Goal: Task Accomplishment & Management: Manage account settings

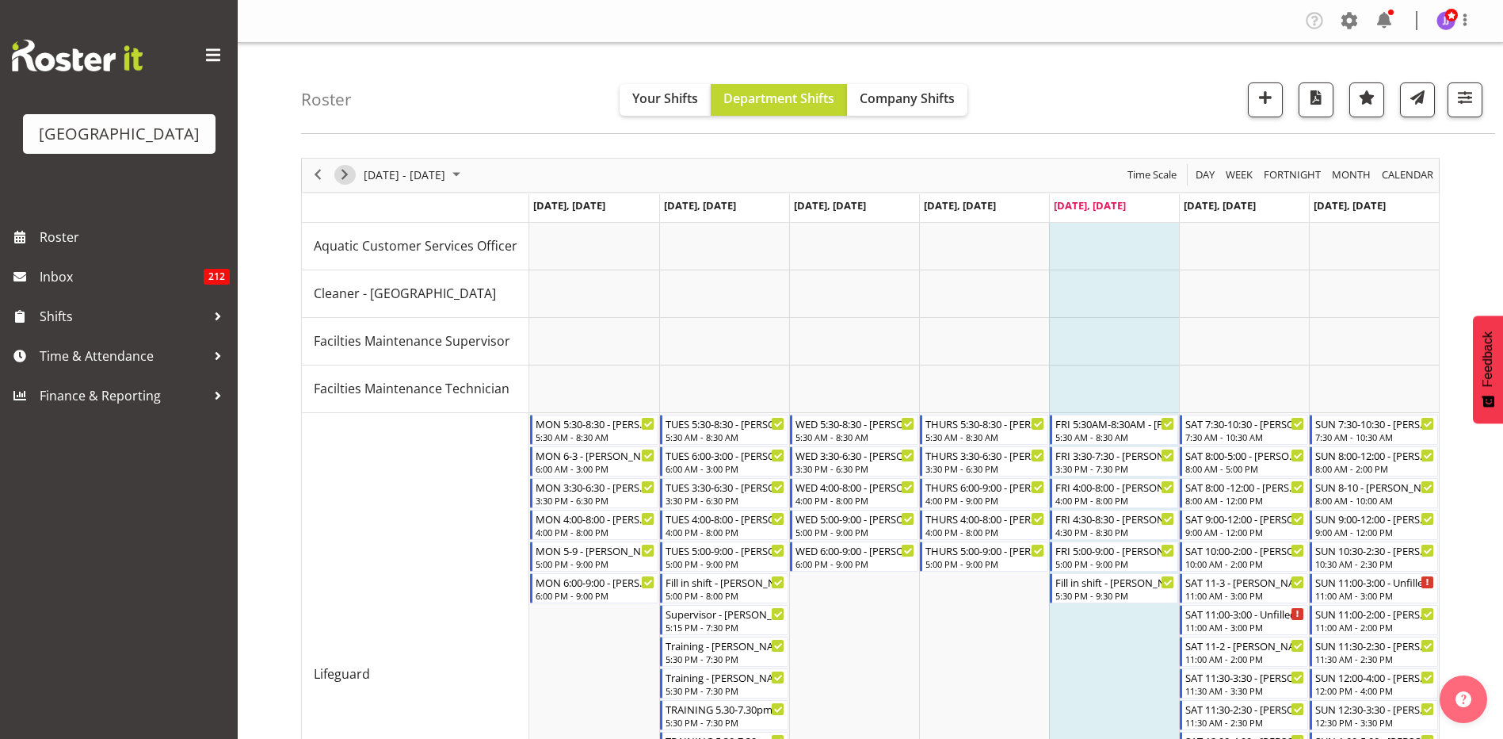
click at [350, 176] on span "Next" at bounding box center [344, 175] width 19 height 20
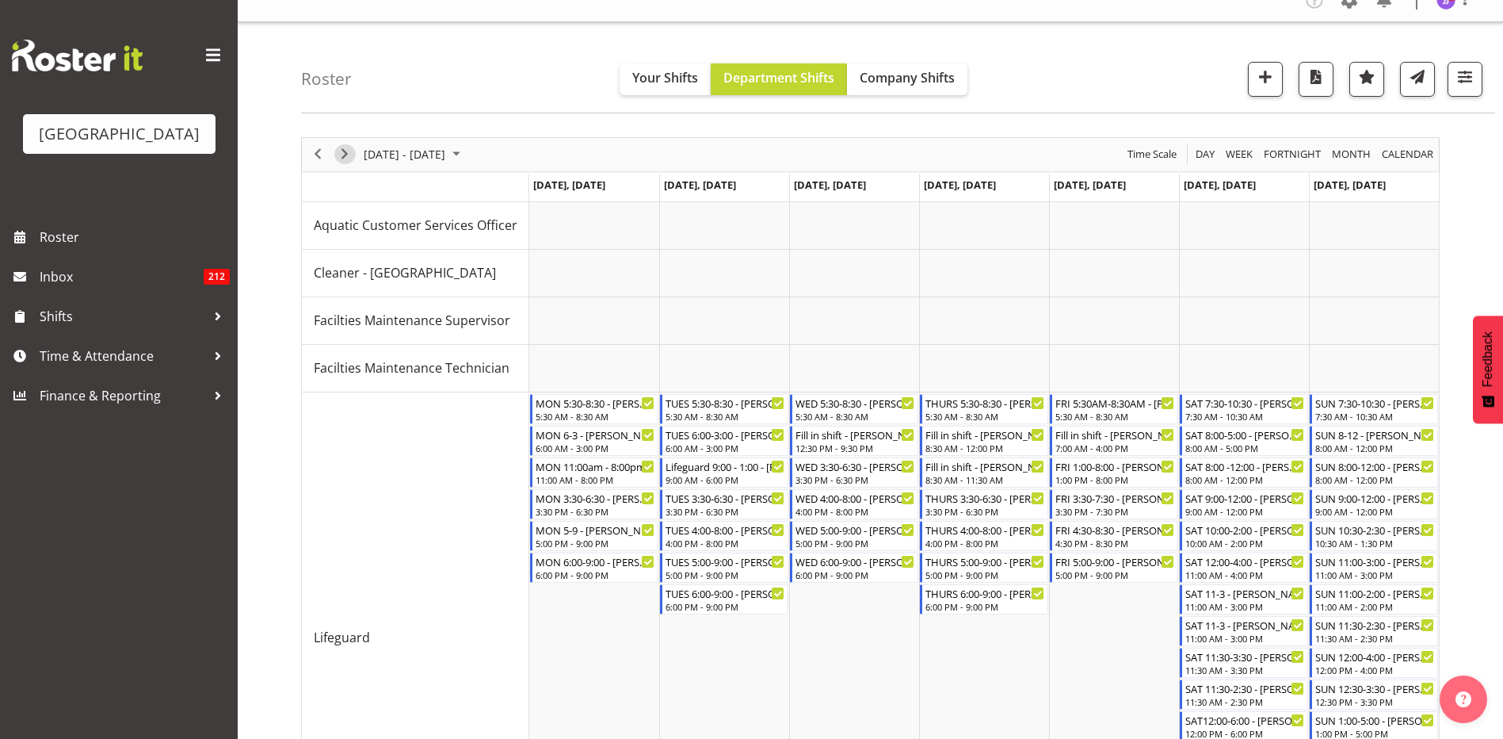
scroll to position [17, 0]
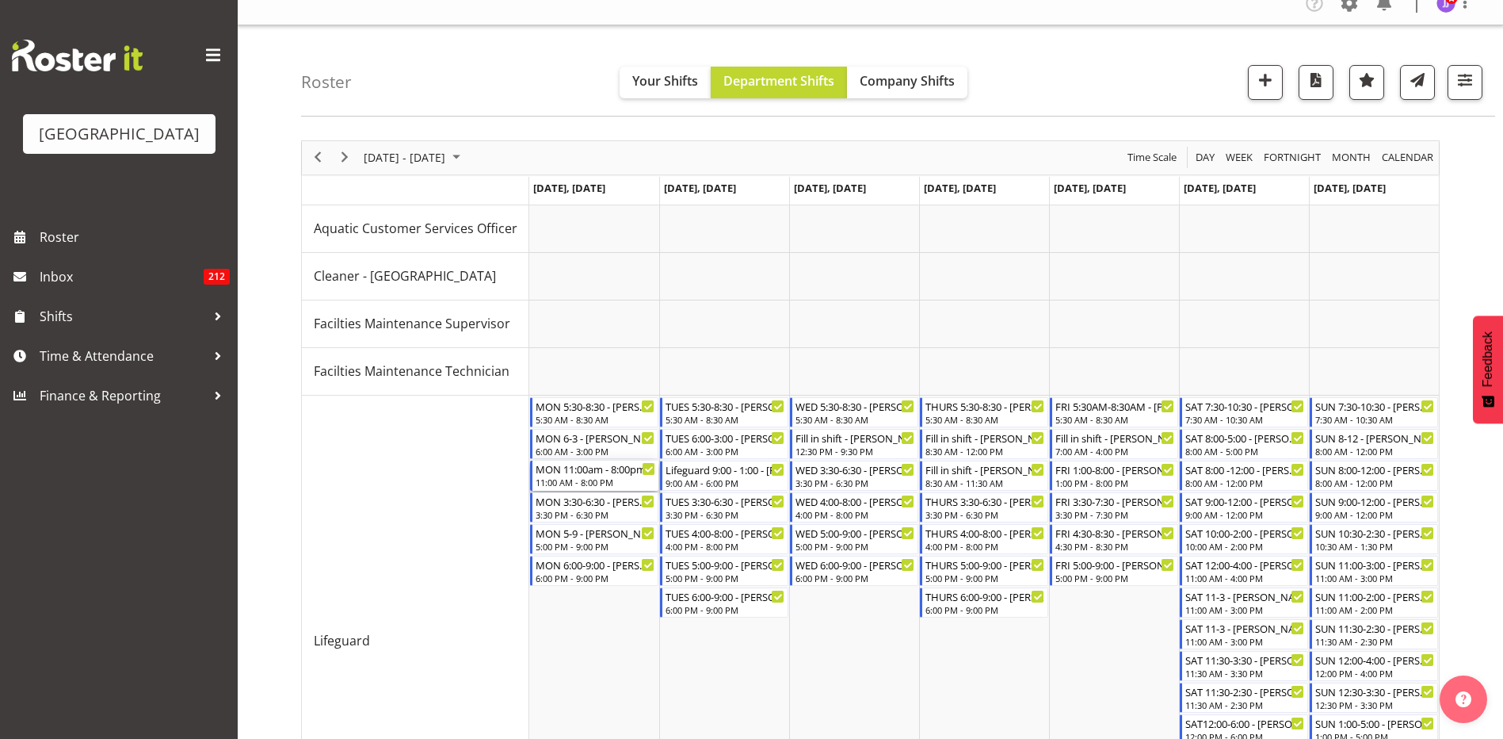
click at [609, 484] on div "11:00 AM - 8:00 PM" at bounding box center [596, 482] width 120 height 13
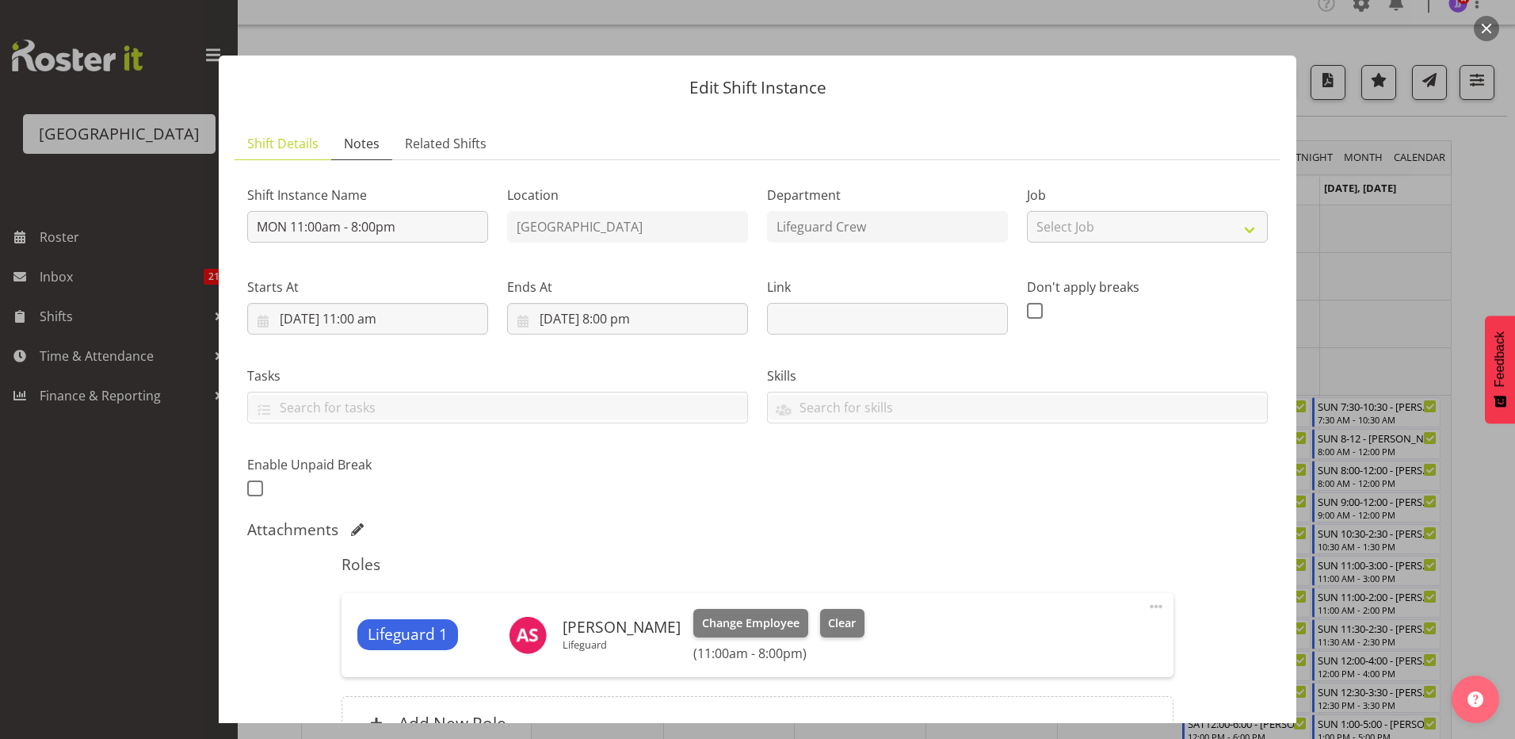
click at [352, 142] on span "Notes" at bounding box center [362, 143] width 36 height 19
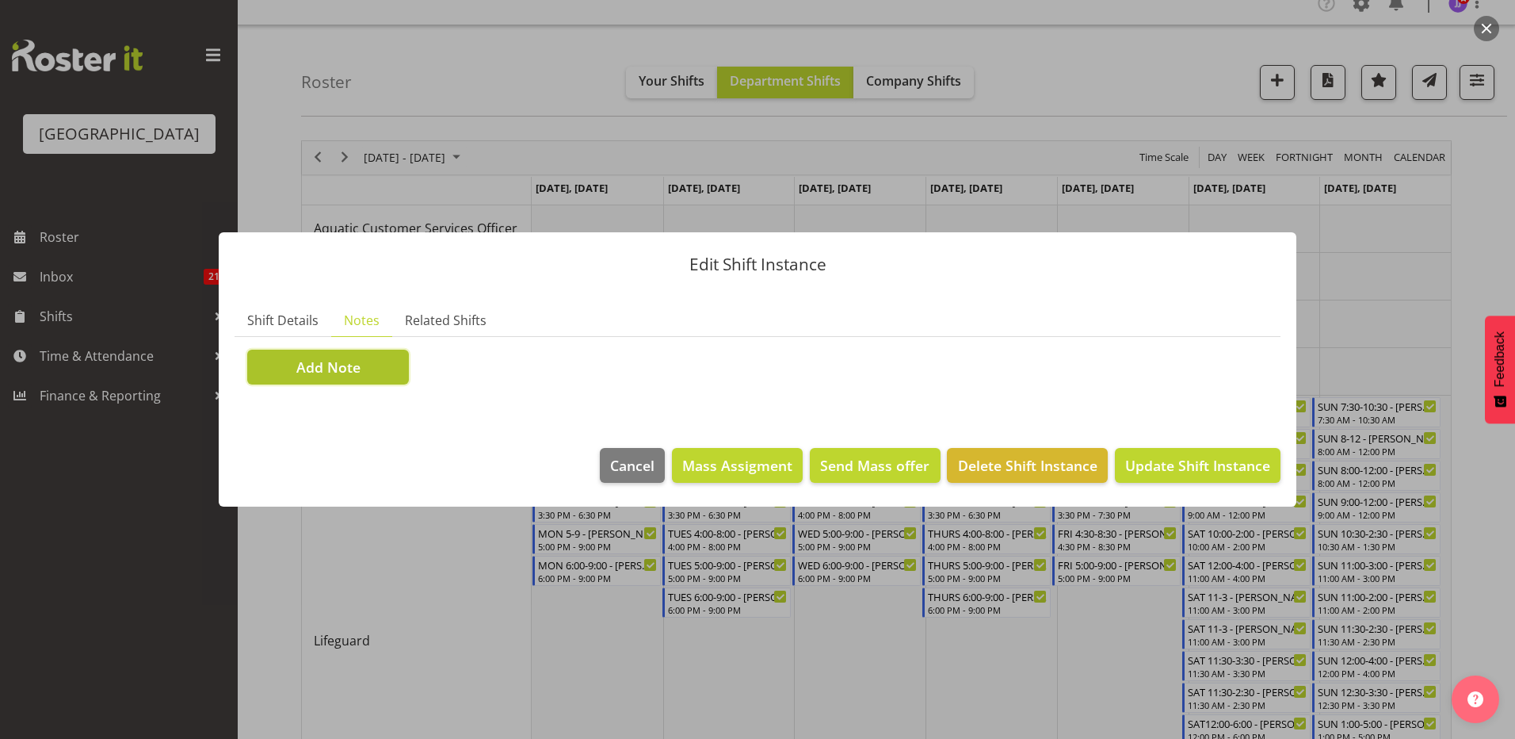
click at [349, 355] on button "Add Note" at bounding box center [328, 367] width 162 height 35
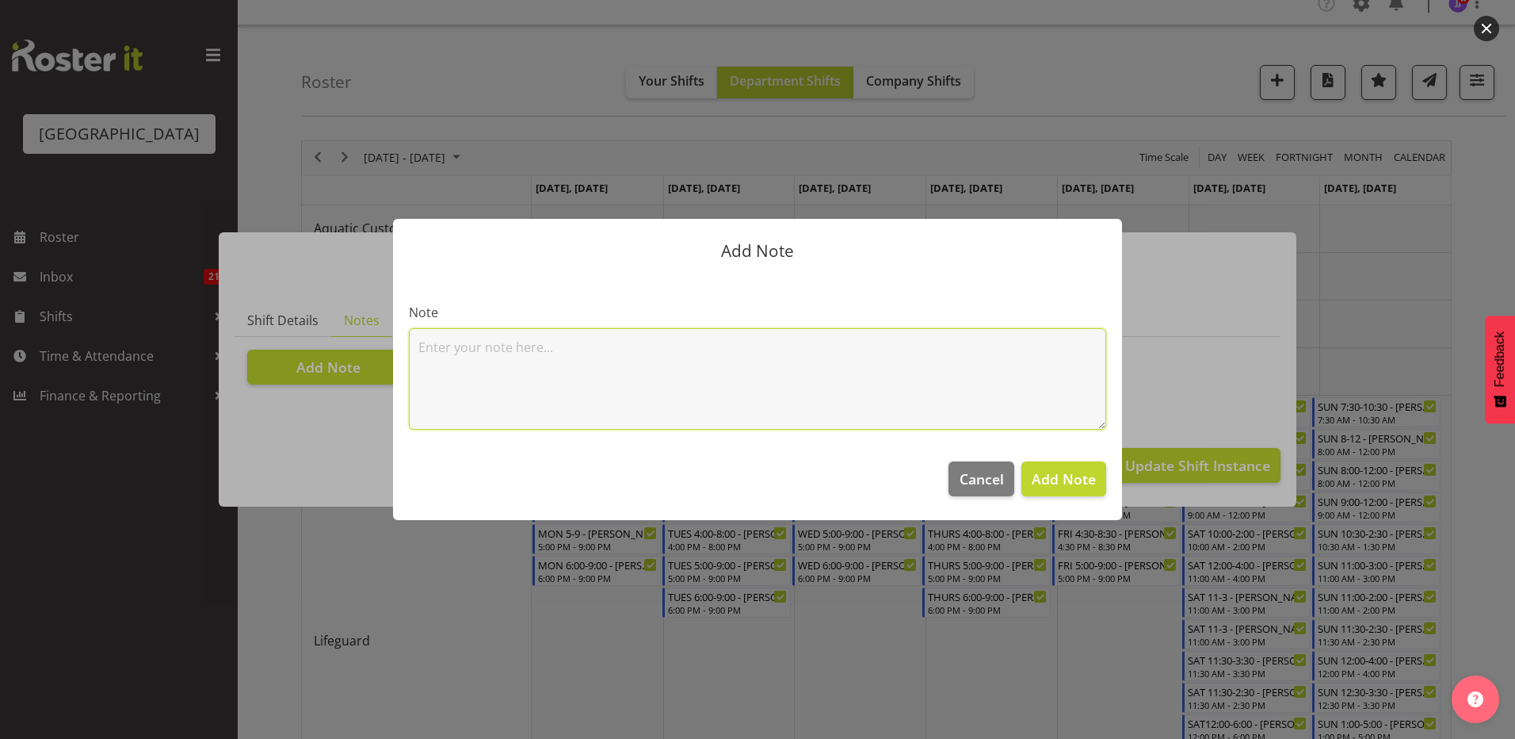
click at [529, 365] on textarea at bounding box center [757, 378] width 697 height 101
click at [740, 487] on button "Cancel" at bounding box center [981, 478] width 65 height 35
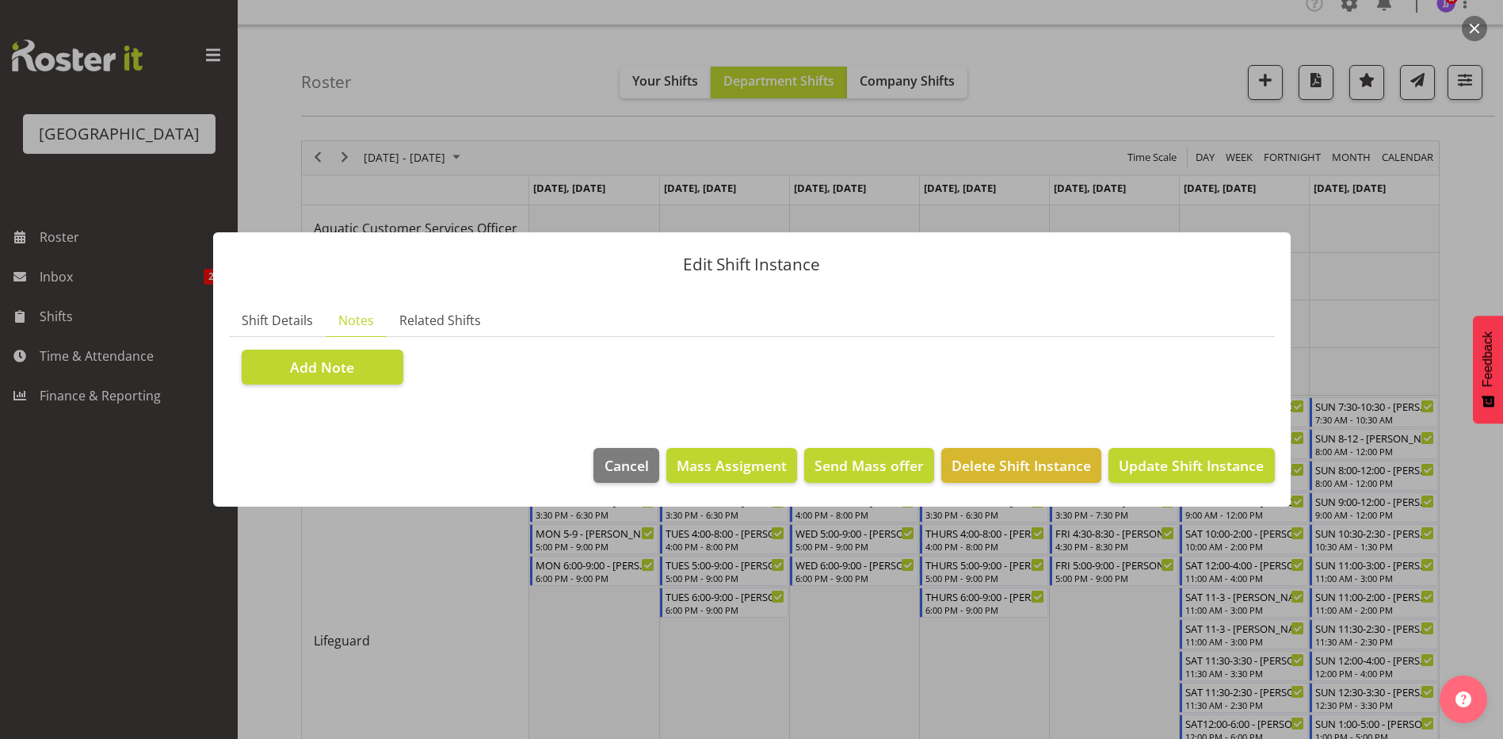
click at [740, 319] on ul "Shift Details Notes Related Shifts" at bounding box center [752, 320] width 1046 height 32
click at [740, 330] on div at bounding box center [751, 369] width 1503 height 739
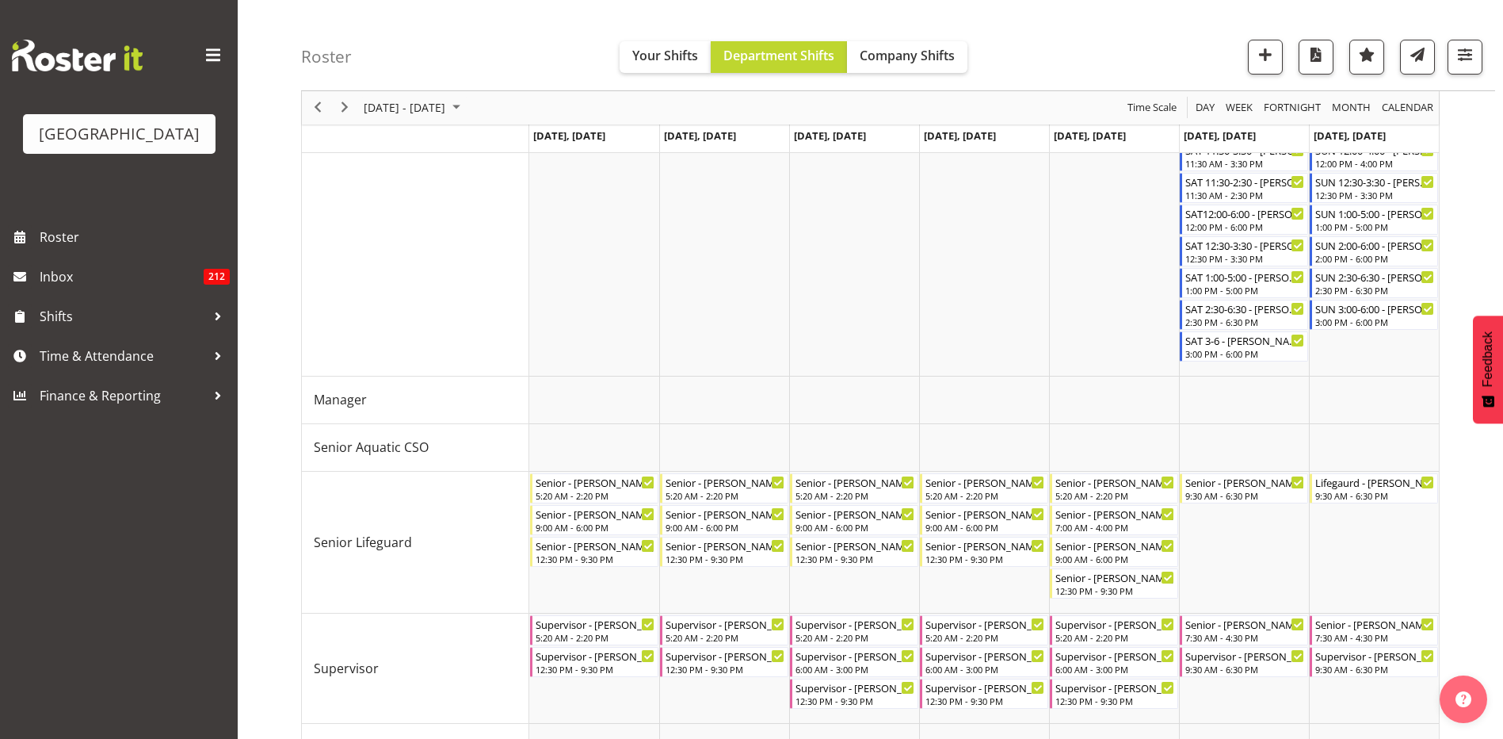
scroll to position [572, 0]
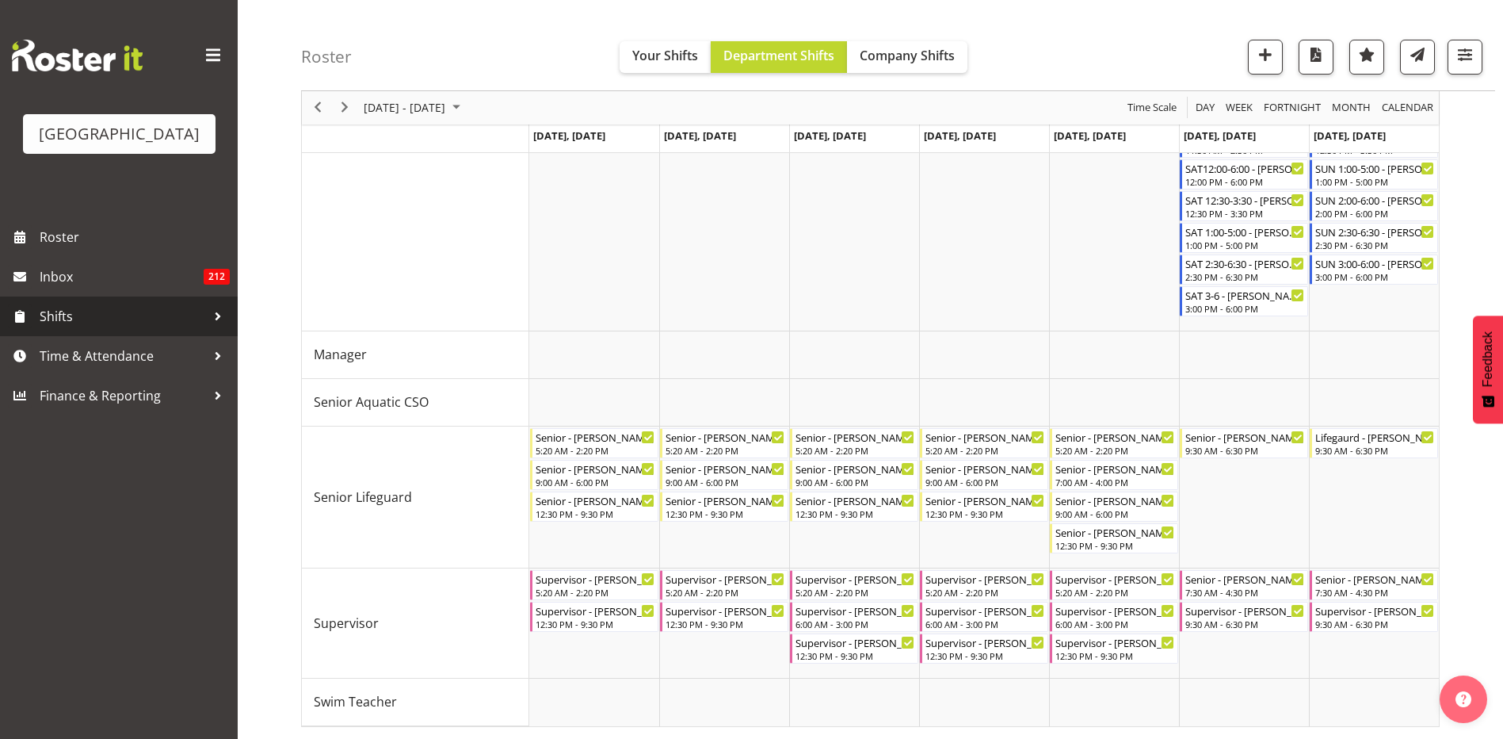
click at [213, 315] on div at bounding box center [218, 316] width 24 height 24
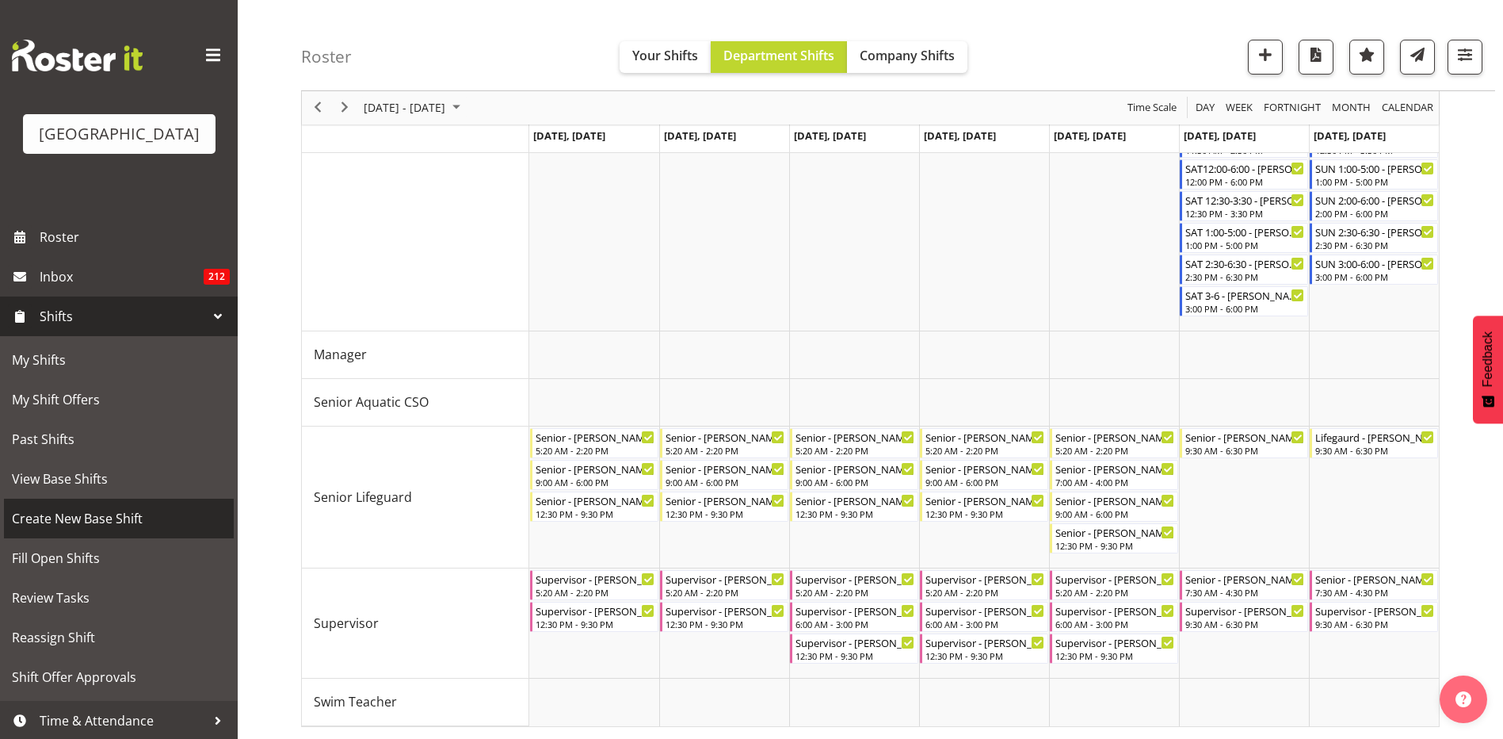
scroll to position [41, 0]
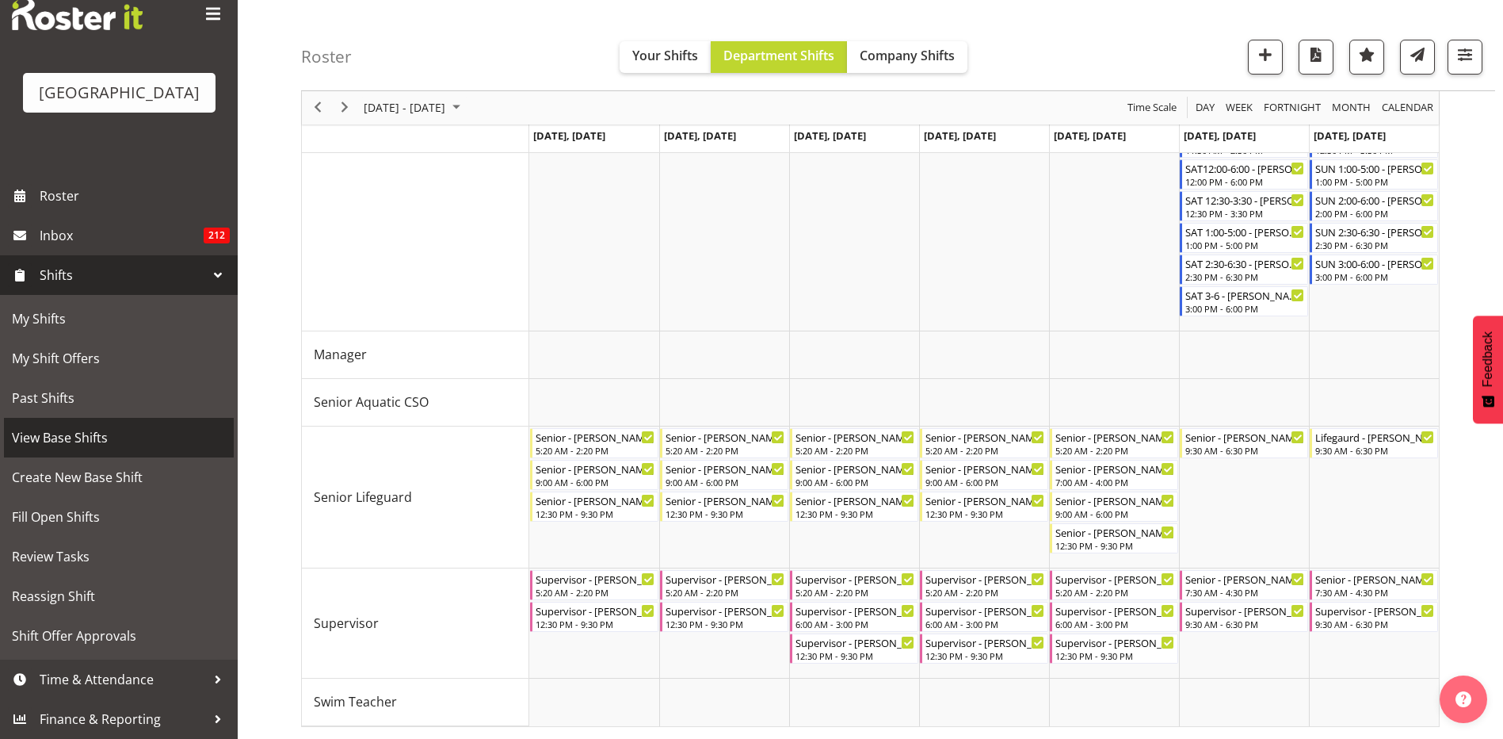
click at [132, 441] on span "View Base Shifts" at bounding box center [119, 438] width 214 height 24
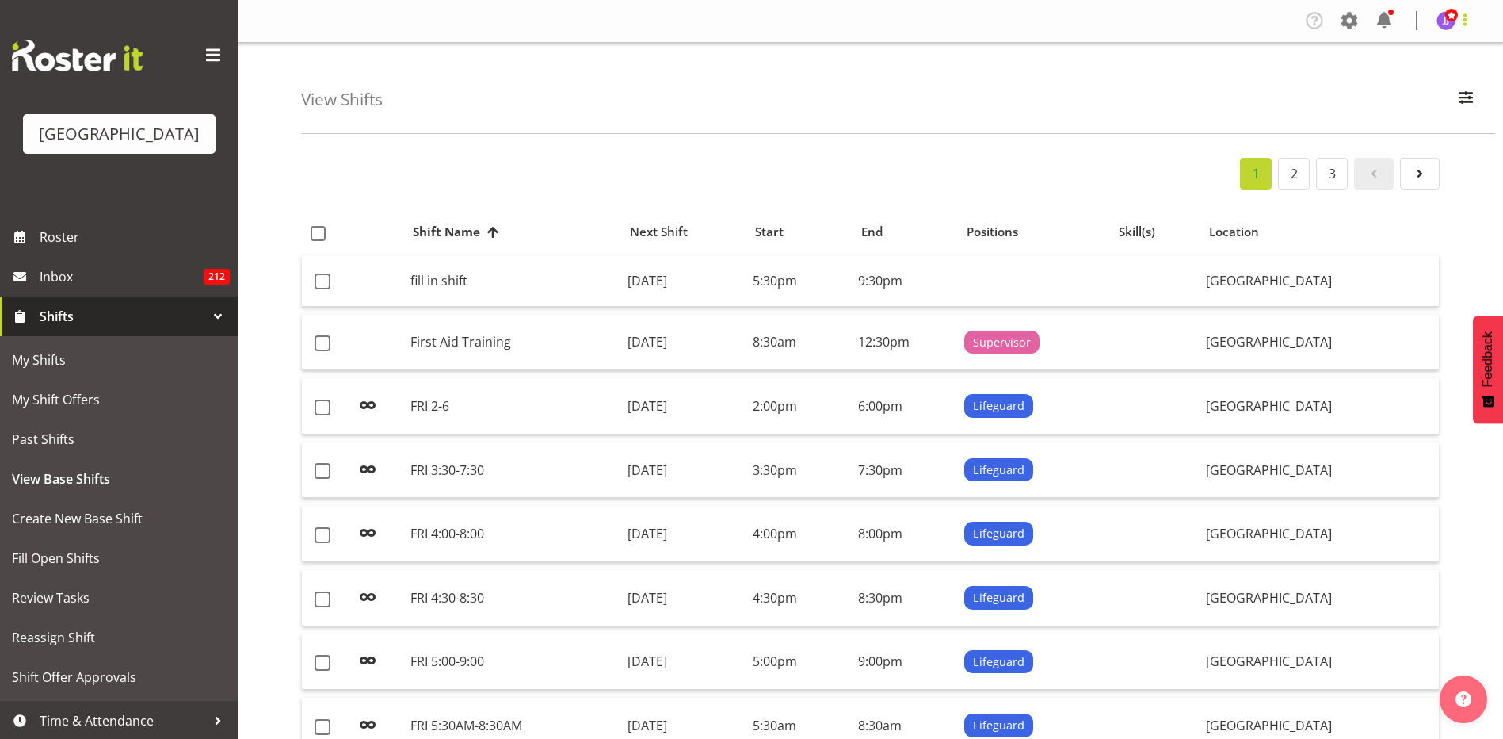
select select "114"
click at [1465, 92] on span "button" at bounding box center [1466, 97] width 21 height 21
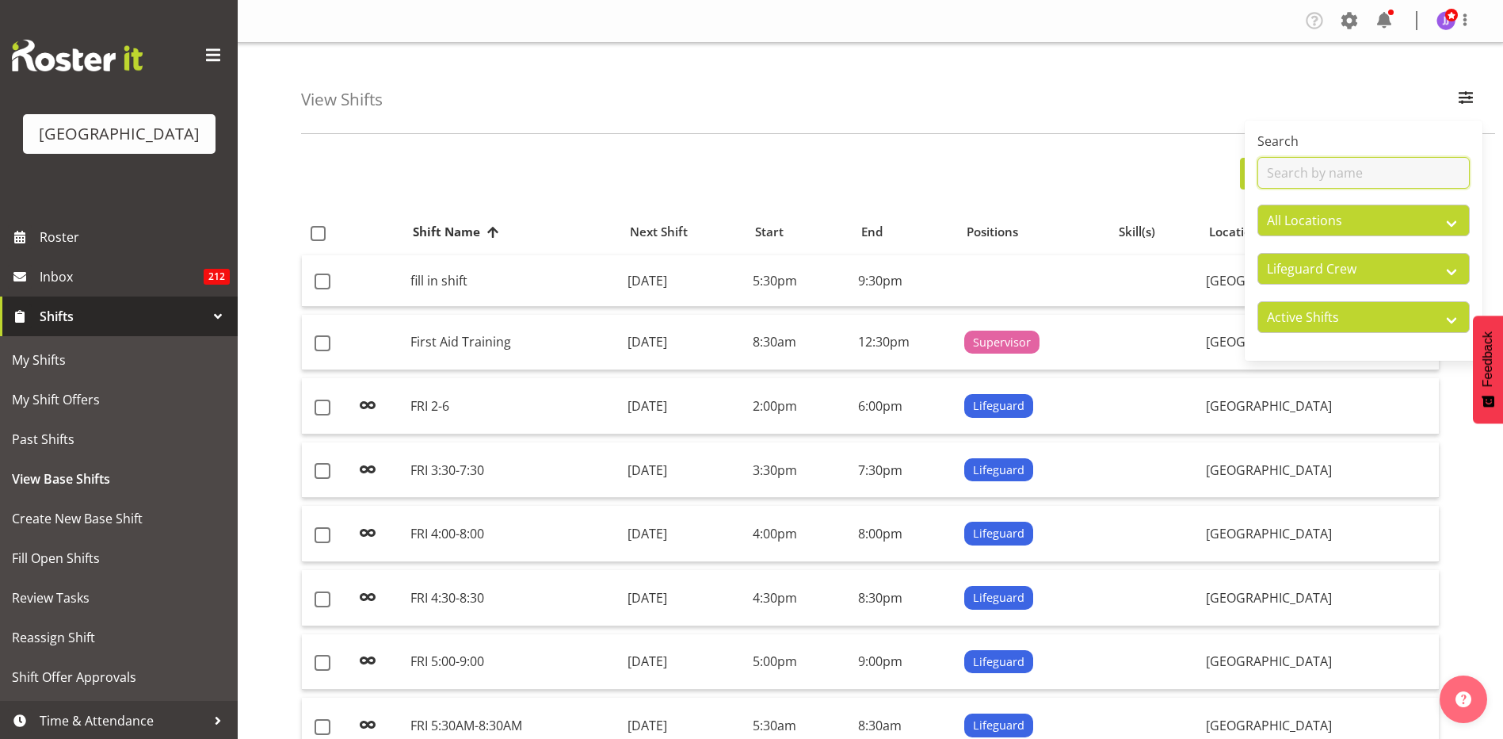
click at [1326, 185] on input "text" at bounding box center [1364, 173] width 212 height 32
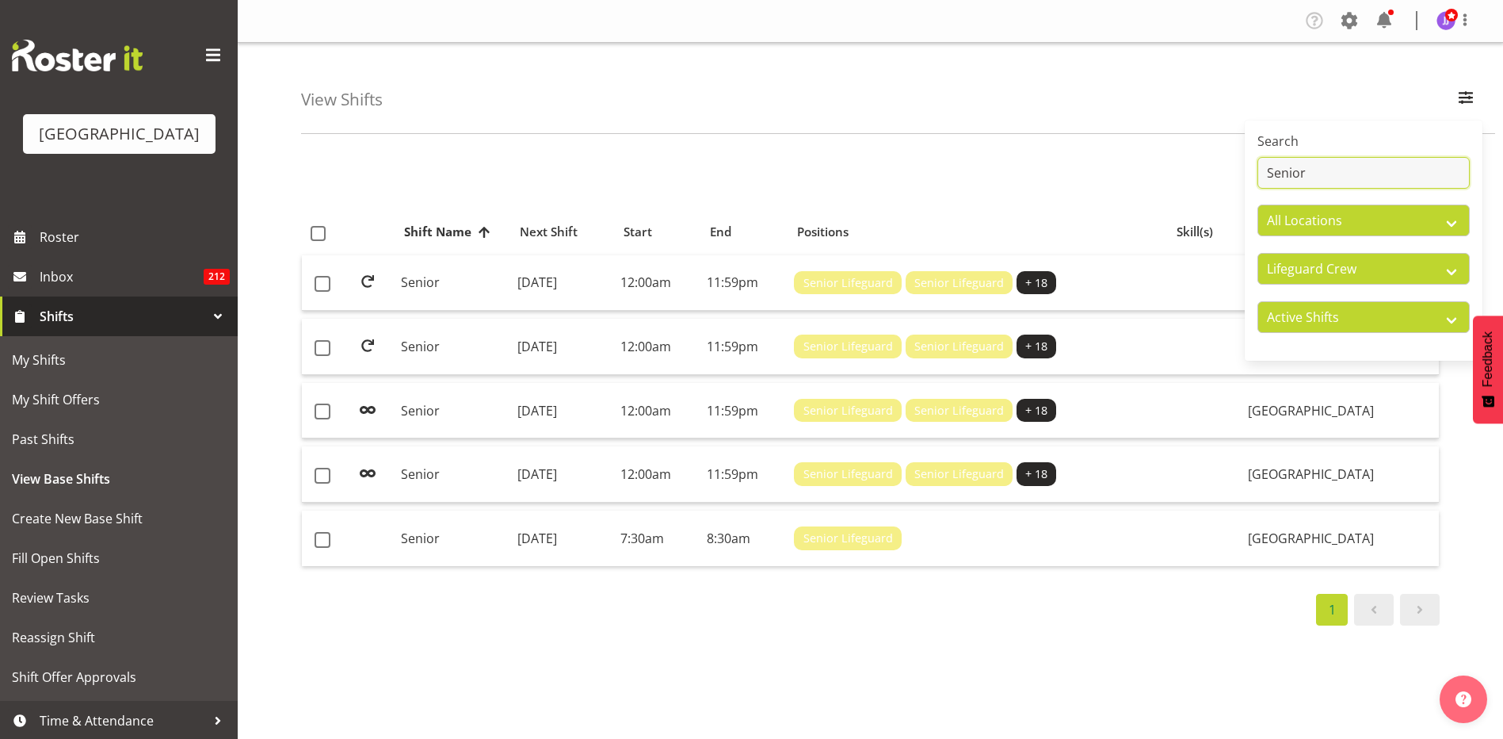
type input "Senior"
click at [1186, 124] on div "View Shifts Search Senior All Locations Splash Palace All Departments Cleaning …" at bounding box center [898, 88] width 1194 height 91
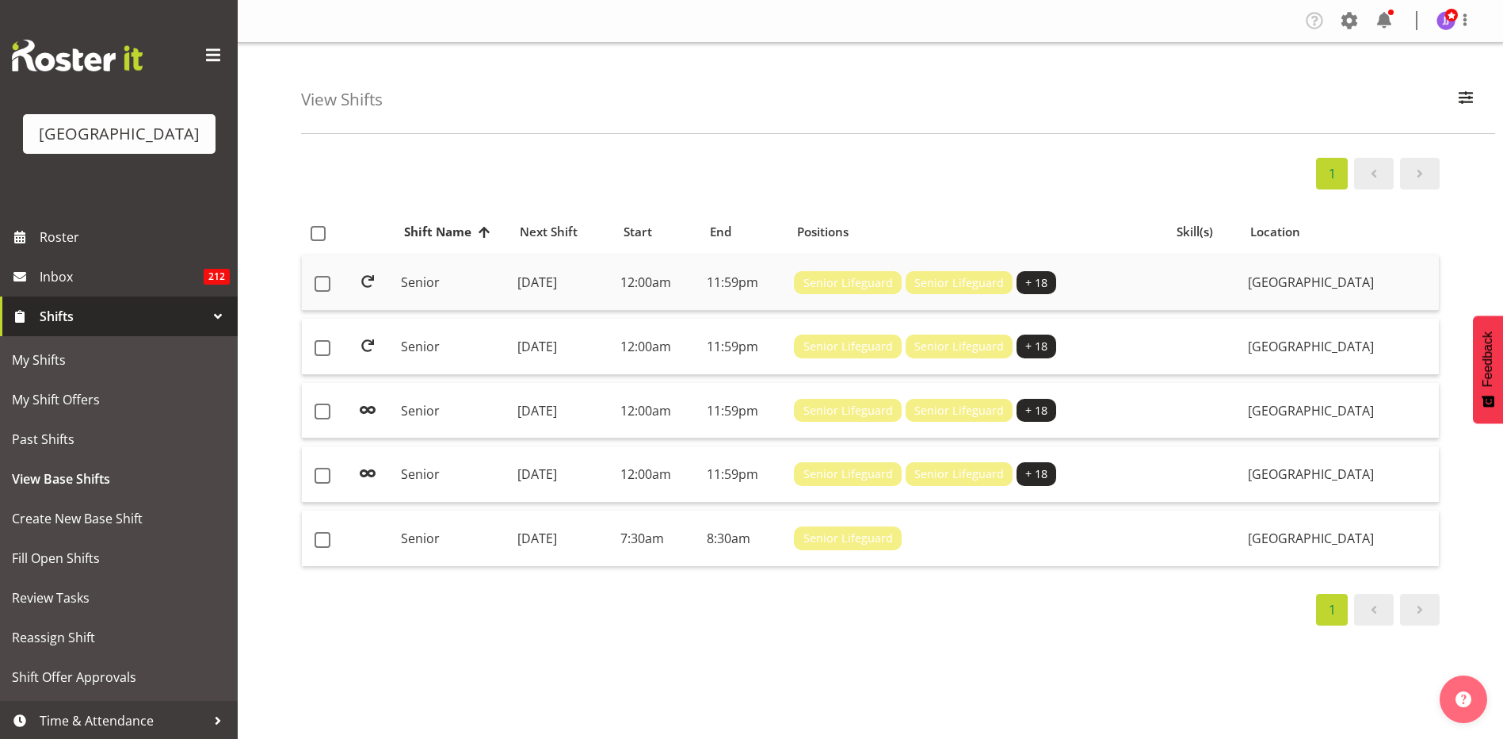
click at [449, 264] on td "Senior" at bounding box center [453, 283] width 117 height 56
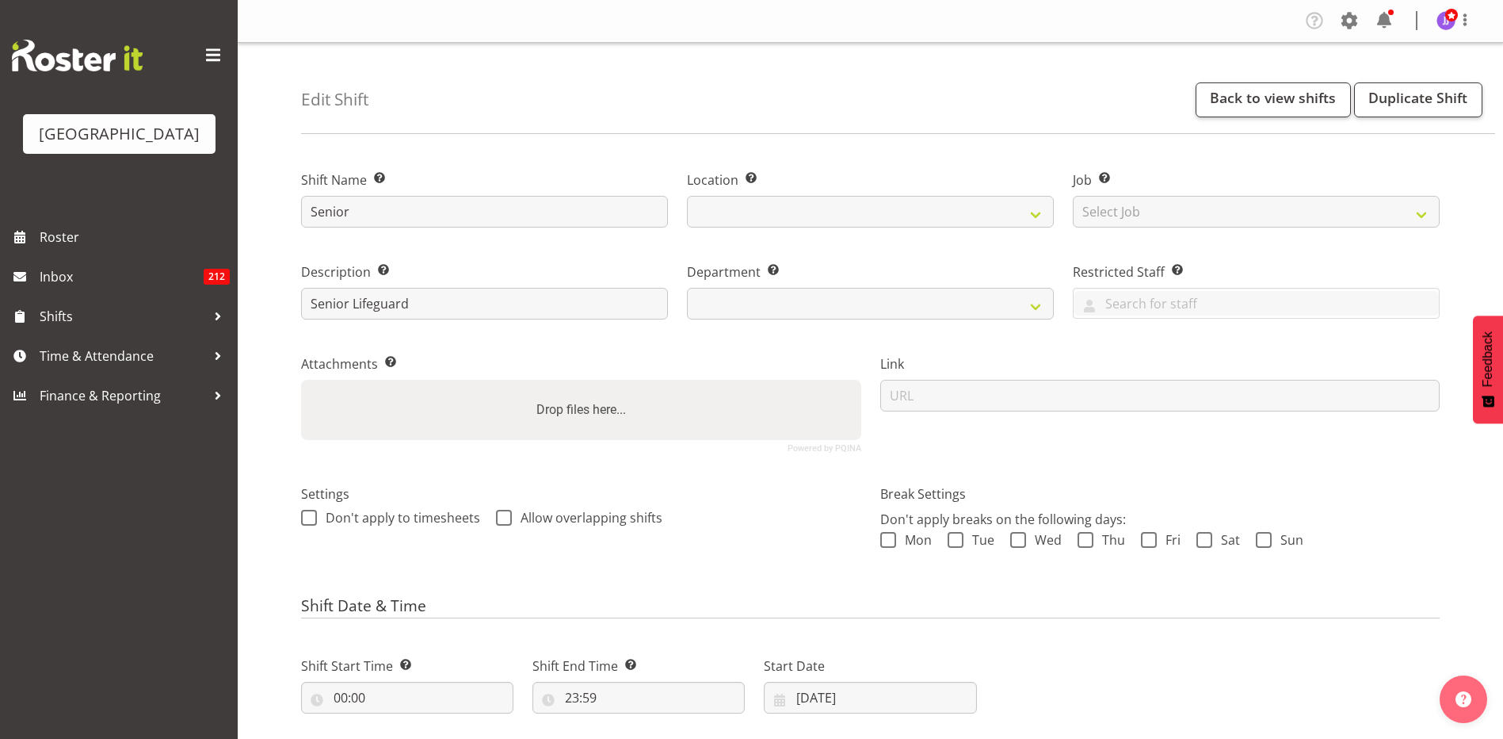
select select
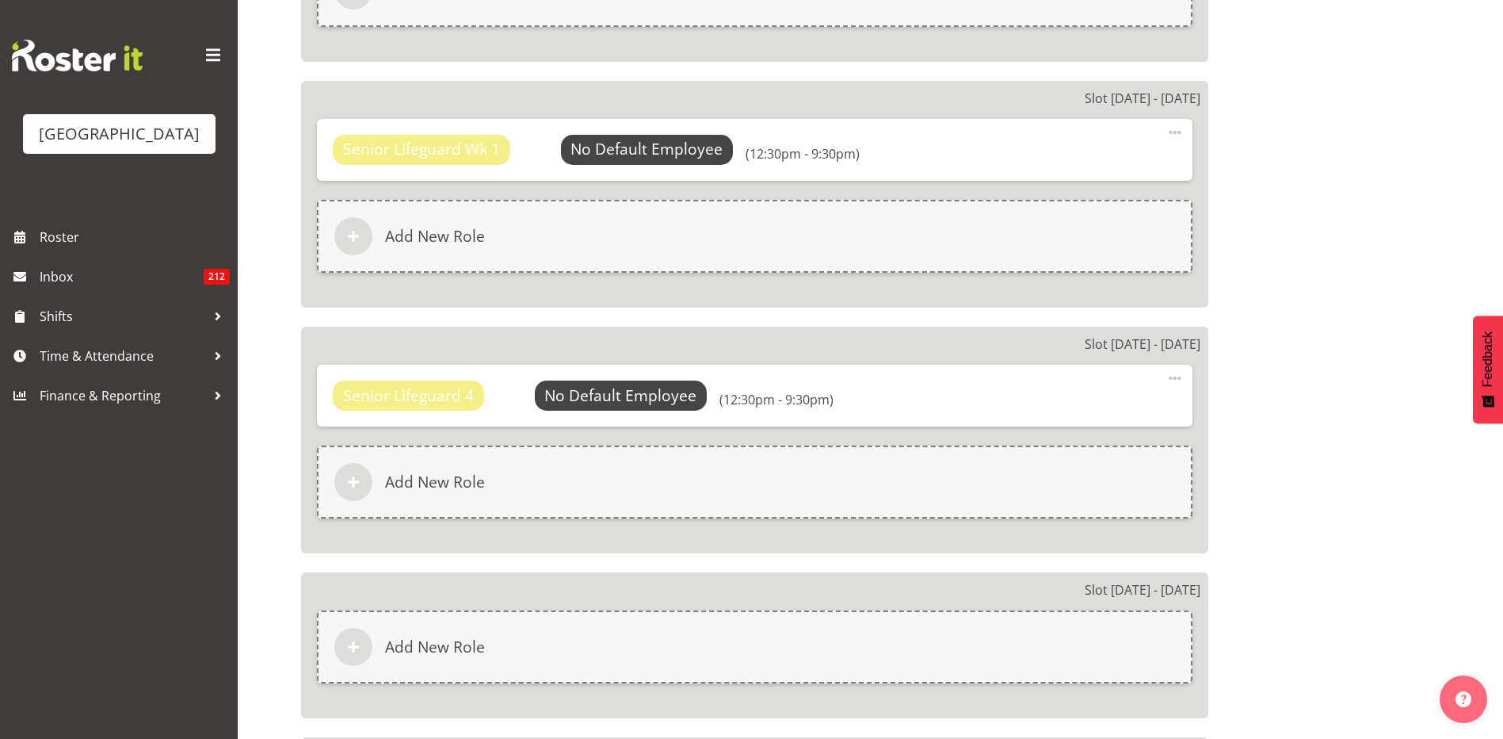
select select "114"
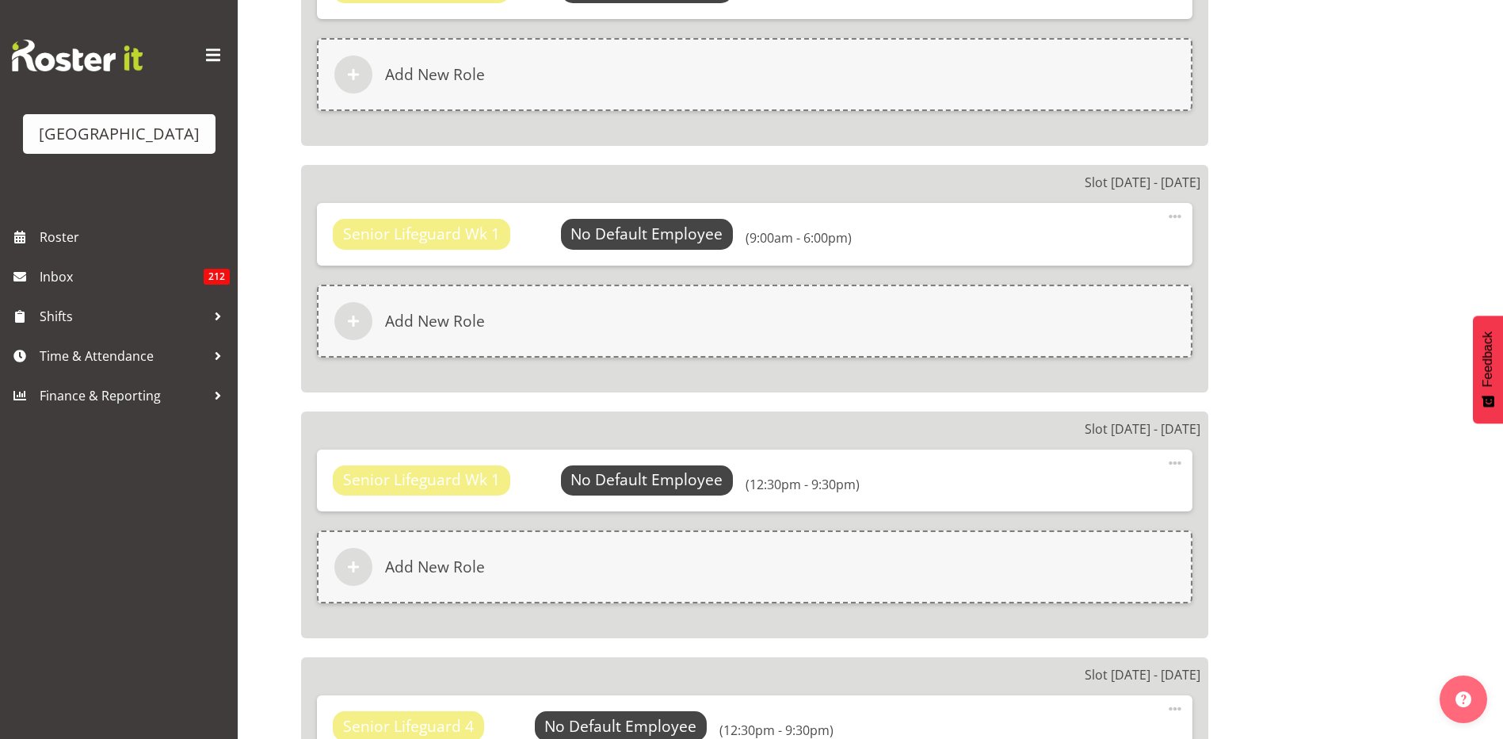
scroll to position [756, 0]
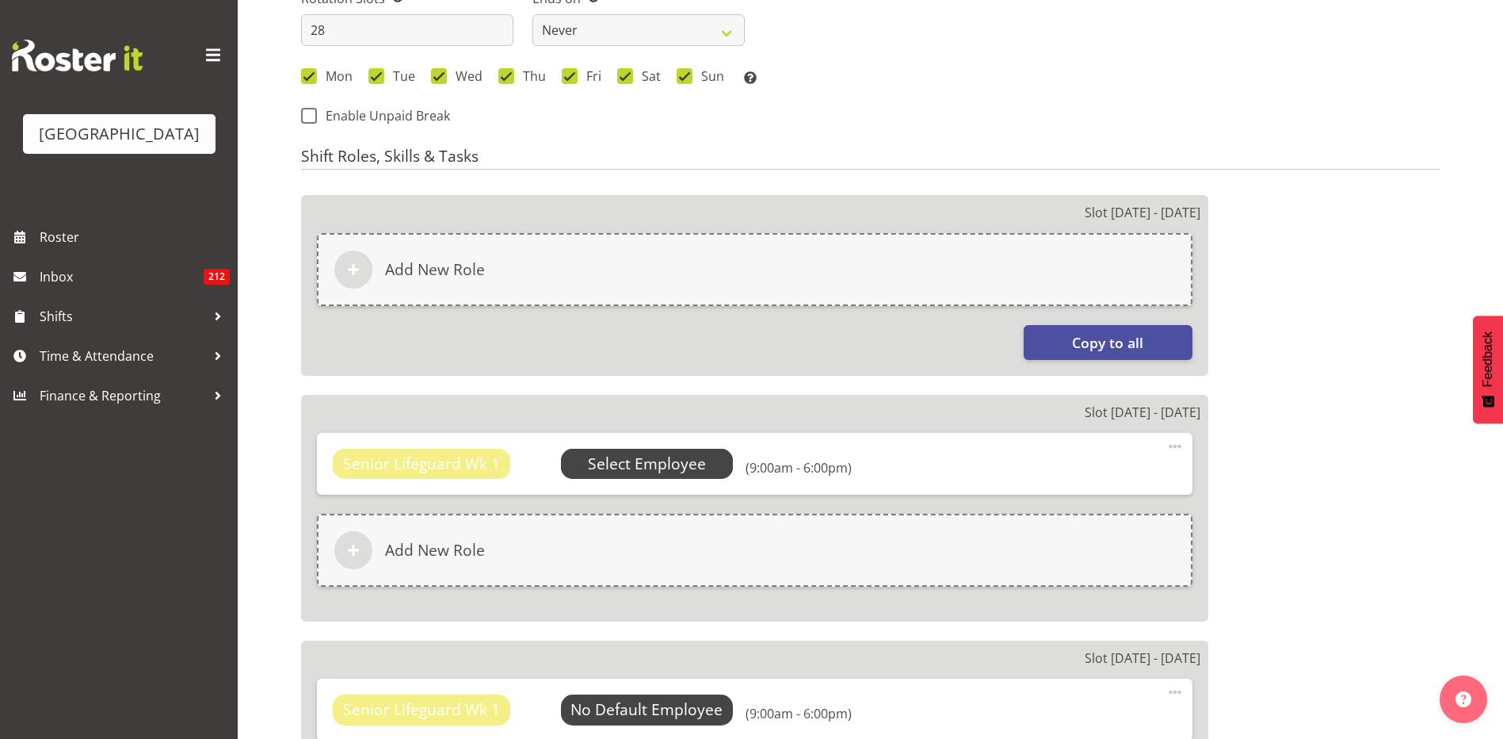
click at [644, 469] on span "Select Employee" at bounding box center [647, 464] width 118 height 23
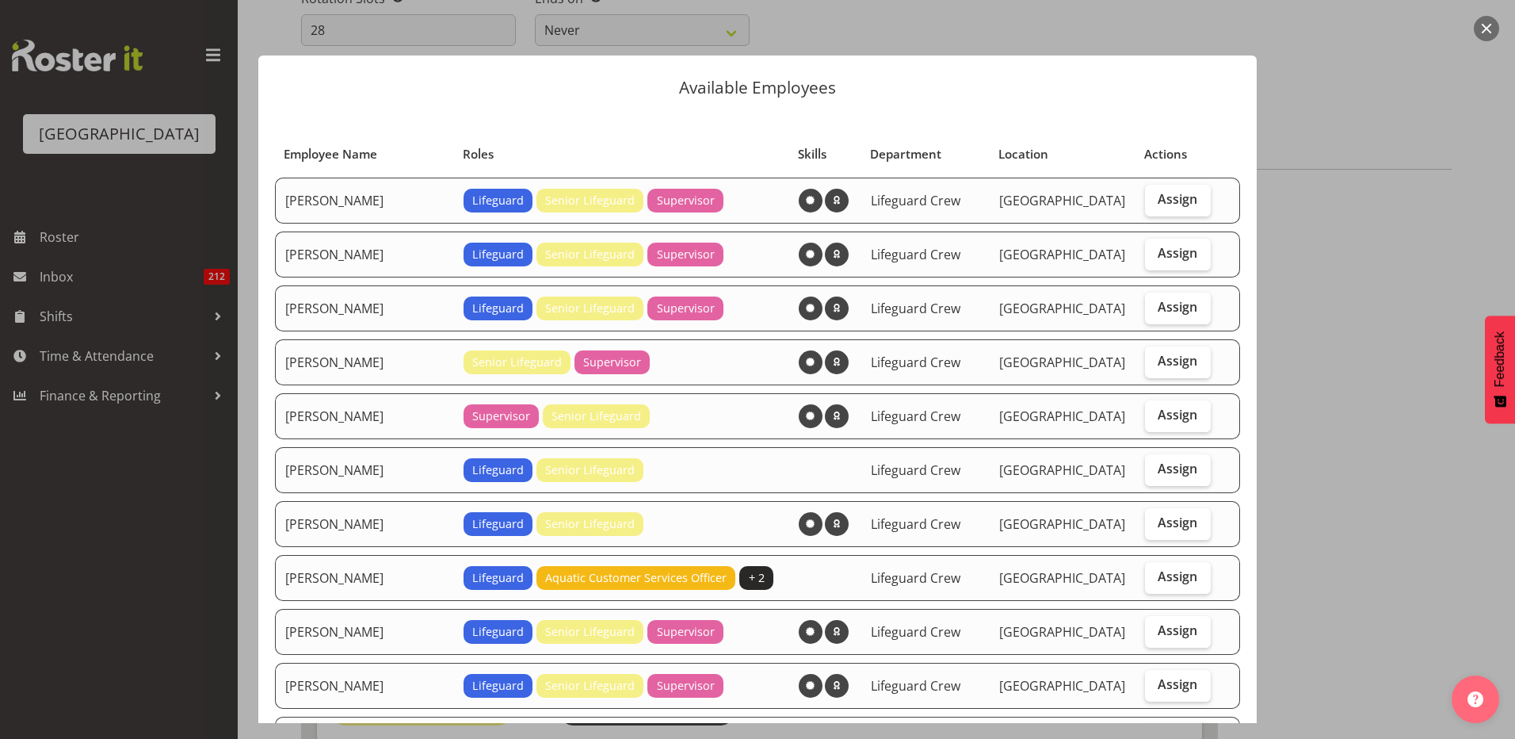
click at [1392, 225] on div at bounding box center [757, 369] width 1515 height 739
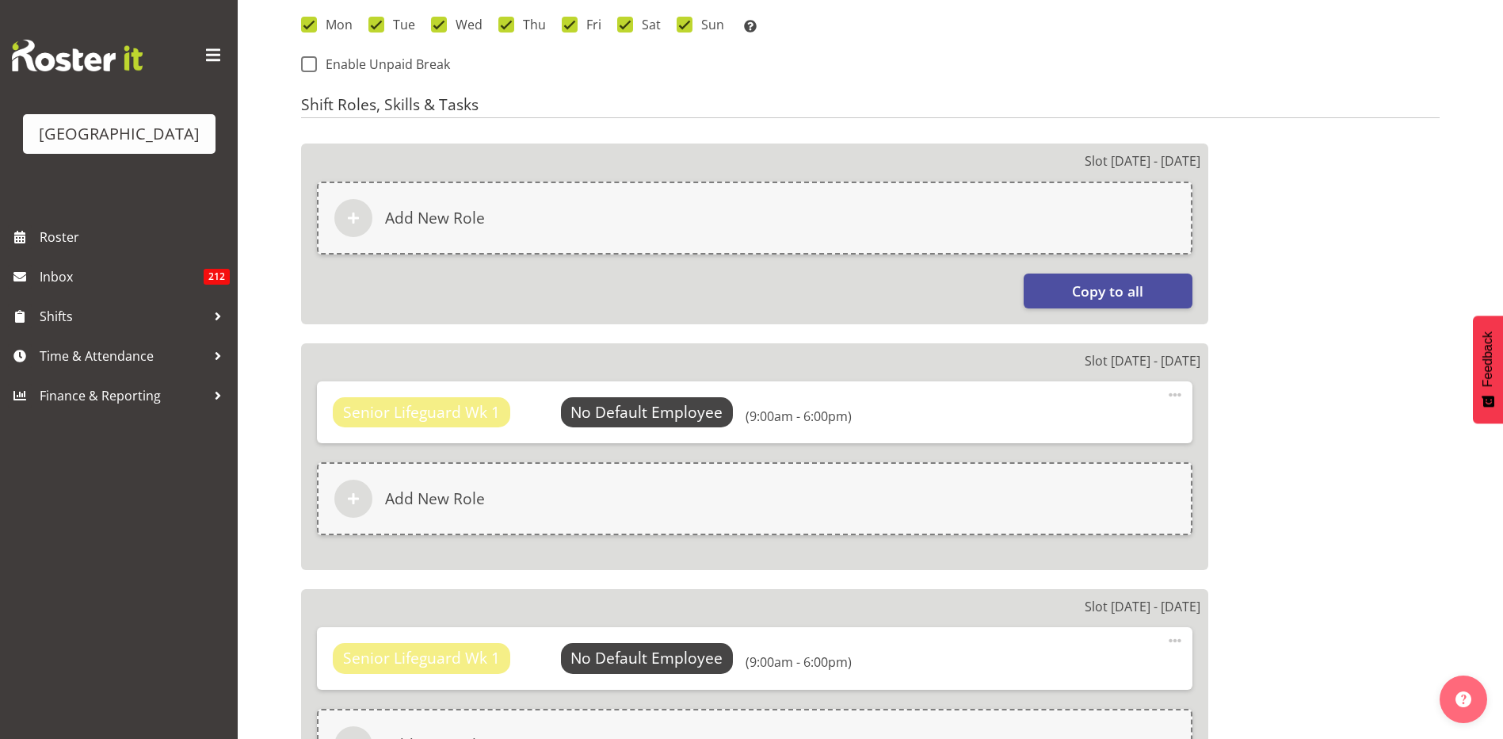
scroll to position [835, 0]
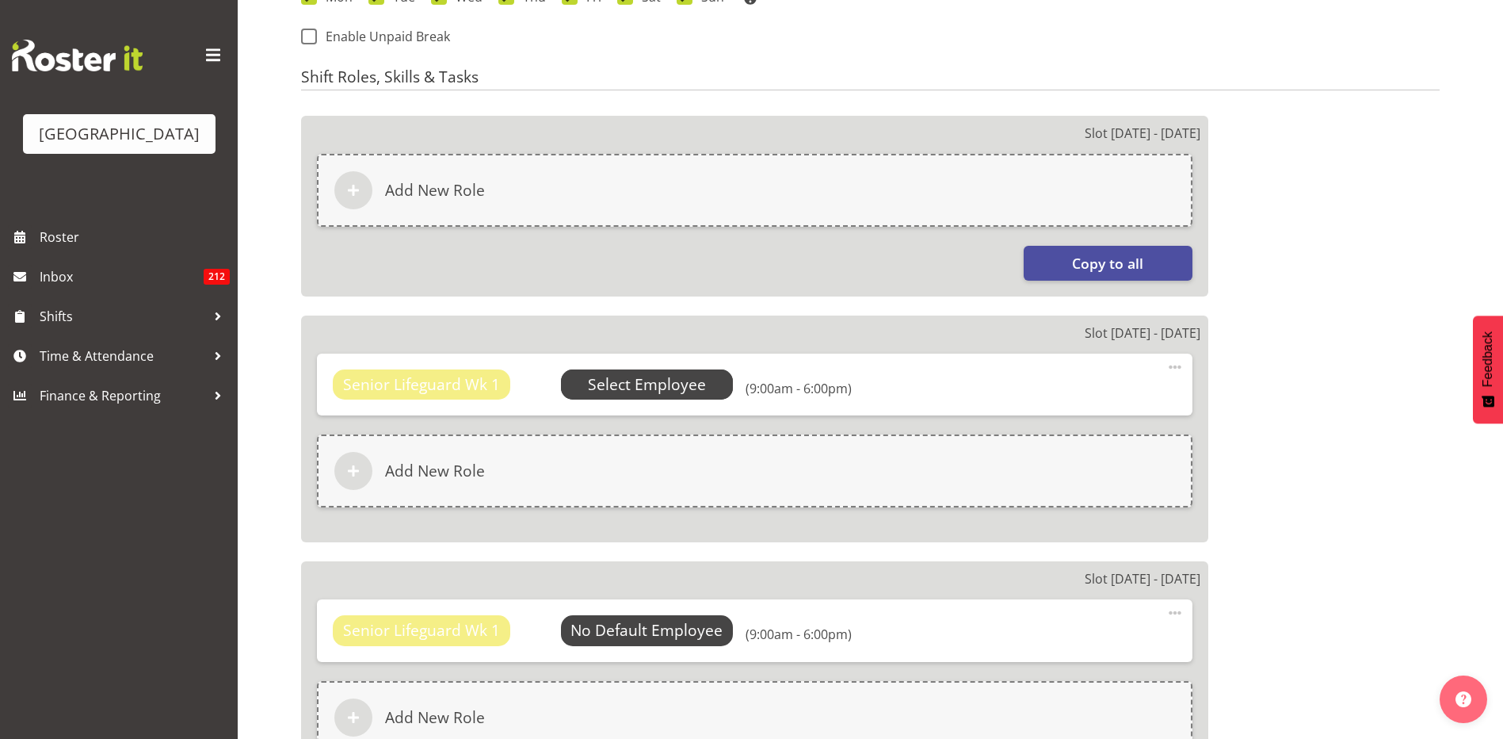
click at [625, 388] on span "Select Employee" at bounding box center [647, 384] width 118 height 23
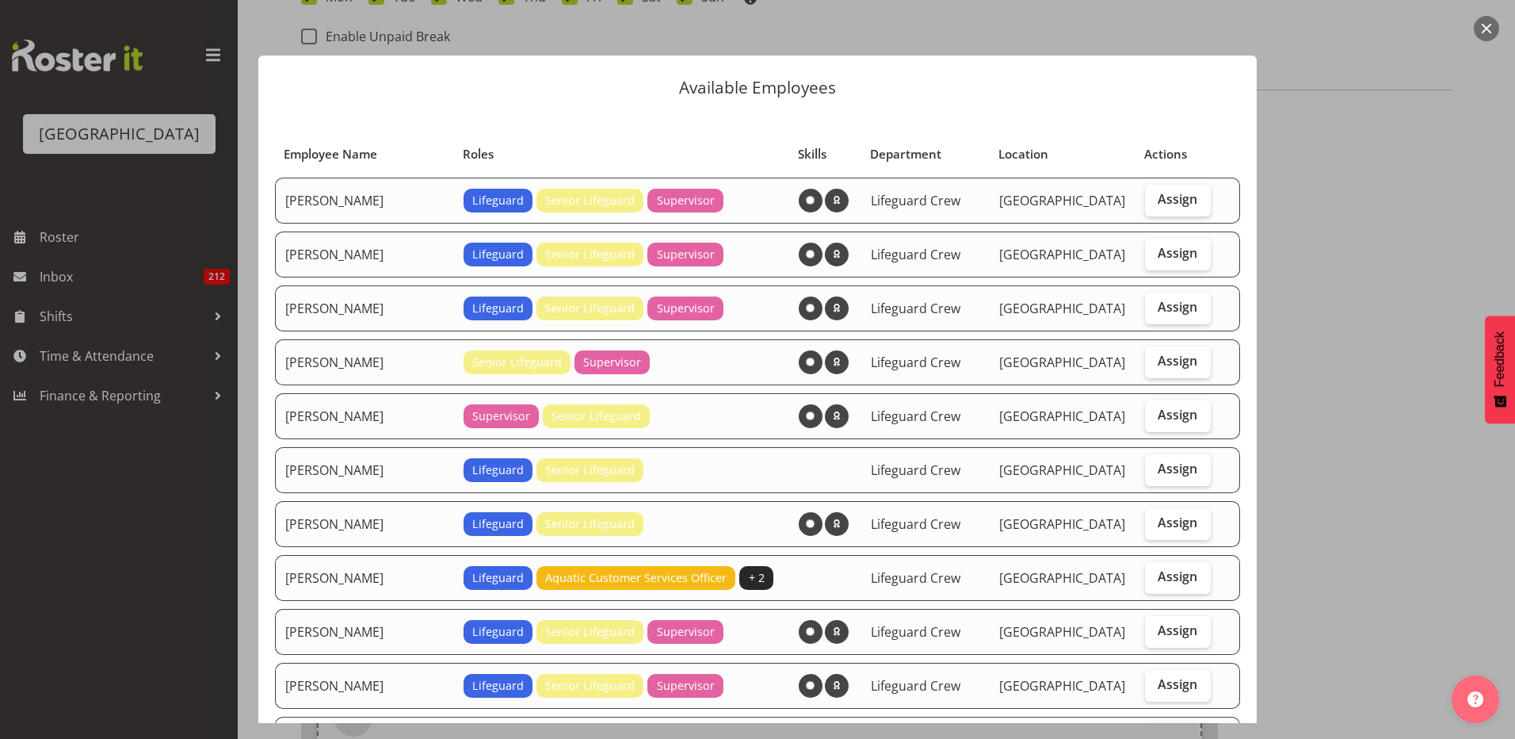
click at [1434, 326] on div at bounding box center [757, 369] width 1515 height 739
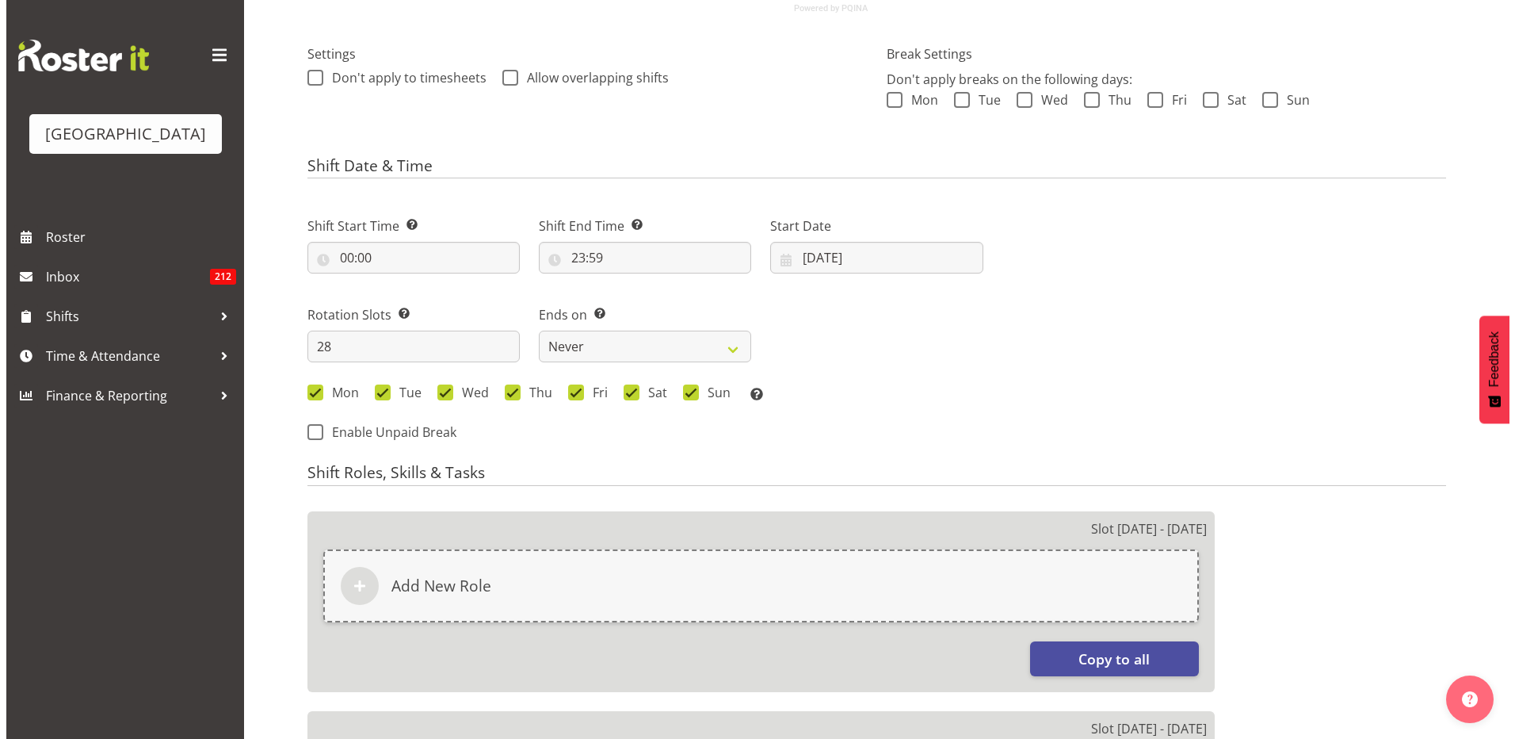
scroll to position [713, 0]
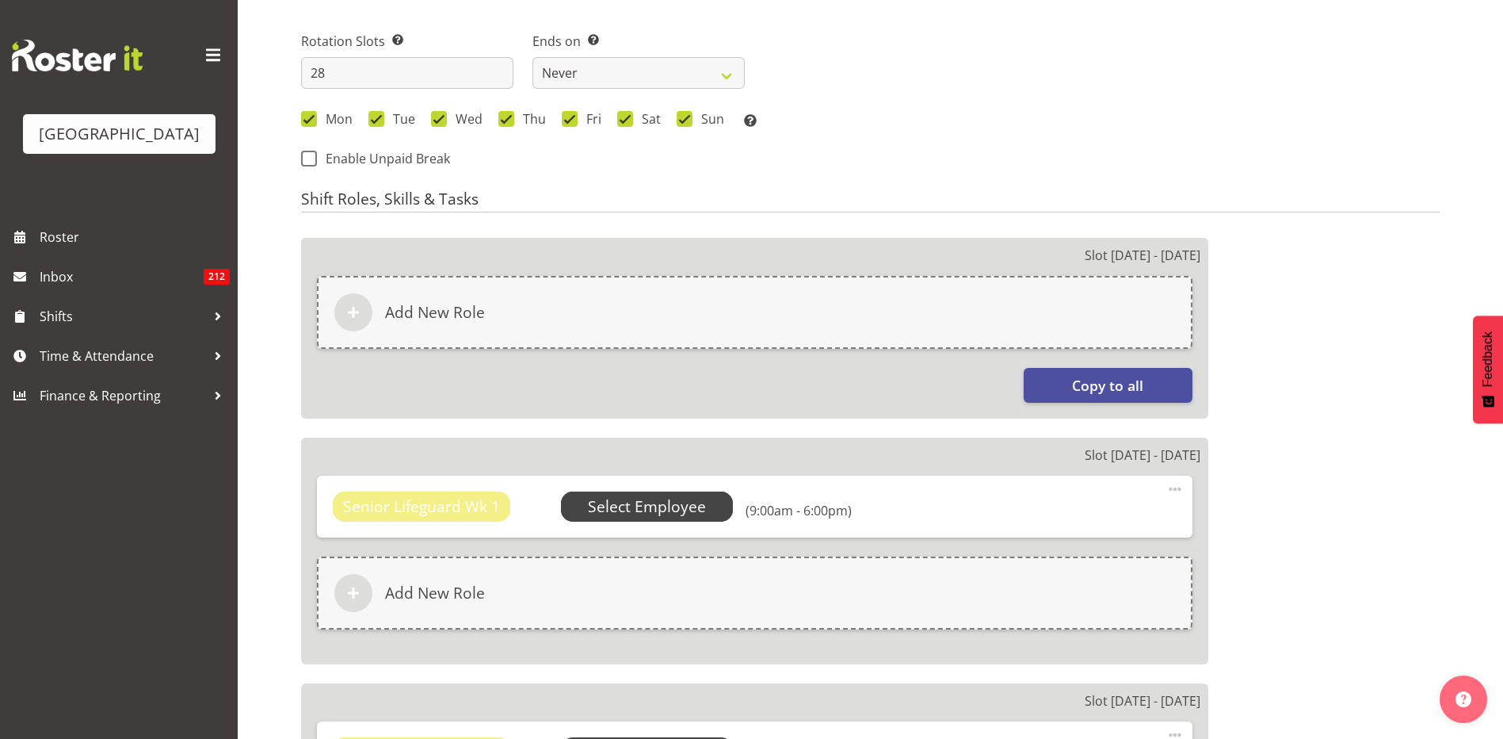
click at [674, 497] on span "Select Employee" at bounding box center [647, 506] width 118 height 23
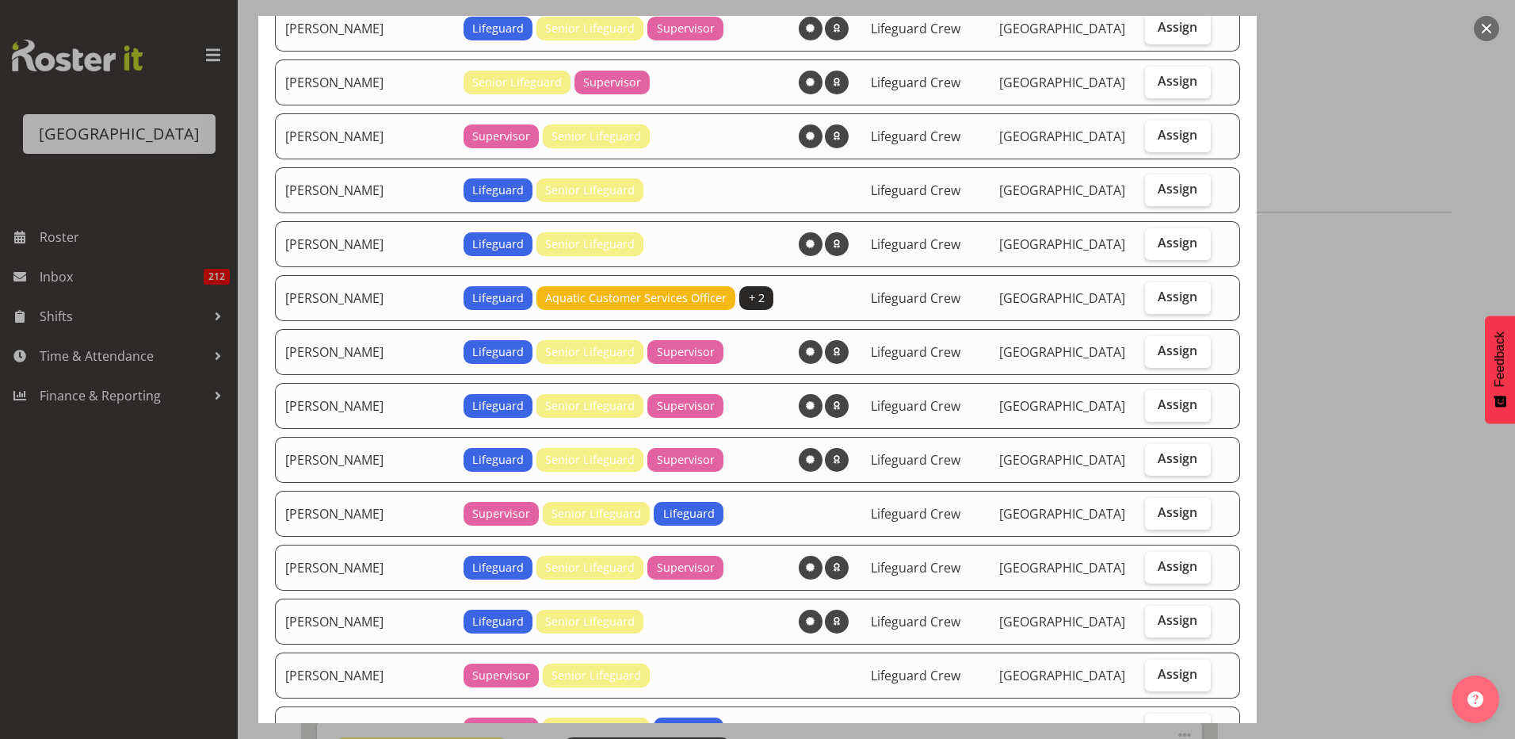
scroll to position [256, 0]
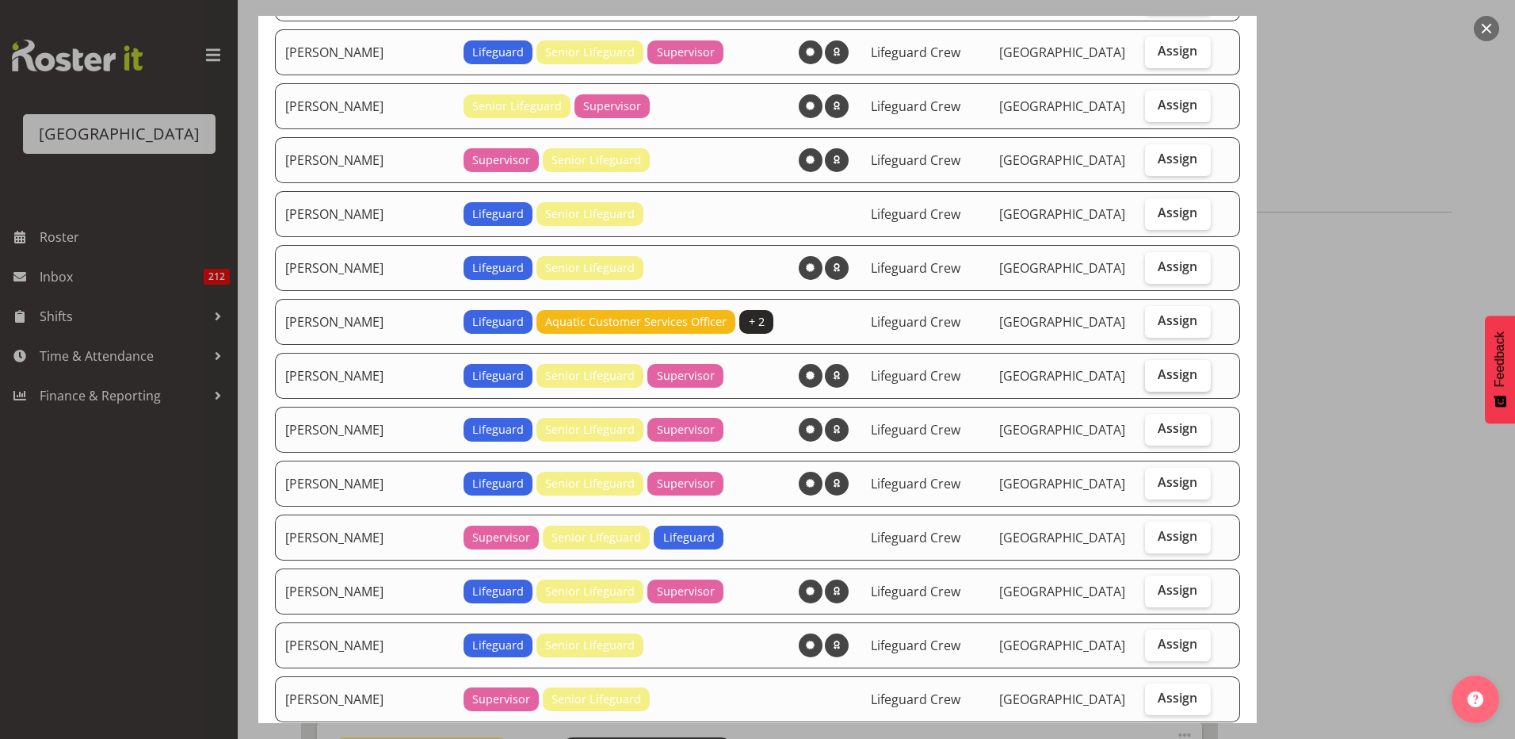
click at [1169, 373] on span "Assign" at bounding box center [1178, 374] width 40 height 16
click at [1156, 373] on input "Assign" at bounding box center [1150, 374] width 10 height 10
checkbox input "true"
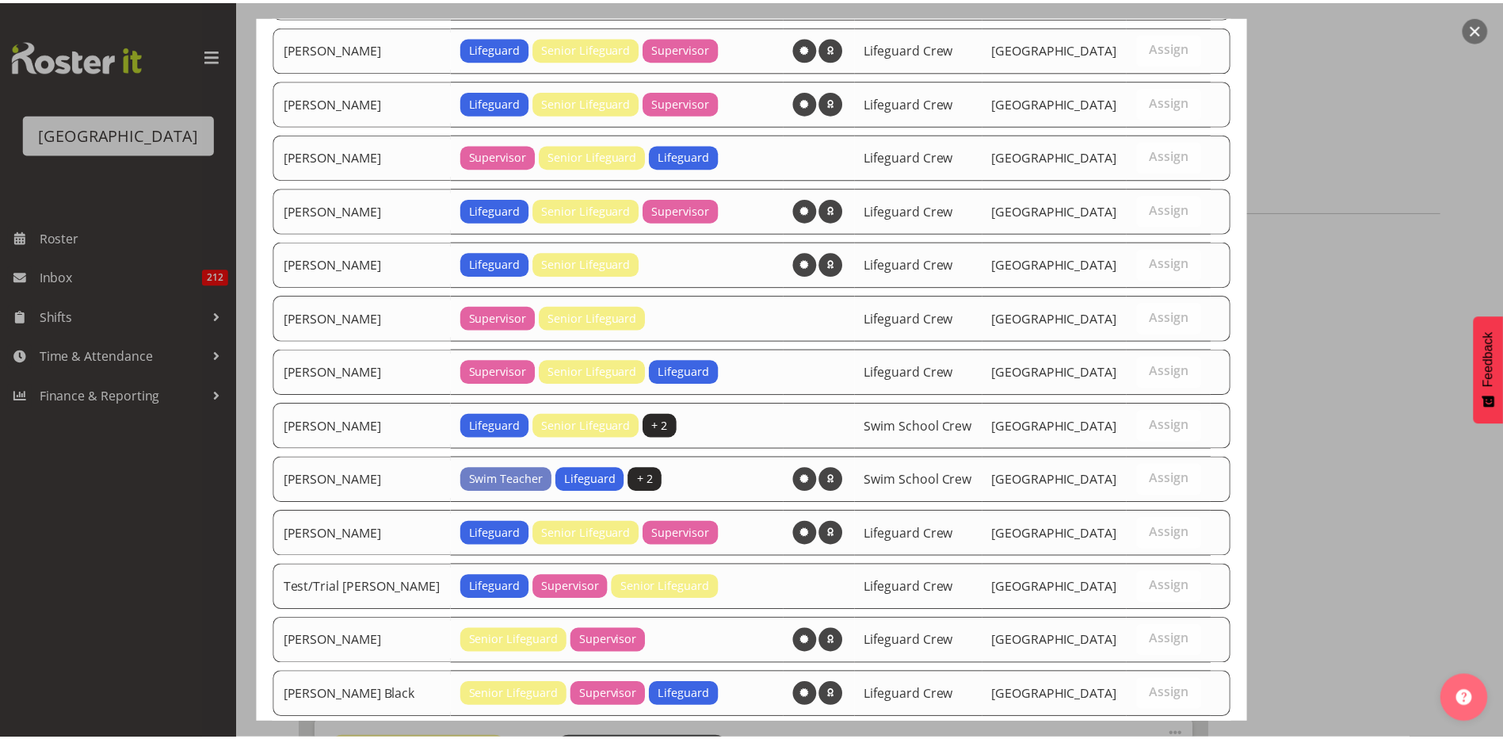
scroll to position [732, 0]
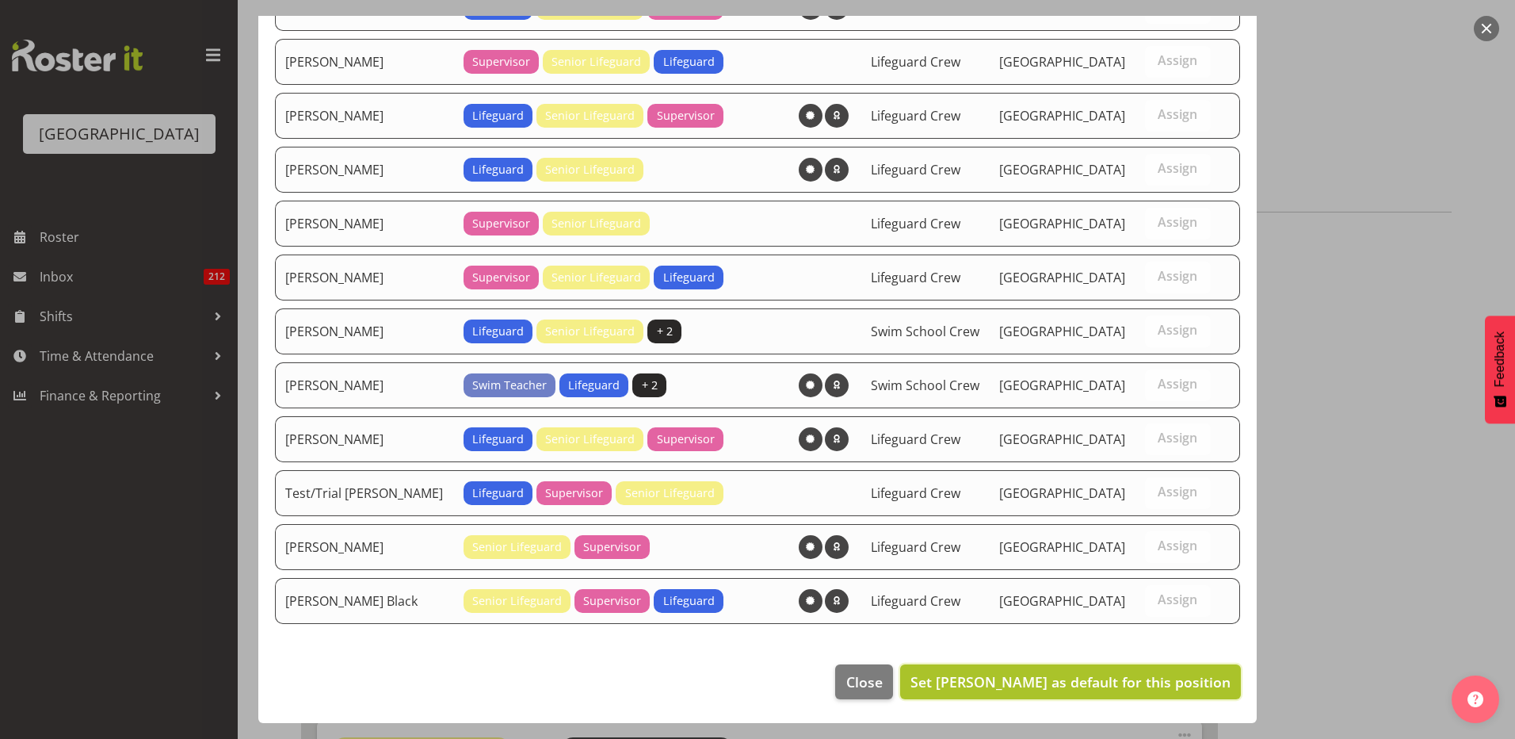
click at [1137, 681] on span "Set Jack Bailey as default for this position" at bounding box center [1071, 681] width 320 height 19
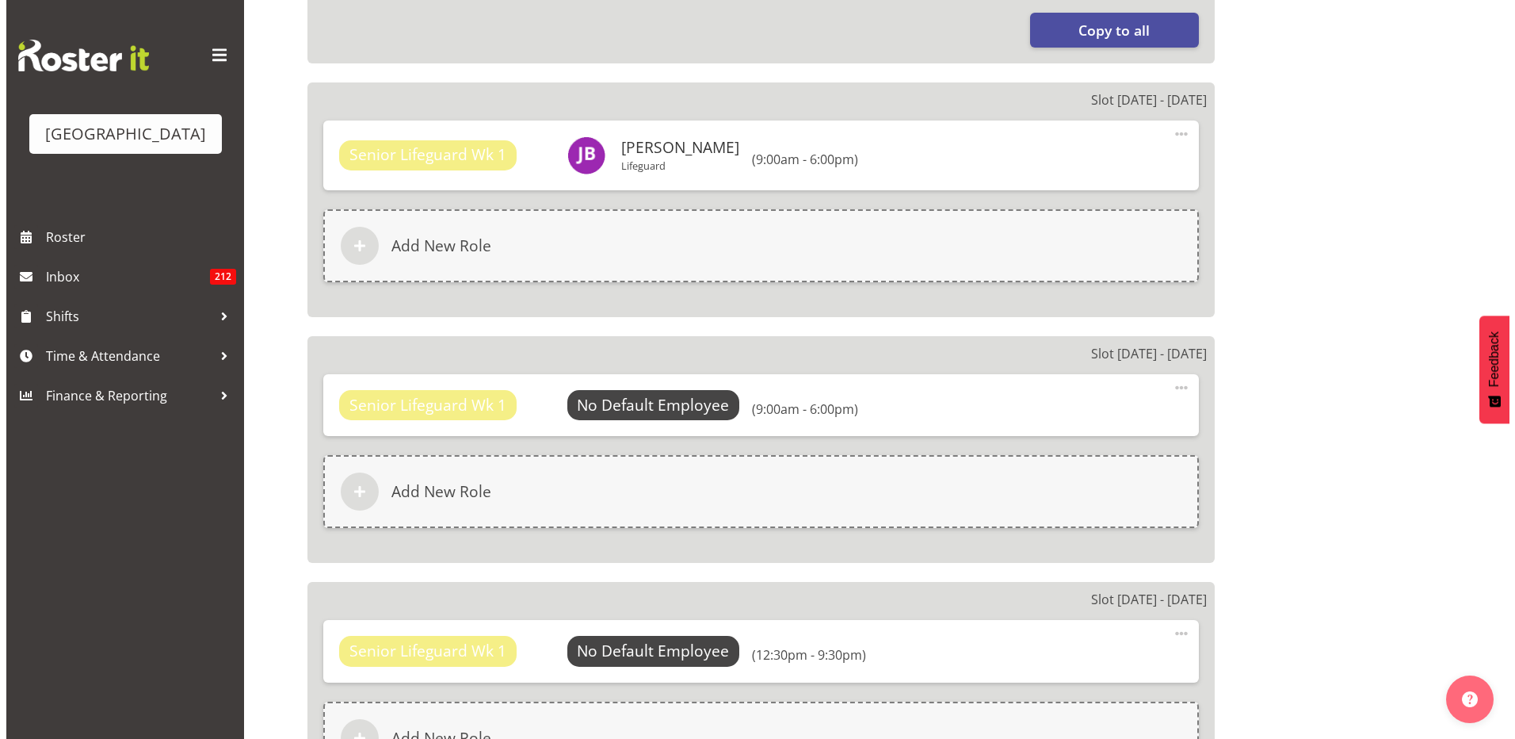
scroll to position [1110, 0]
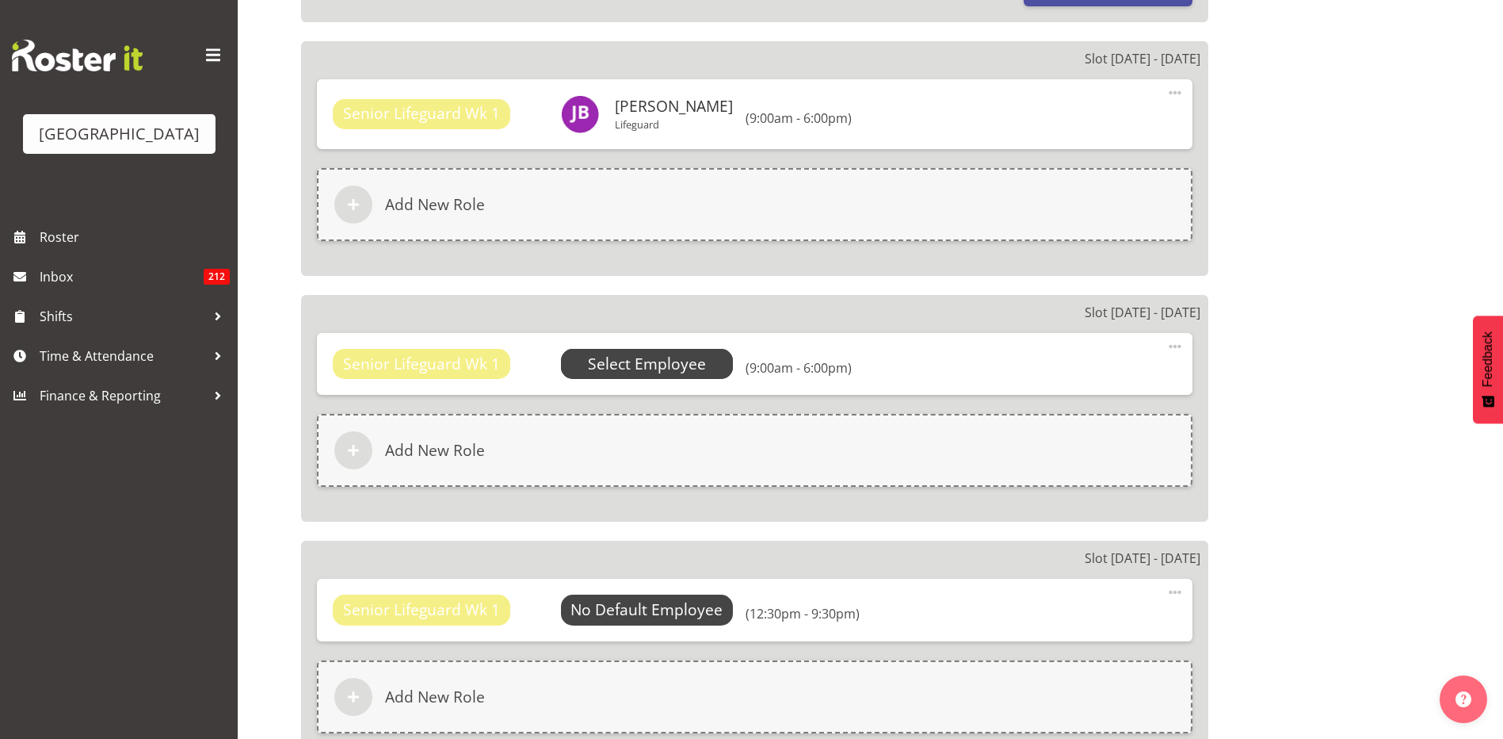
click at [660, 357] on span "Select Employee" at bounding box center [647, 364] width 118 height 23
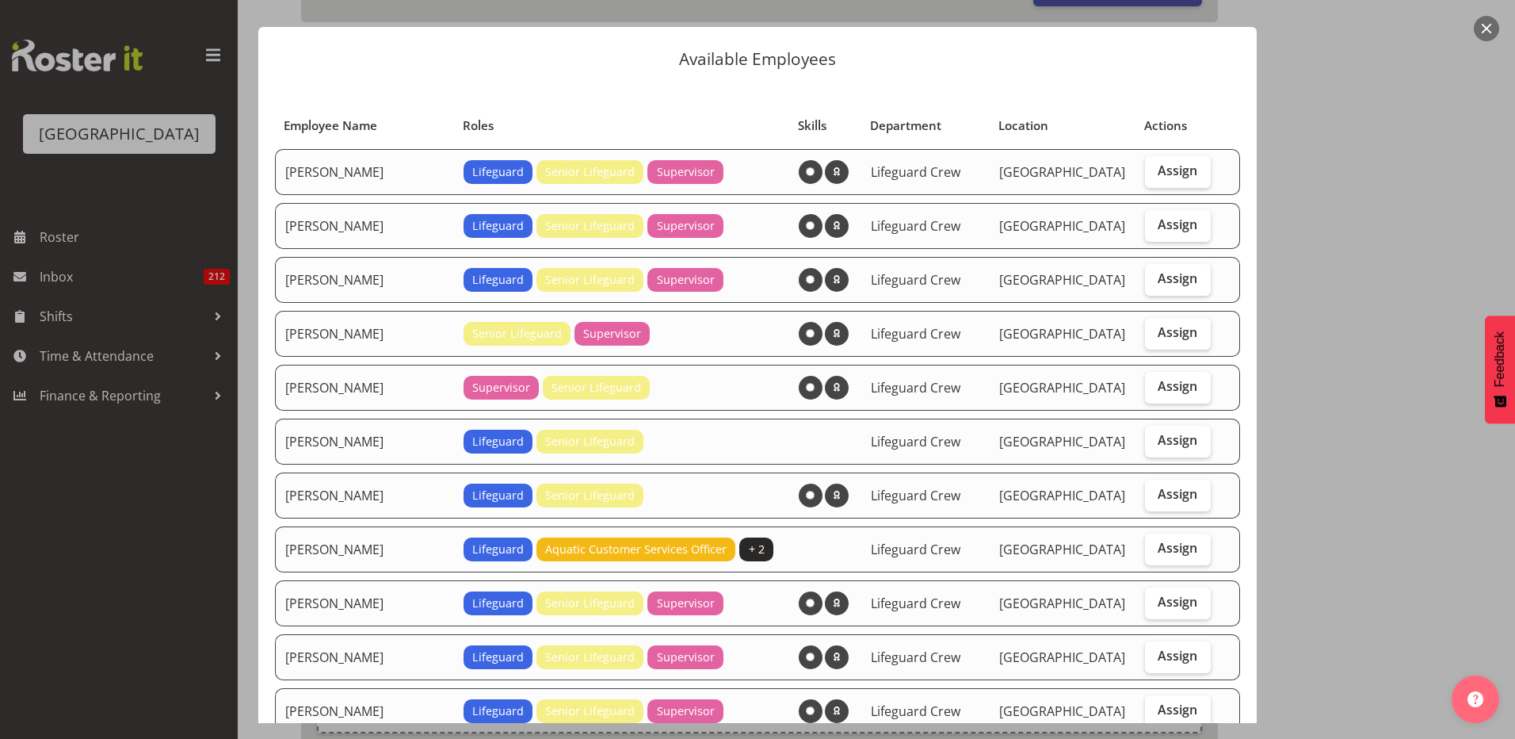
scroll to position [79, 0]
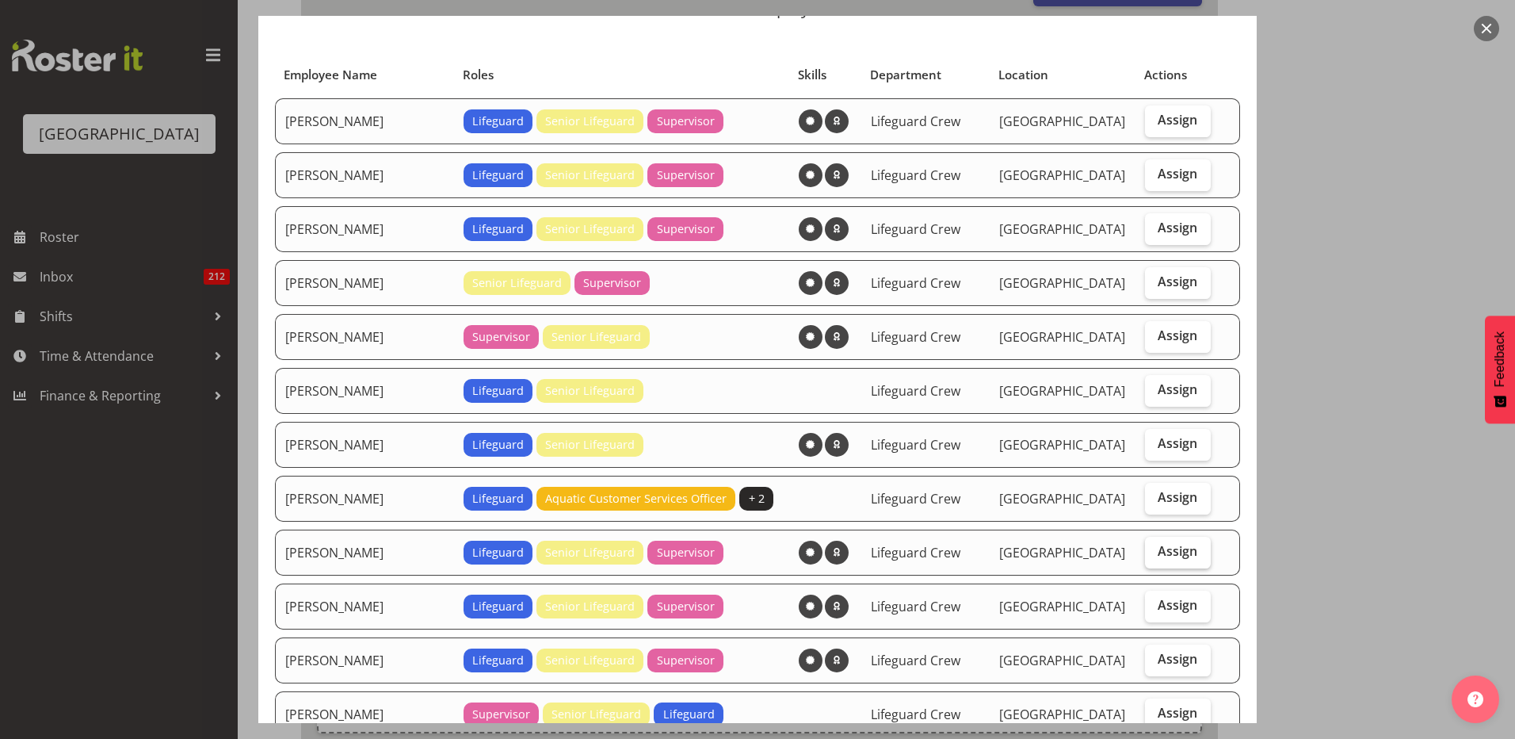
click at [1187, 563] on label "Assign" at bounding box center [1178, 553] width 66 height 32
click at [1156, 556] on input "Assign" at bounding box center [1150, 551] width 10 height 10
checkbox input "true"
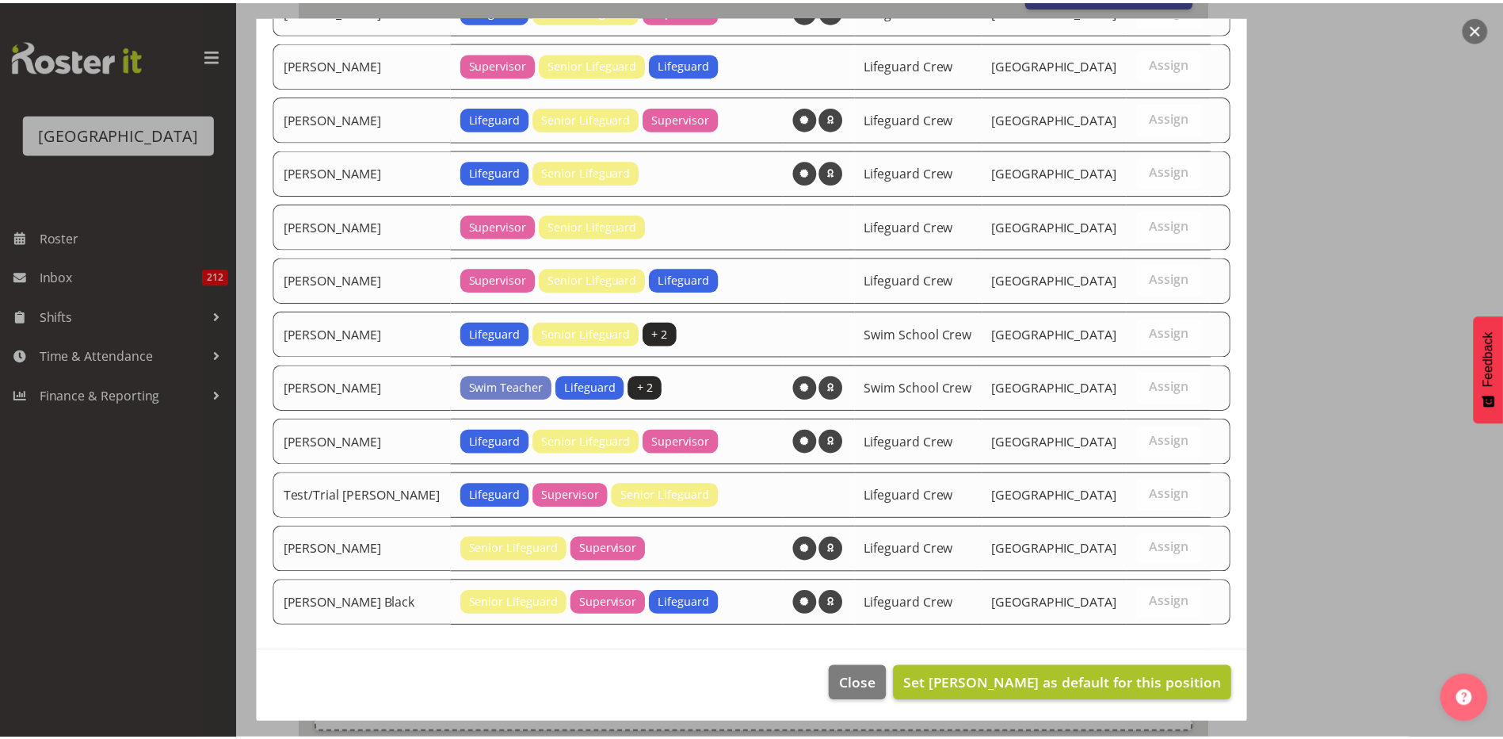
scroll to position [732, 0]
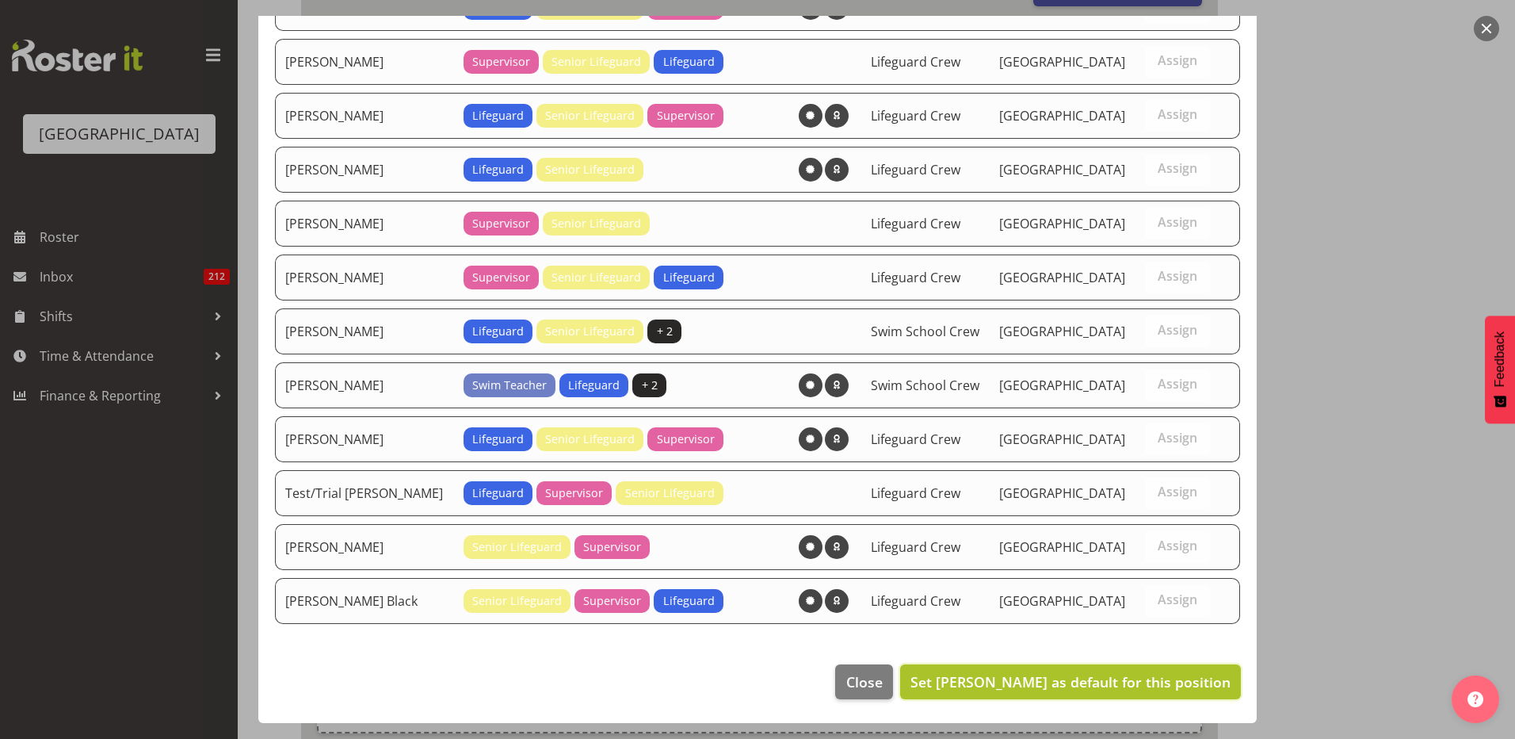
click at [1165, 676] on span "Set Jack Bailey as default for this position" at bounding box center [1071, 681] width 320 height 19
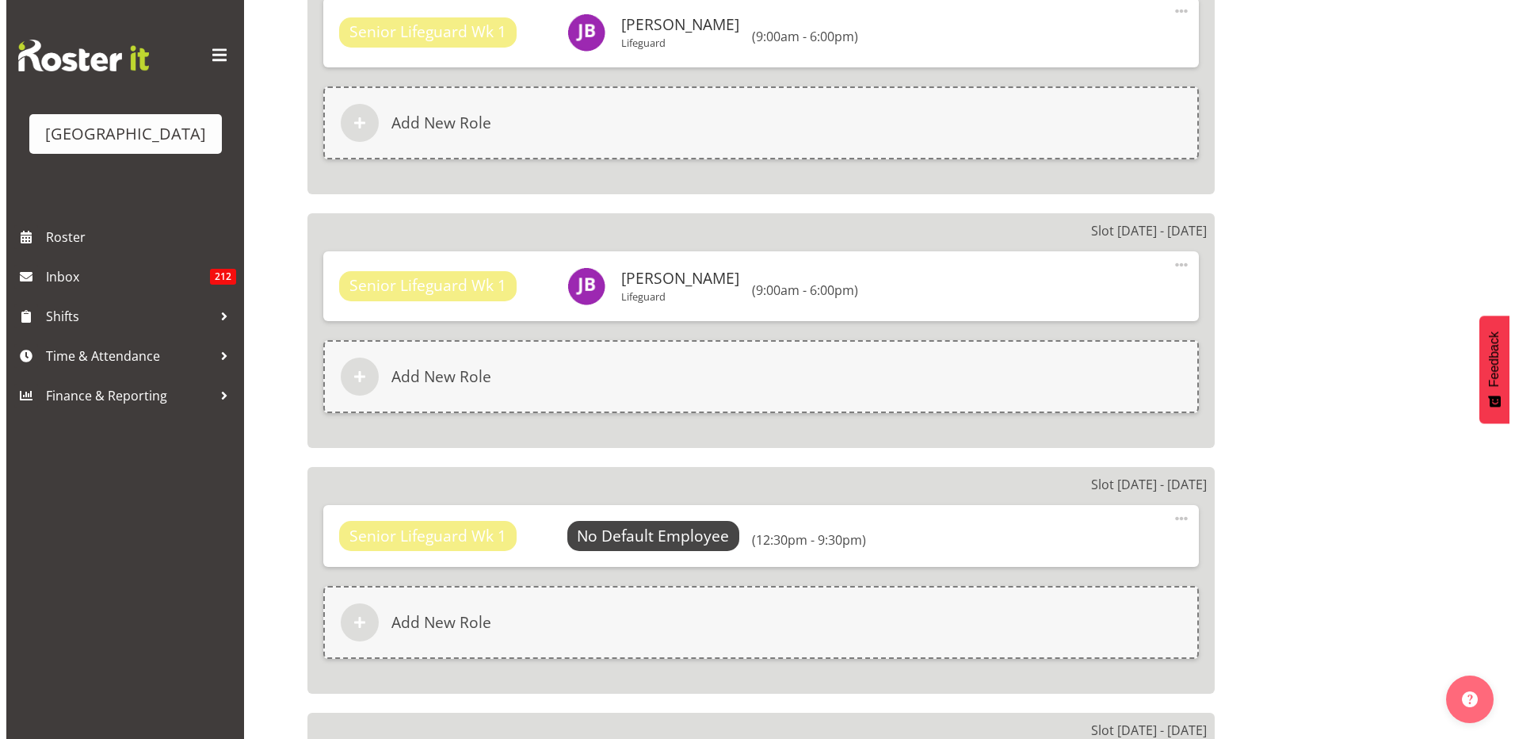
scroll to position [1268, 0]
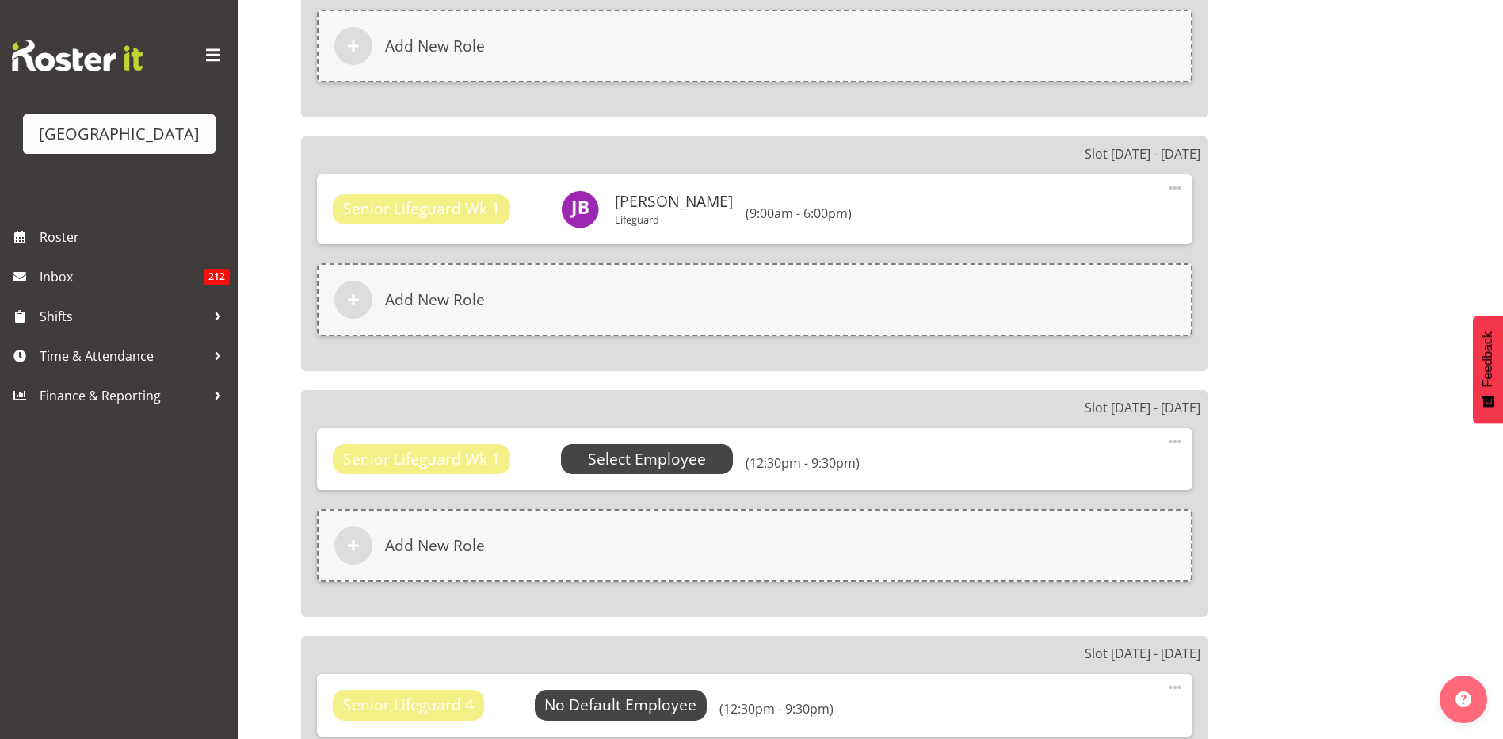
click at [663, 468] on span "Select Employee" at bounding box center [647, 459] width 118 height 23
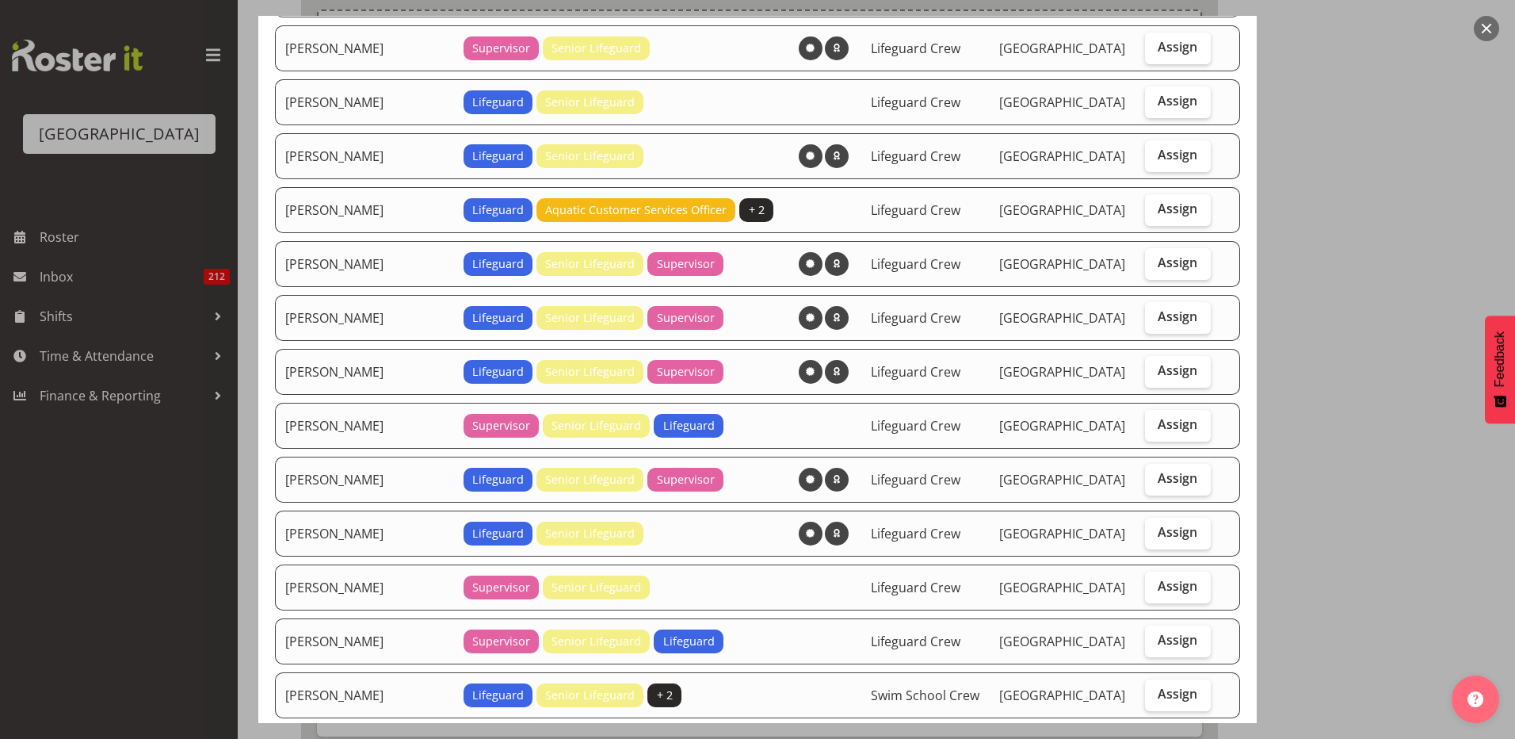
scroll to position [396, 0]
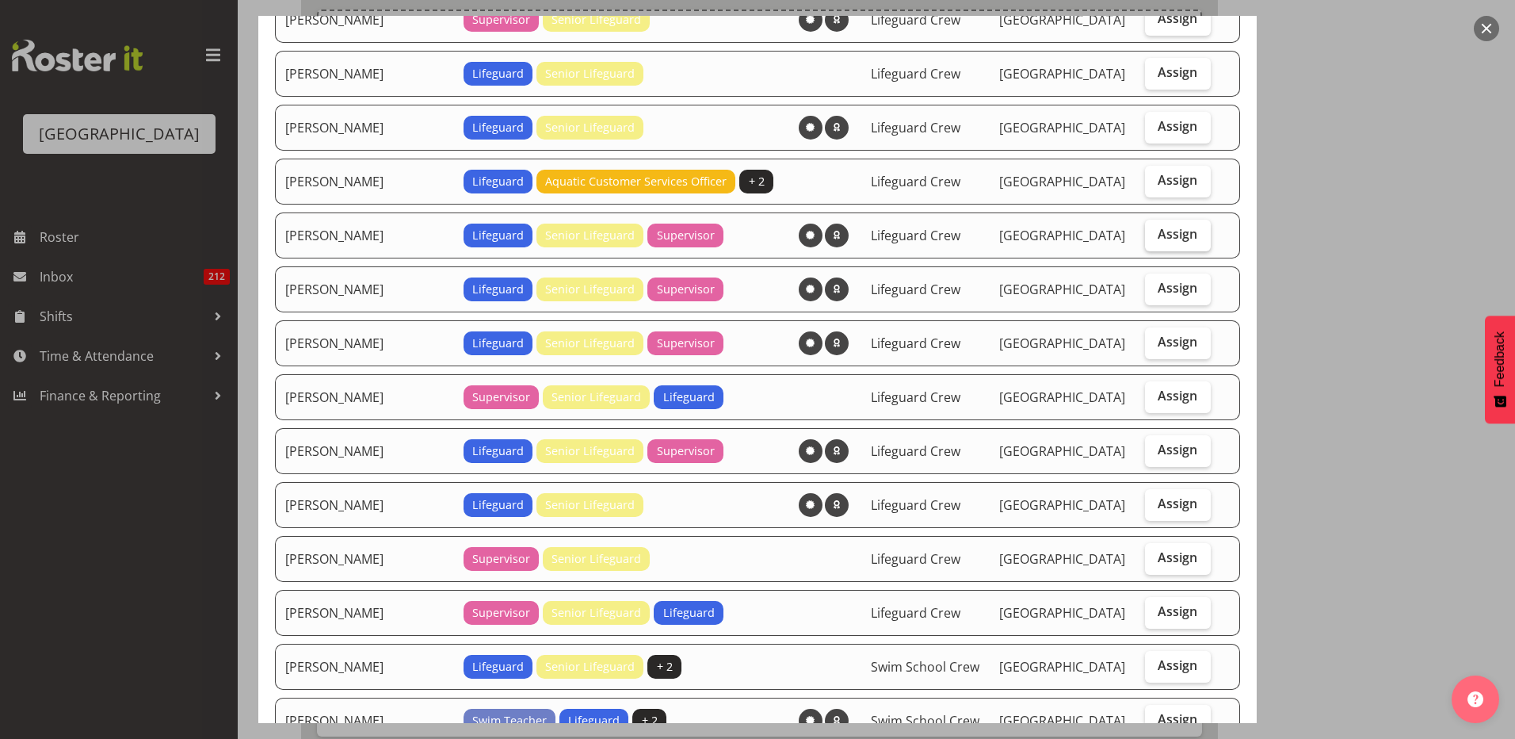
click at [1165, 234] on span "Assign" at bounding box center [1178, 234] width 40 height 16
click at [1156, 234] on input "Assign" at bounding box center [1150, 234] width 10 height 10
checkbox input "true"
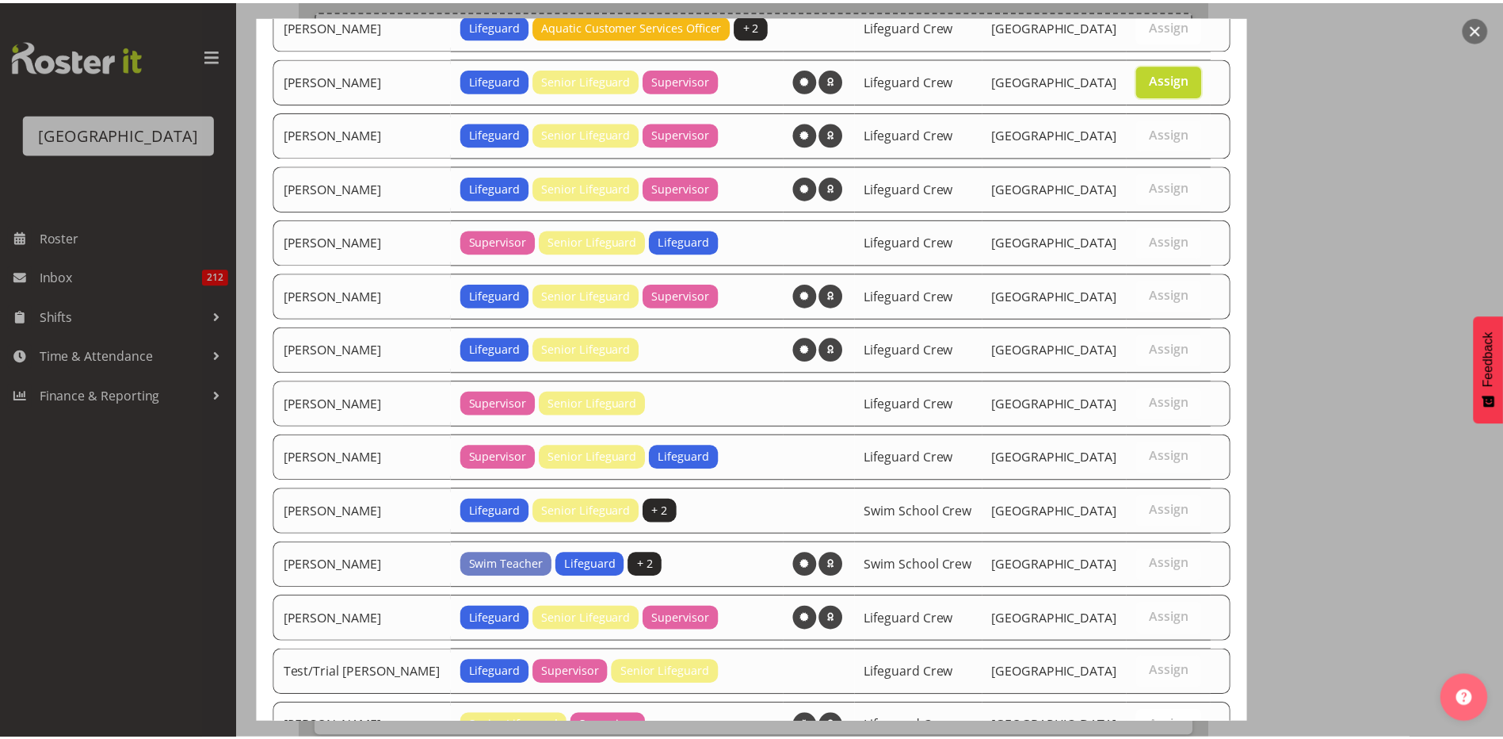
scroll to position [732, 0]
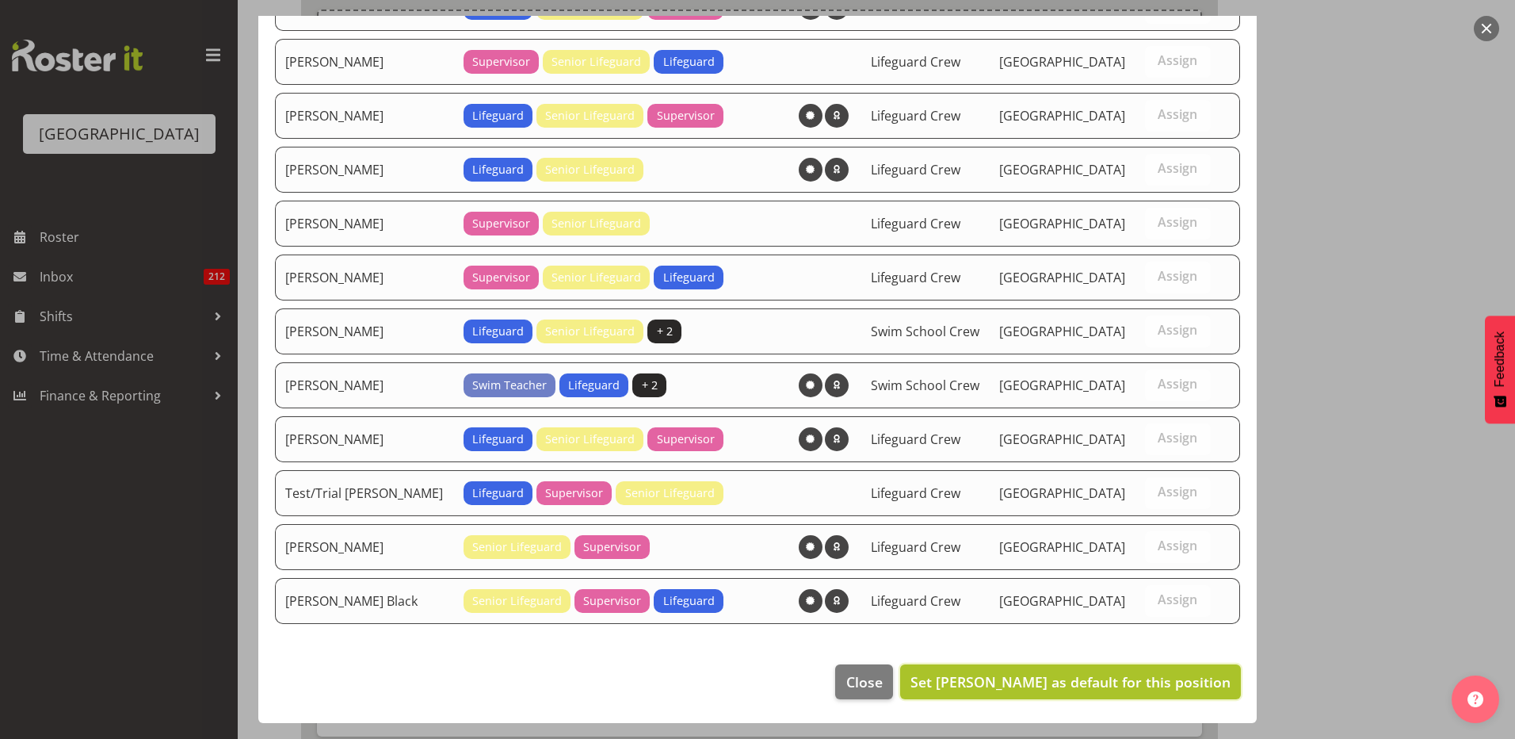
click at [1011, 687] on span "Set Jack Bailey as default for this position" at bounding box center [1071, 681] width 320 height 19
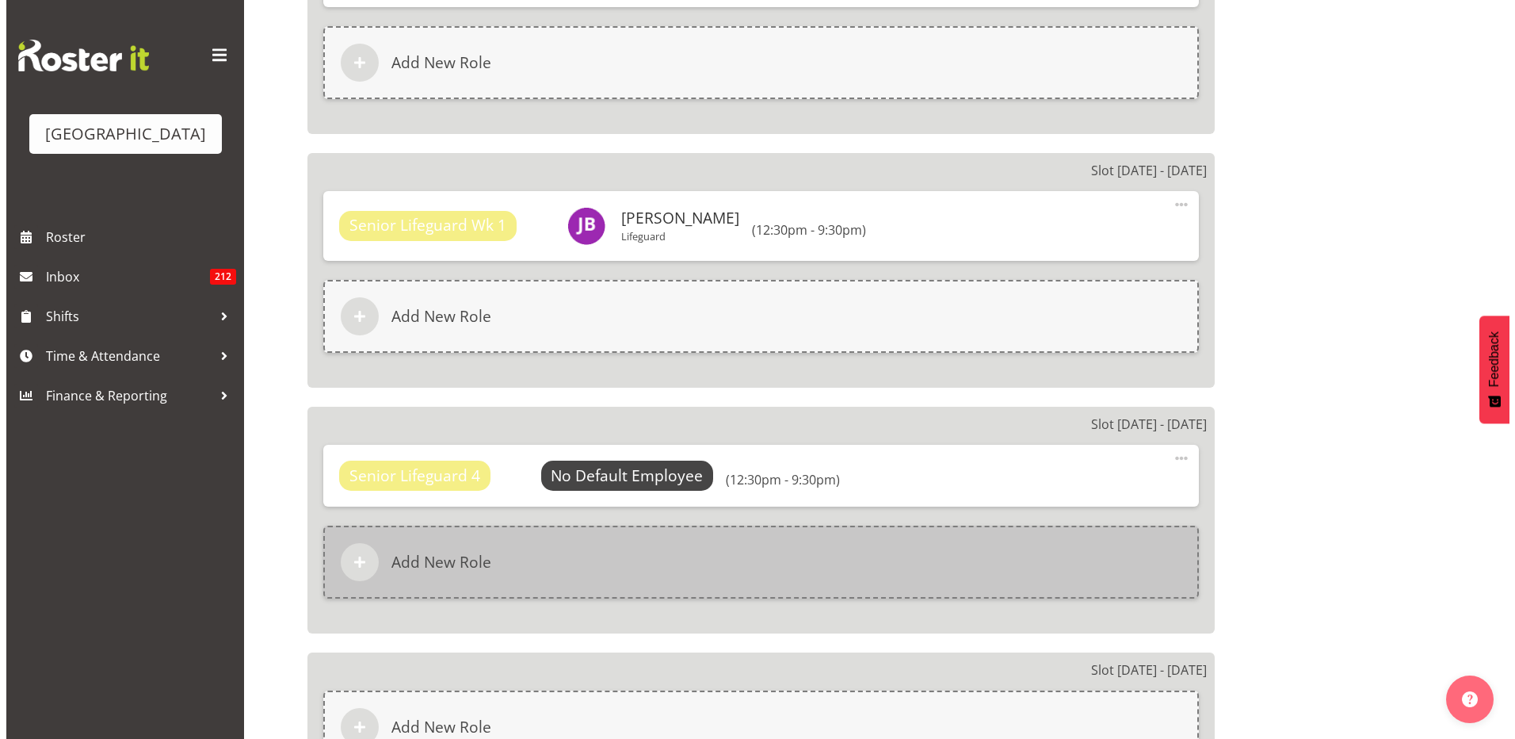
scroll to position [1506, 0]
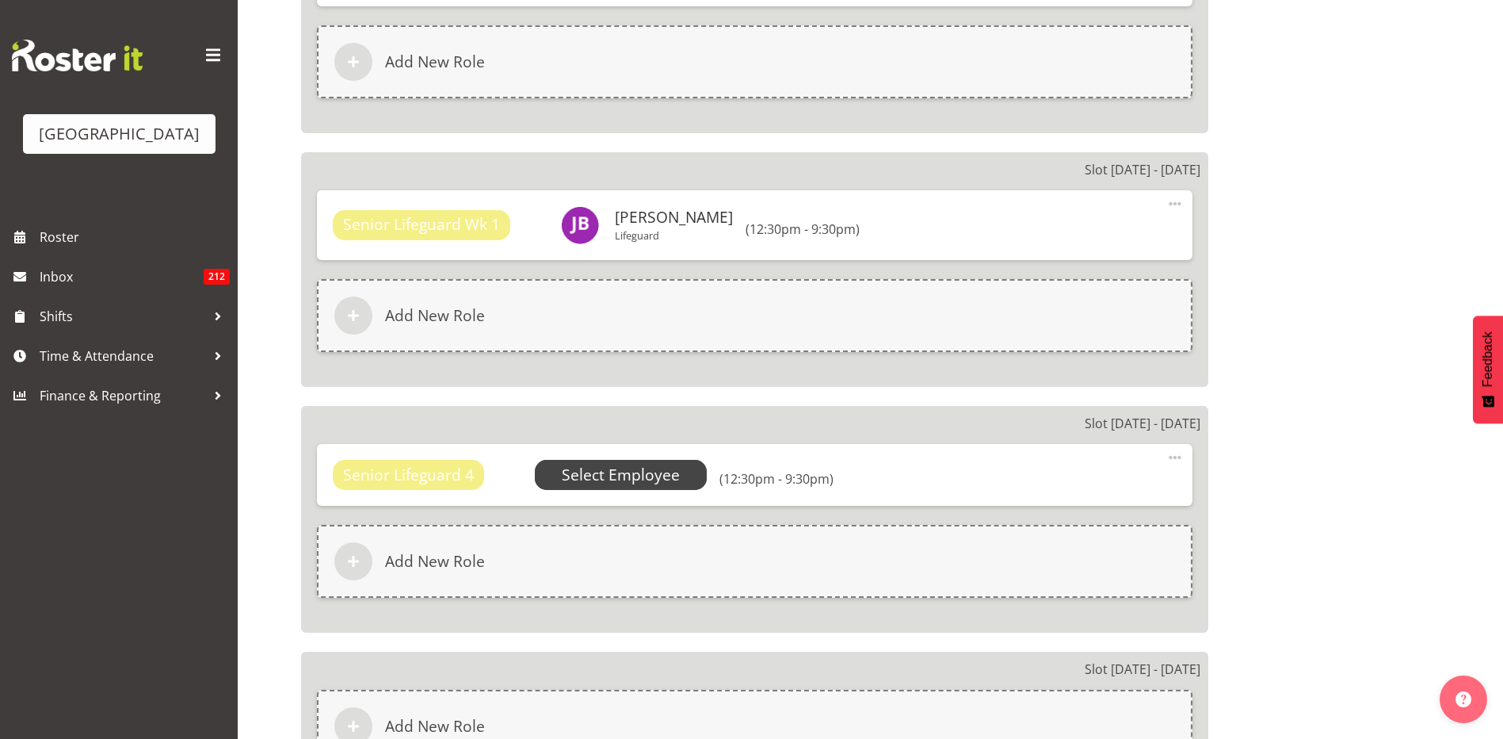
click at [651, 480] on span "Select Employee" at bounding box center [621, 475] width 118 height 23
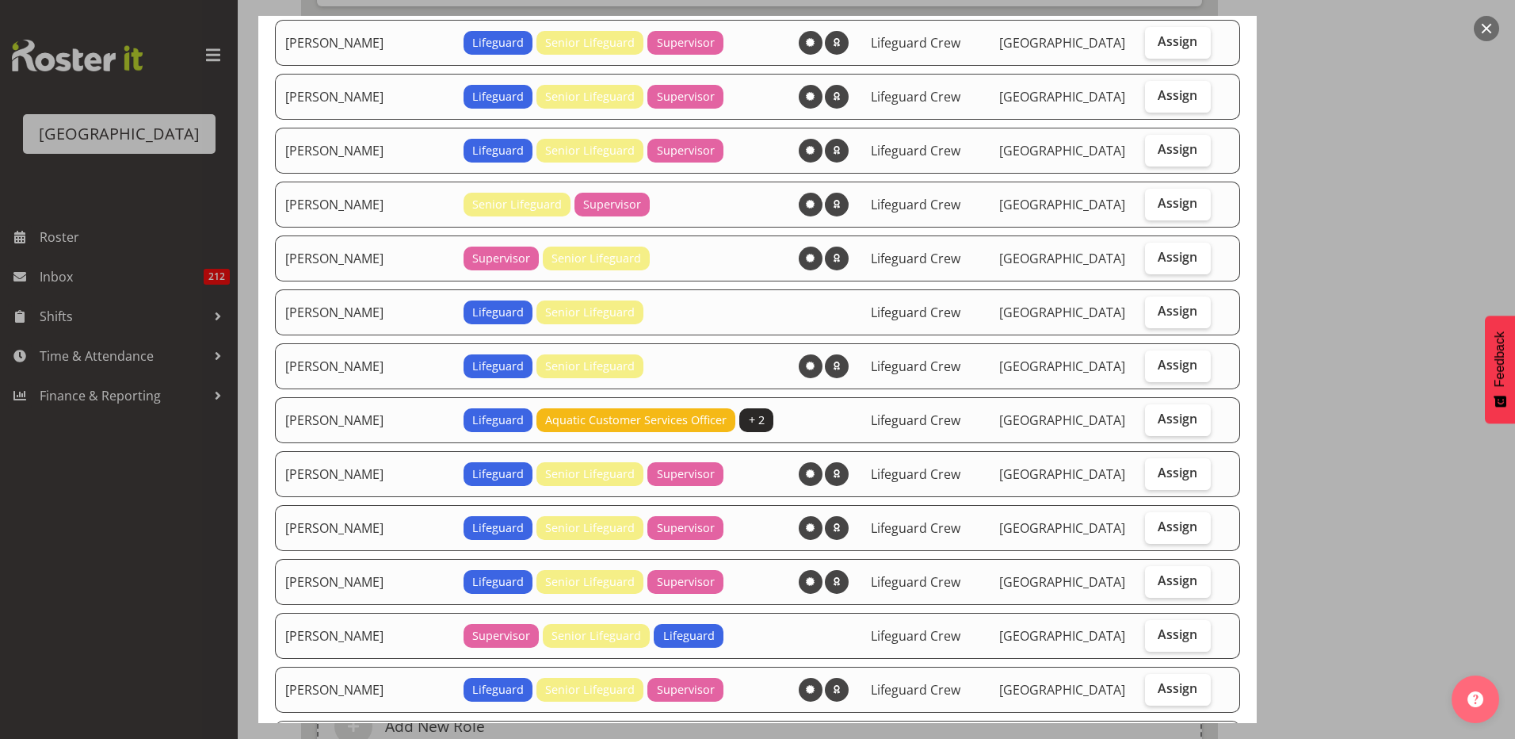
scroll to position [159, 0]
click at [1145, 472] on label "Assign" at bounding box center [1178, 473] width 66 height 32
click at [1145, 472] on input "Assign" at bounding box center [1150, 472] width 10 height 10
checkbox input "true"
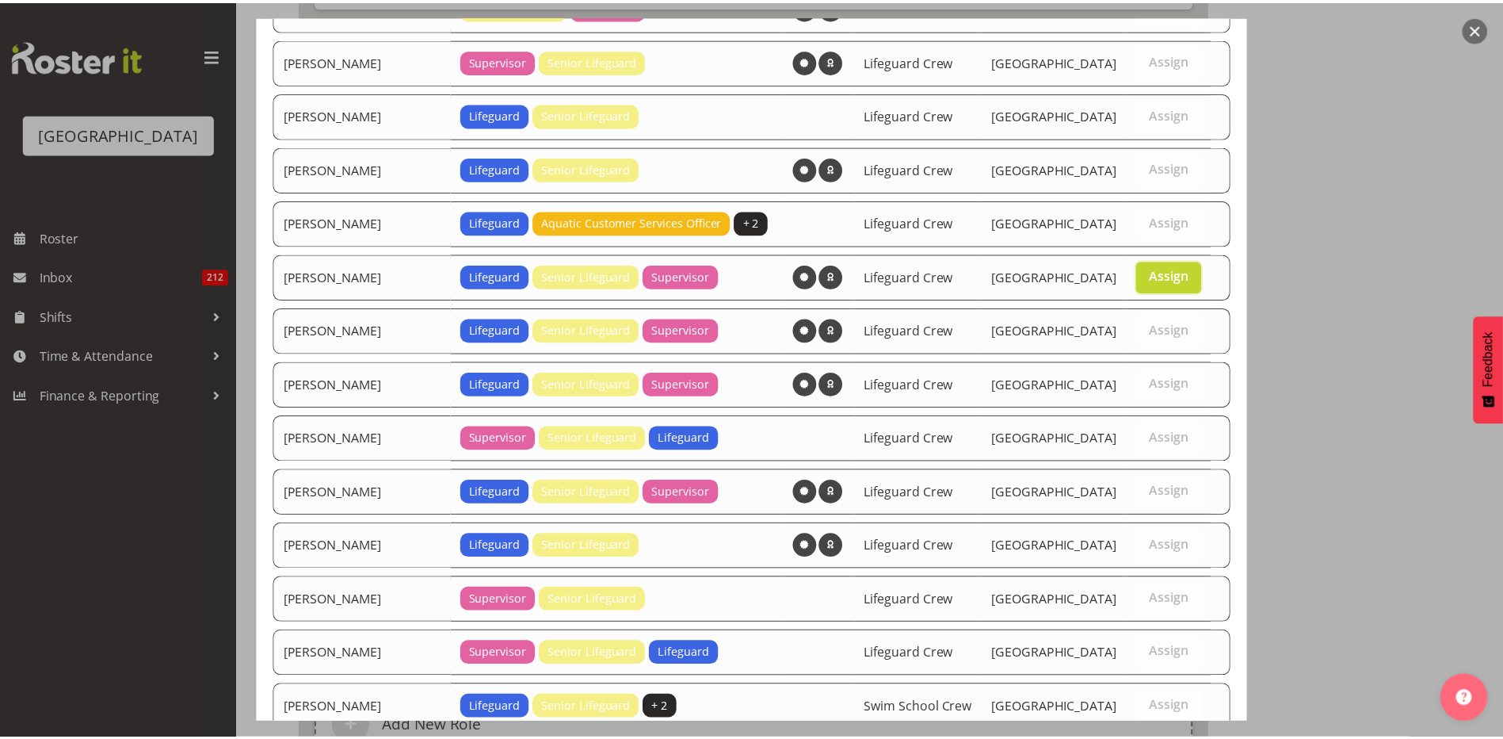
scroll to position [732, 0]
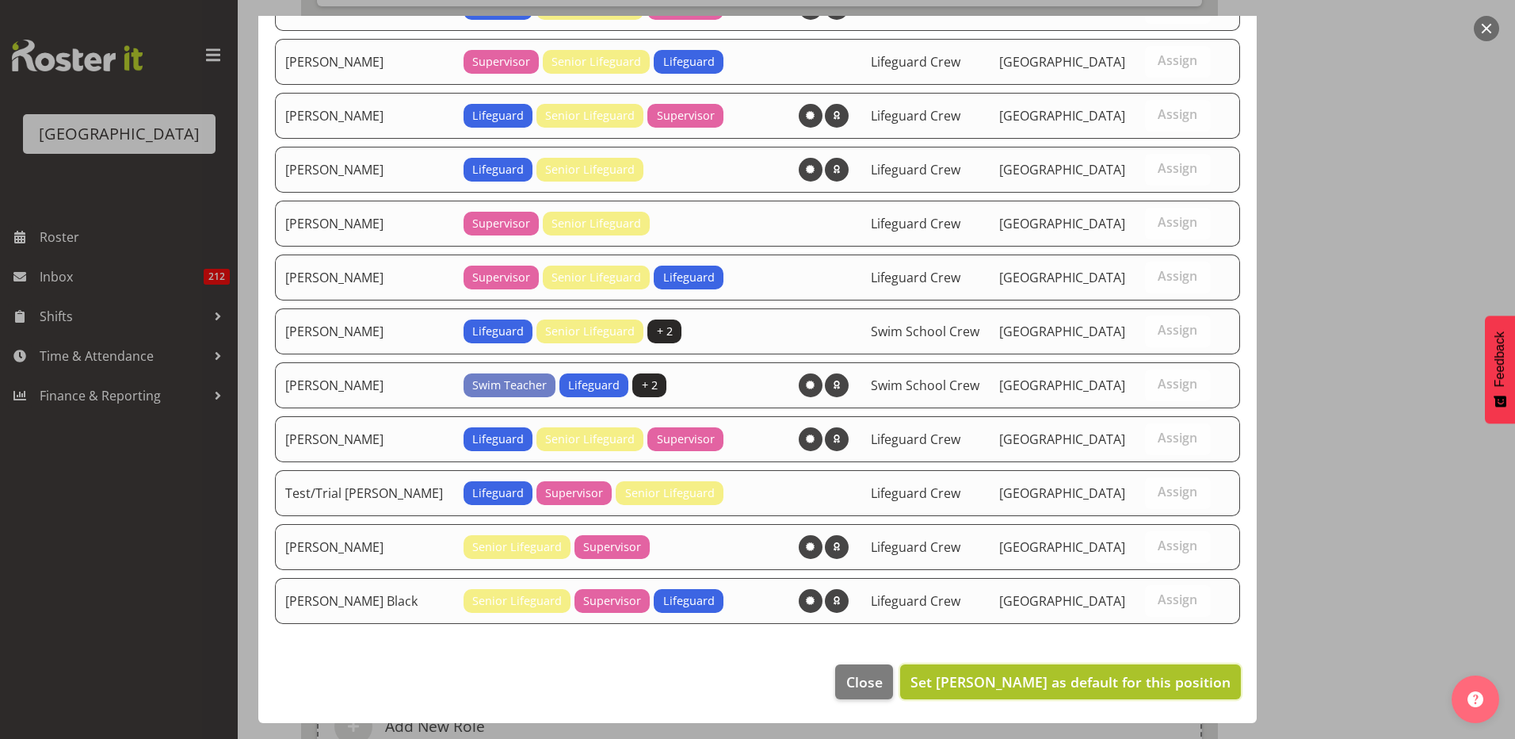
click at [1021, 694] on button "Set Jack Bailey as default for this position" at bounding box center [1070, 681] width 341 height 35
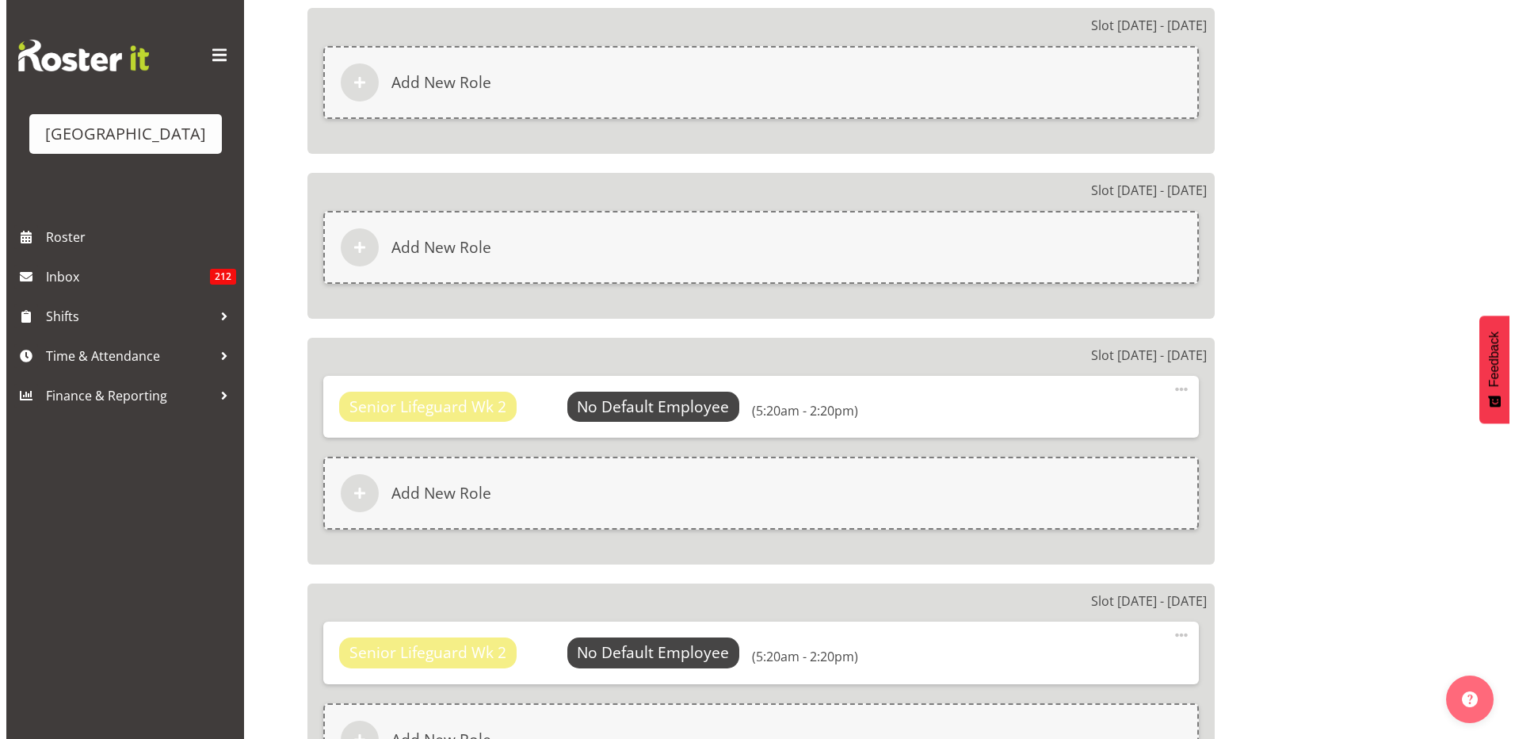
scroll to position [2298, 0]
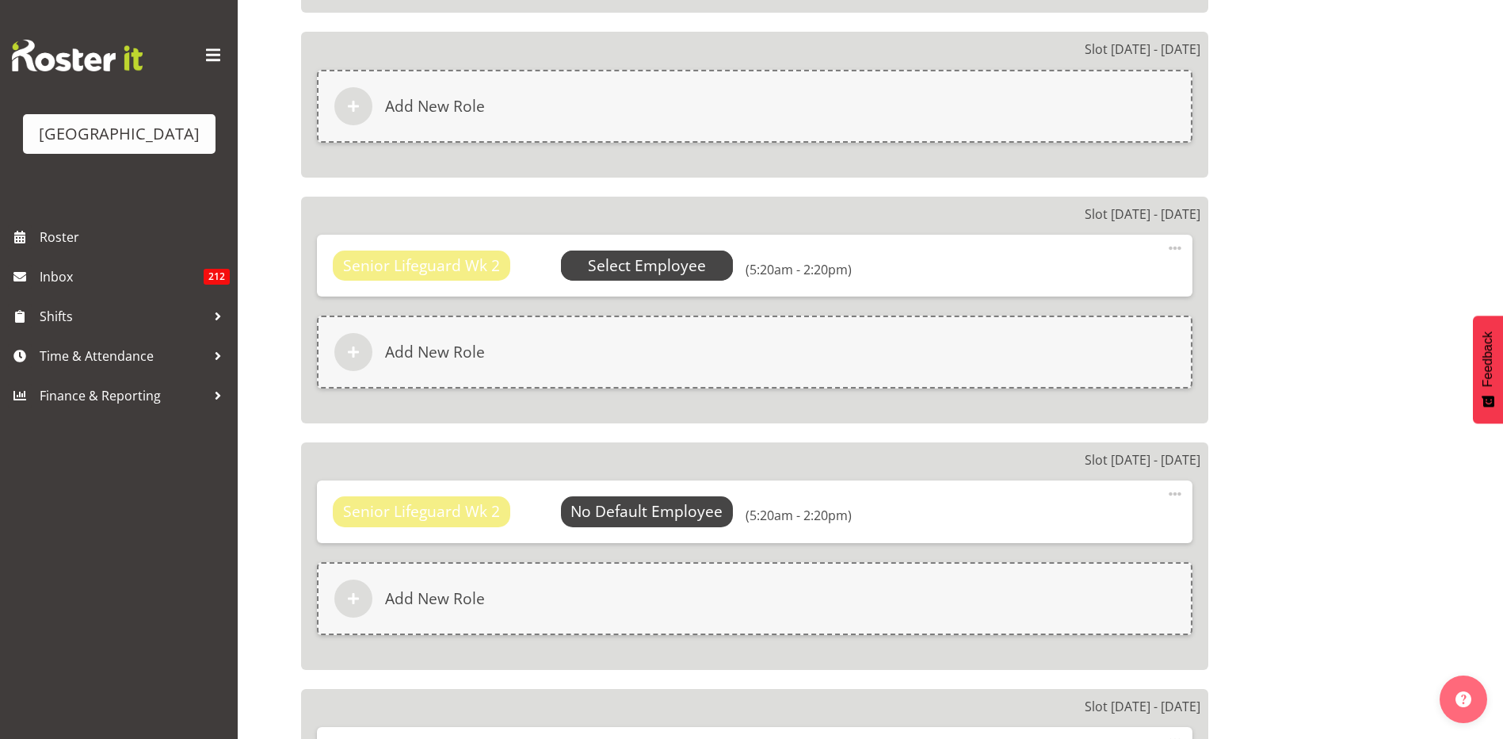
click at [635, 262] on span "Select Employee" at bounding box center [647, 265] width 118 height 23
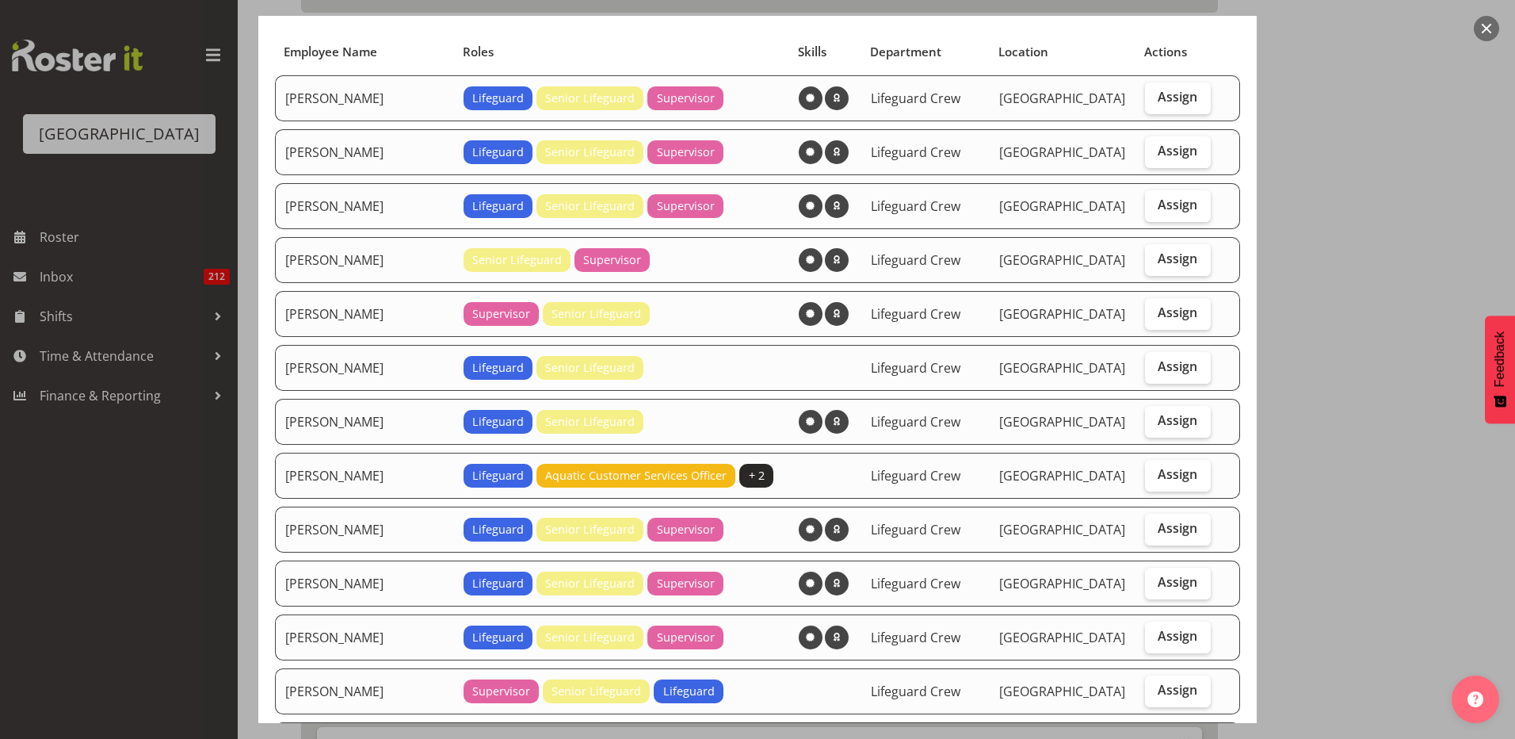
scroll to position [159, 0]
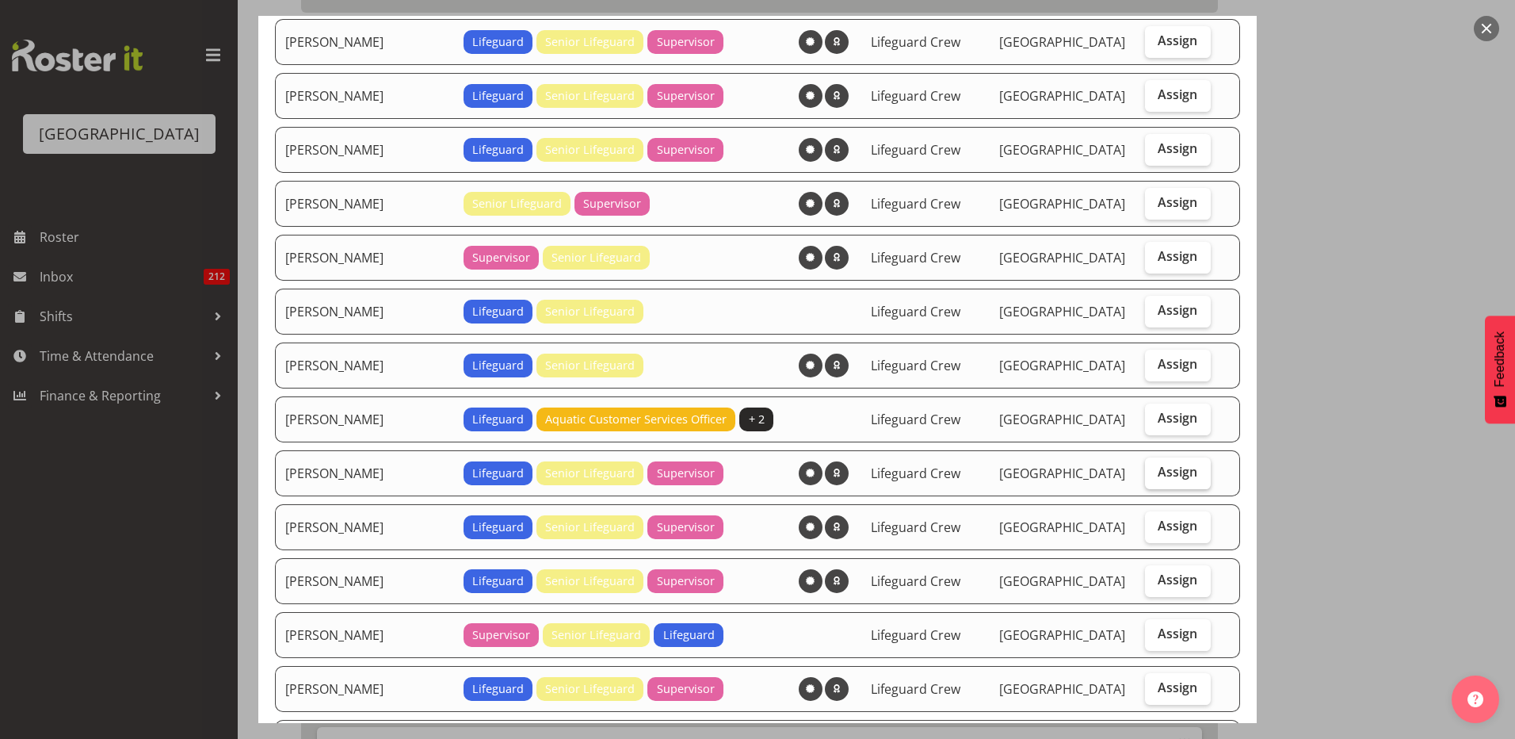
click at [1161, 472] on span "Assign" at bounding box center [1178, 472] width 40 height 16
click at [1156, 472] on input "Assign" at bounding box center [1150, 472] width 10 height 10
checkbox input "true"
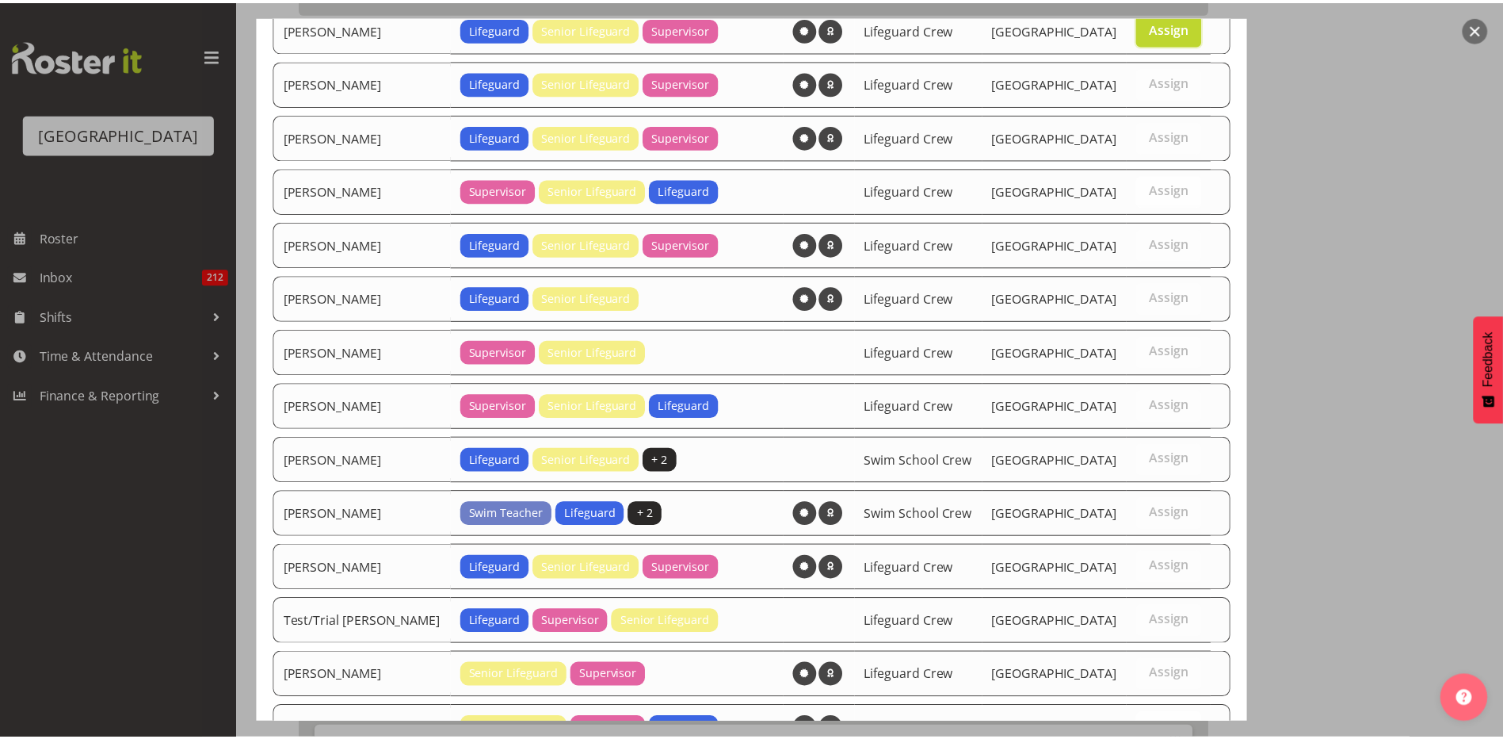
scroll to position [713, 0]
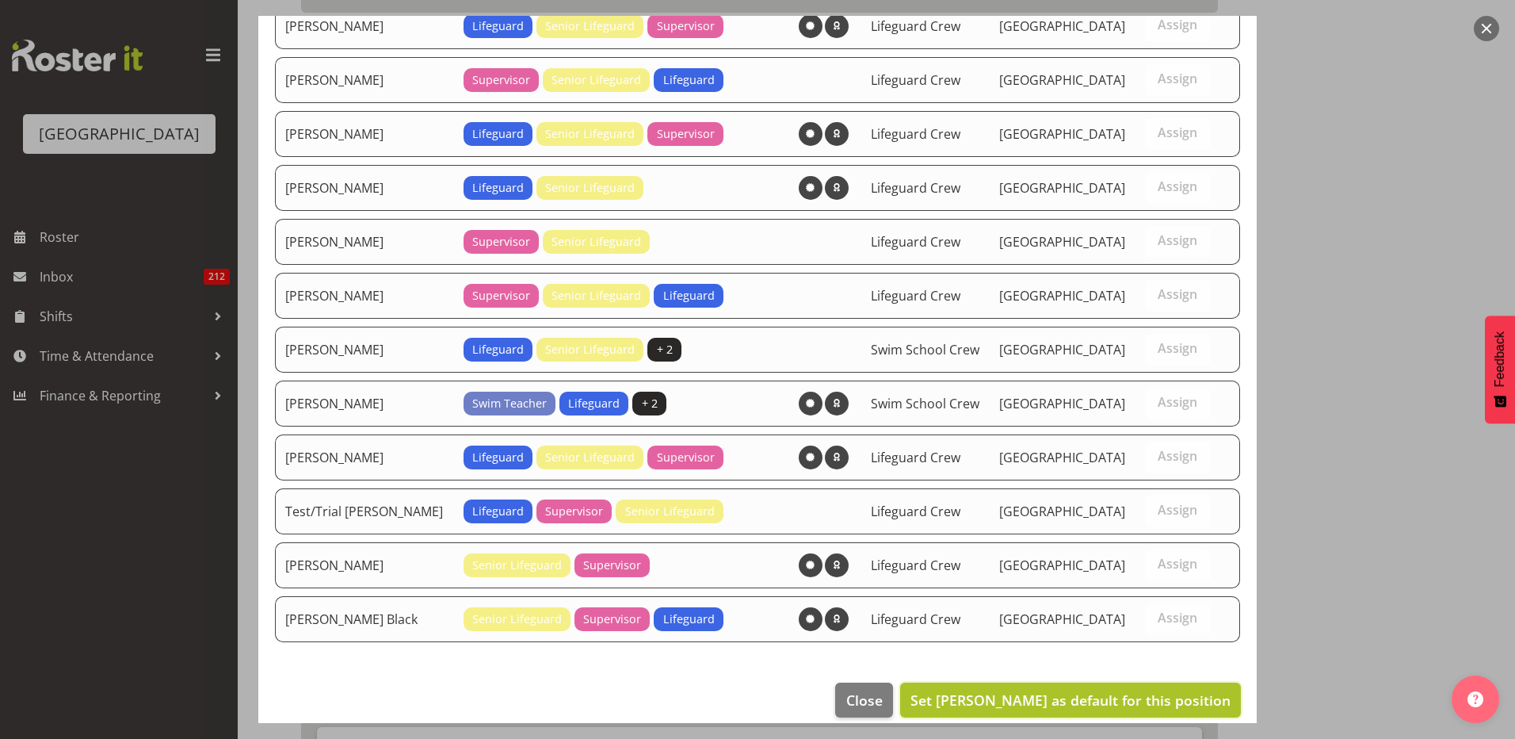
click at [1040, 697] on span "Set Jack Bailey as default for this position" at bounding box center [1071, 699] width 320 height 19
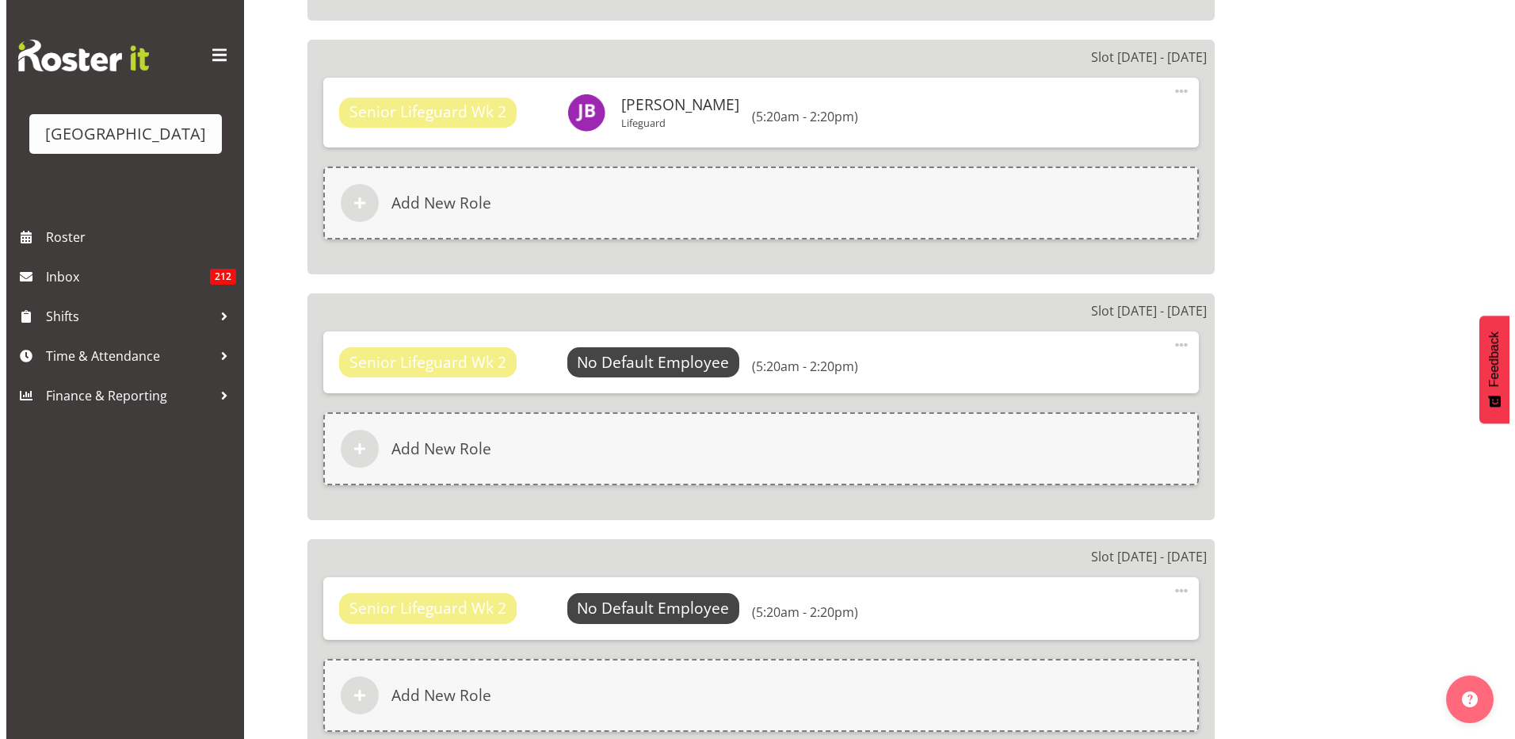
scroll to position [2378, 0]
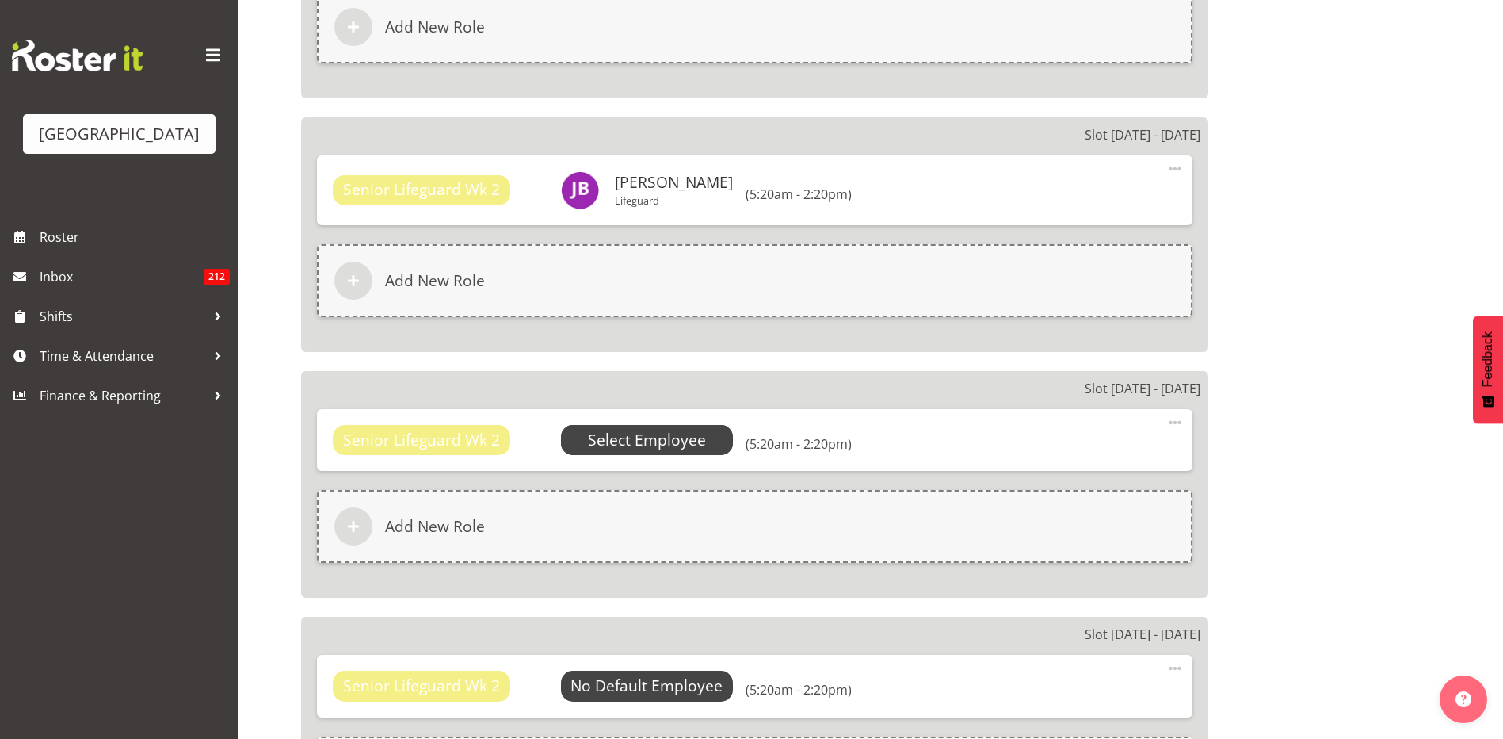
click at [665, 435] on span "Select Employee" at bounding box center [647, 440] width 118 height 23
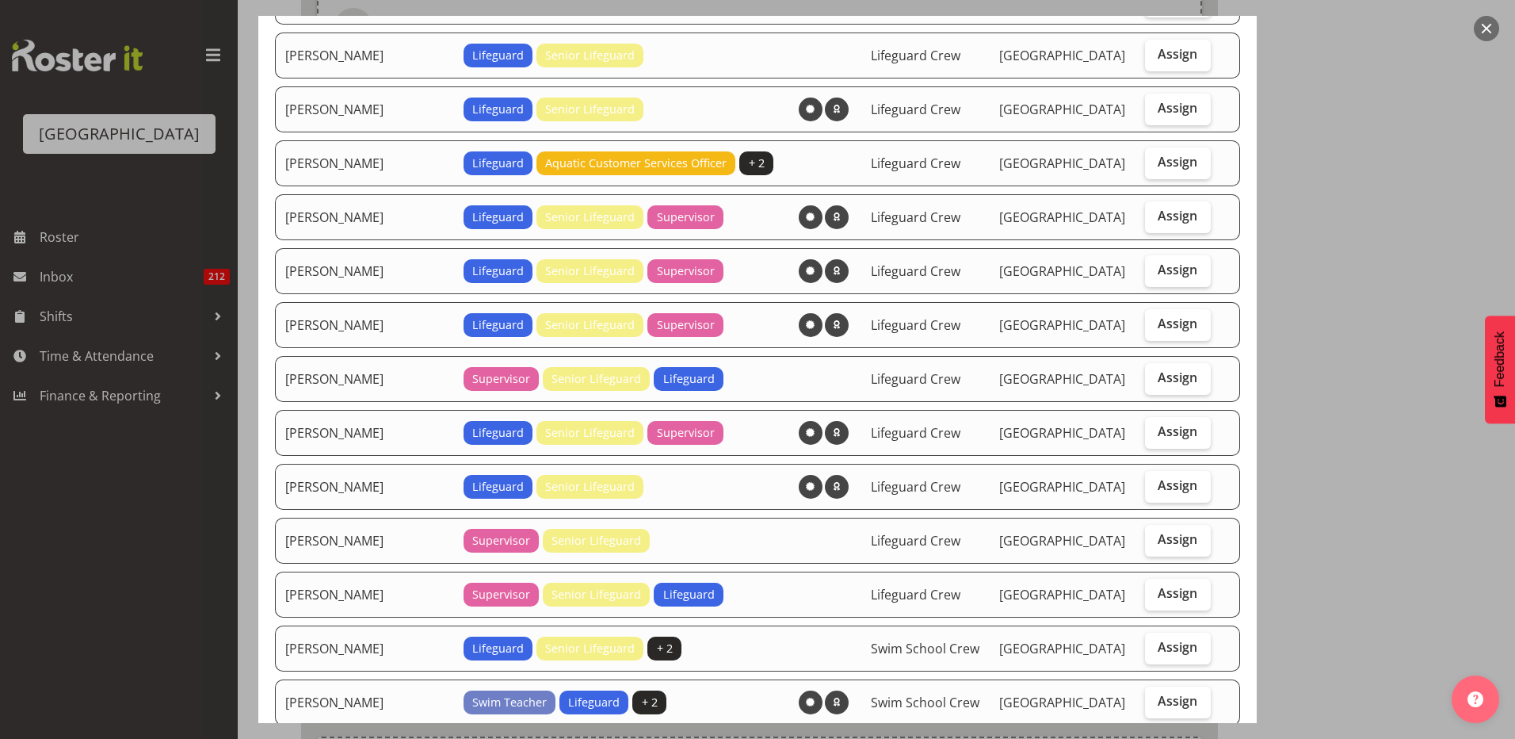
scroll to position [335, 0]
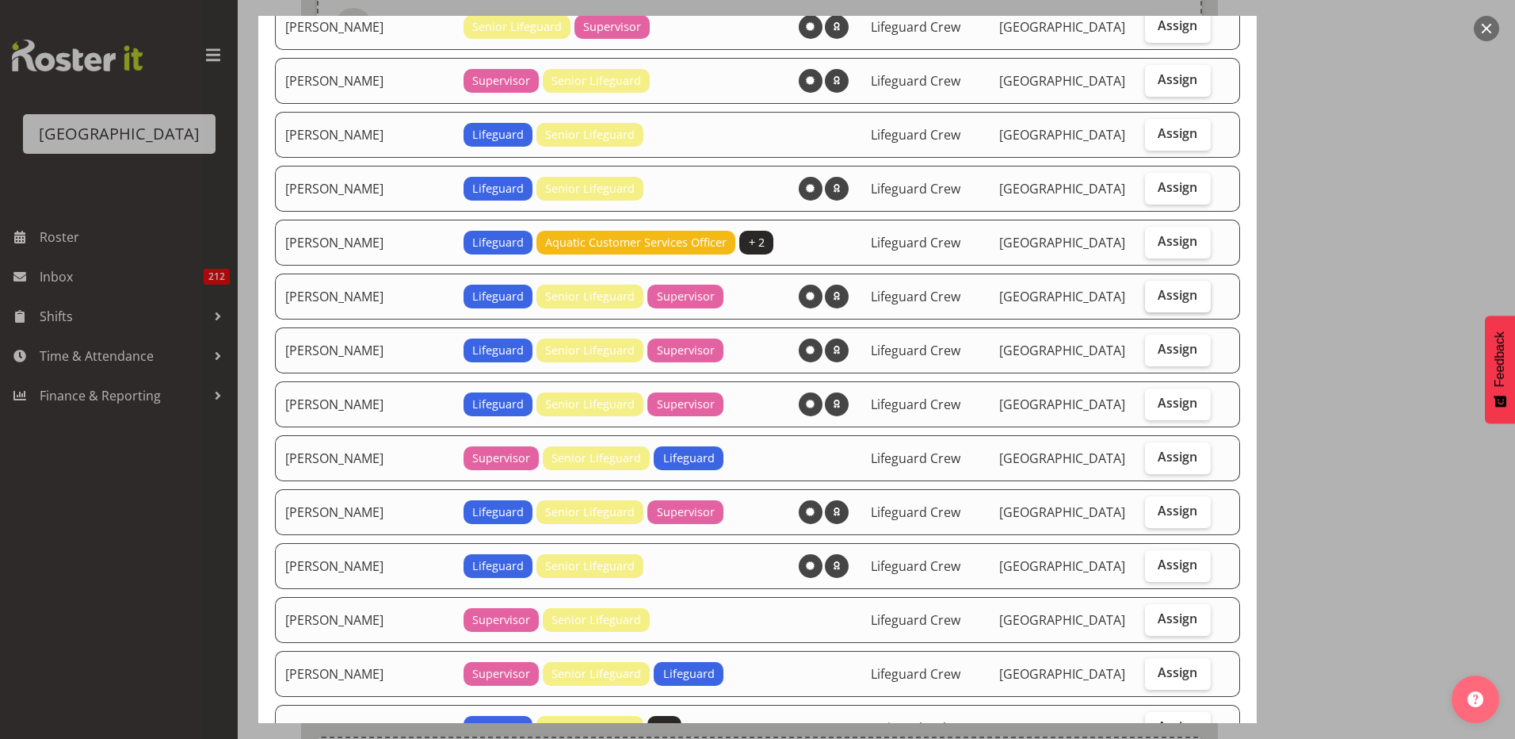
click at [1177, 299] on span "Assign" at bounding box center [1178, 295] width 40 height 16
click at [1156, 299] on input "Assign" at bounding box center [1150, 295] width 10 height 10
checkbox input "true"
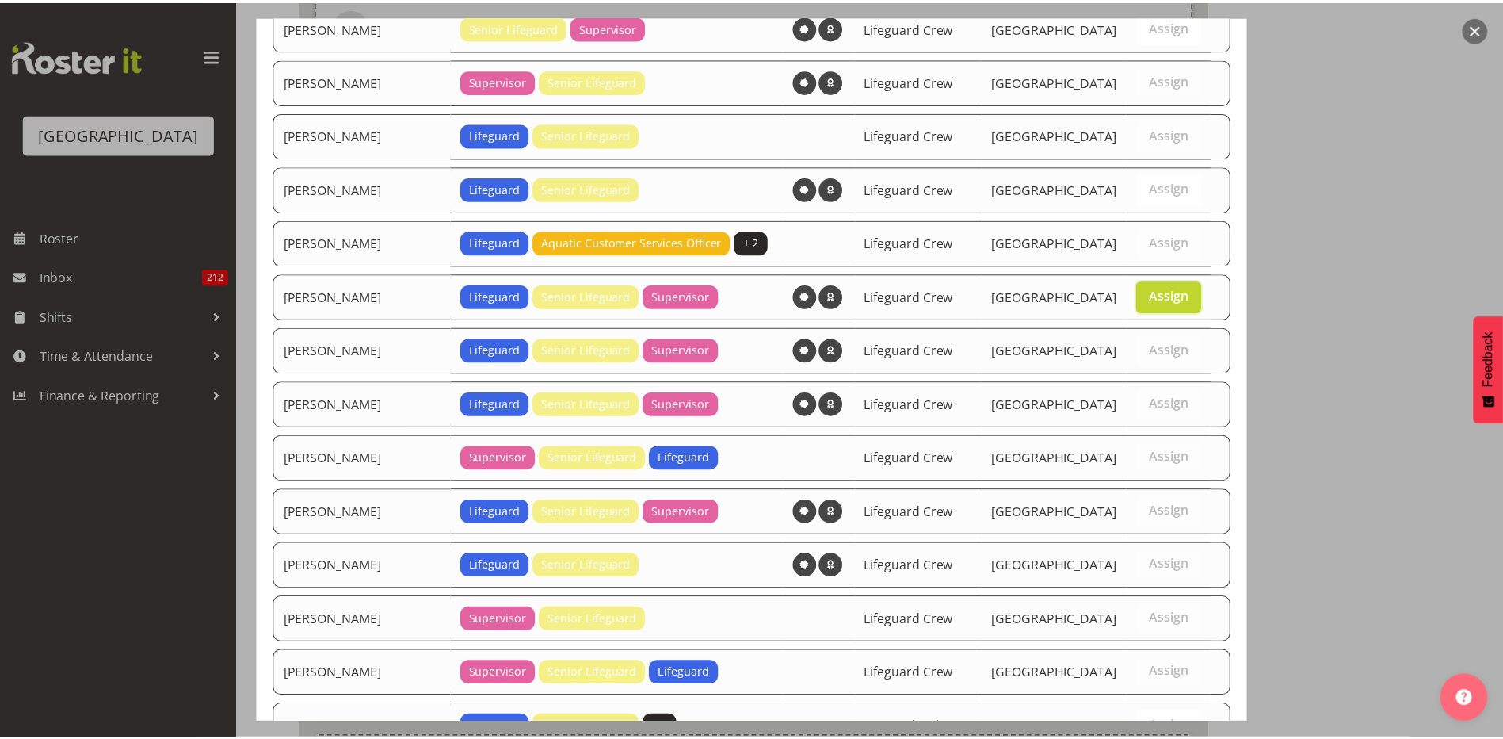
scroll to position [732, 0]
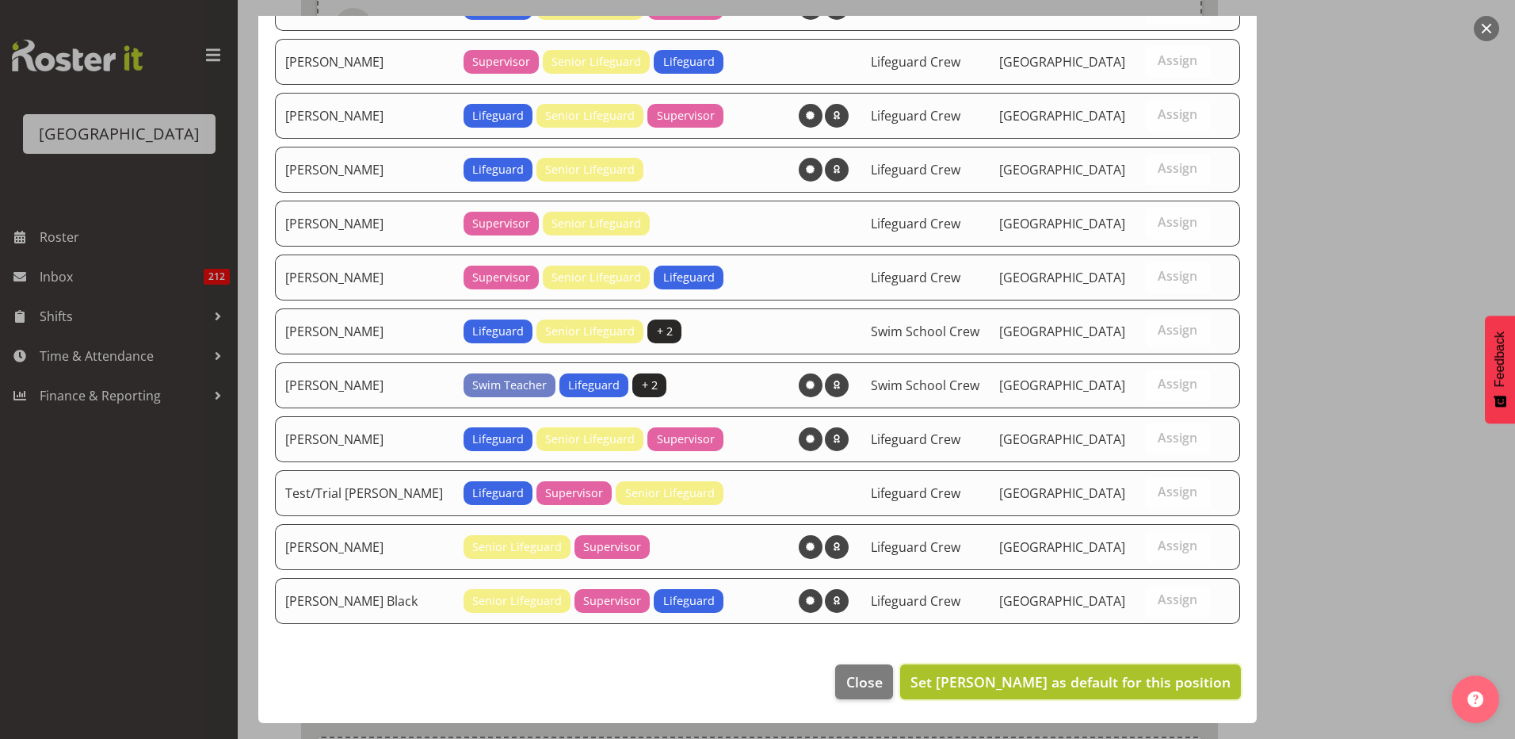
click at [1046, 684] on span "Set Jack Bailey as default for this position" at bounding box center [1071, 681] width 320 height 19
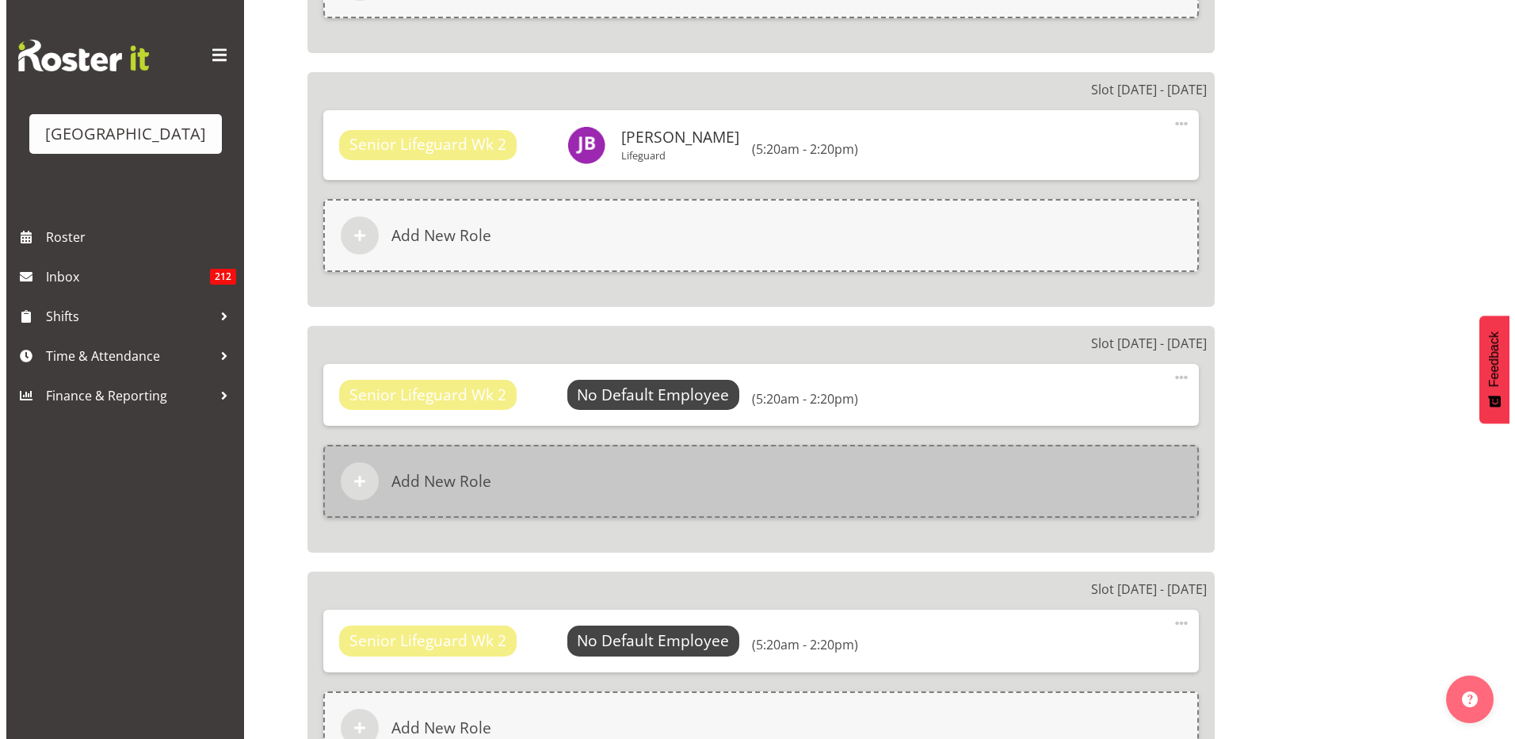
scroll to position [2695, 0]
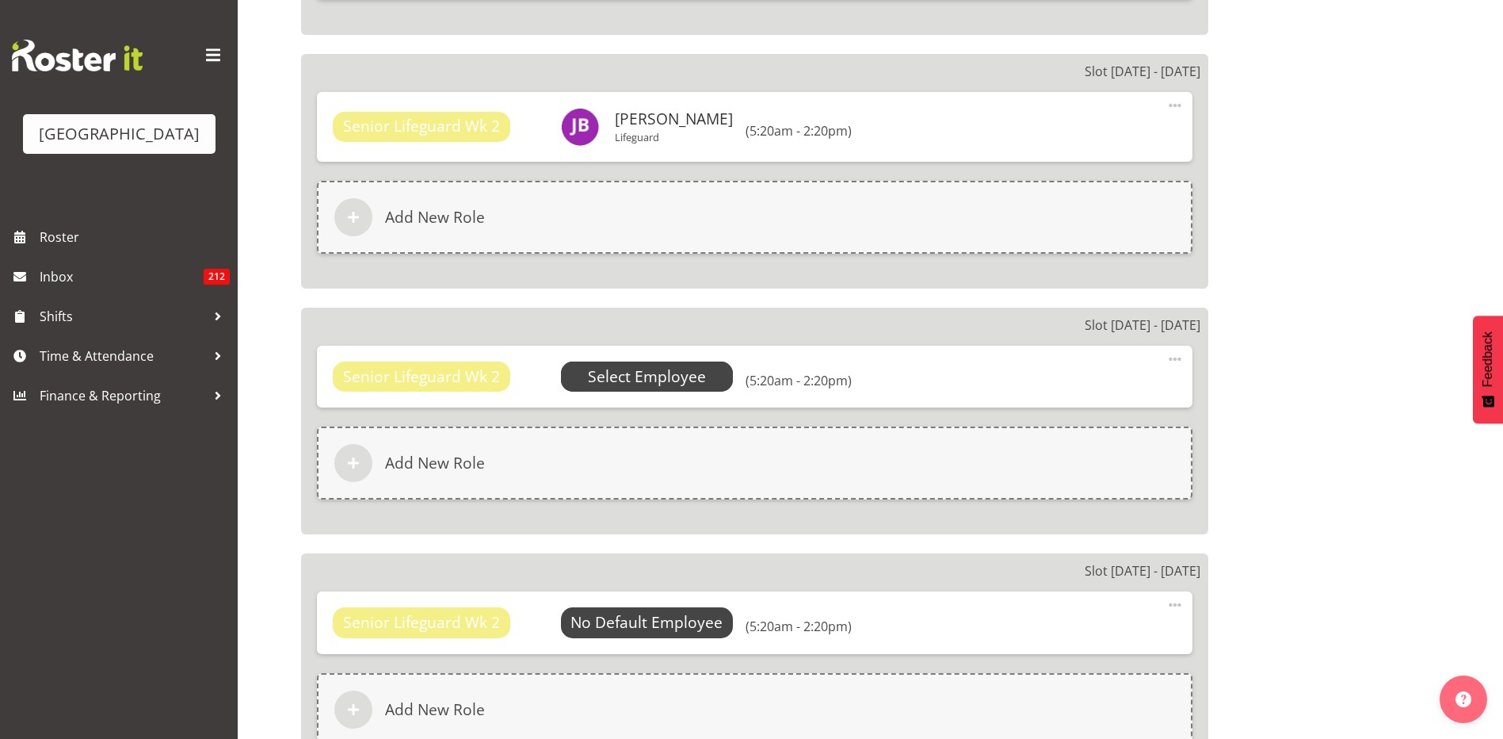
click at [615, 366] on span "Select Employee" at bounding box center [647, 376] width 118 height 23
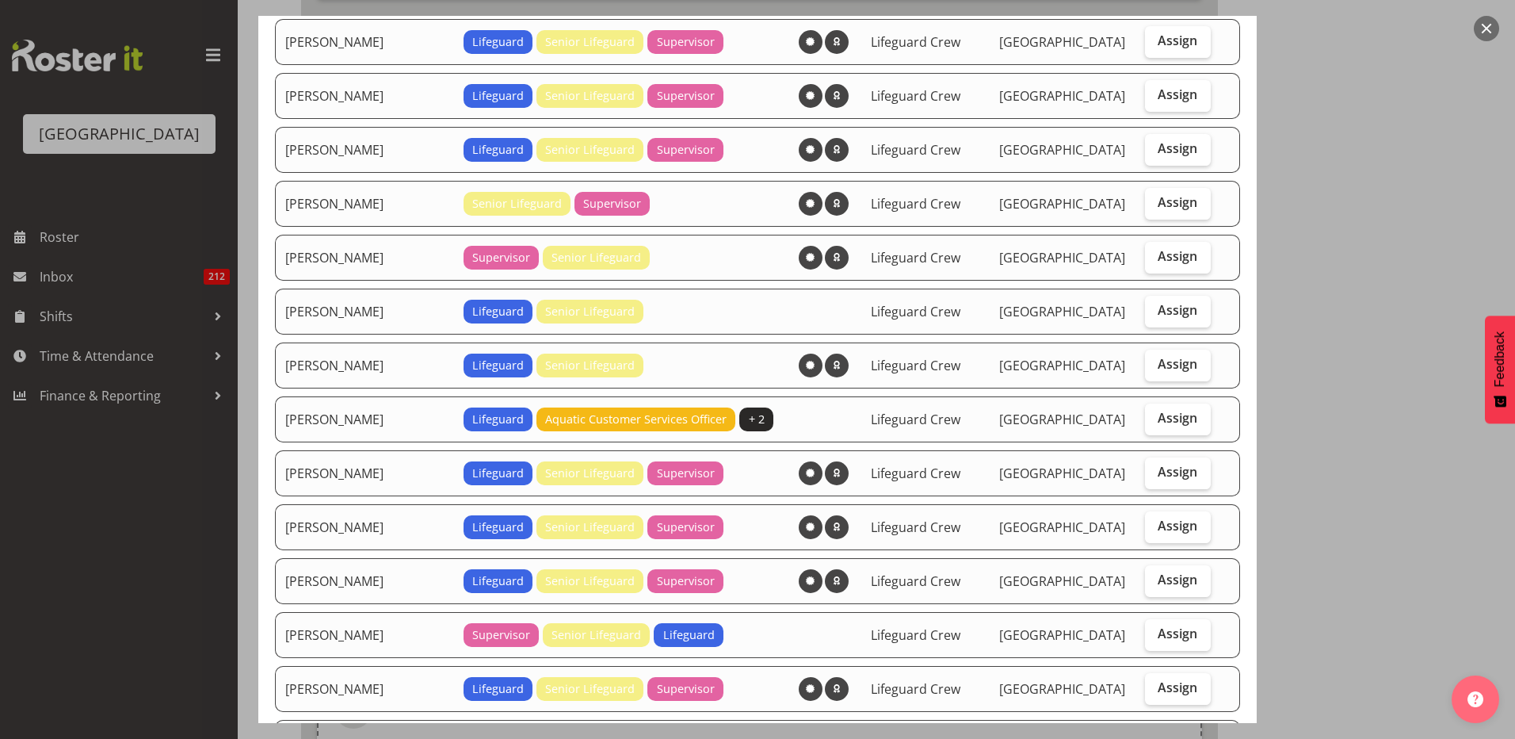
scroll to position [238, 0]
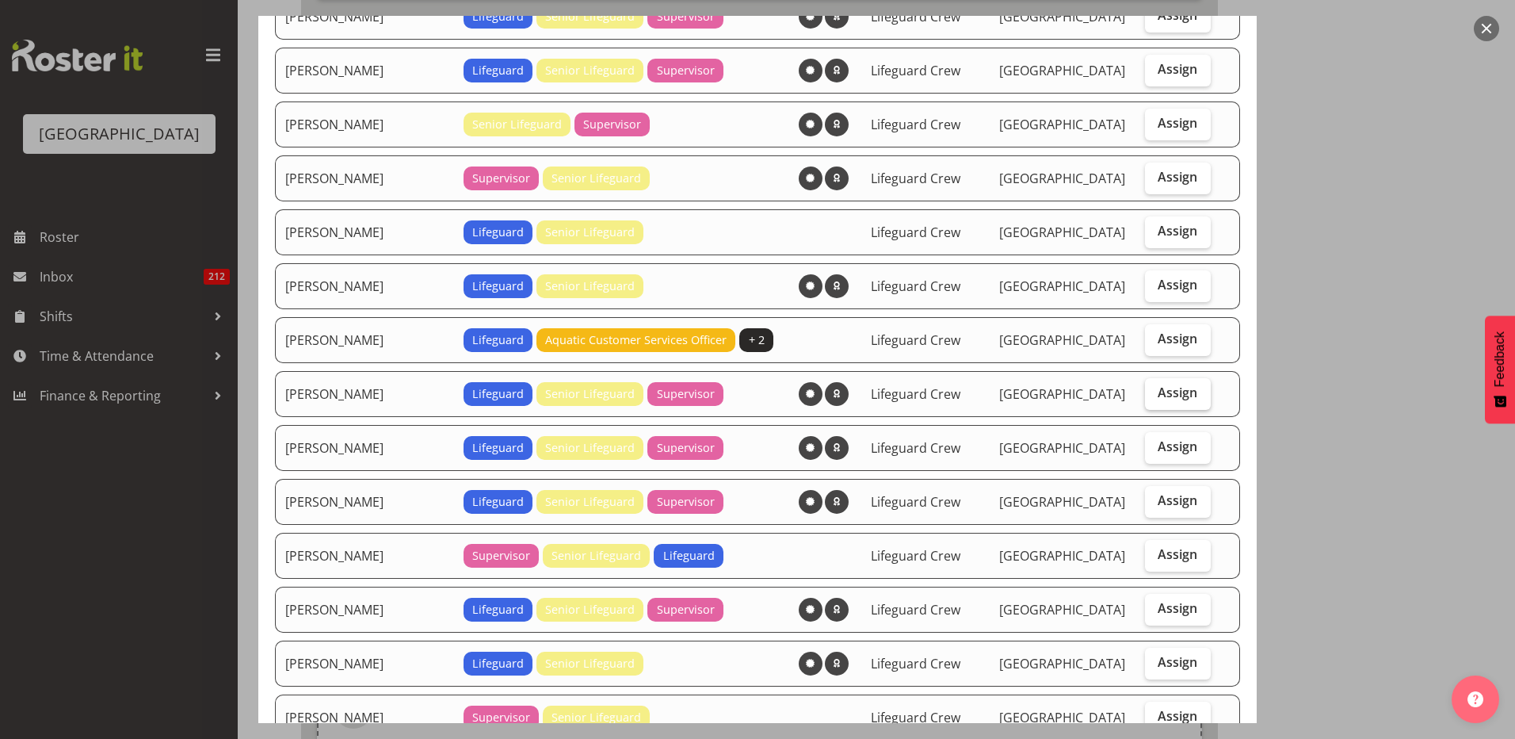
click at [1185, 397] on label "Assign" at bounding box center [1178, 394] width 66 height 32
click at [1156, 397] on input "Assign" at bounding box center [1150, 393] width 10 height 10
checkbox input "true"
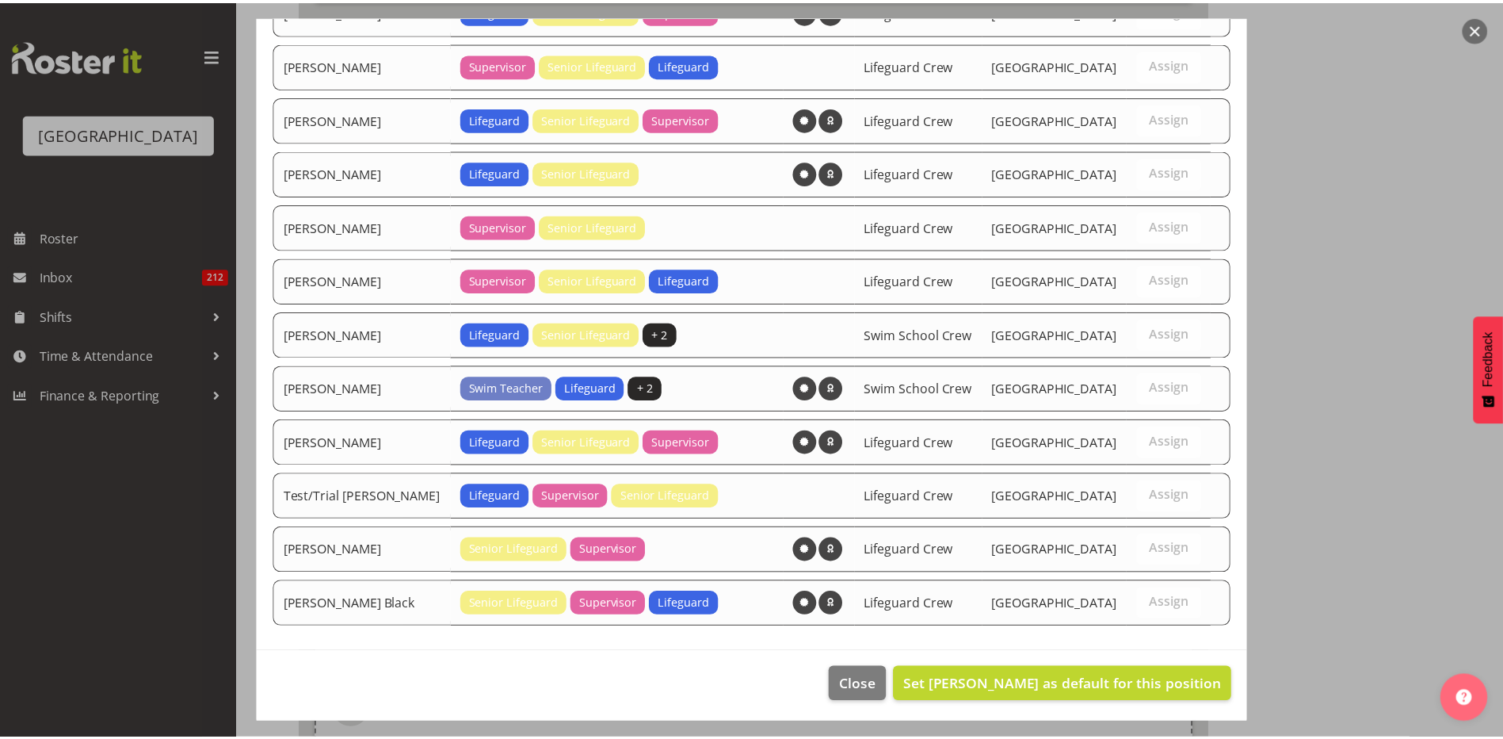
scroll to position [732, 0]
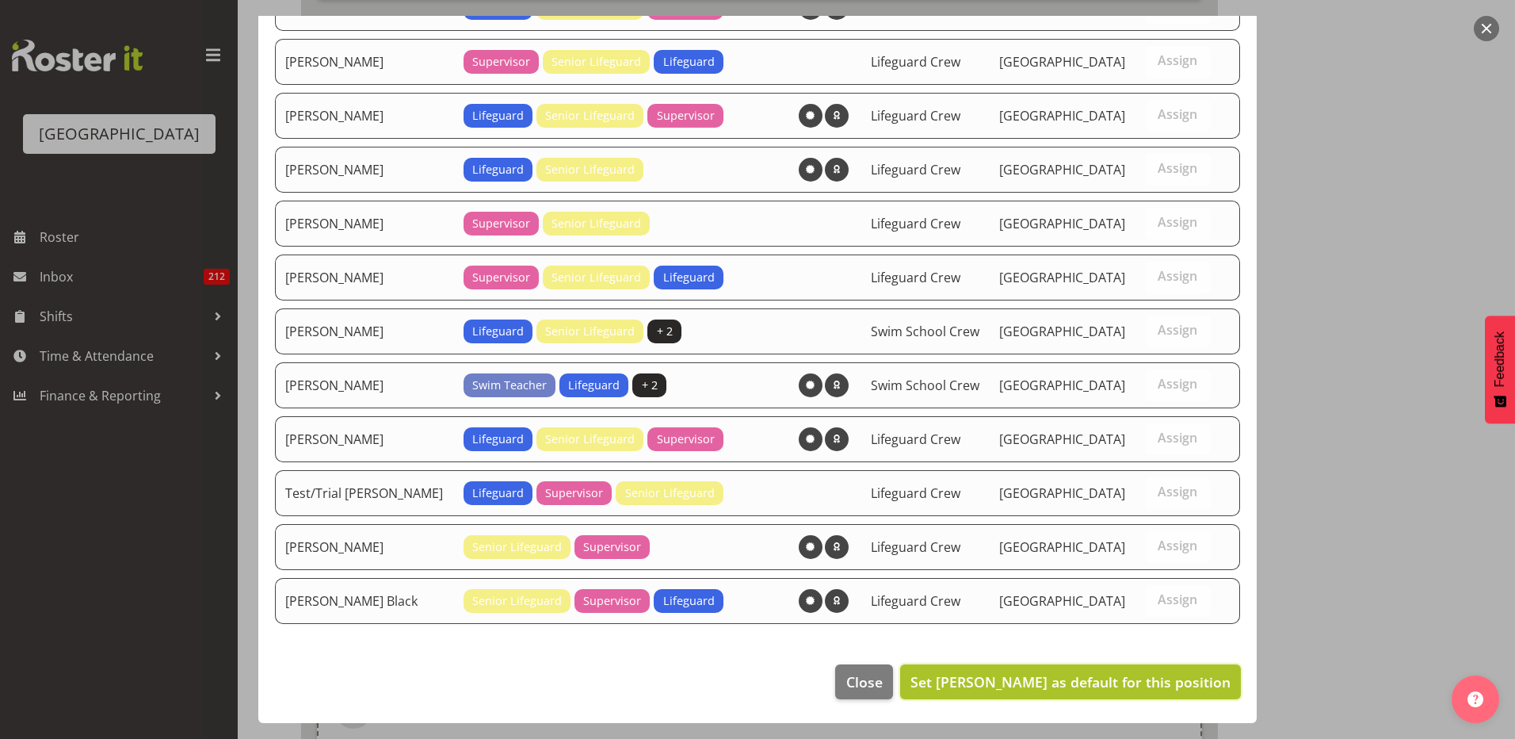
click at [1073, 687] on span "Set Jack Bailey as default for this position" at bounding box center [1071, 681] width 320 height 19
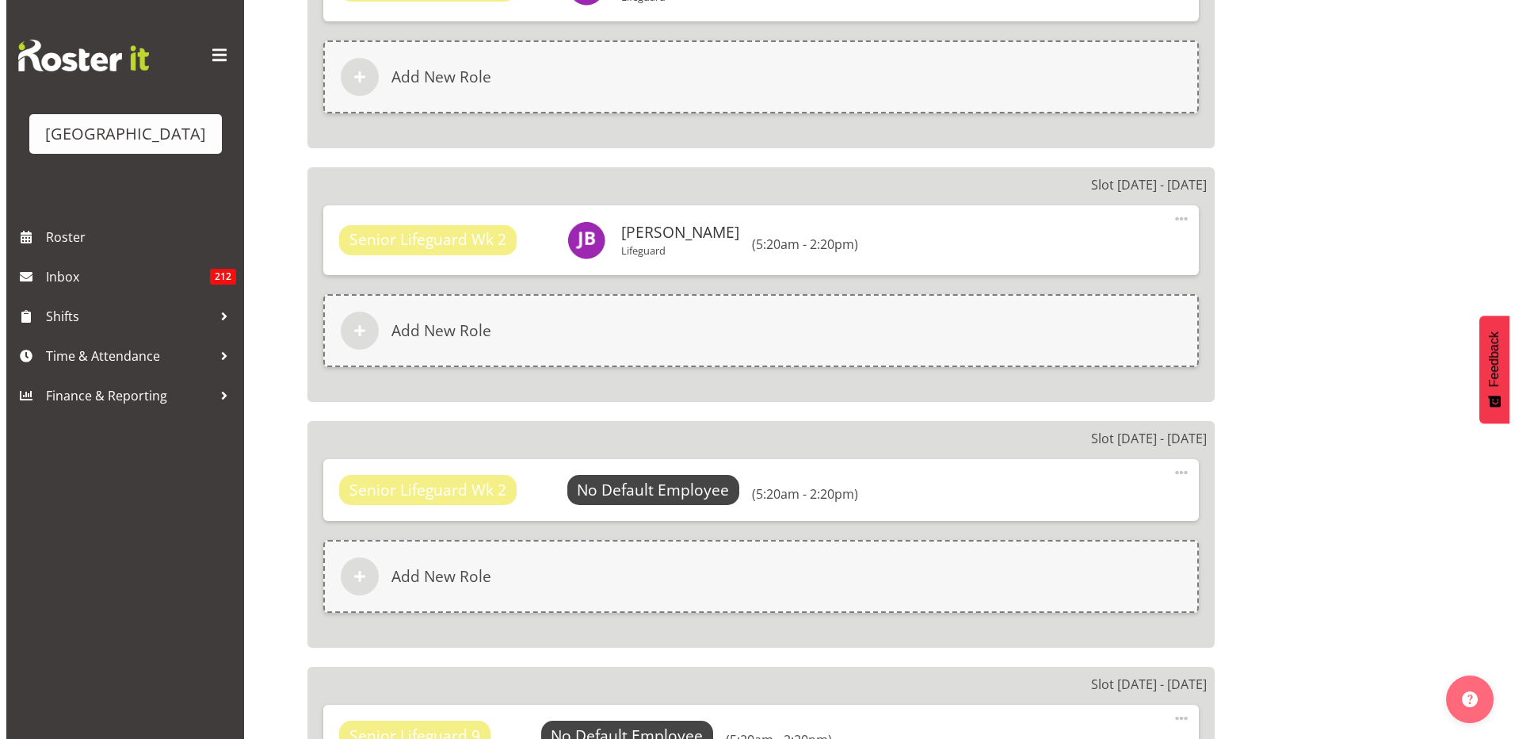
scroll to position [2853, 0]
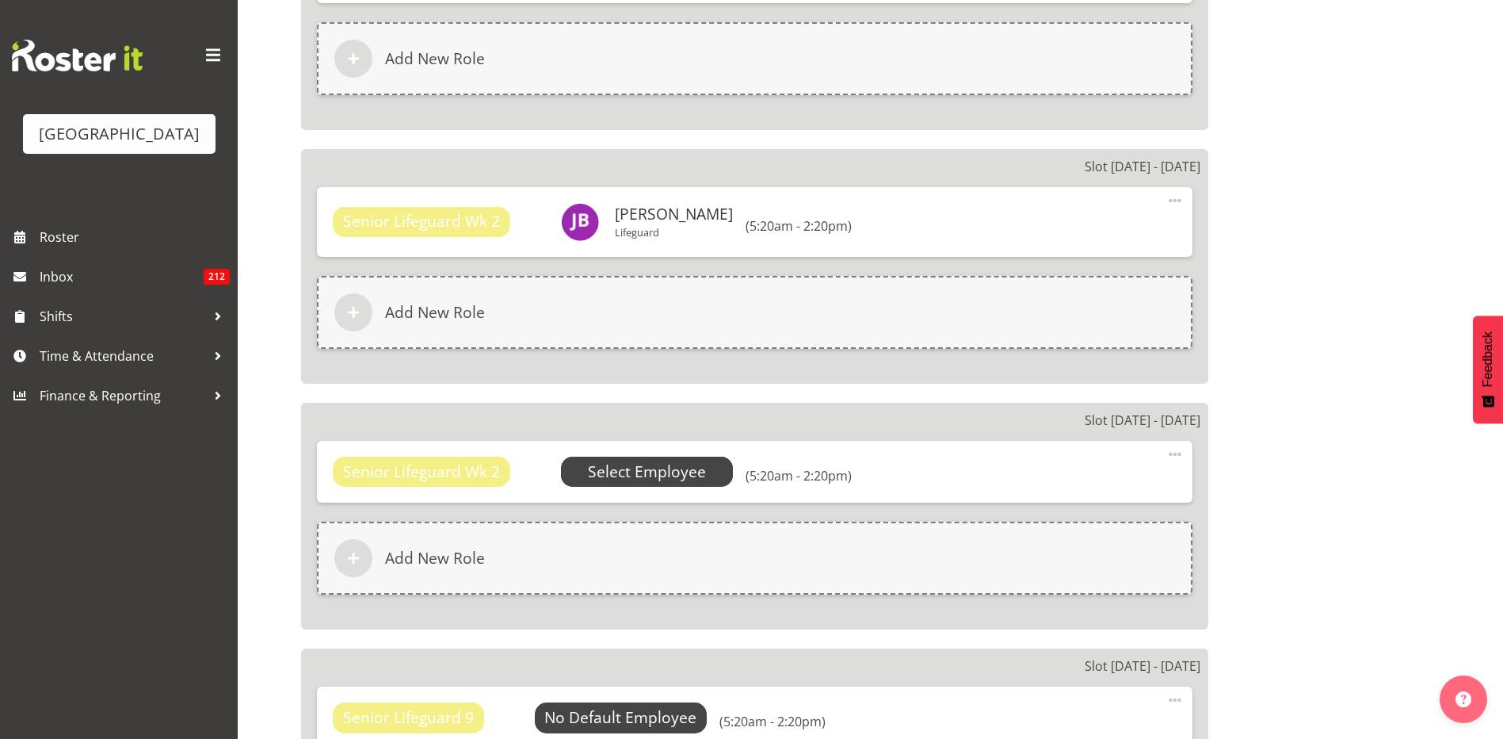
click at [664, 467] on span "Select Employee" at bounding box center [647, 471] width 118 height 23
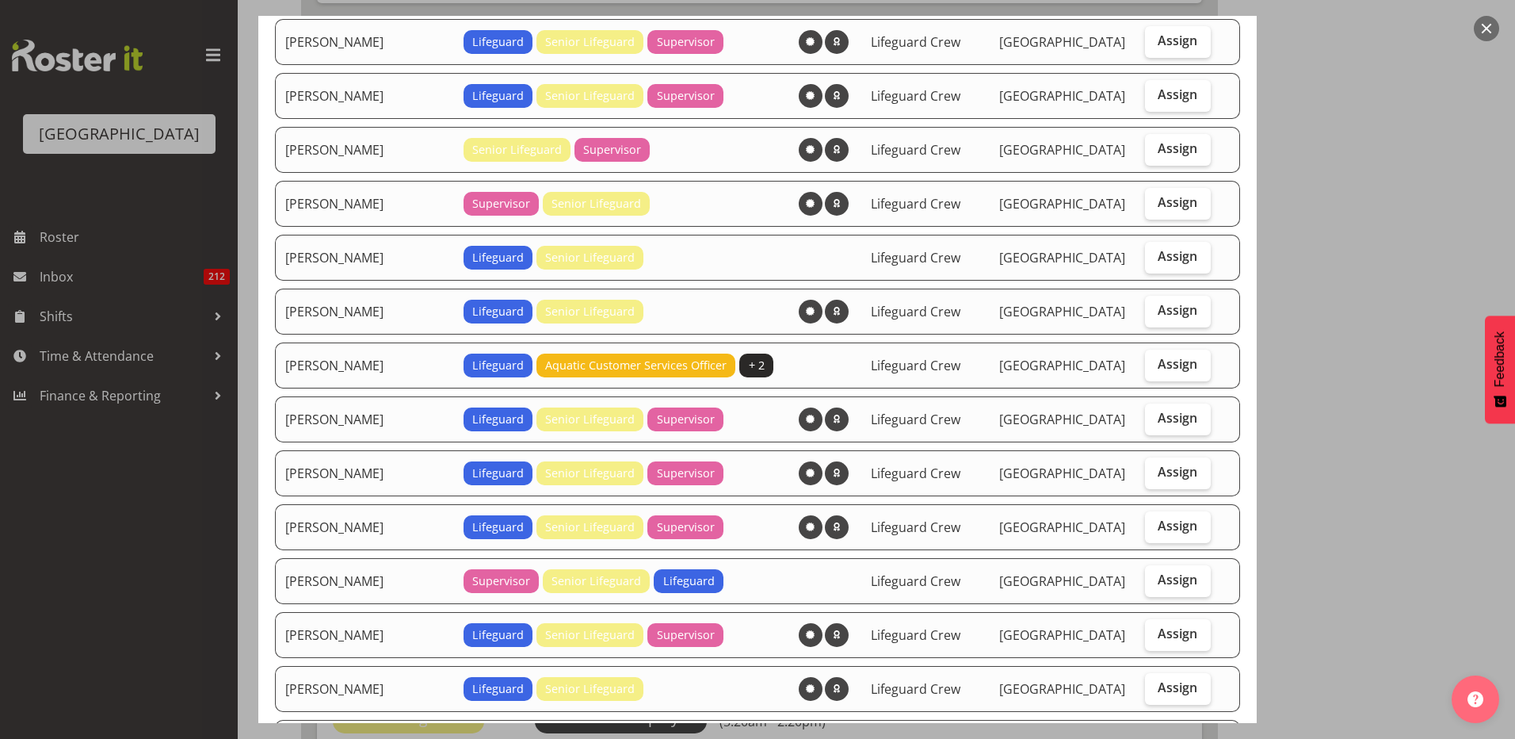
scroll to position [238, 0]
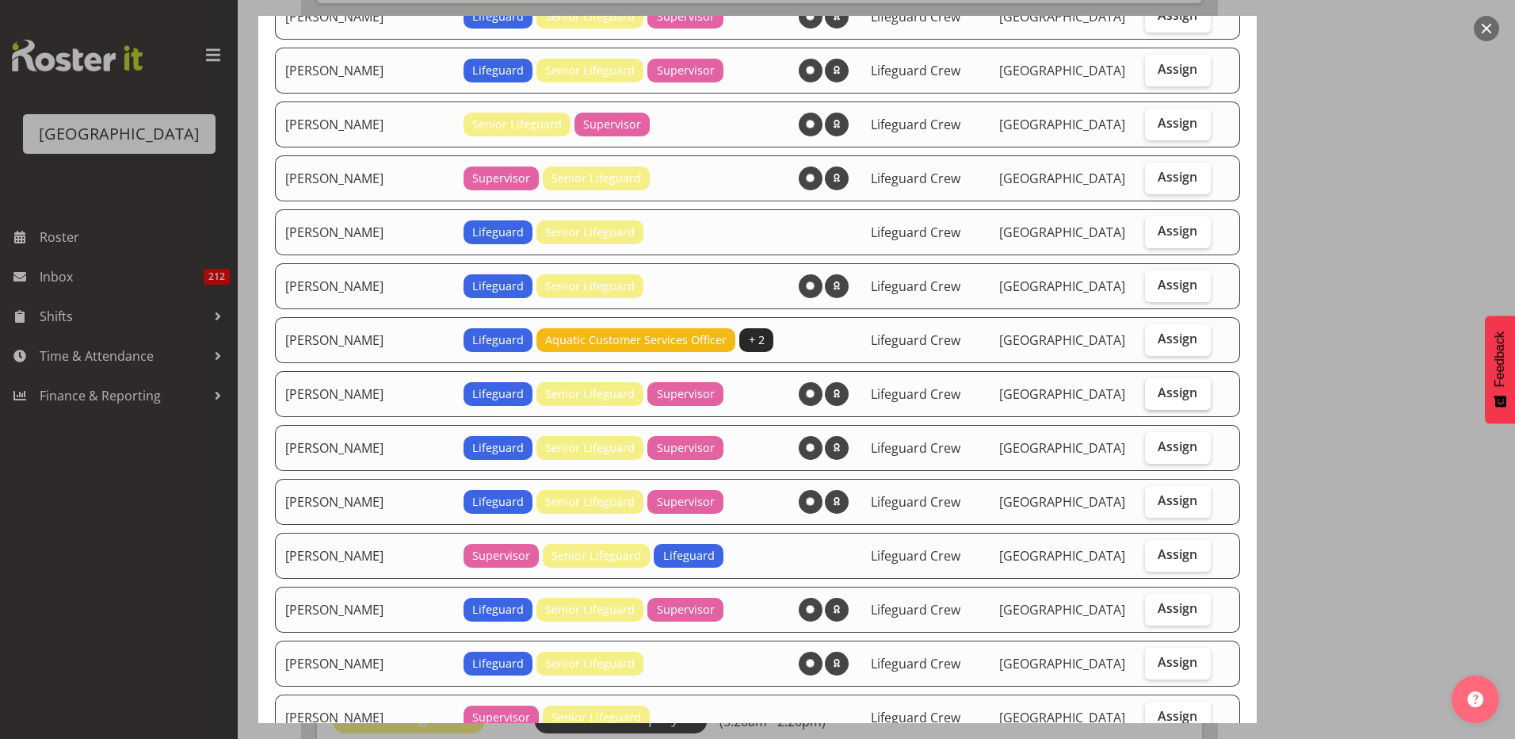
click at [1177, 391] on span "Assign" at bounding box center [1178, 392] width 40 height 16
click at [1156, 391] on input "Assign" at bounding box center [1150, 393] width 10 height 10
checkbox input "true"
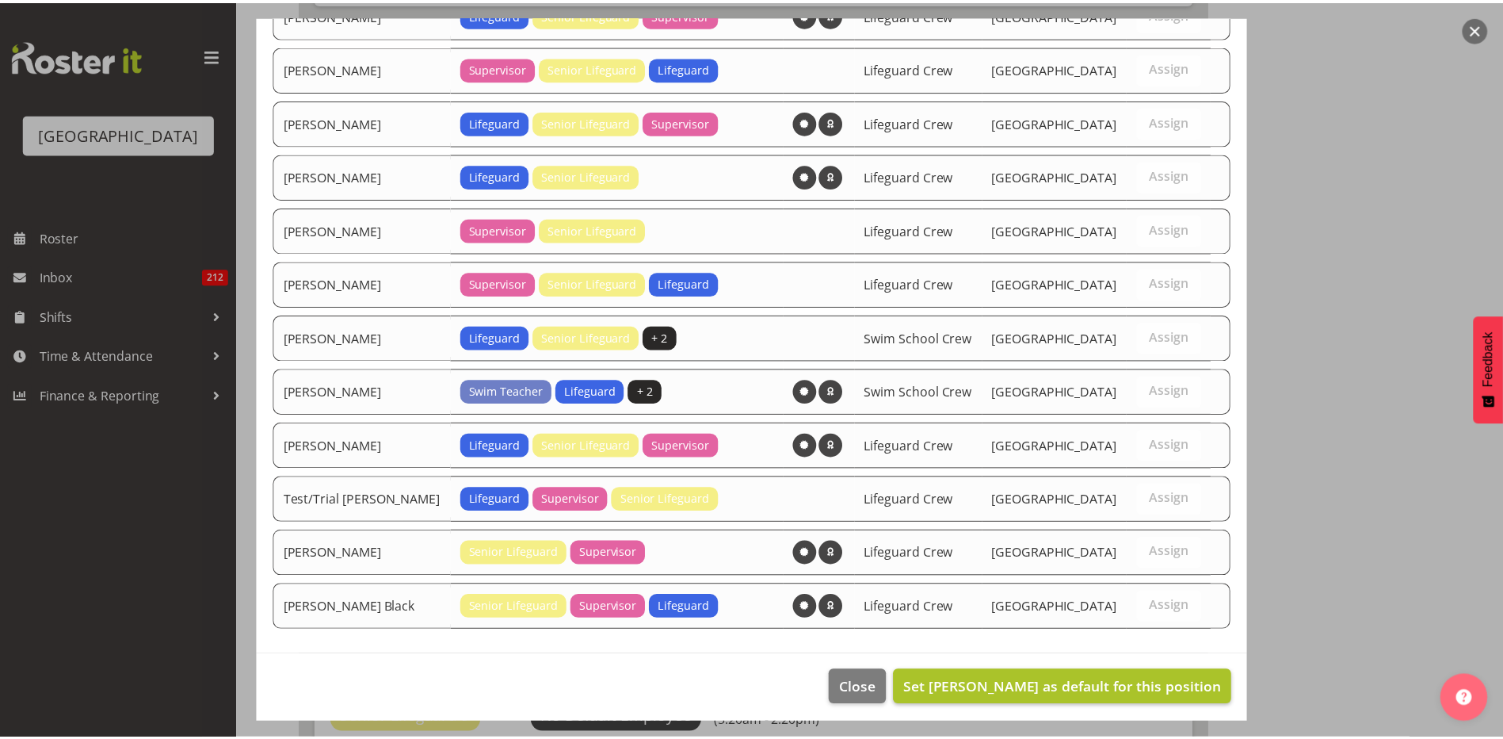
scroll to position [732, 0]
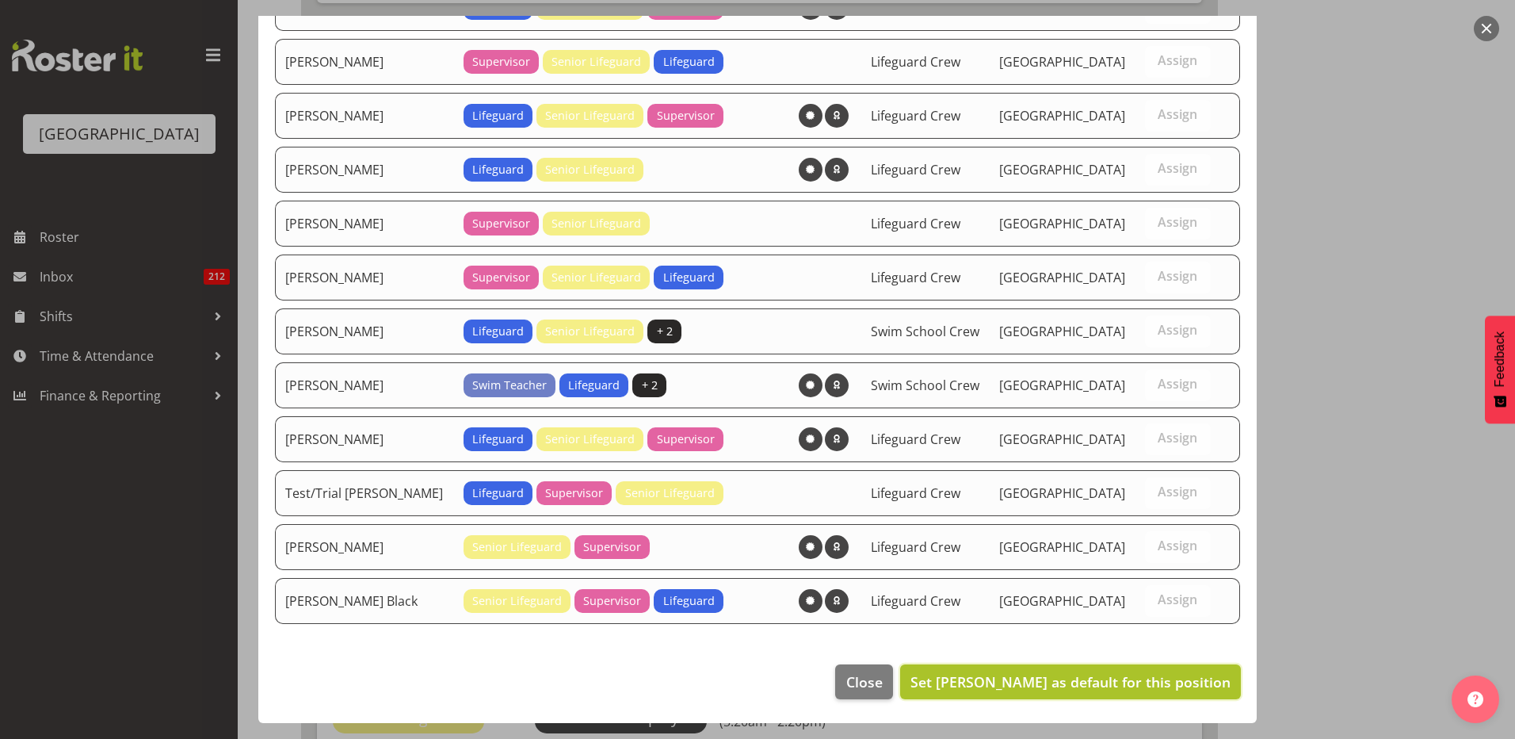
click at [1053, 695] on button "Set Jack Bailey as default for this position" at bounding box center [1070, 681] width 341 height 35
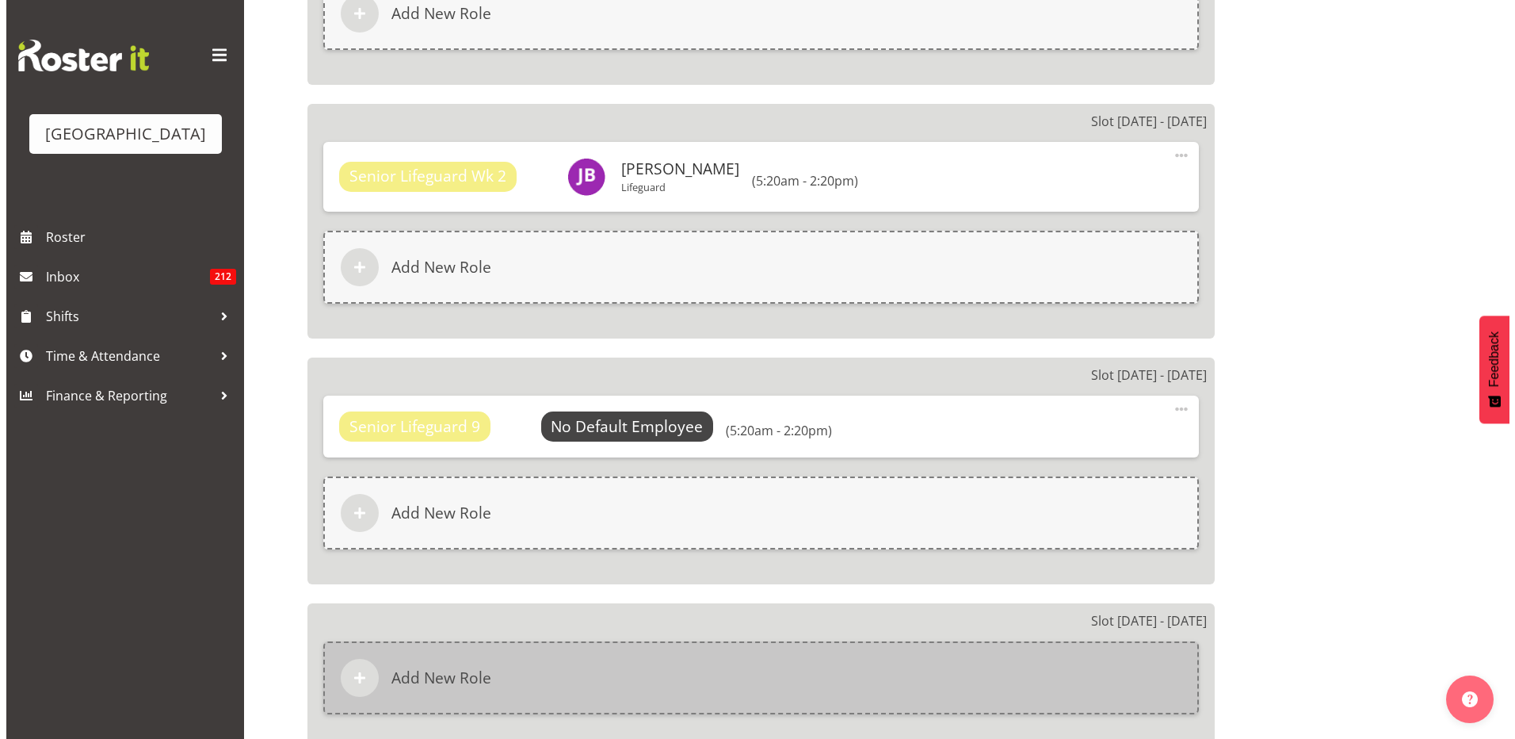
scroll to position [3329, 0]
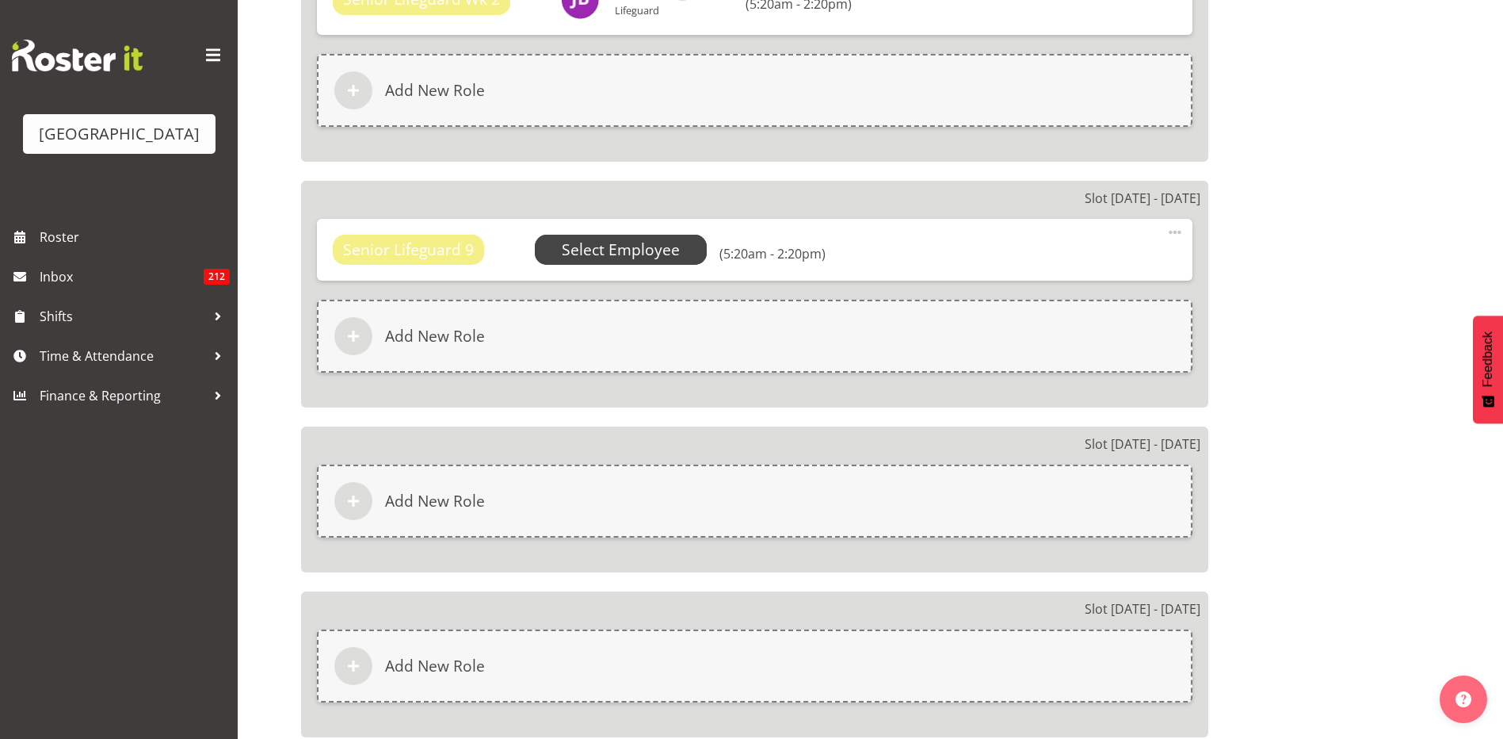
click at [636, 246] on span "Select Employee" at bounding box center [621, 250] width 118 height 23
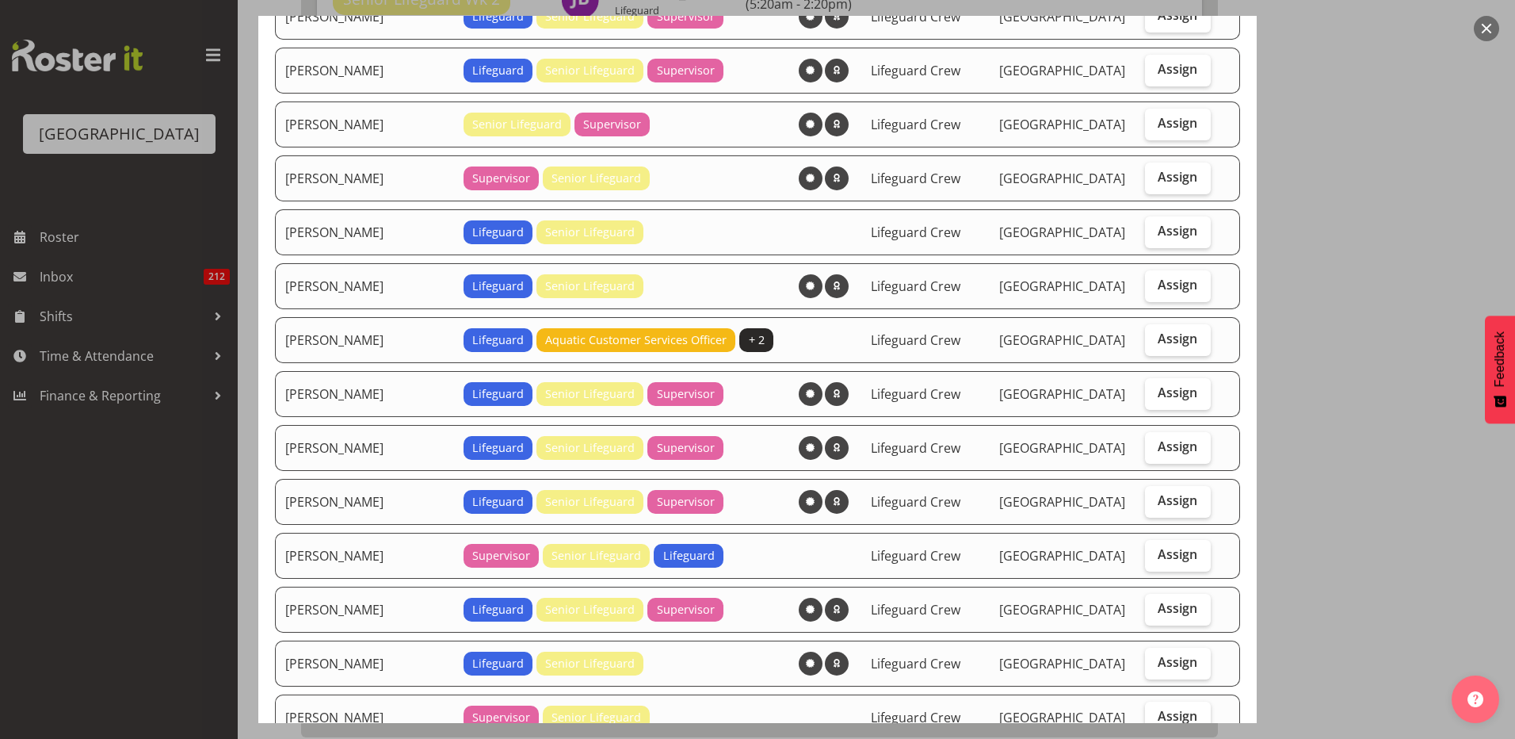
scroll to position [317, 0]
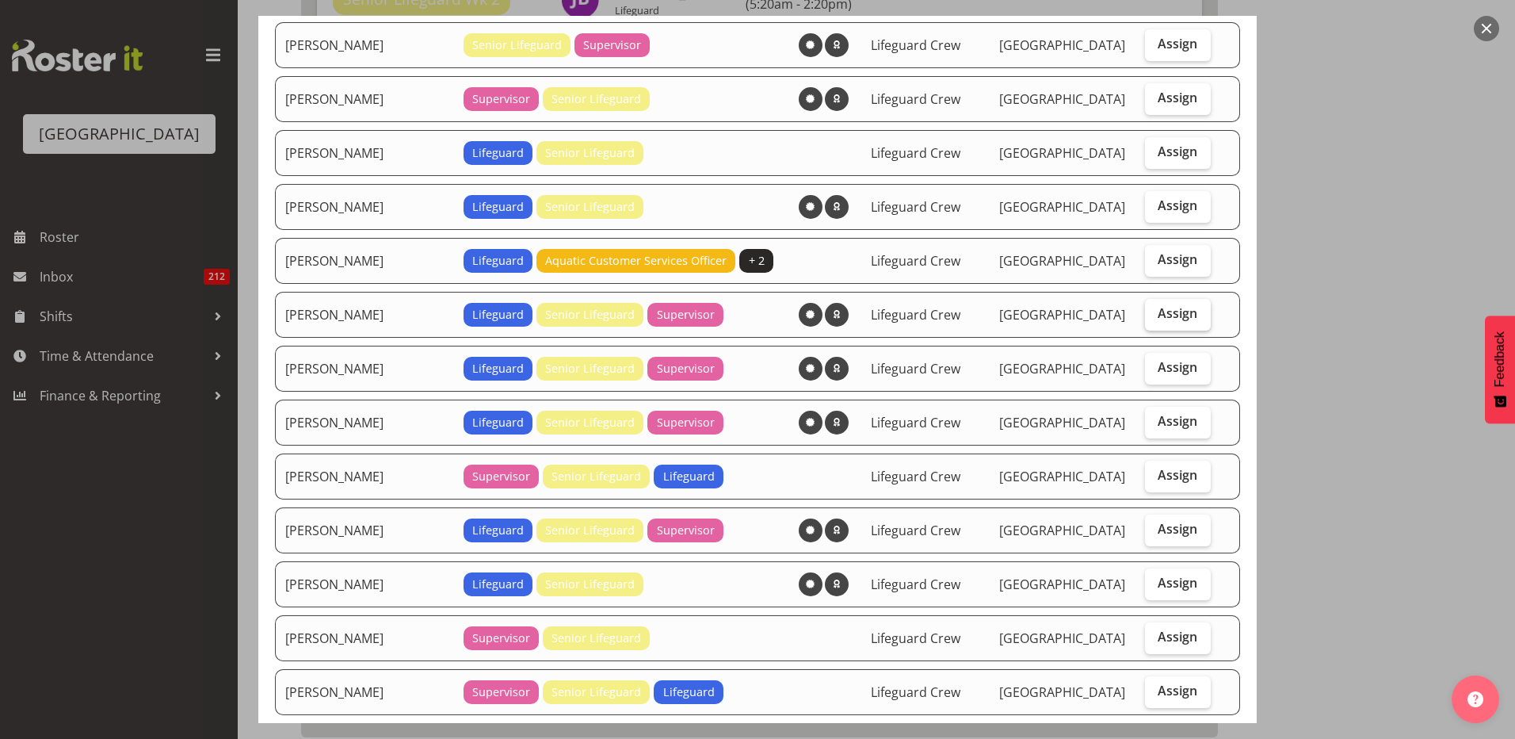
drag, startPoint x: 1173, startPoint y: 315, endPoint x: 986, endPoint y: 384, distance: 199.1
click at [1172, 315] on span "Assign" at bounding box center [1178, 313] width 40 height 16
click at [1156, 315] on input "Assign" at bounding box center [1150, 313] width 10 height 10
checkbox input "true"
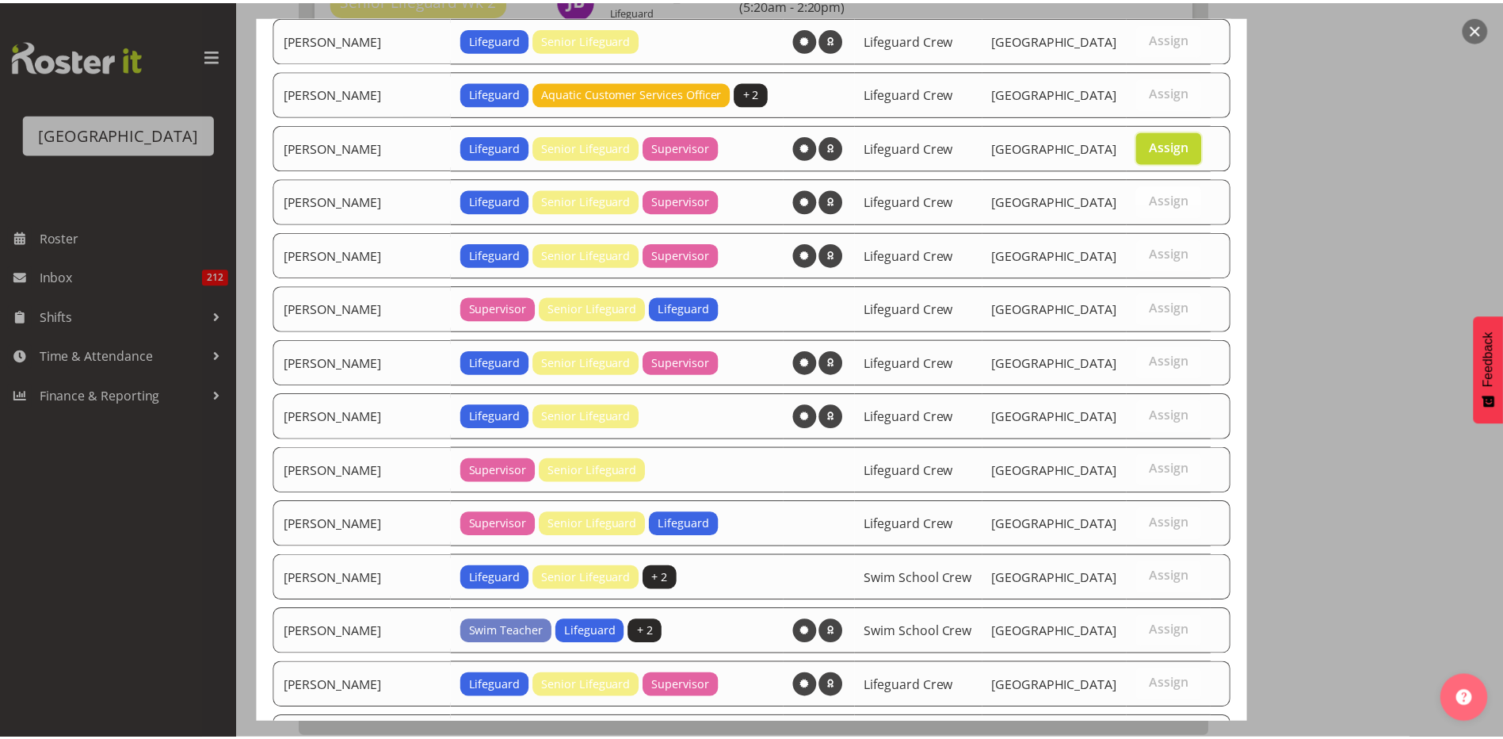
scroll to position [732, 0]
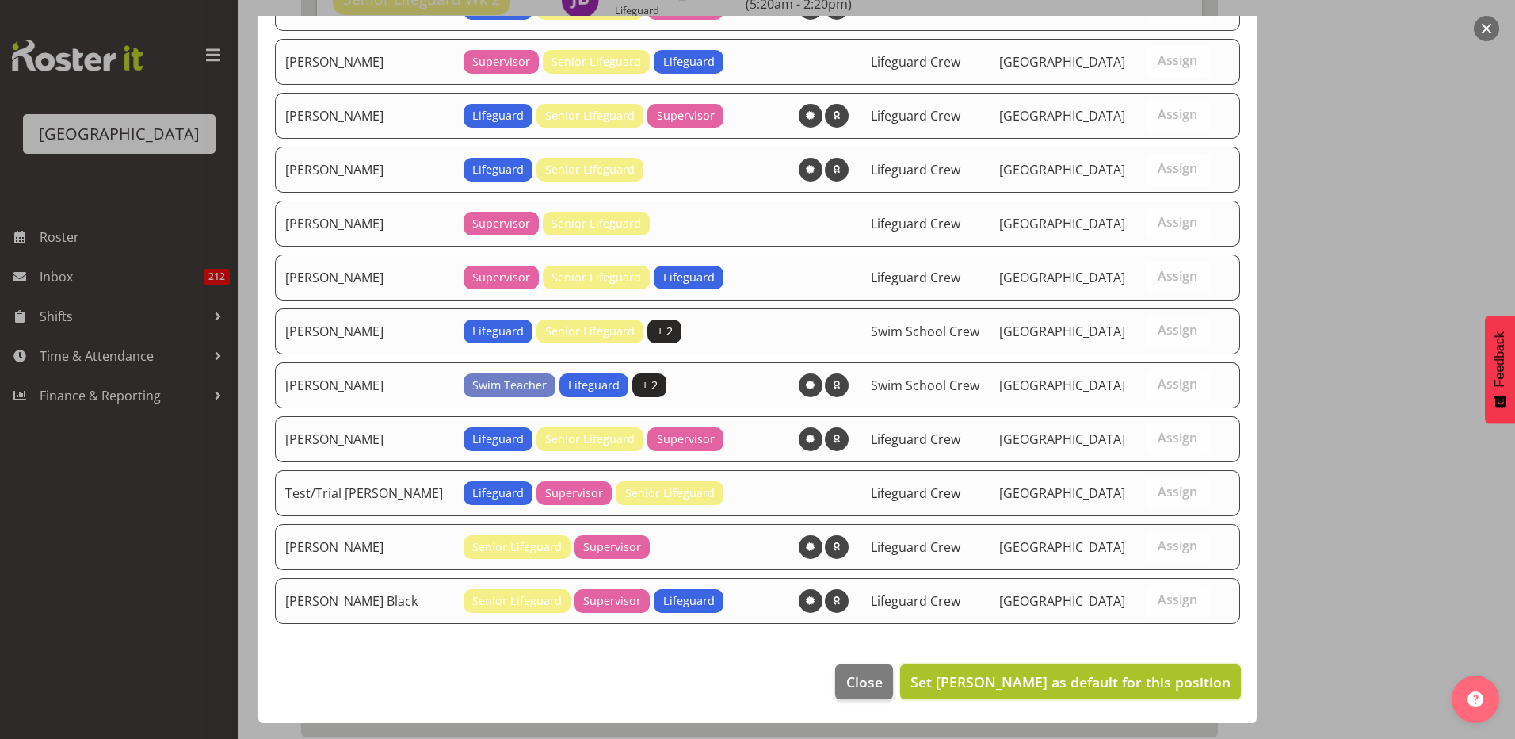
click at [996, 681] on span "Set Jack Bailey as default for this position" at bounding box center [1071, 681] width 320 height 19
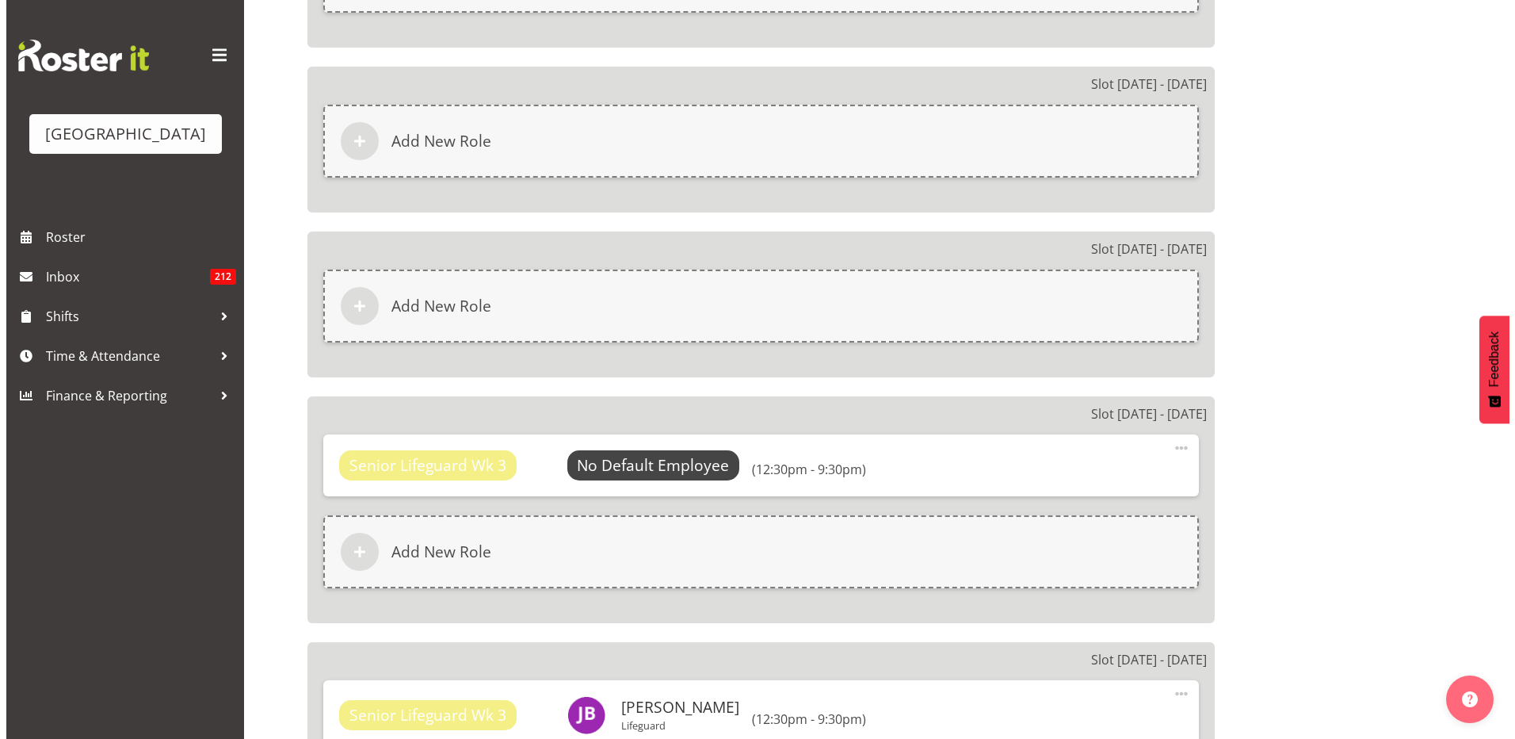
scroll to position [3725, 0]
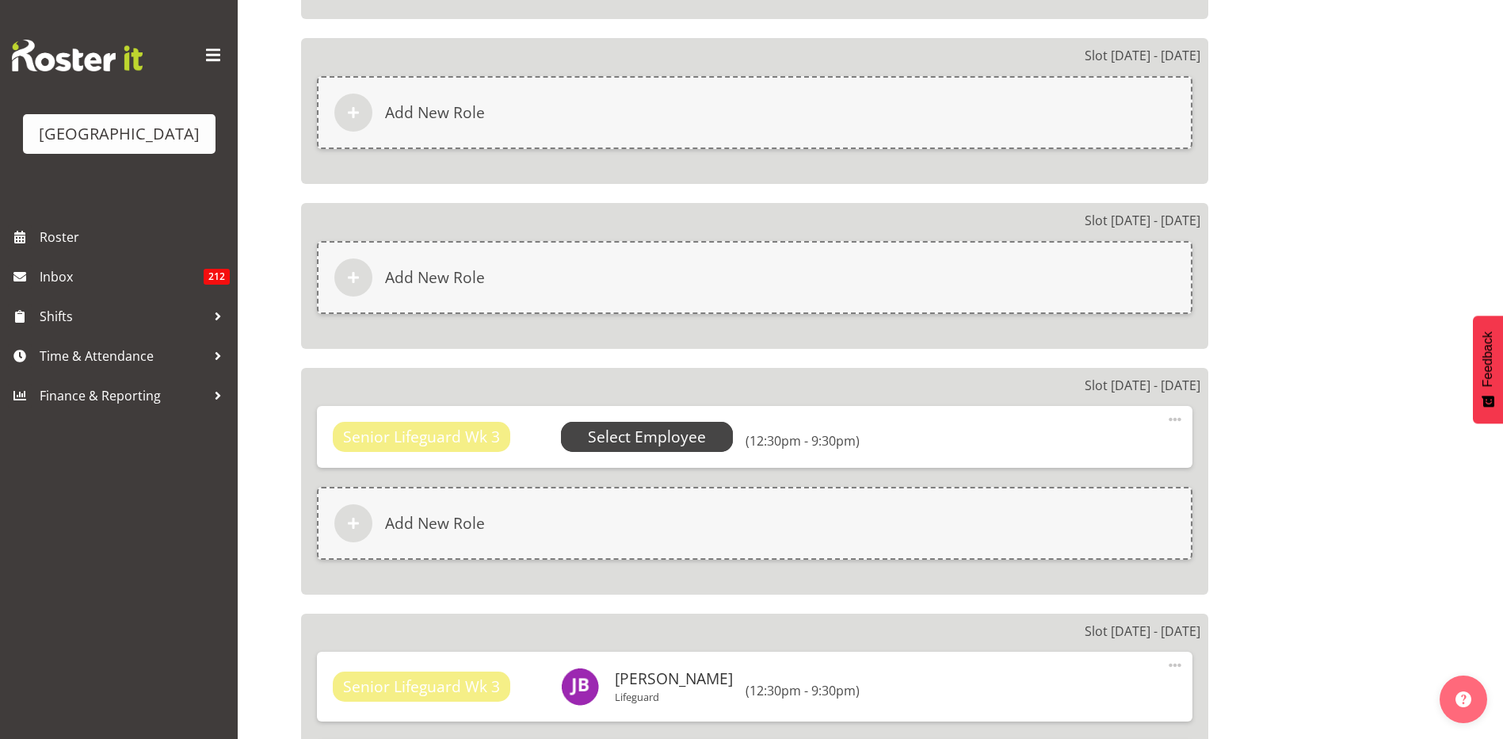
click at [695, 431] on span "Select Employee" at bounding box center [647, 437] width 118 height 23
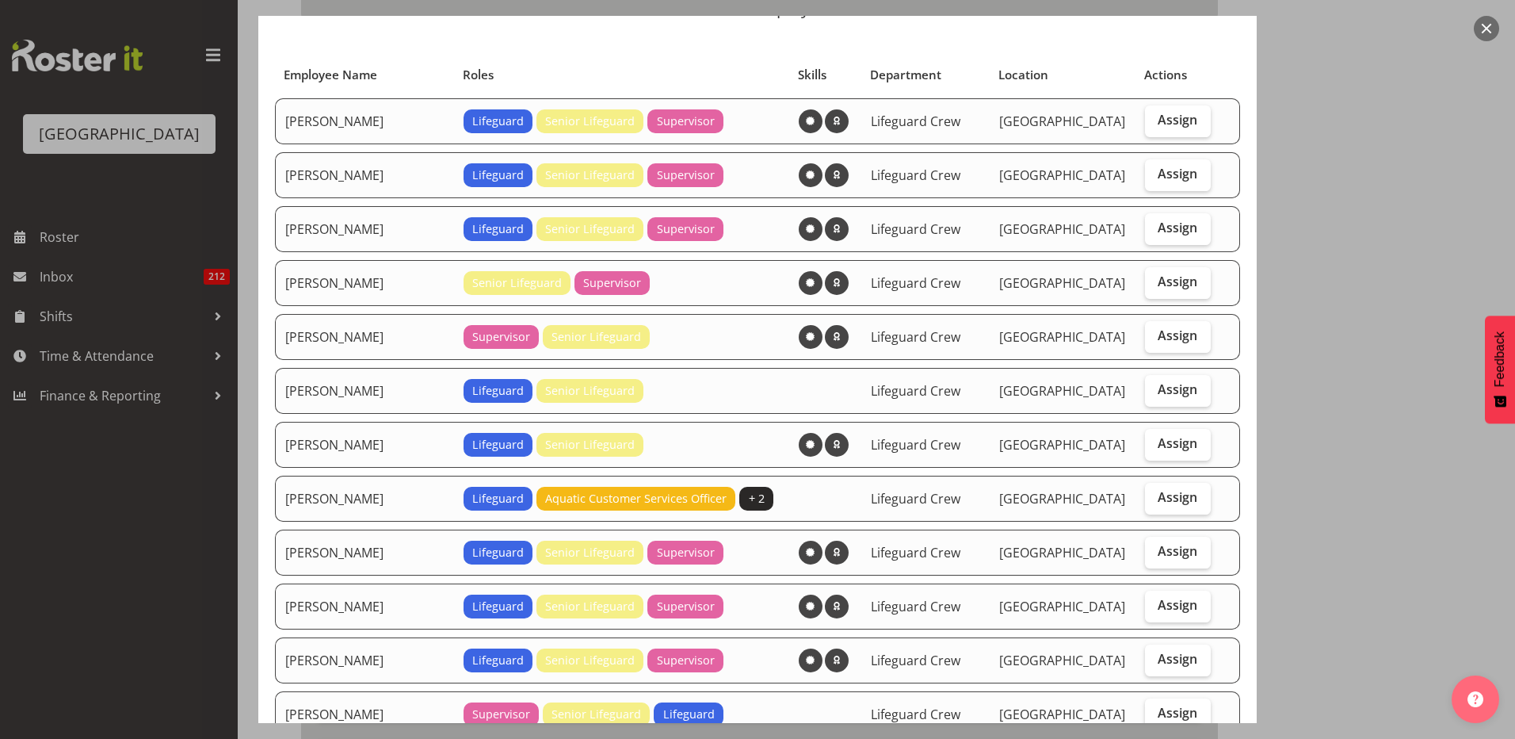
scroll to position [159, 0]
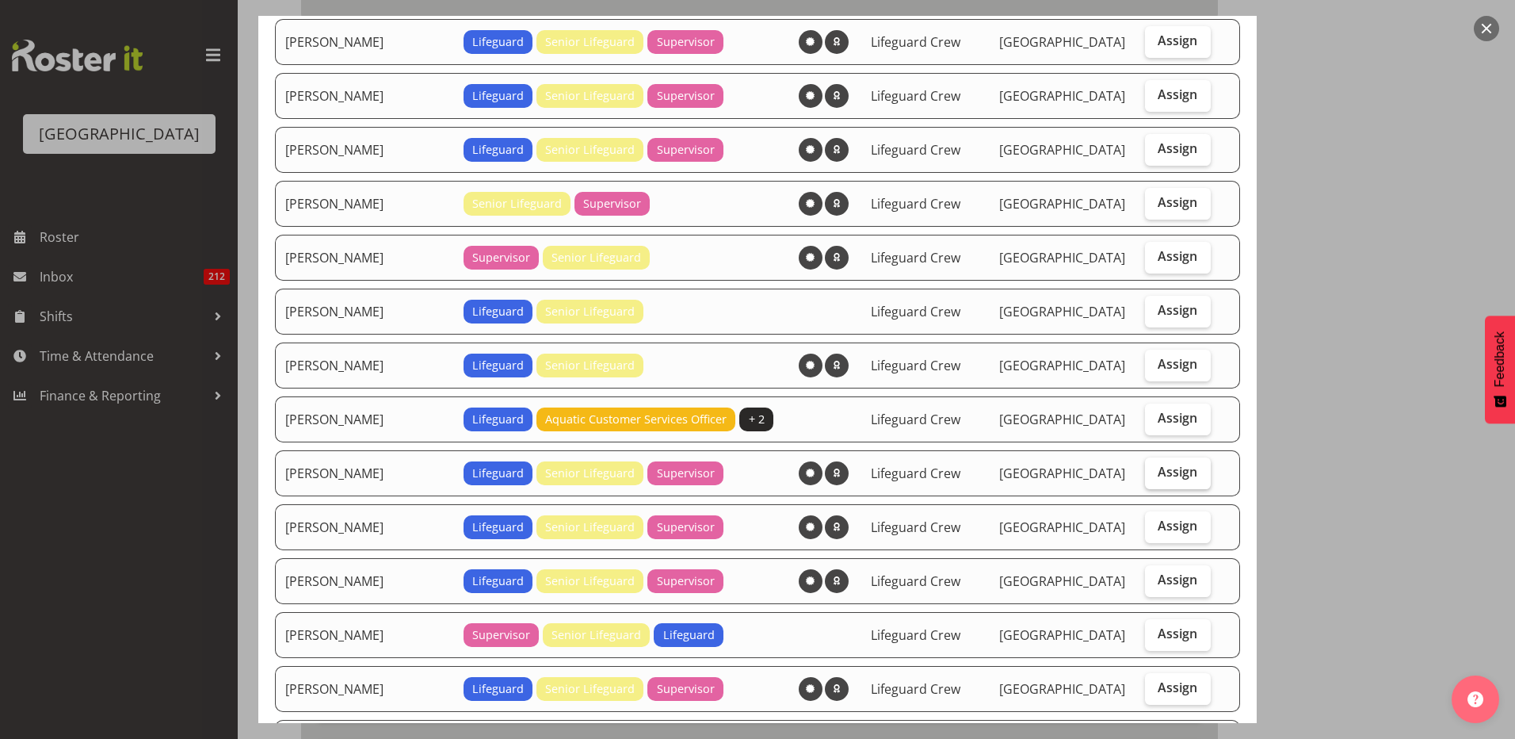
click at [1167, 476] on span "Assign" at bounding box center [1178, 472] width 40 height 16
click at [1156, 476] on input "Assign" at bounding box center [1150, 472] width 10 height 10
checkbox input "true"
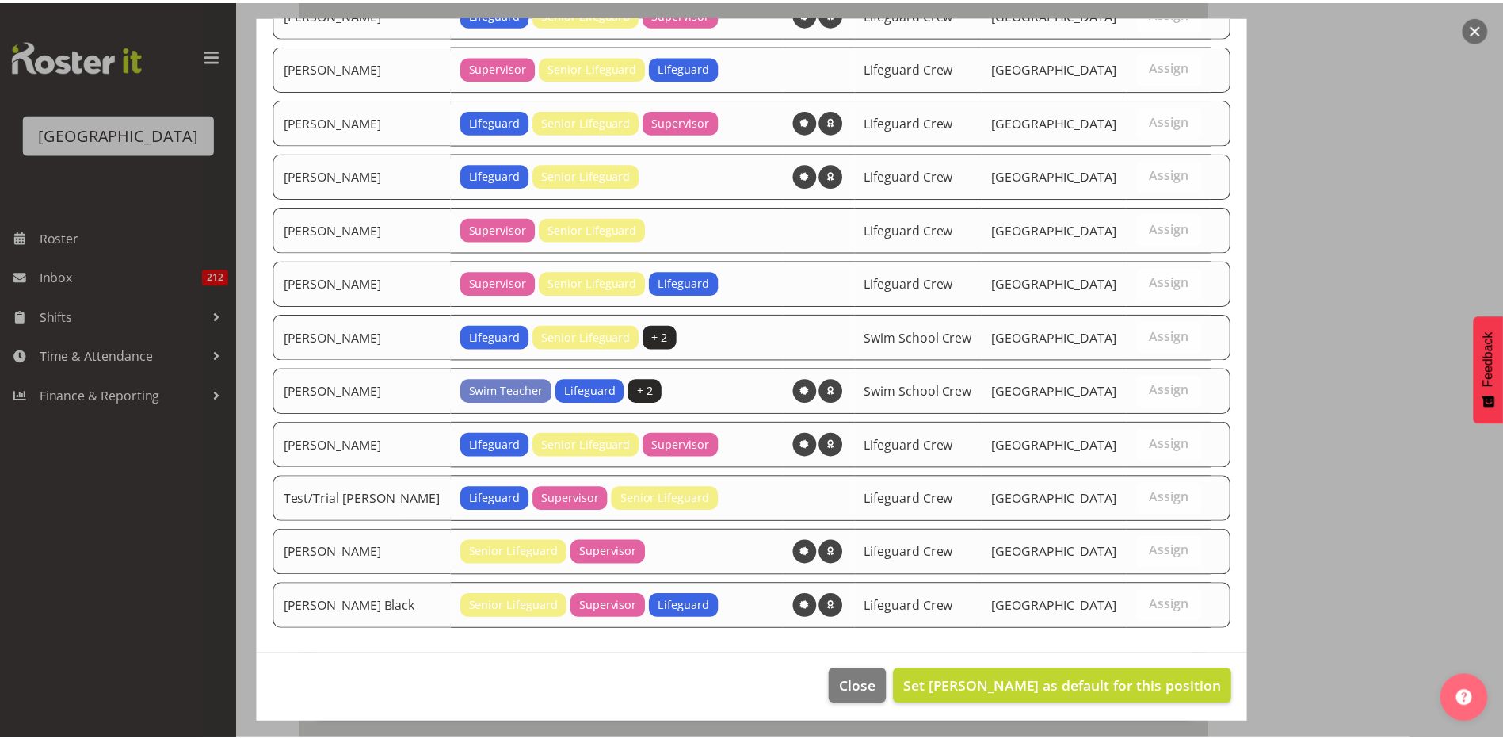
scroll to position [732, 0]
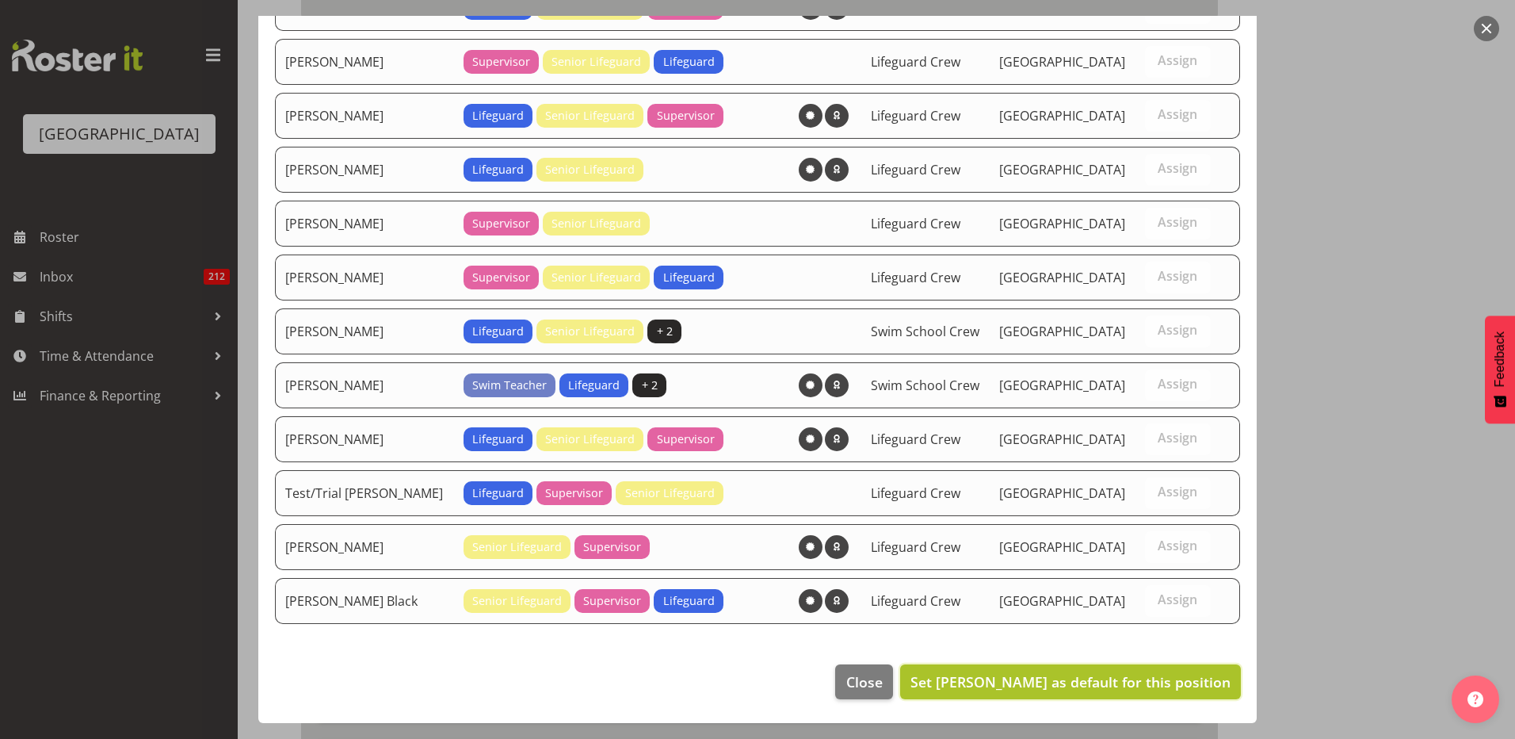
click at [983, 681] on span "Set Jack Bailey as default for this position" at bounding box center [1071, 681] width 320 height 19
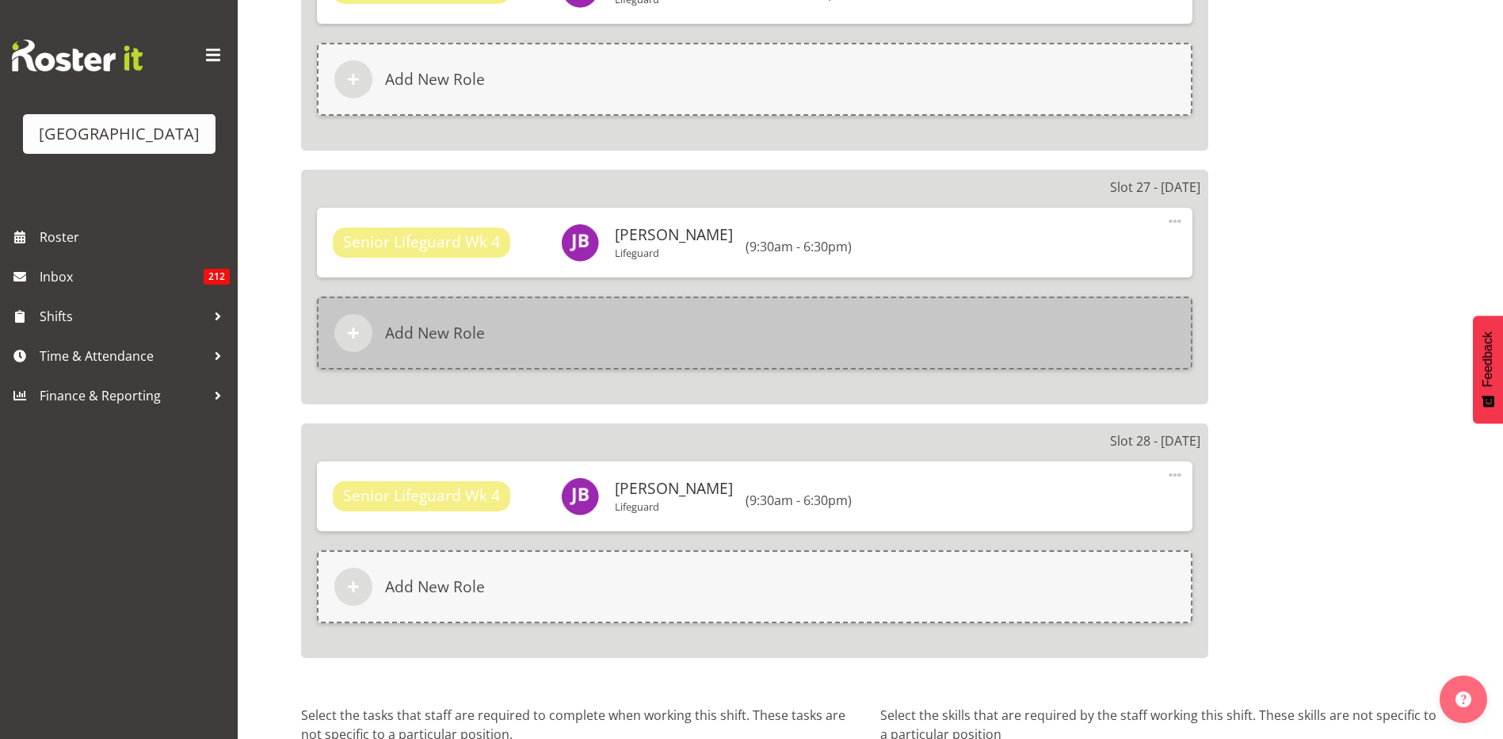
scroll to position [6856, 0]
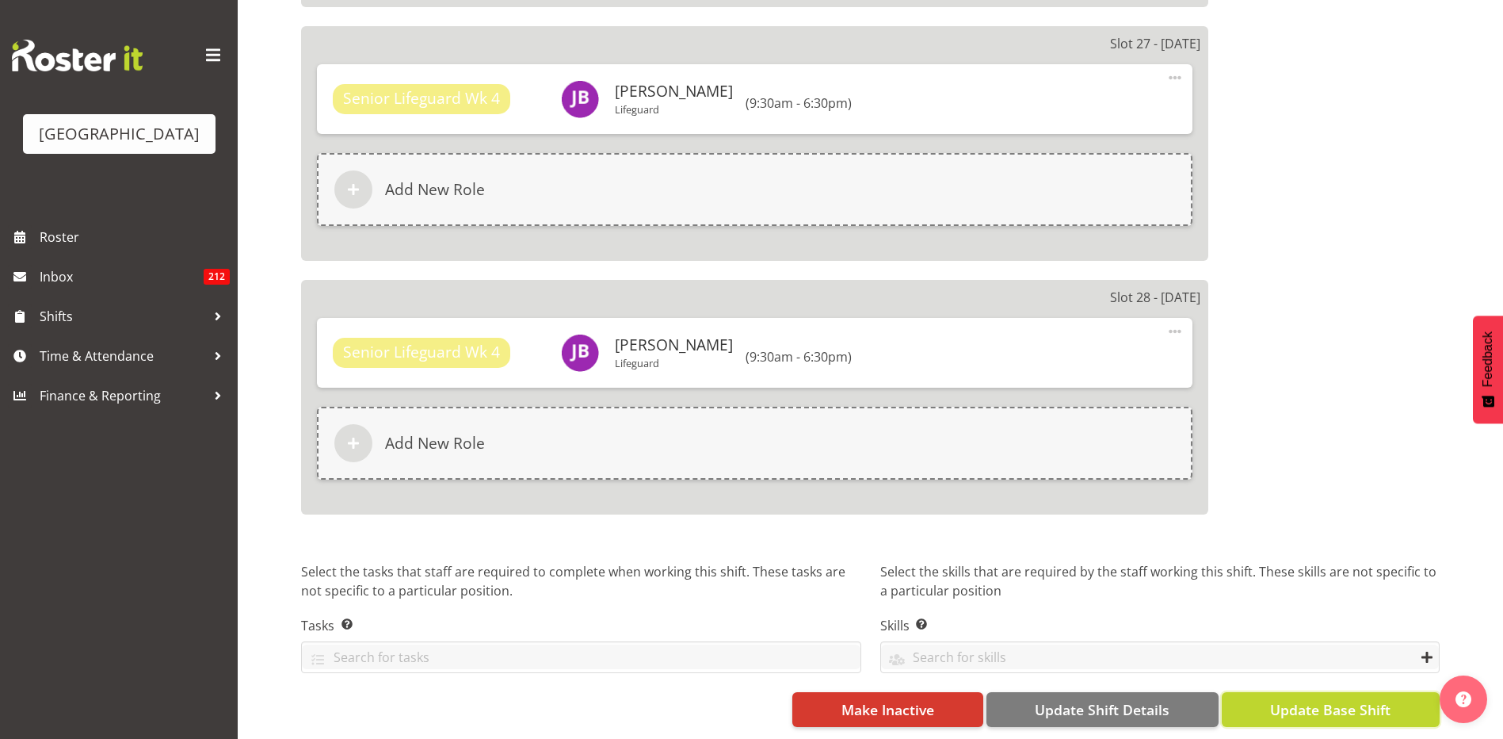
click at [1315, 706] on span "Update Base Shift" at bounding box center [1330, 709] width 120 height 21
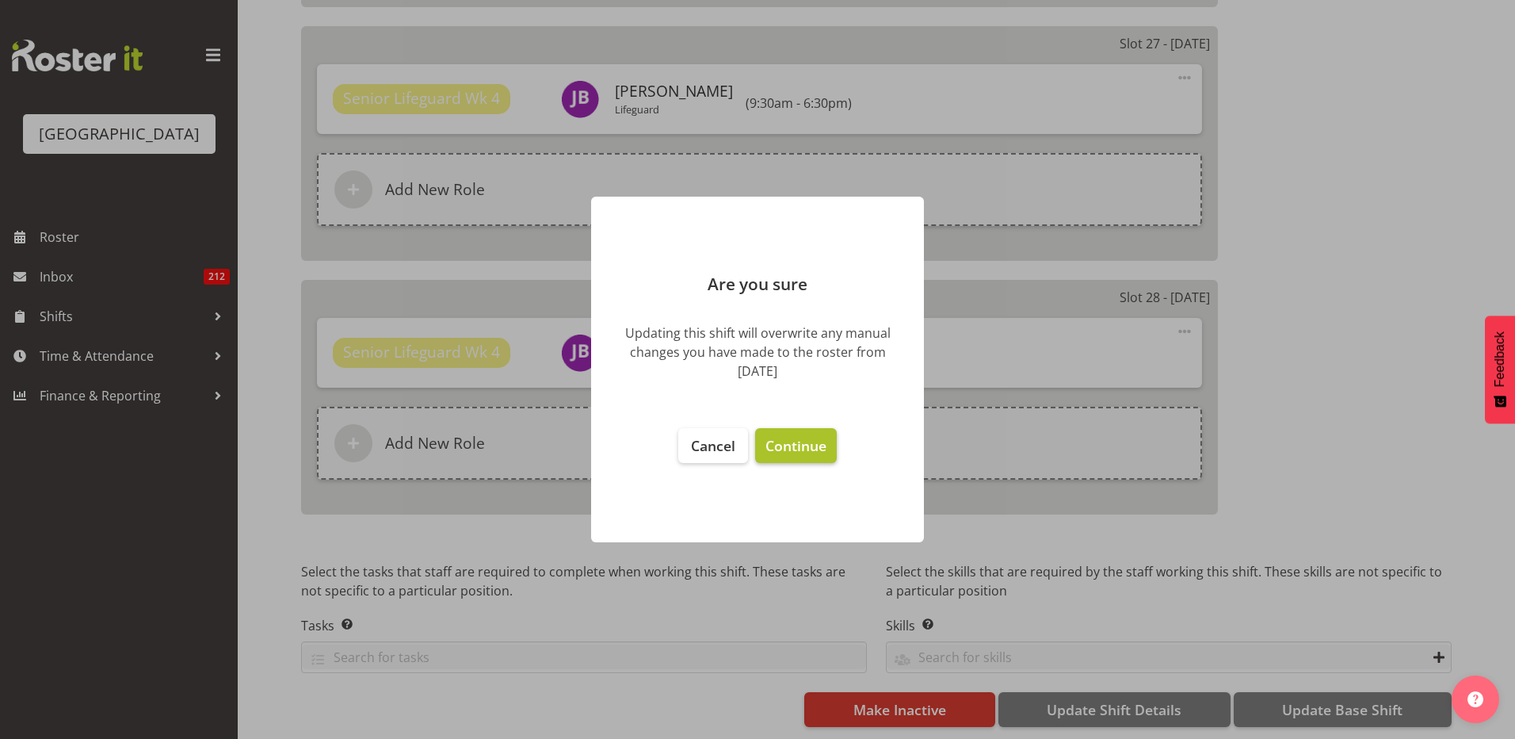
click at [800, 451] on span "Continue" at bounding box center [796, 445] width 61 height 19
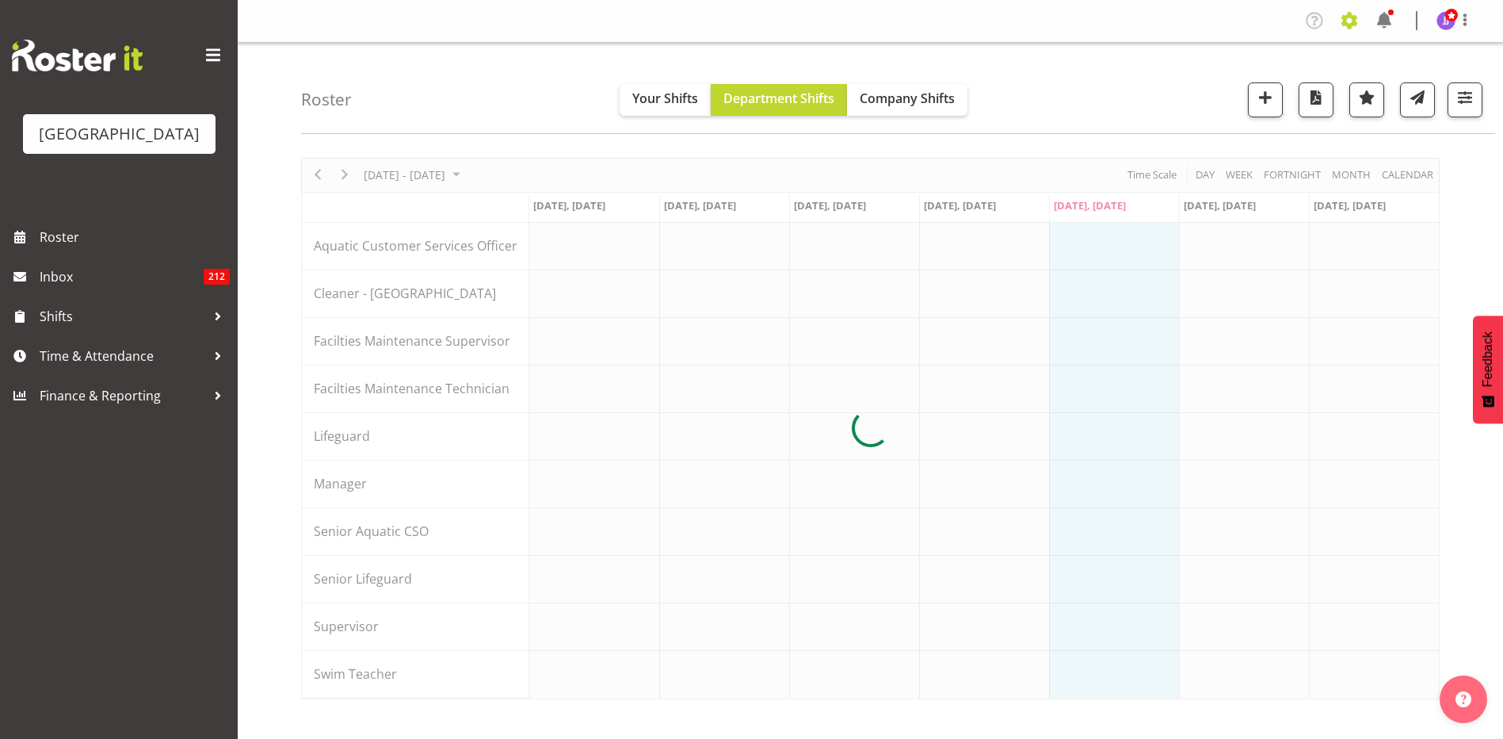
click at [1348, 21] on span at bounding box center [1349, 20] width 25 height 25
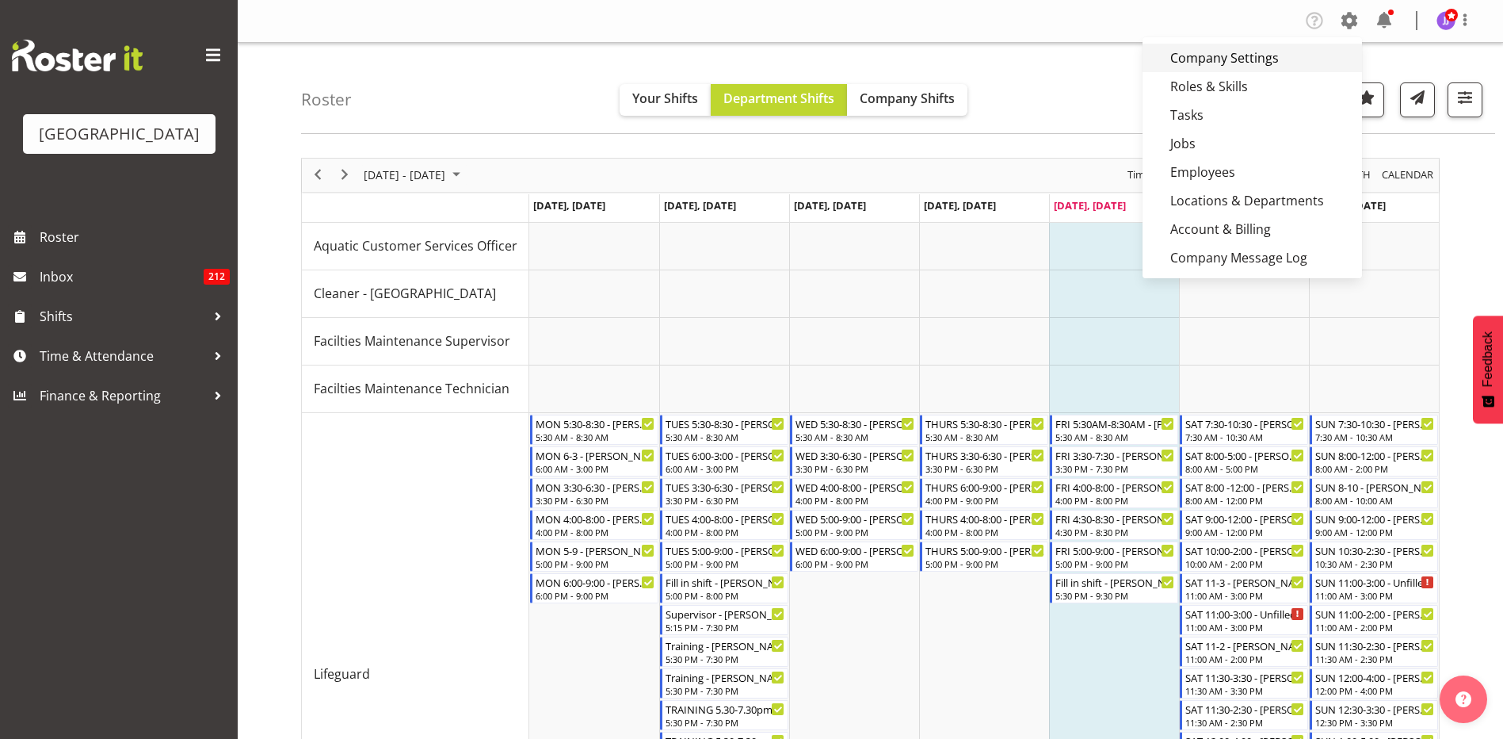
click at [1222, 61] on link "Company Settings" at bounding box center [1253, 58] width 220 height 29
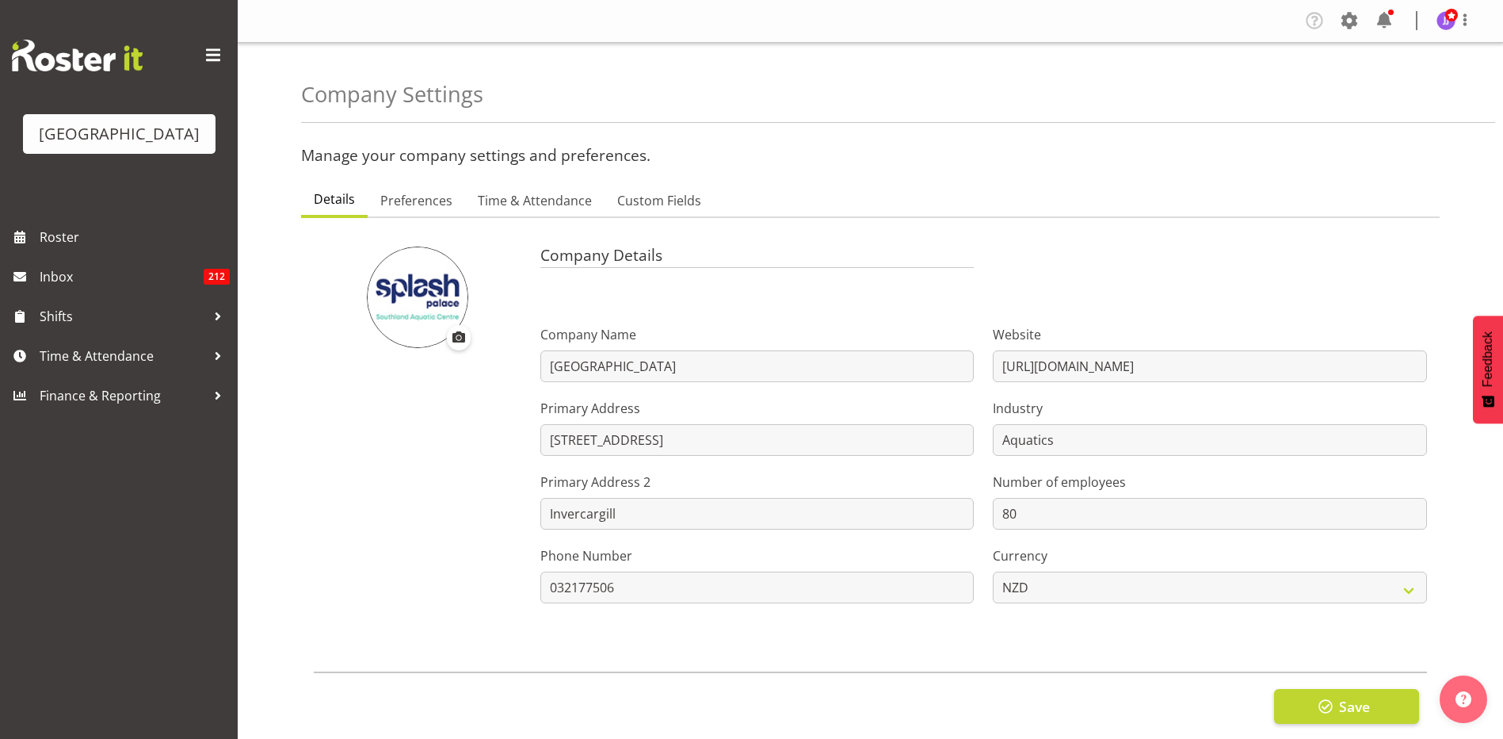
click at [78, 75] on div "[GEOGRAPHIC_DATA]" at bounding box center [119, 108] width 238 height 217
click at [72, 59] on img at bounding box center [77, 56] width 131 height 32
click at [91, 242] on span "Roster" at bounding box center [135, 237] width 190 height 24
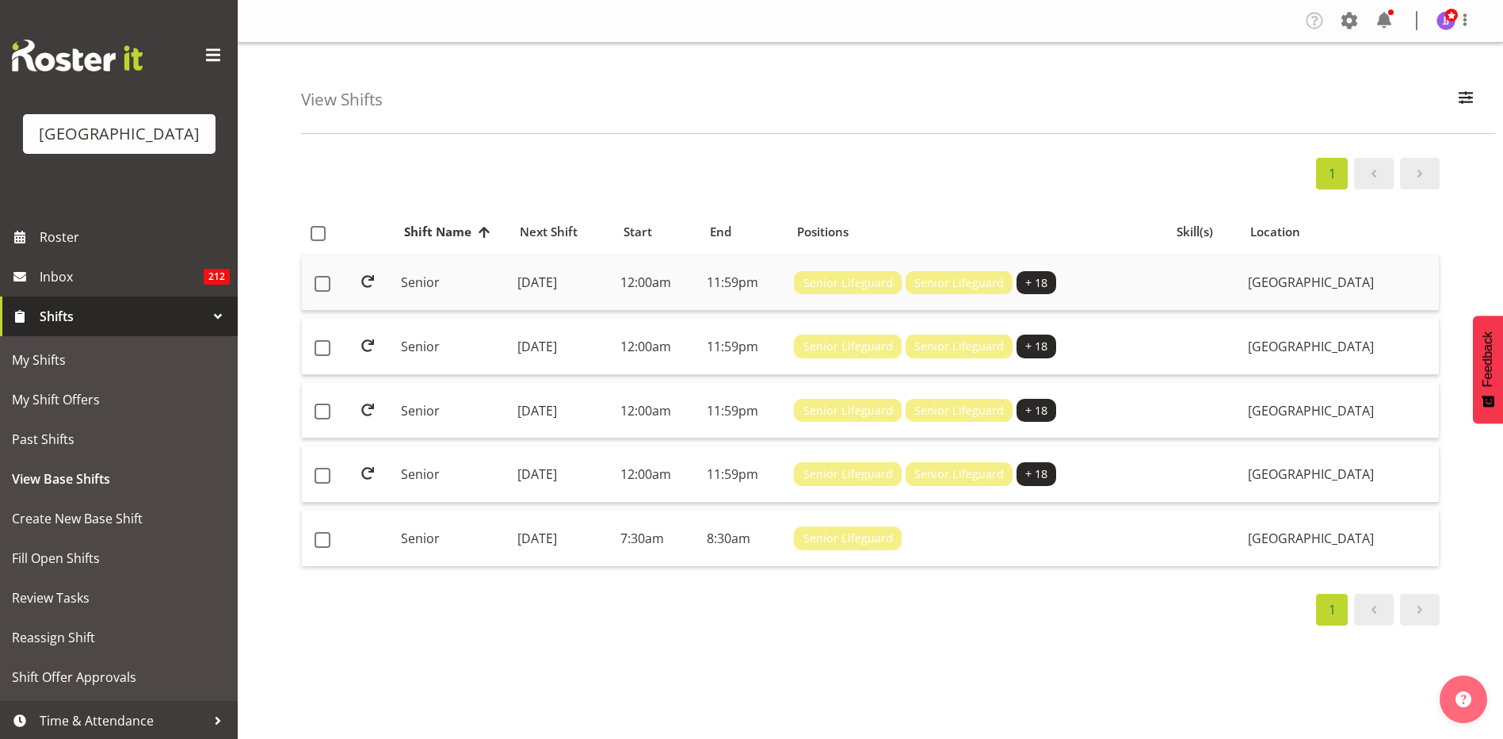
click at [701, 283] on td "12:00am" at bounding box center [657, 283] width 86 height 56
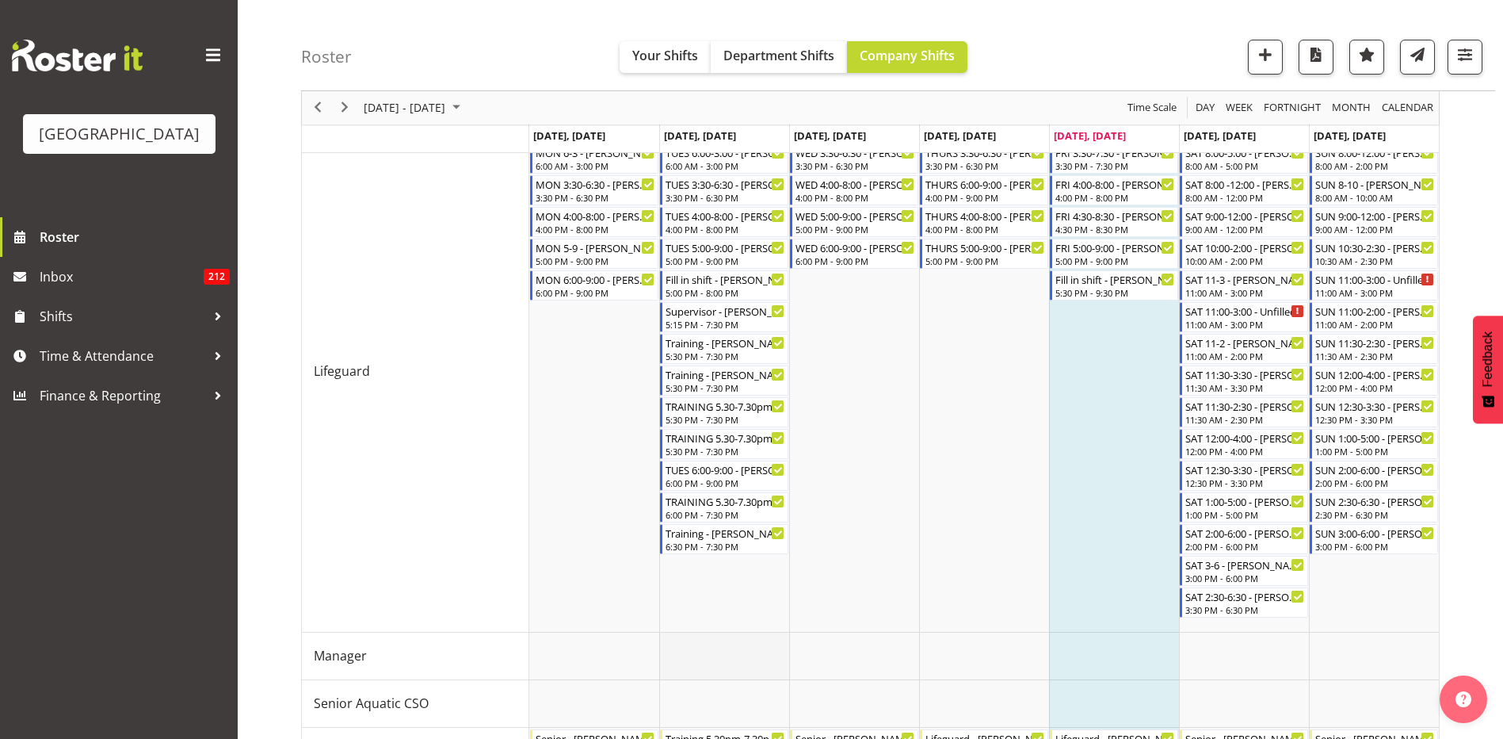
scroll to position [699, 0]
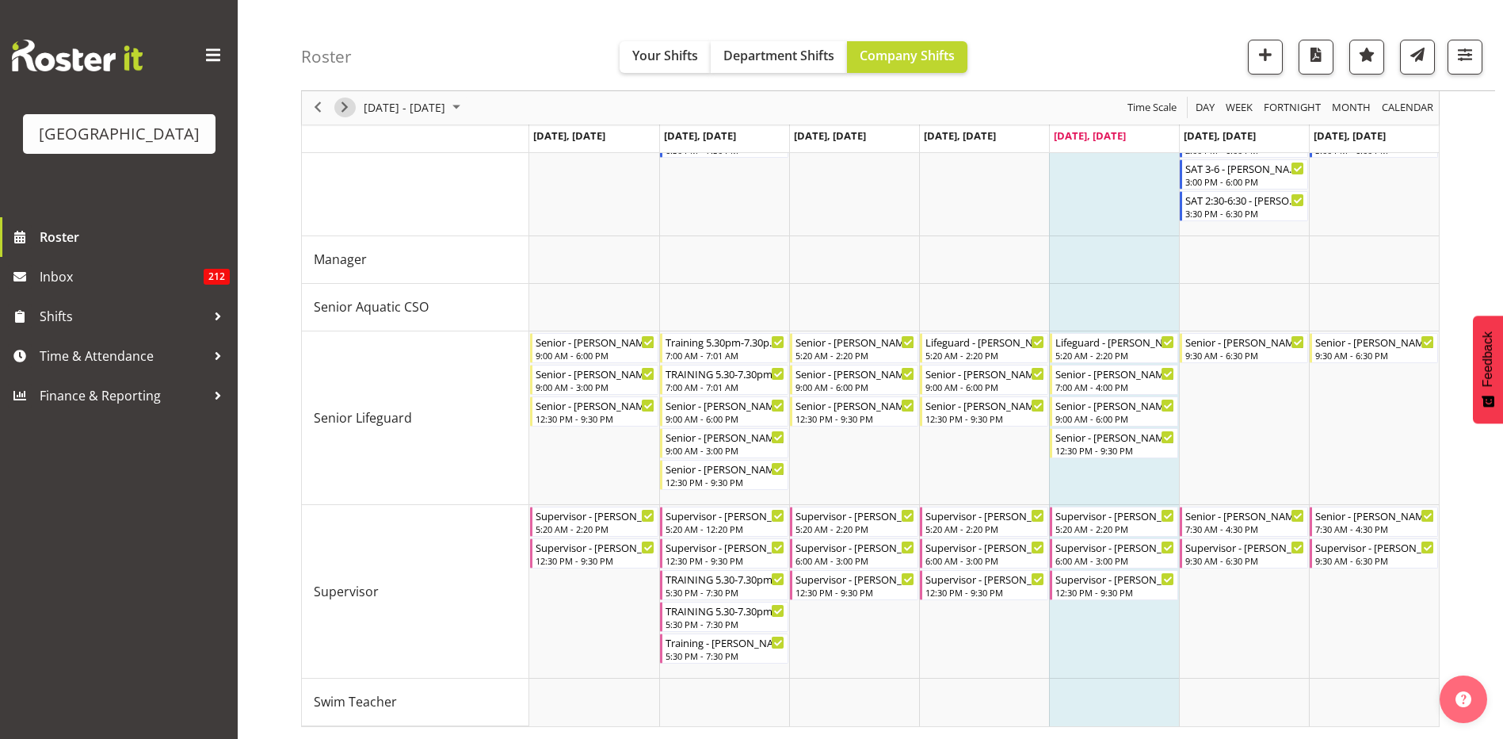
click at [348, 107] on span "Next" at bounding box center [344, 108] width 19 height 20
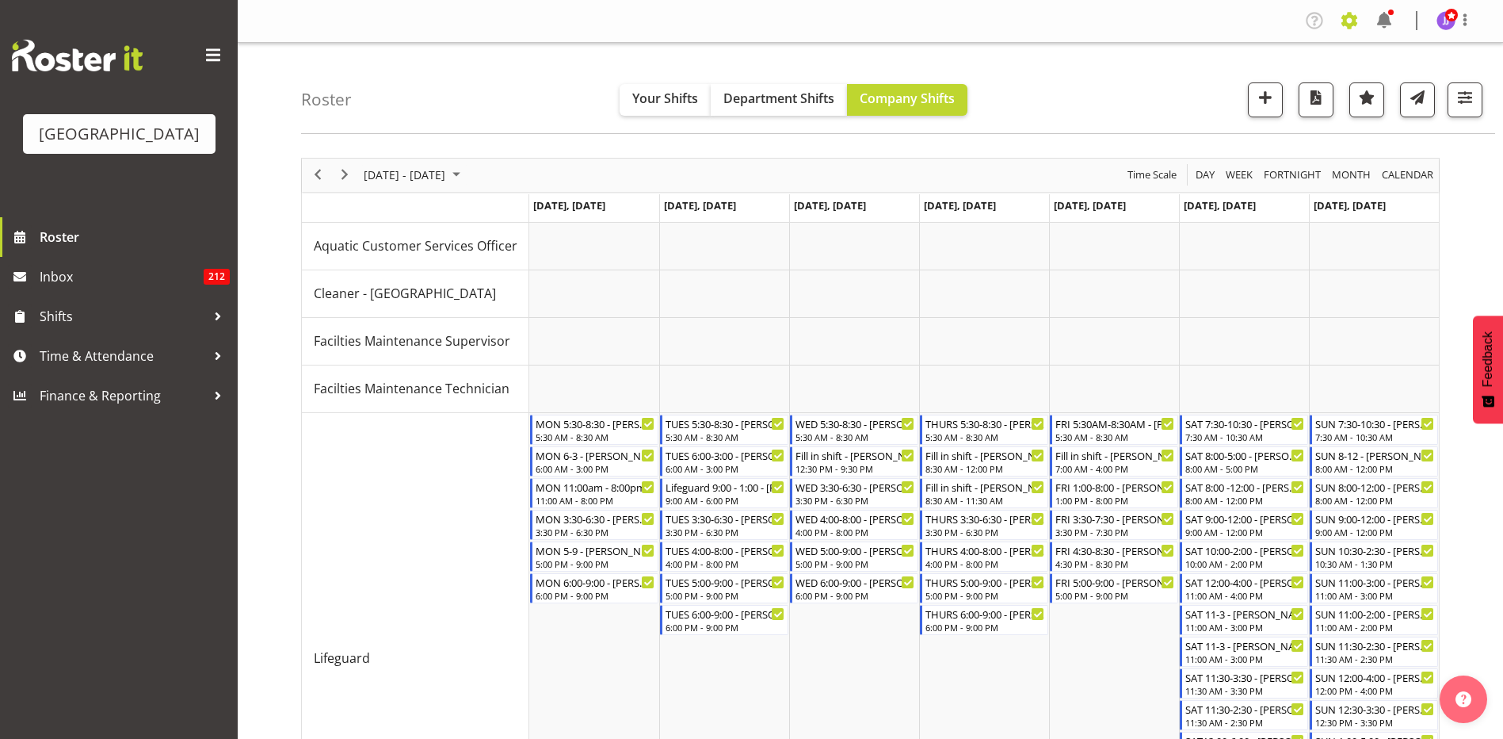
click at [1354, 9] on span at bounding box center [1349, 20] width 25 height 25
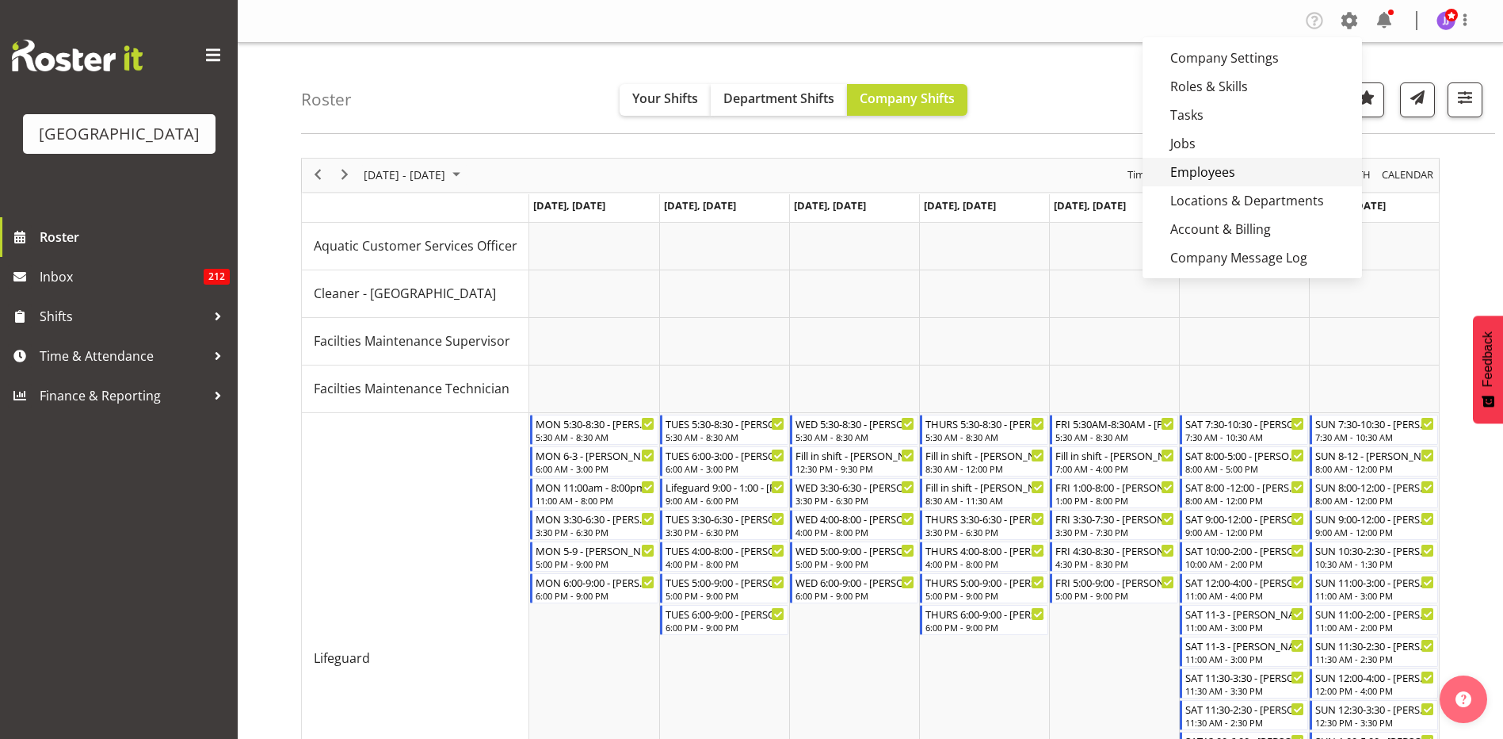
click at [1259, 166] on link "Employees" at bounding box center [1253, 172] width 220 height 29
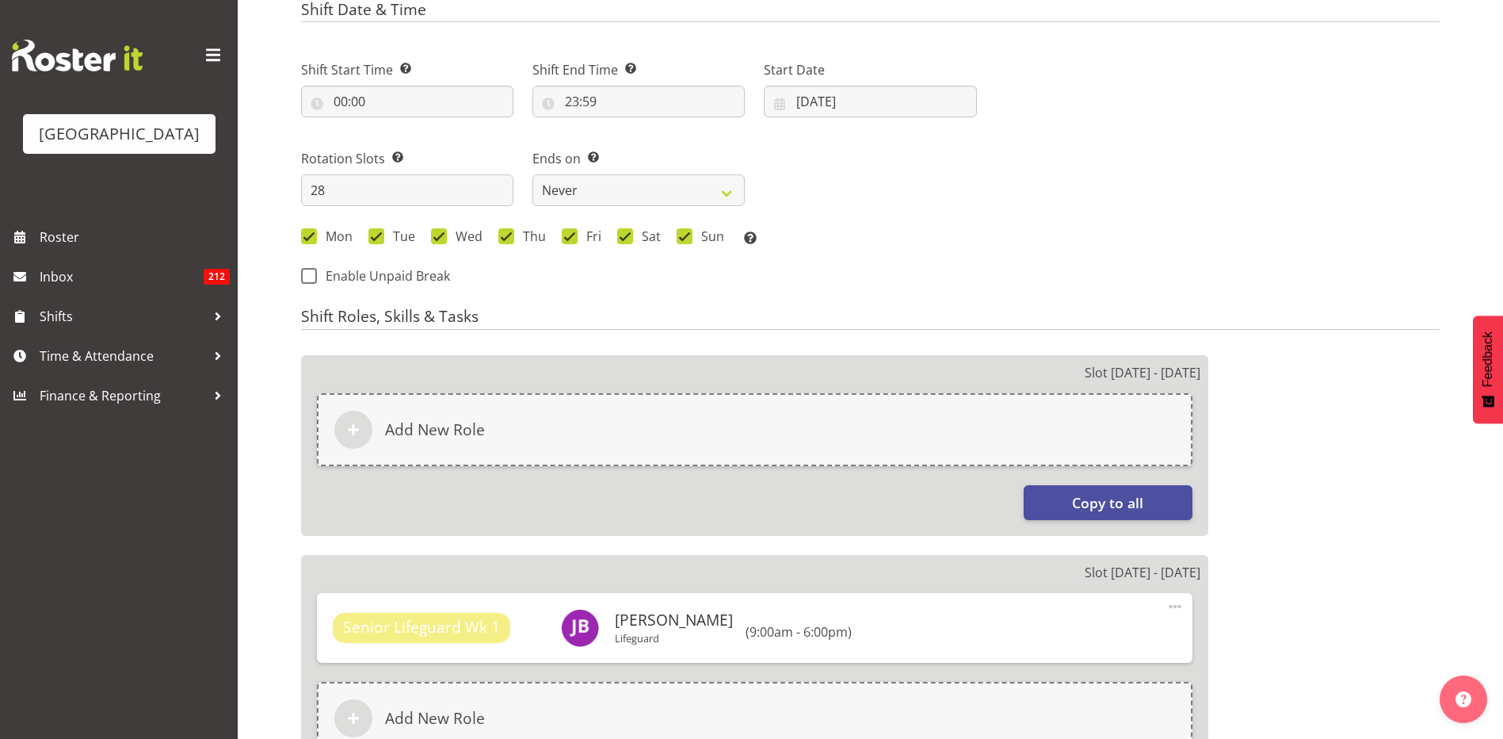
select select
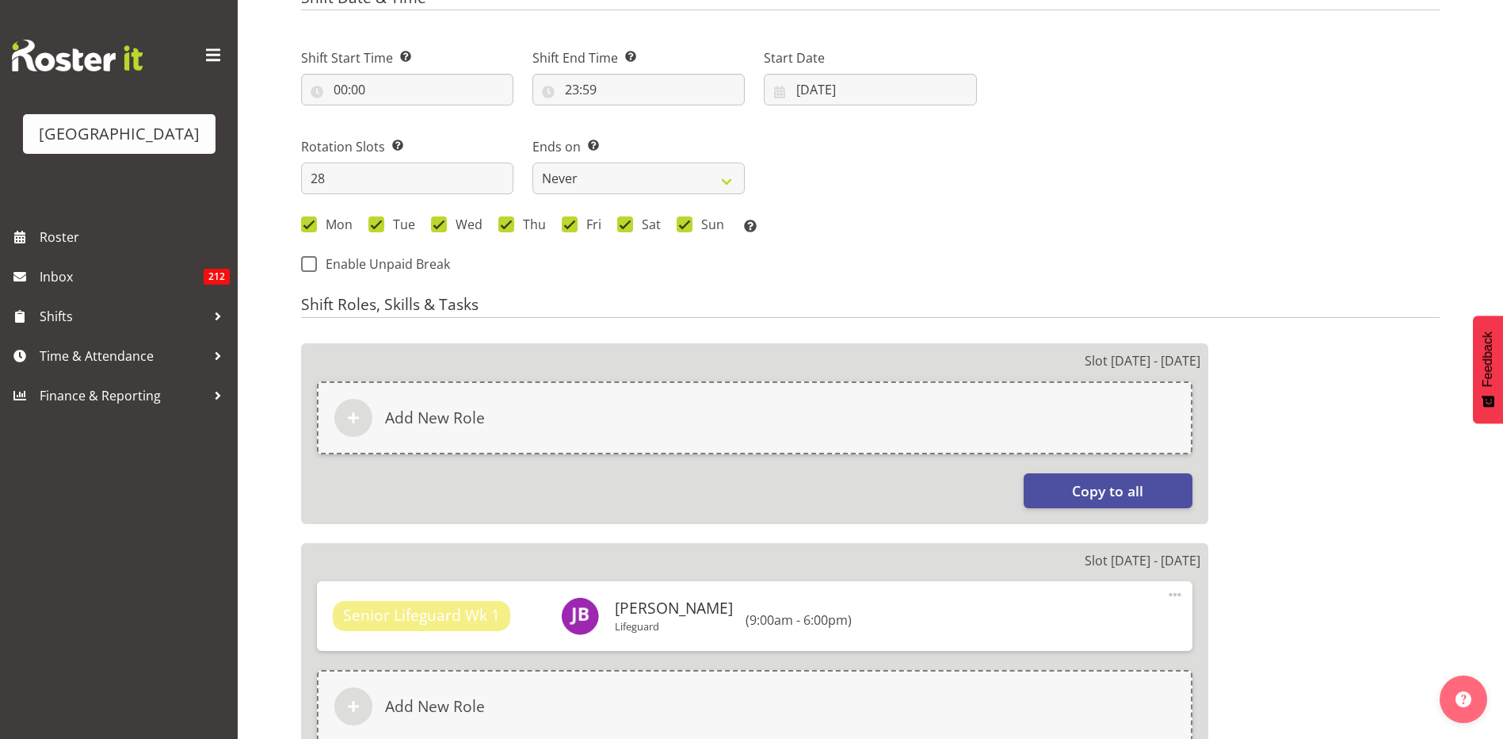
select select
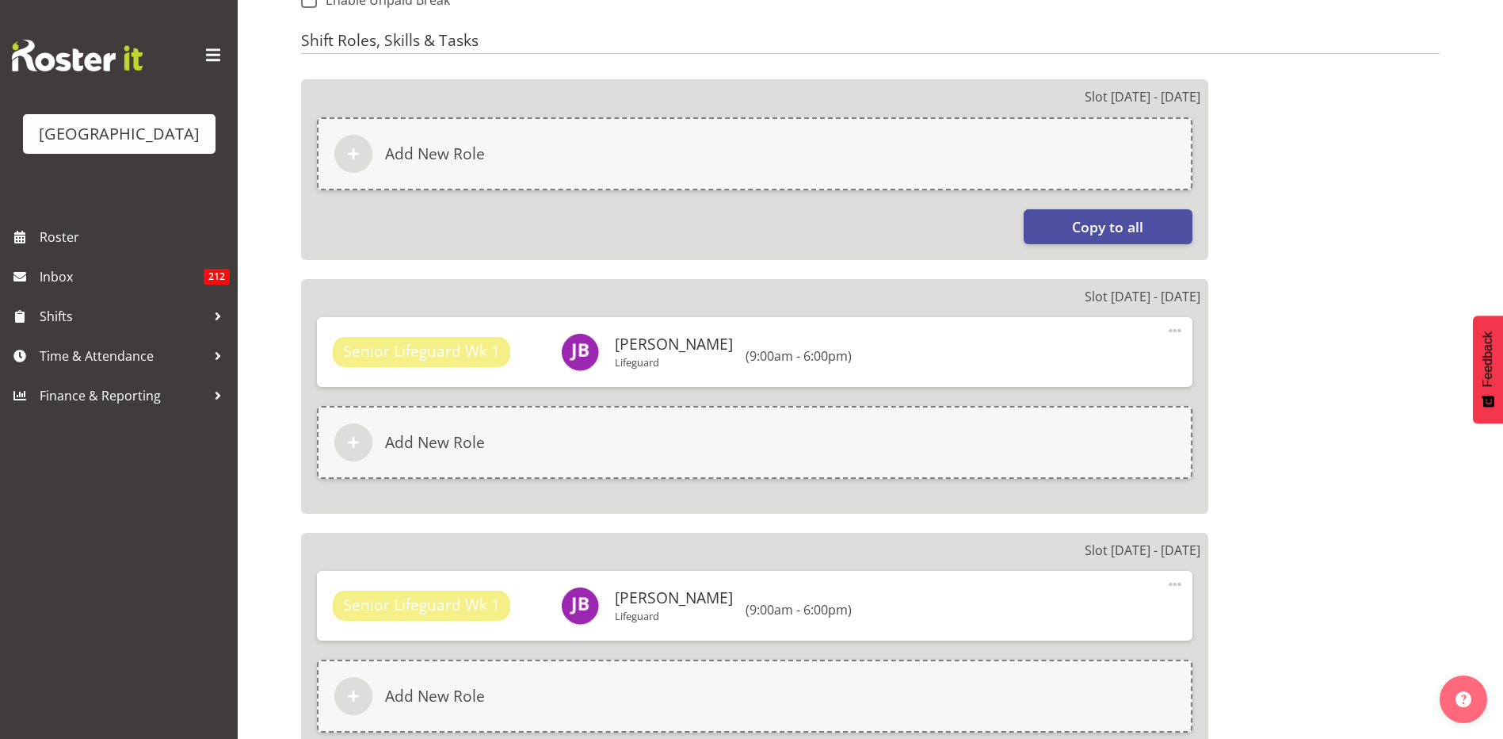
select select "114"
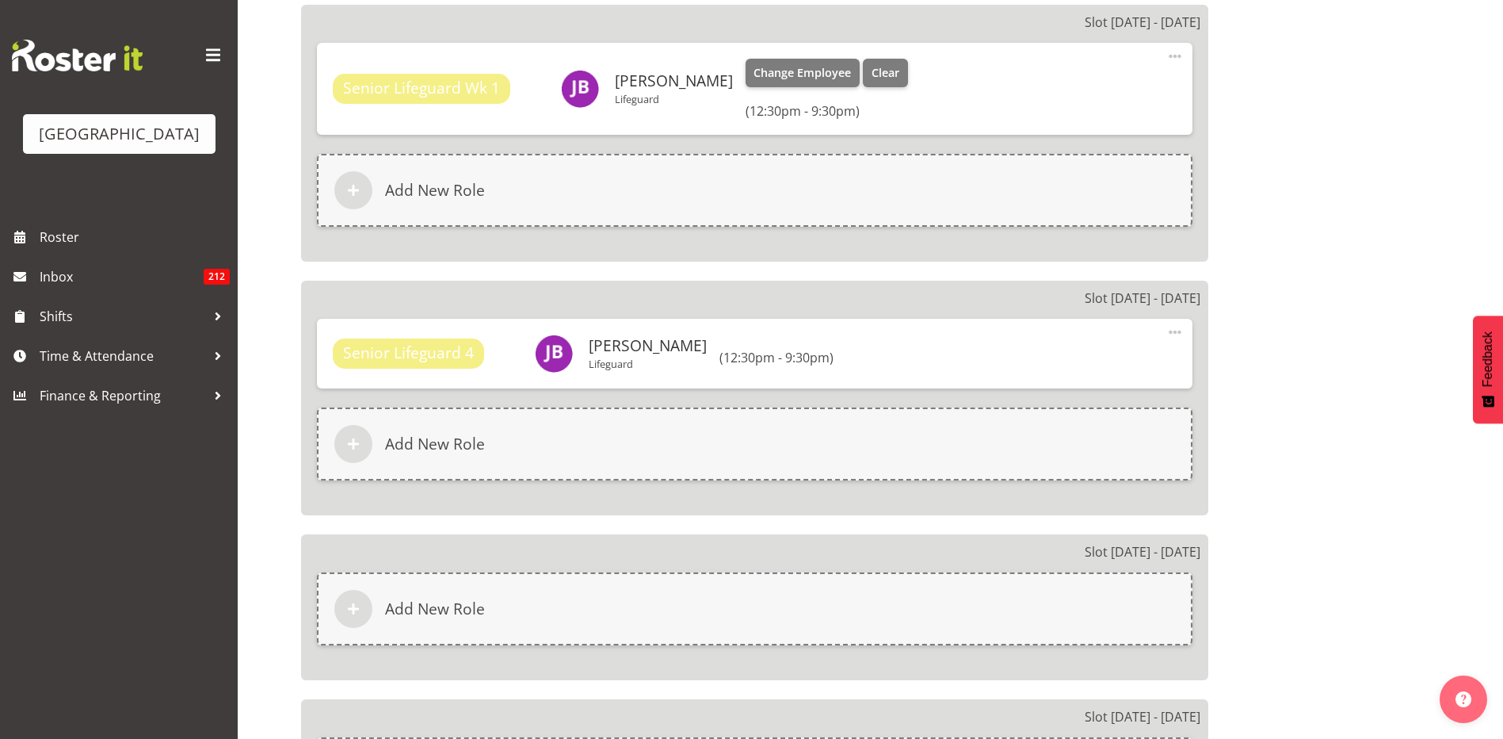
scroll to position [1664, 0]
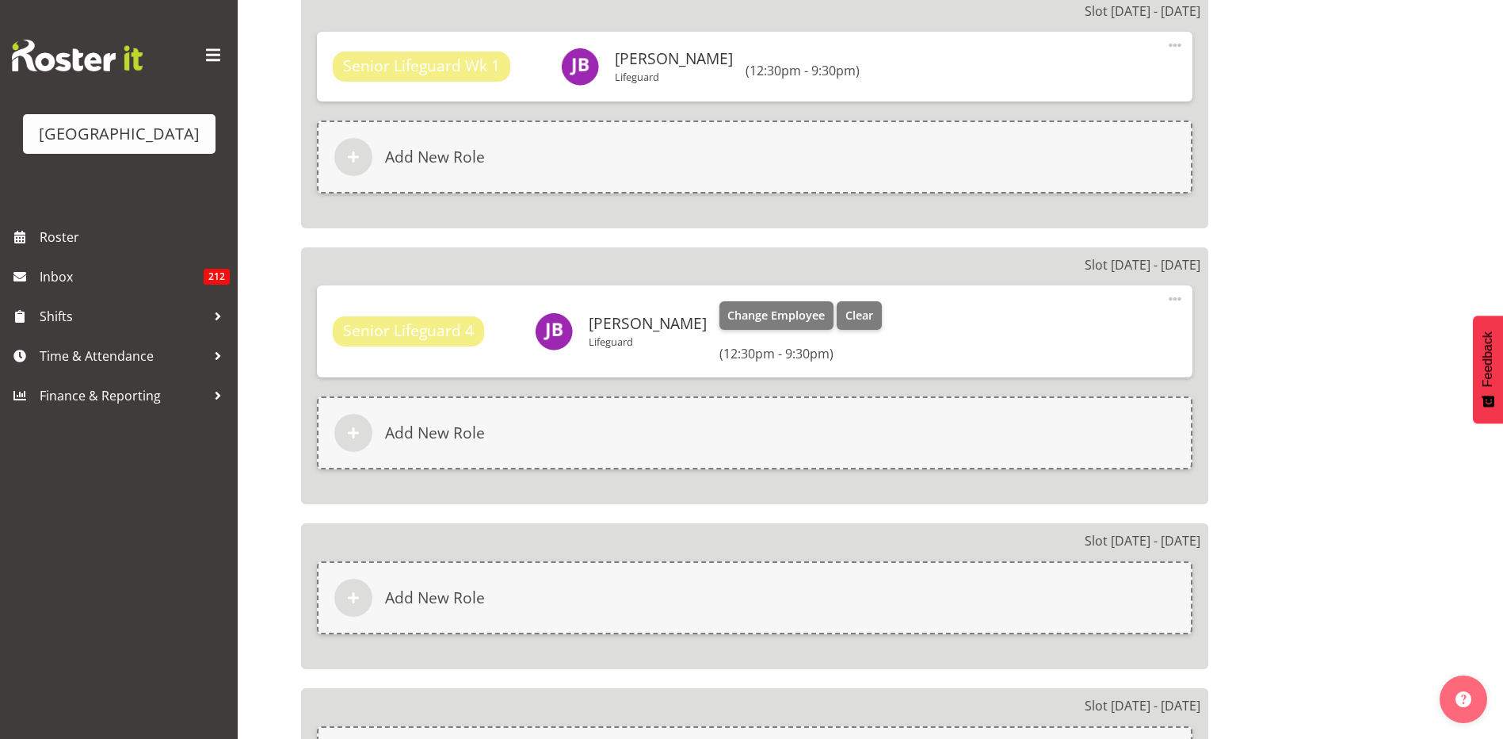
click at [1178, 301] on span at bounding box center [1175, 298] width 19 height 19
click at [1120, 341] on link "Edit" at bounding box center [1109, 333] width 152 height 29
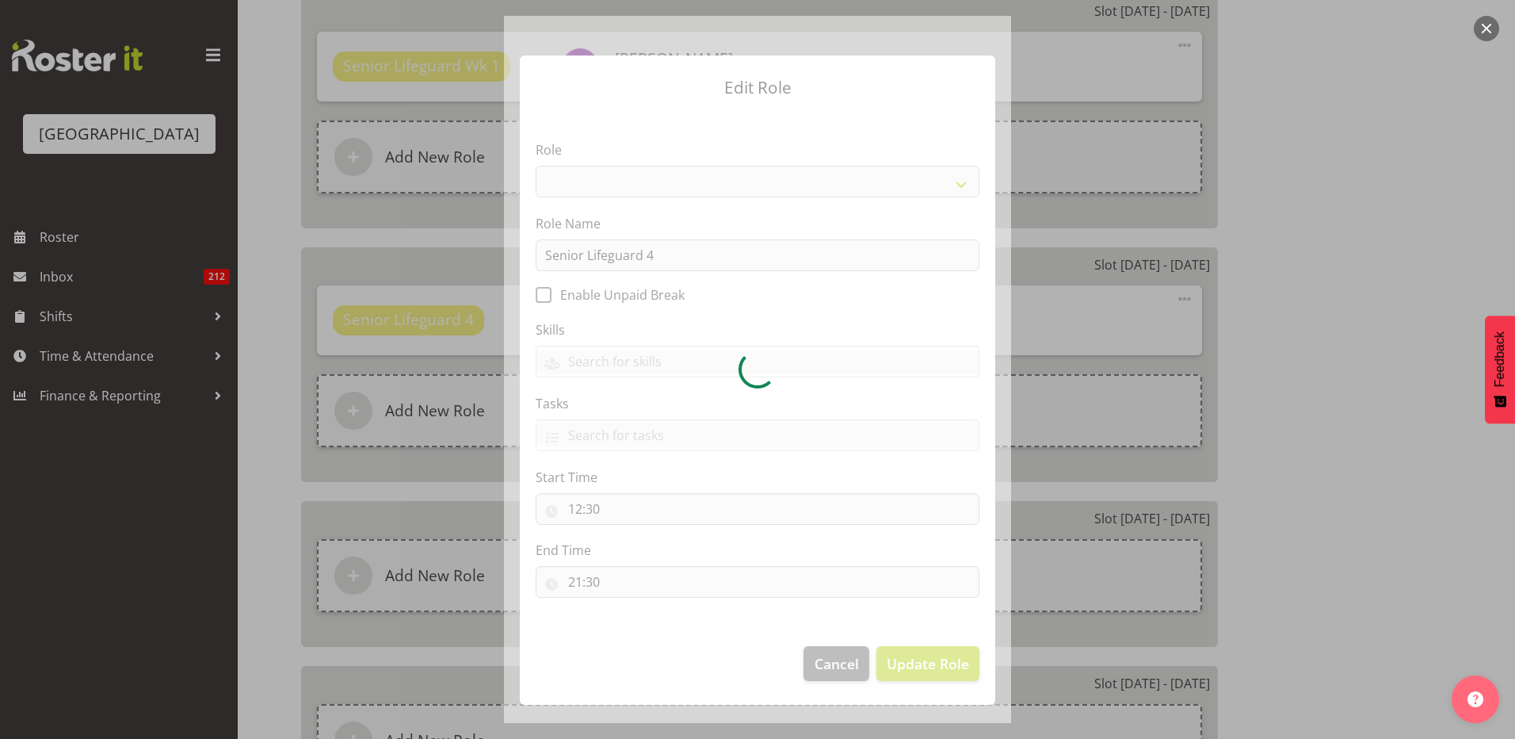
select select "102"
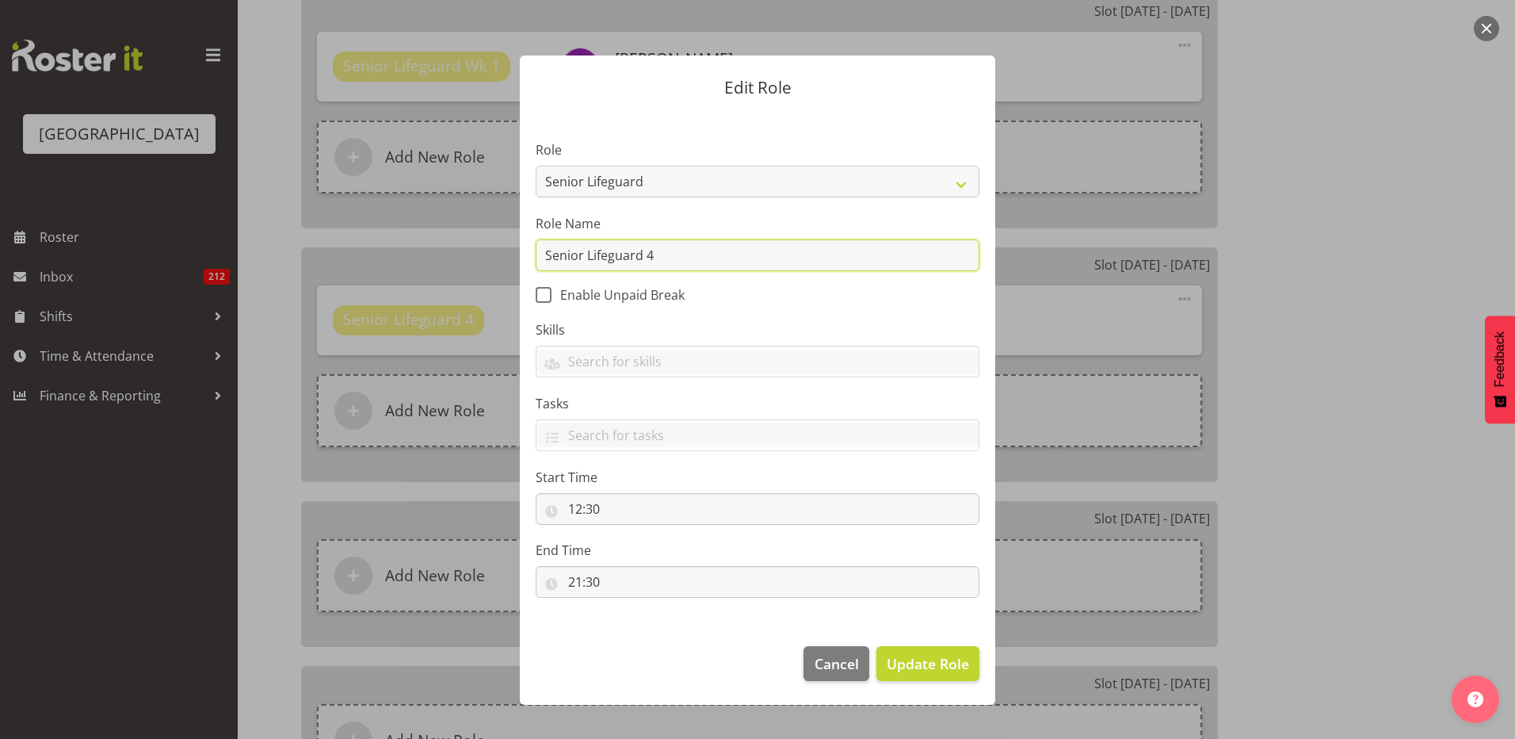
click at [697, 254] on input "Senior Lifeguard 4" at bounding box center [758, 255] width 444 height 32
type input "Senior Lifeguard Wk 1"
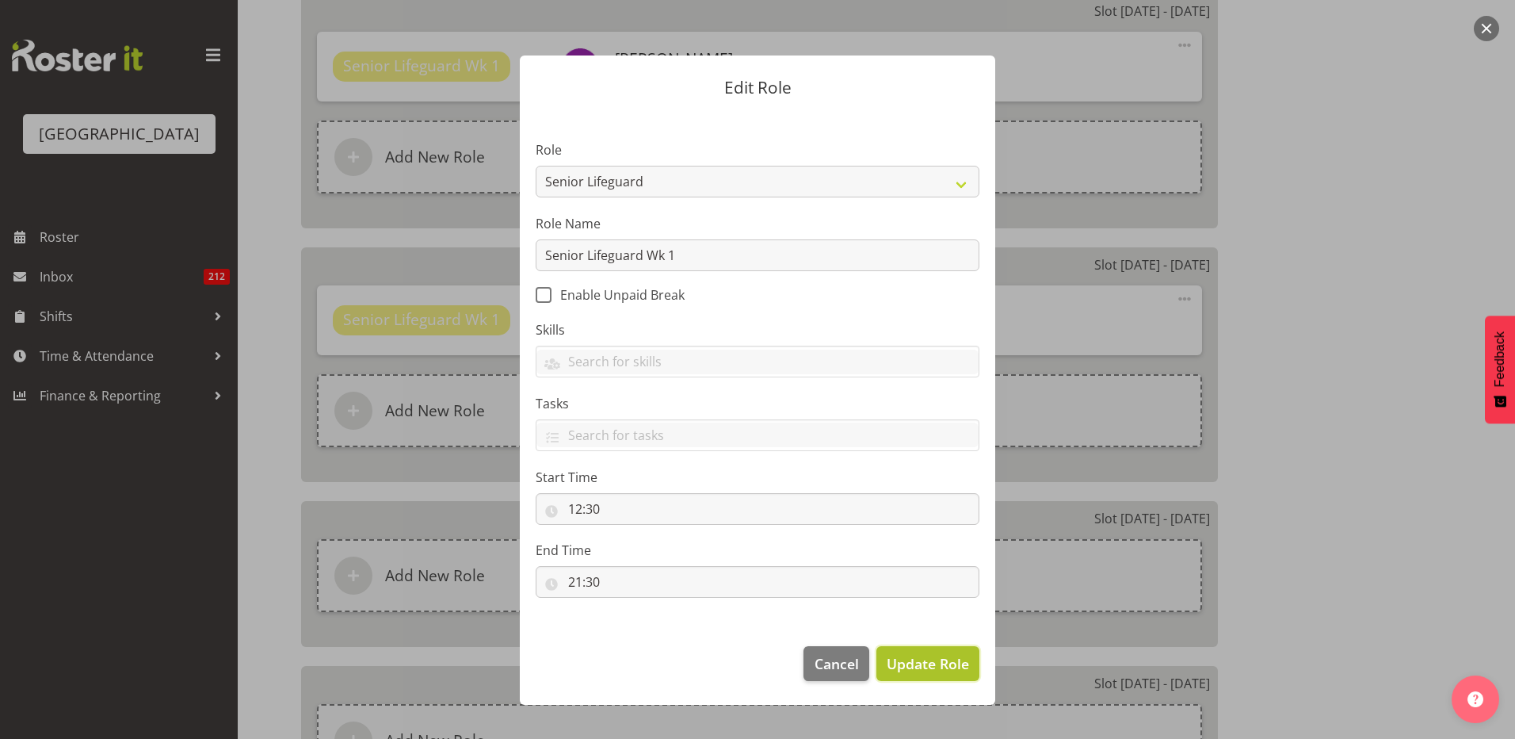
click at [958, 667] on span "Update Role" at bounding box center [928, 663] width 82 height 21
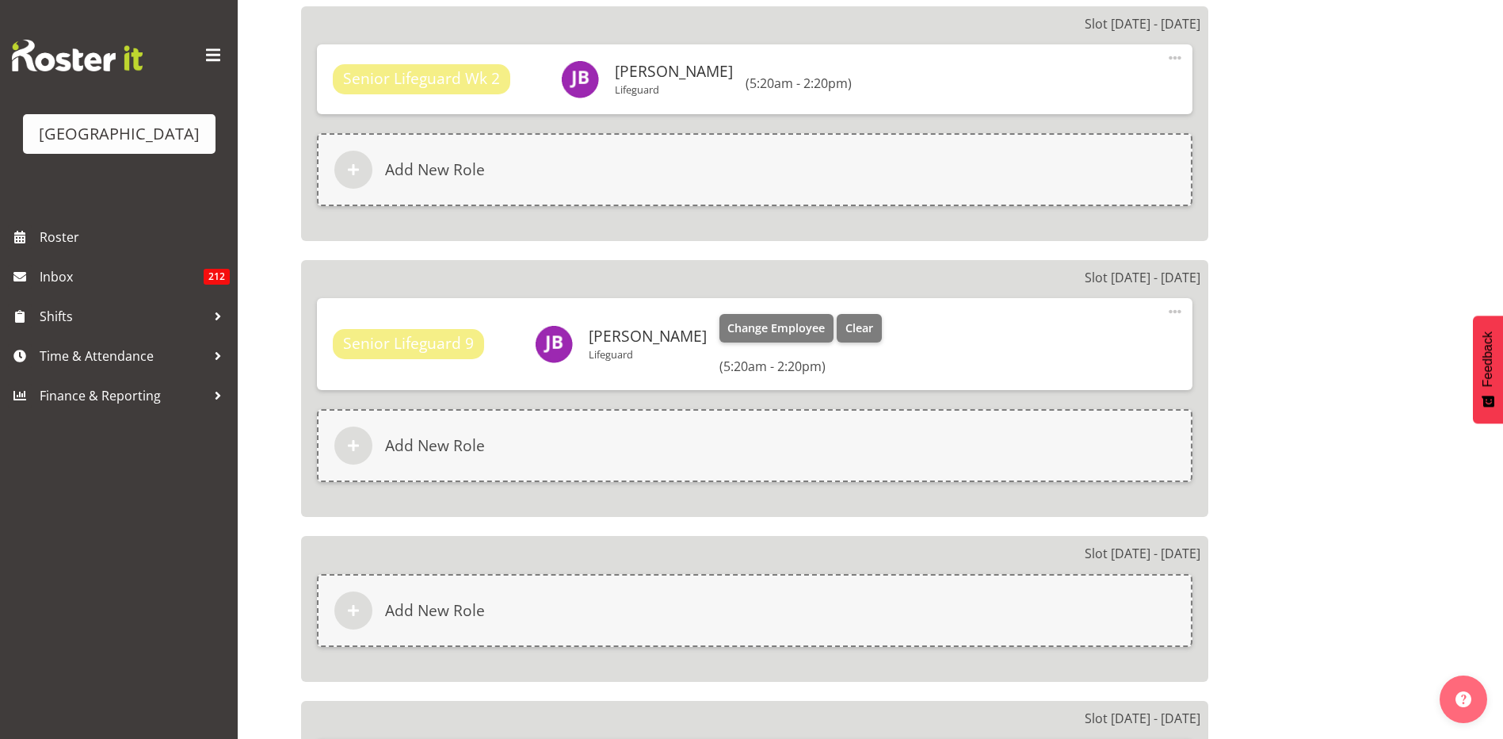
scroll to position [3227, 0]
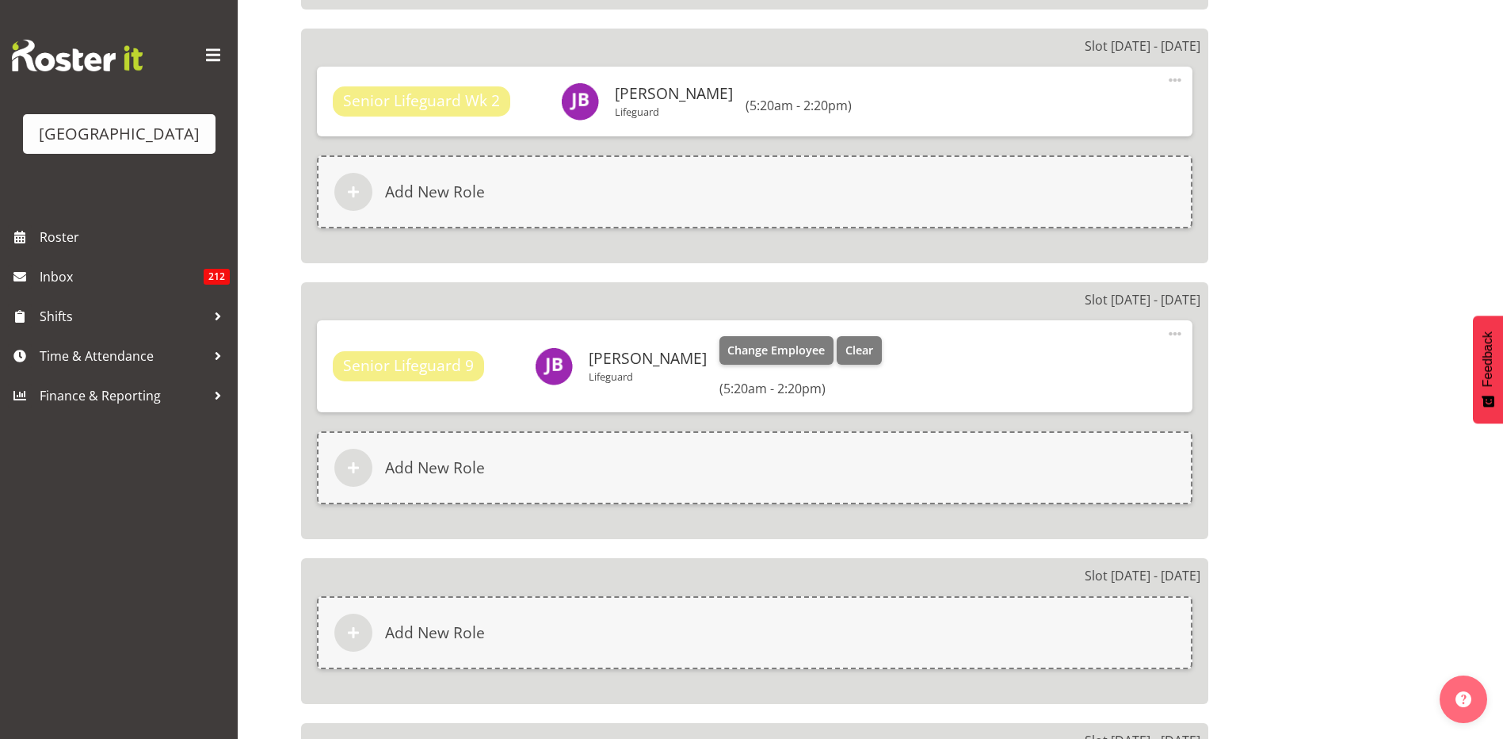
click at [1172, 330] on span at bounding box center [1175, 333] width 19 height 19
click at [1099, 365] on link "Edit" at bounding box center [1109, 368] width 152 height 29
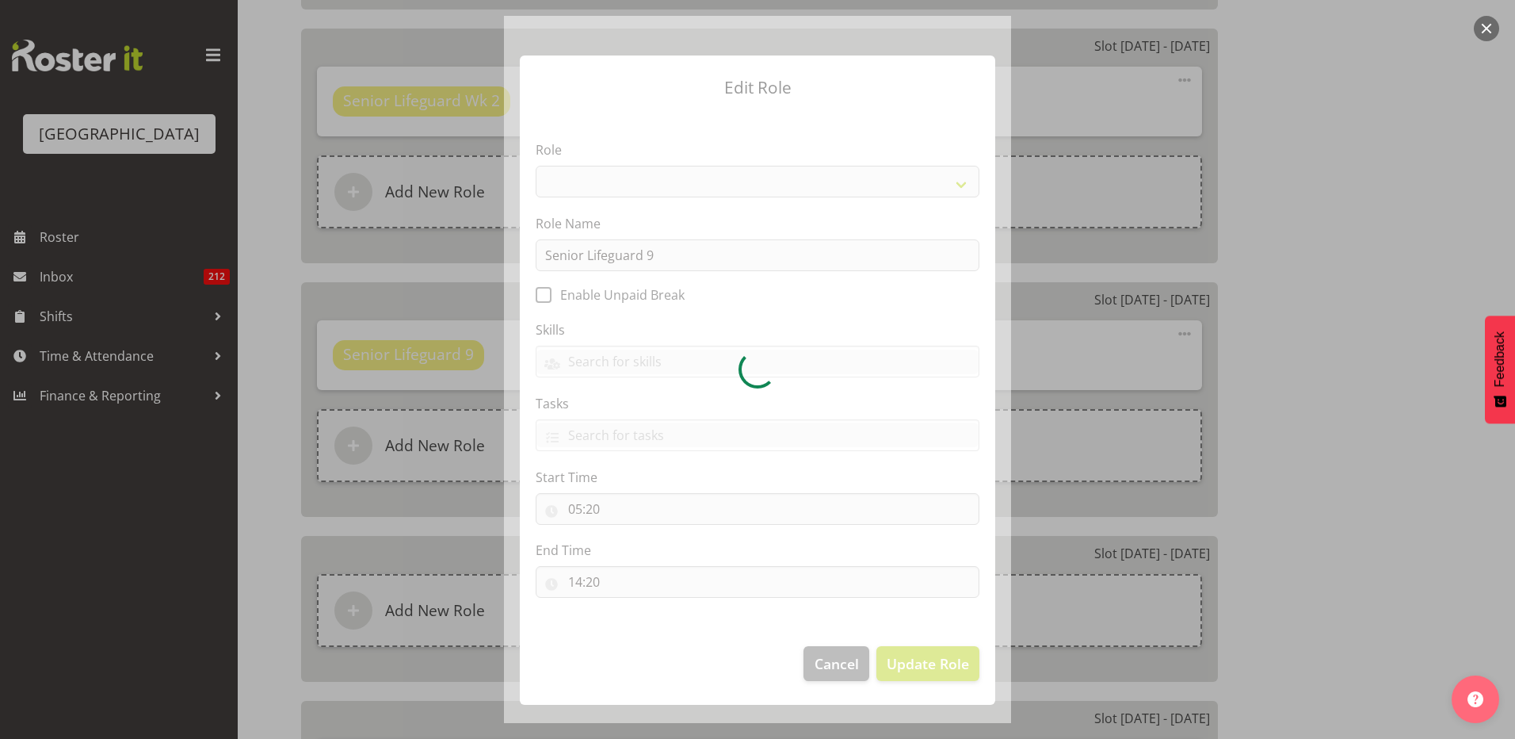
select select "102"
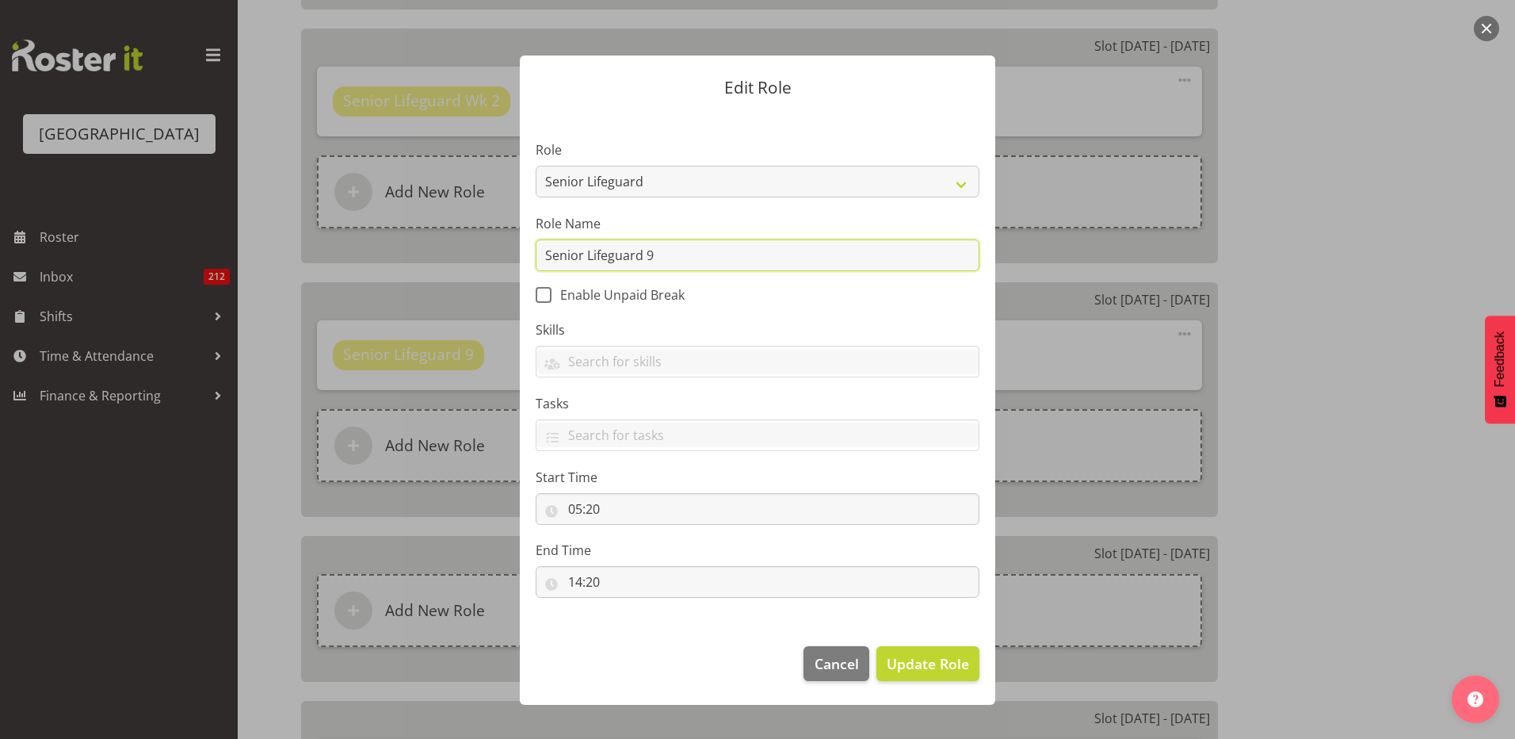
click at [693, 253] on input "Senior Lifeguard 9" at bounding box center [758, 255] width 444 height 32
type input "Senior Lifeguard Wk 2"
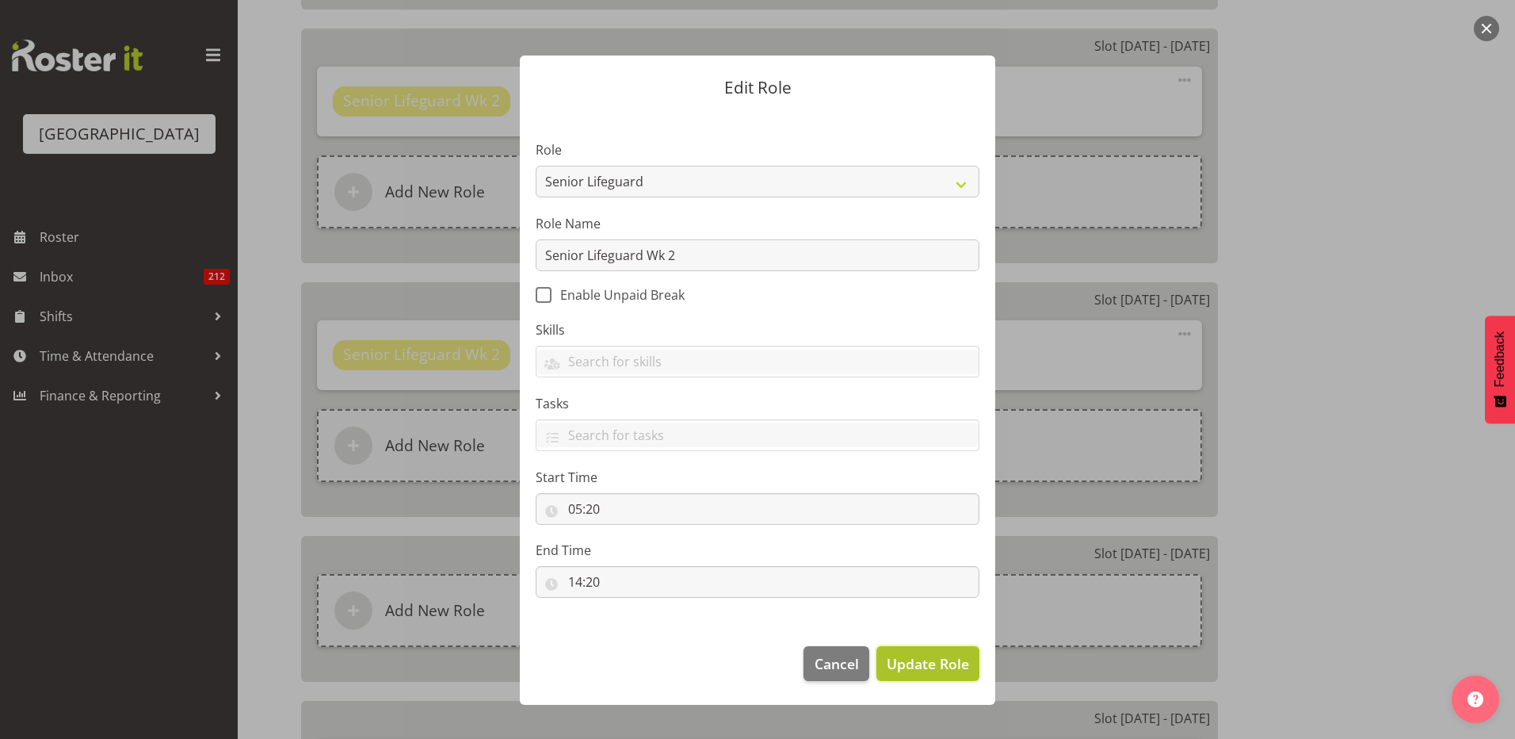
click at [924, 653] on span "Update Role" at bounding box center [928, 663] width 82 height 21
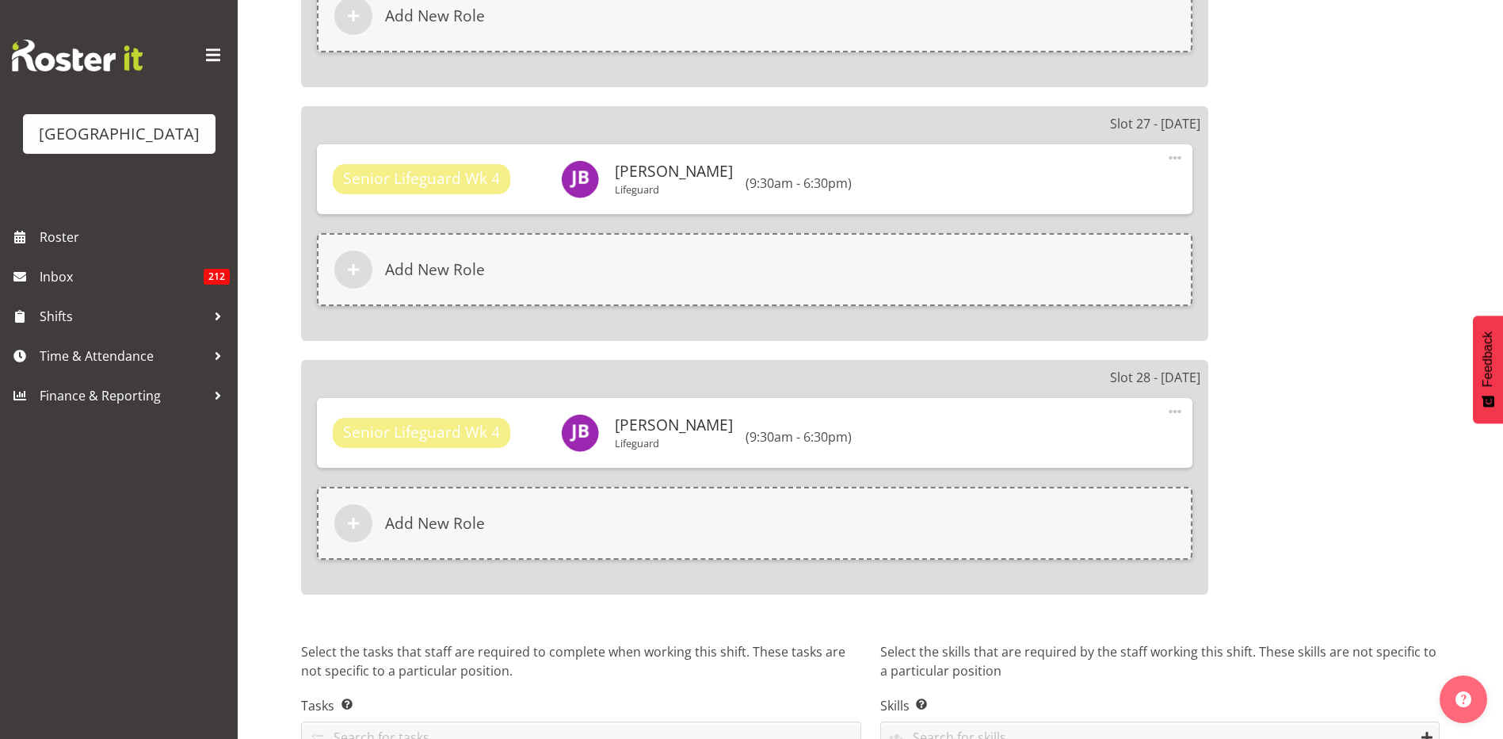
scroll to position [6856, 0]
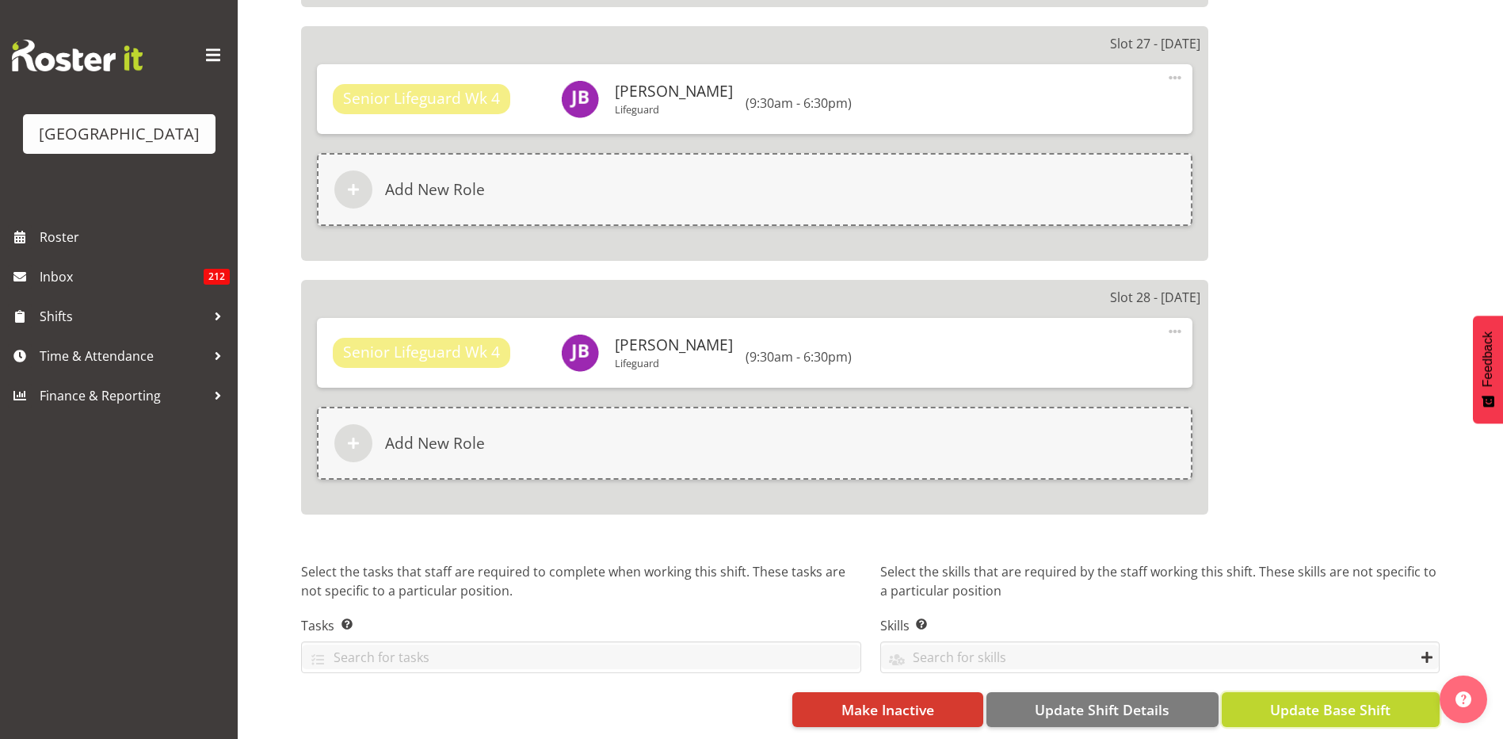
click at [1291, 699] on span "Update Base Shift" at bounding box center [1330, 709] width 120 height 21
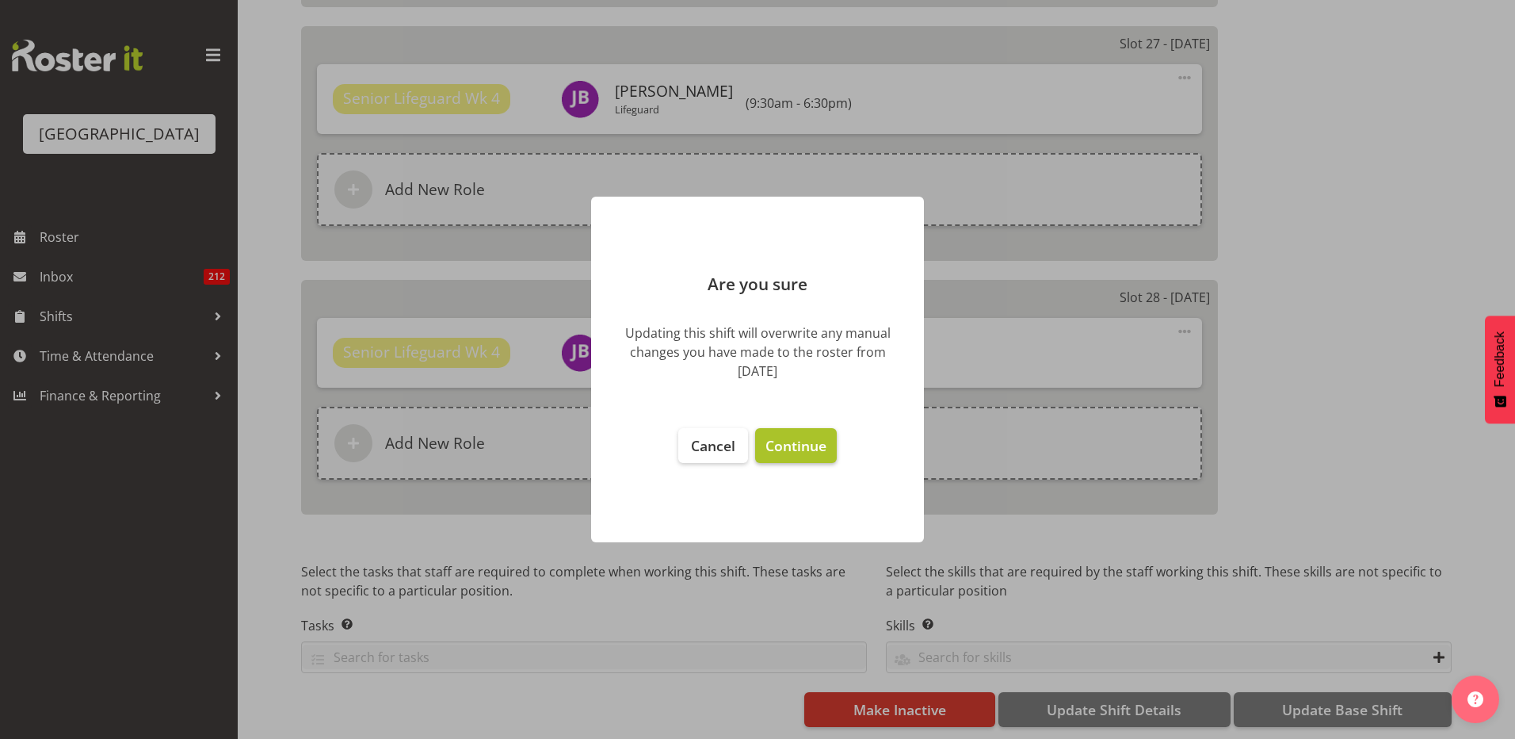
click at [794, 453] on span "Continue" at bounding box center [796, 445] width 61 height 19
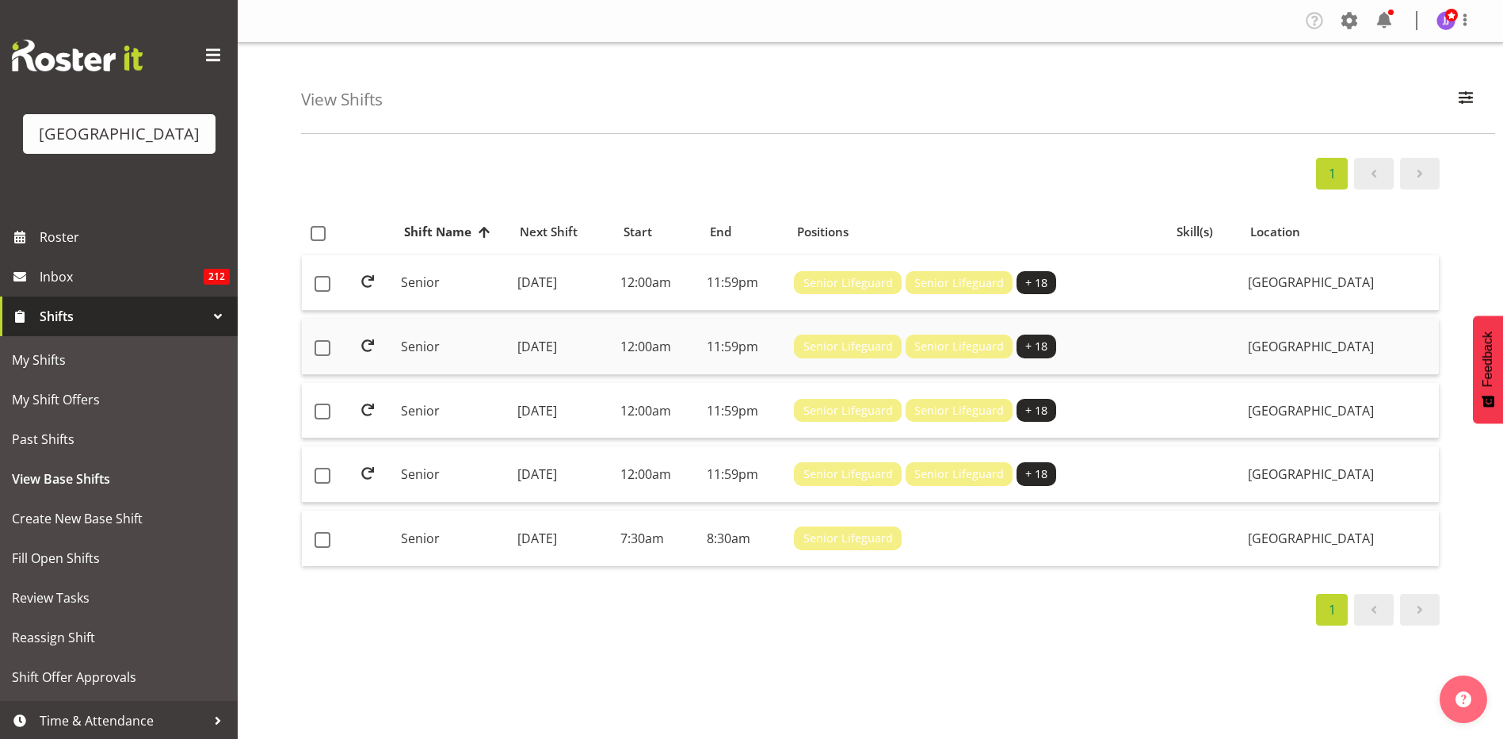
click at [512, 335] on td "[DATE]" at bounding box center [562, 347] width 103 height 56
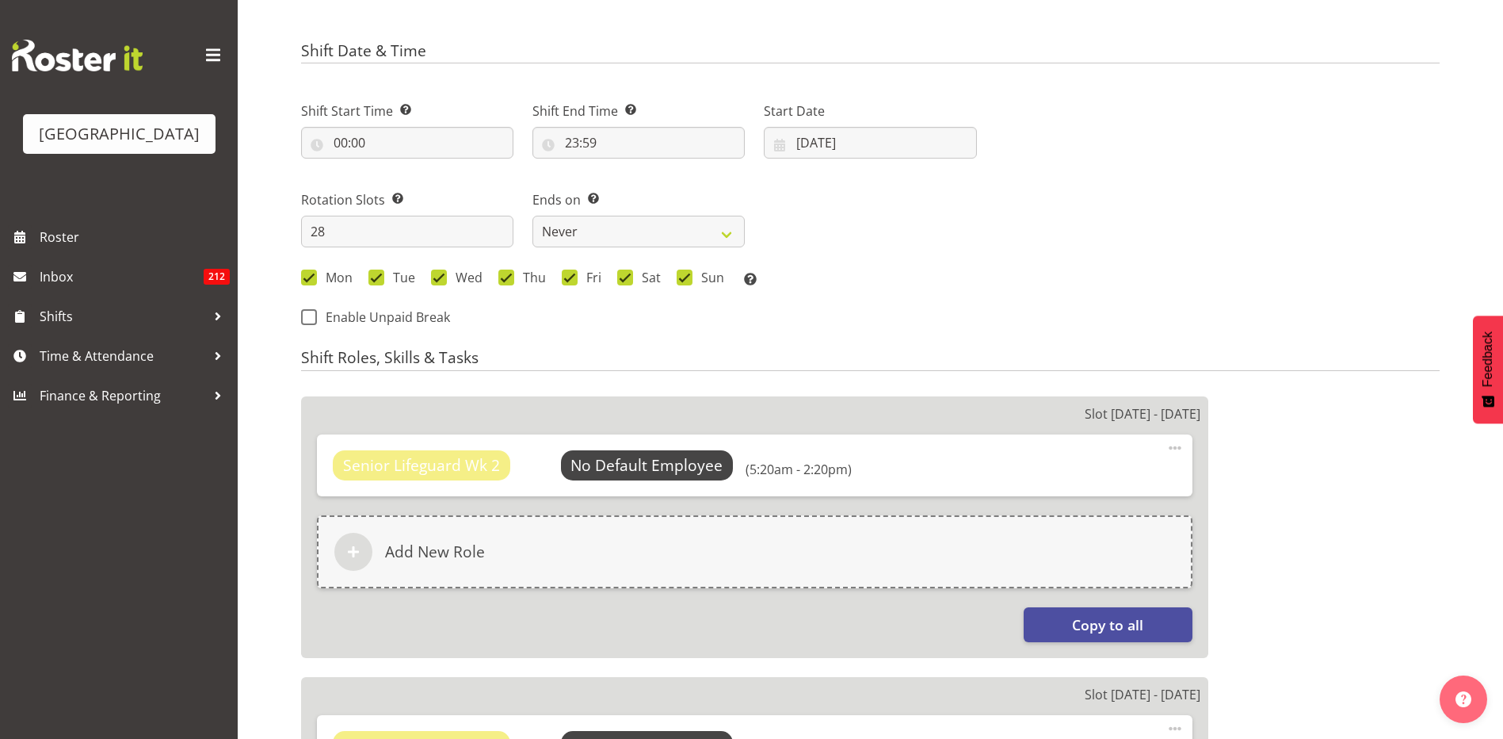
select select
select select "114"
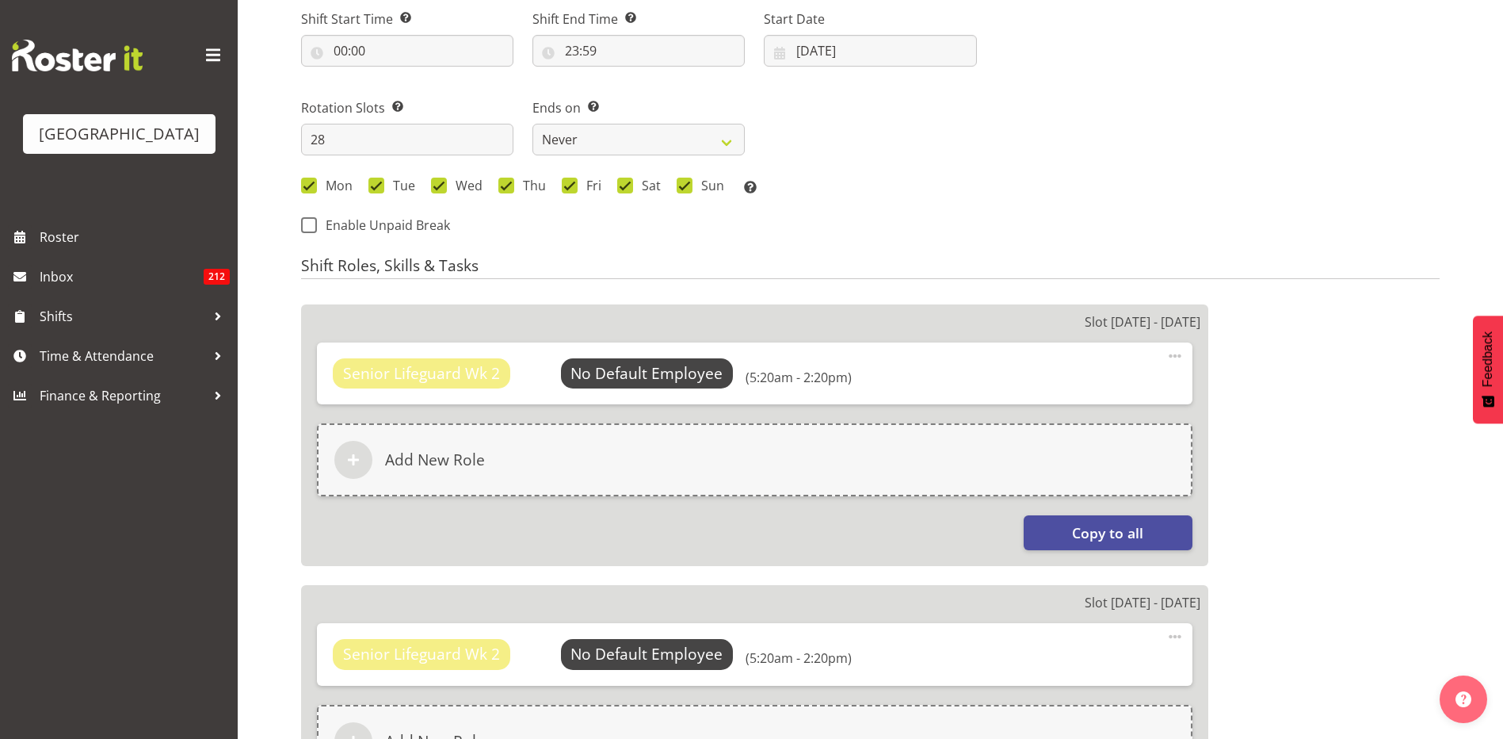
select select "83"
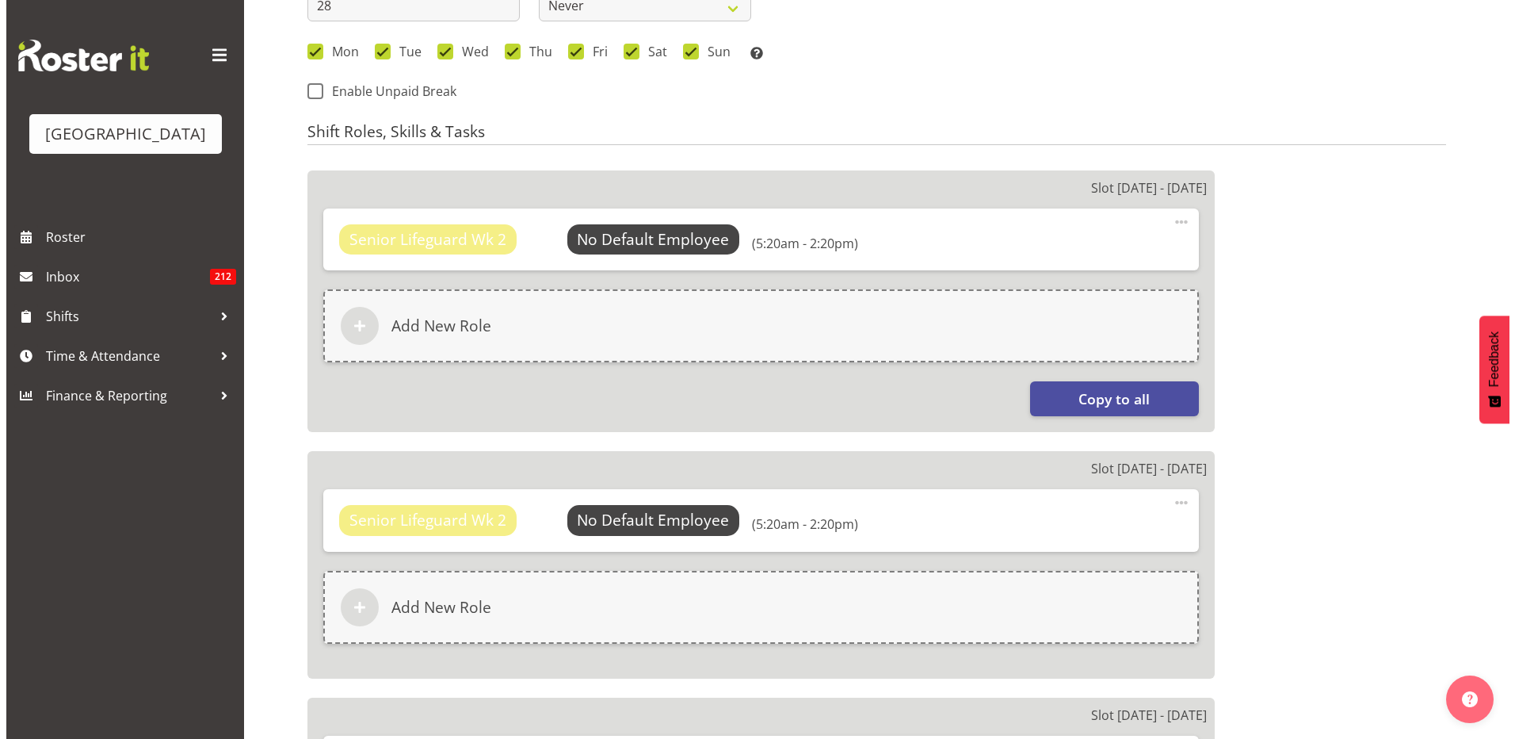
scroll to position [793, 0]
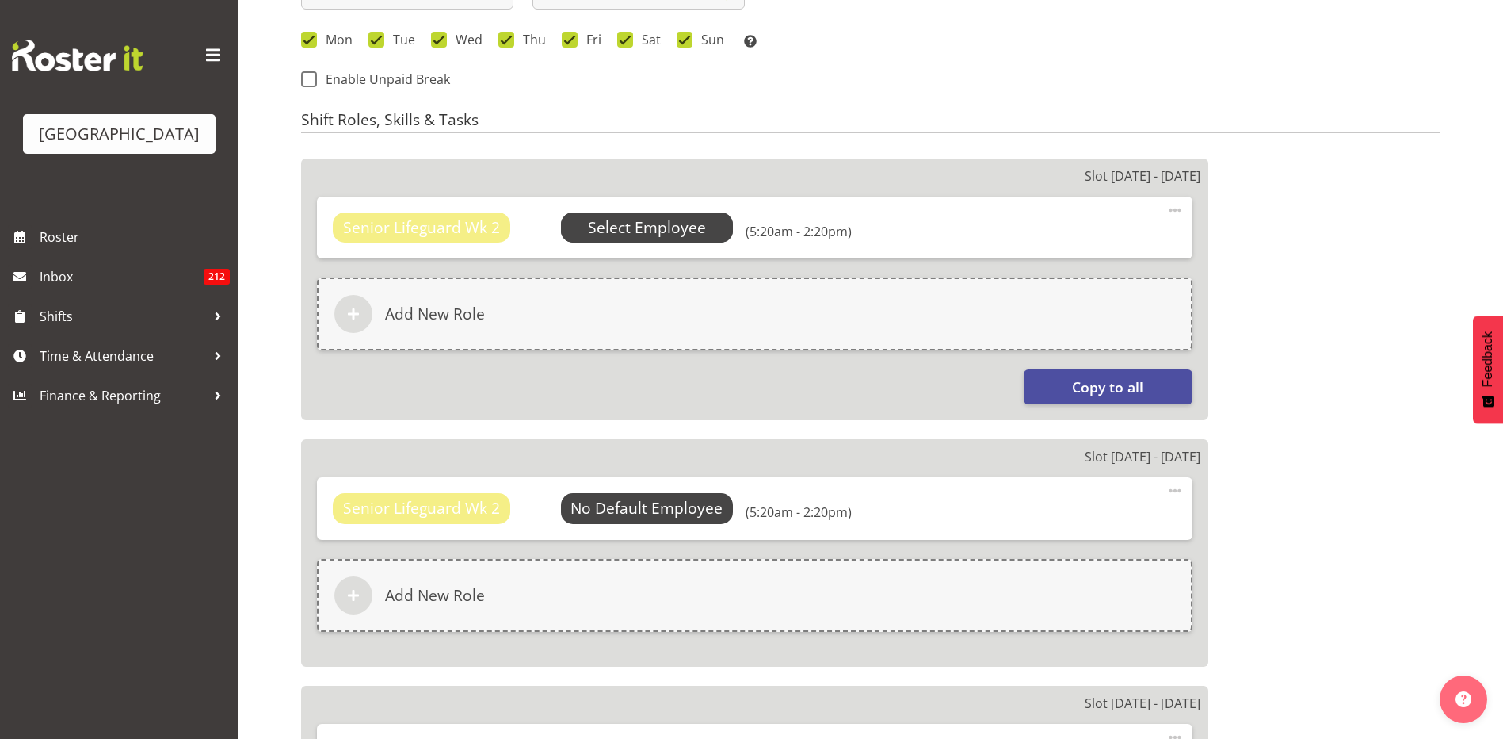
click at [638, 228] on span "Select Employee" at bounding box center [647, 227] width 118 height 23
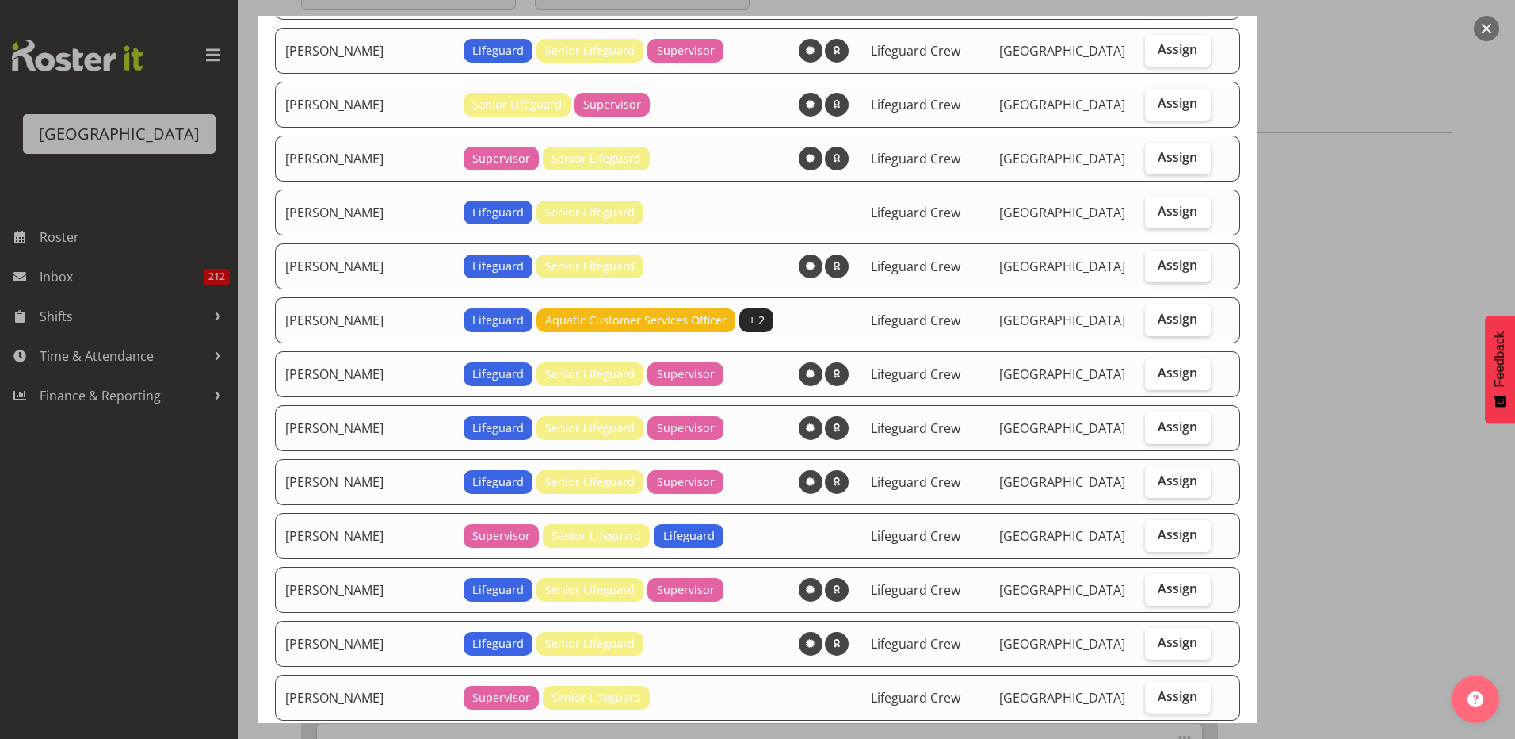
scroll to position [238, 0]
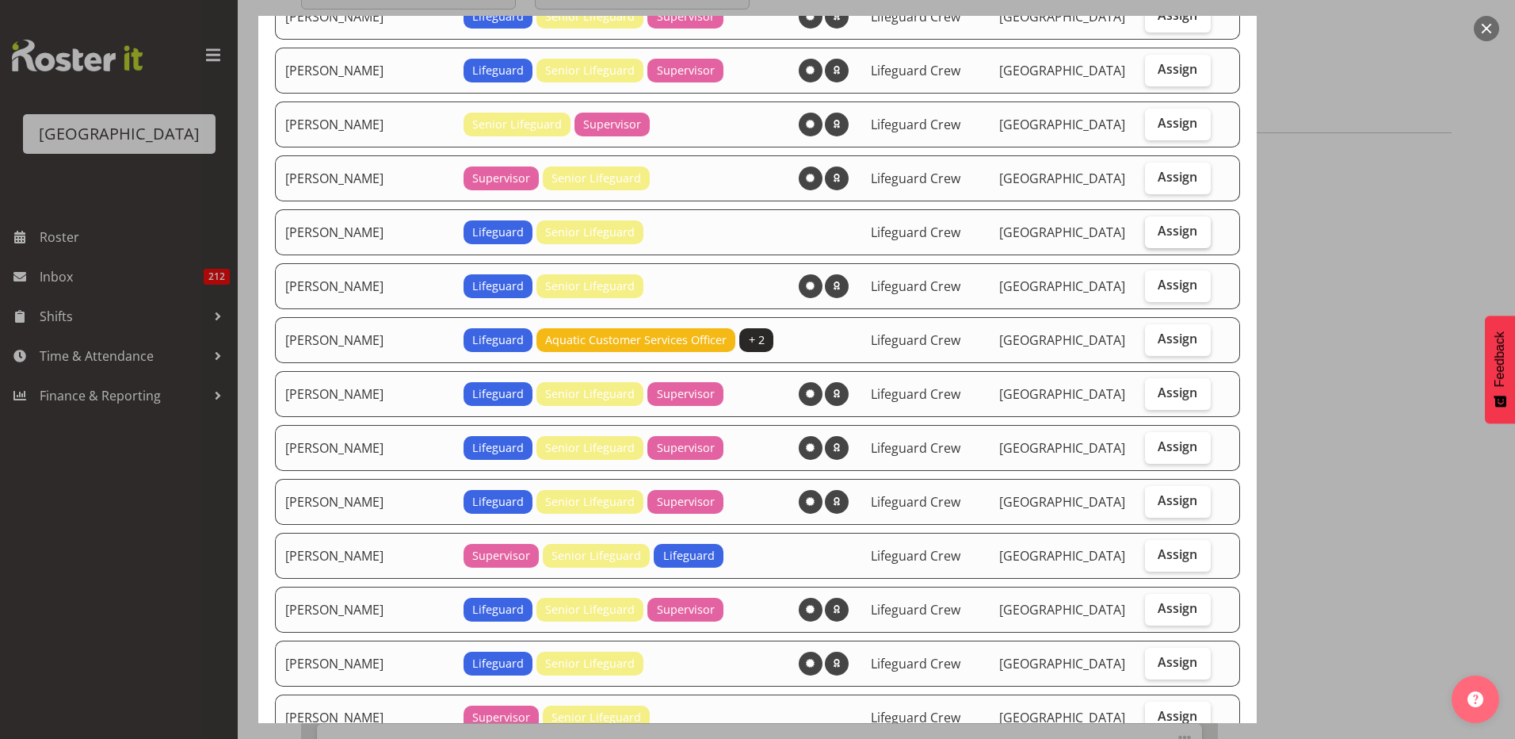
click at [1158, 228] on span "Assign" at bounding box center [1178, 231] width 40 height 16
click at [1150, 228] on input "Assign" at bounding box center [1150, 231] width 10 height 10
checkbox input "true"
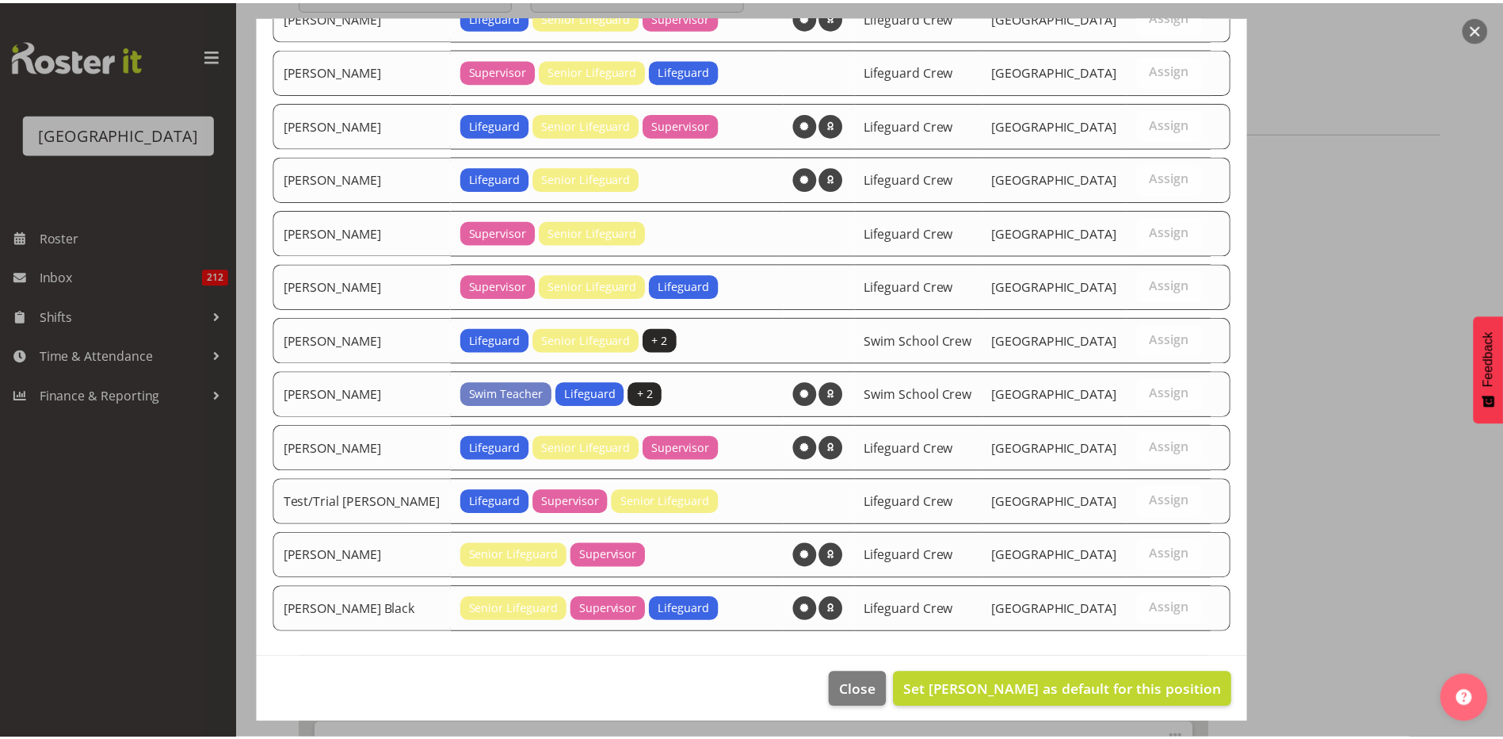
scroll to position [732, 0]
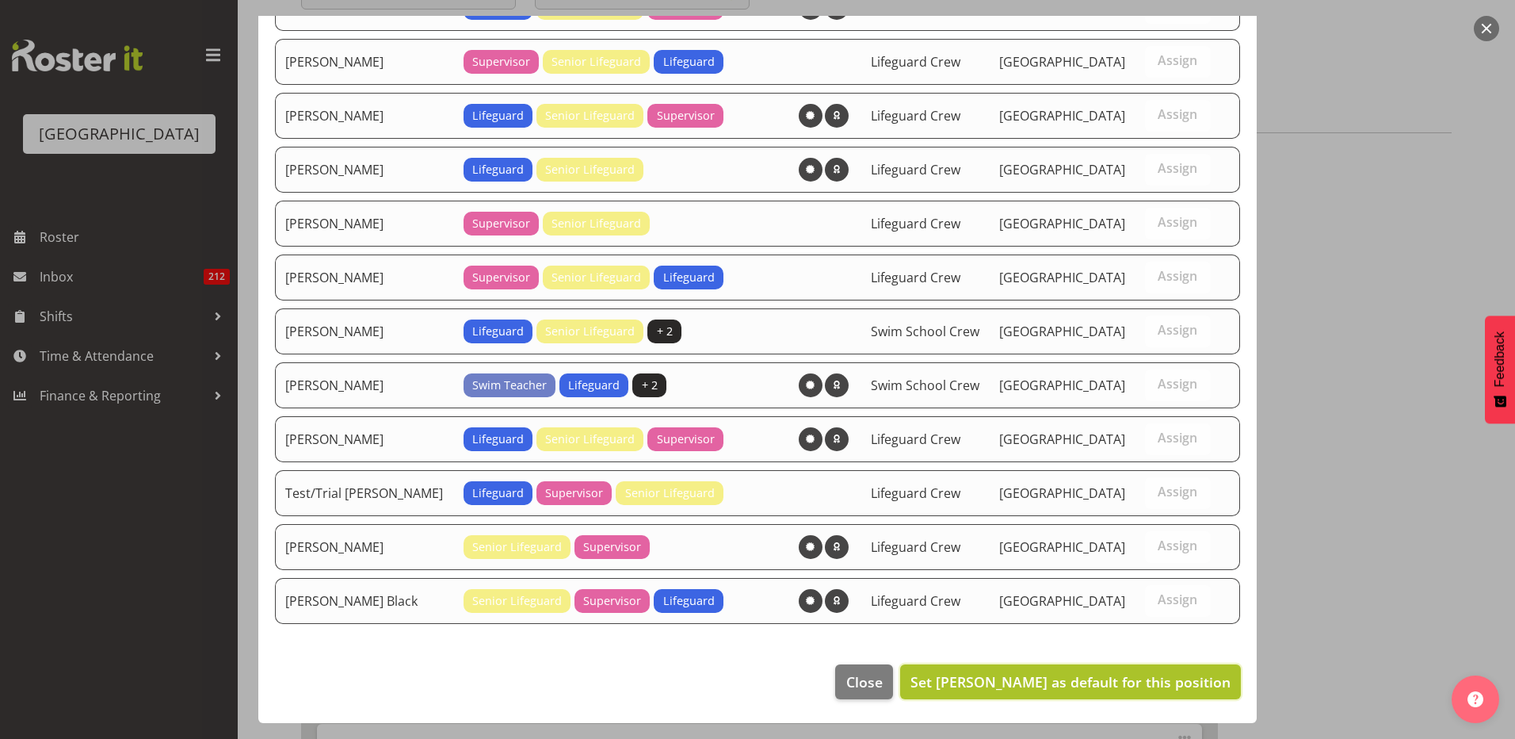
click at [1072, 681] on span "Set Felix Nicols as default for this position" at bounding box center [1071, 681] width 320 height 19
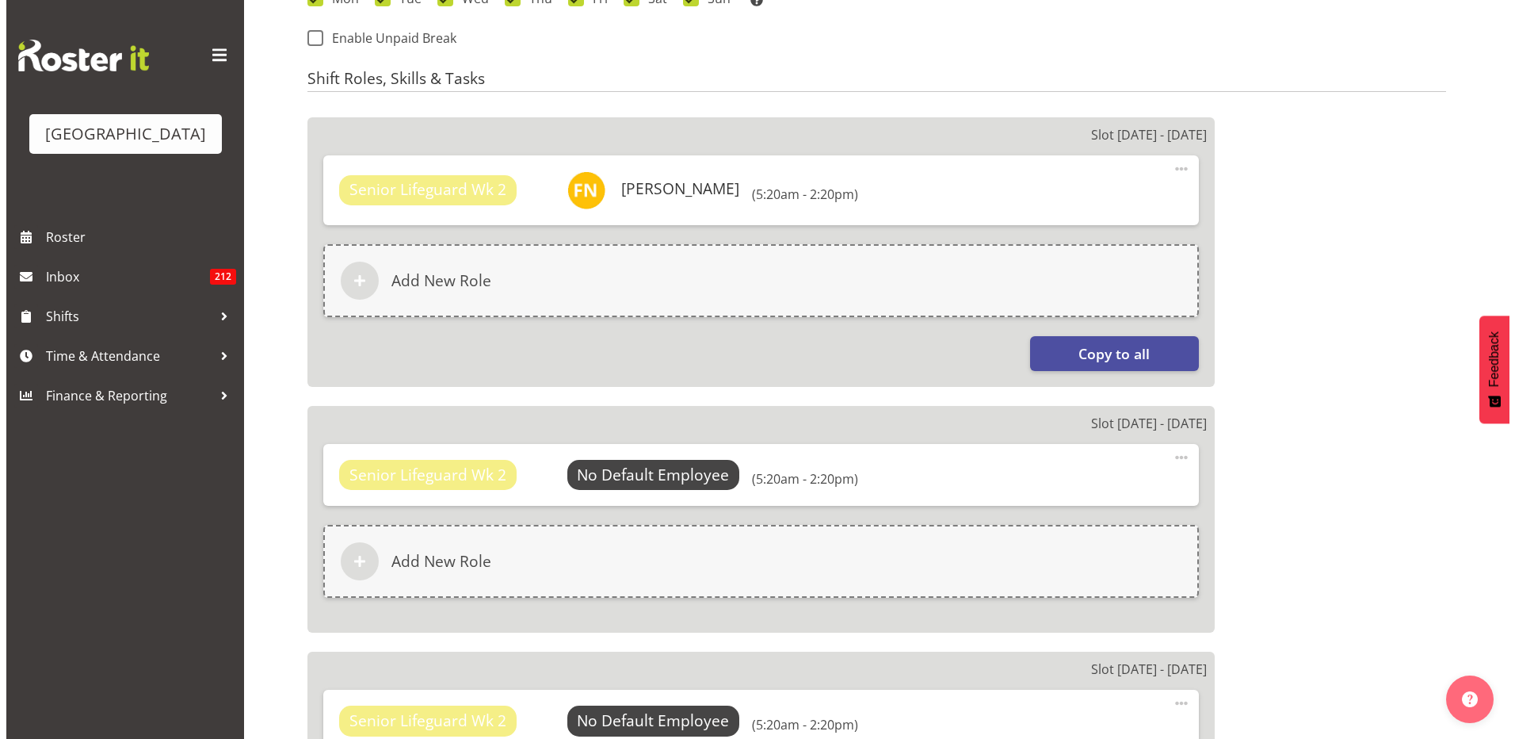
scroll to position [872, 0]
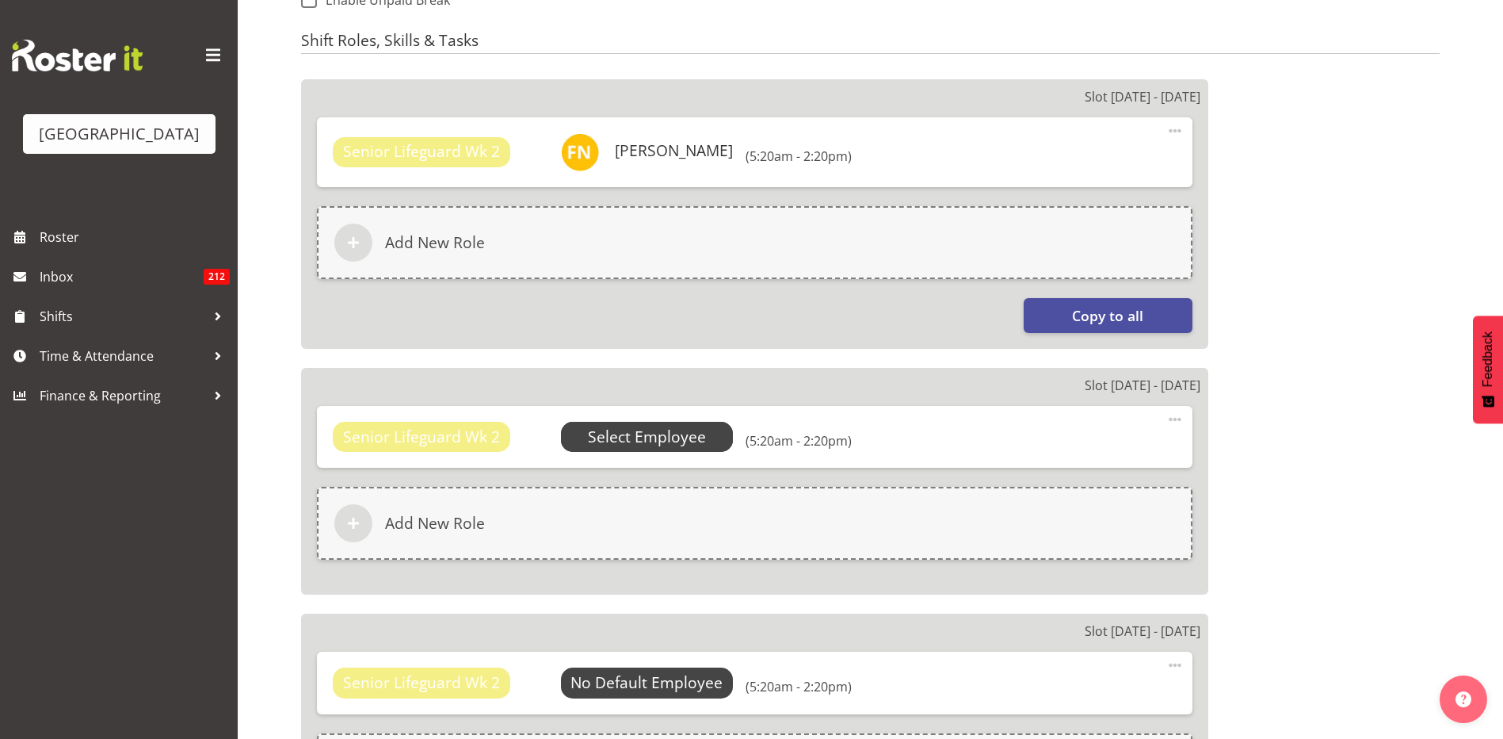
click at [642, 426] on span "Select Employee" at bounding box center [647, 437] width 118 height 23
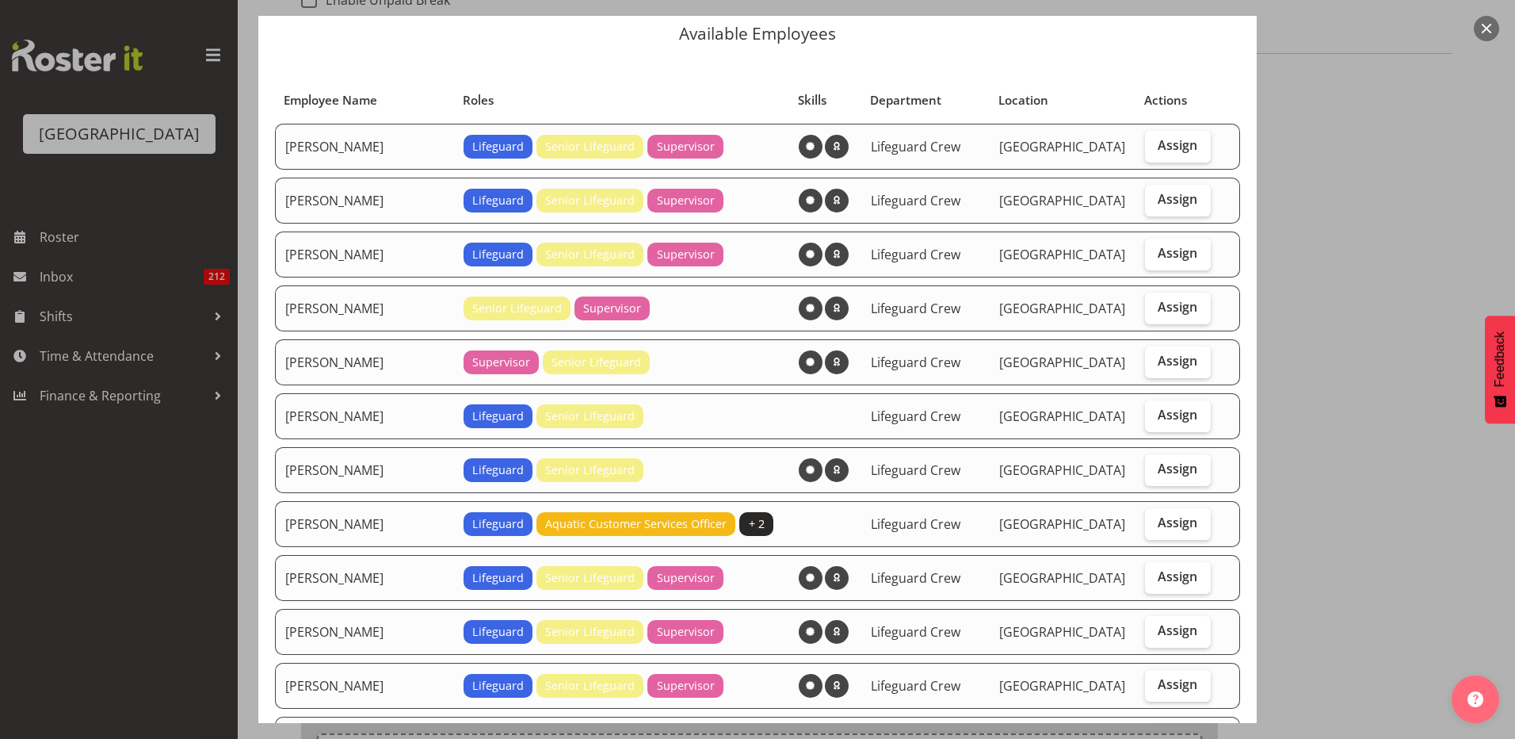
scroll to position [79, 0]
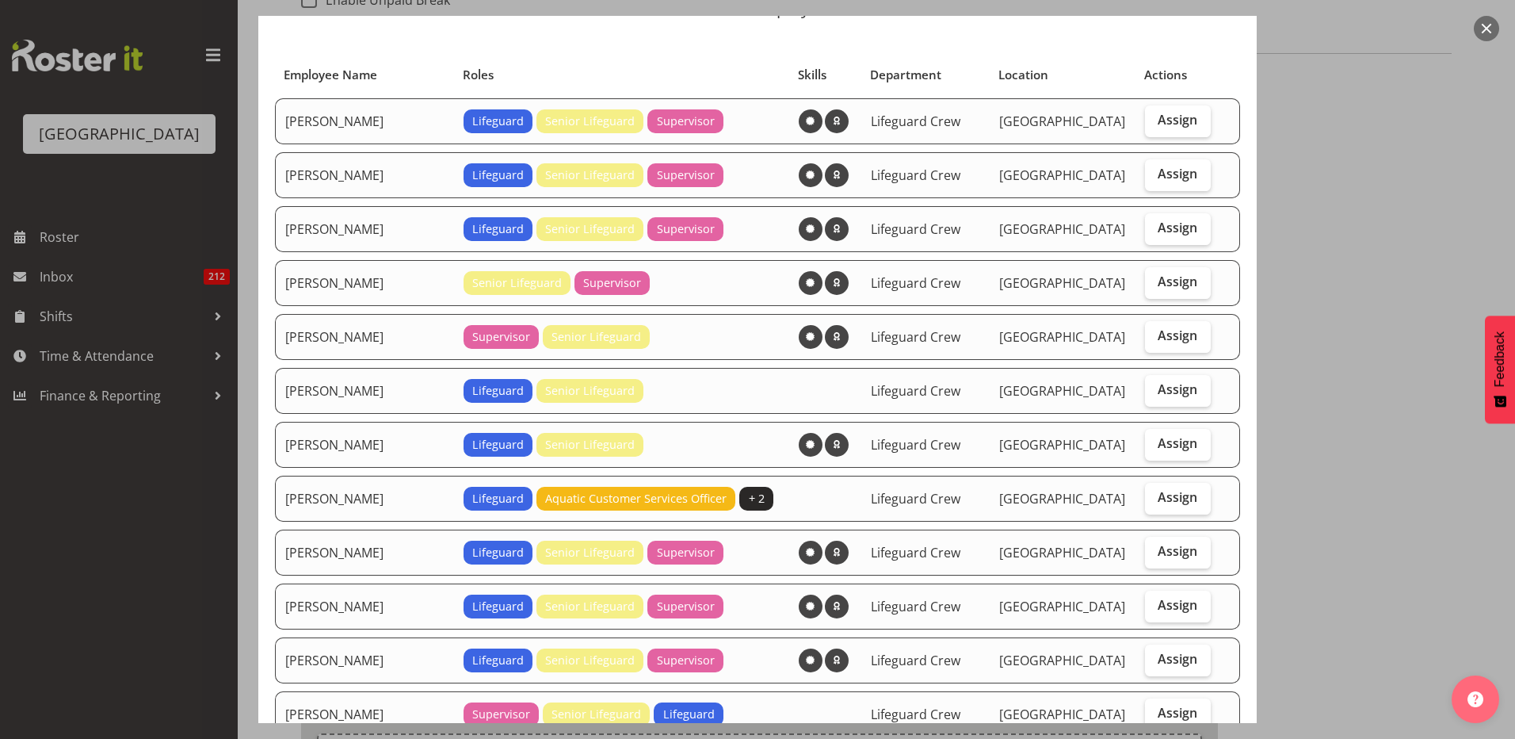
drag, startPoint x: 1179, startPoint y: 395, endPoint x: 1079, endPoint y: 402, distance: 100.1
click at [1179, 395] on span "Assign" at bounding box center [1178, 389] width 40 height 16
click at [1156, 395] on input "Assign" at bounding box center [1150, 389] width 10 height 10
checkbox input "true"
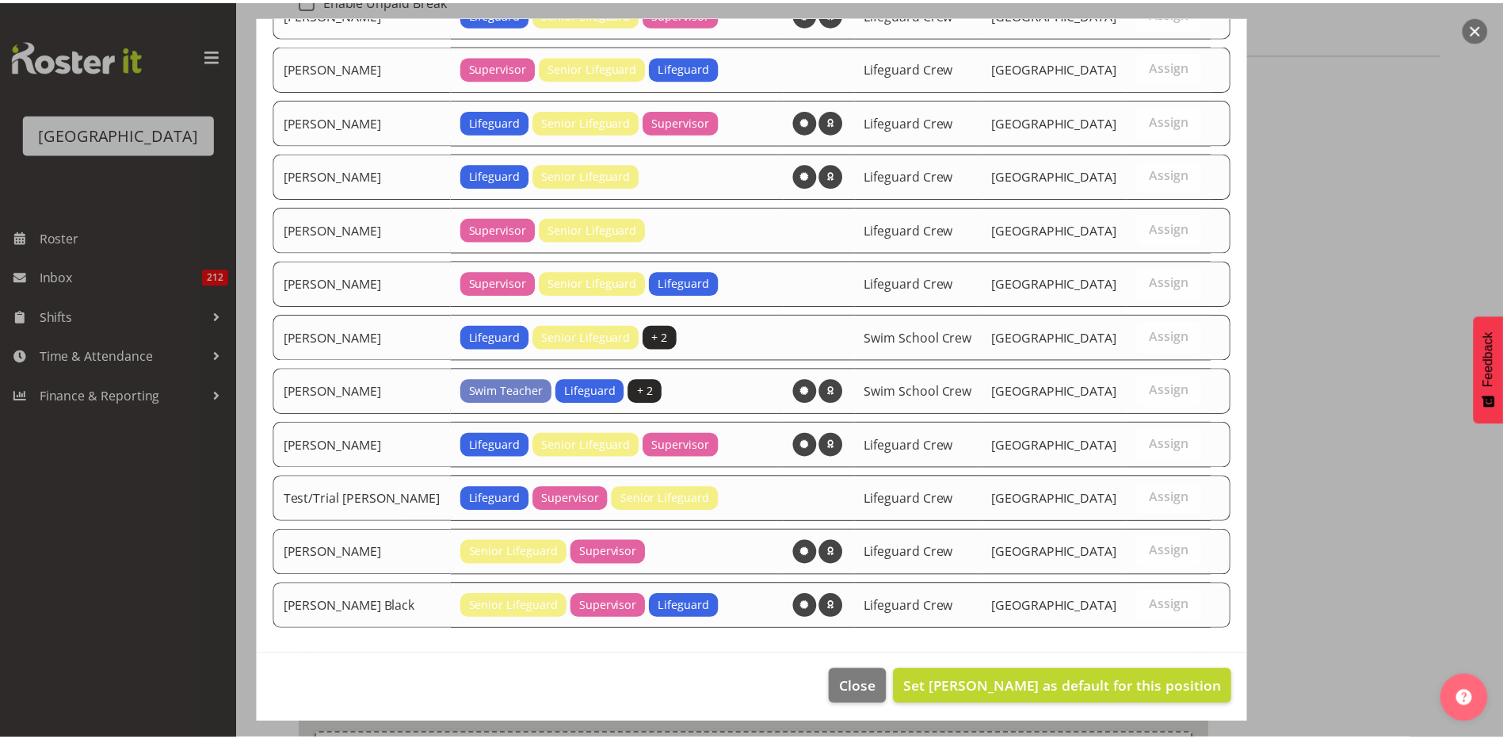
scroll to position [732, 0]
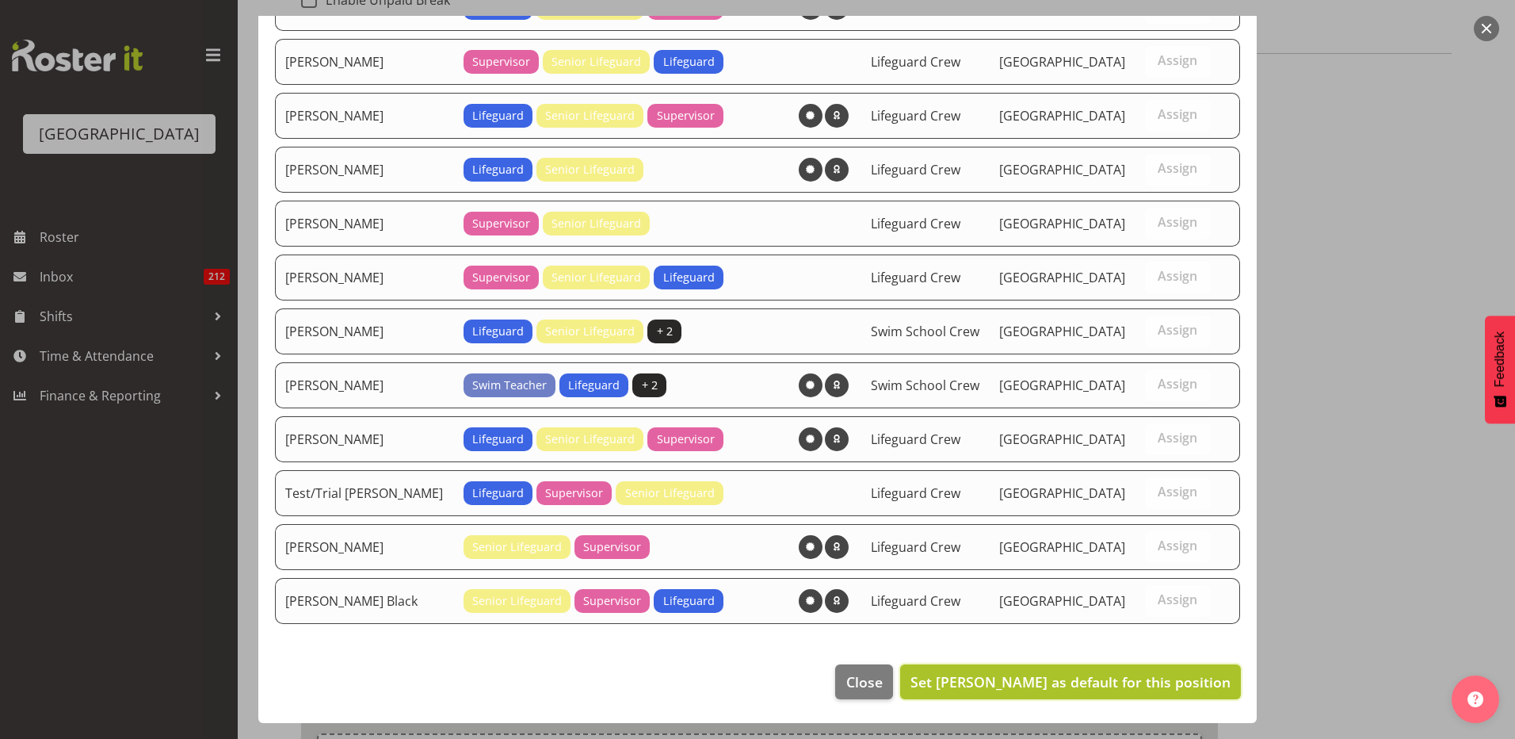
click at [1037, 678] on span "Set Felix Nicols as default for this position" at bounding box center [1071, 681] width 320 height 19
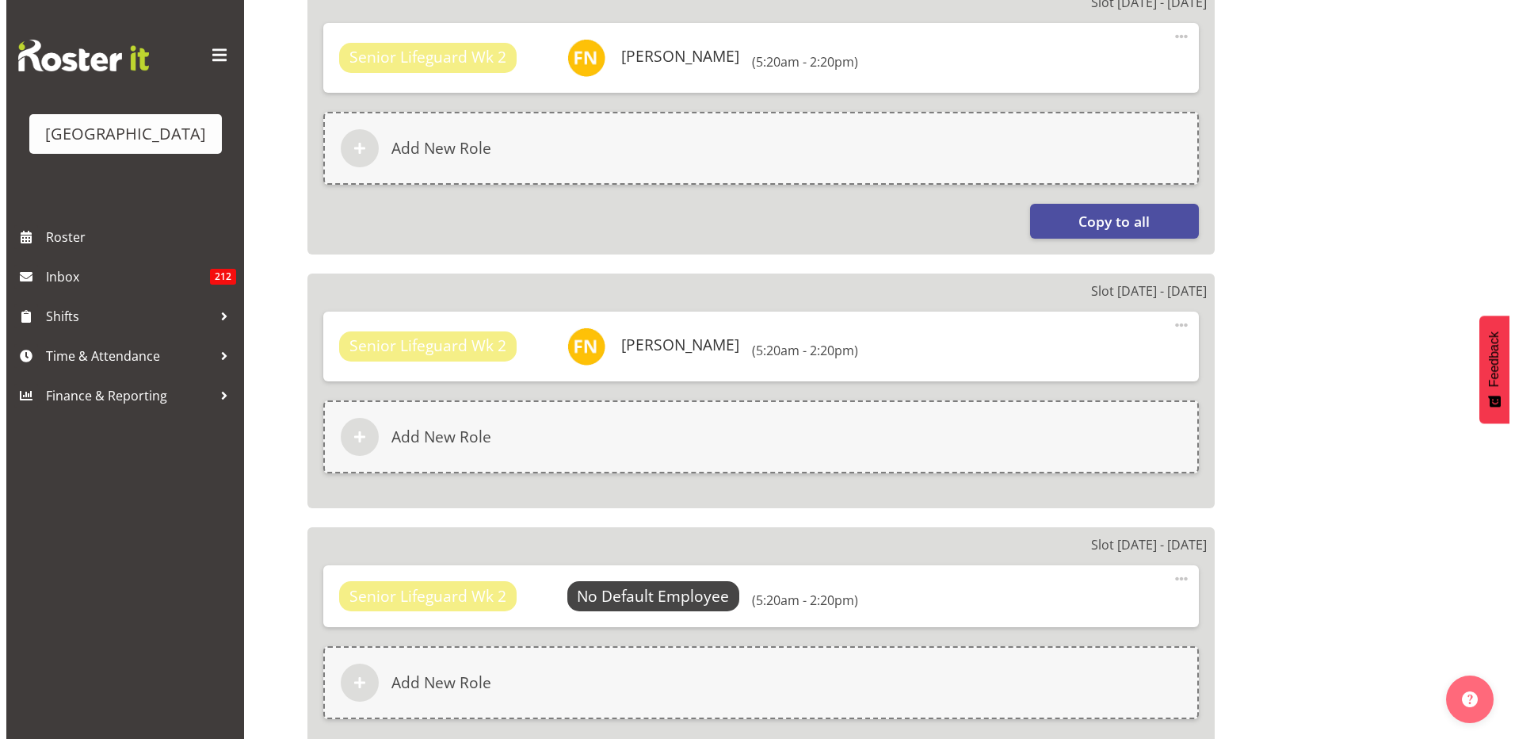
scroll to position [1189, 0]
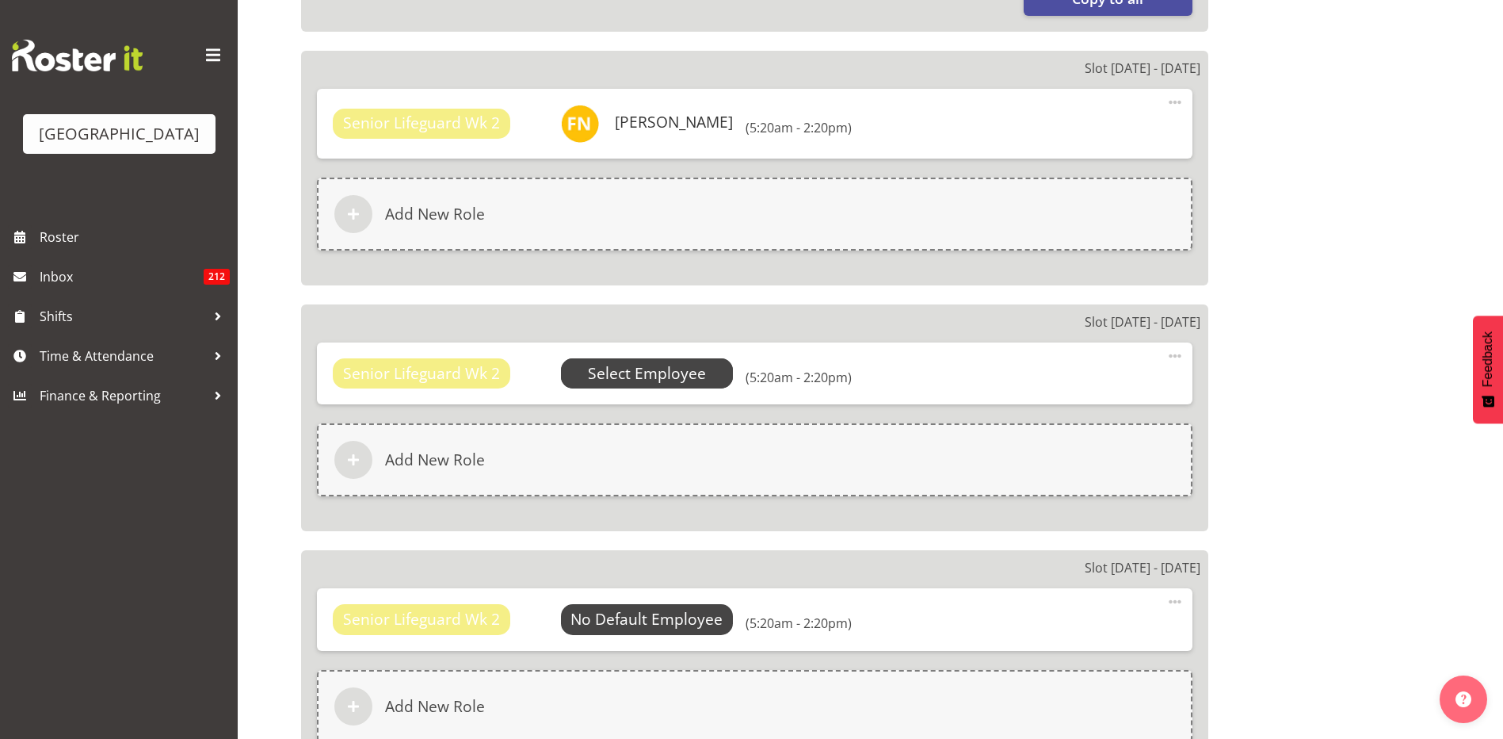
click at [639, 362] on span "Select Employee" at bounding box center [647, 373] width 118 height 23
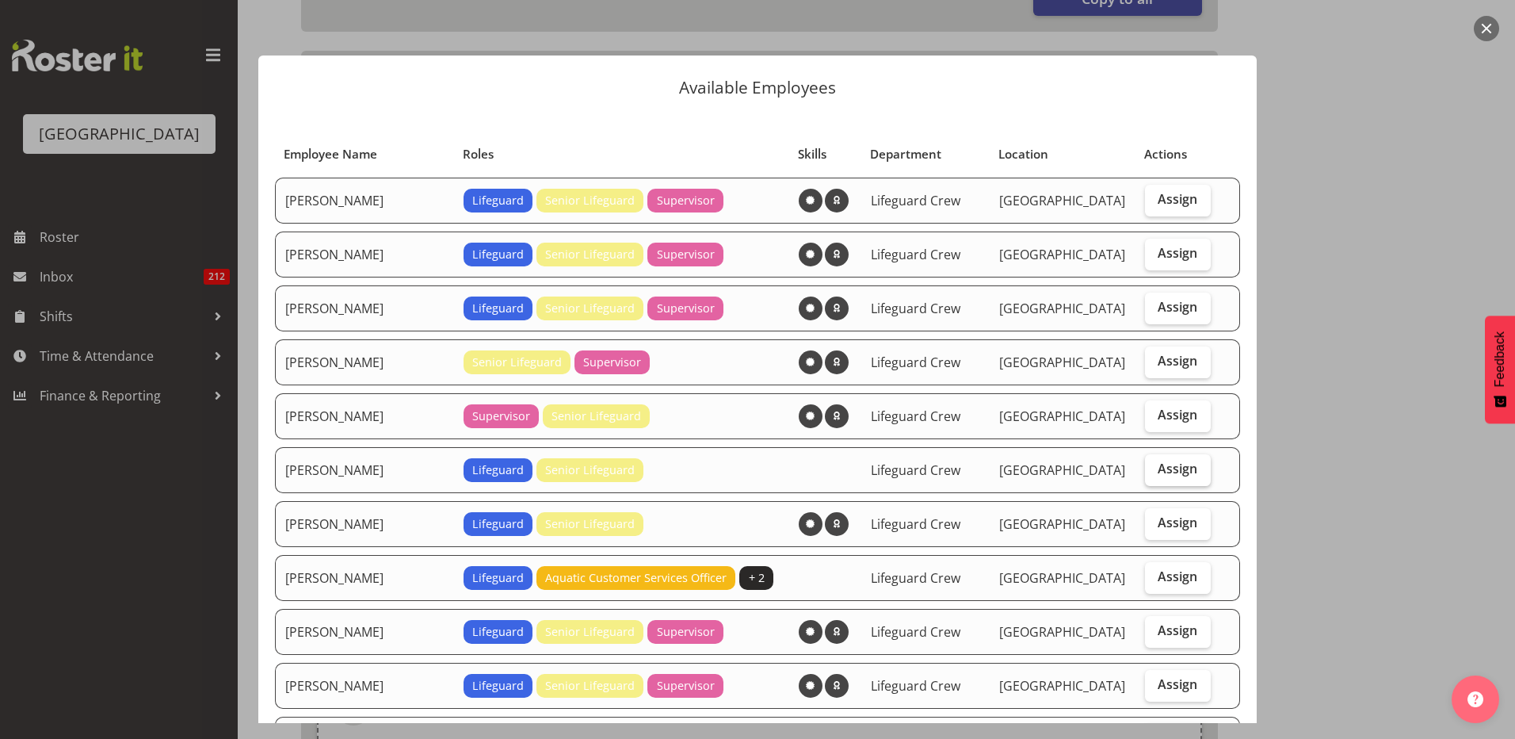
click at [1170, 479] on label "Assign" at bounding box center [1178, 470] width 66 height 32
click at [1156, 474] on input "Assign" at bounding box center [1150, 469] width 10 height 10
checkbox input "true"
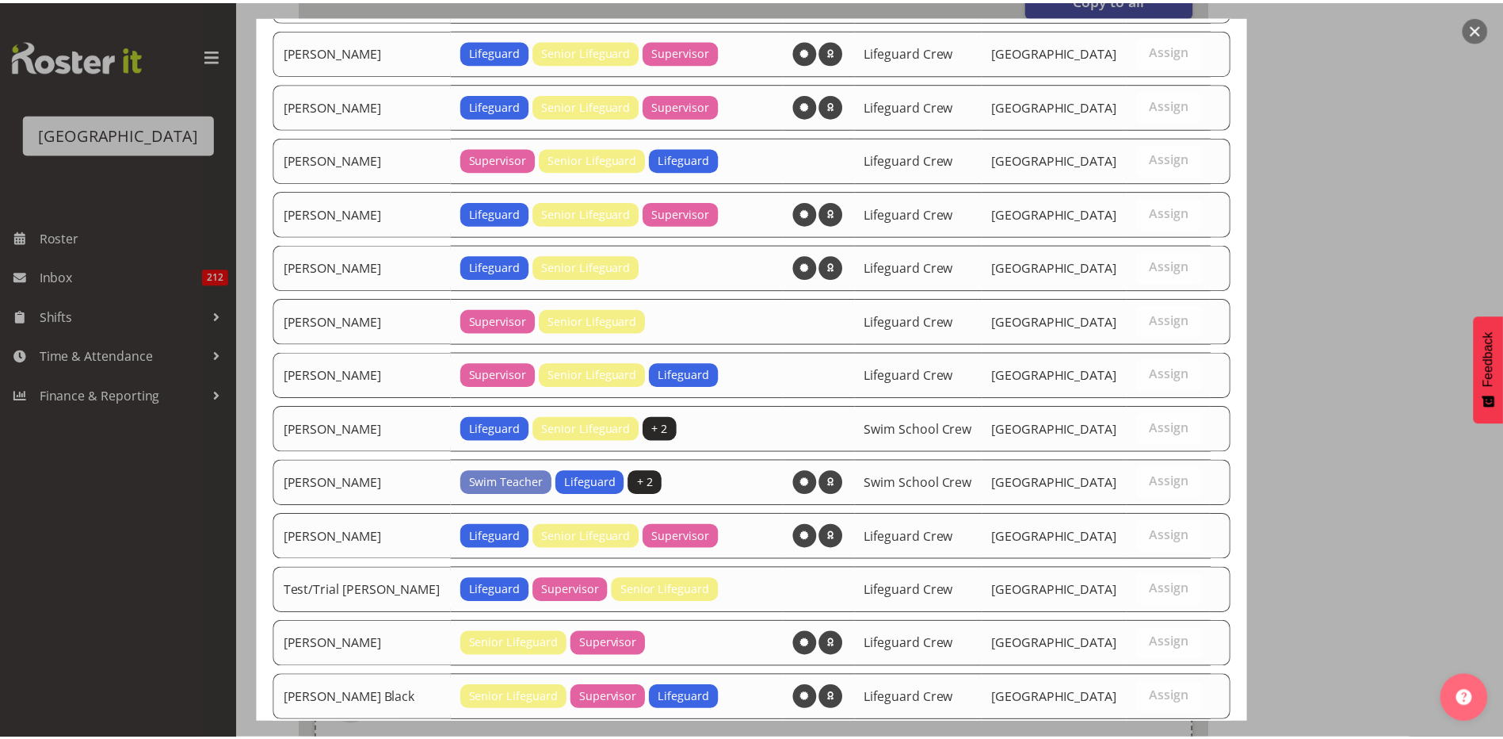
scroll to position [732, 0]
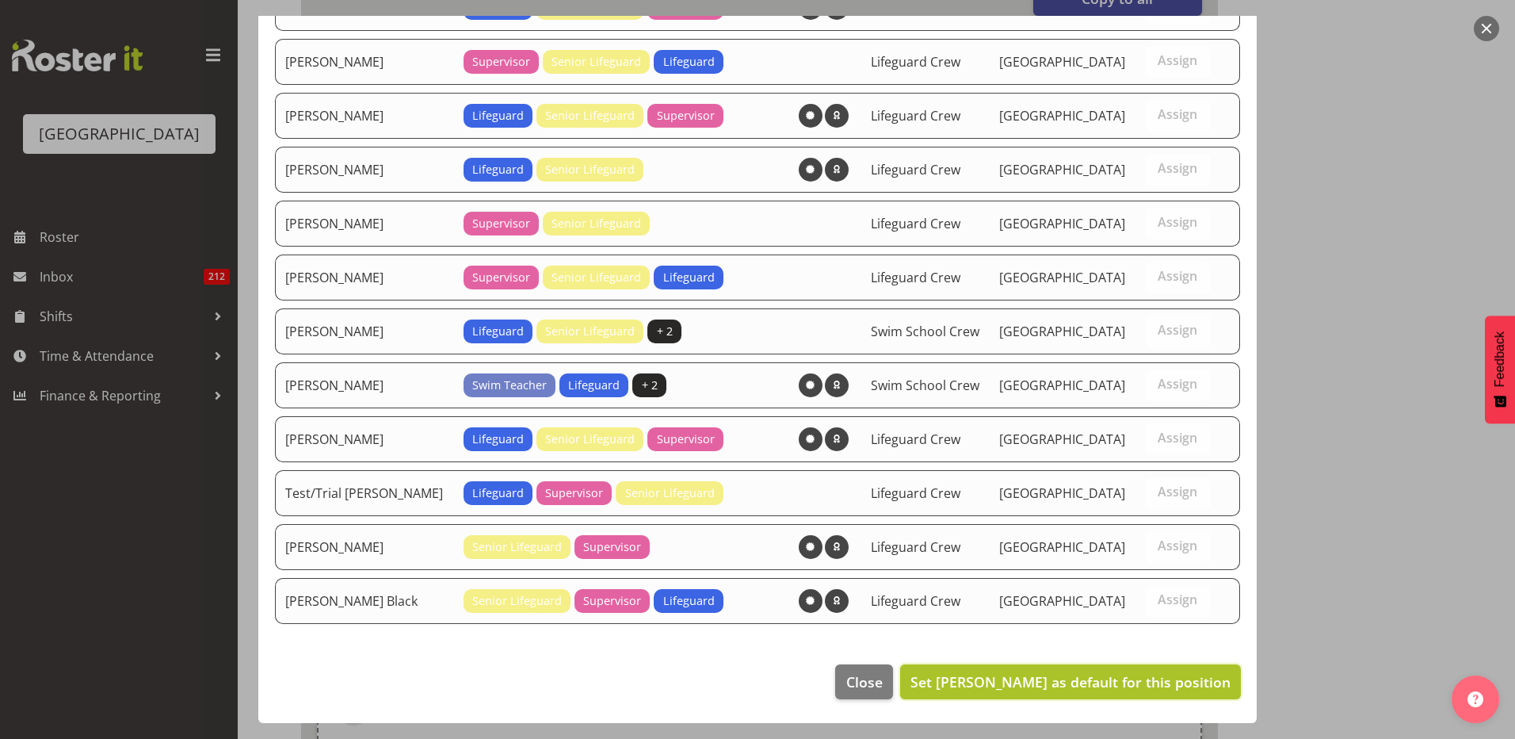
click at [1098, 678] on span "Set Felix Nicols as default for this position" at bounding box center [1071, 681] width 320 height 19
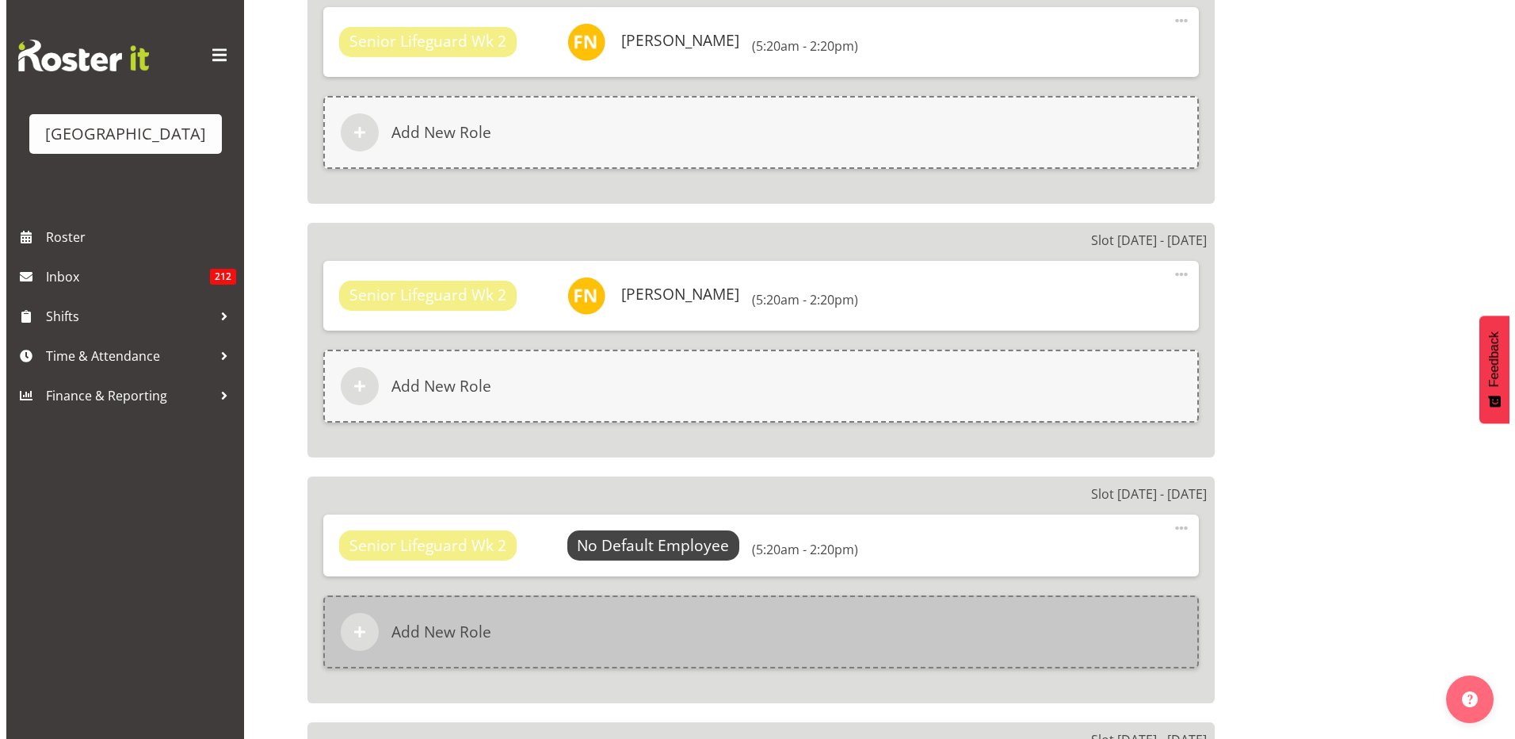
scroll to position [1347, 0]
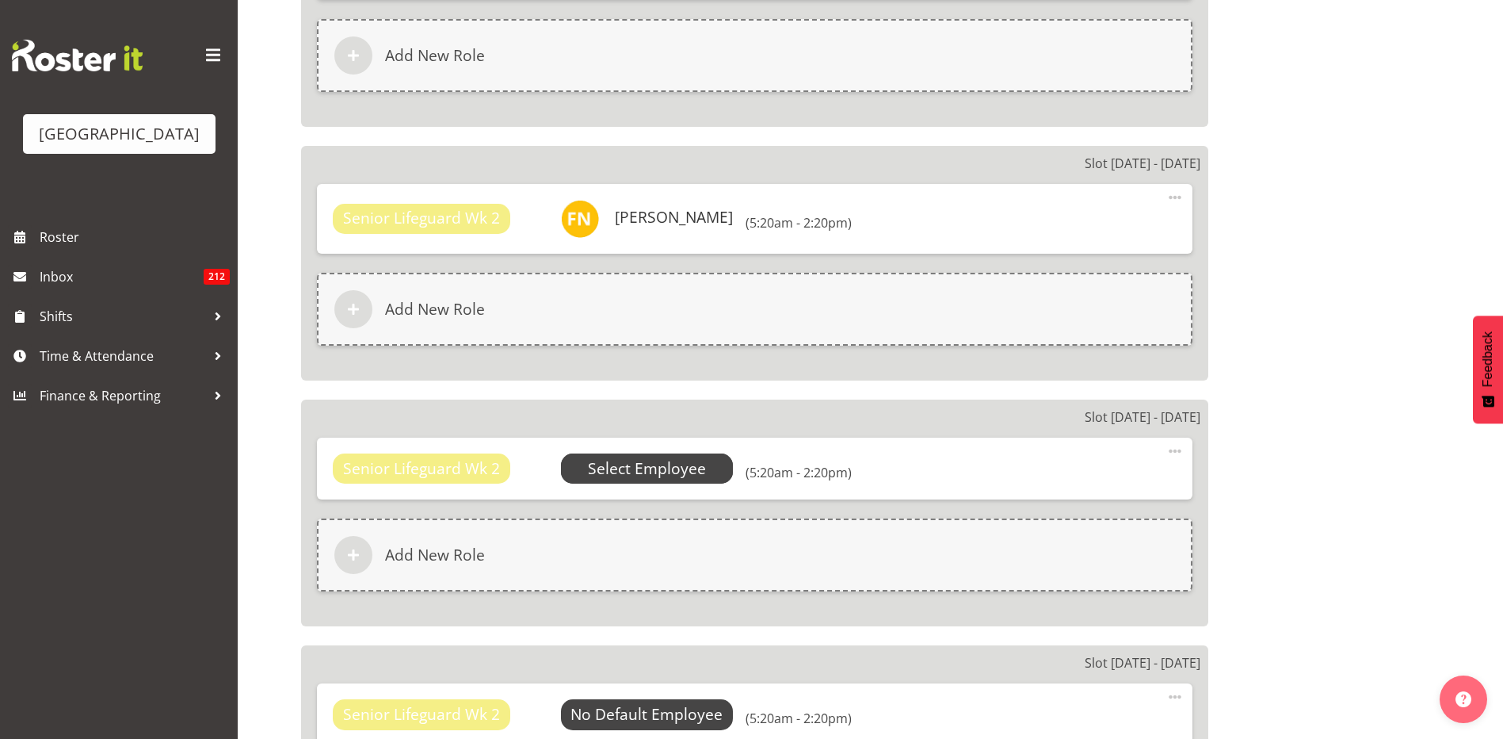
click at [646, 472] on span "Select Employee" at bounding box center [647, 468] width 118 height 23
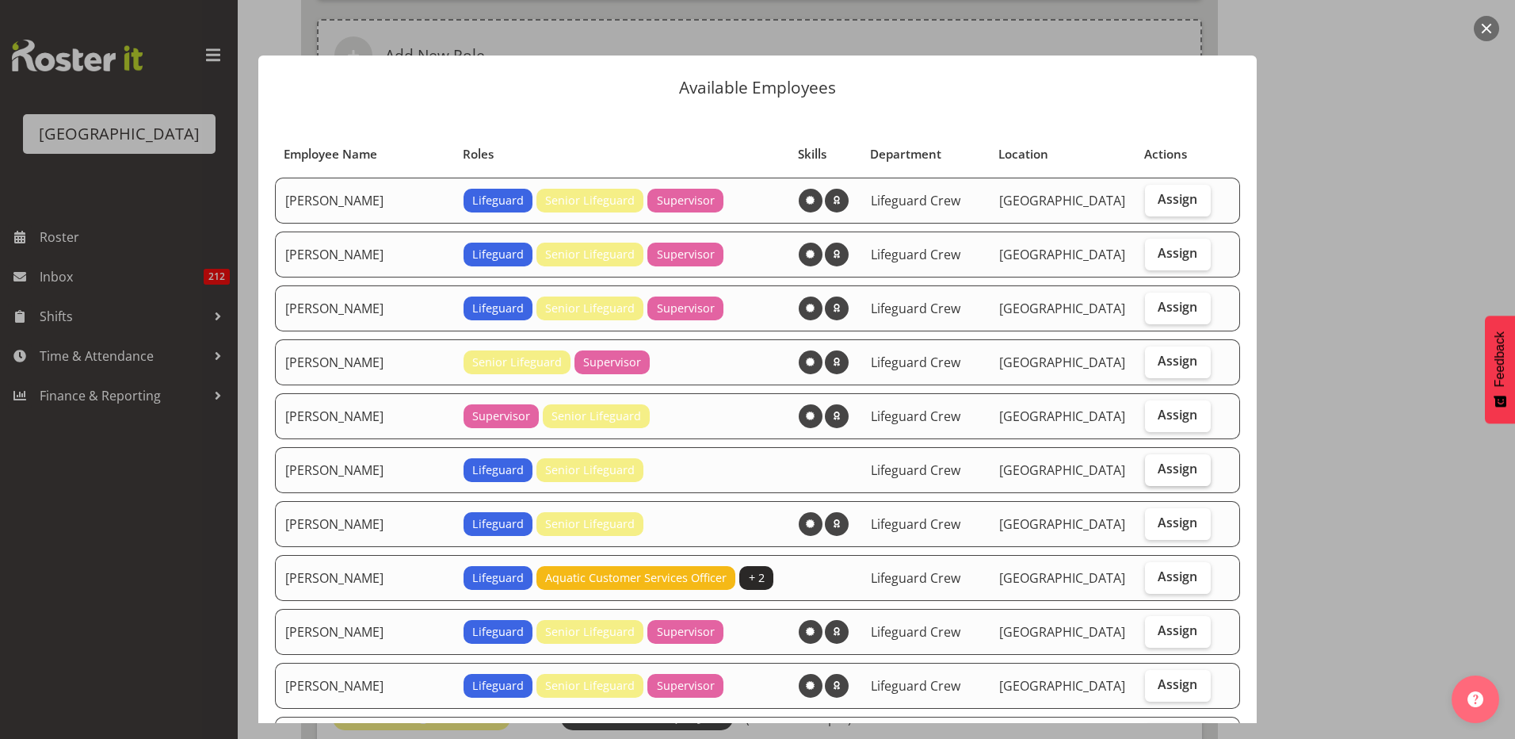
click at [1158, 465] on span "Assign" at bounding box center [1178, 468] width 40 height 16
click at [1156, 465] on input "Assign" at bounding box center [1150, 469] width 10 height 10
checkbox input "true"
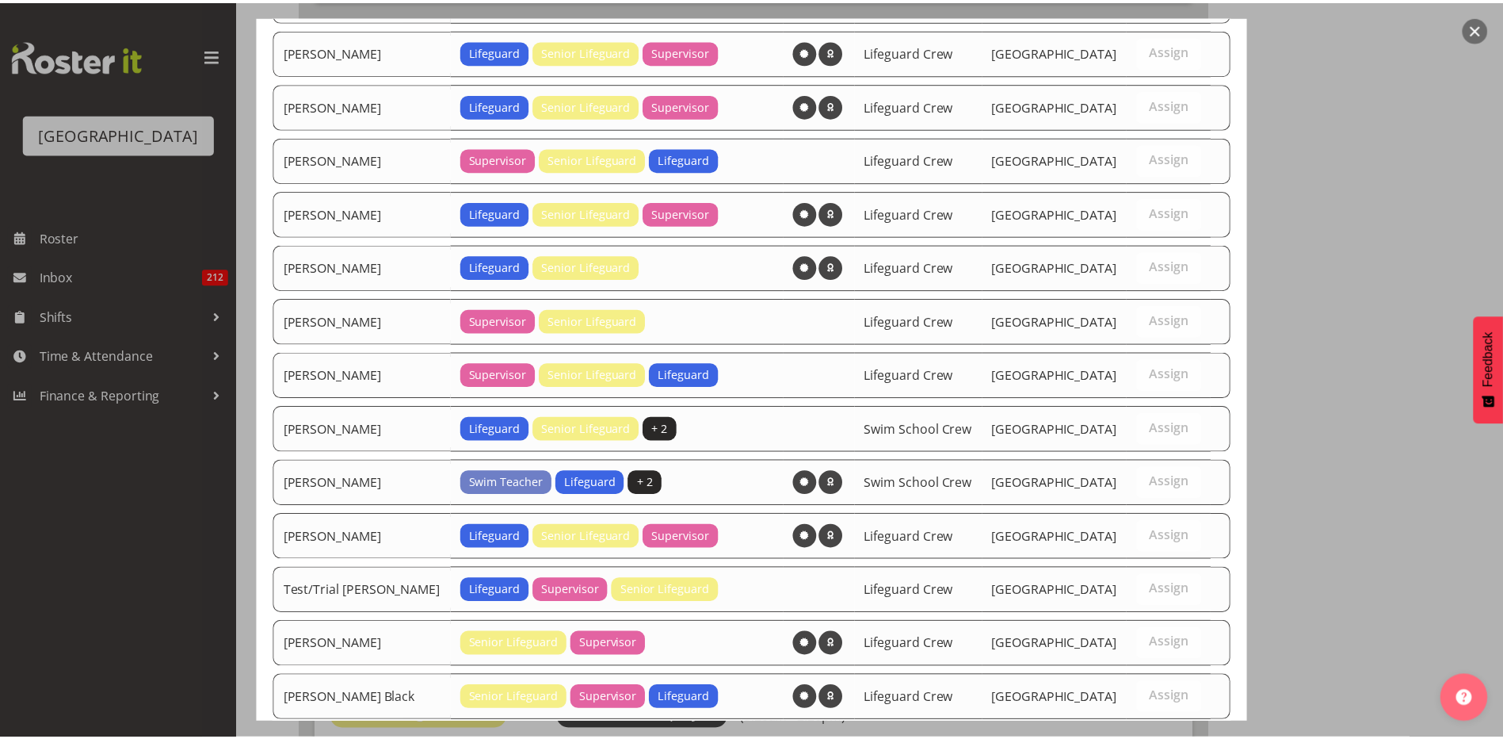
scroll to position [732, 0]
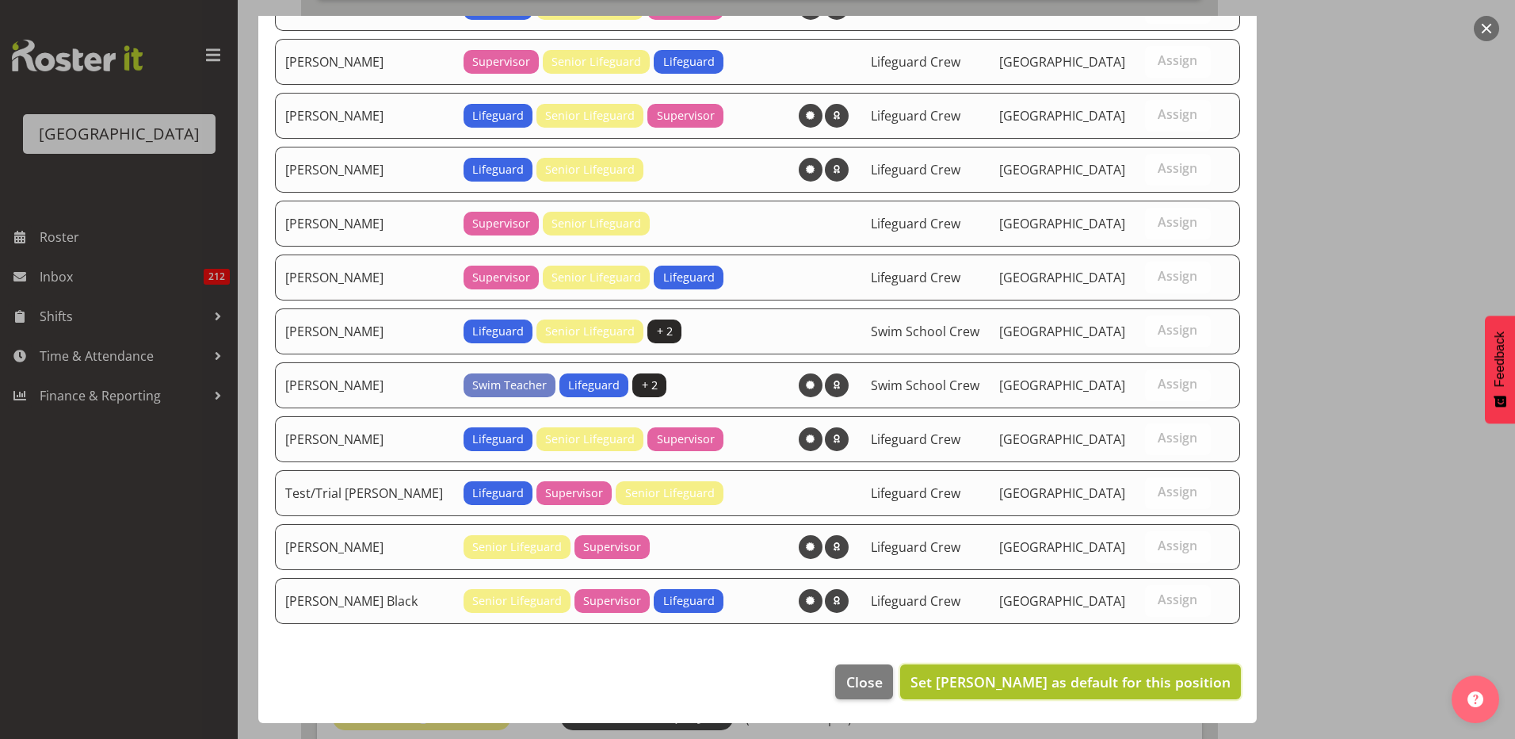
click at [1096, 684] on span "Set Felix Nicols as default for this position" at bounding box center [1071, 681] width 320 height 19
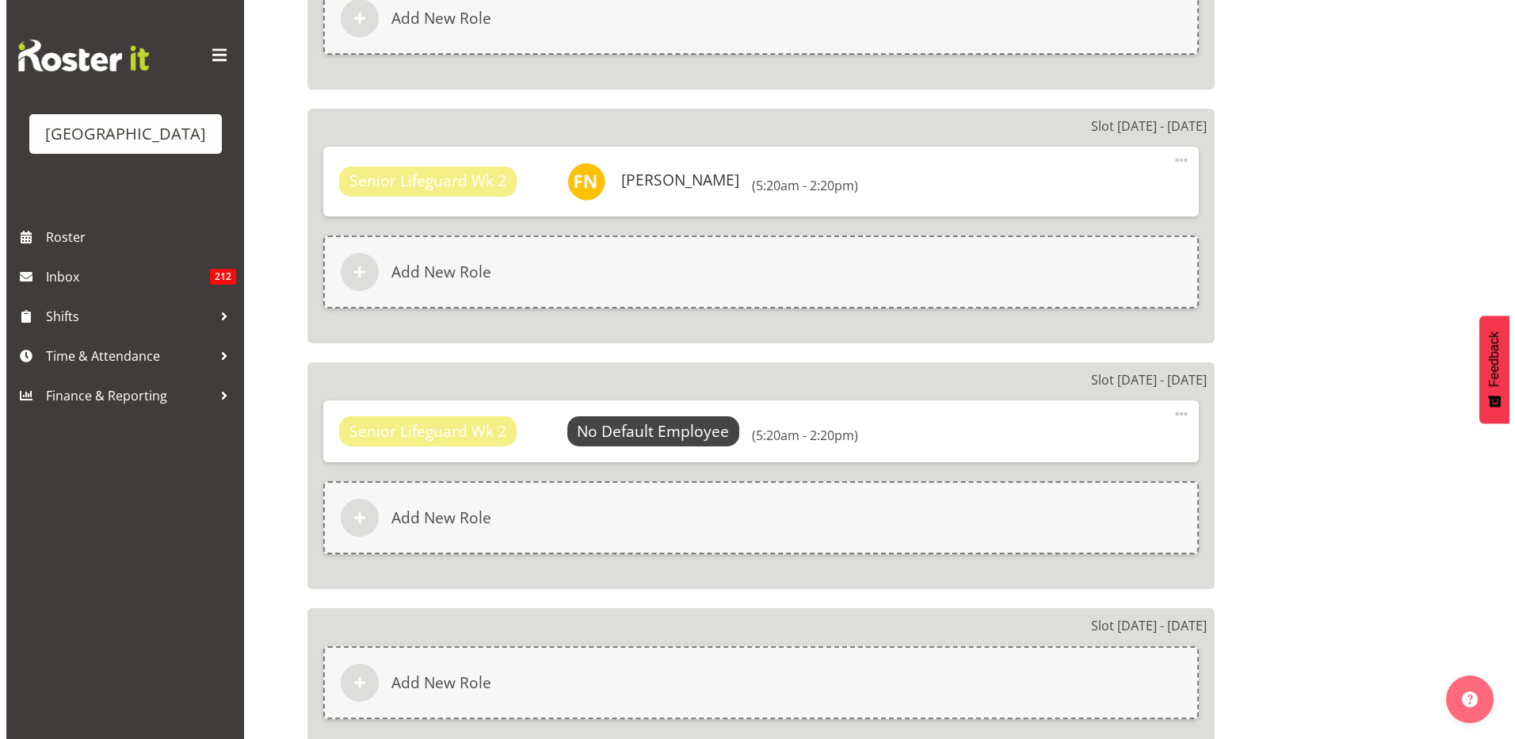
scroll to position [1823, 0]
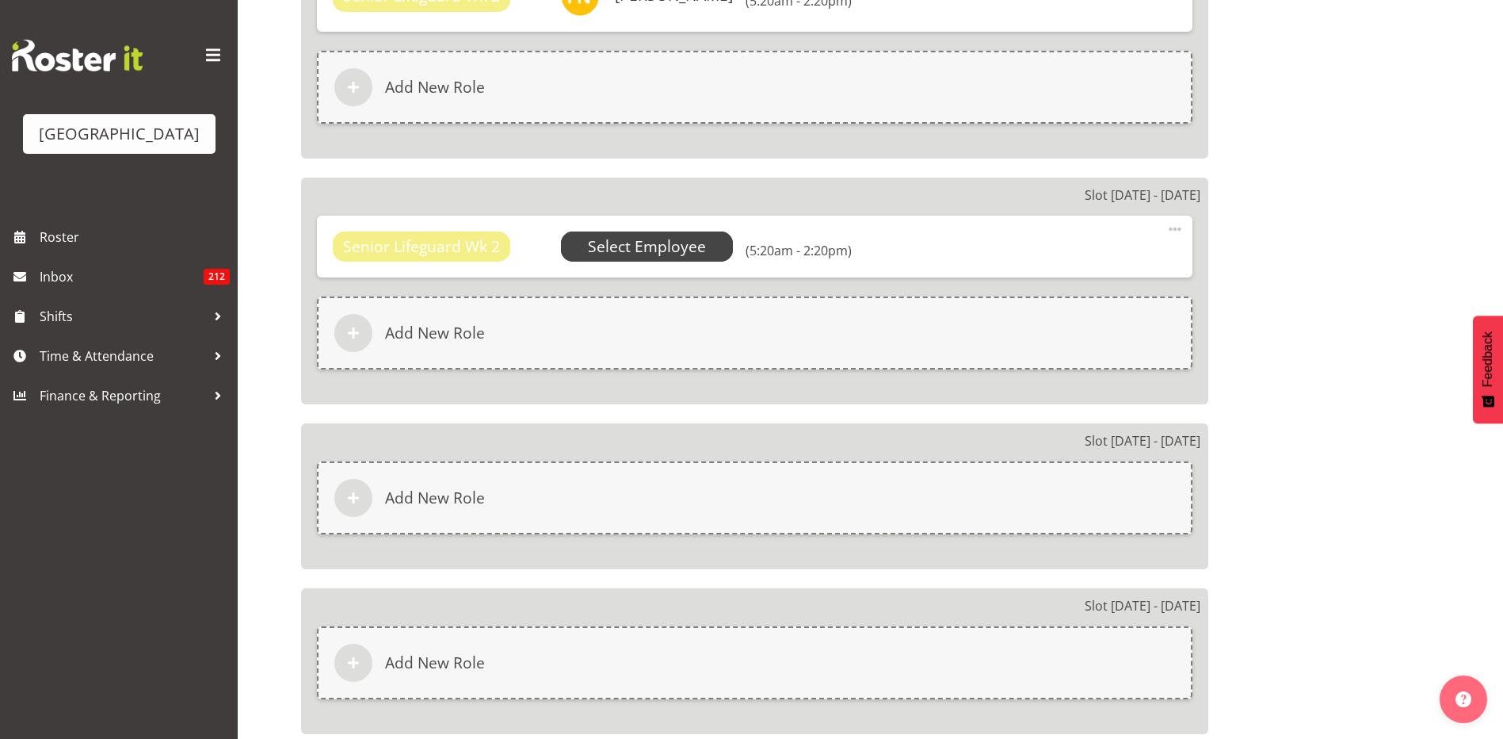
click at [591, 245] on span "Select Employee" at bounding box center [647, 246] width 118 height 23
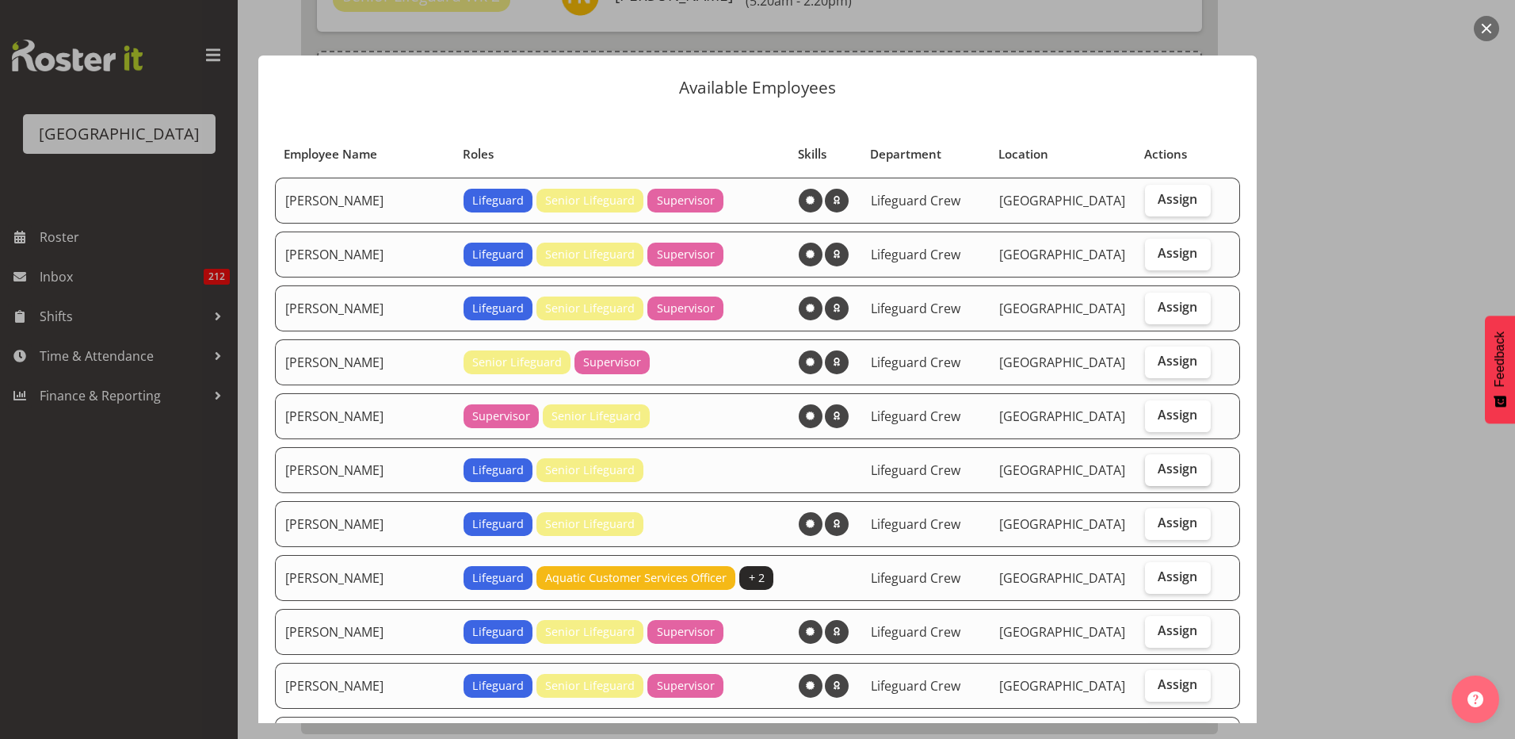
click at [1158, 474] on span "Assign" at bounding box center [1178, 468] width 40 height 16
click at [1154, 474] on input "Assign" at bounding box center [1150, 469] width 10 height 10
checkbox input "true"
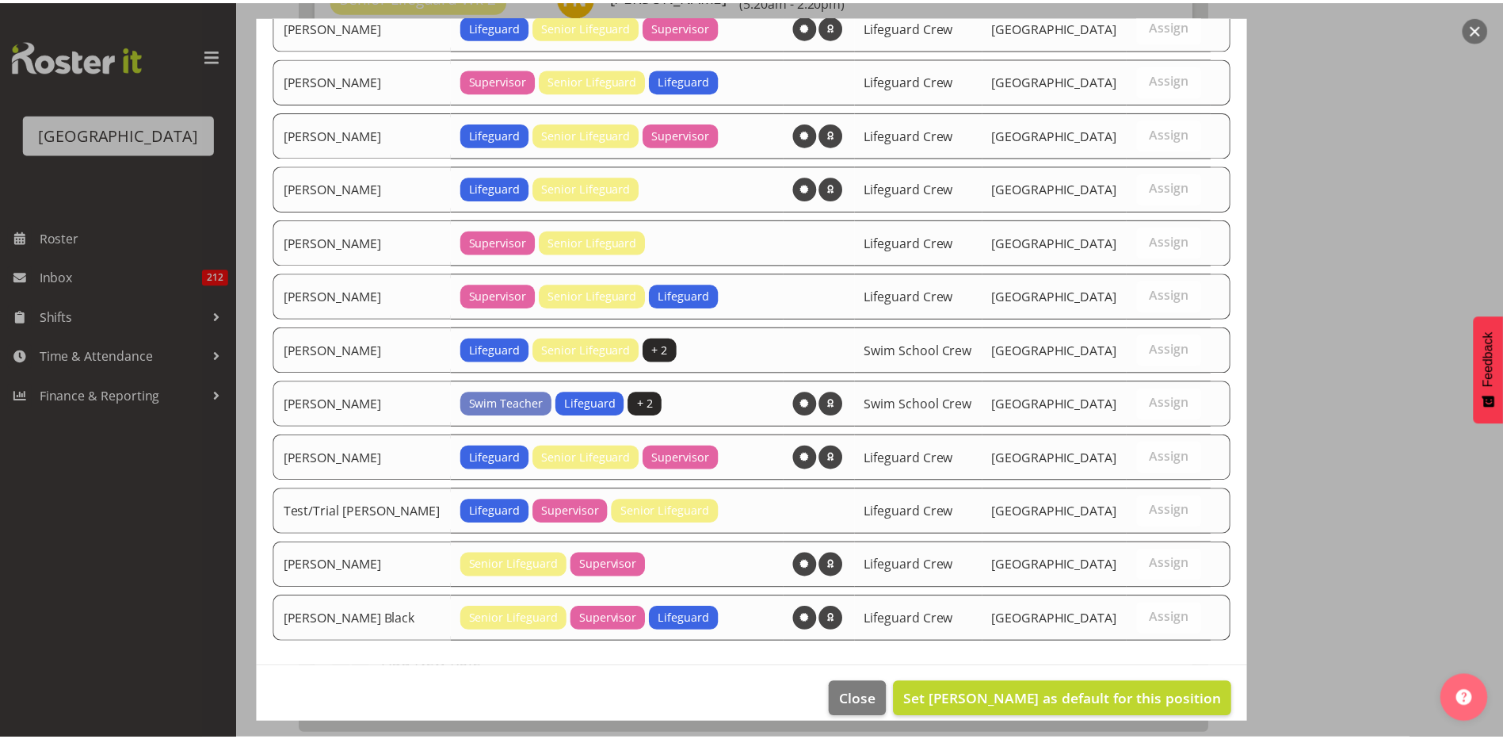
scroll to position [732, 0]
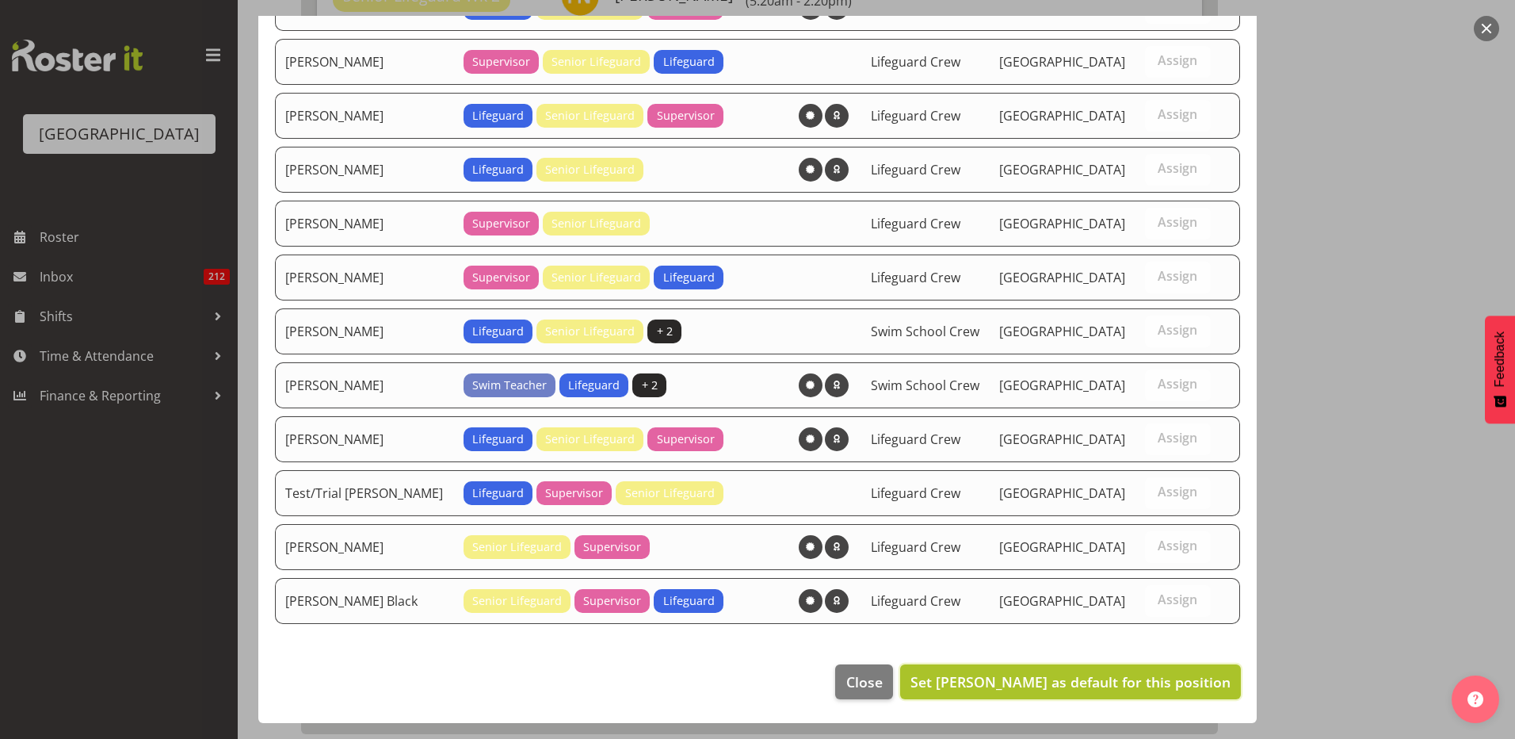
click at [1062, 686] on span "Set Felix Nicols as default for this position" at bounding box center [1071, 681] width 320 height 19
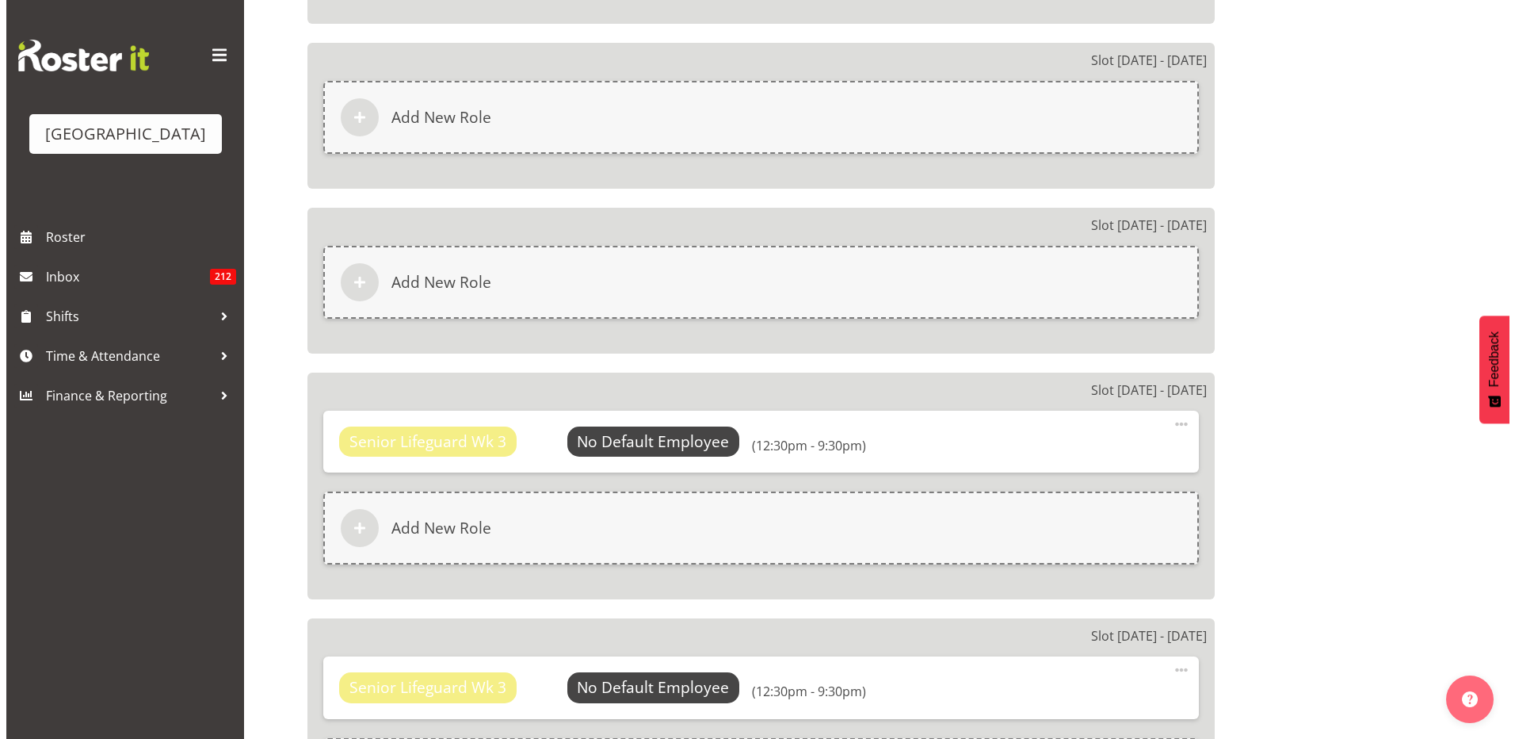
scroll to position [2219, 0]
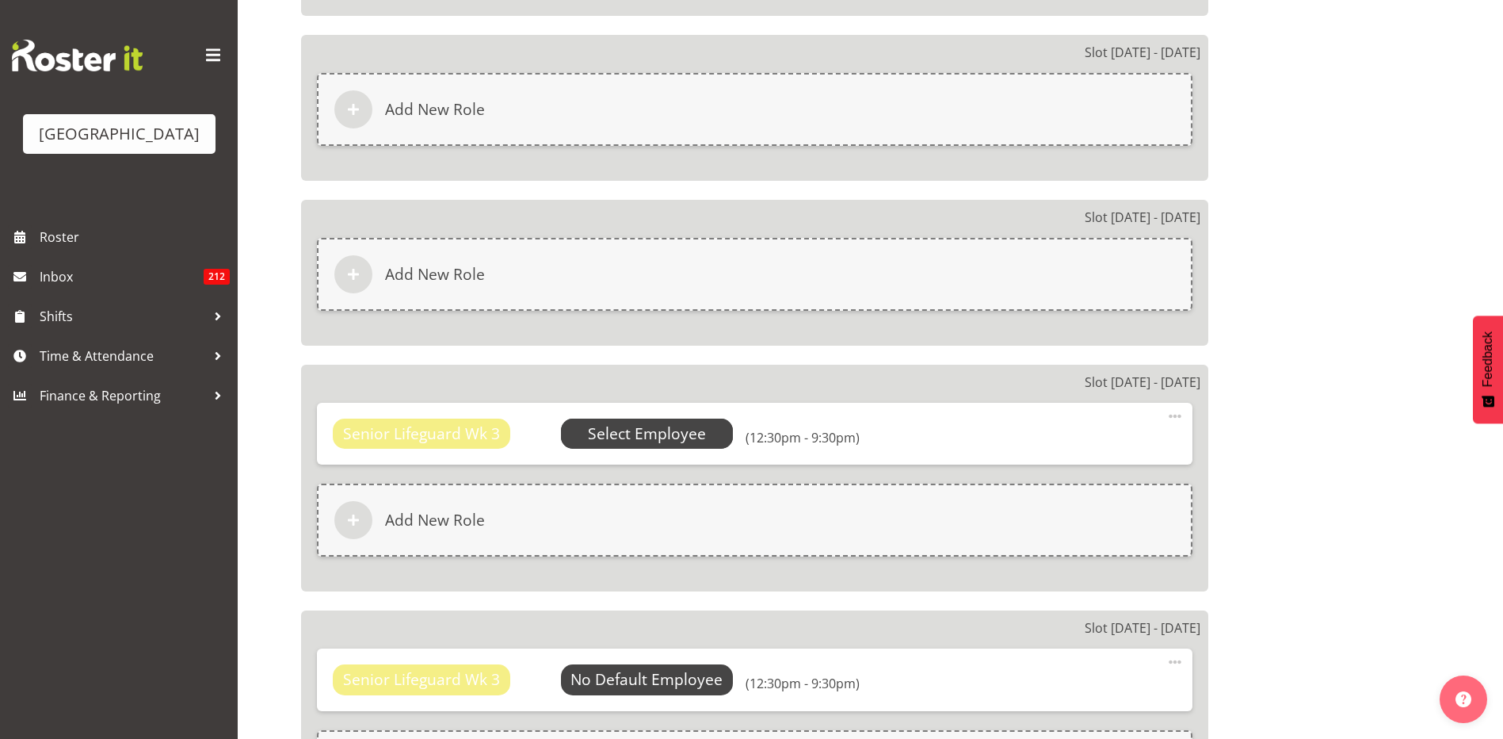
click at [595, 428] on span "Select Employee" at bounding box center [647, 433] width 118 height 23
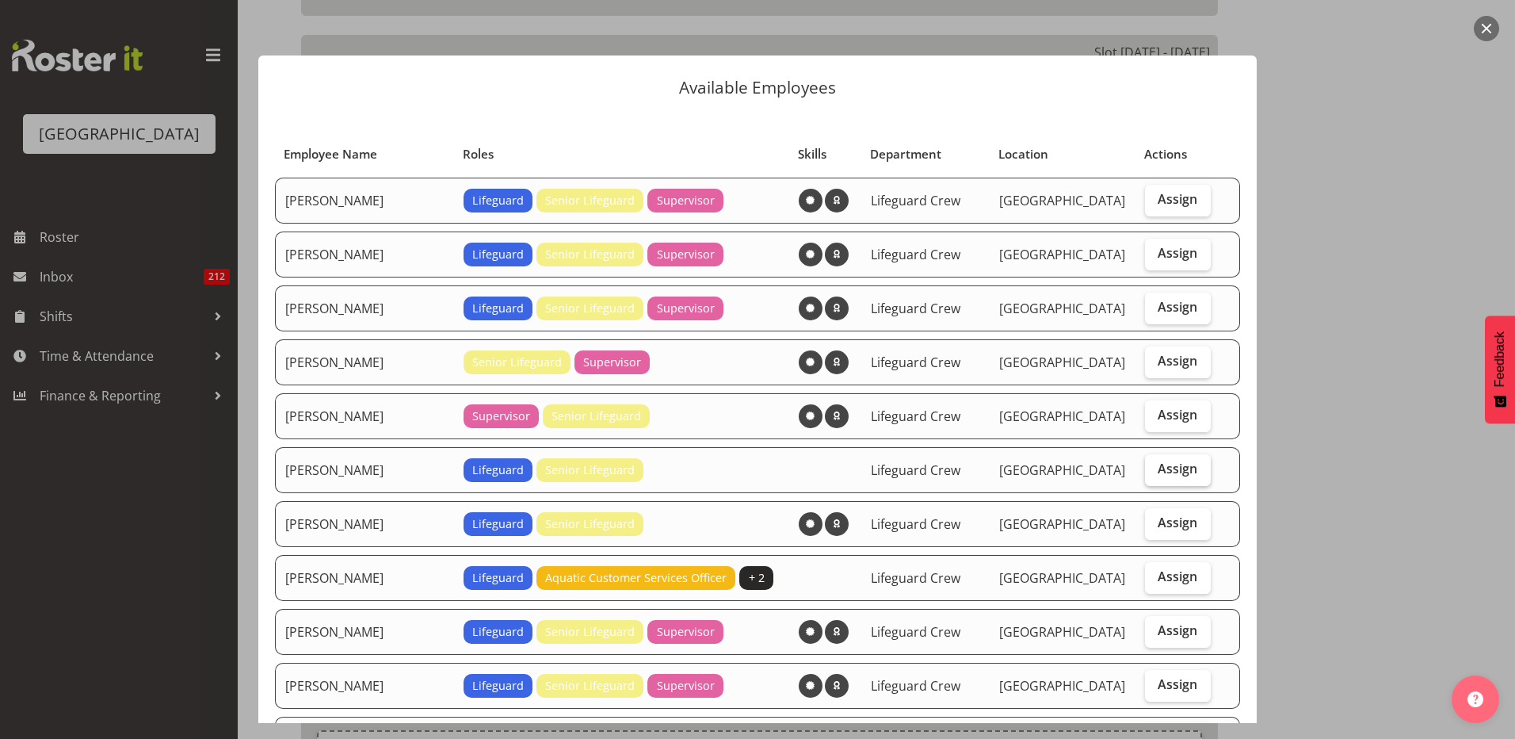
click at [1169, 470] on span "Assign" at bounding box center [1178, 468] width 40 height 16
click at [1156, 470] on input "Assign" at bounding box center [1150, 469] width 10 height 10
checkbox input "true"
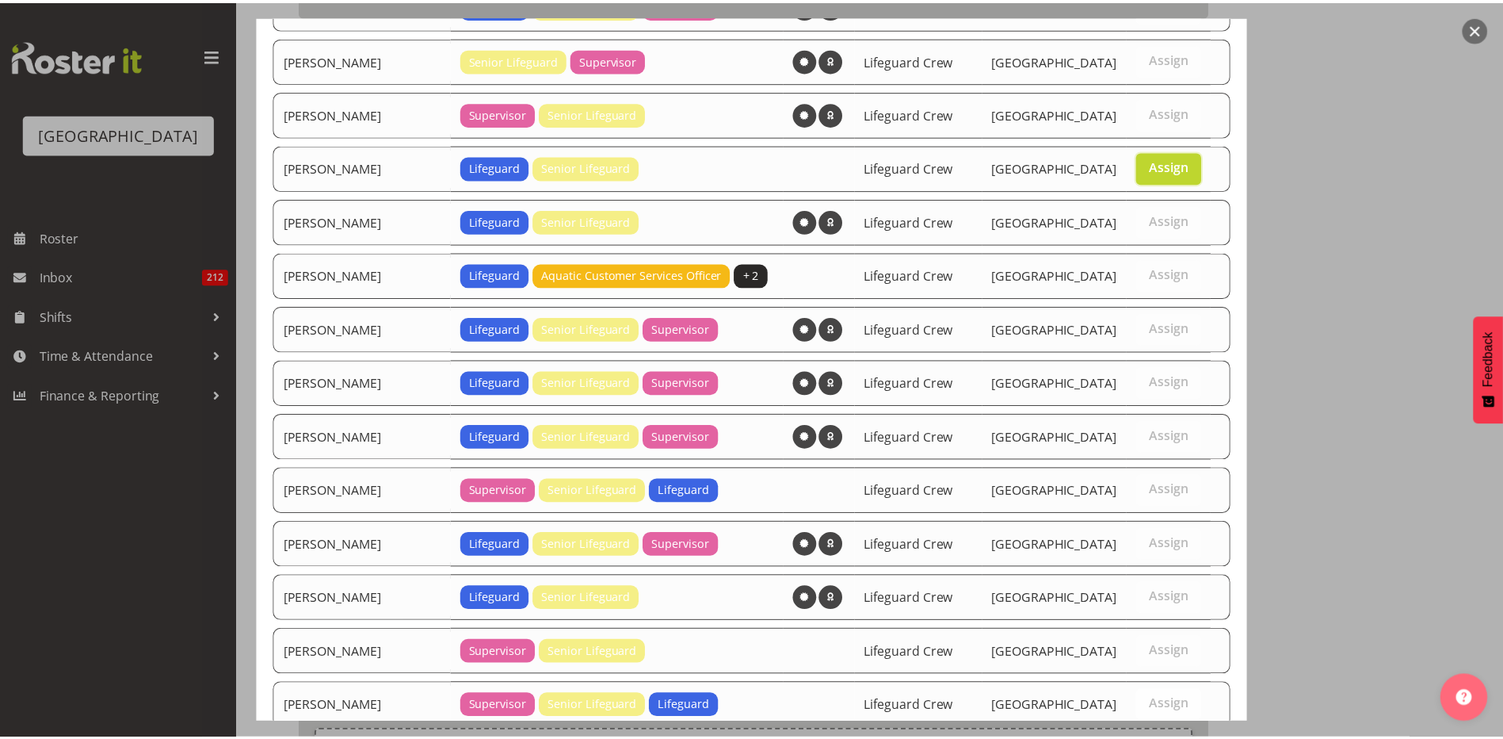
scroll to position [732, 0]
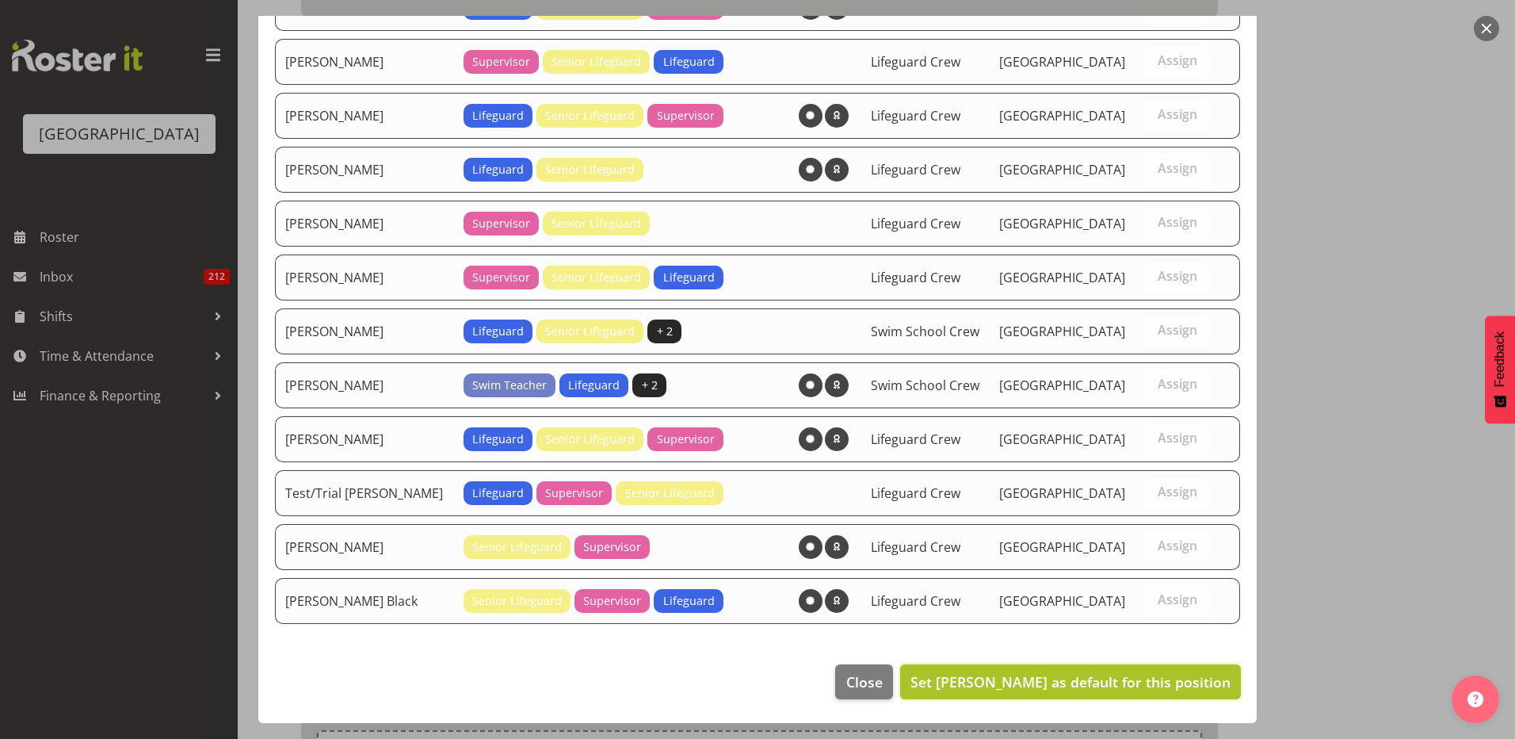
click at [1100, 683] on span "Set Felix Nicols as default for this position" at bounding box center [1071, 681] width 320 height 19
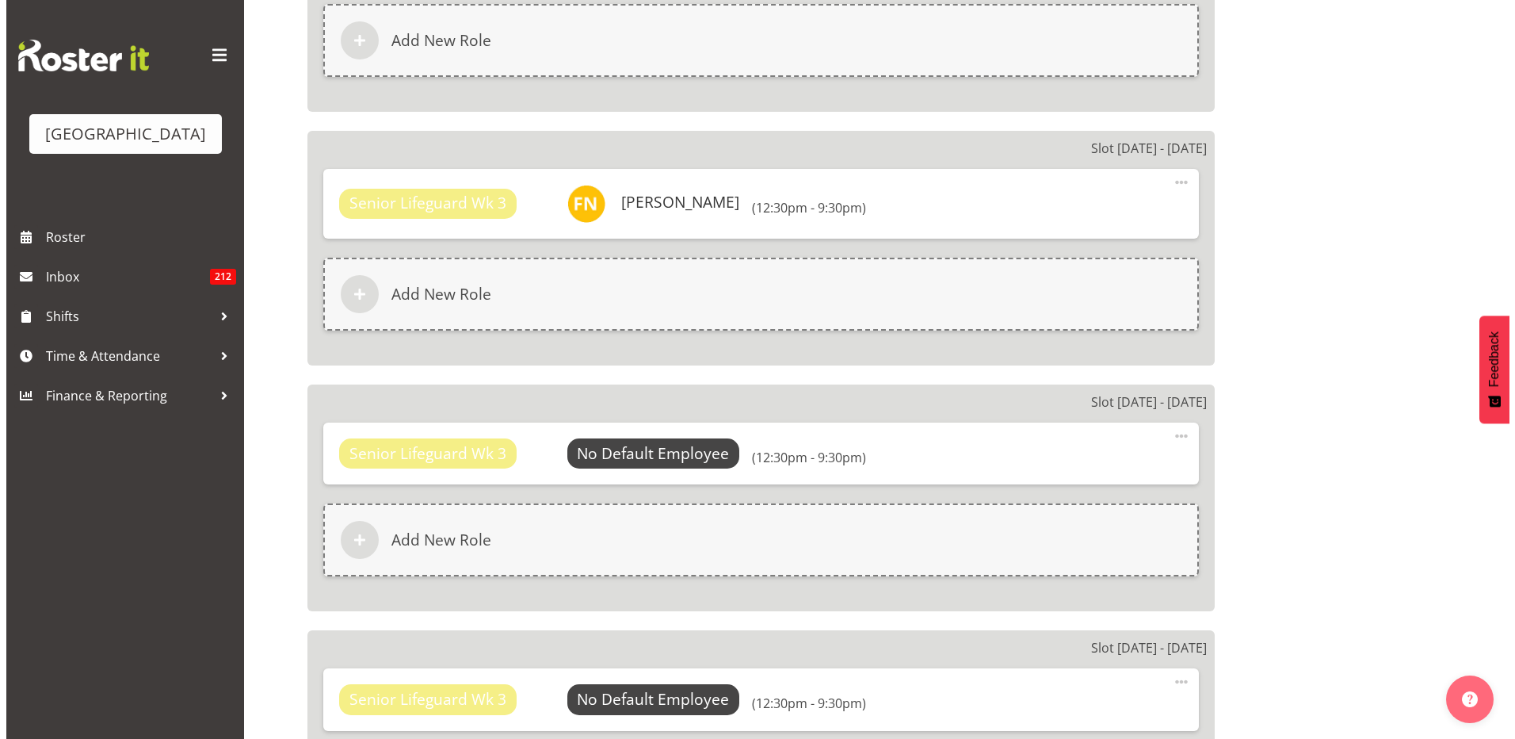
scroll to position [2457, 0]
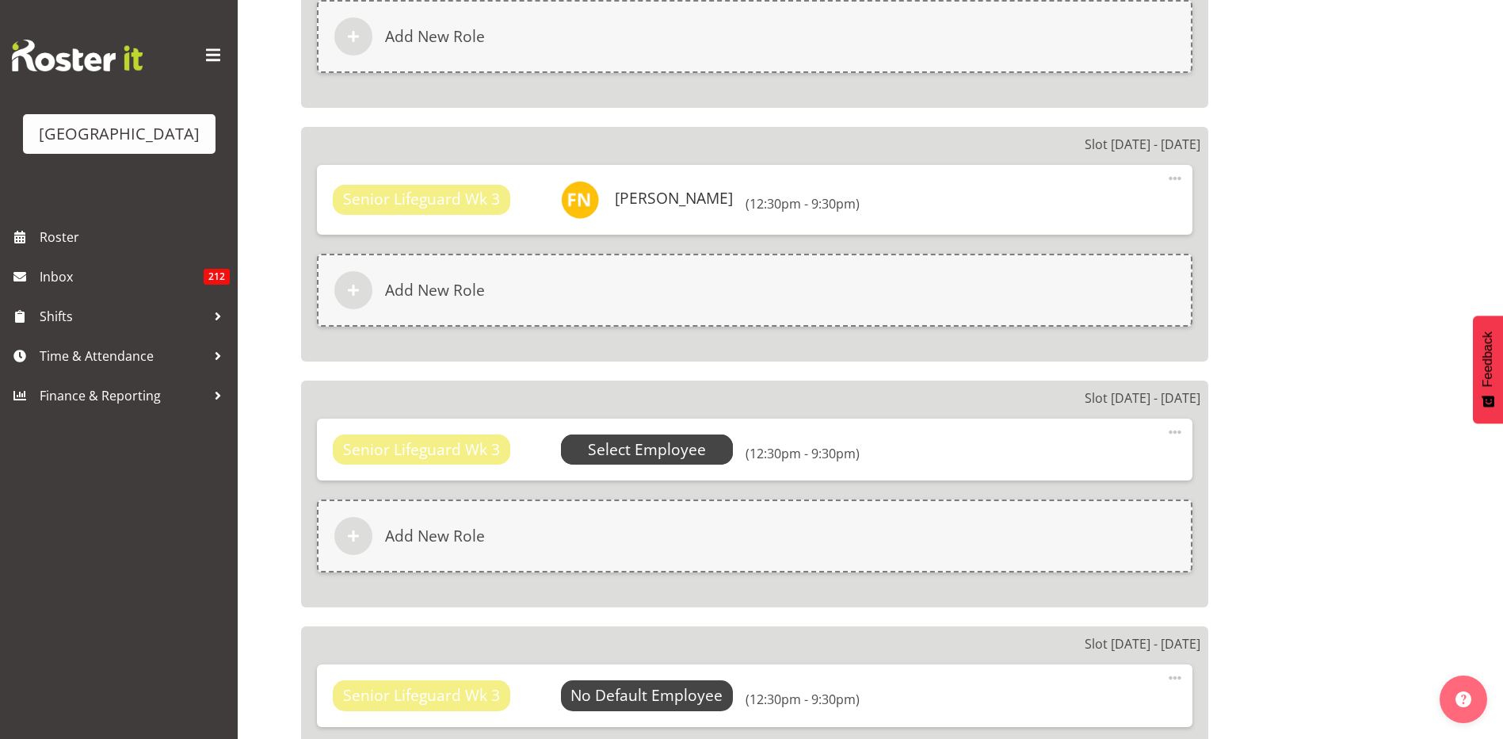
click at [622, 450] on span "Select Employee" at bounding box center [647, 449] width 118 height 23
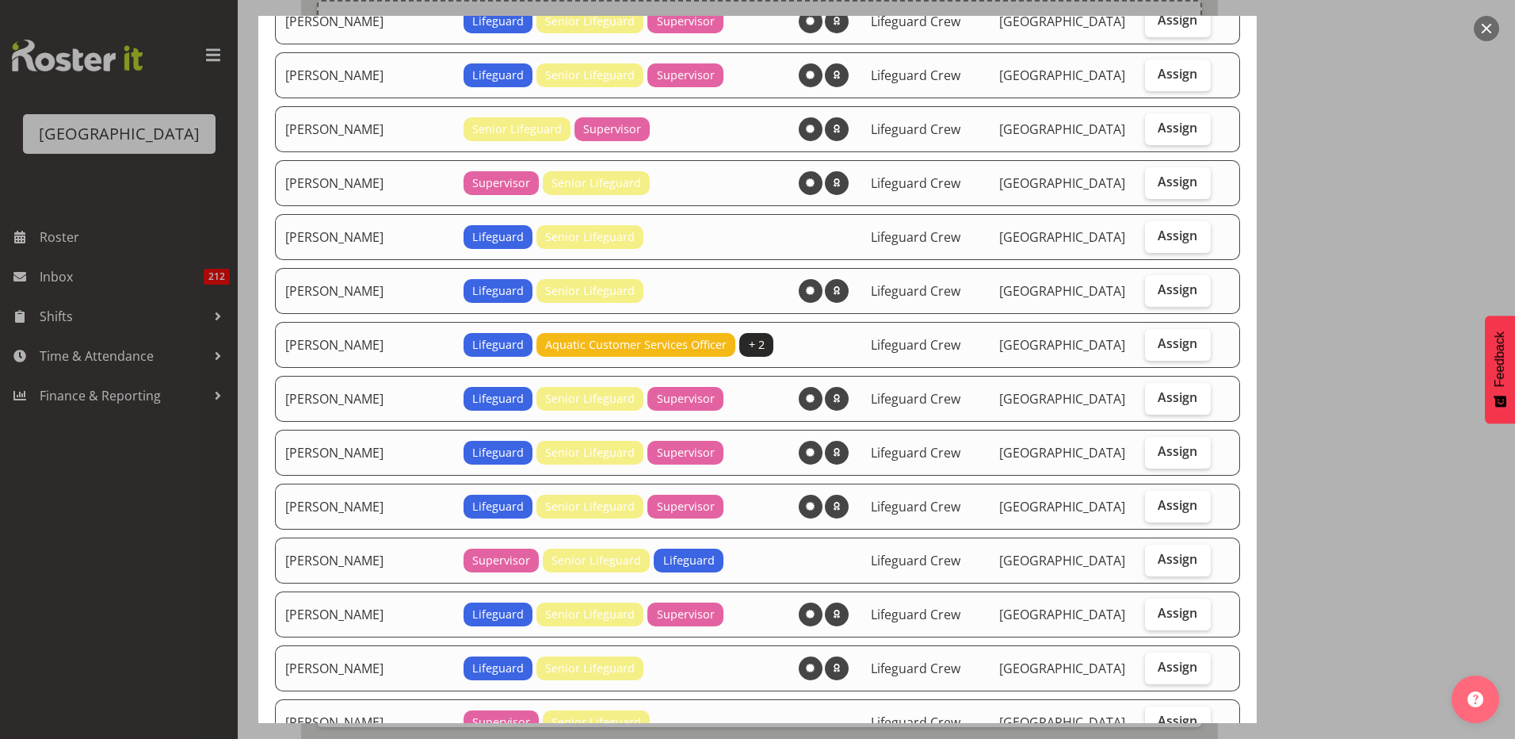
scroll to position [238, 0]
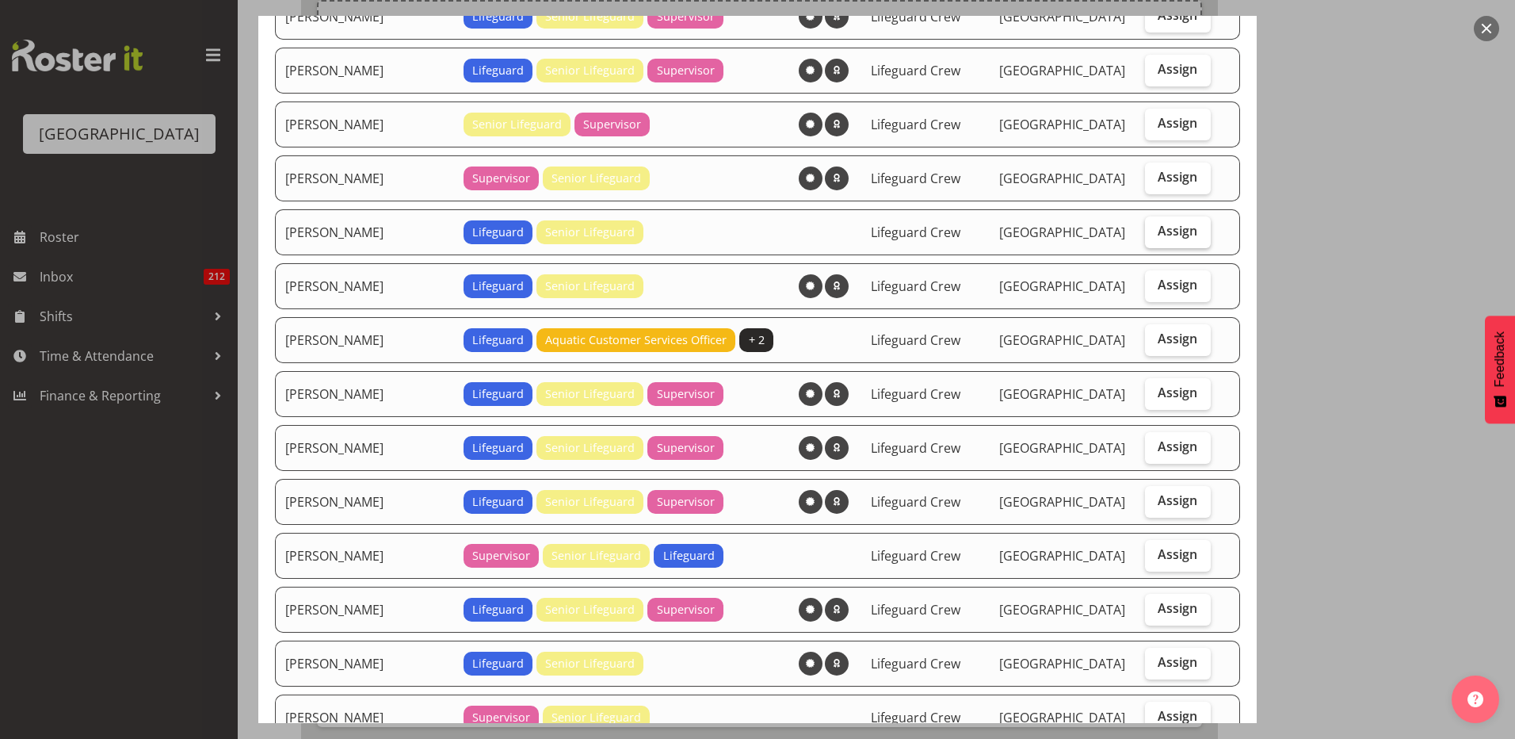
click at [1158, 234] on span "Assign" at bounding box center [1178, 231] width 40 height 16
click at [1156, 234] on input "Assign" at bounding box center [1150, 231] width 10 height 10
checkbox input "true"
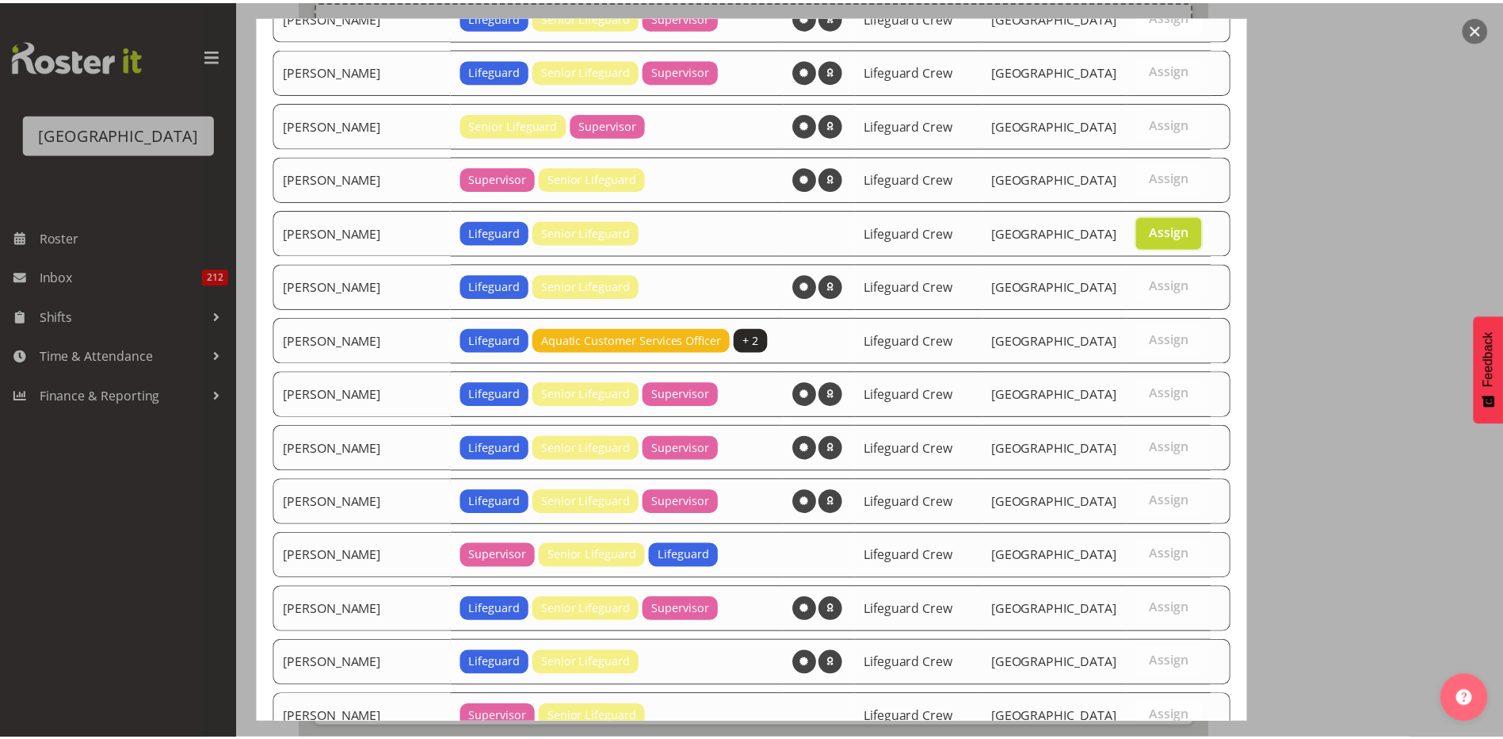
scroll to position [732, 0]
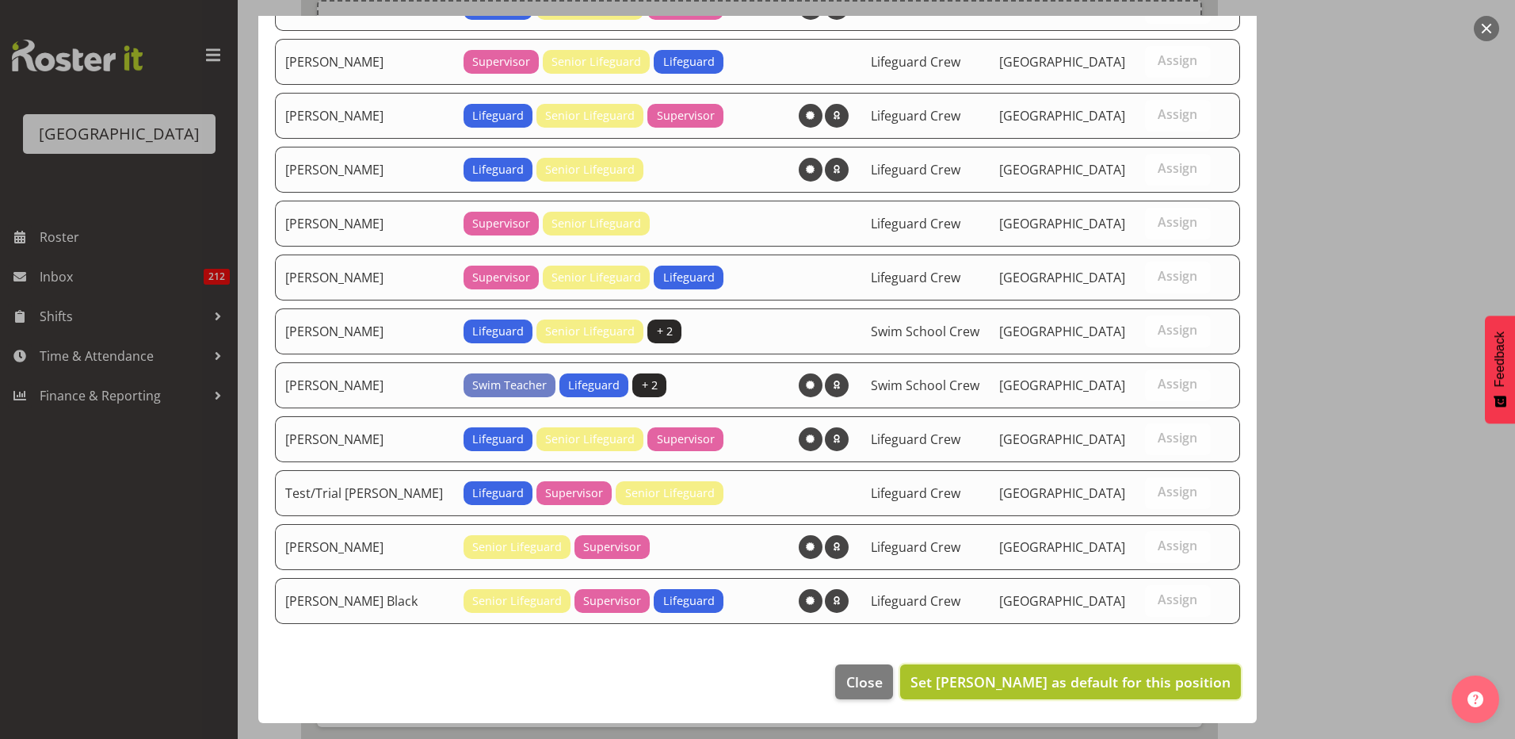
click at [1127, 677] on span "Set Felix Nicols as default for this position" at bounding box center [1071, 681] width 320 height 19
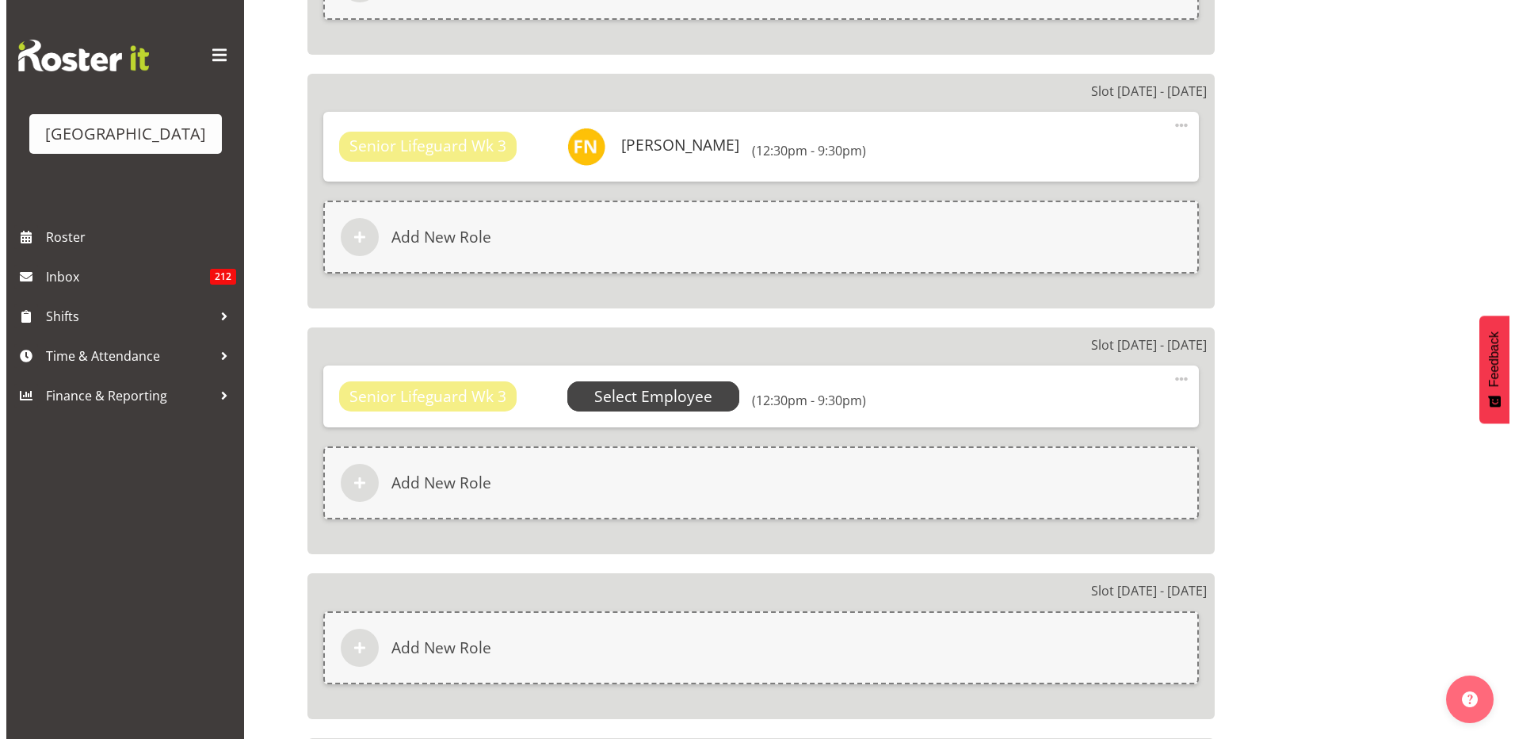
scroll to position [2774, 0]
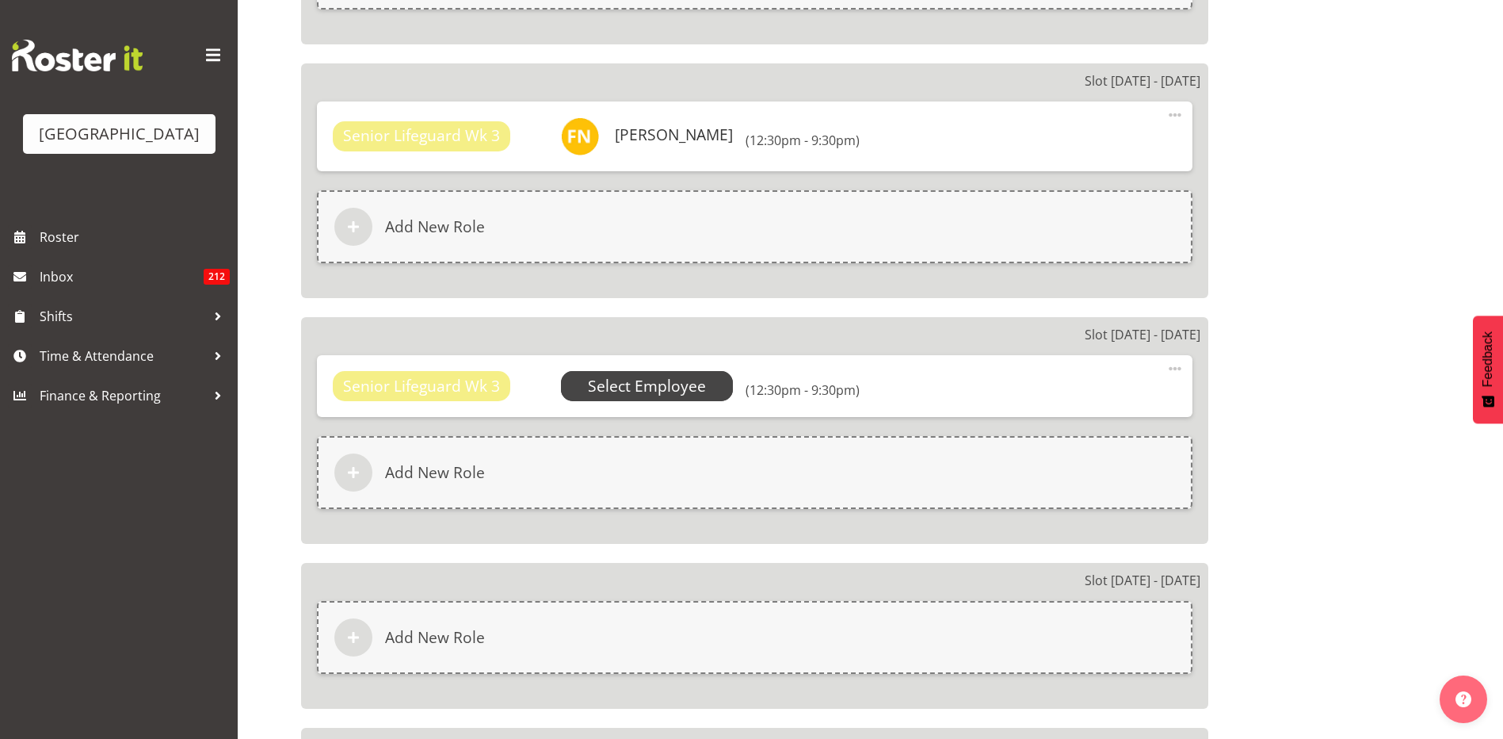
click at [656, 390] on span "Select Employee" at bounding box center [647, 386] width 118 height 23
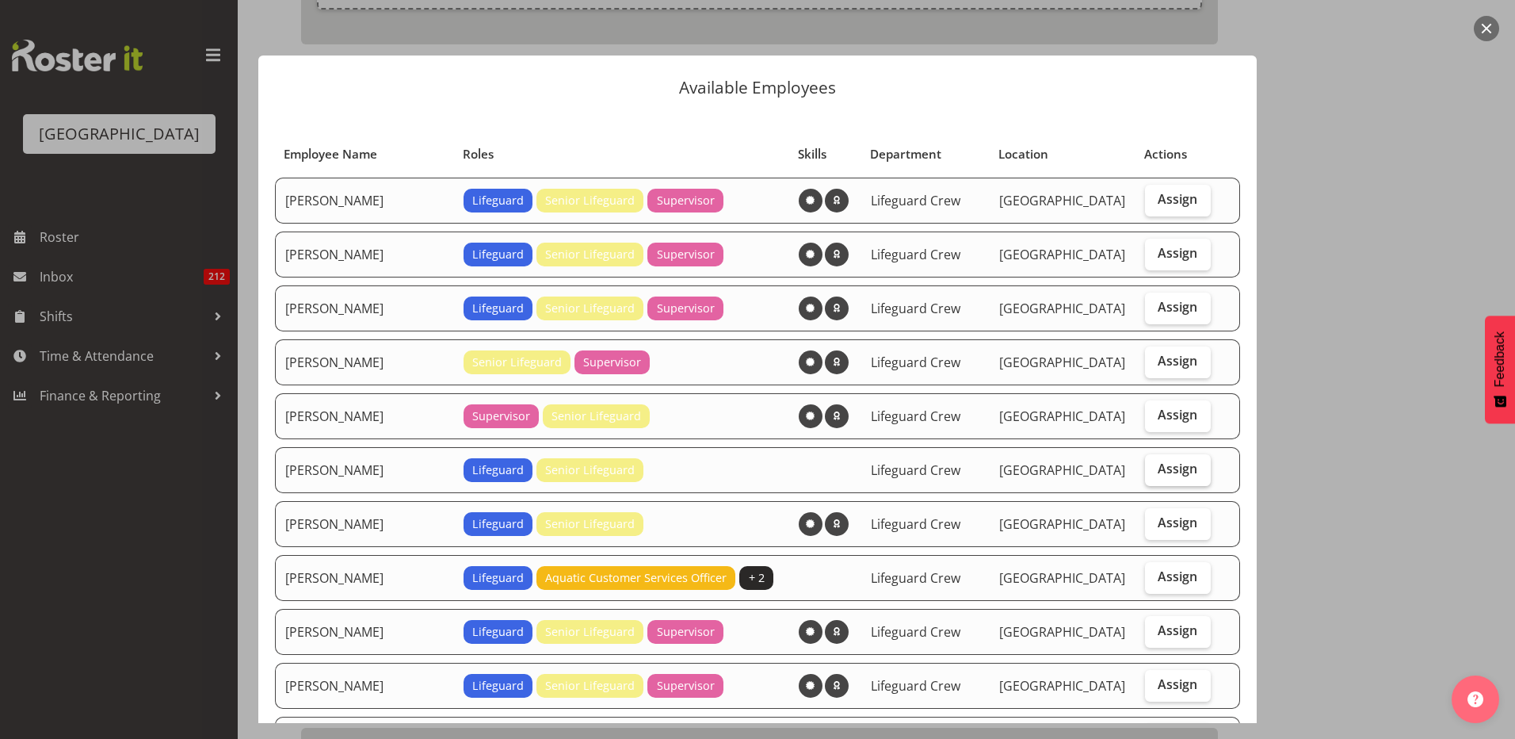
click at [1173, 470] on span "Assign" at bounding box center [1178, 468] width 40 height 16
click at [1156, 470] on input "Assign" at bounding box center [1150, 469] width 10 height 10
checkbox input "true"
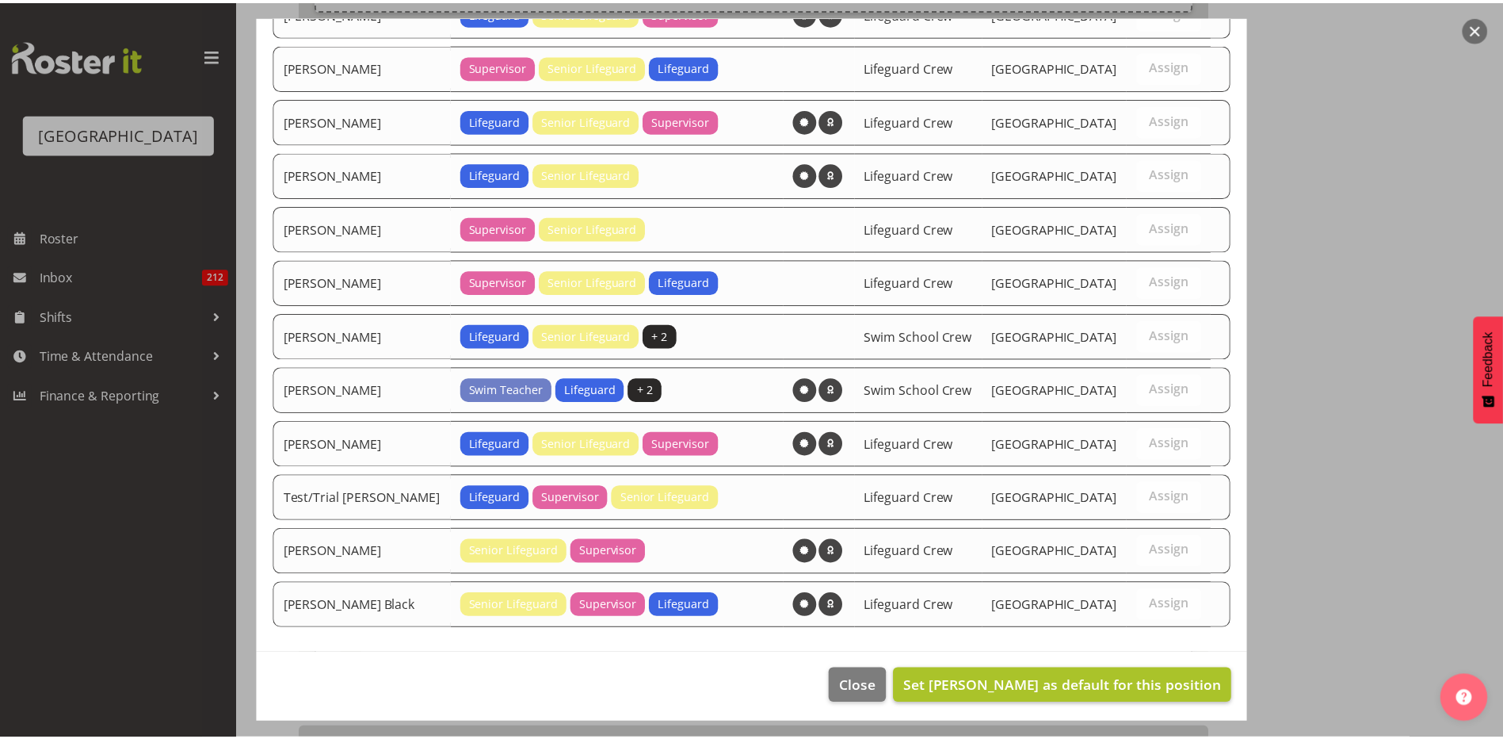
scroll to position [732, 0]
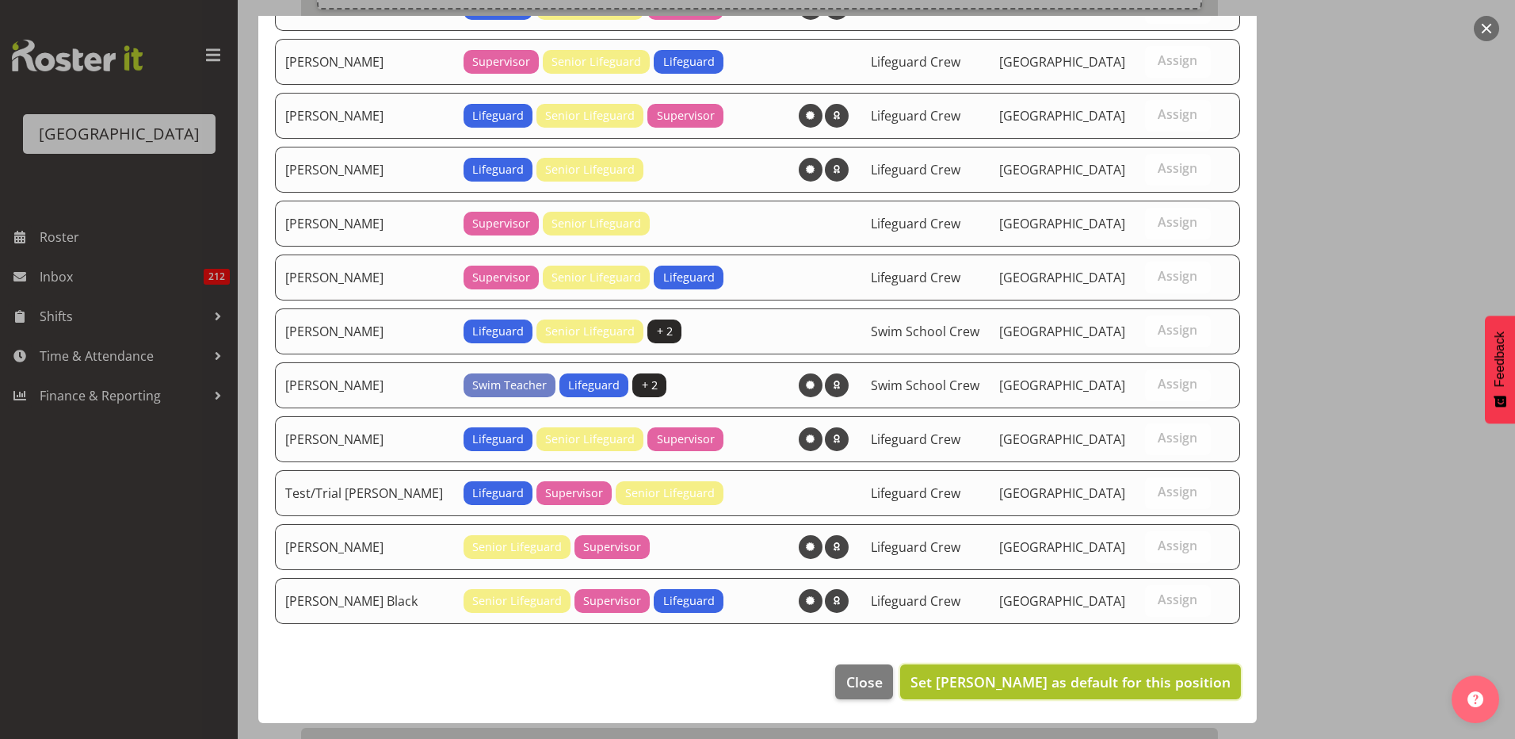
click at [1088, 679] on span "Set Felix Nicols as default for this position" at bounding box center [1071, 681] width 320 height 19
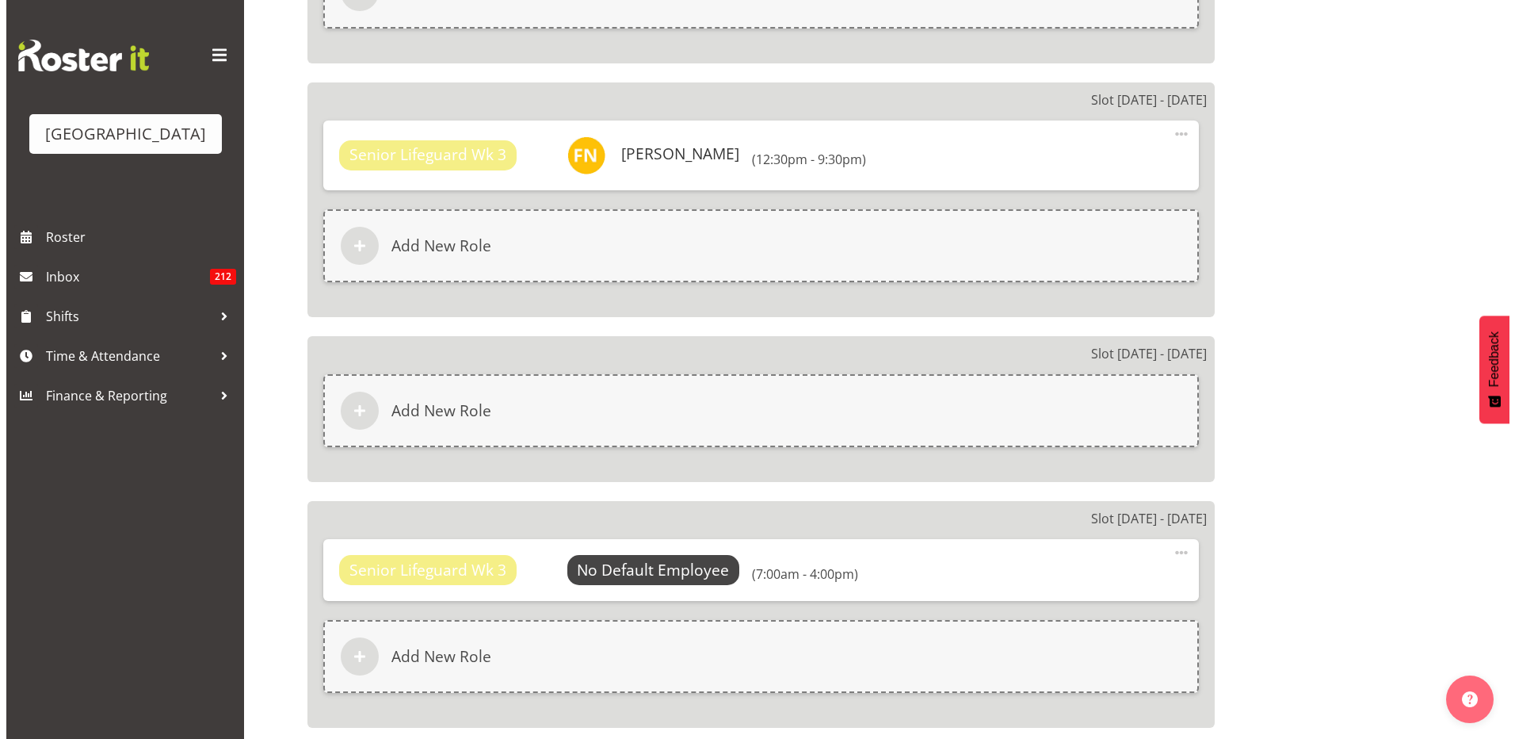
scroll to position [3091, 0]
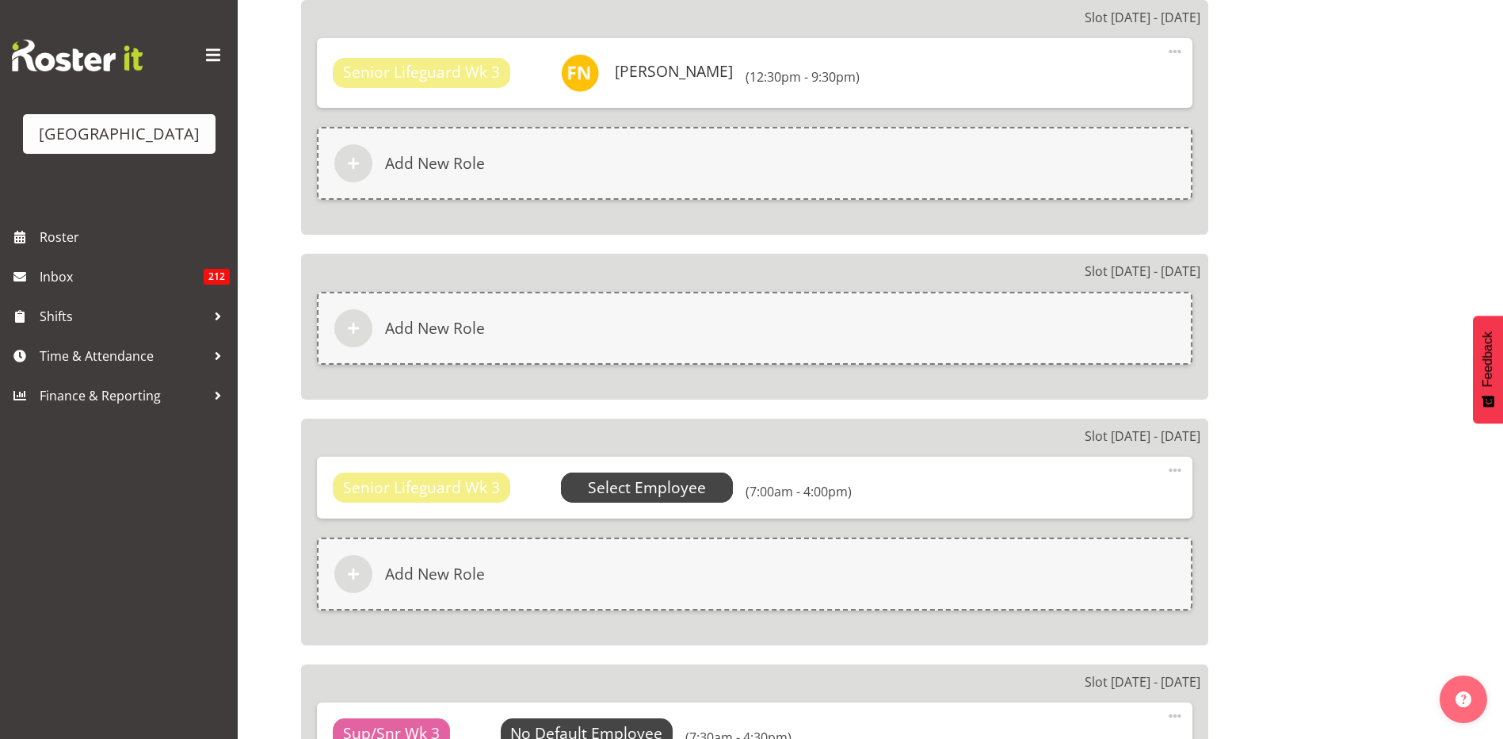
click at [662, 488] on span "Select Employee" at bounding box center [647, 487] width 118 height 23
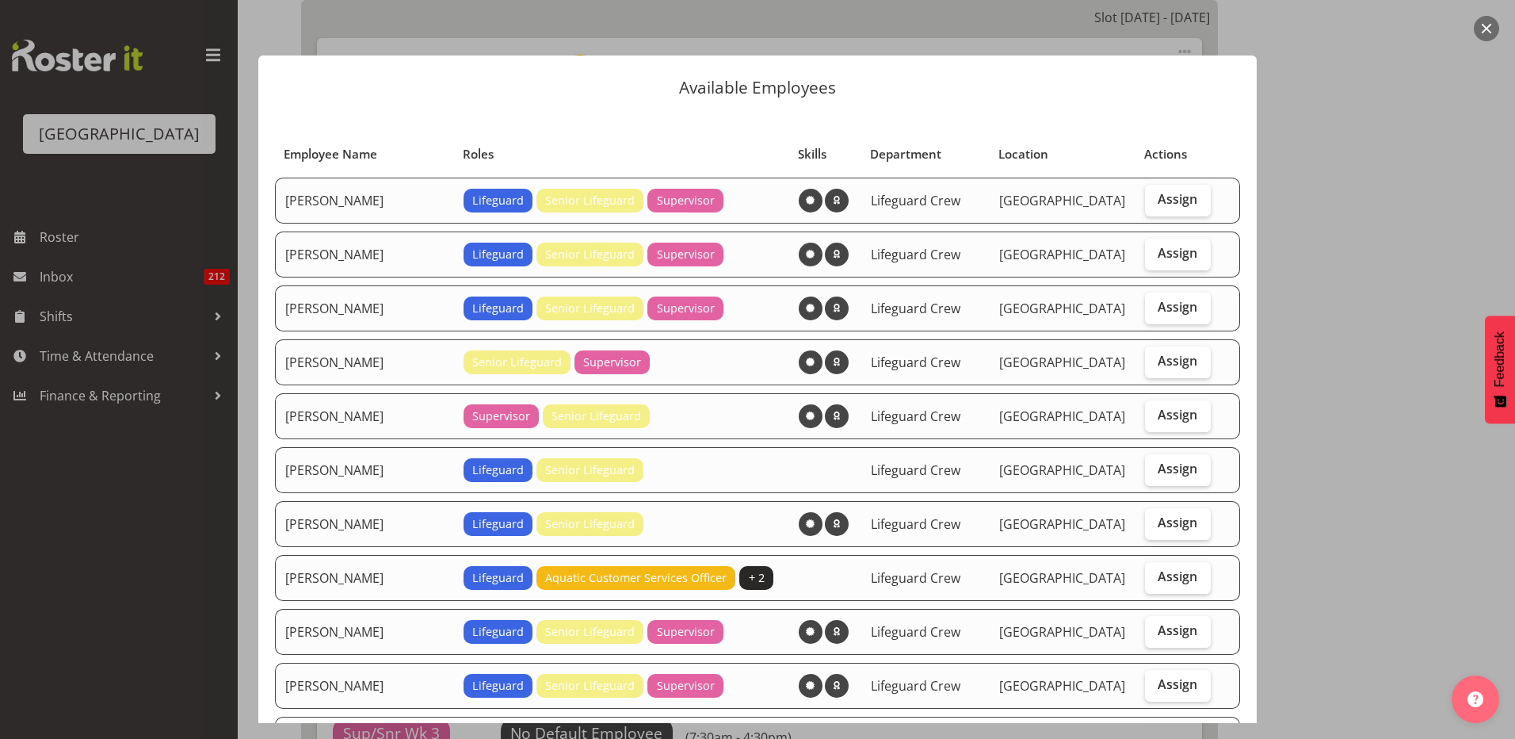
click at [1115, 460] on td "[GEOGRAPHIC_DATA]" at bounding box center [1063, 470] width 146 height 46
click at [1145, 468] on label "Assign" at bounding box center [1178, 470] width 66 height 32
click at [1145, 468] on input "Assign" at bounding box center [1150, 469] width 10 height 10
checkbox input "true"
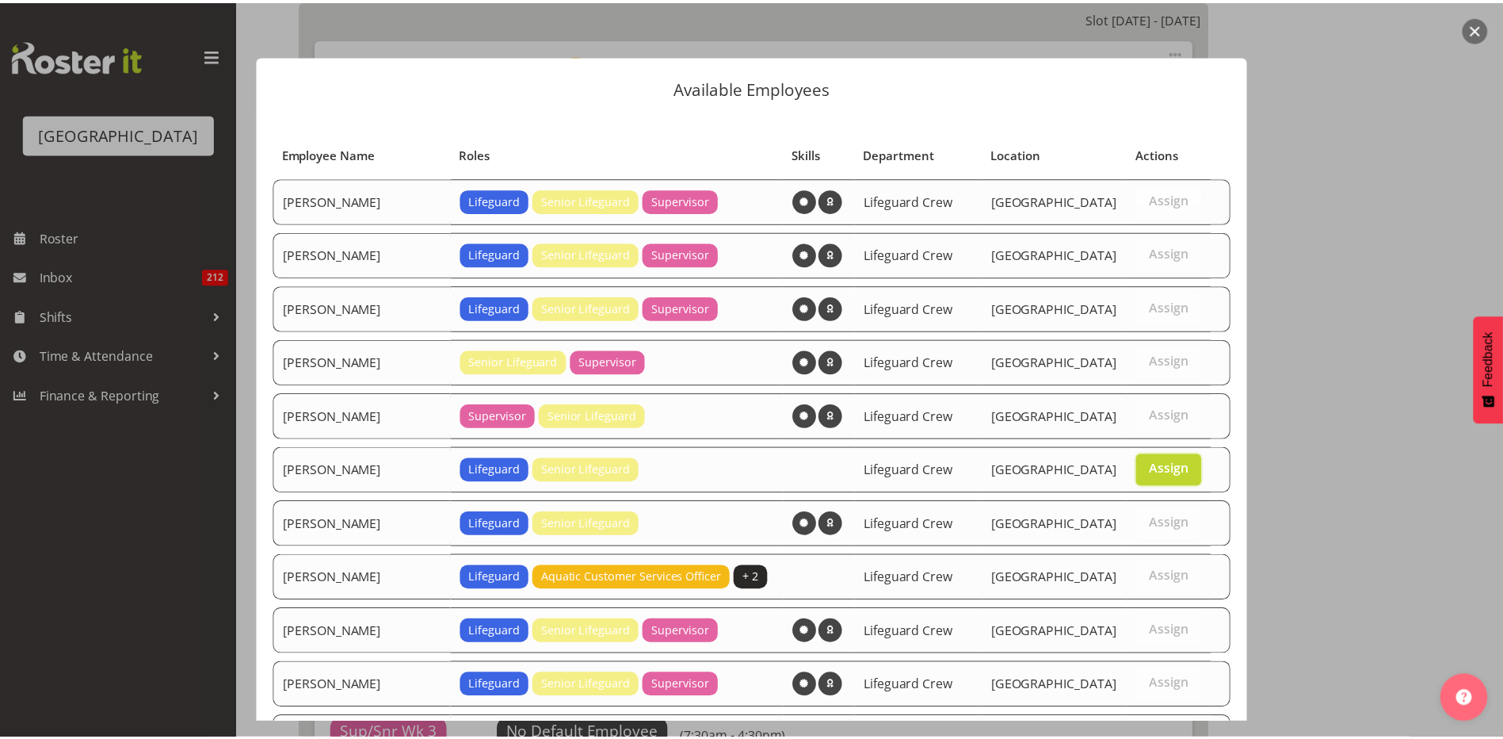
scroll to position [732, 0]
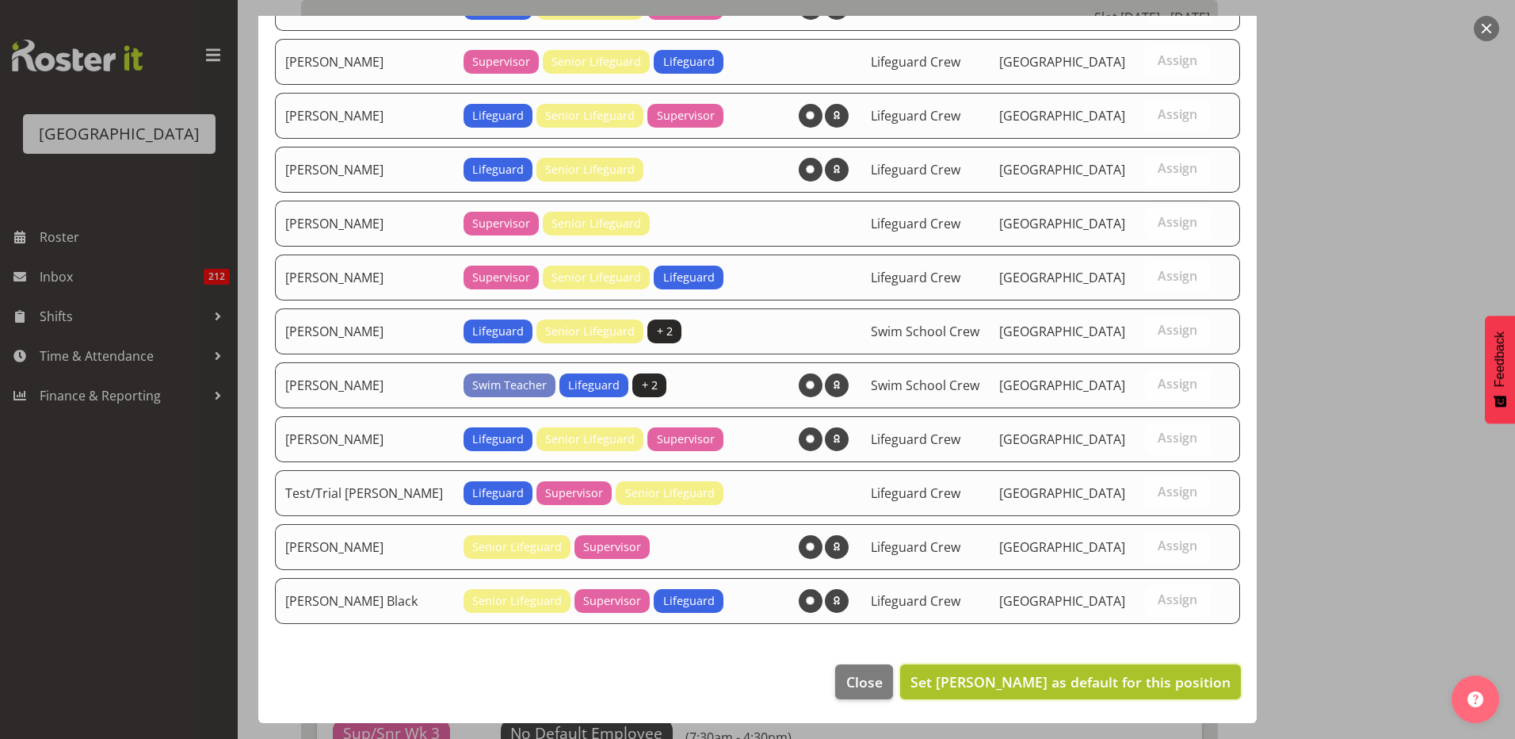
click at [1035, 690] on span "Set Felix Nicols as default for this position" at bounding box center [1071, 681] width 320 height 19
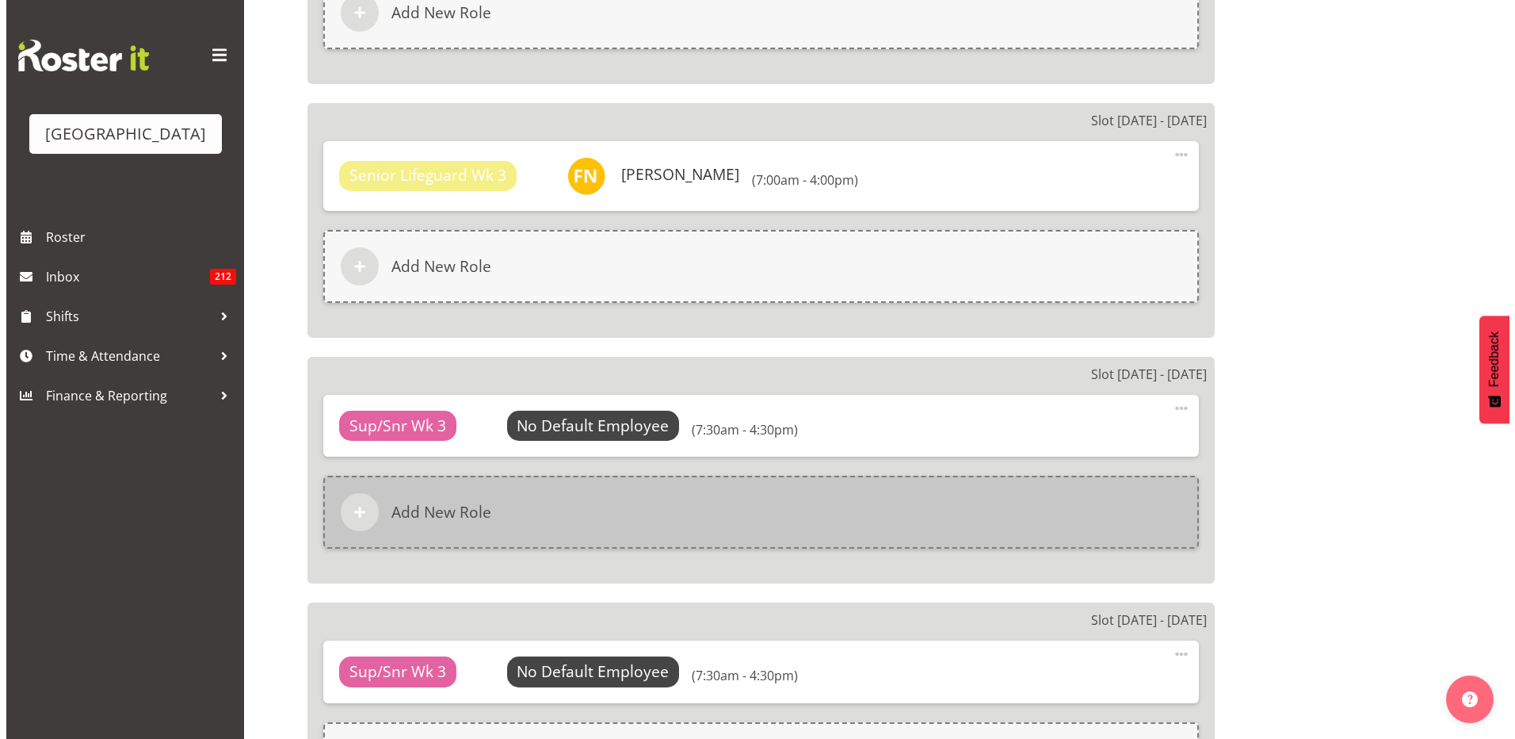
scroll to position [3408, 0]
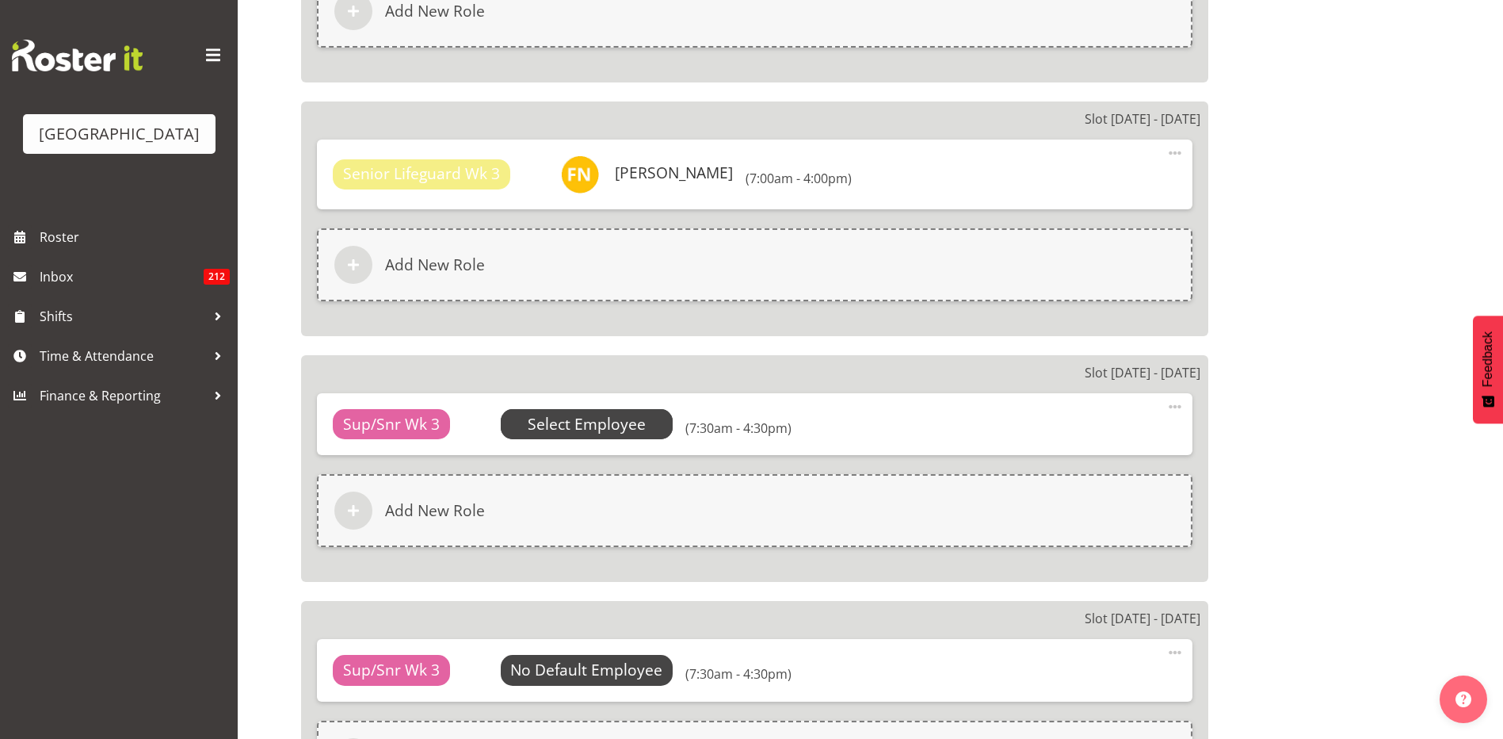
click at [629, 424] on span "Select Employee" at bounding box center [587, 424] width 118 height 23
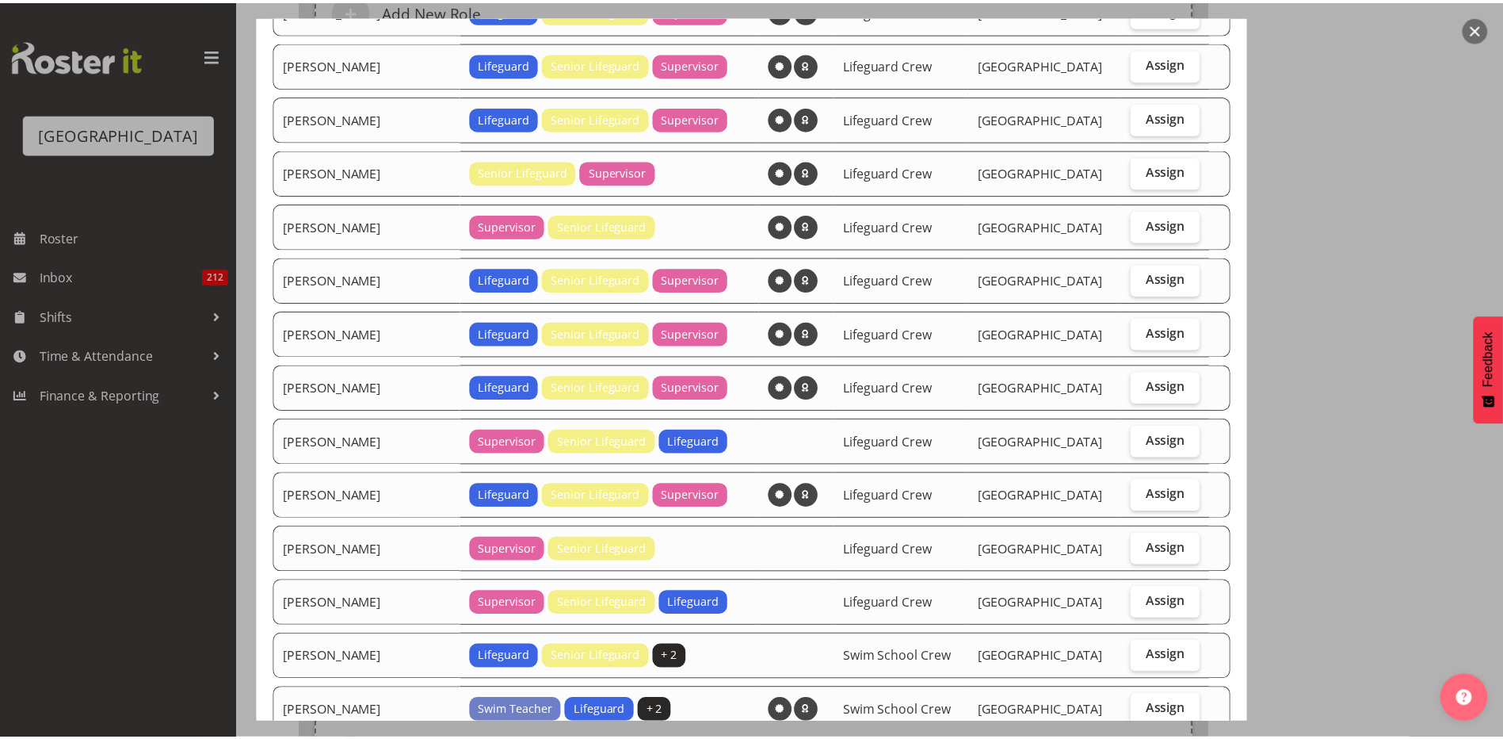
scroll to position [516, 0]
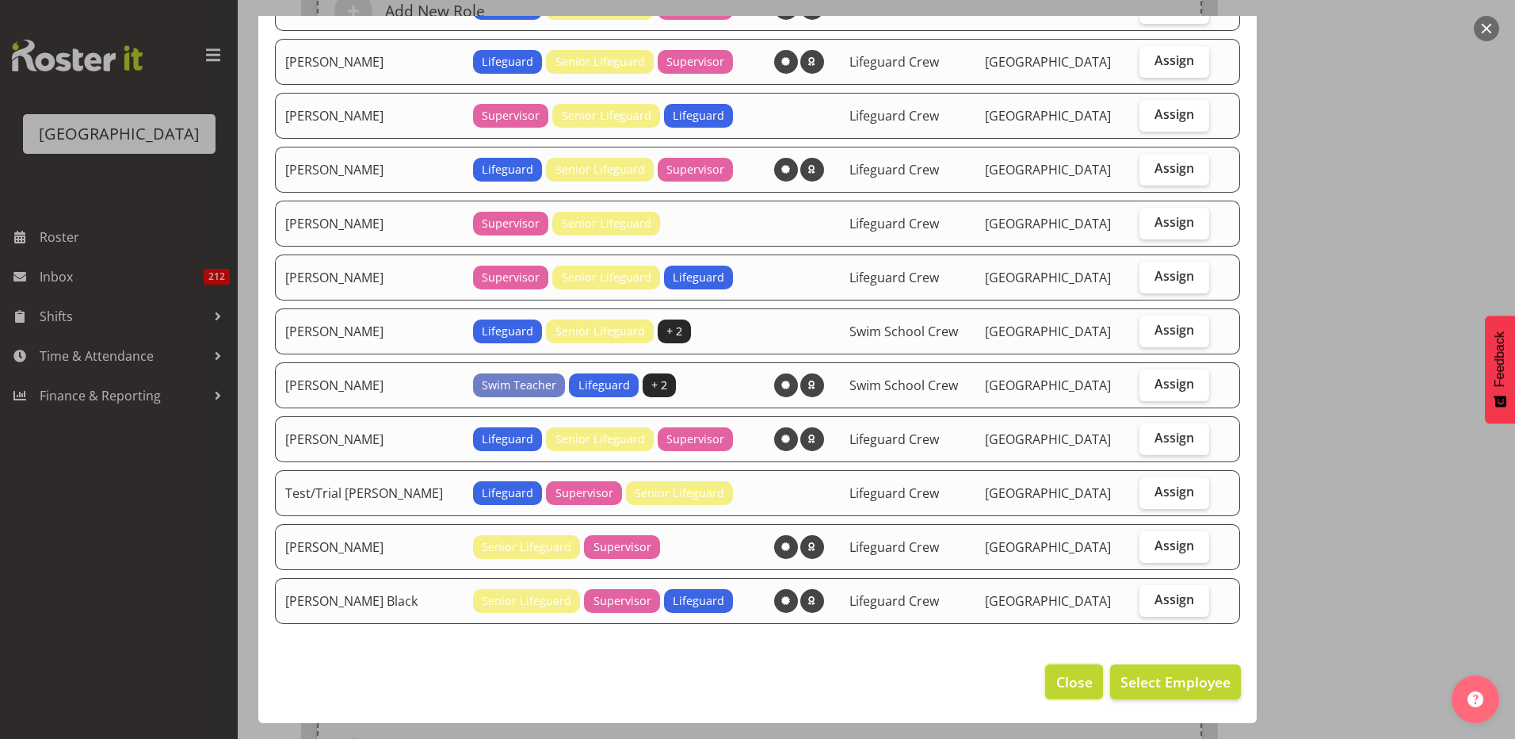
click at [1068, 671] on span "Close" at bounding box center [1074, 681] width 36 height 21
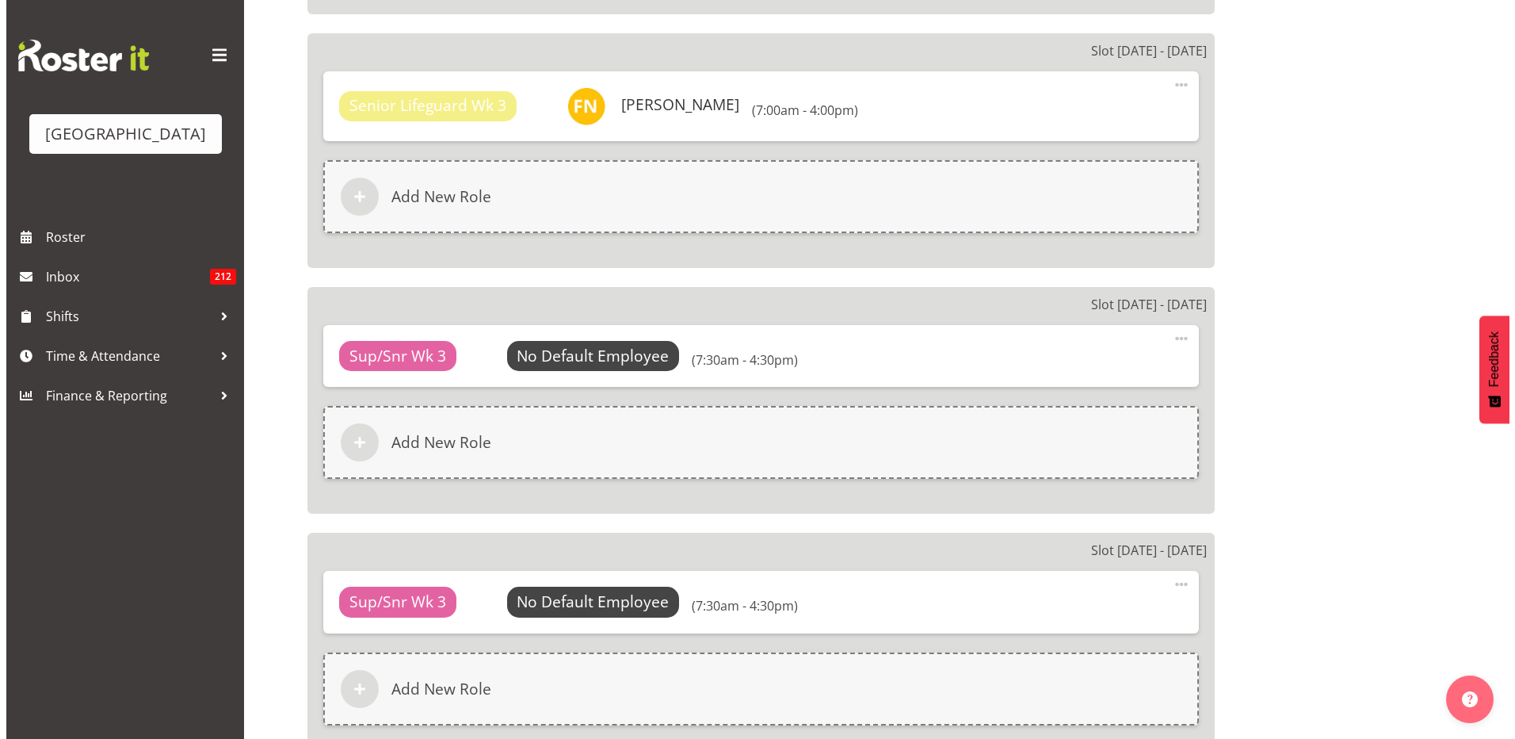
scroll to position [3567, 0]
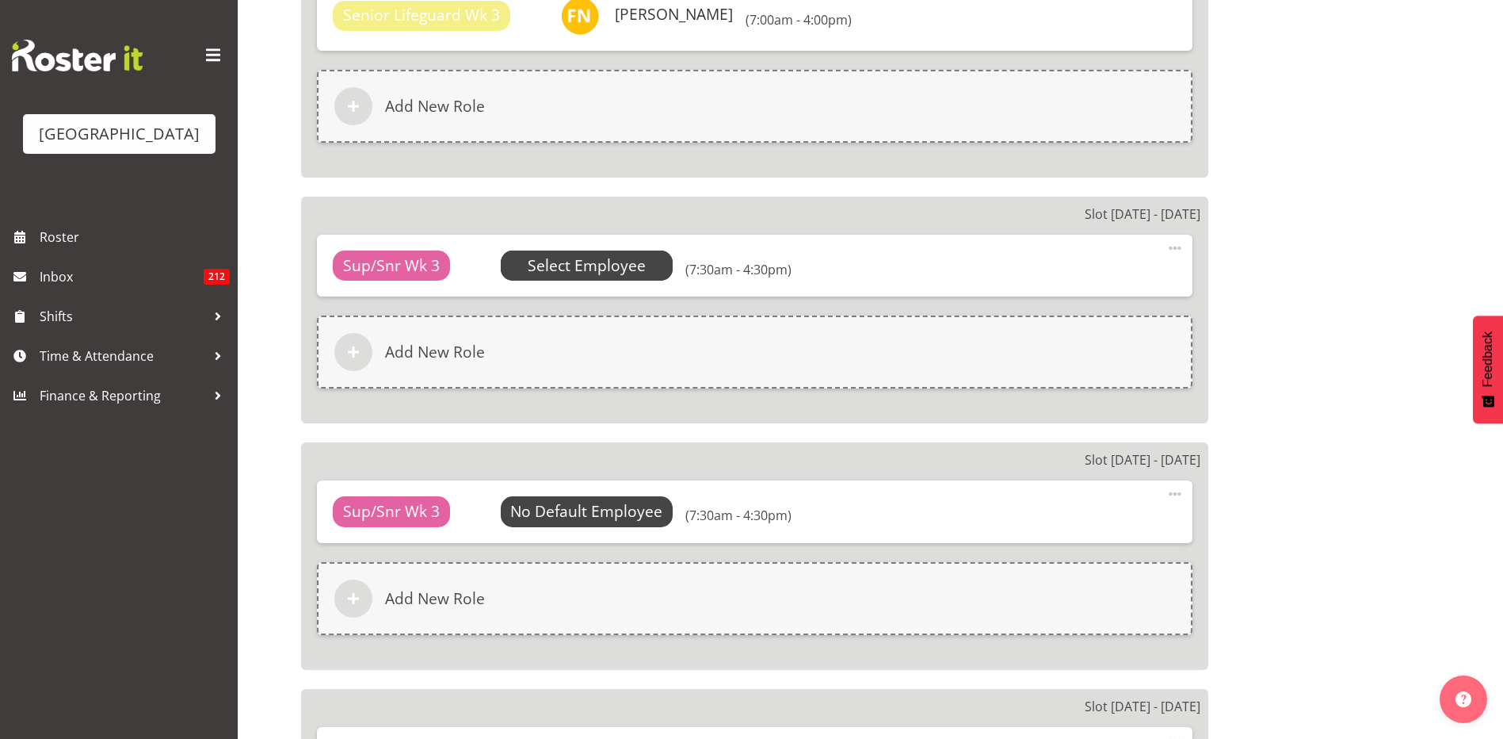
click at [614, 263] on span "Select Employee" at bounding box center [587, 265] width 118 height 23
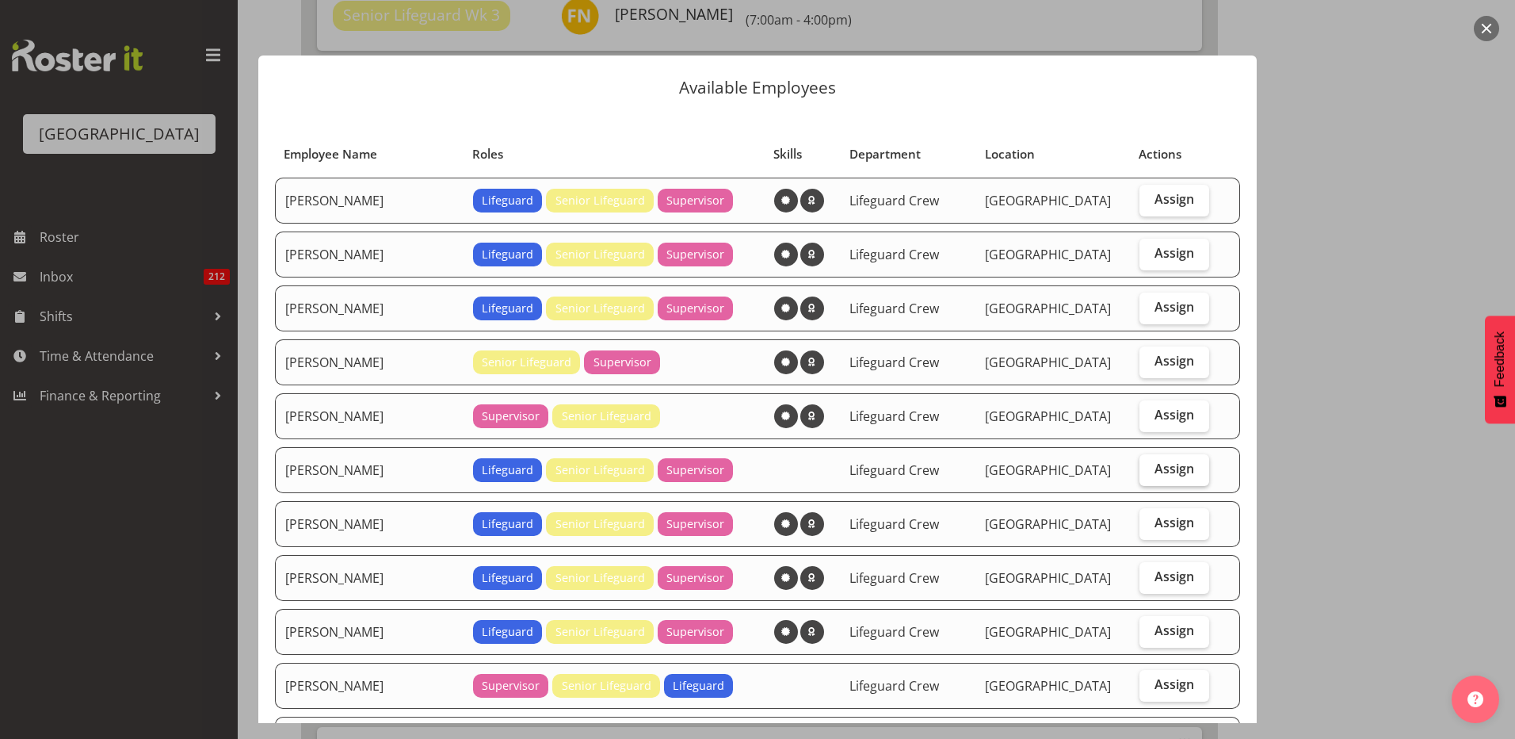
click at [1164, 476] on span "Assign" at bounding box center [1175, 468] width 40 height 16
click at [1150, 474] on input "Assign" at bounding box center [1145, 469] width 10 height 10
checkbox input "true"
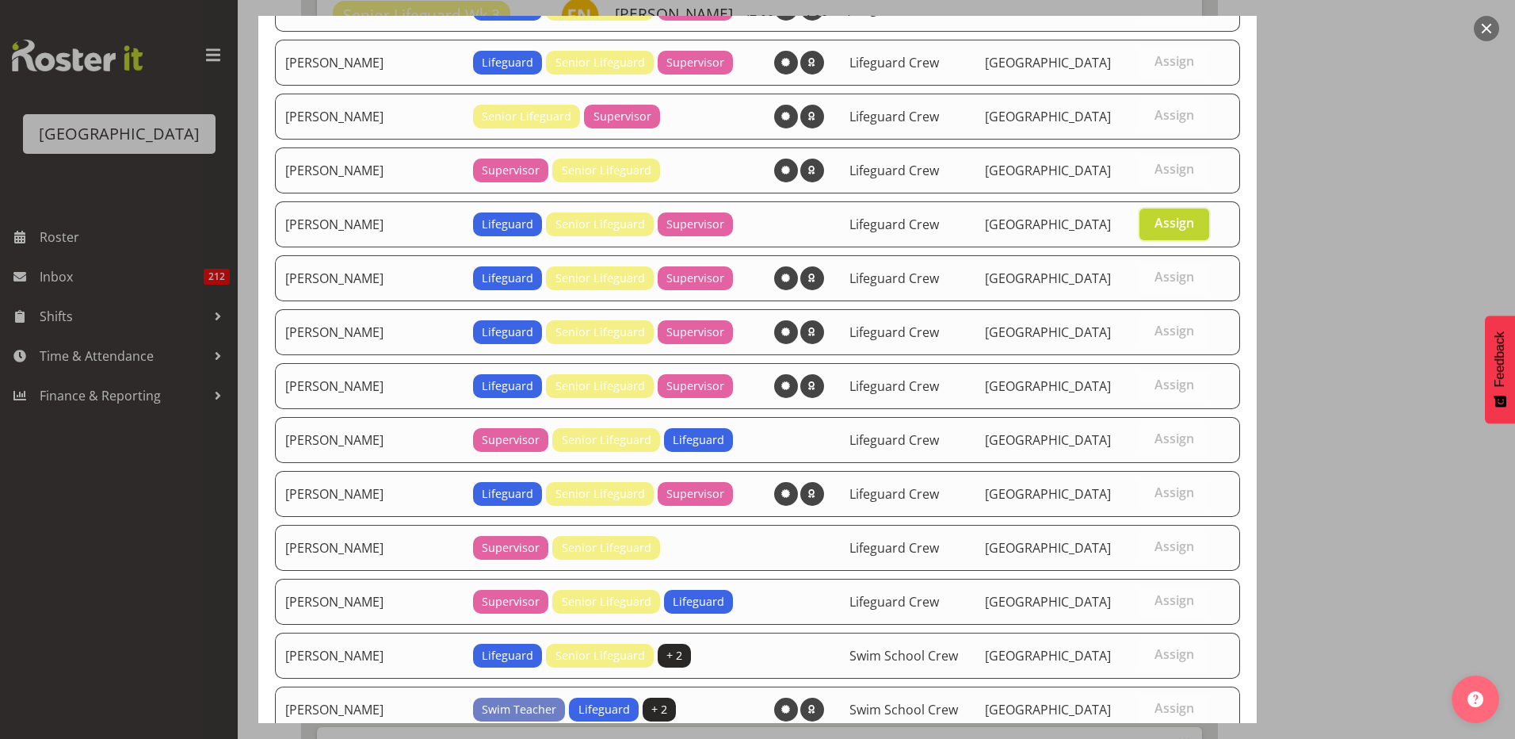
scroll to position [570, 0]
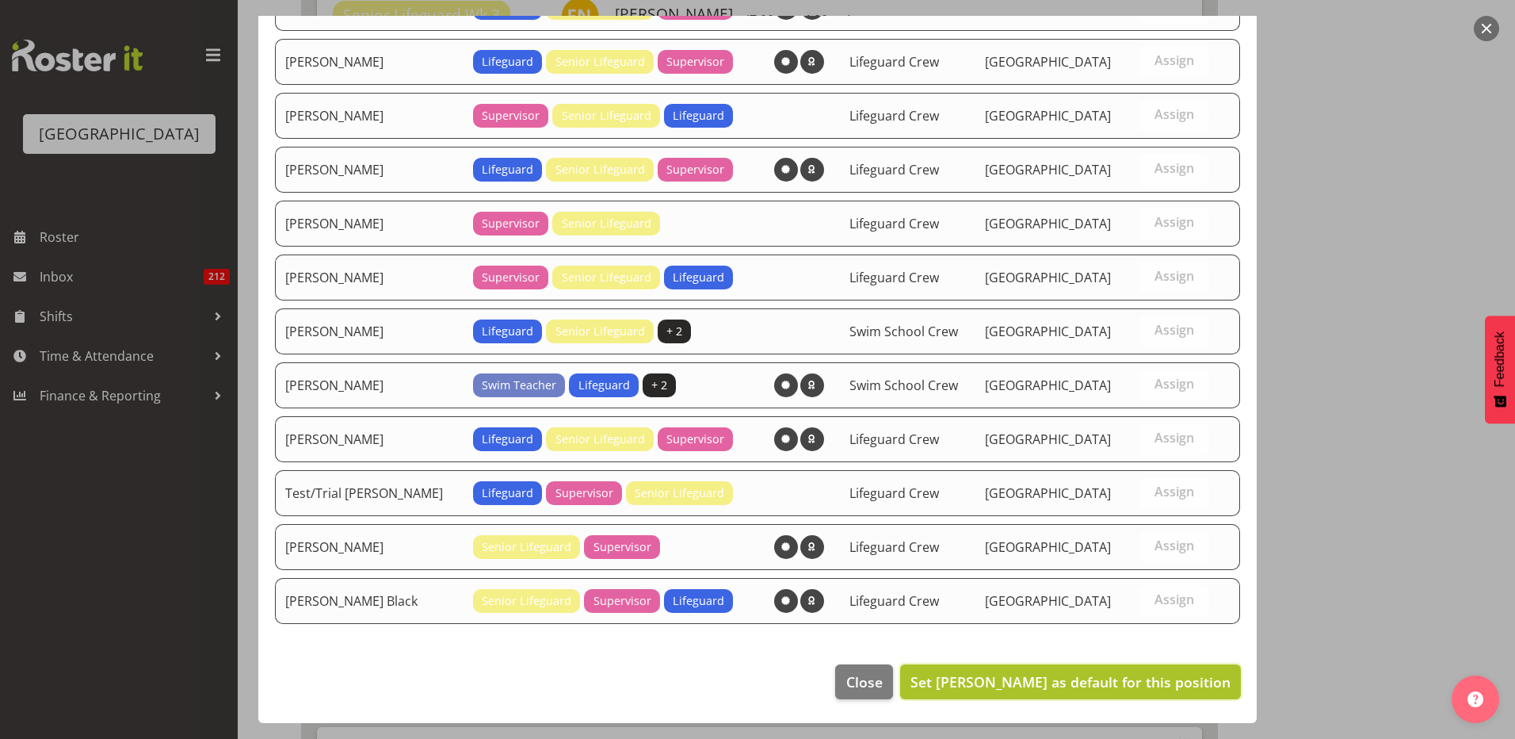
click at [1068, 678] on span "Set Felix Nicols as default for this position" at bounding box center [1071, 681] width 320 height 19
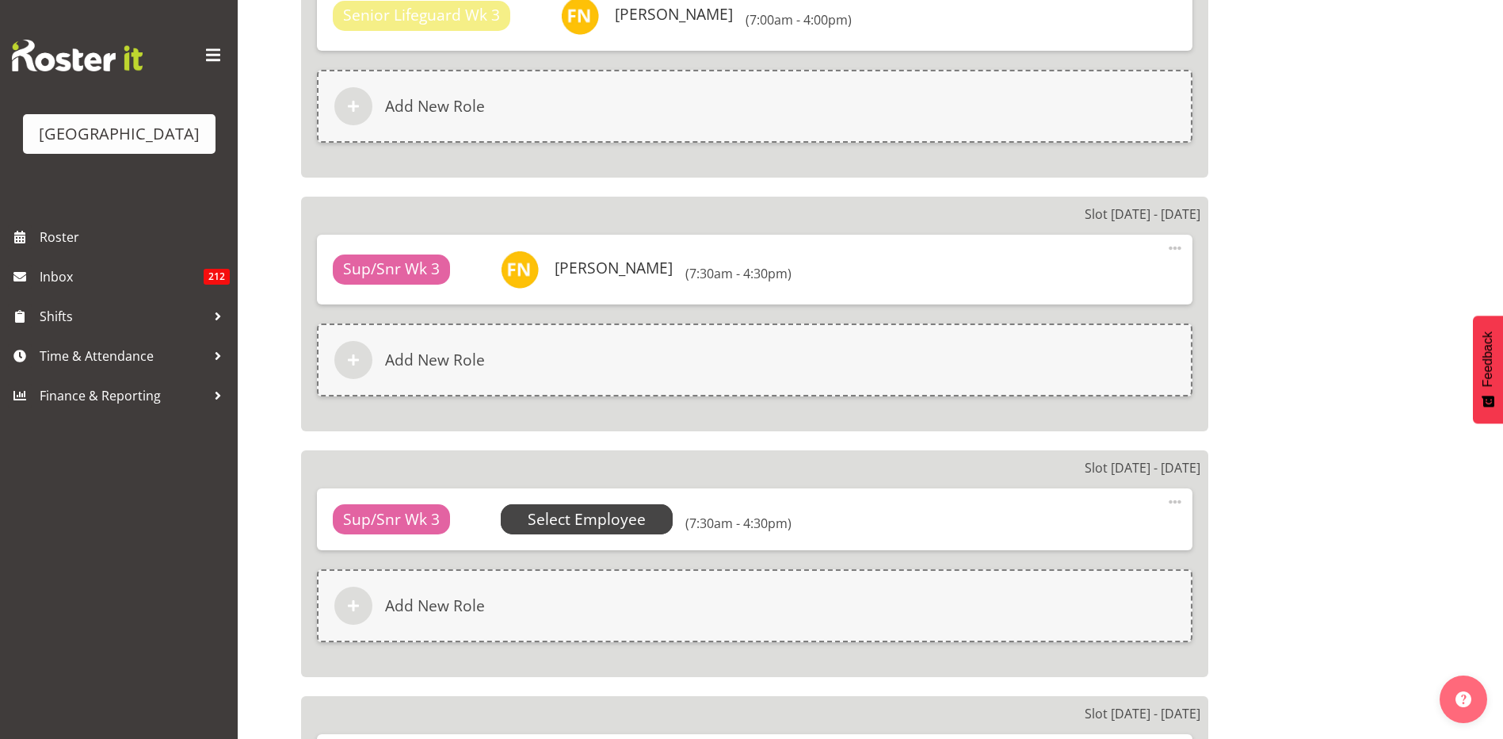
click at [629, 518] on span "Select Employee" at bounding box center [587, 519] width 118 height 23
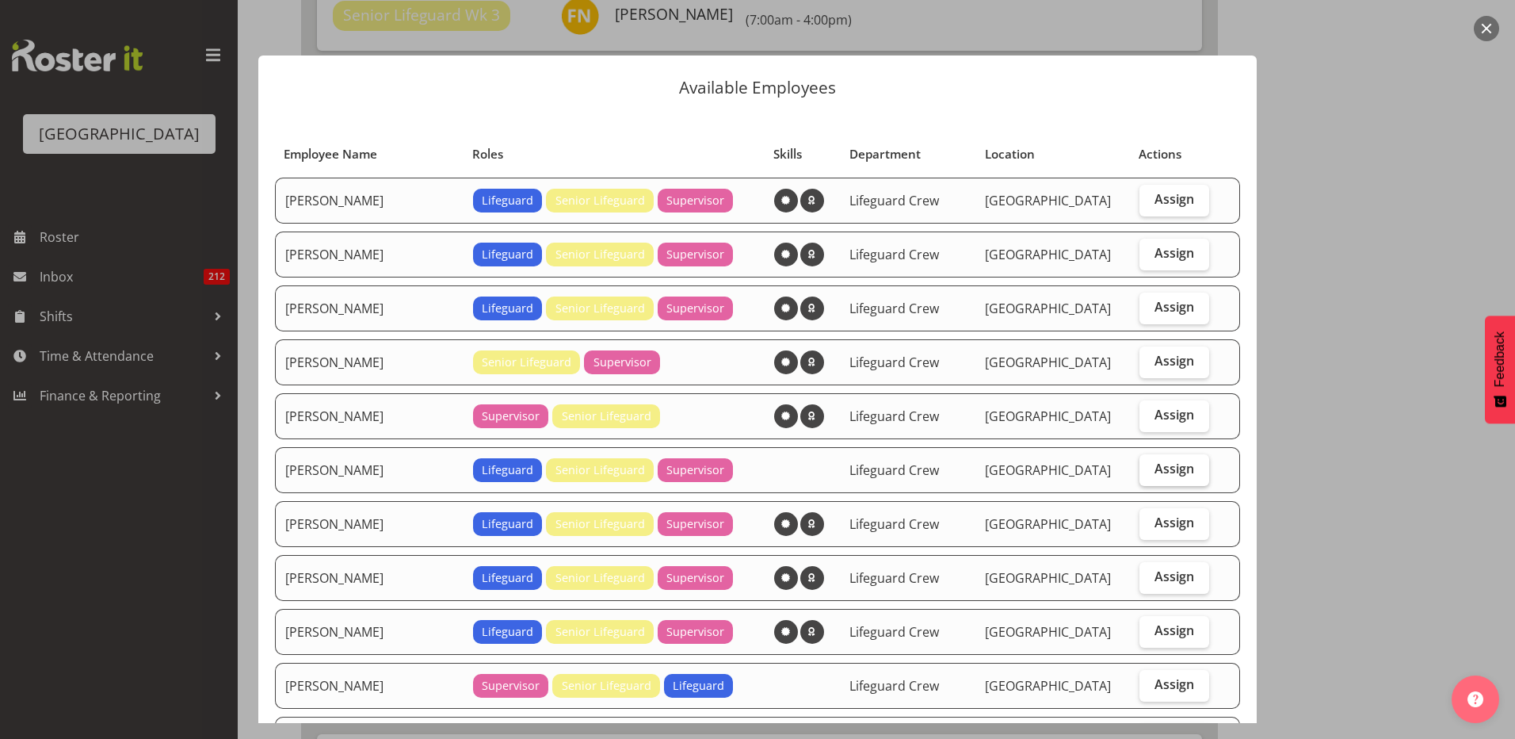
click at [1155, 473] on span "Assign" at bounding box center [1175, 468] width 40 height 16
click at [1146, 473] on input "Assign" at bounding box center [1145, 469] width 10 height 10
checkbox input "true"
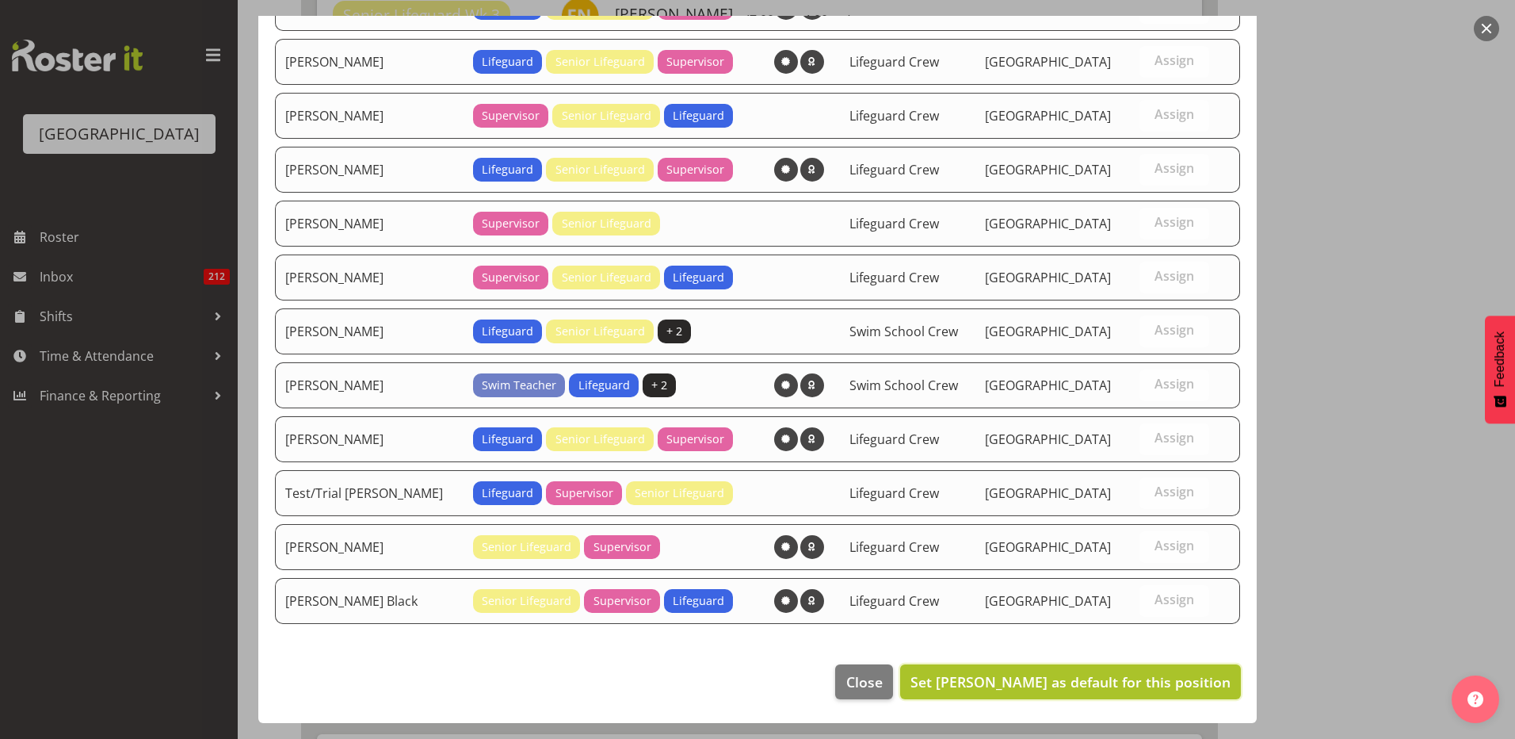
click at [1034, 676] on span "Set Felix Nicols as default for this position" at bounding box center [1071, 681] width 320 height 19
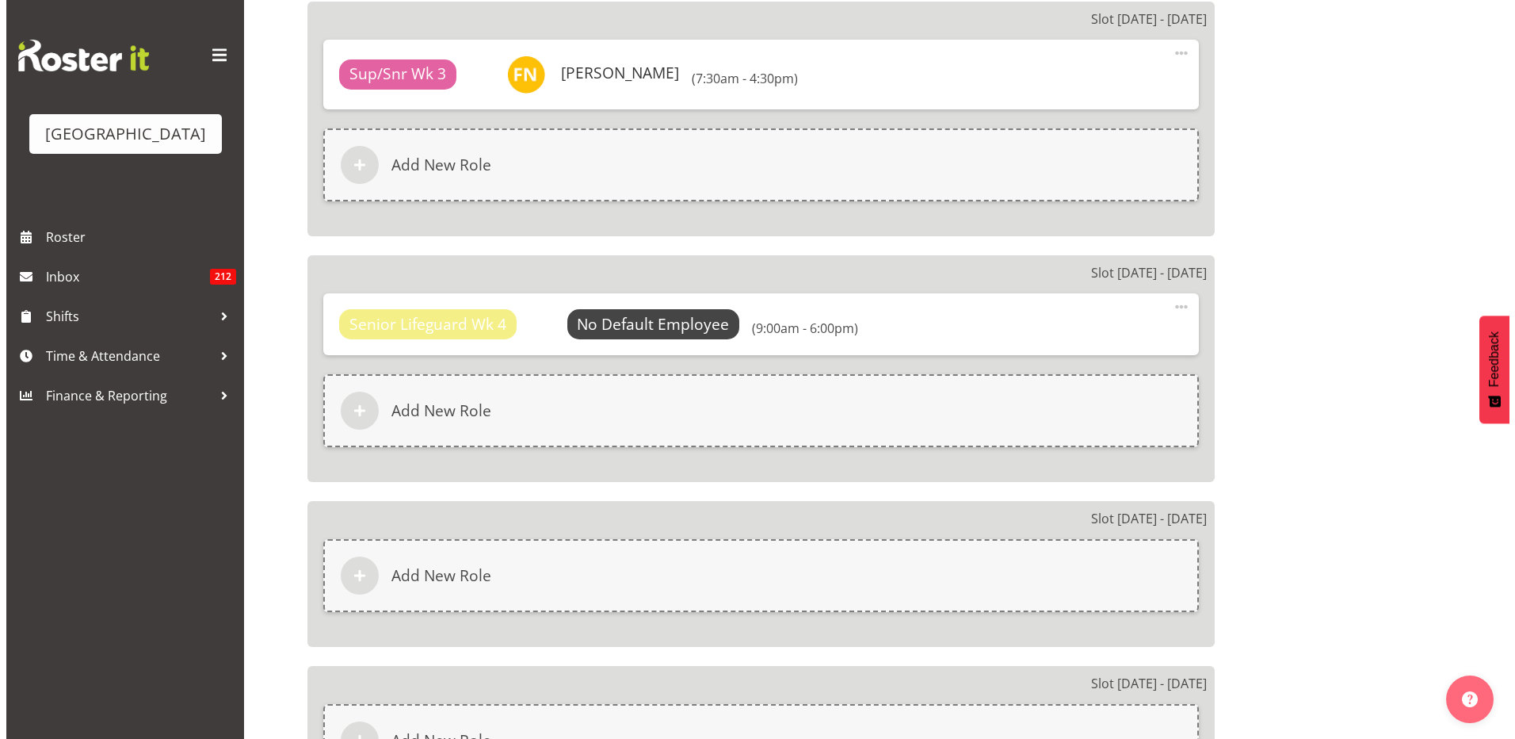
scroll to position [4042, 0]
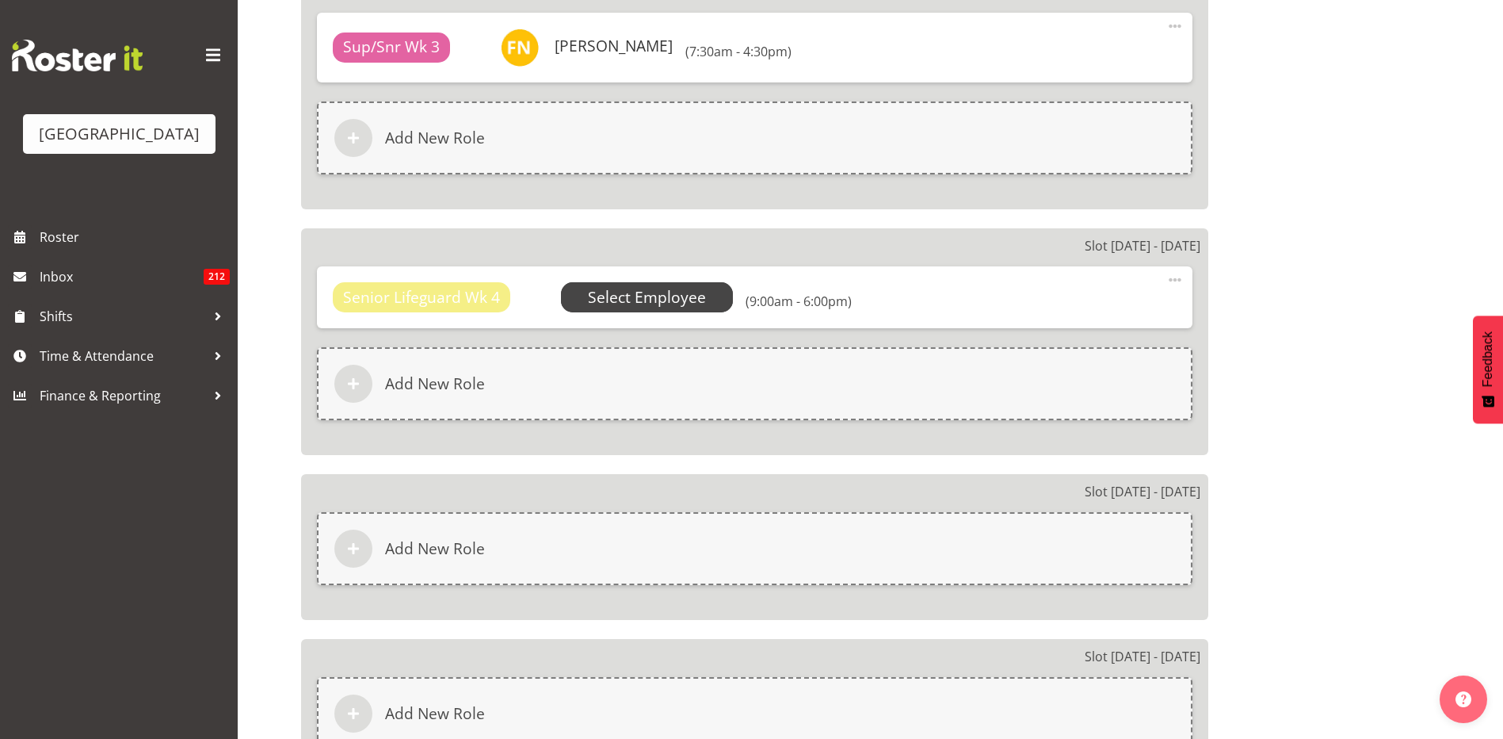
click at [599, 299] on span "Select Employee" at bounding box center [647, 297] width 118 height 23
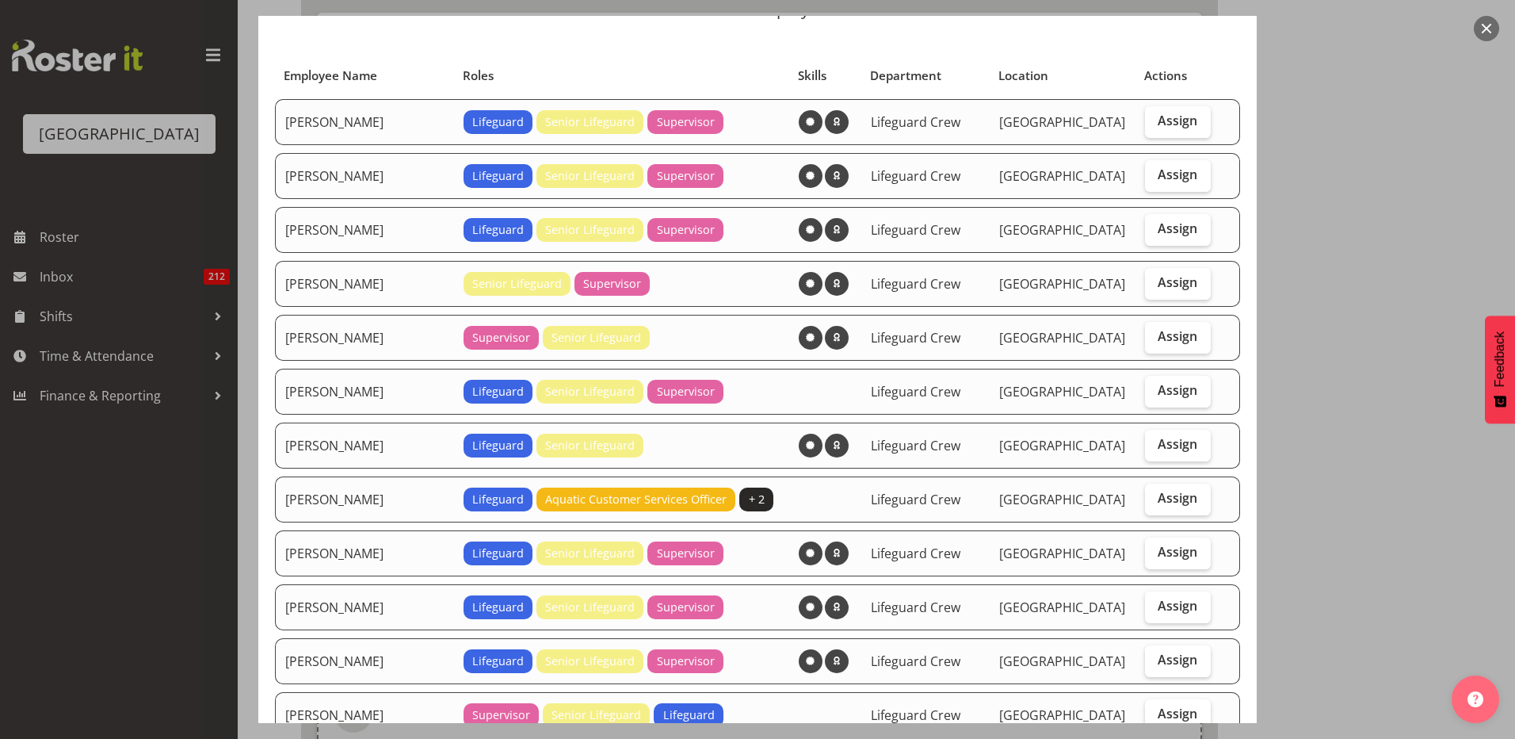
scroll to position [79, 0]
click at [1190, 391] on label "Assign" at bounding box center [1178, 391] width 66 height 32
click at [1156, 391] on input "Assign" at bounding box center [1150, 389] width 10 height 10
checkbox input "true"
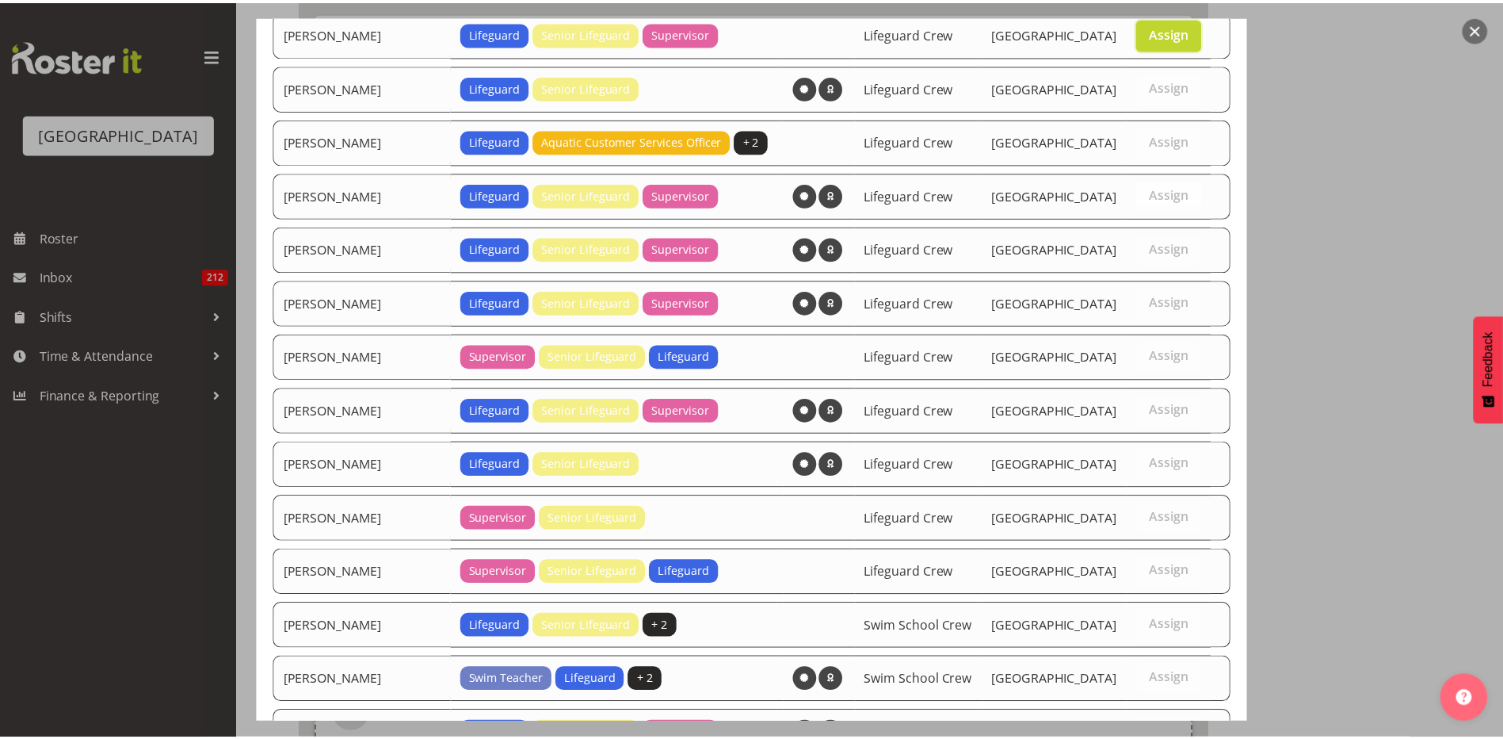
scroll to position [732, 0]
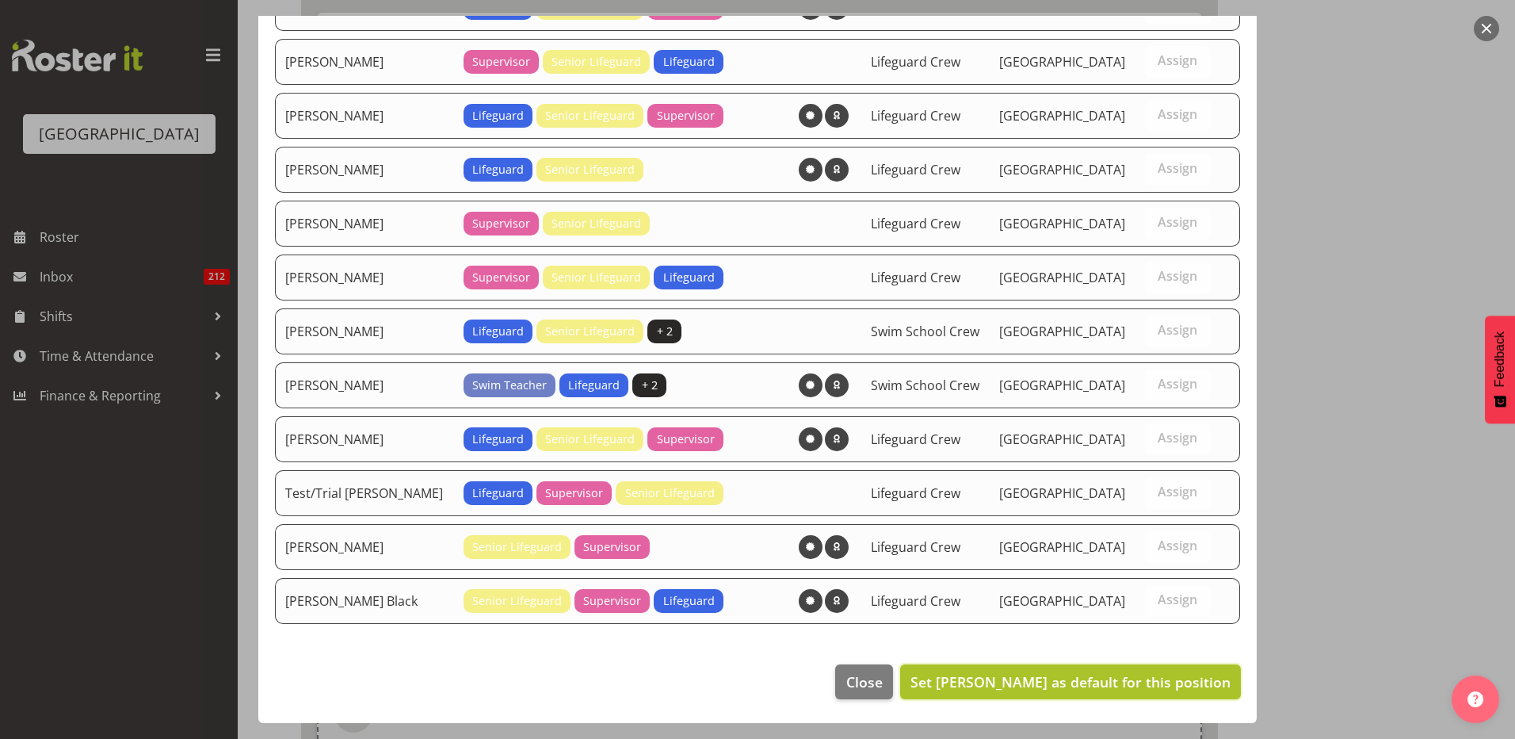
click at [1058, 686] on span "Set Felix Nicols as default for this position" at bounding box center [1071, 681] width 320 height 19
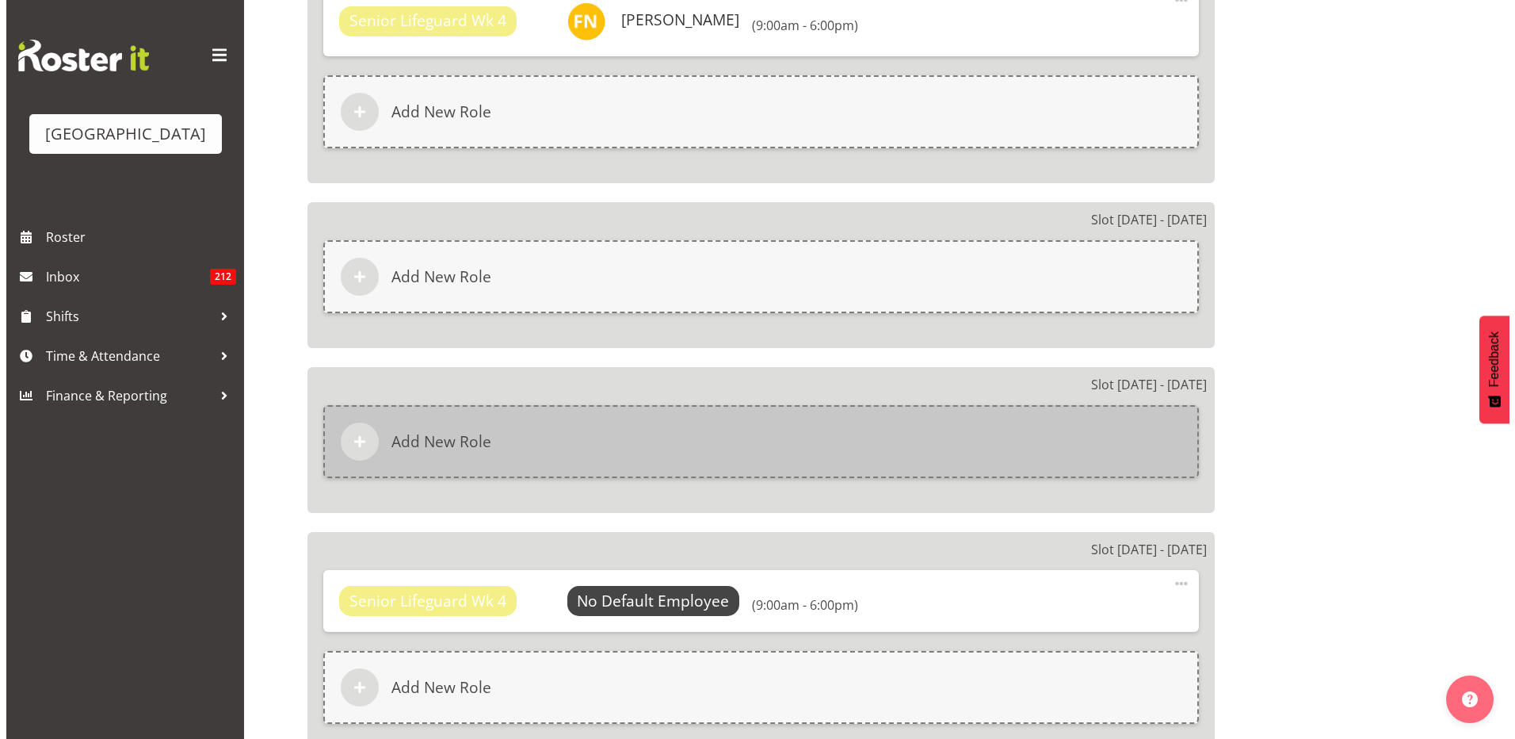
scroll to position [4359, 0]
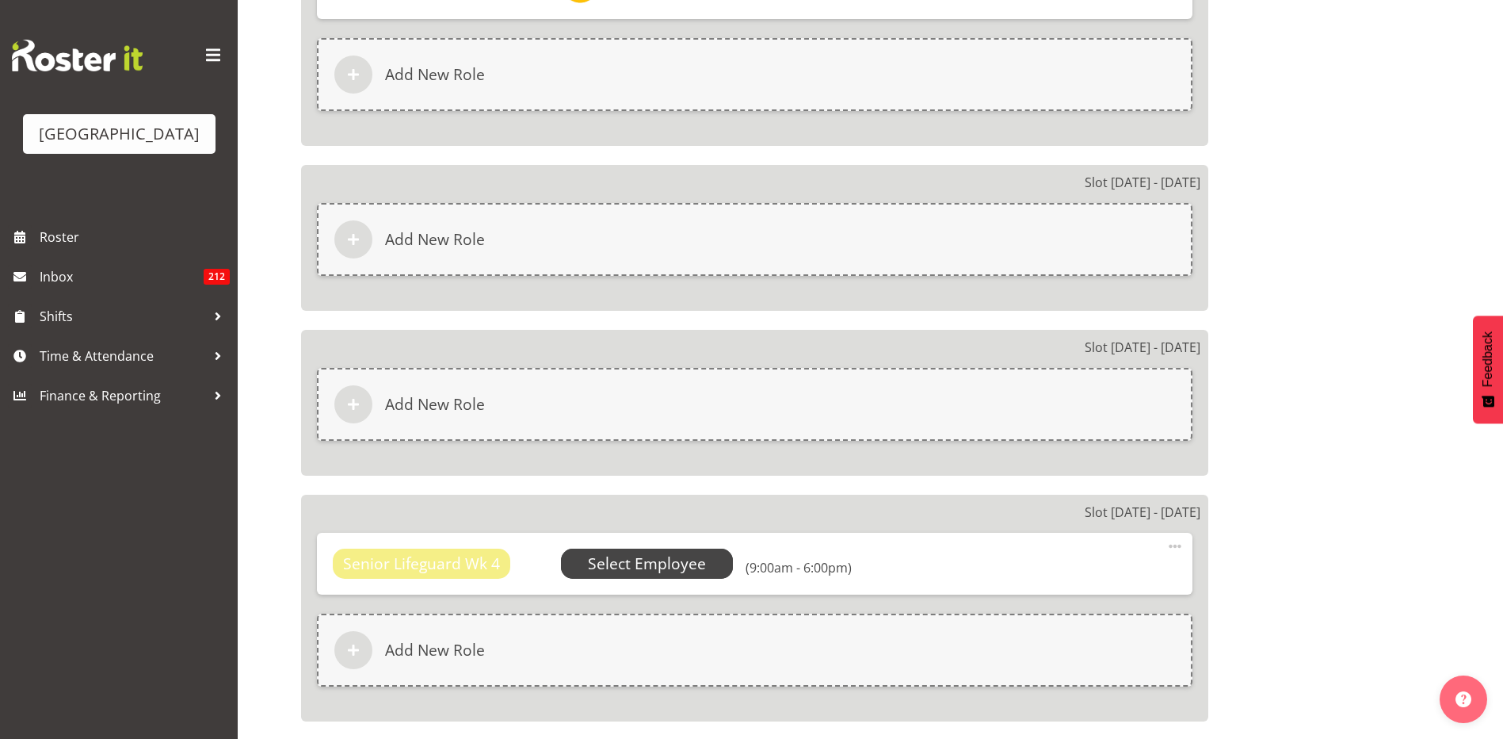
click at [658, 568] on span "Select Employee" at bounding box center [647, 563] width 118 height 23
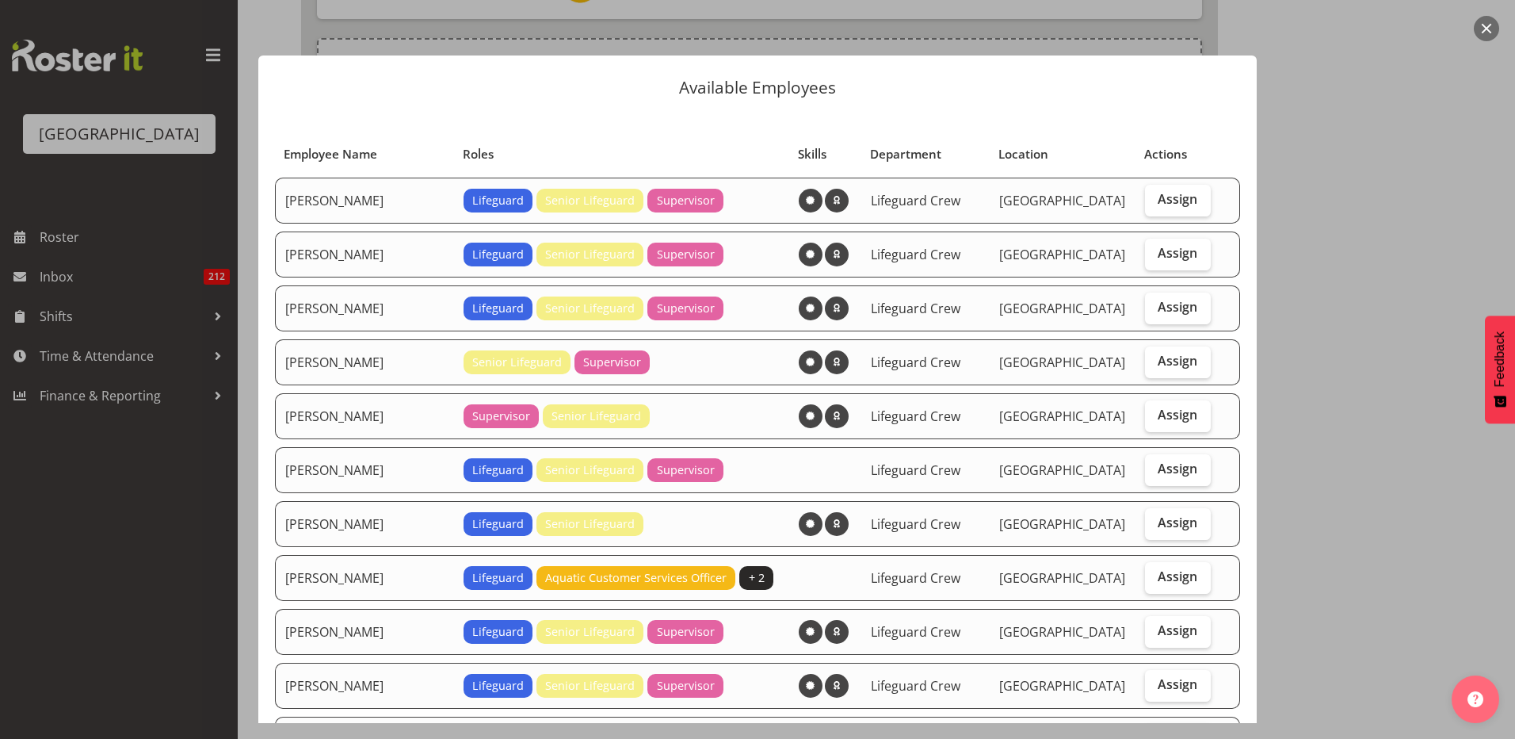
click at [1200, 461] on td "Assign" at bounding box center [1178, 470] width 85 height 46
click at [1163, 472] on span "Assign" at bounding box center [1178, 468] width 40 height 16
click at [1156, 472] on input "Assign" at bounding box center [1150, 469] width 10 height 10
checkbox input "true"
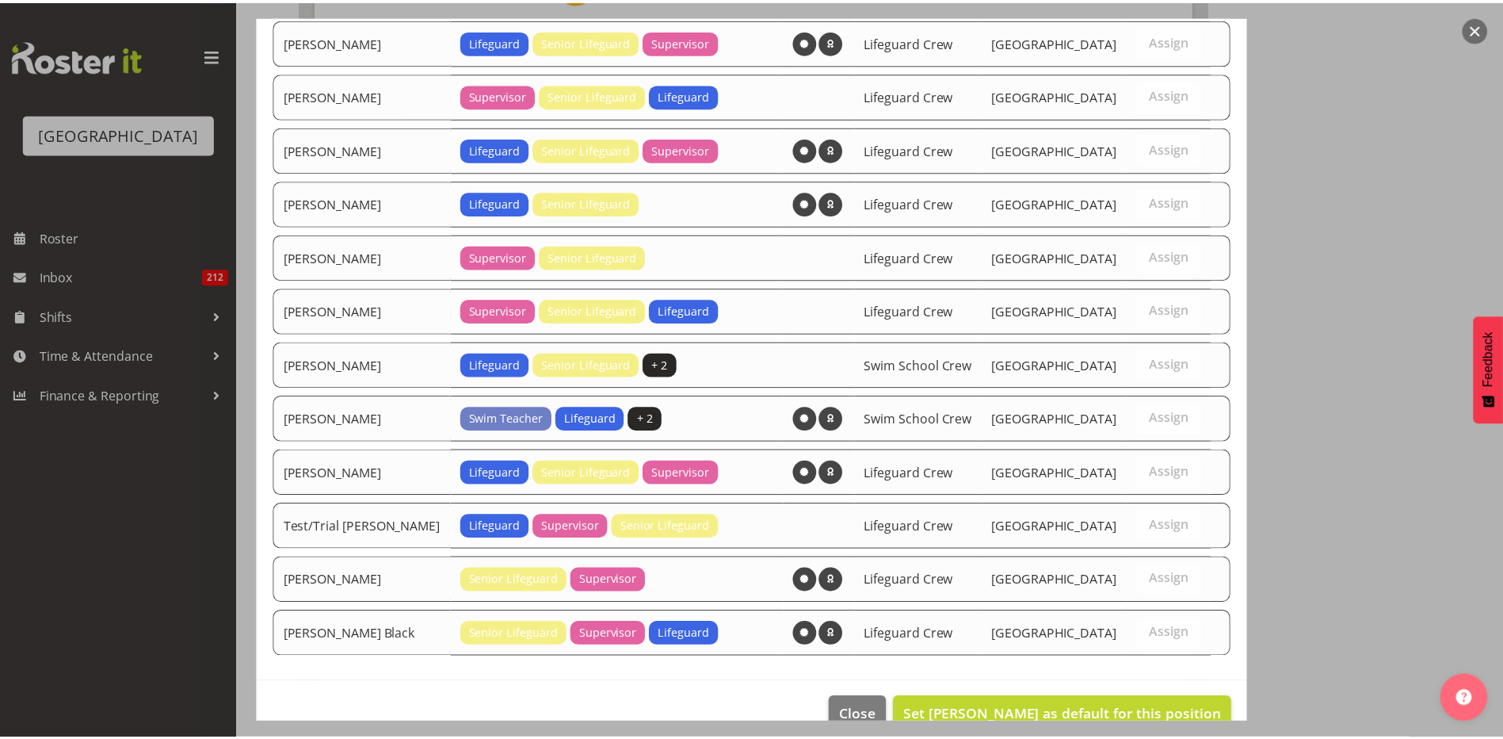
scroll to position [732, 0]
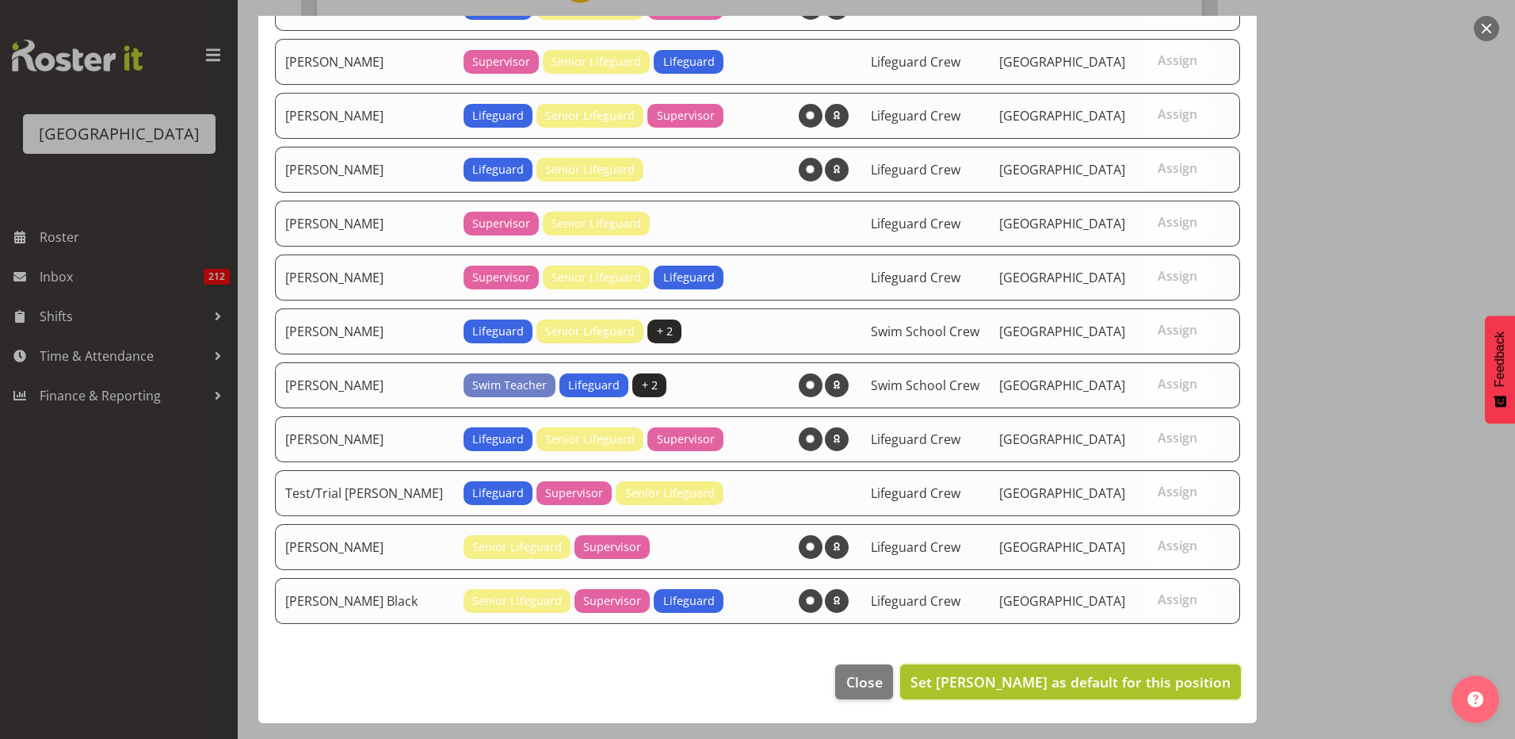
click at [1103, 687] on span "Set Felix Nicols as default for this position" at bounding box center [1071, 681] width 320 height 19
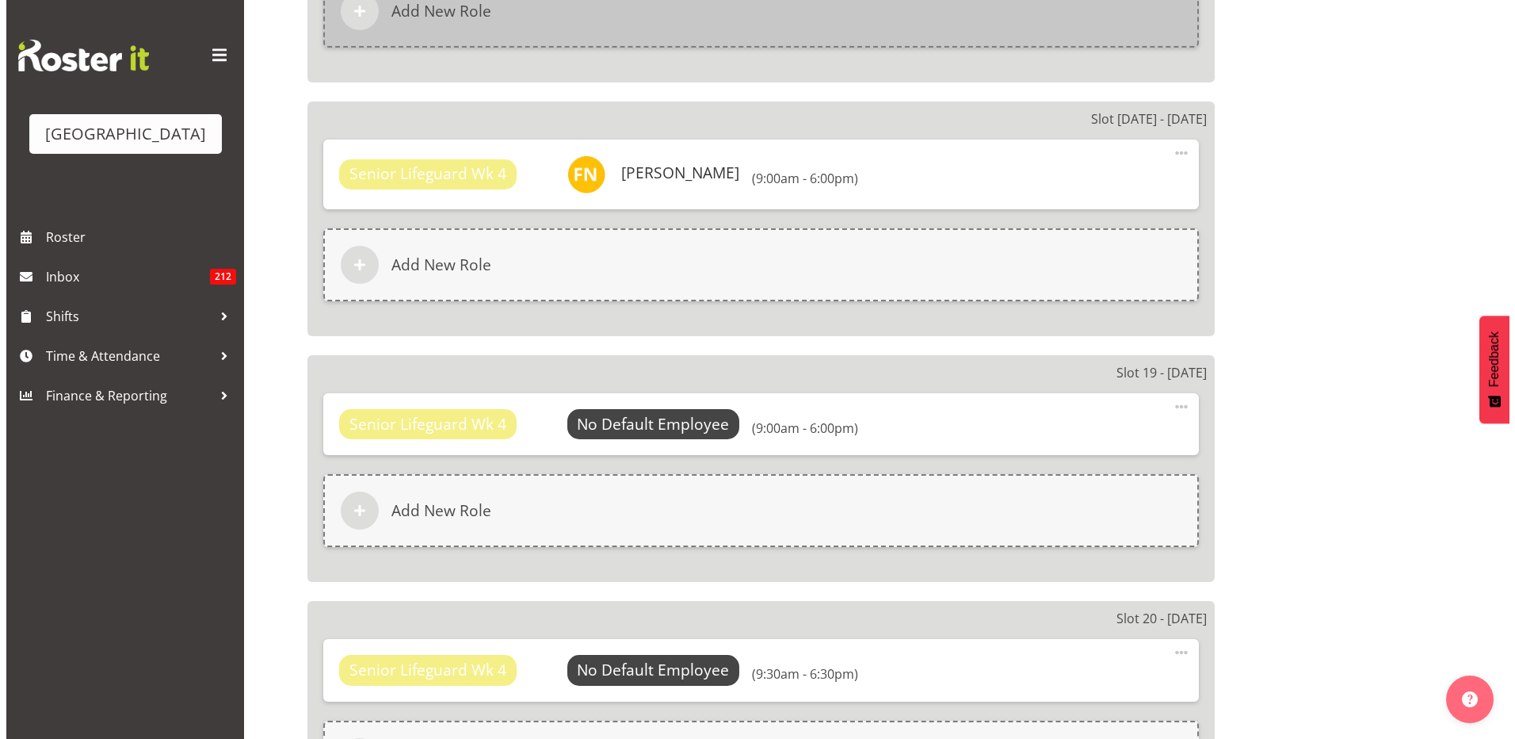
scroll to position [4755, 0]
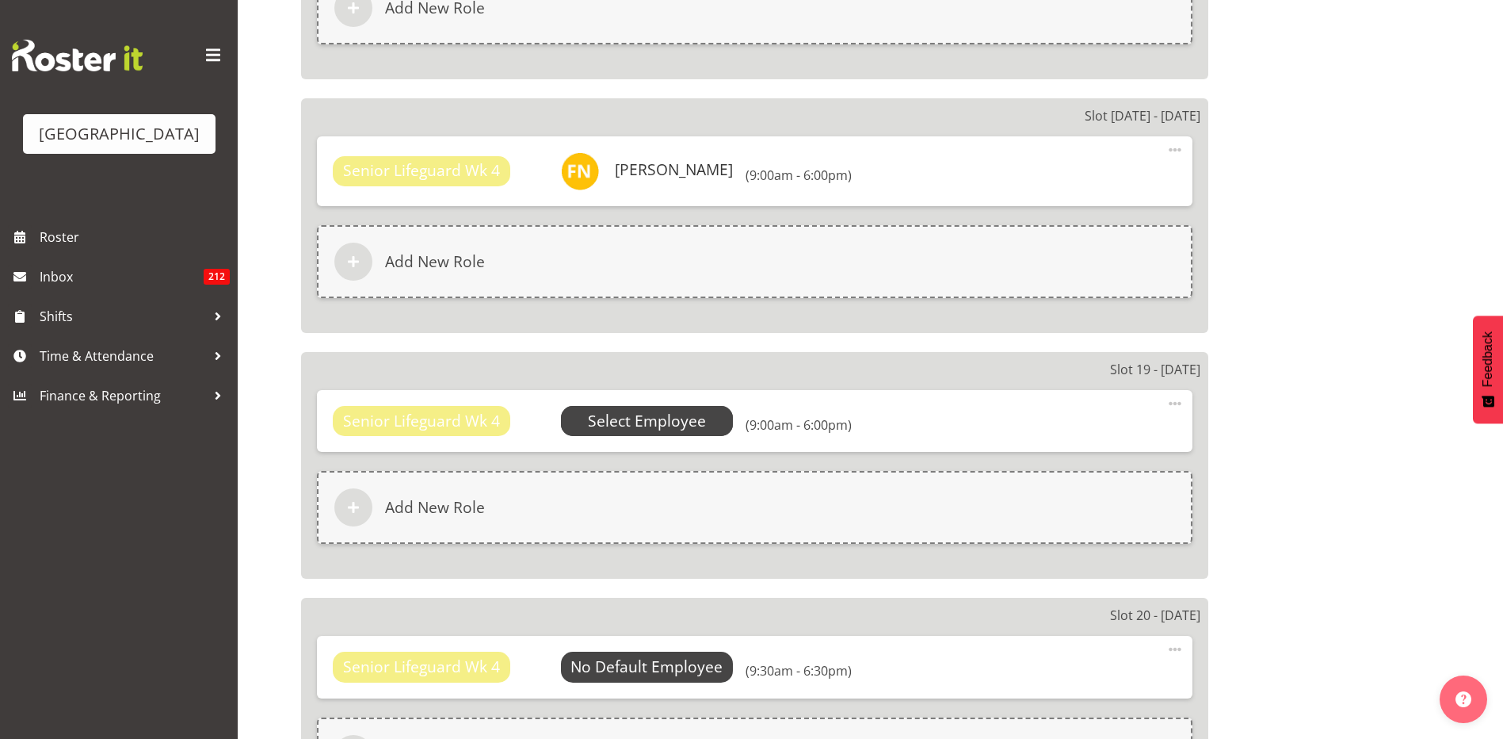
click at [696, 410] on span "Select Employee" at bounding box center [647, 421] width 118 height 23
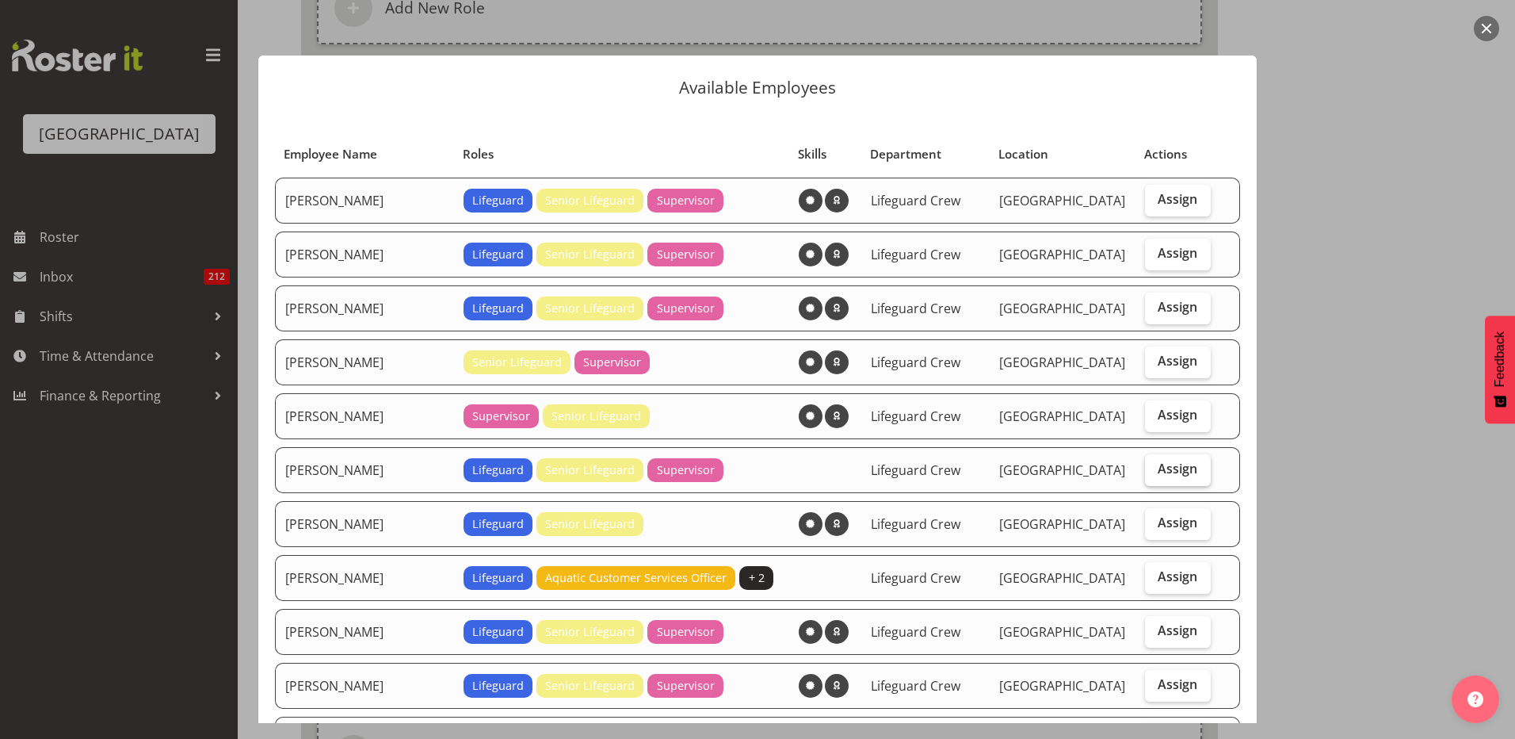
click at [1167, 472] on span "Assign" at bounding box center [1178, 468] width 40 height 16
click at [1156, 472] on input "Assign" at bounding box center [1150, 469] width 10 height 10
checkbox input "true"
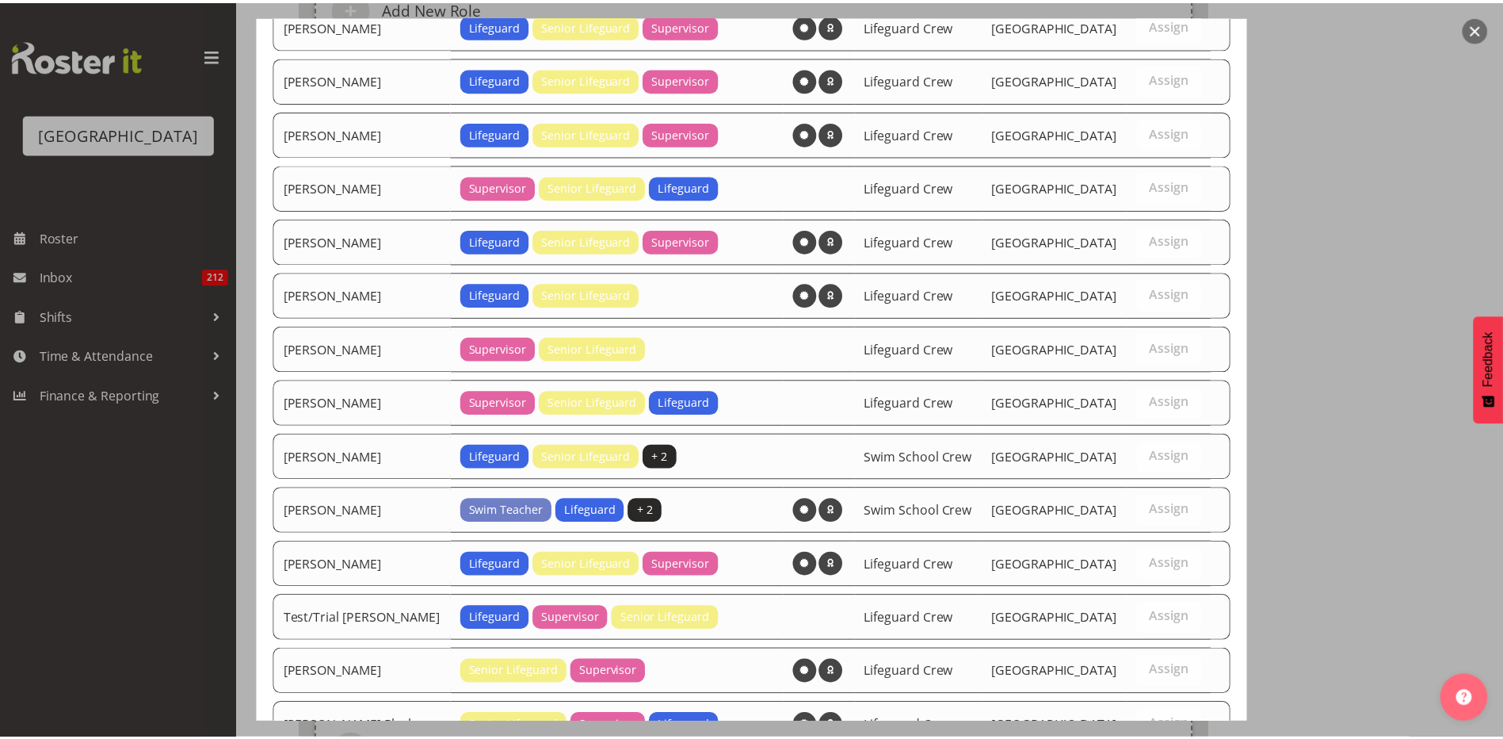
scroll to position [732, 0]
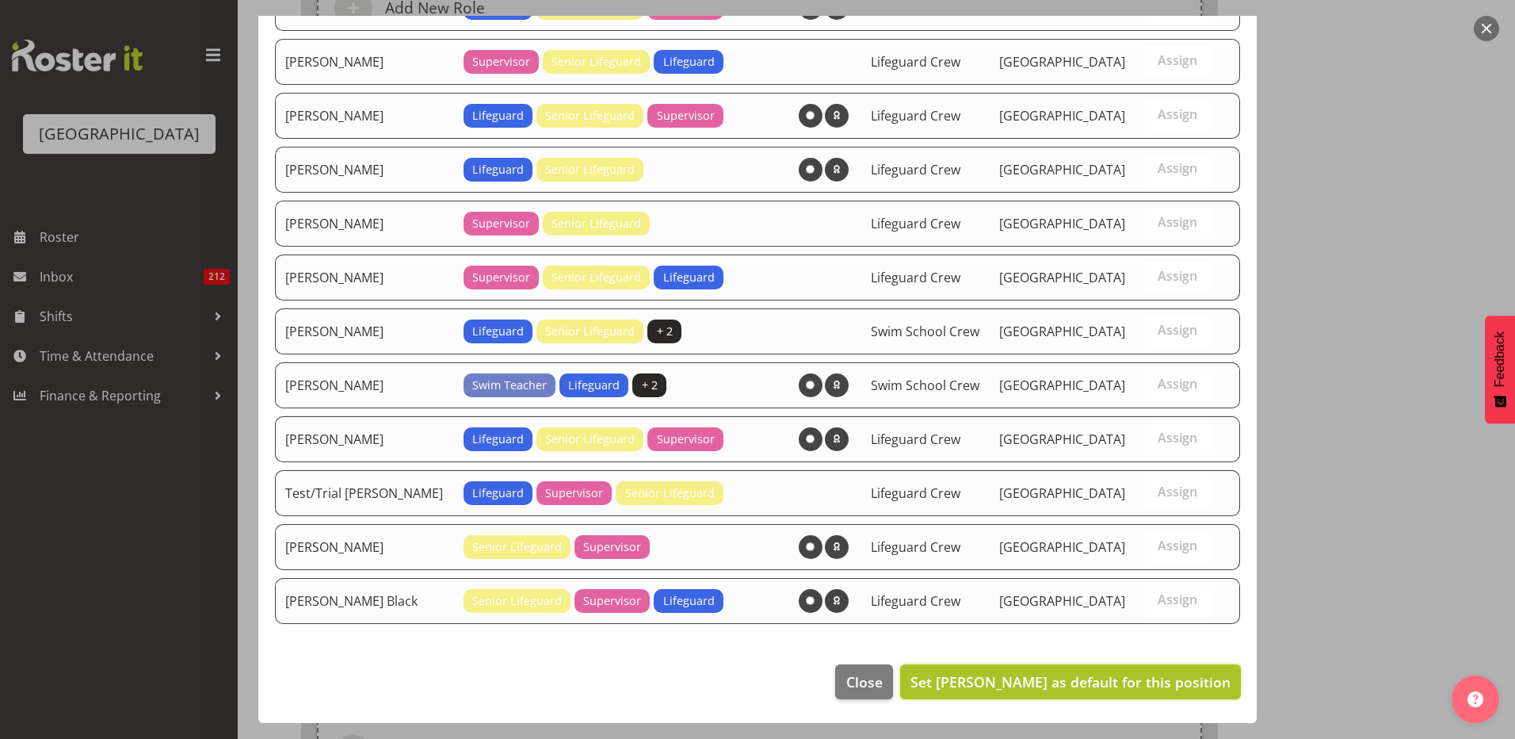
click at [1036, 681] on span "Set Felix Nicols as default for this position" at bounding box center [1071, 681] width 320 height 19
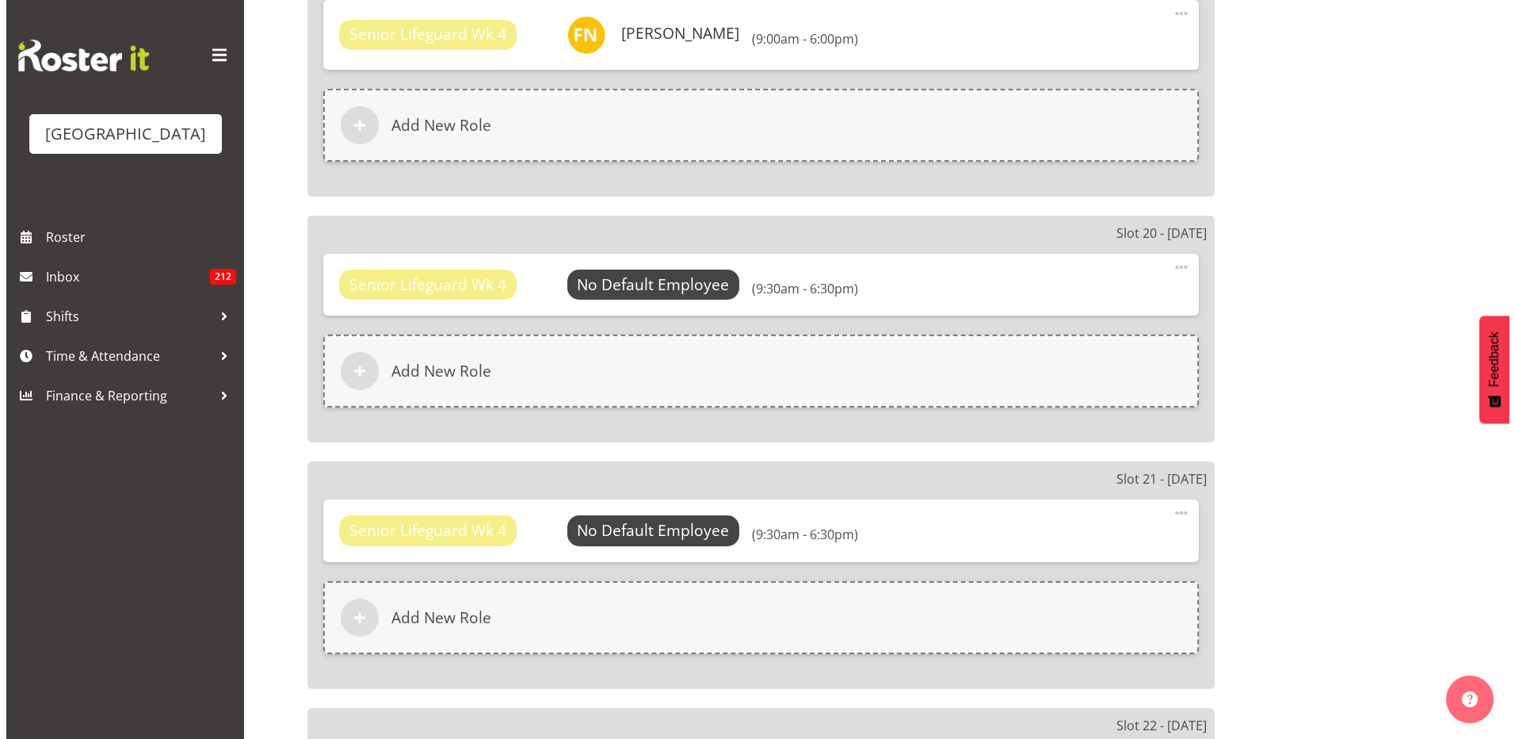
scroll to position [5152, 0]
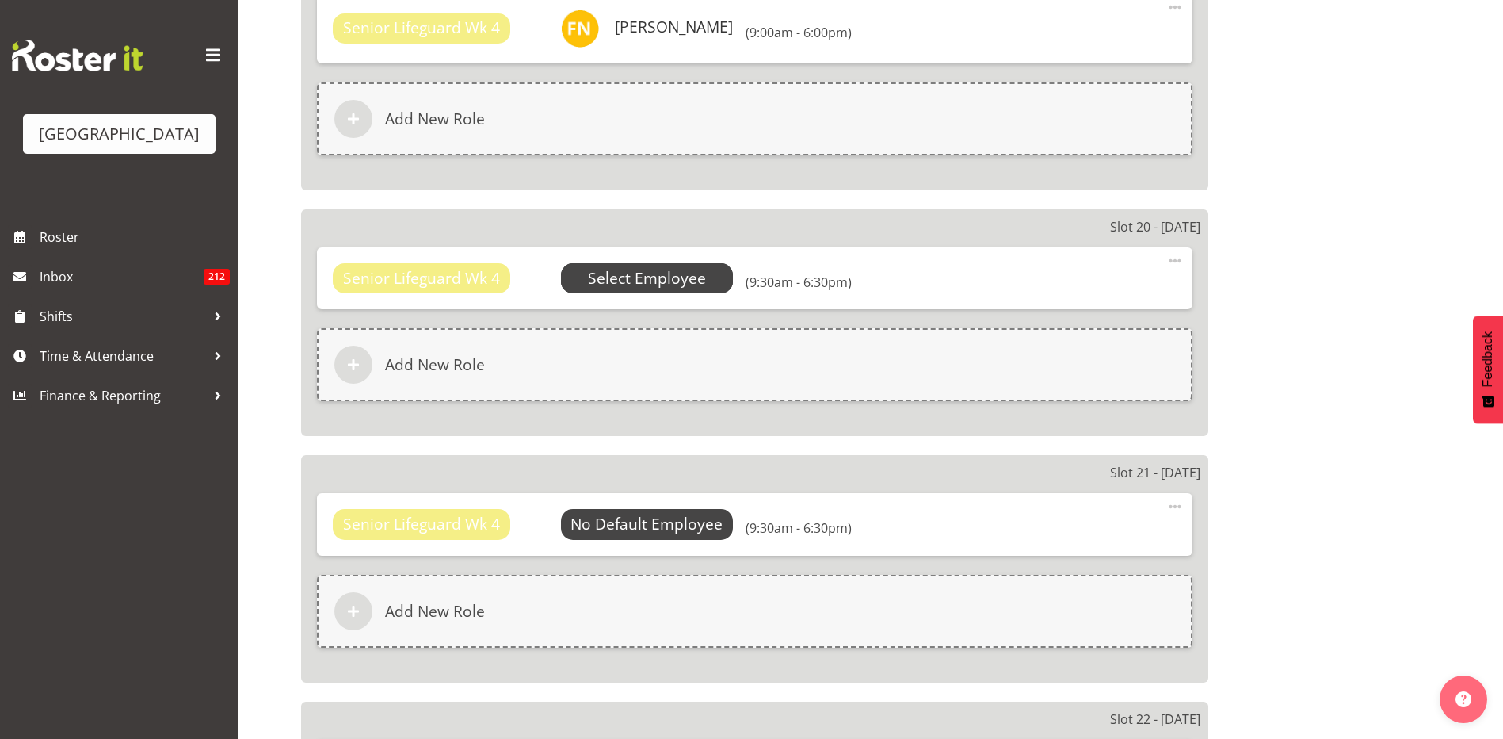
click at [659, 278] on span "Select Employee" at bounding box center [647, 278] width 118 height 23
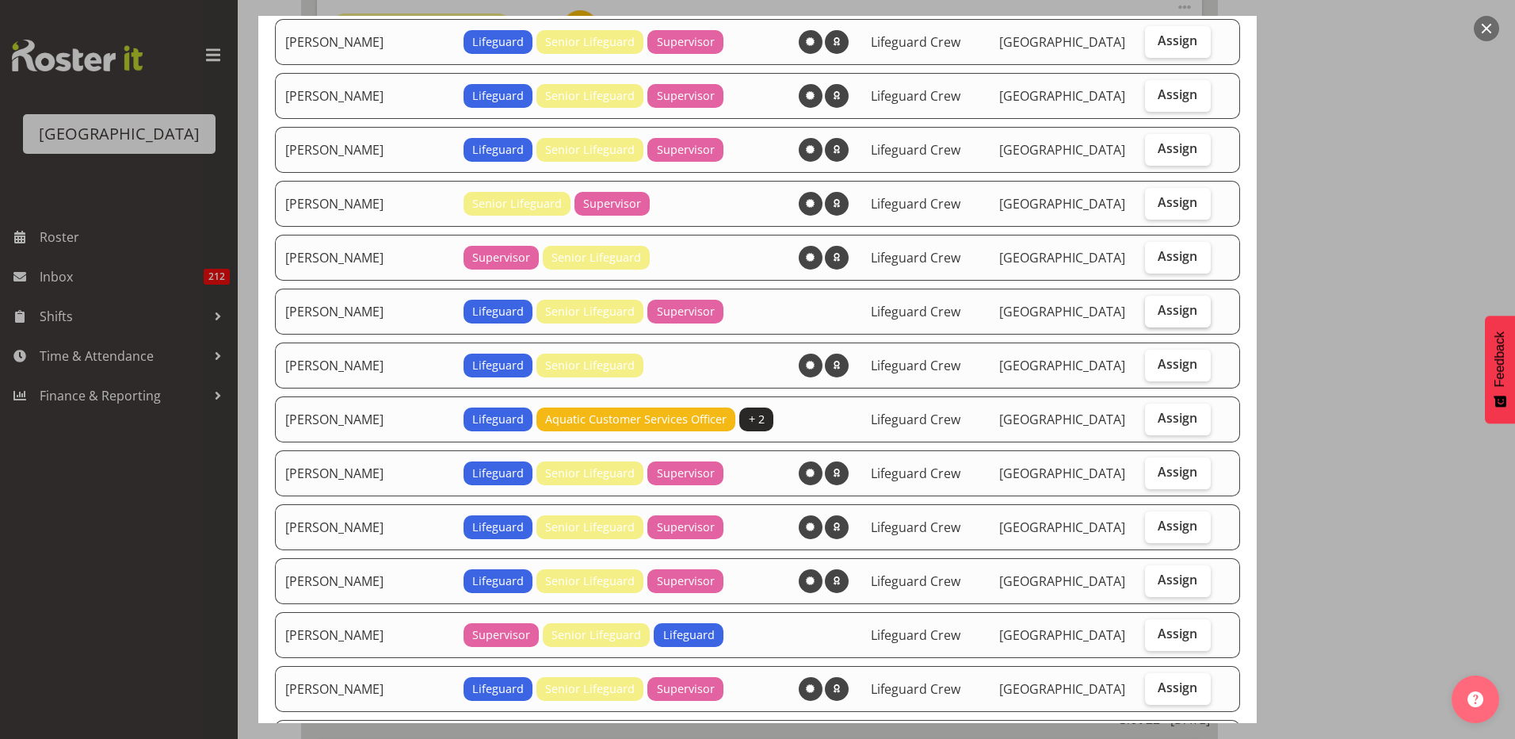
click at [1158, 312] on span "Assign" at bounding box center [1178, 310] width 40 height 16
click at [1147, 312] on input "Assign" at bounding box center [1150, 310] width 10 height 10
checkbox input "true"
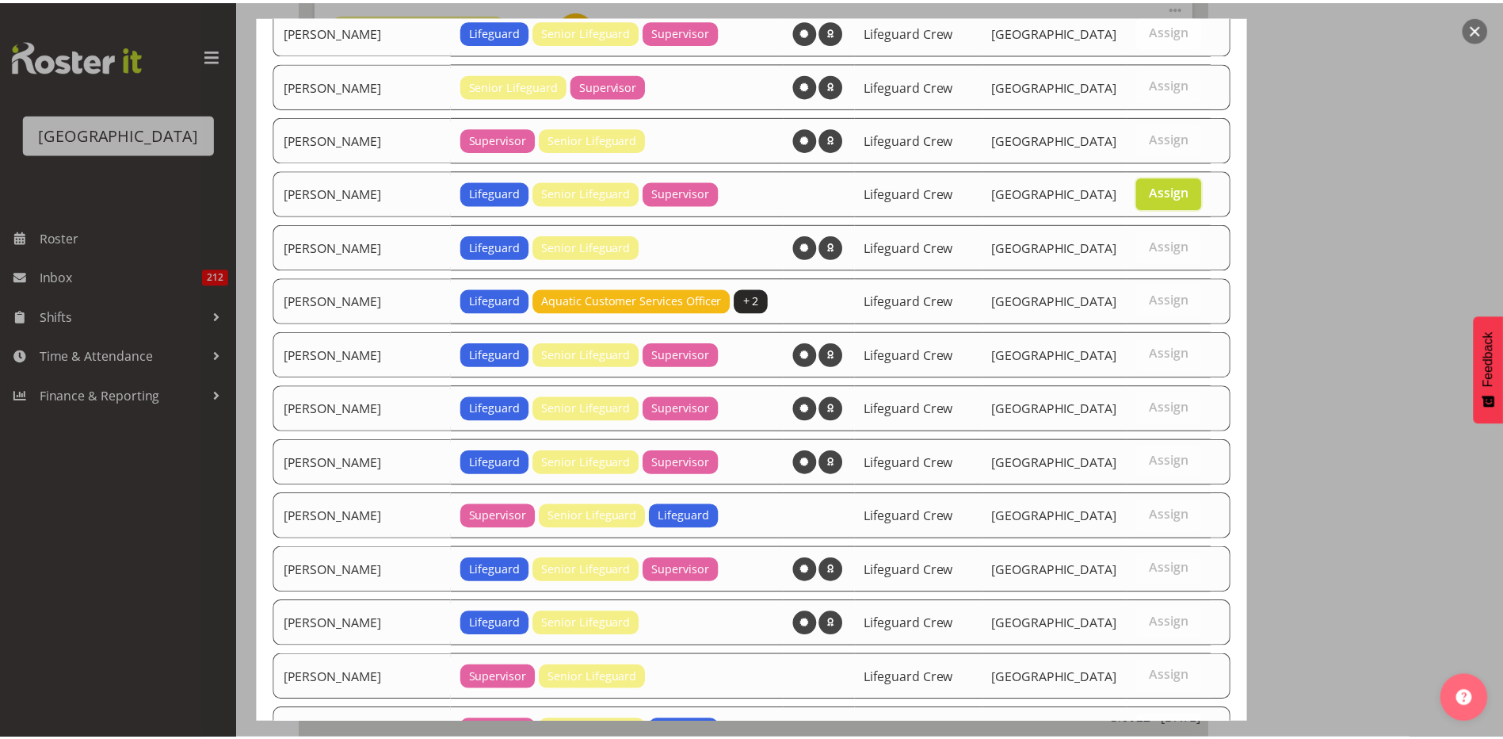
scroll to position [732, 0]
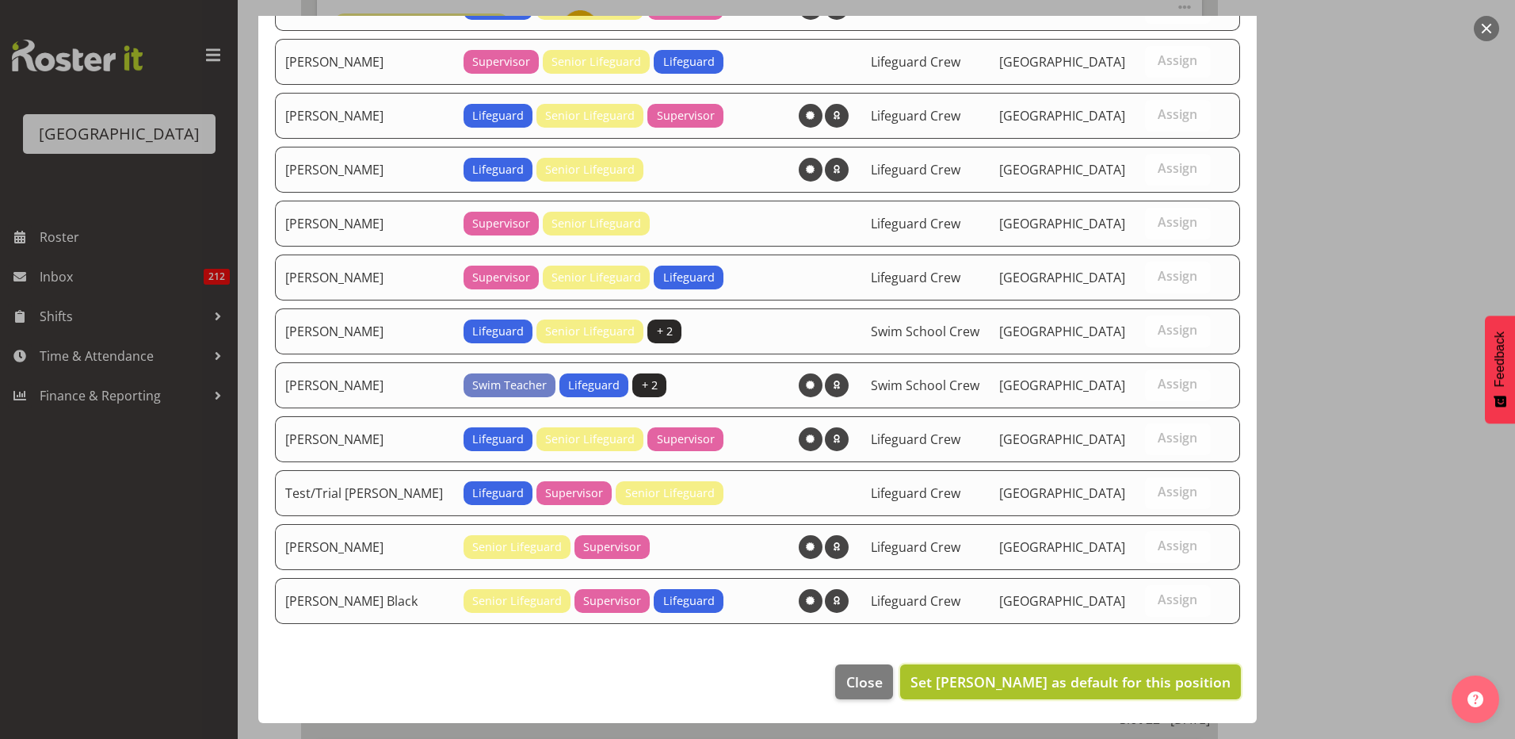
click at [996, 682] on span "Set Felix Nicols as default for this position" at bounding box center [1071, 681] width 320 height 19
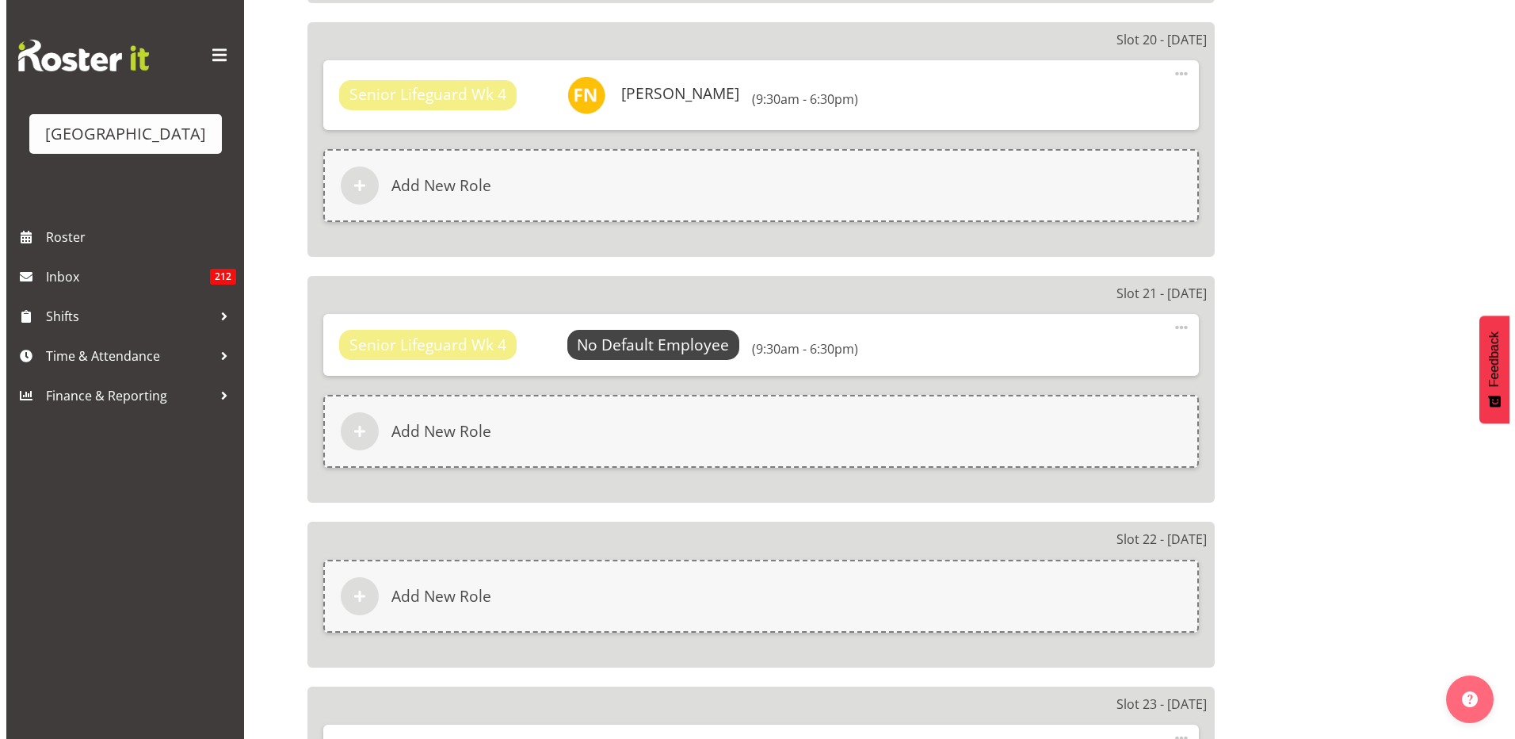
scroll to position [5310, 0]
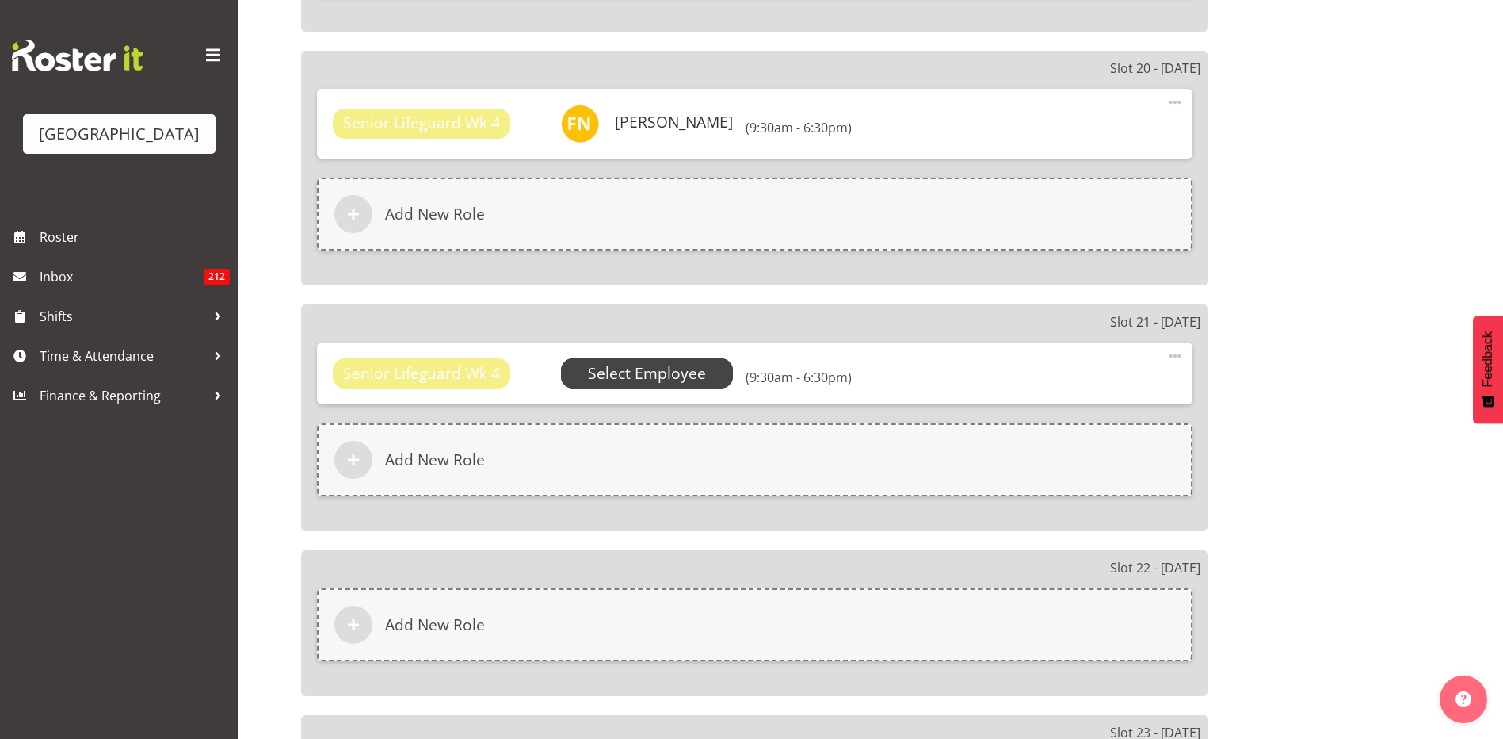
click at [643, 358] on span "Select Employee" at bounding box center [647, 373] width 173 height 30
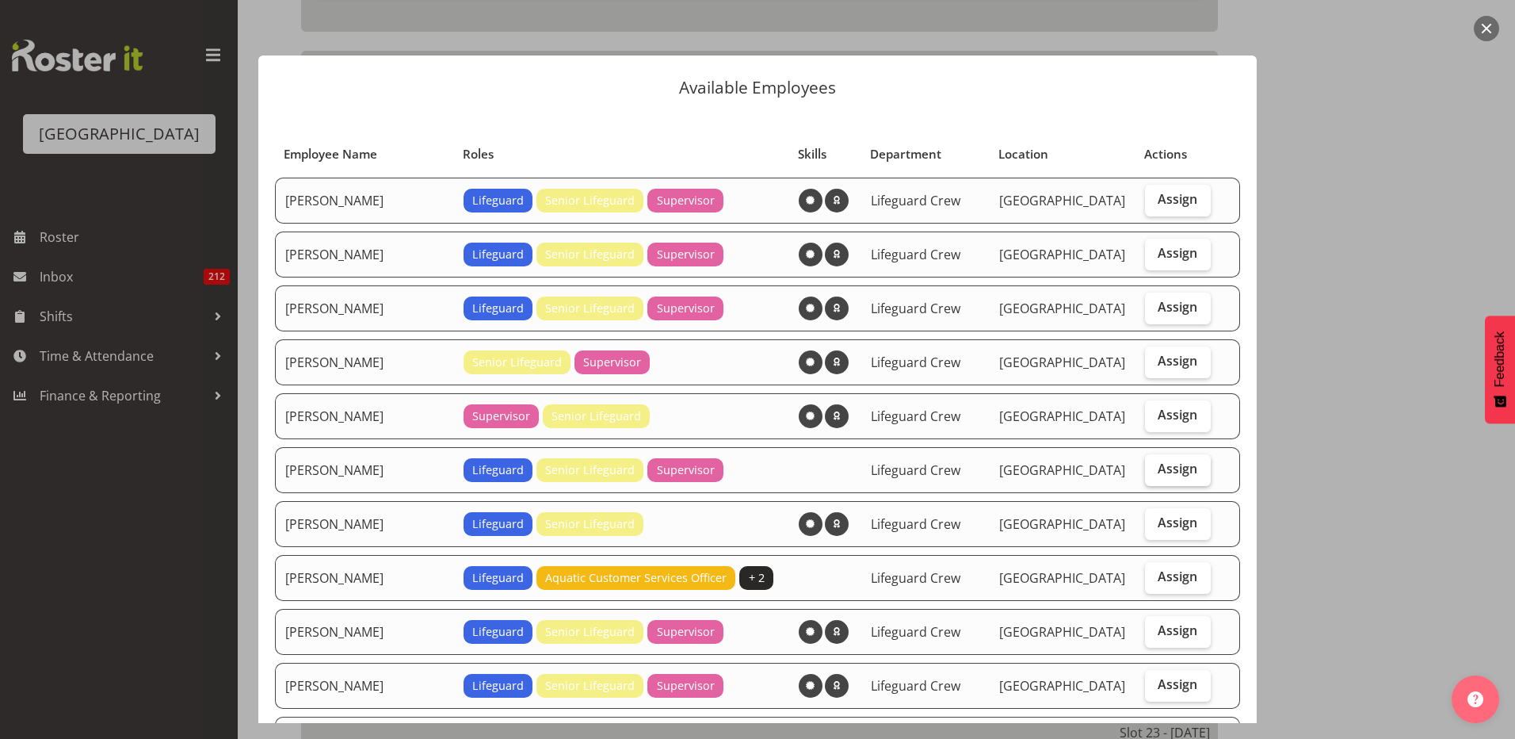
click at [1167, 474] on span "Assign" at bounding box center [1178, 468] width 40 height 16
click at [1156, 474] on input "Assign" at bounding box center [1150, 469] width 10 height 10
checkbox input "true"
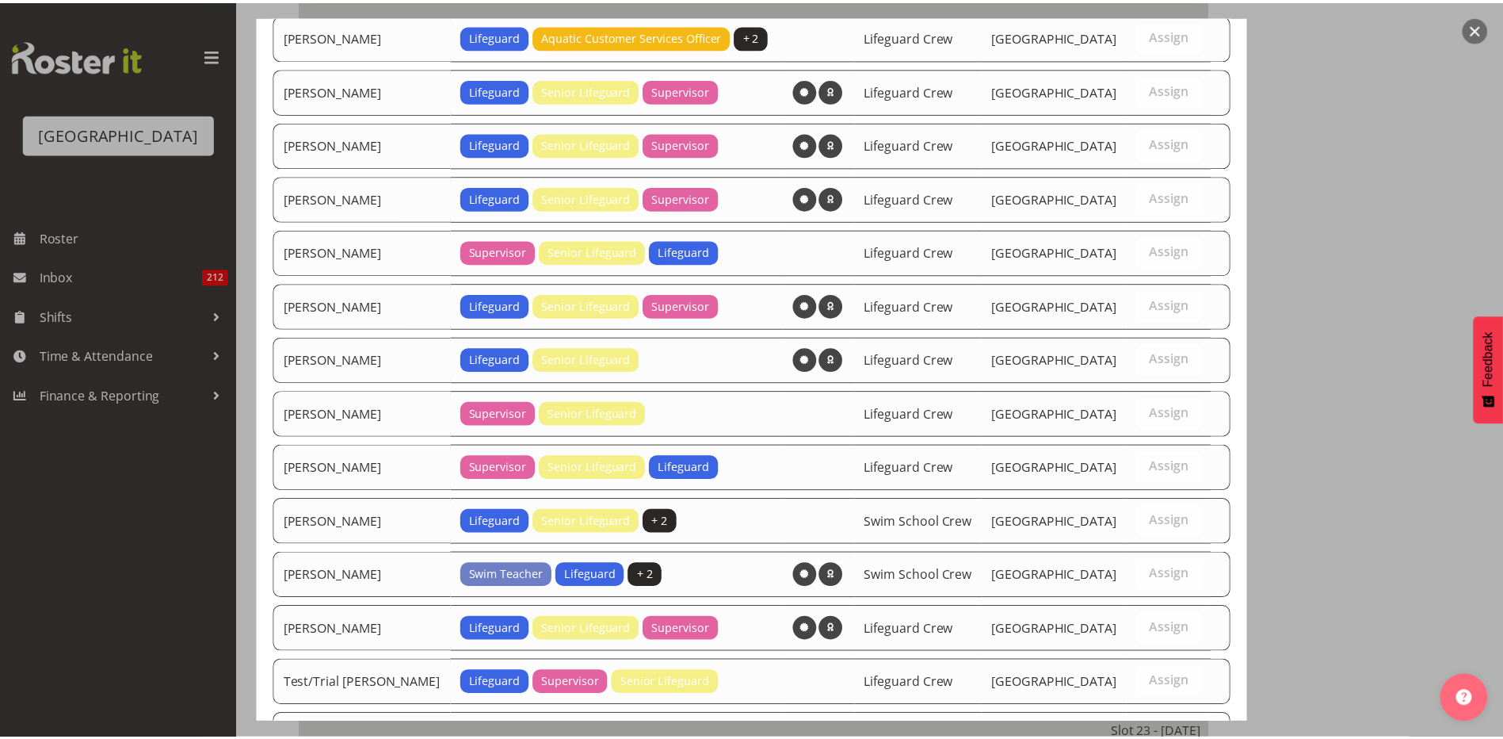
scroll to position [732, 0]
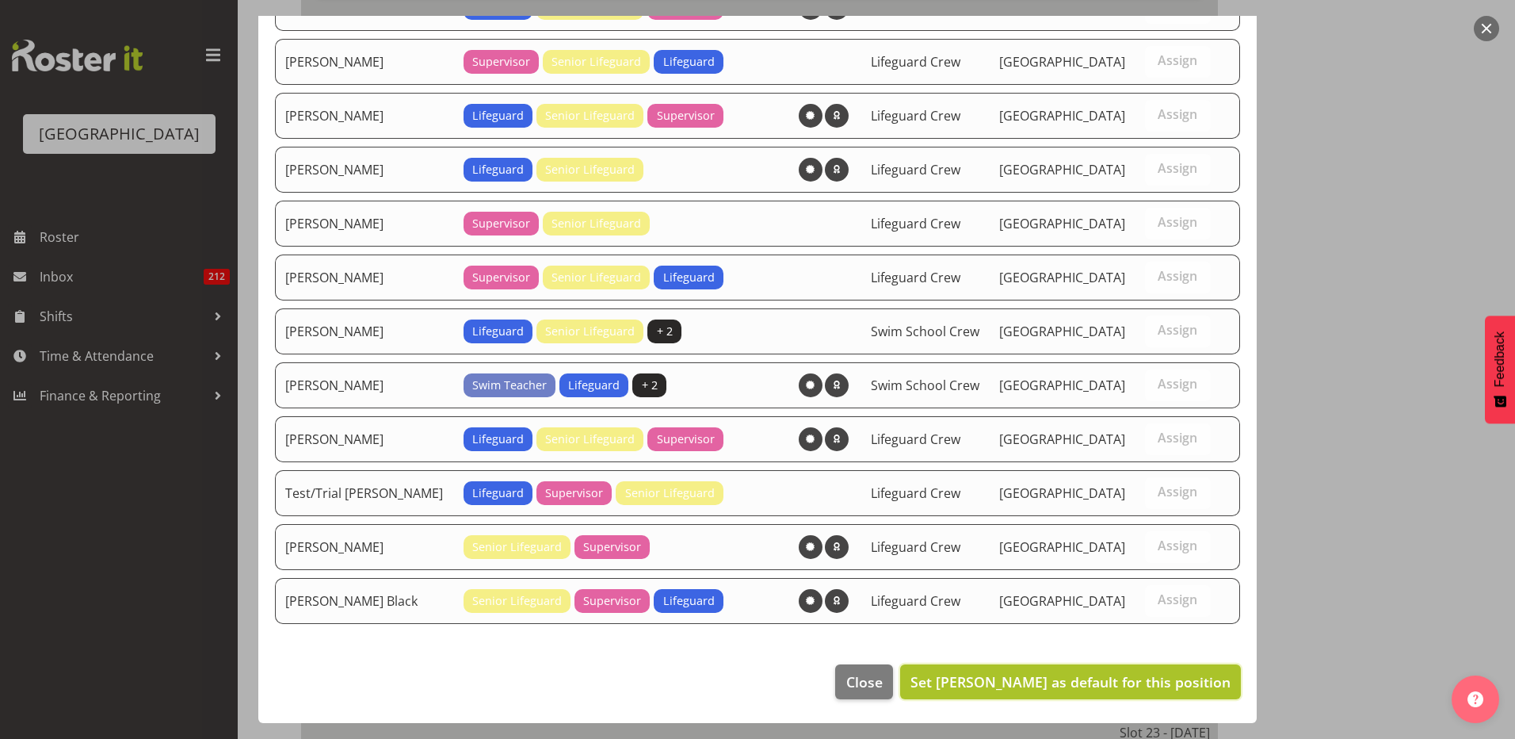
click at [1027, 682] on span "Set Felix Nicols as default for this position" at bounding box center [1071, 681] width 320 height 19
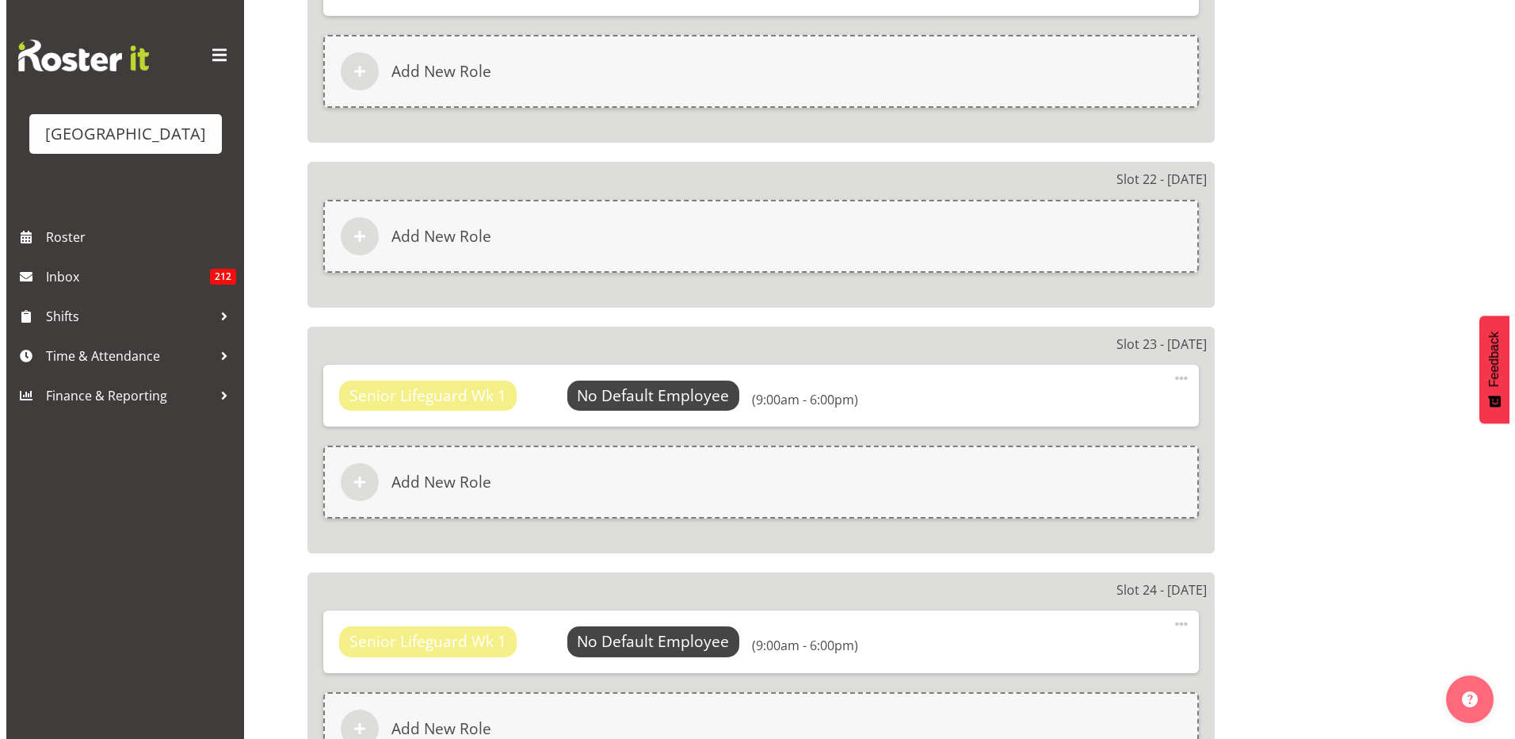
scroll to position [5786, 0]
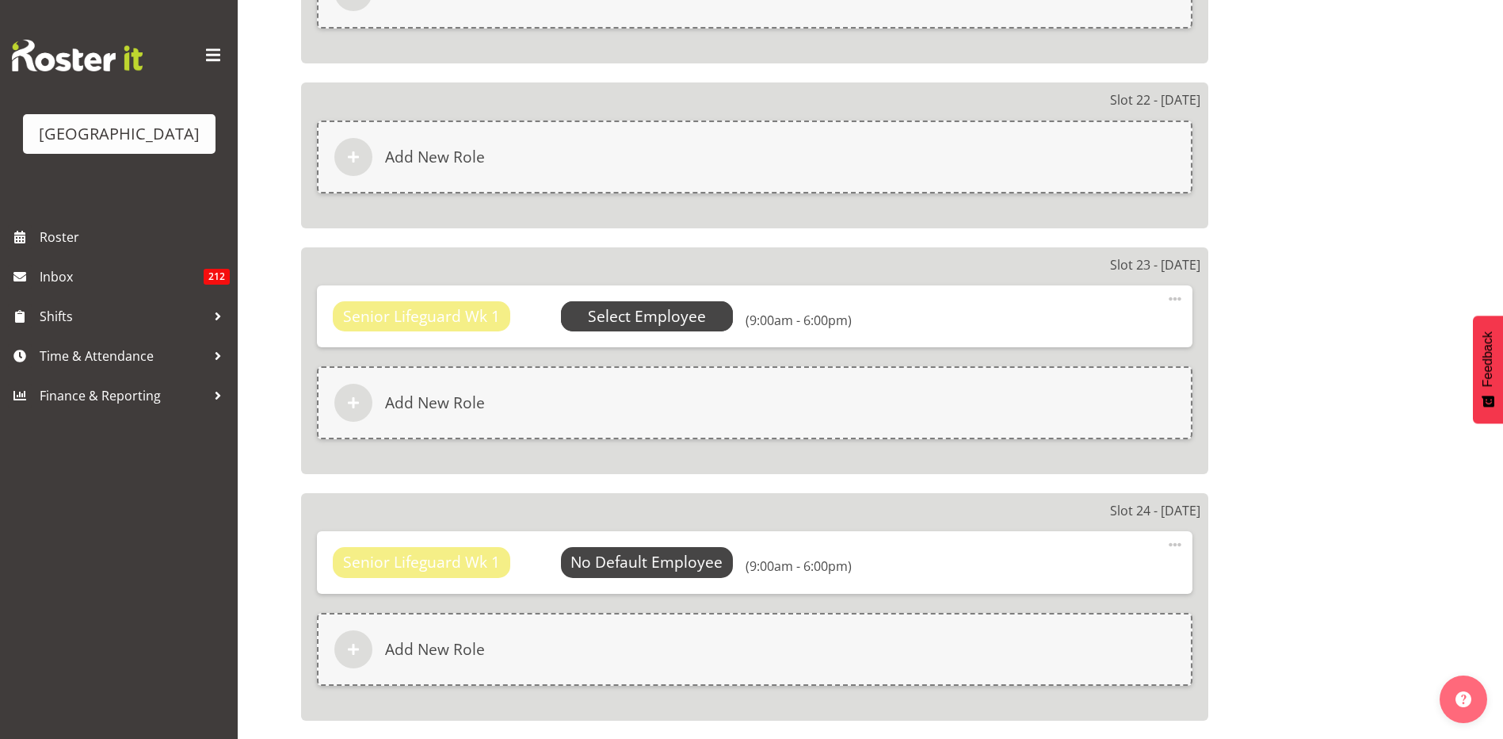
click at [656, 322] on span "Select Employee" at bounding box center [647, 316] width 118 height 23
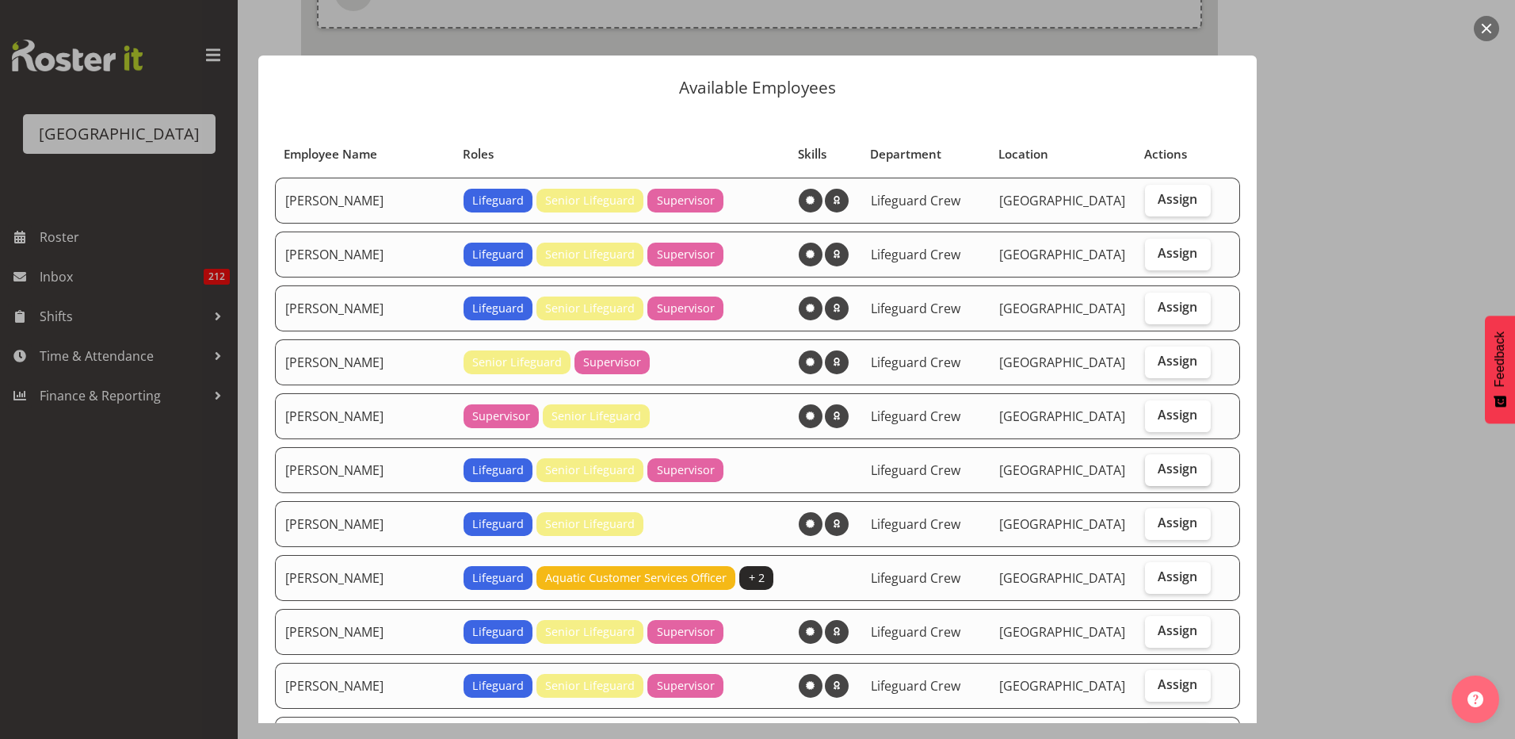
click at [1158, 468] on span "Assign" at bounding box center [1178, 468] width 40 height 16
click at [1154, 468] on input "Assign" at bounding box center [1150, 469] width 10 height 10
checkbox input "true"
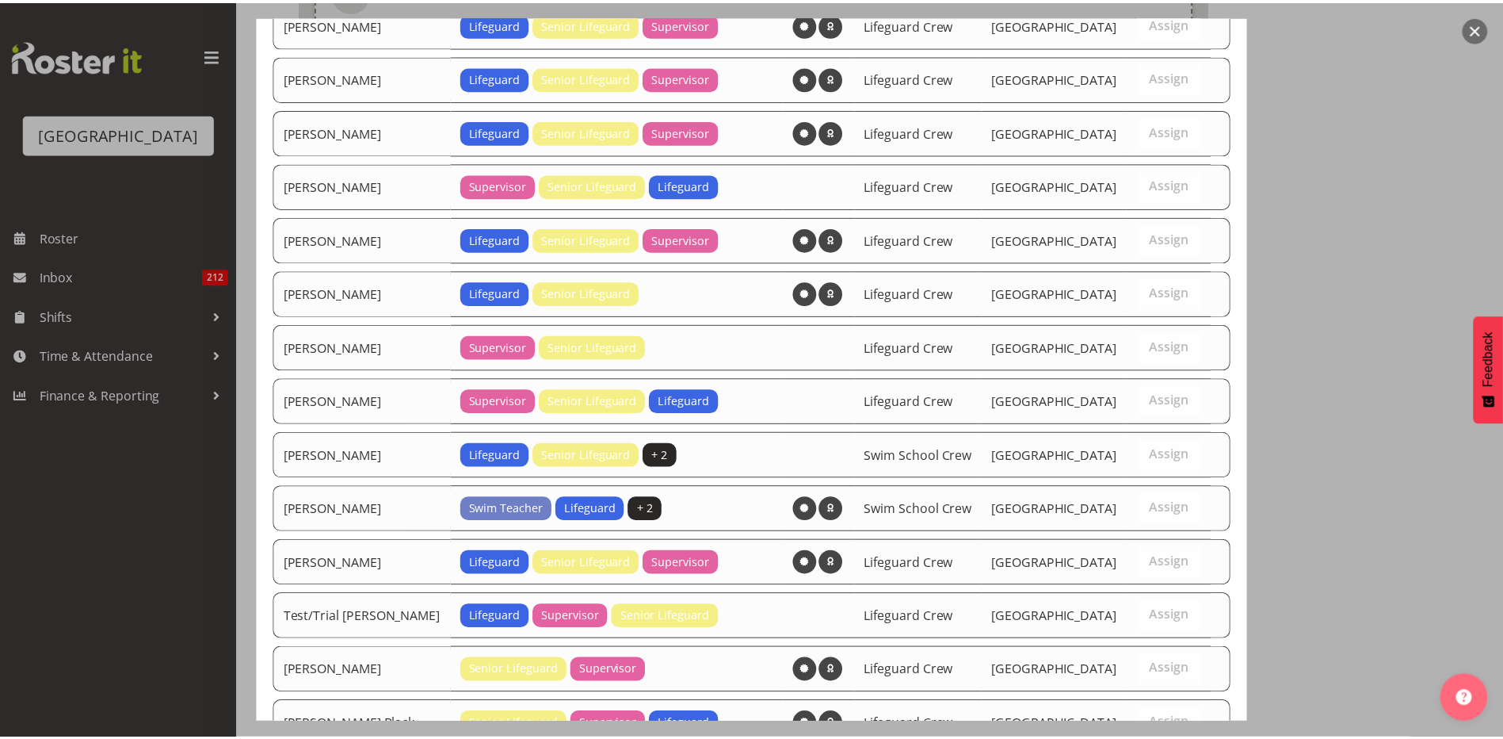
scroll to position [732, 0]
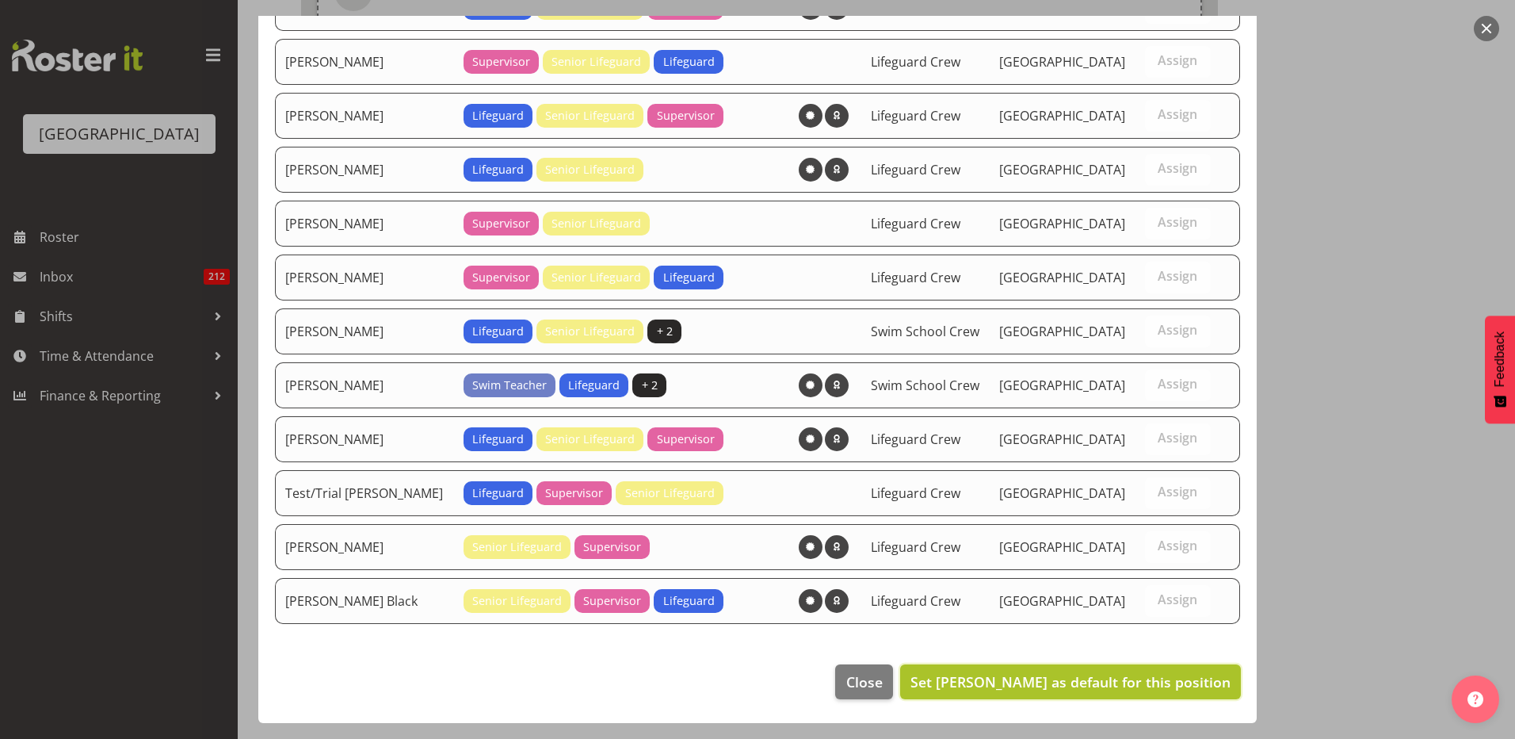
click at [1054, 687] on span "Set Felix Nicols as default for this position" at bounding box center [1071, 681] width 320 height 19
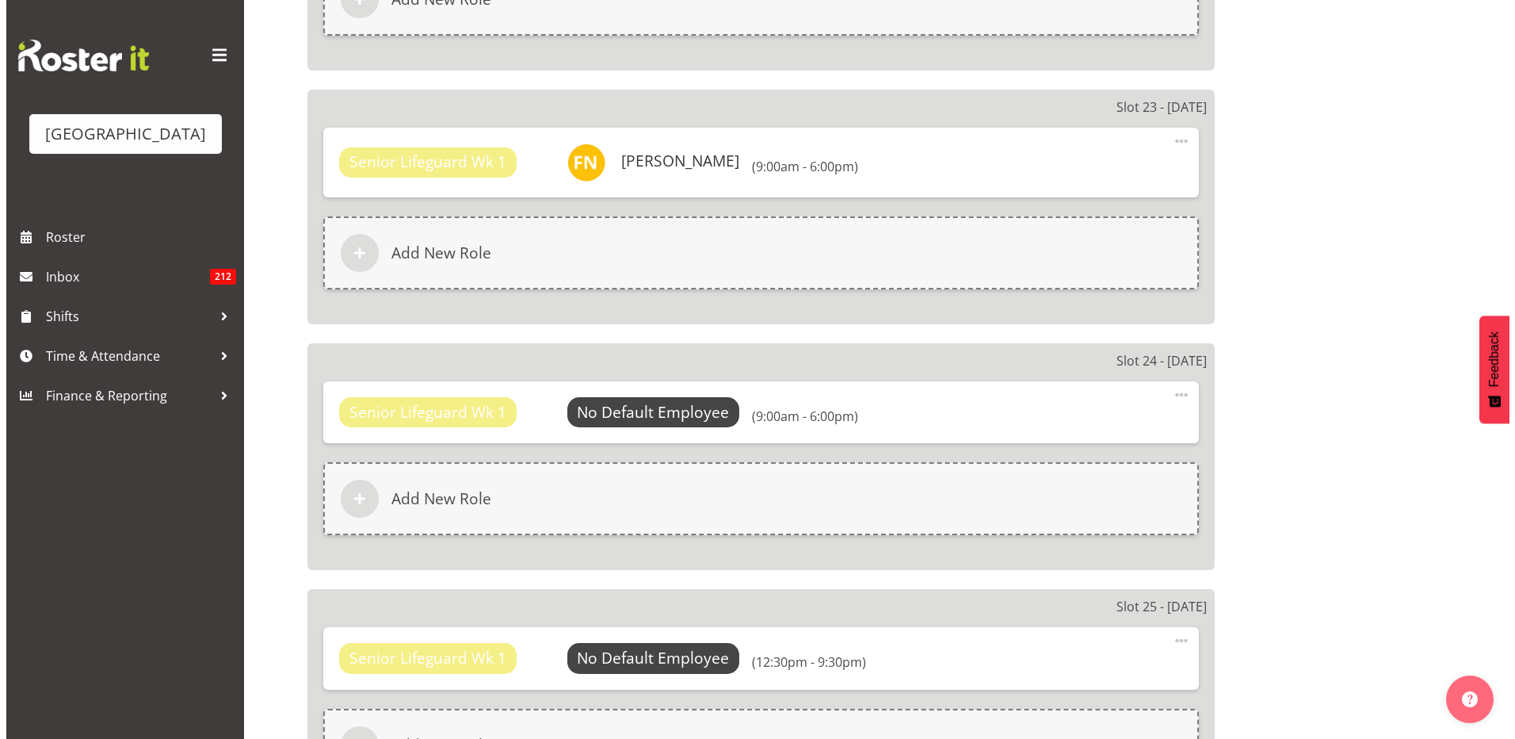
scroll to position [5944, 0]
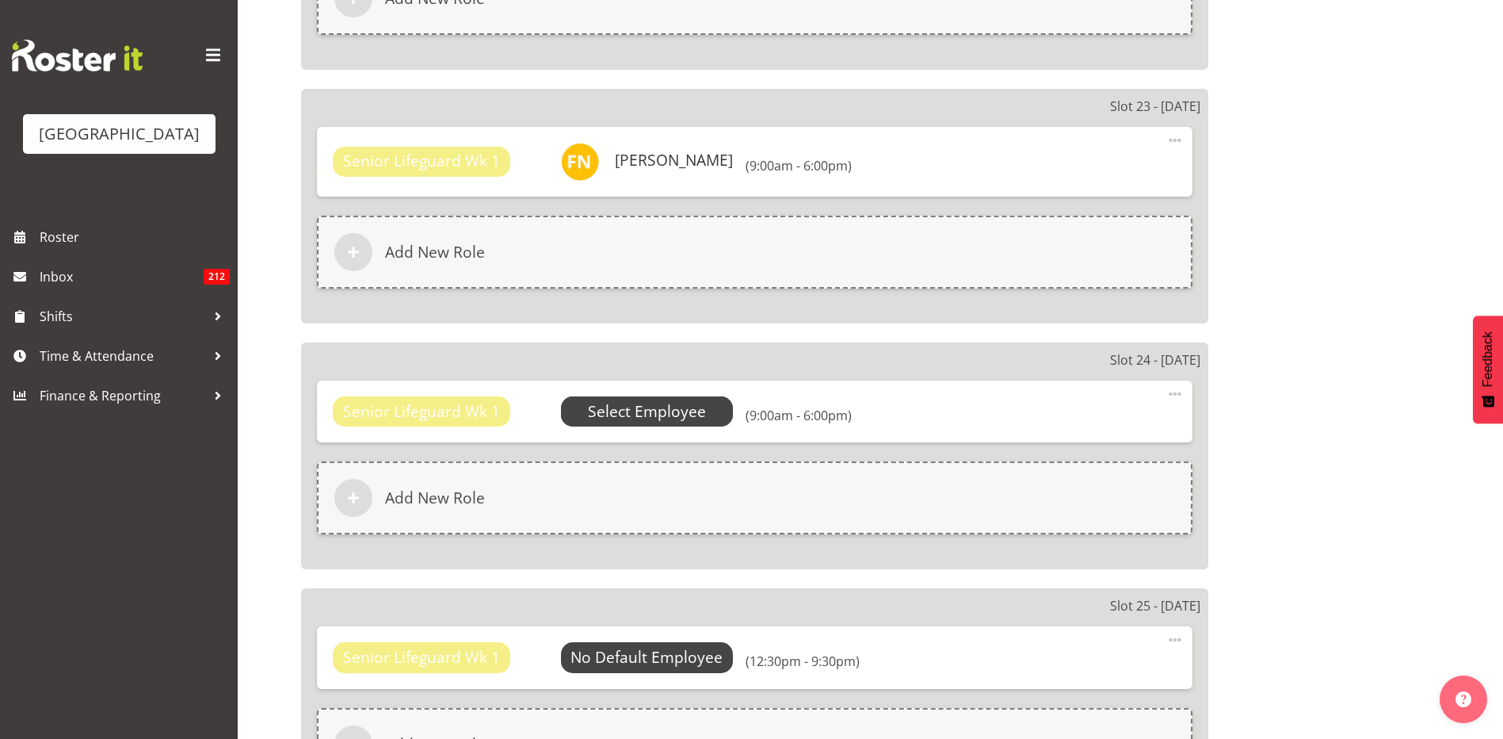
click at [637, 407] on span "Select Employee" at bounding box center [647, 411] width 118 height 23
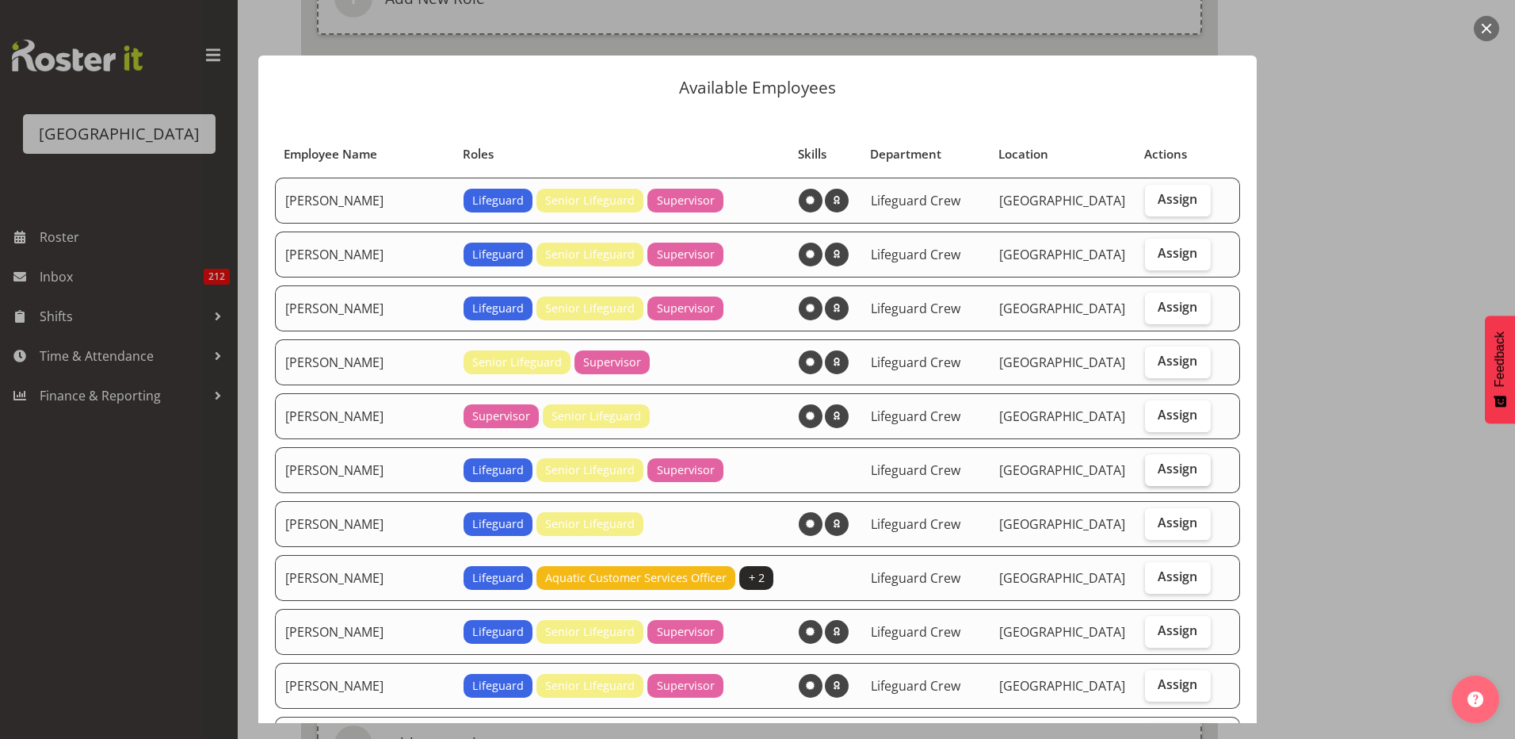
click at [1158, 479] on label "Assign" at bounding box center [1178, 470] width 66 height 32
click at [1156, 474] on input "Assign" at bounding box center [1150, 469] width 10 height 10
checkbox input "true"
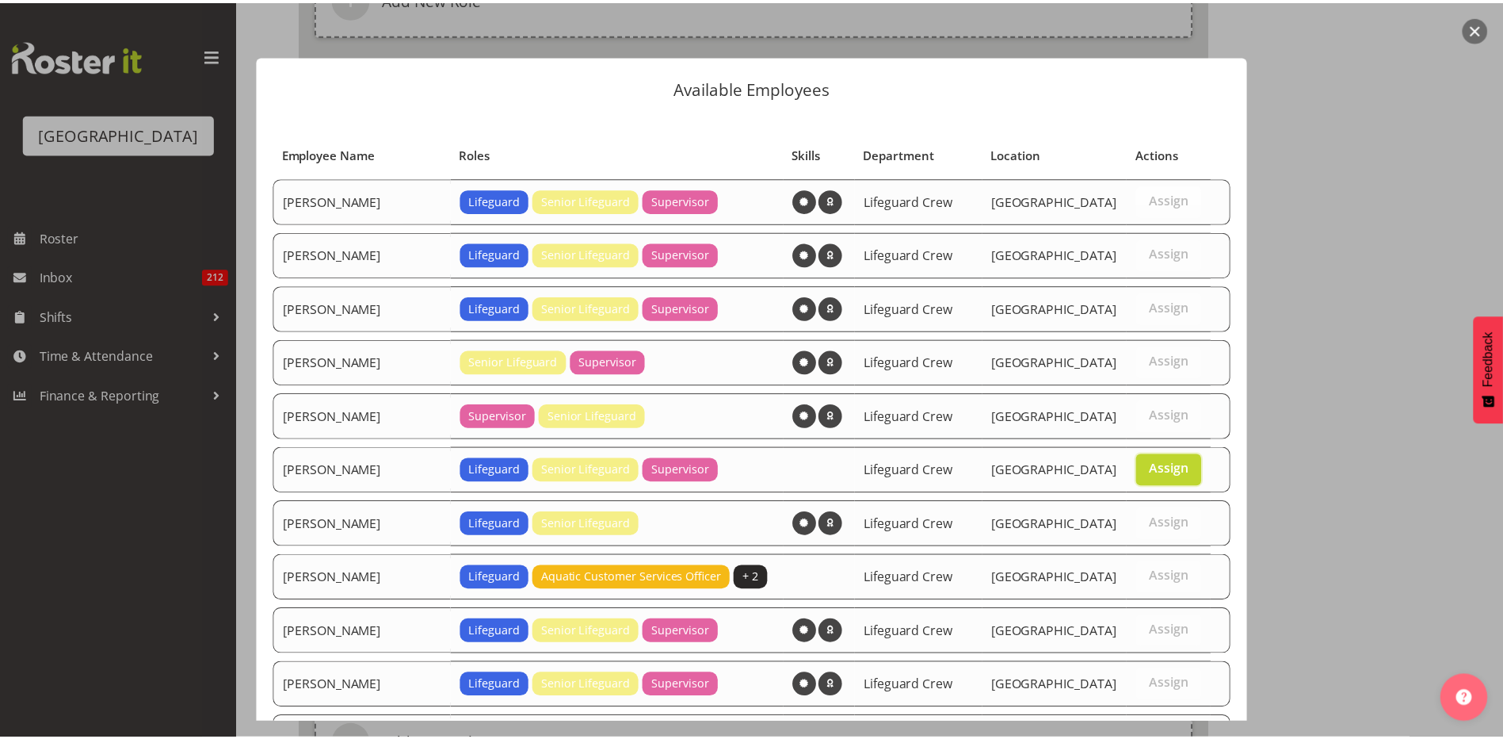
scroll to position [732, 0]
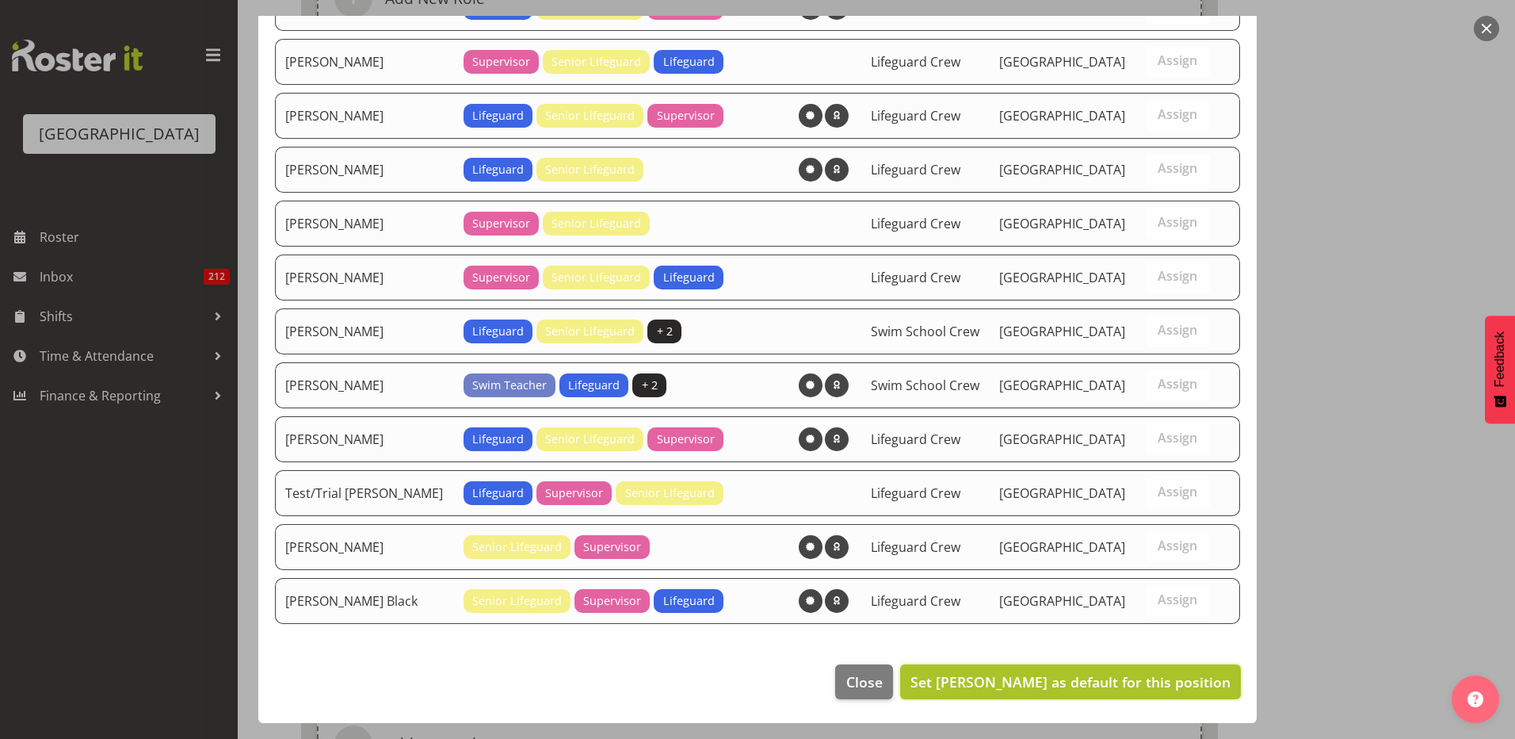
click at [1038, 690] on span "Set Felix Nicols as default for this position" at bounding box center [1071, 681] width 320 height 19
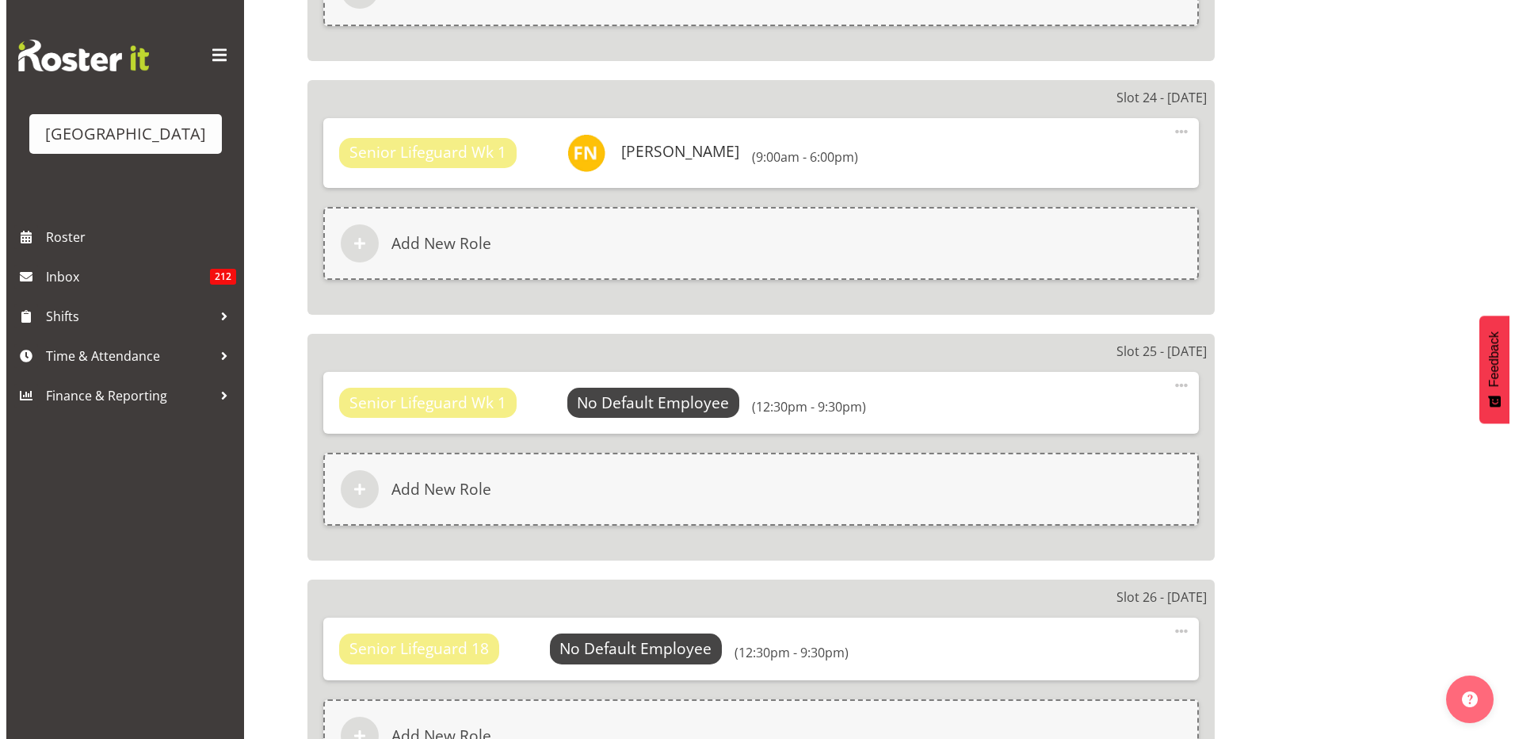
scroll to position [6261, 0]
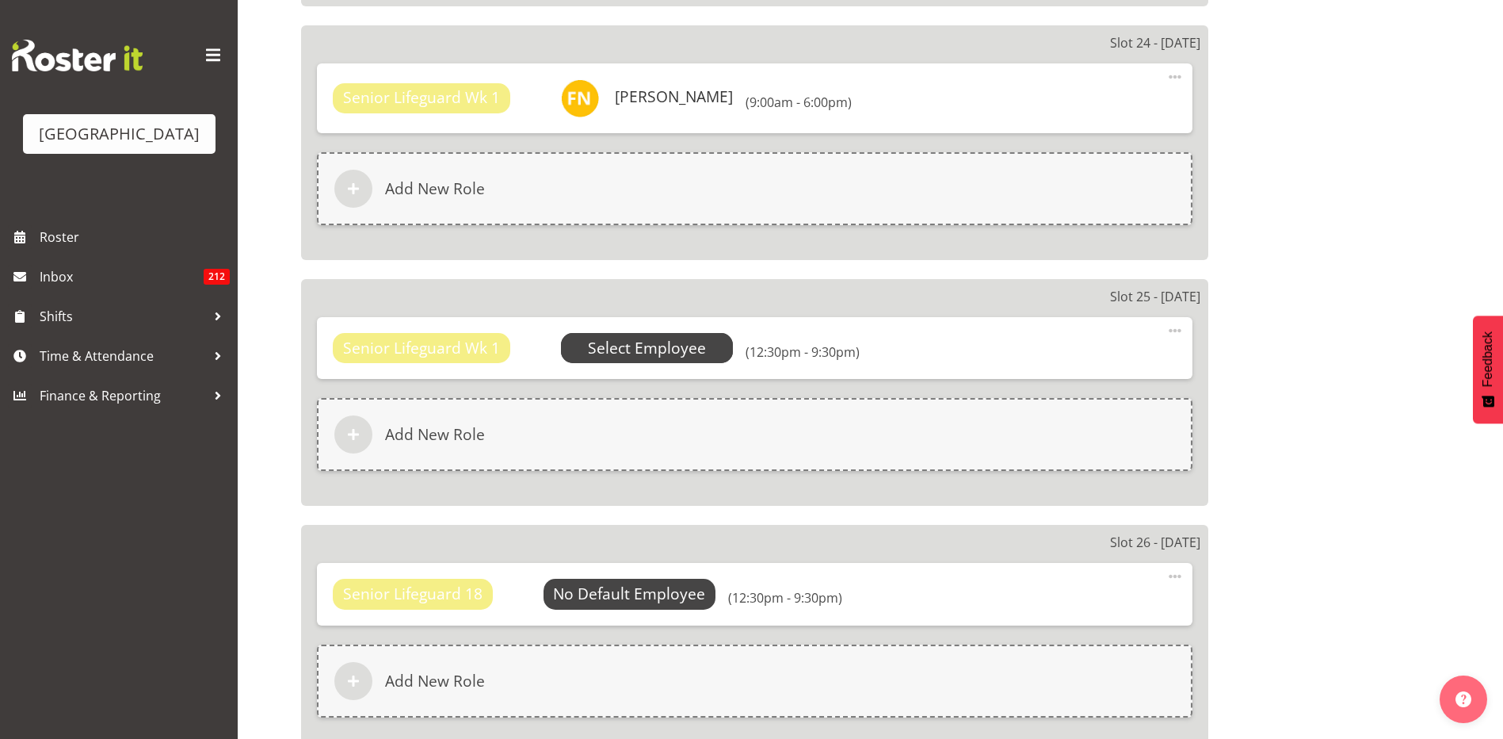
click at [663, 352] on span "Select Employee" at bounding box center [647, 348] width 118 height 23
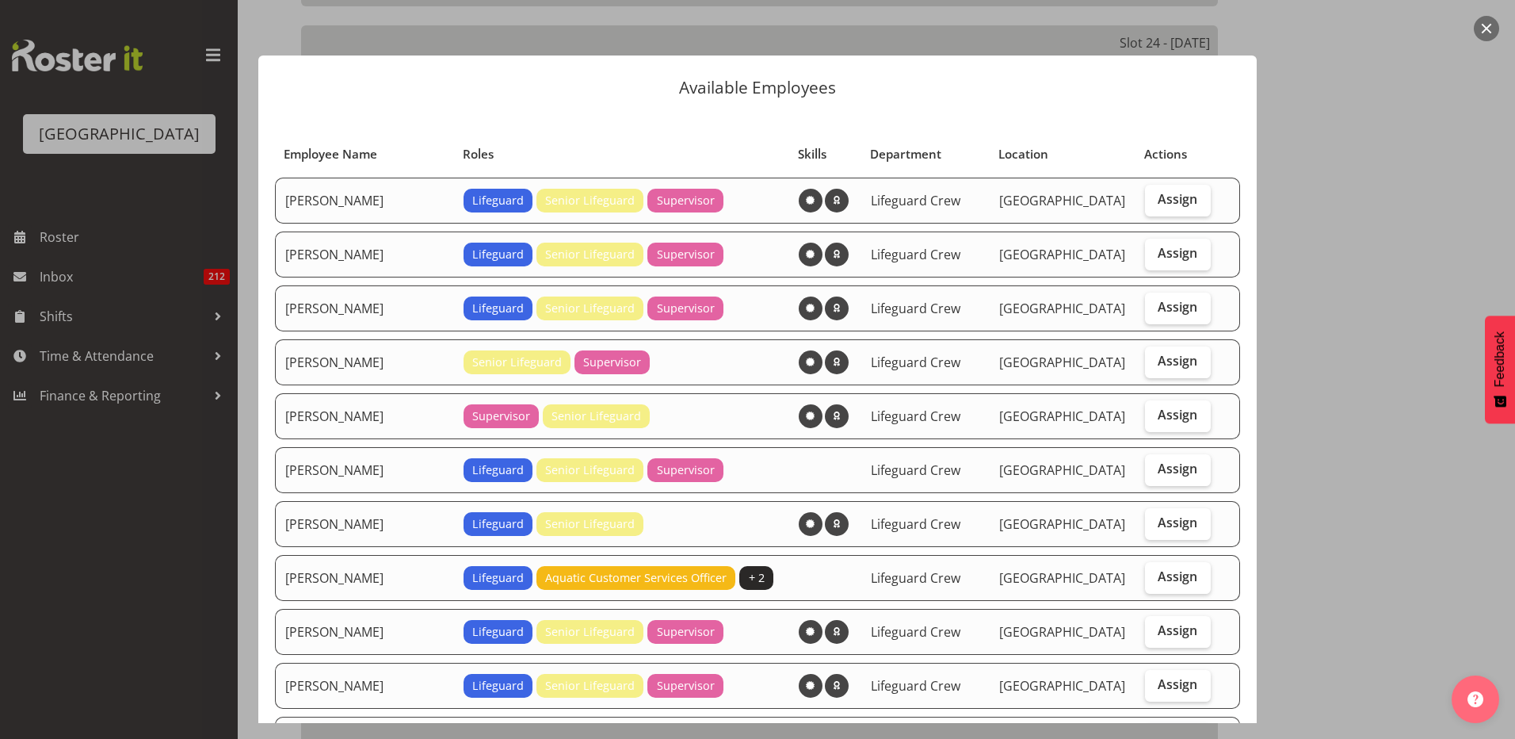
drag, startPoint x: 1182, startPoint y: 474, endPoint x: 965, endPoint y: 466, distance: 217.3
click at [1181, 474] on span "Assign" at bounding box center [1178, 468] width 40 height 16
click at [1156, 474] on input "Assign" at bounding box center [1150, 469] width 10 height 10
checkbox input "true"
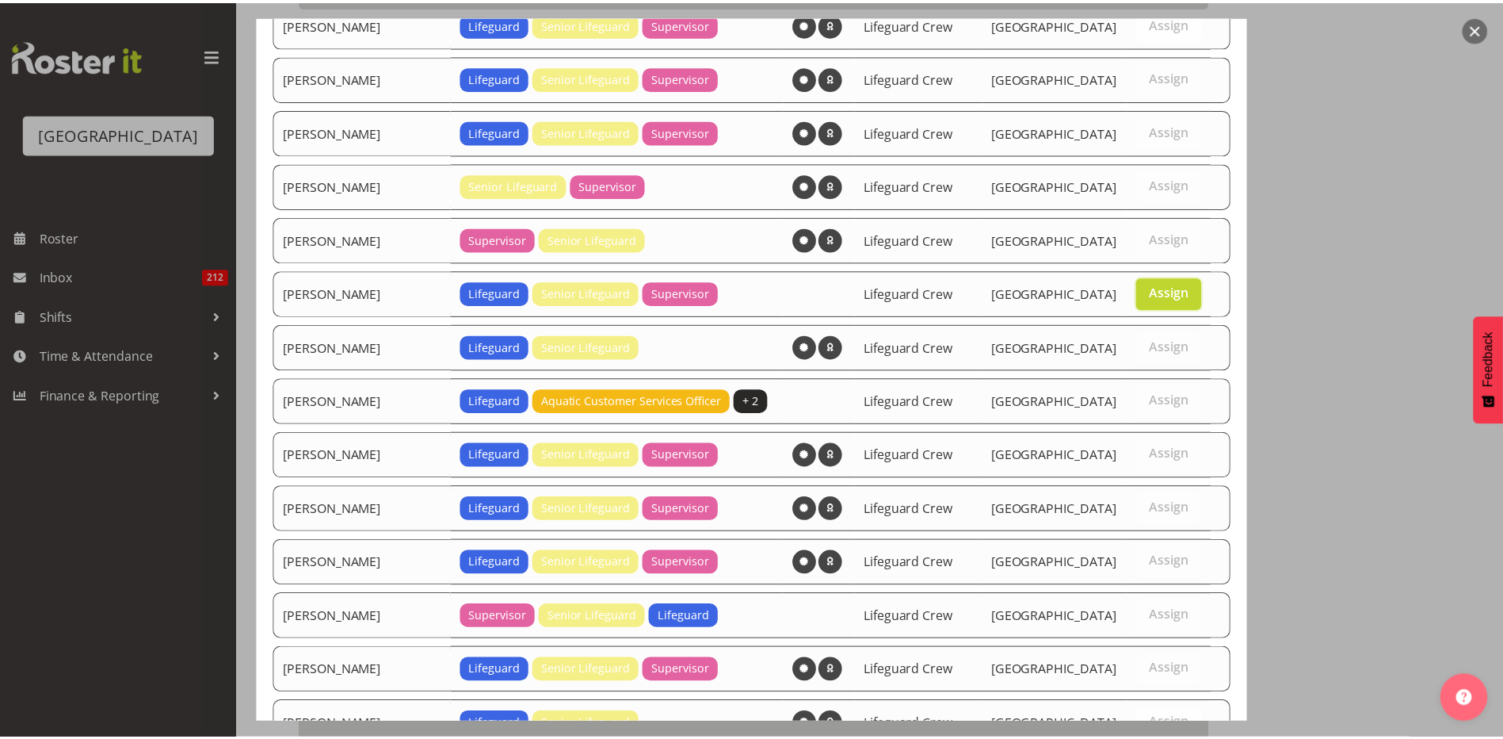
scroll to position [732, 0]
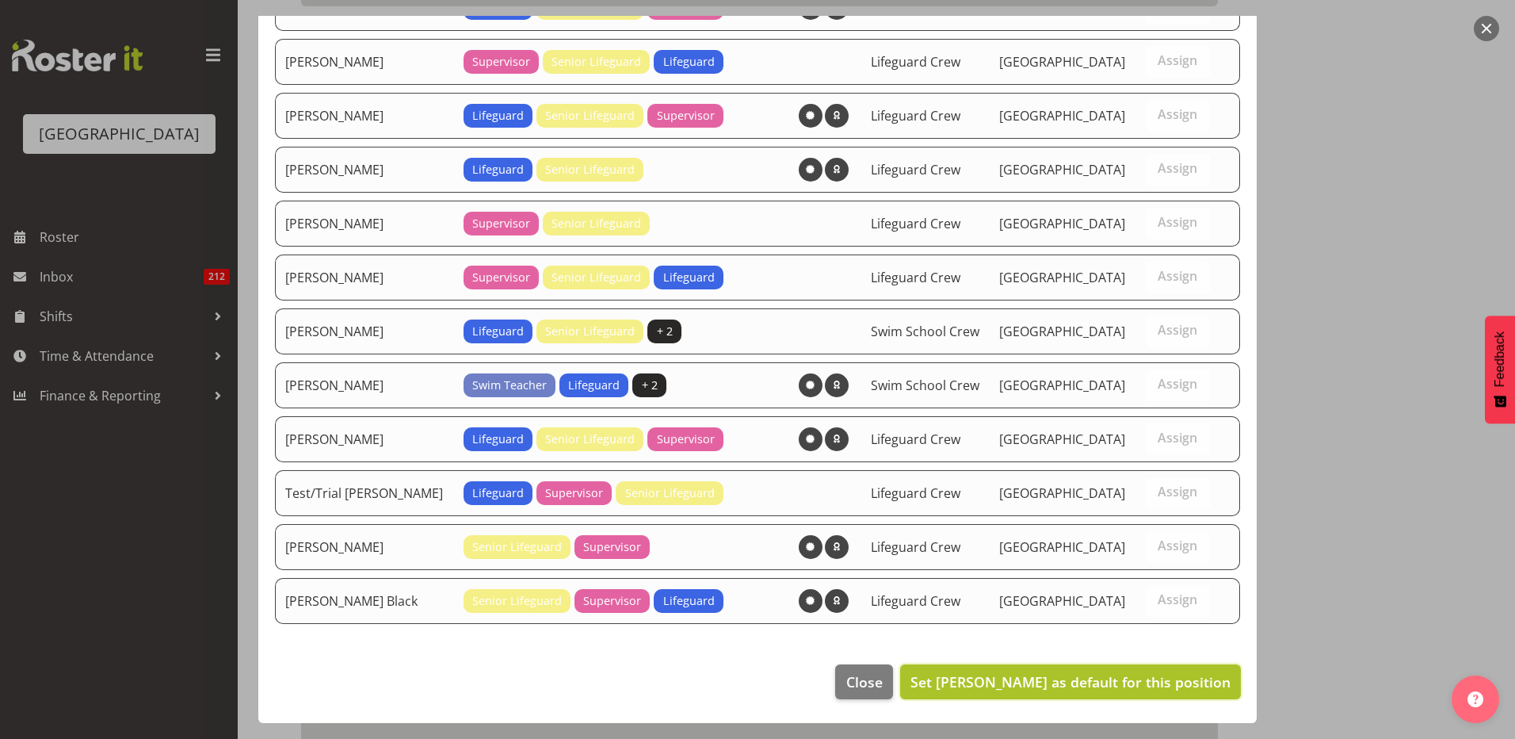
click at [1088, 682] on span "Set Felix Nicols as default for this position" at bounding box center [1071, 681] width 320 height 19
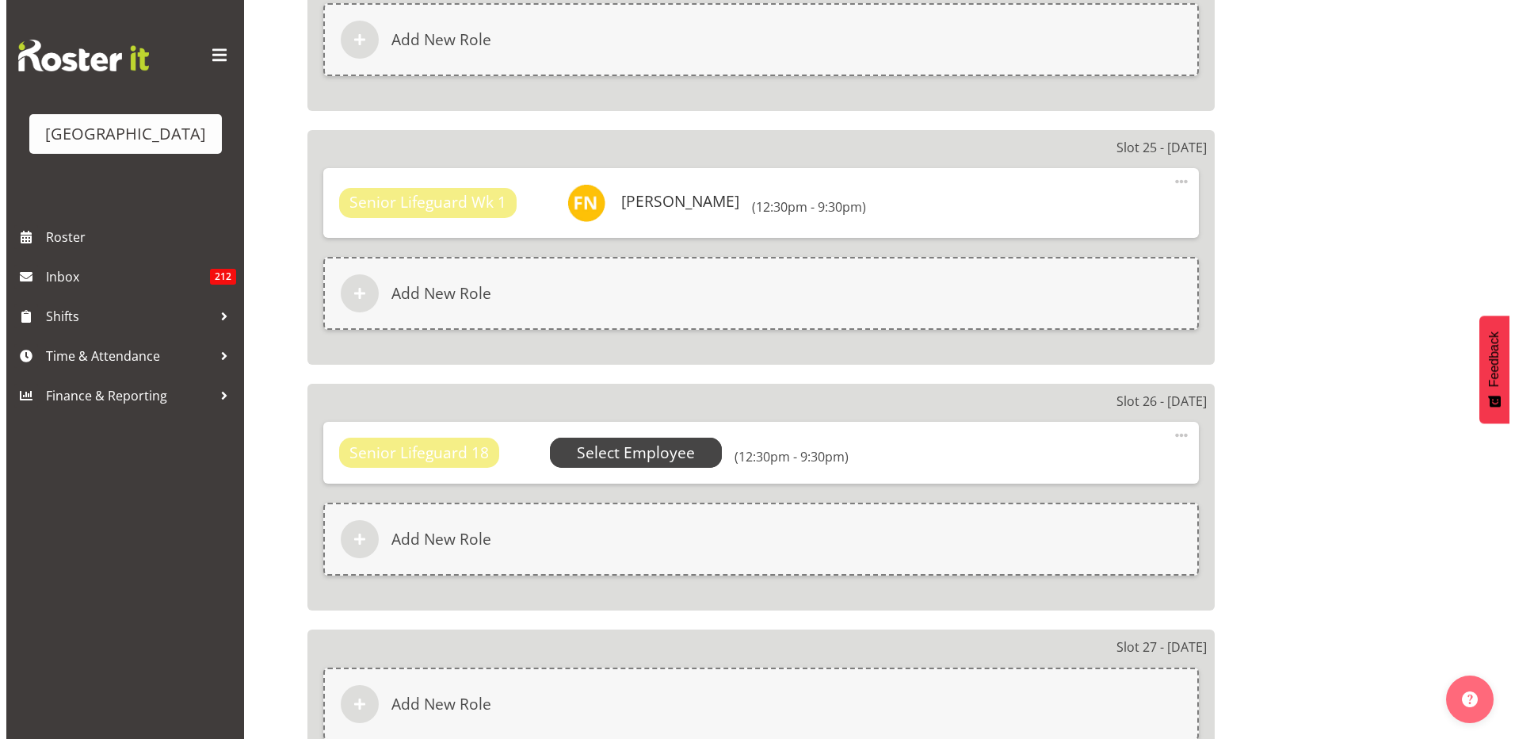
scroll to position [6420, 0]
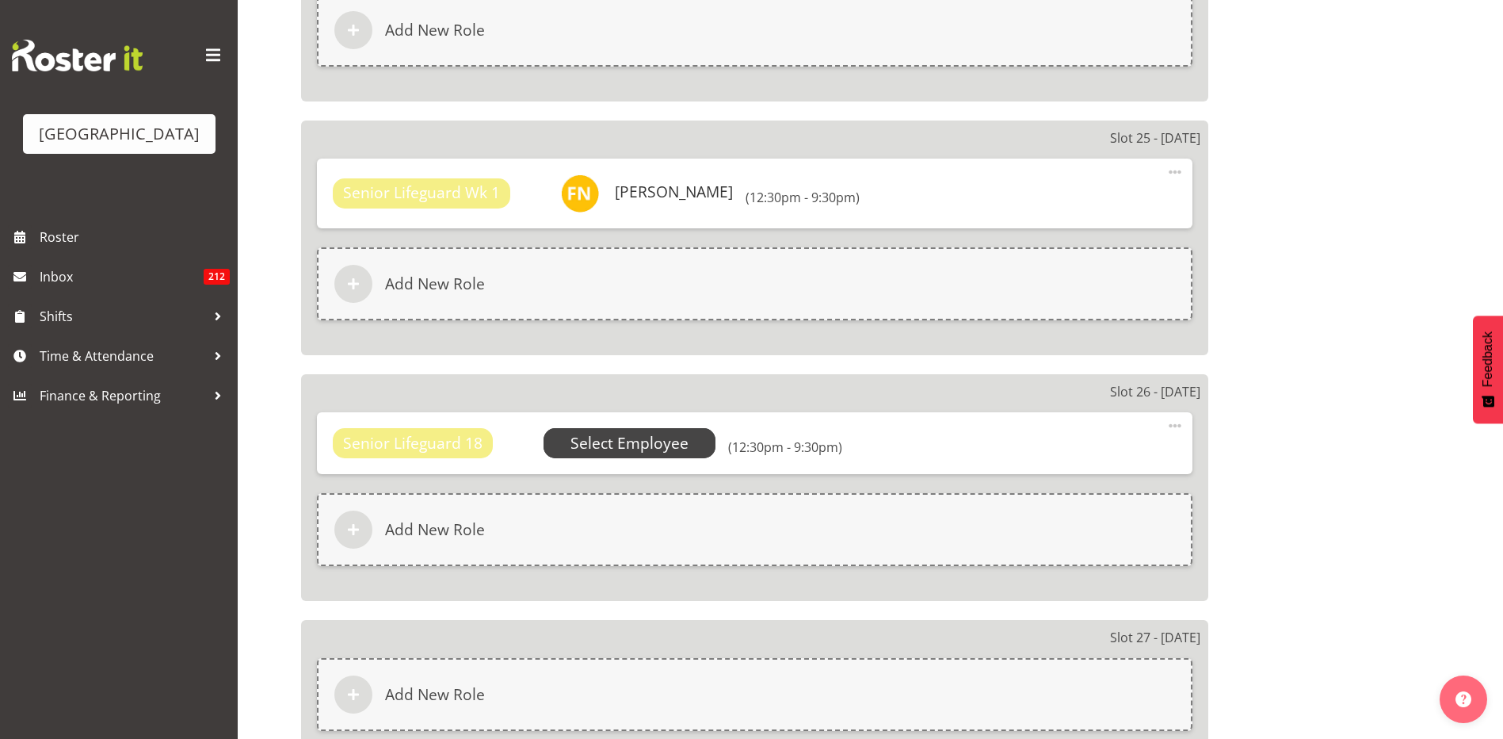
click at [668, 441] on span "Select Employee" at bounding box center [630, 443] width 118 height 23
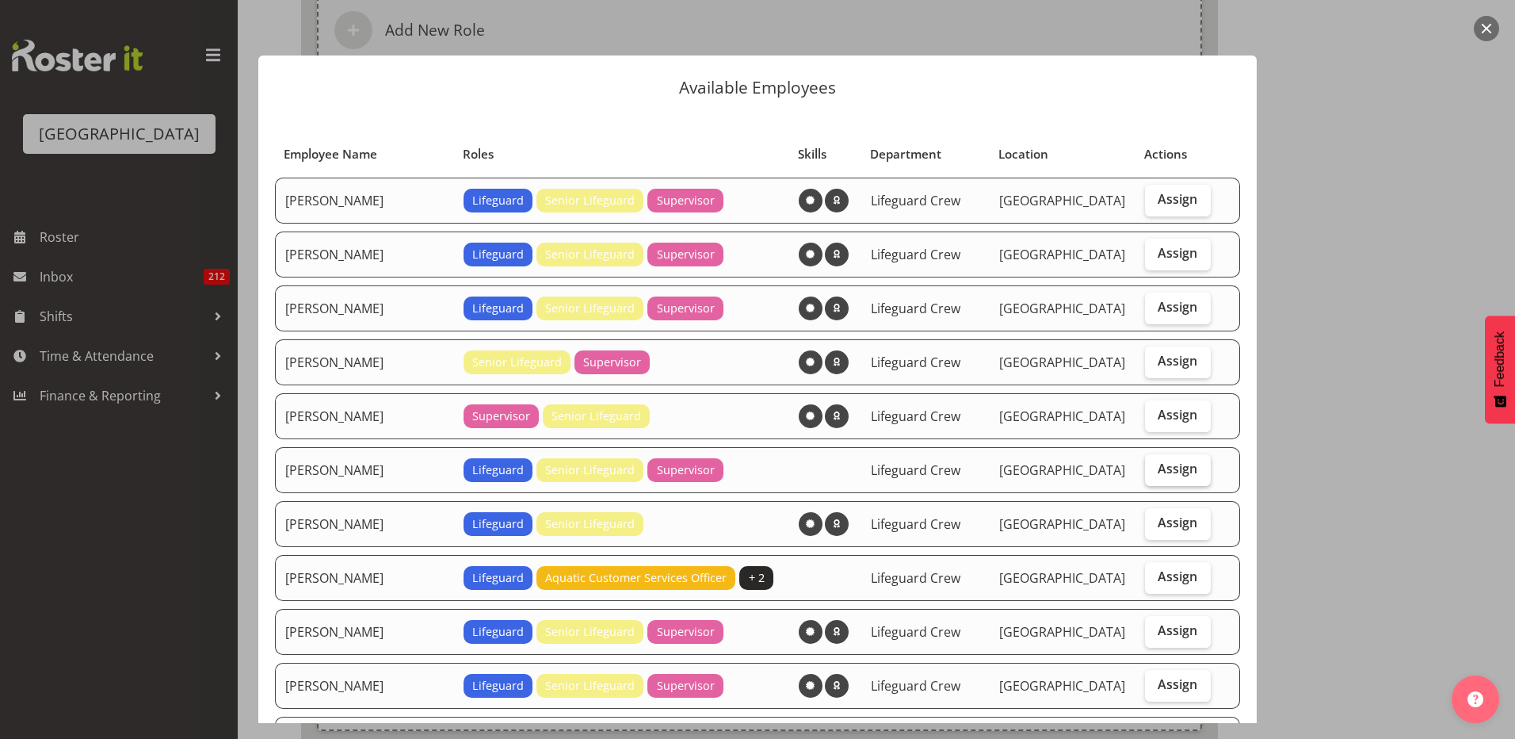
click at [1158, 472] on span "Assign" at bounding box center [1178, 468] width 40 height 16
click at [1153, 472] on input "Assign" at bounding box center [1150, 469] width 10 height 10
checkbox input "true"
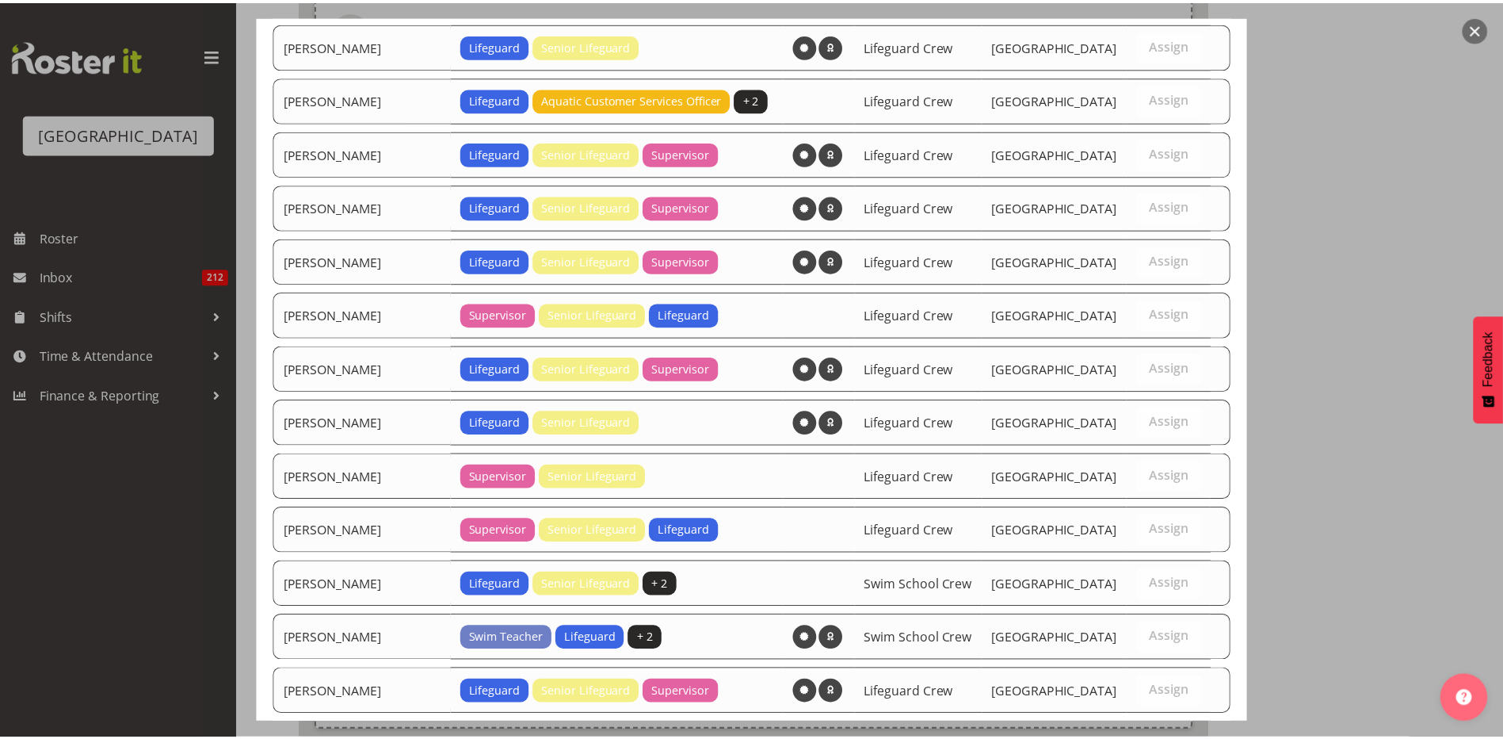
scroll to position [732, 0]
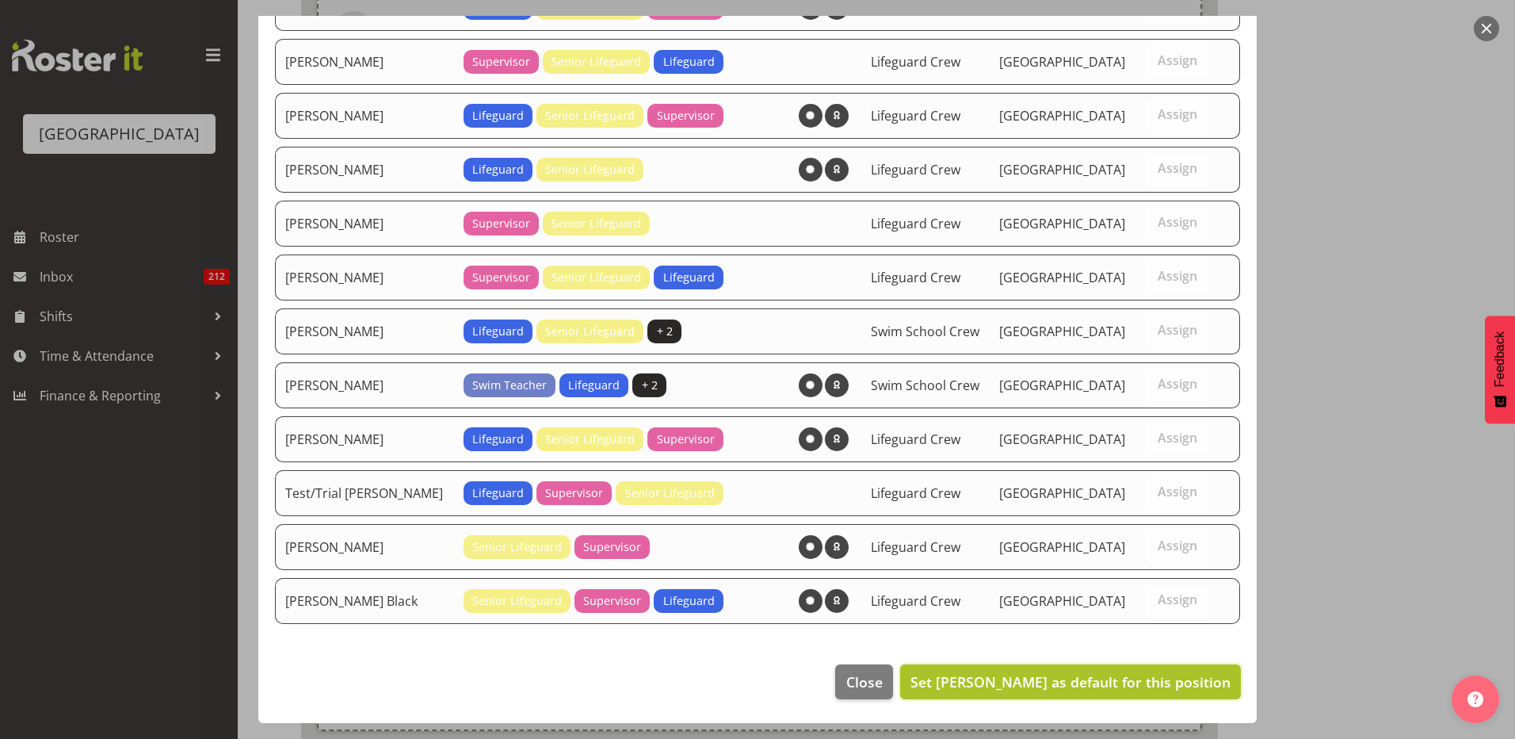
click at [1079, 671] on span "Set Felix Nicols as default for this position" at bounding box center [1071, 681] width 320 height 21
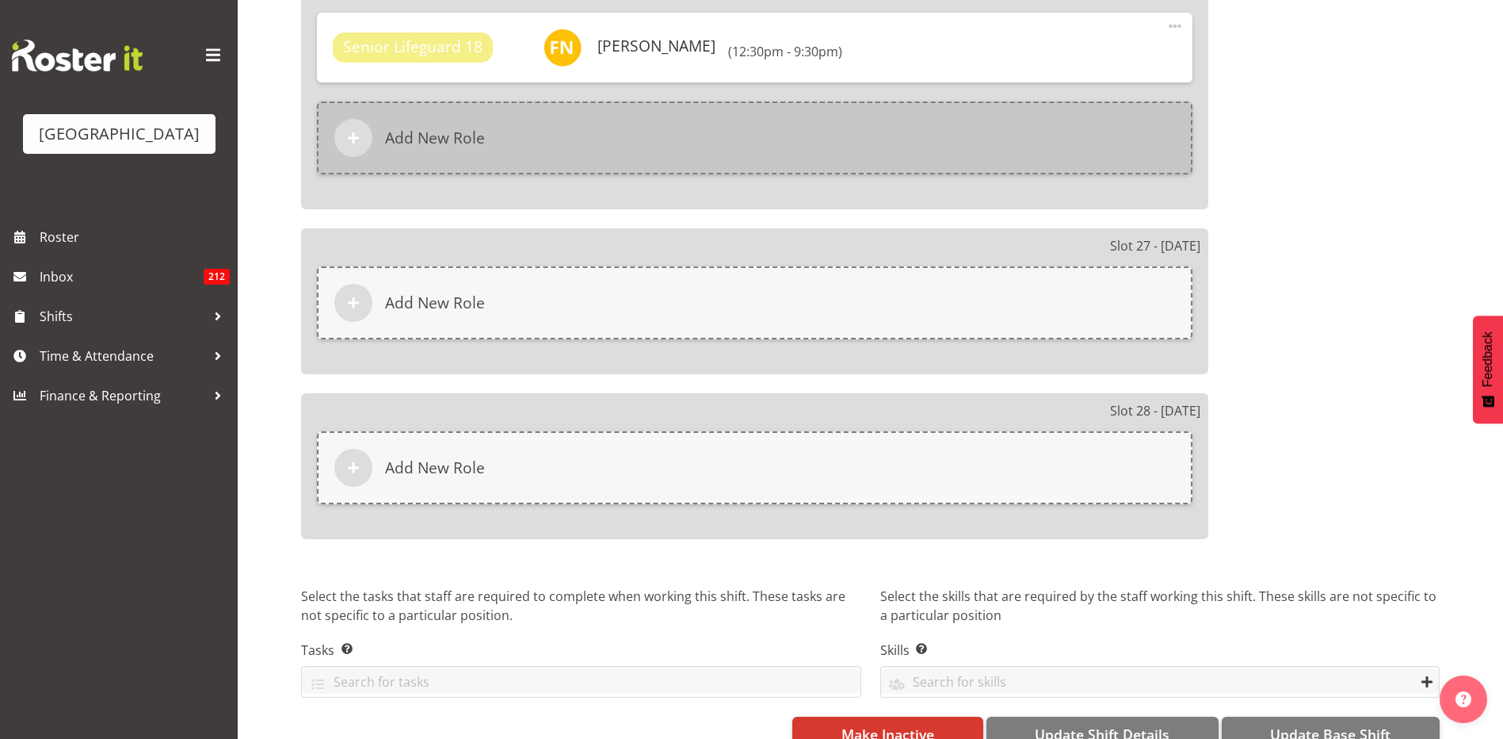
scroll to position [6856, 0]
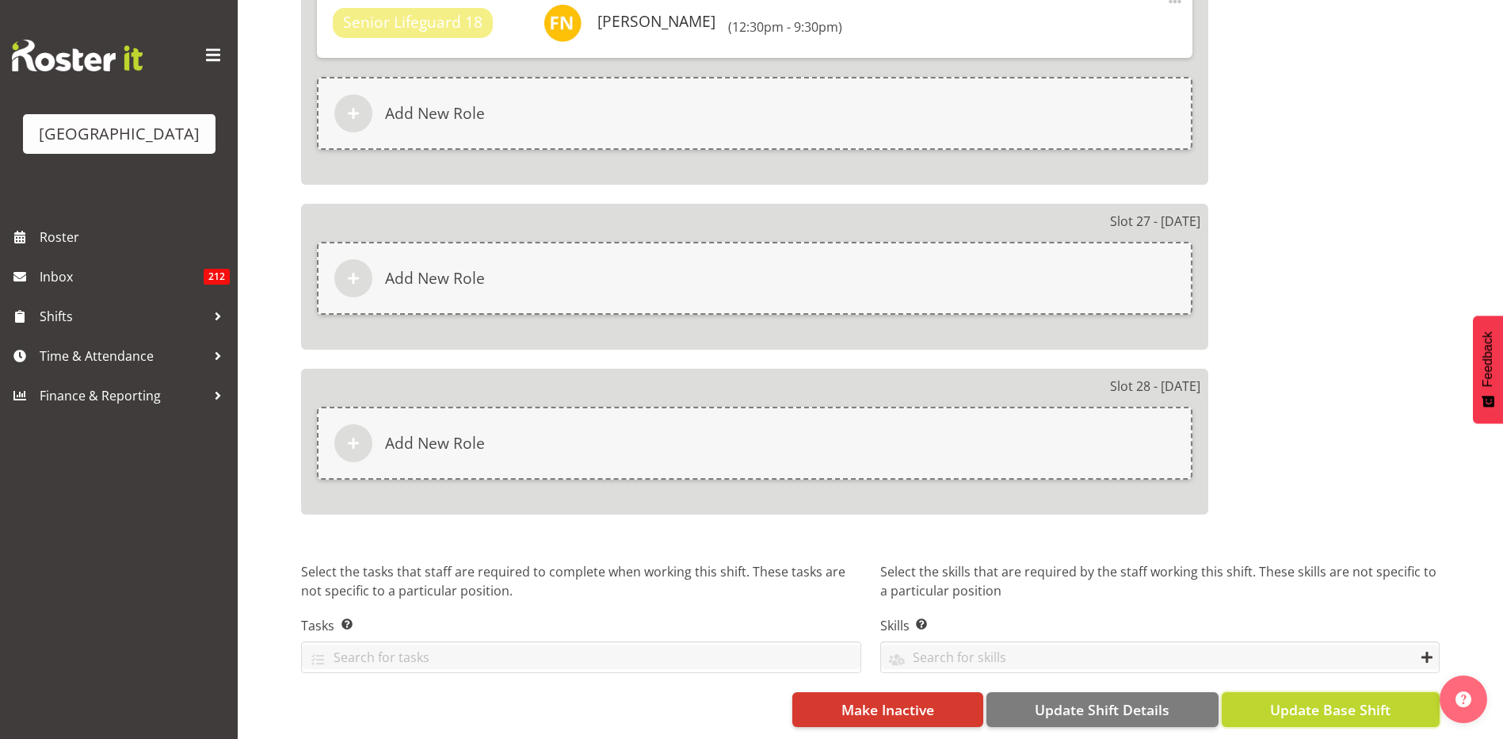
click at [1316, 699] on span "Update Base Shift" at bounding box center [1330, 709] width 120 height 21
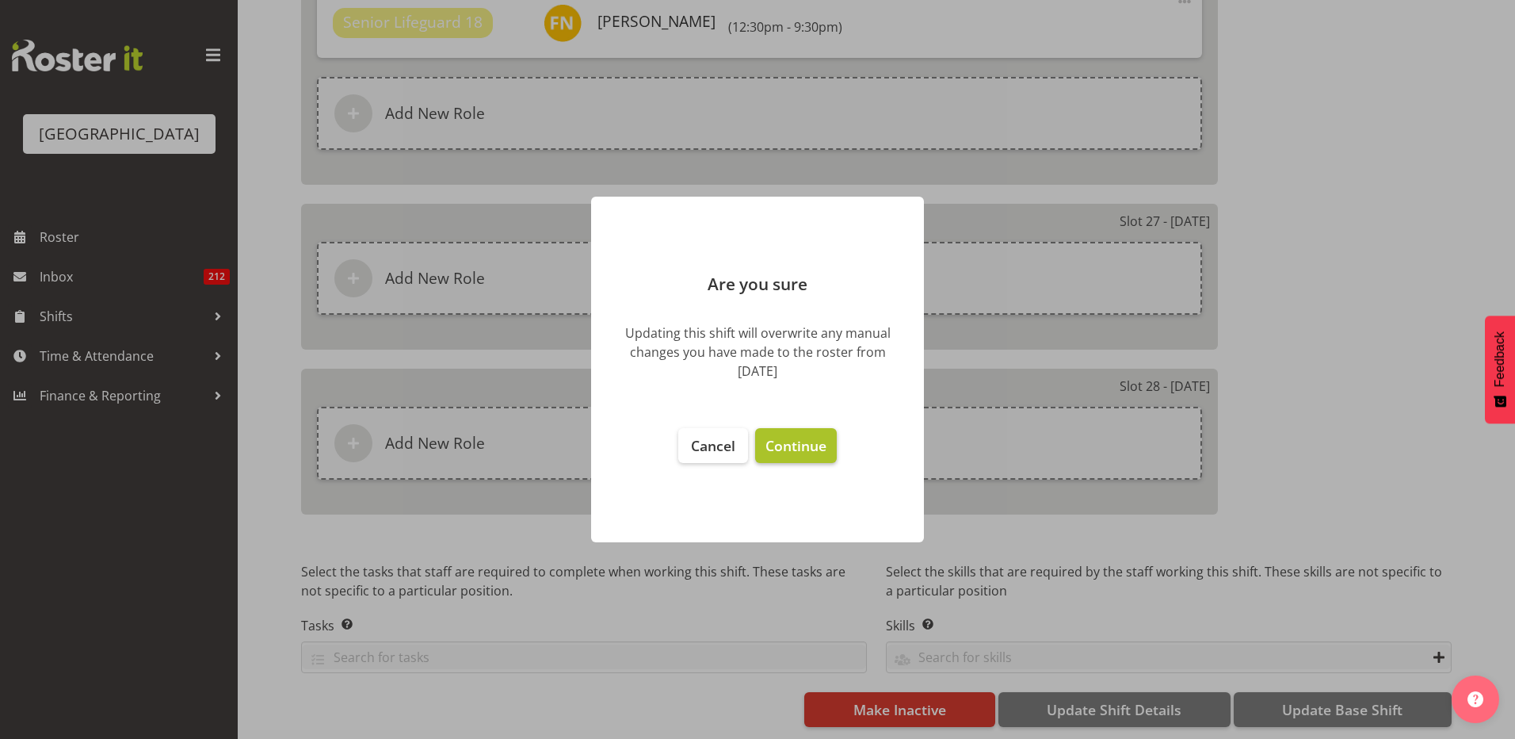
click at [796, 440] on span "Continue" at bounding box center [796, 445] width 61 height 19
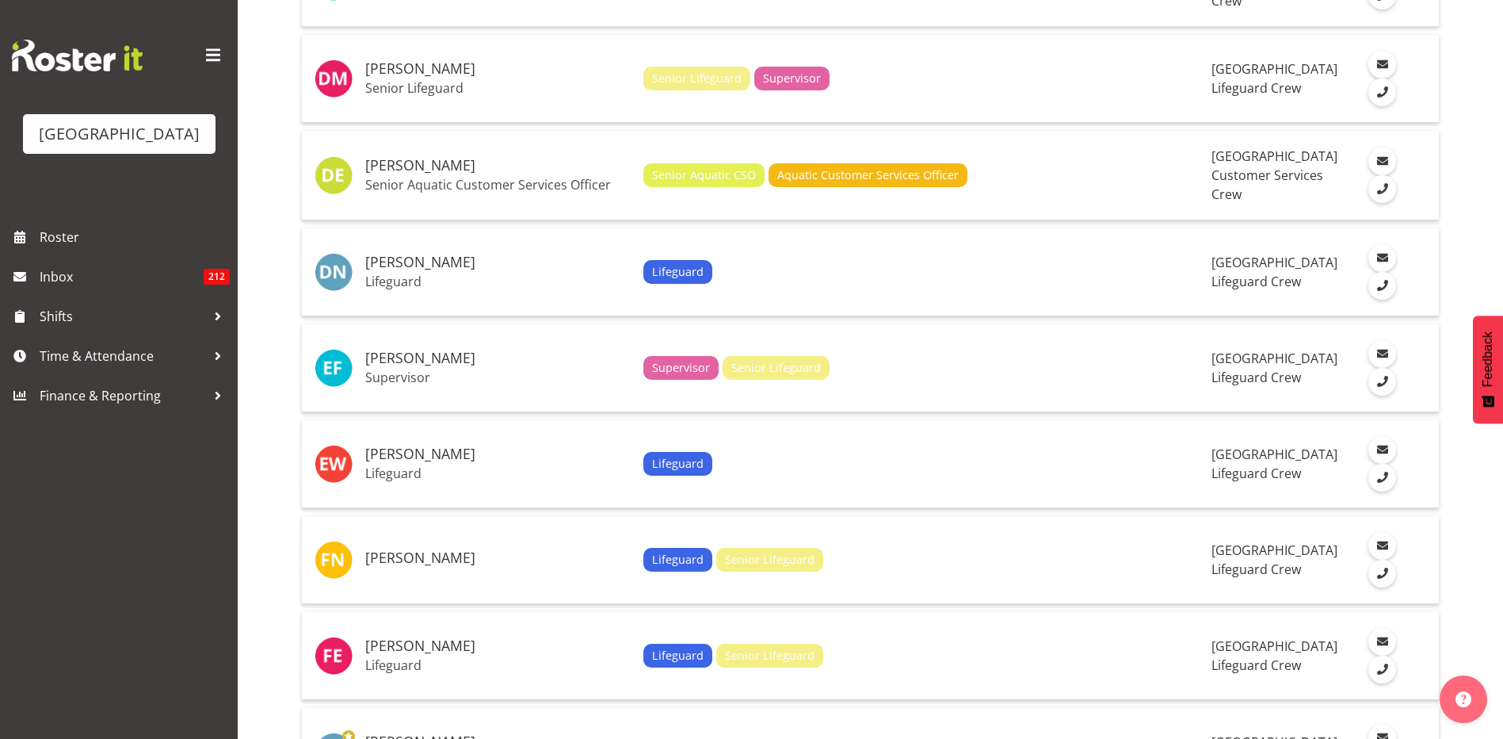
scroll to position [1744, 0]
click at [1077, 587] on td "Lifeguard Senior Lifeguard" at bounding box center [921, 559] width 569 height 88
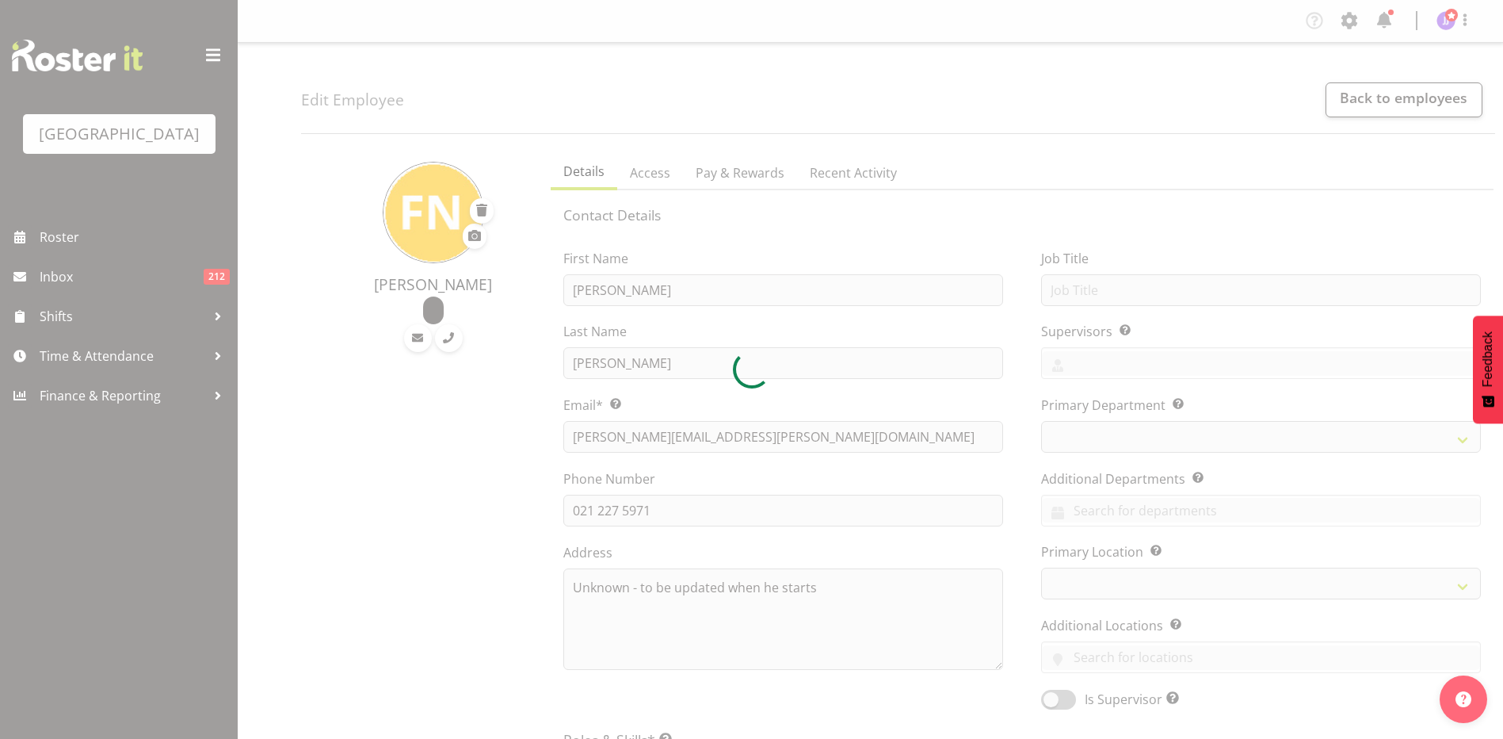
select select
select select "114"
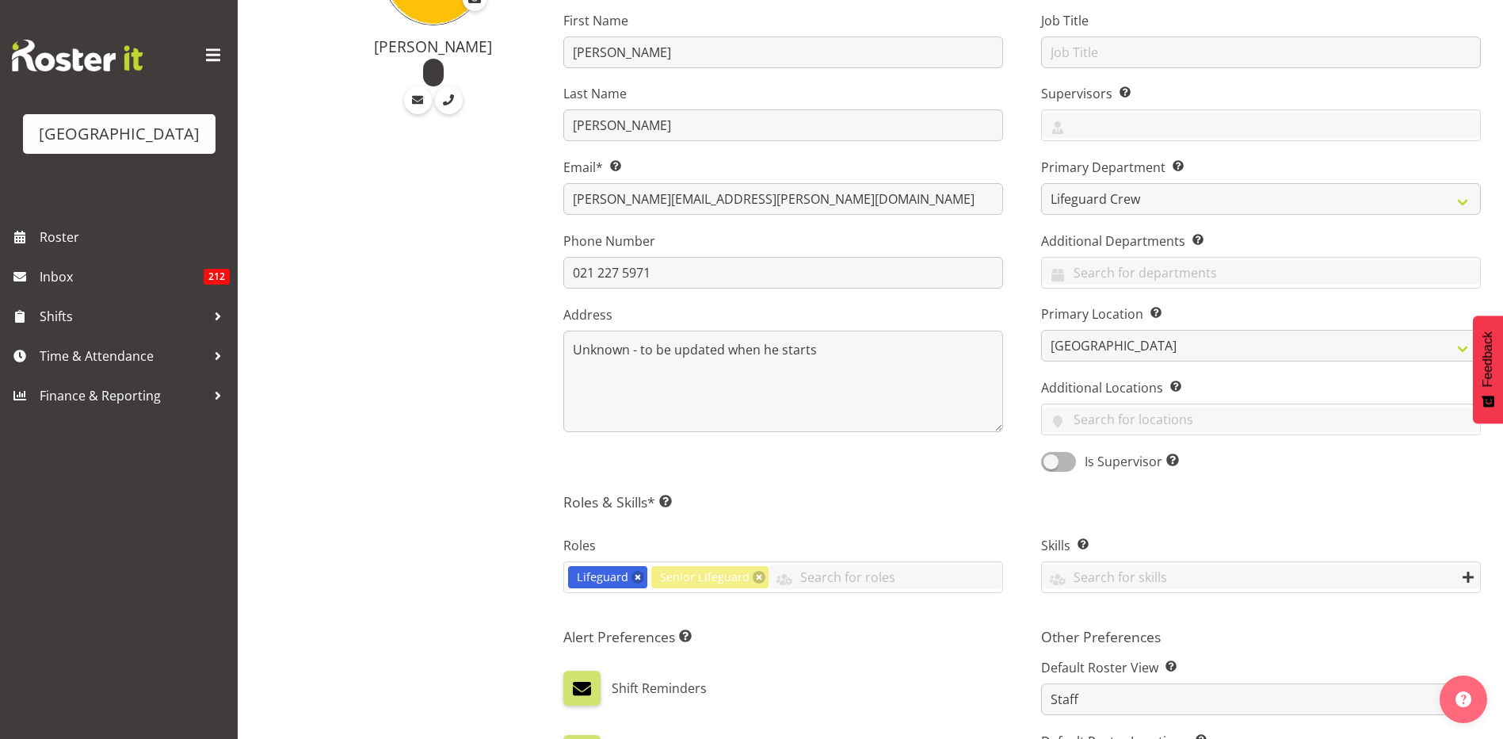
scroll to position [396, 0]
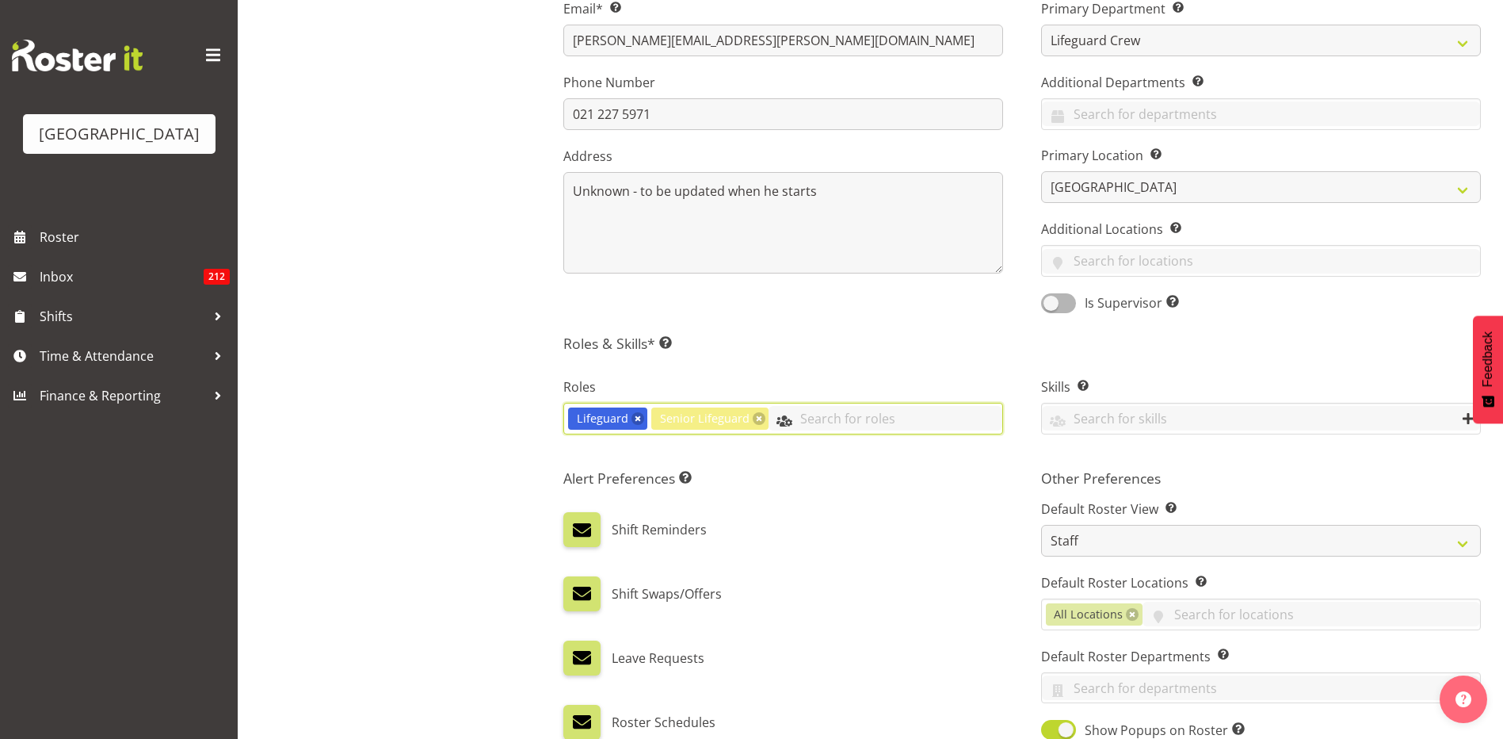
click at [842, 419] on input "text" at bounding box center [886, 418] width 234 height 25
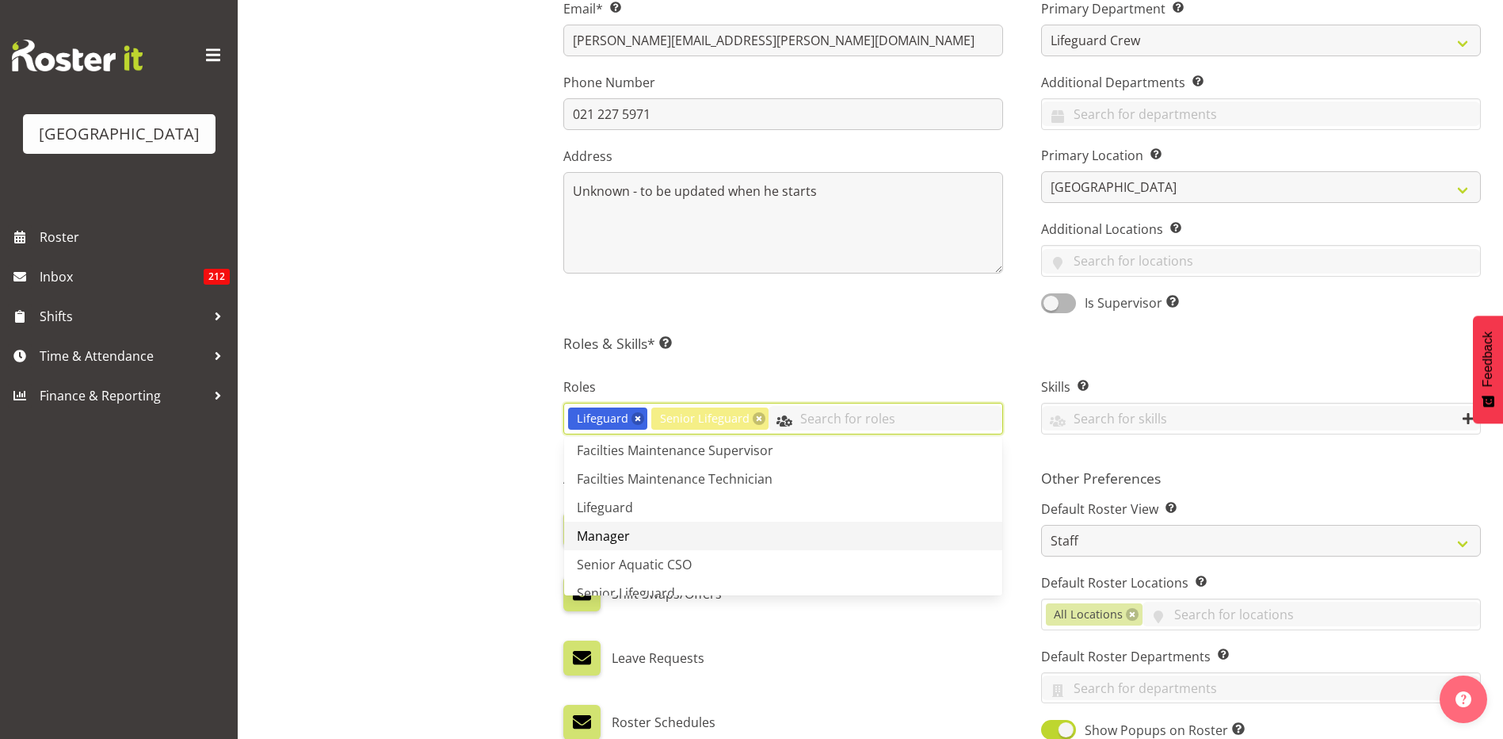
scroll to position [139, 0]
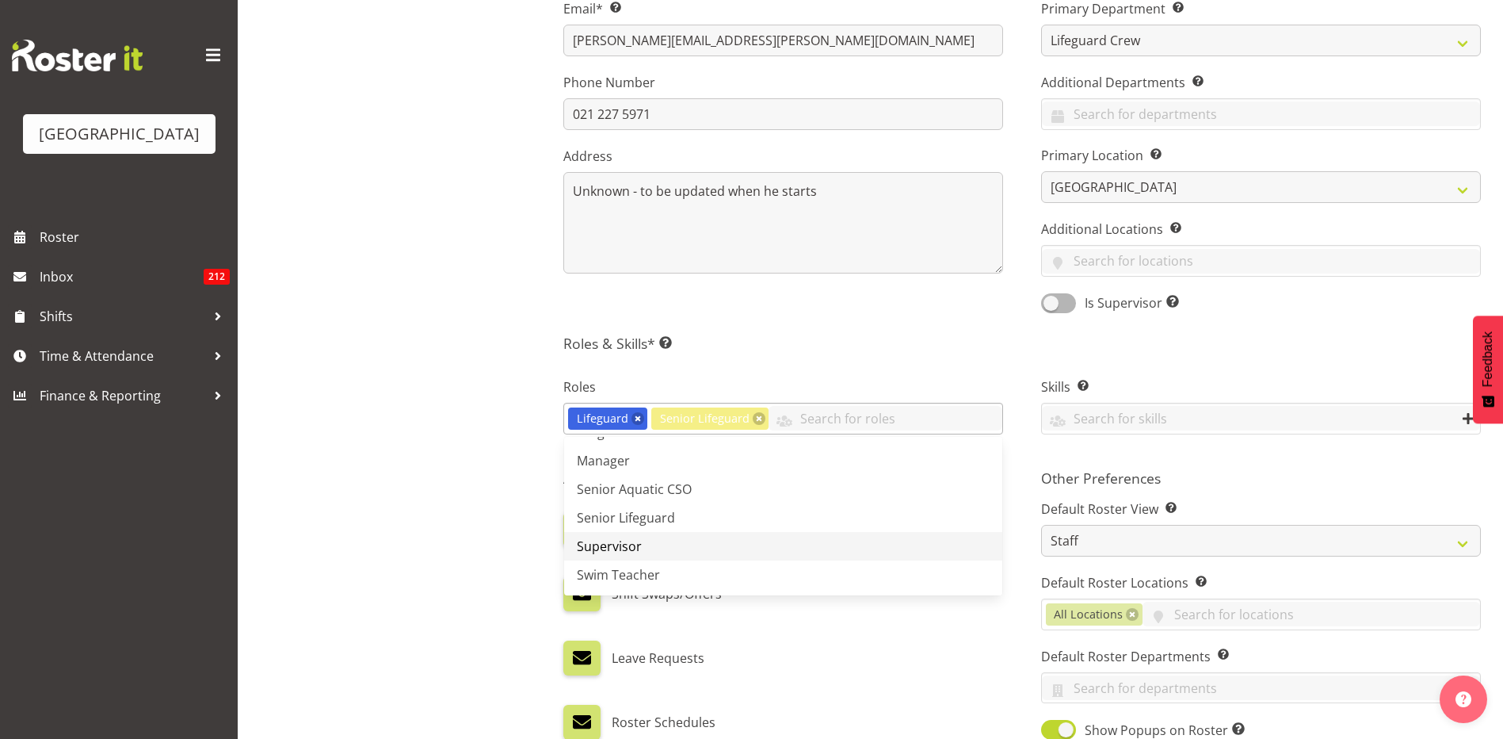
click at [735, 544] on link "Supervisor" at bounding box center [783, 546] width 438 height 29
click at [910, 360] on div "Roles Lifeguard Senior Lifeguard Supervisor Aquatic Customer Services Officer C…" at bounding box center [783, 407] width 478 height 105
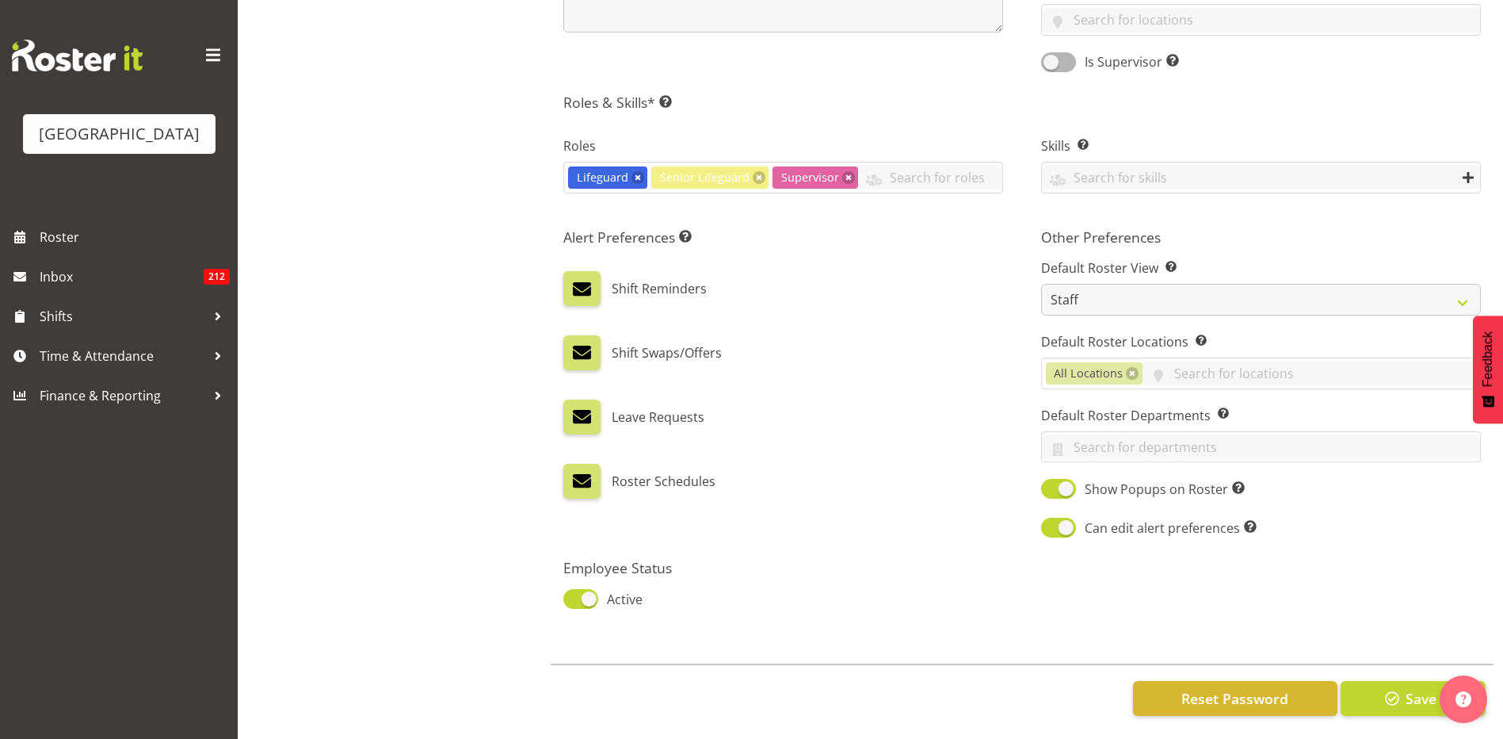
scroll to position [651, 0]
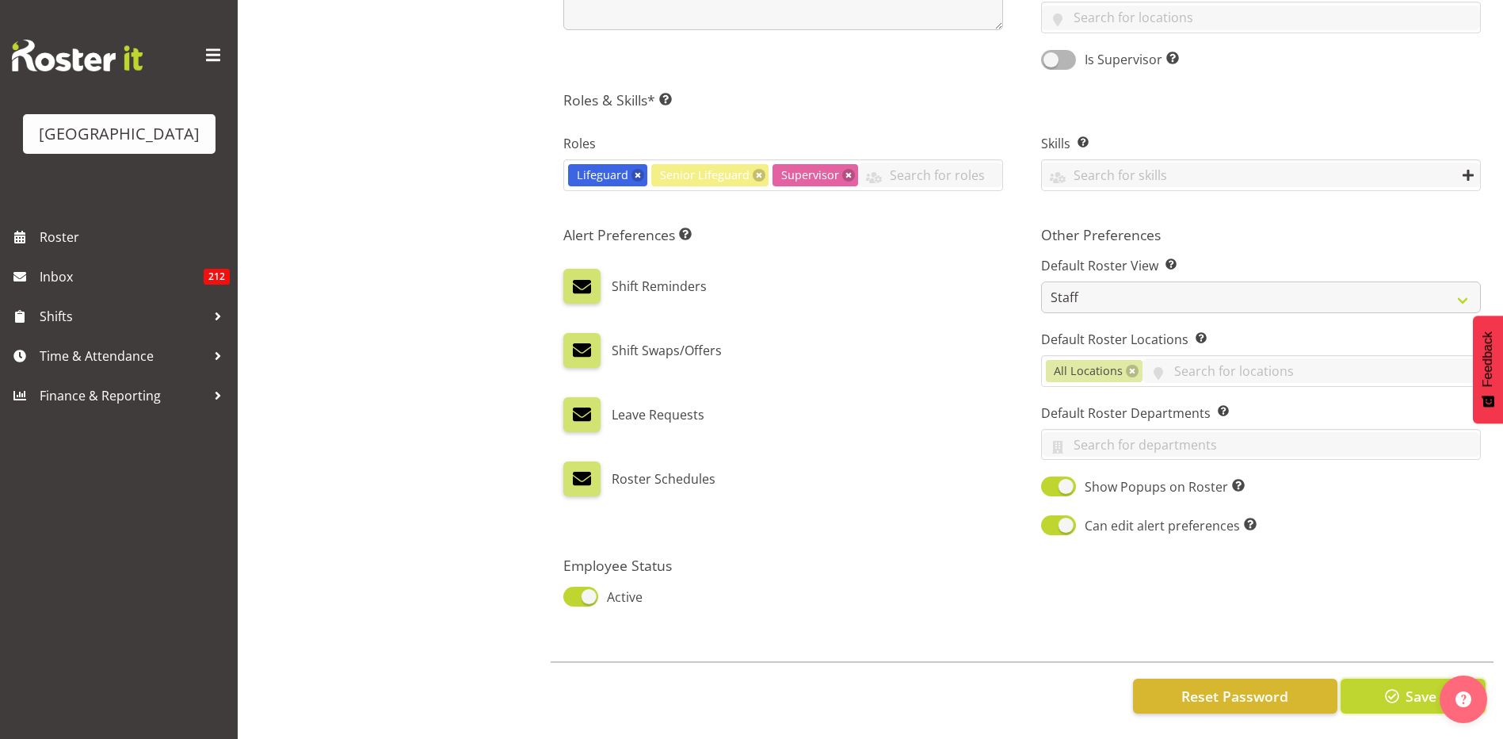
click at [1368, 683] on button "Save" at bounding box center [1413, 695] width 145 height 35
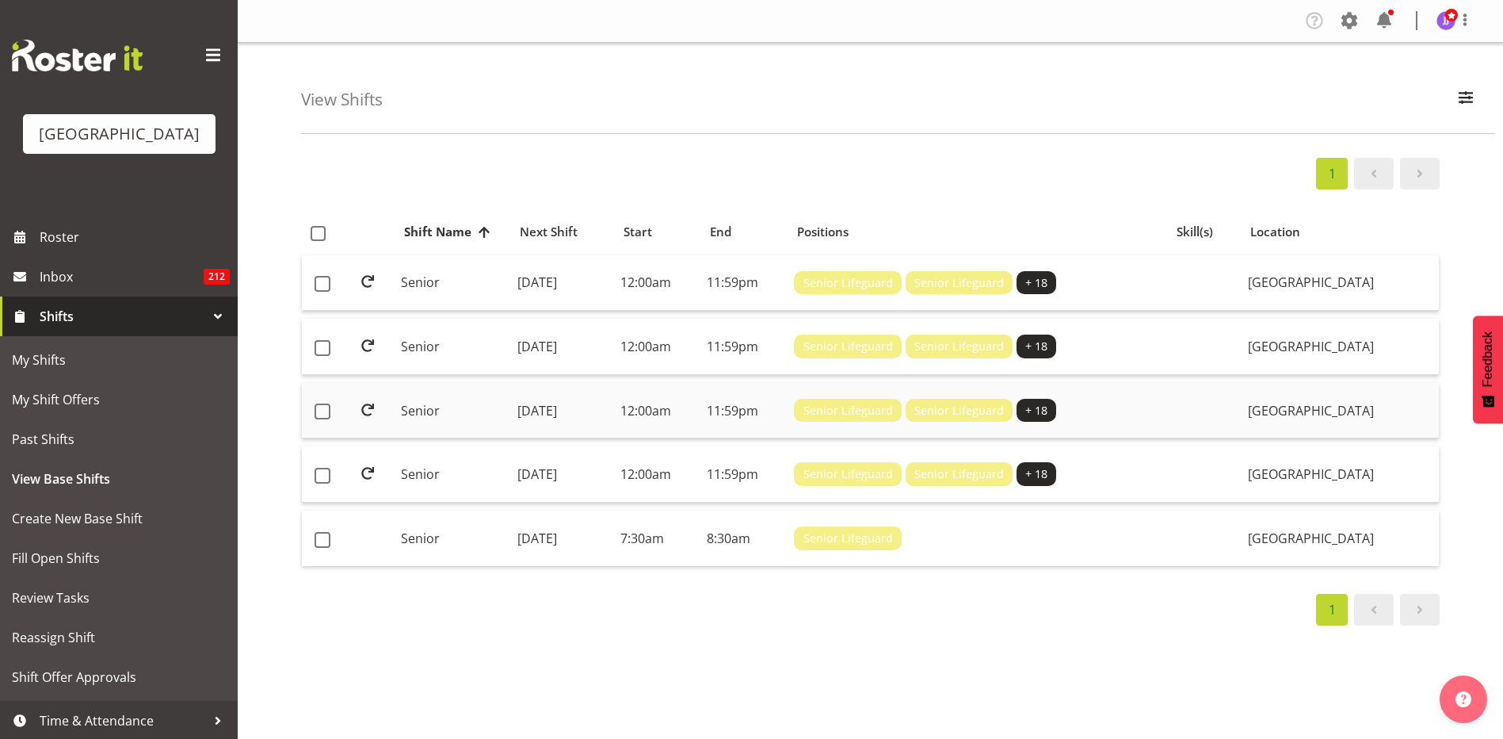
click at [522, 429] on td "[DATE]" at bounding box center [562, 411] width 103 height 56
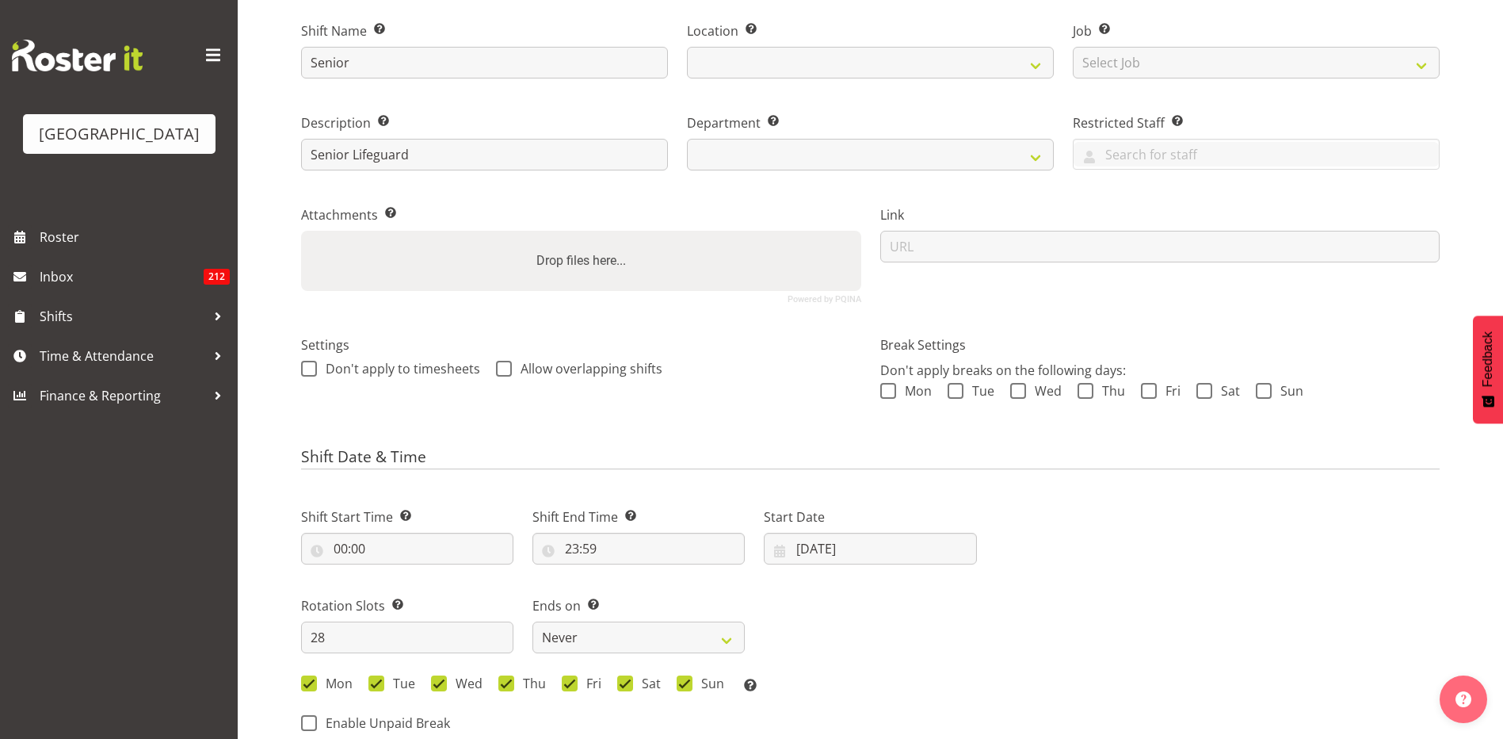
select select
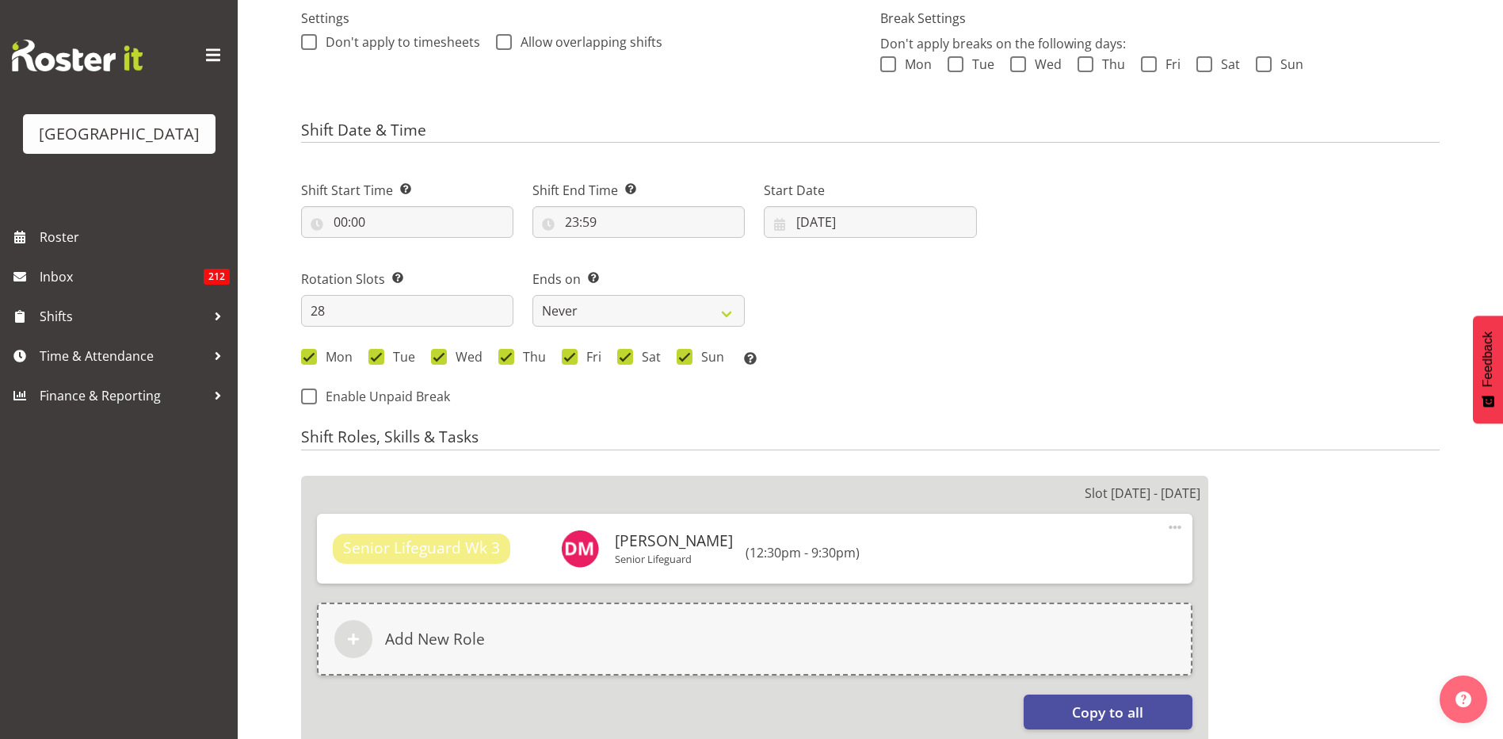
select select
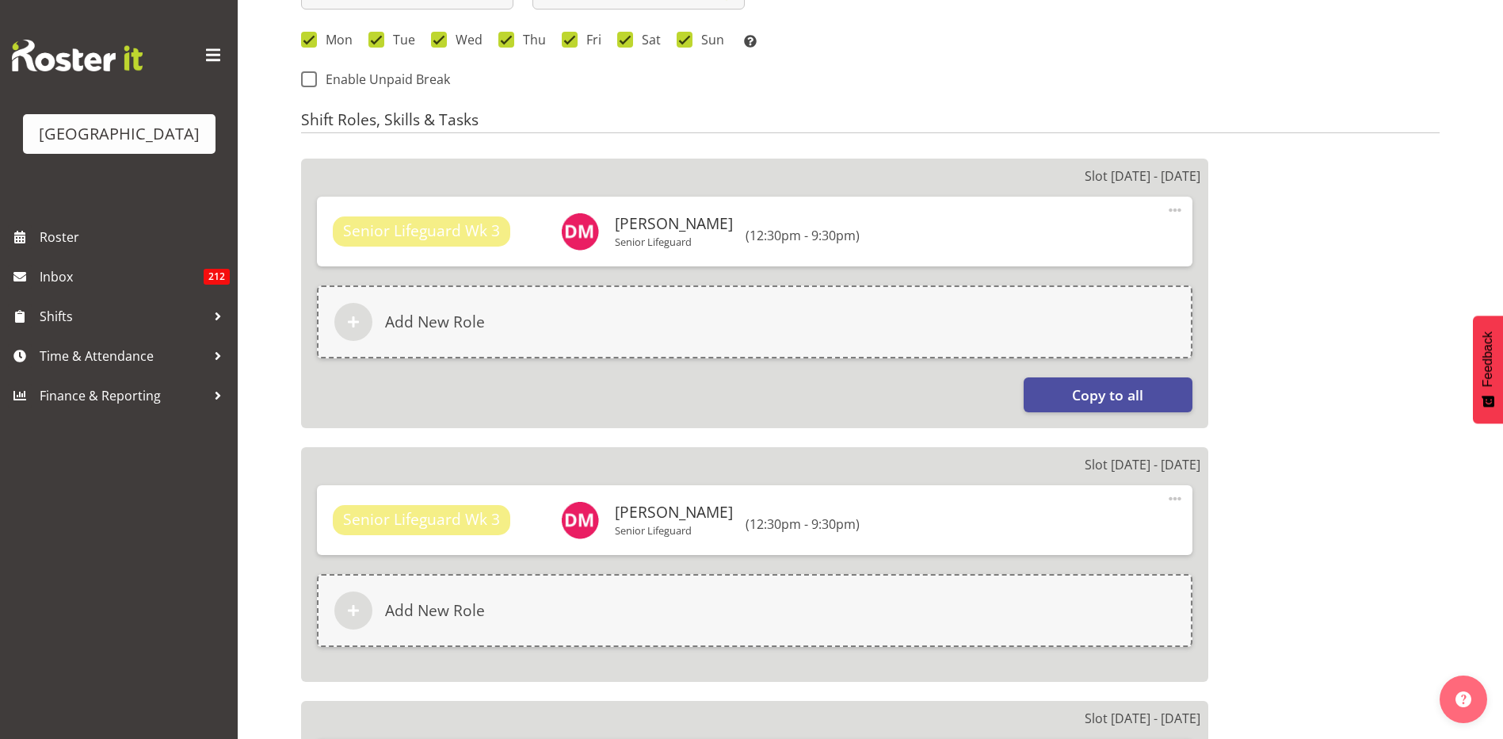
select select "114"
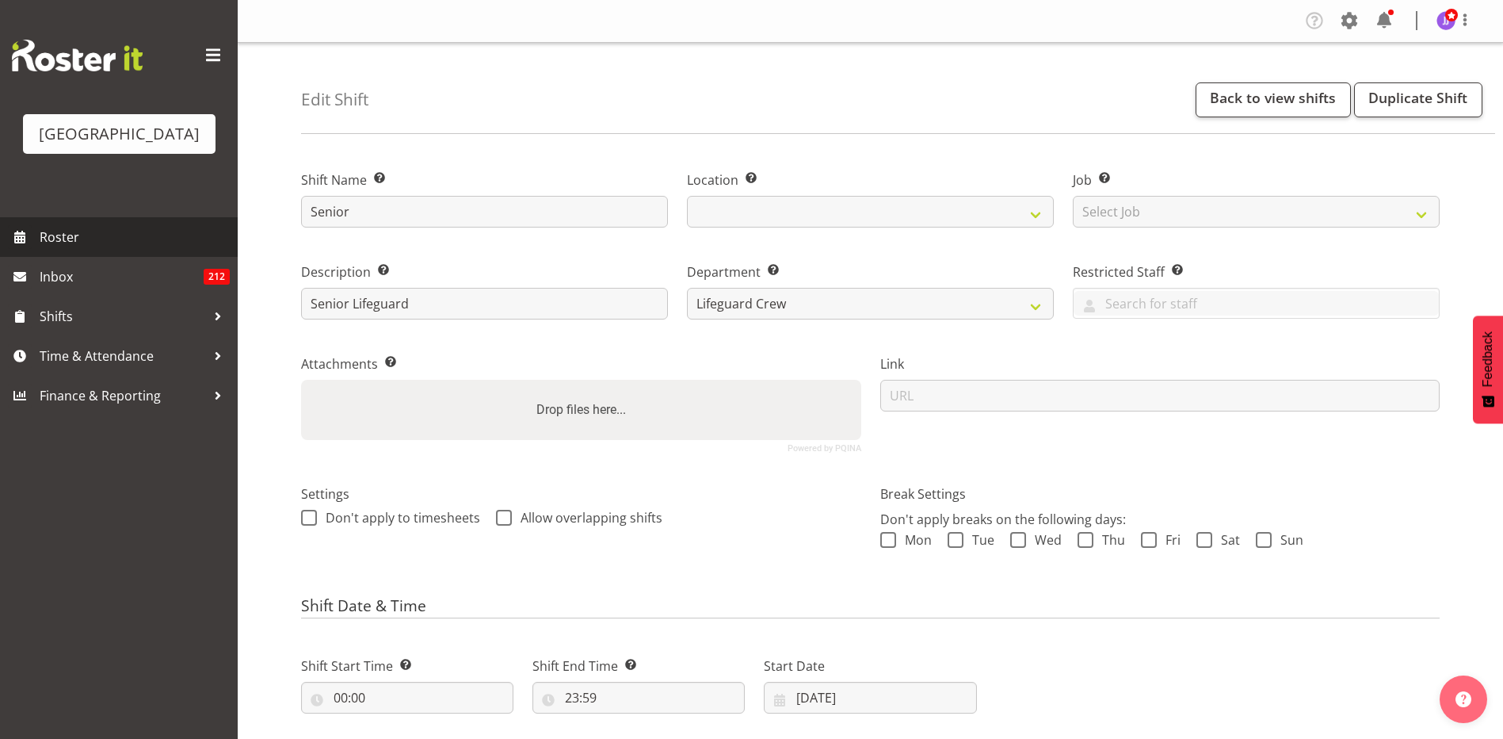
click at [117, 239] on span "Roster" at bounding box center [135, 237] width 190 height 24
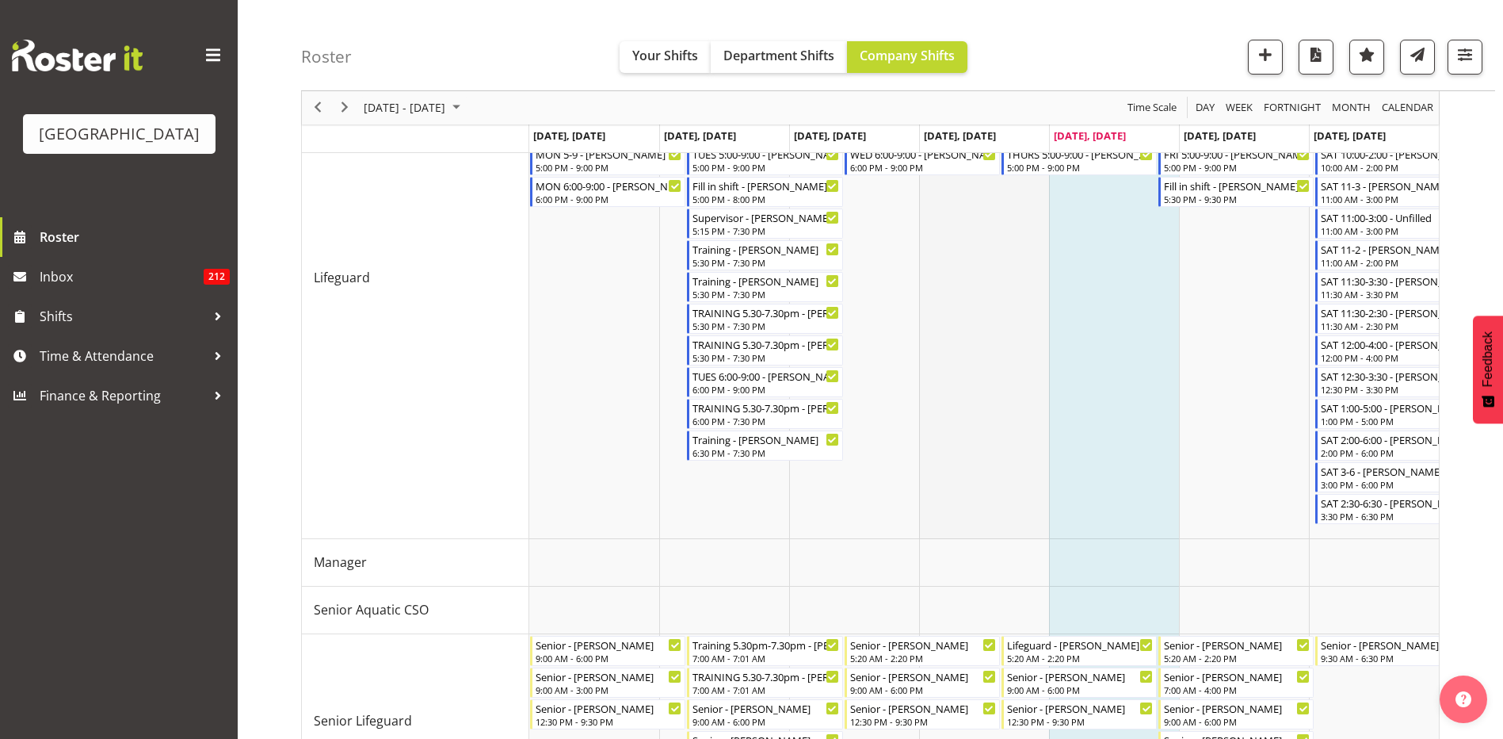
scroll to position [634, 0]
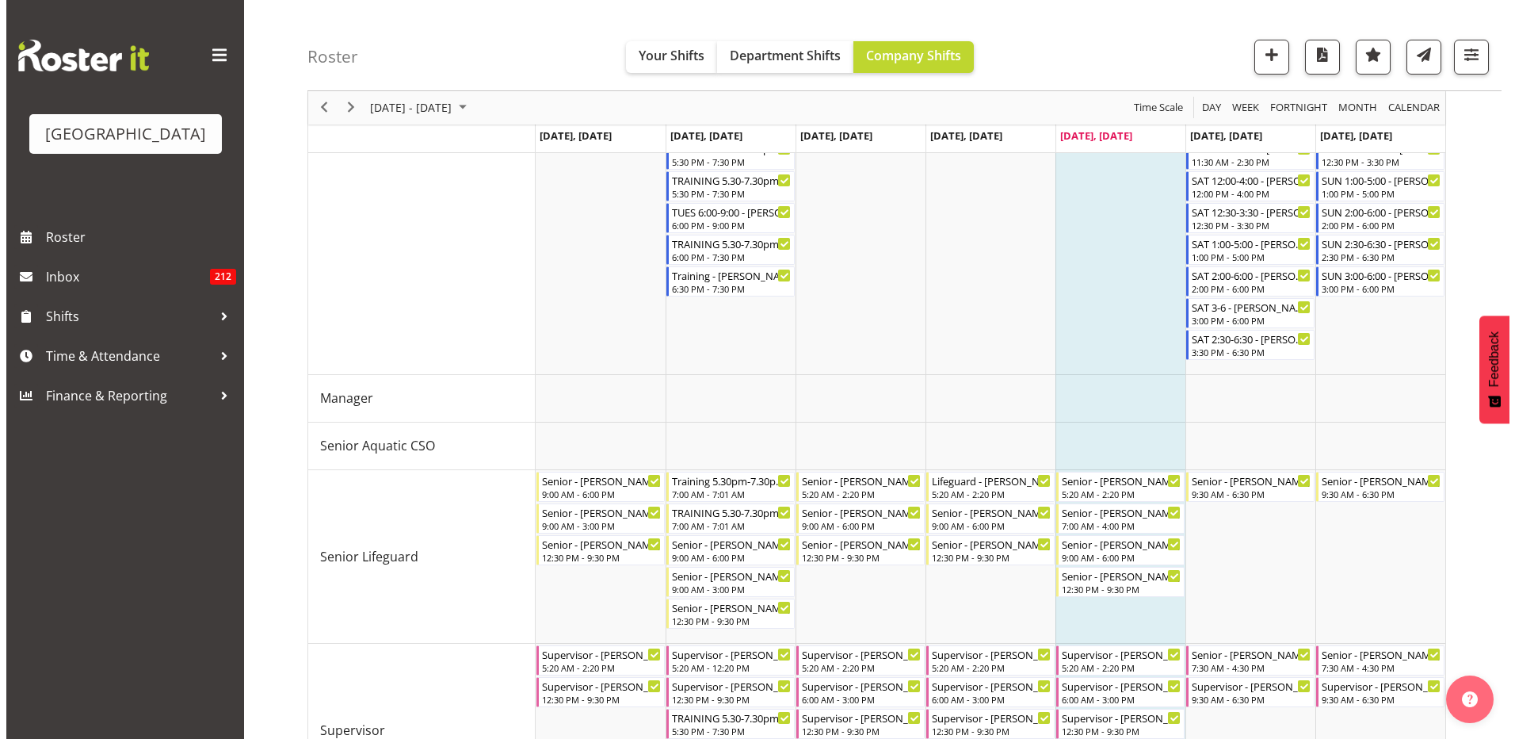
scroll to position [699, 0]
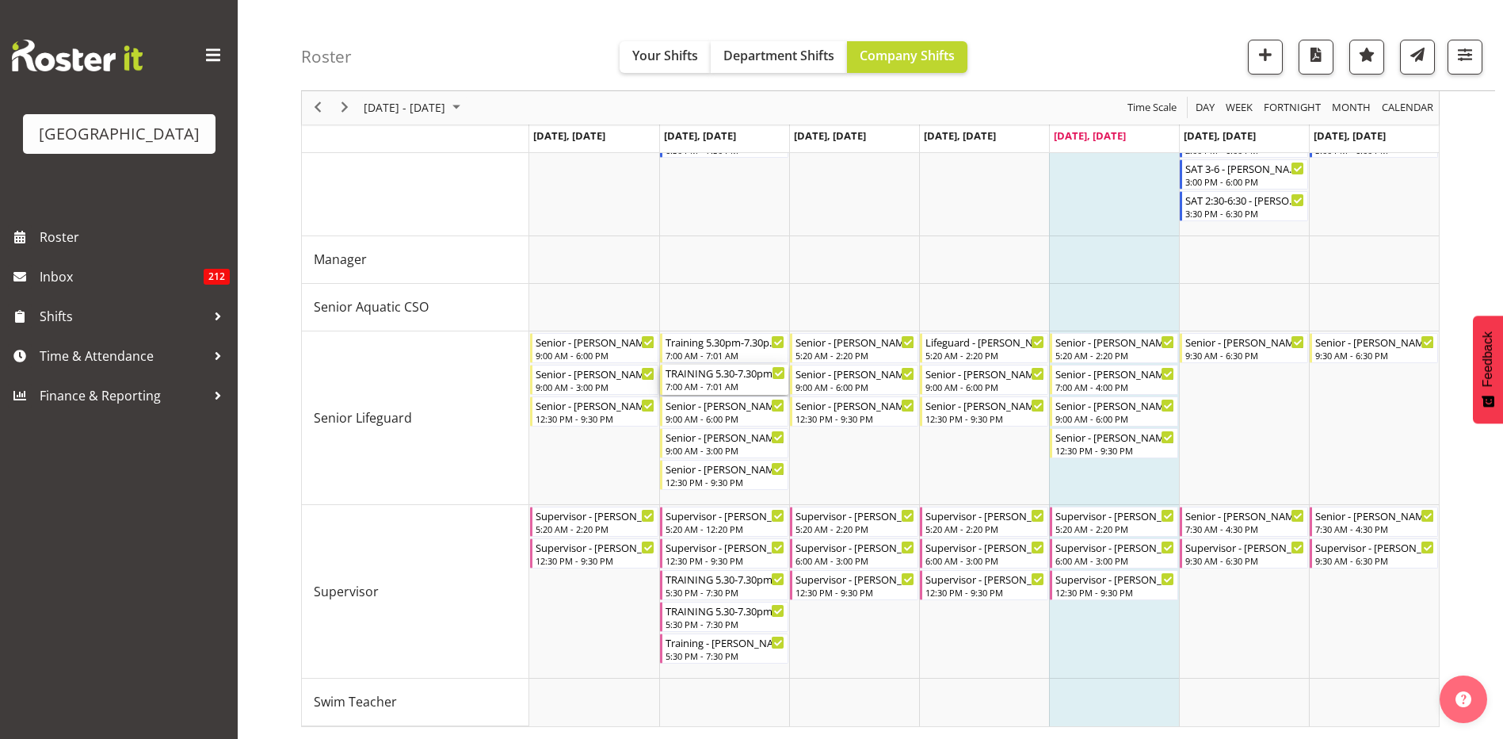
click at [739, 378] on div "TRAINING 5.30-7.30pm - Thomas Meulenbroek" at bounding box center [726, 373] width 120 height 16
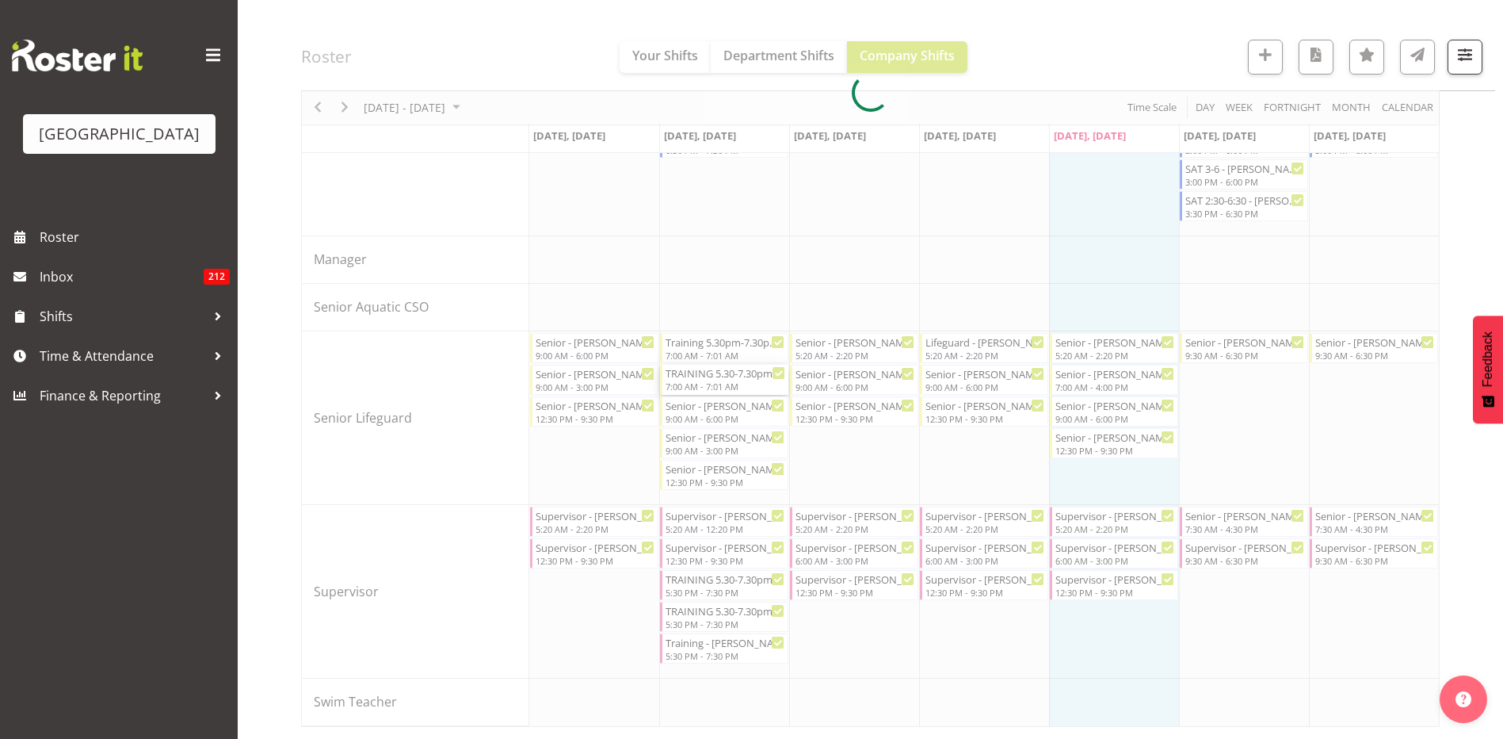
select select "7"
select select "2025"
select select "7"
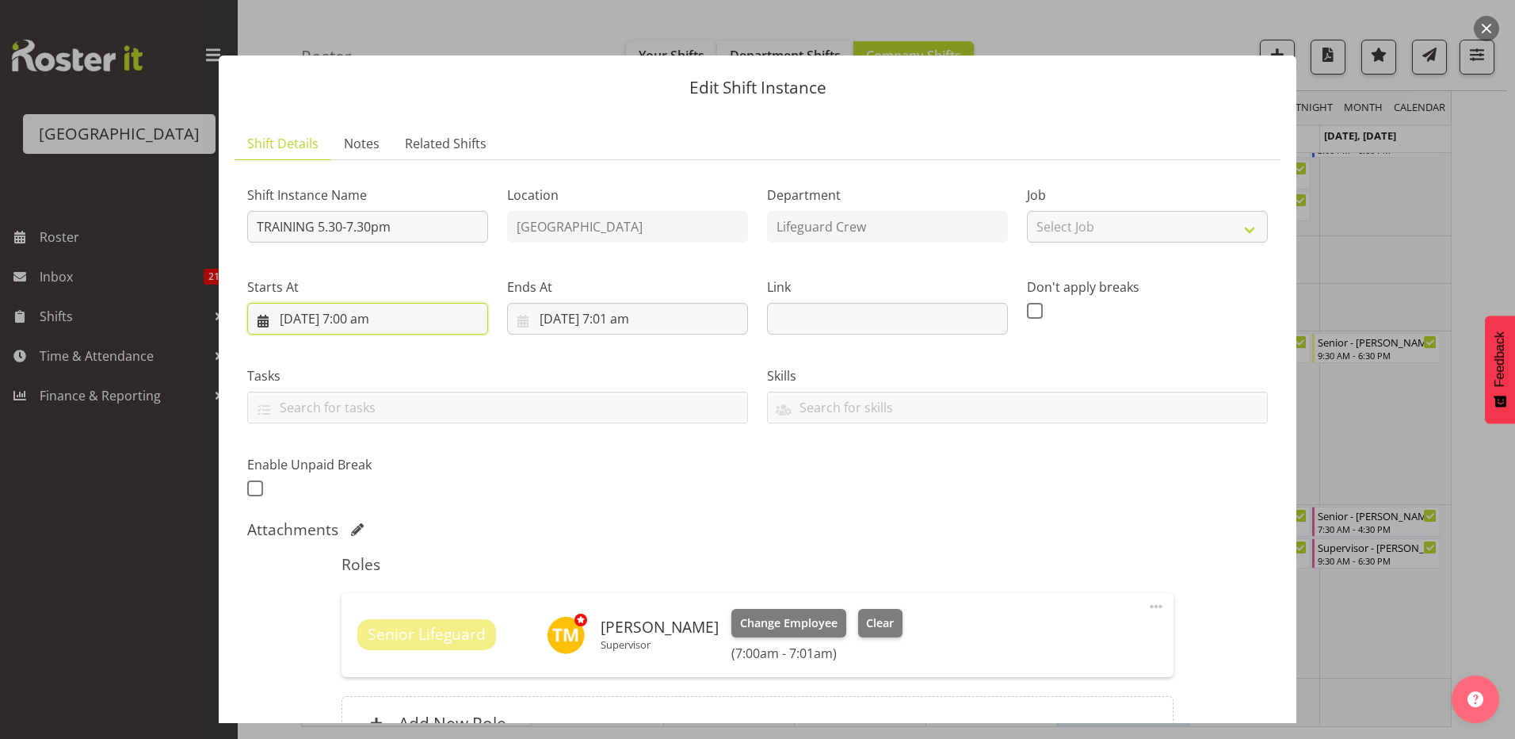
click at [373, 317] on input "12/08/2025, 7:00 am" at bounding box center [367, 319] width 241 height 32
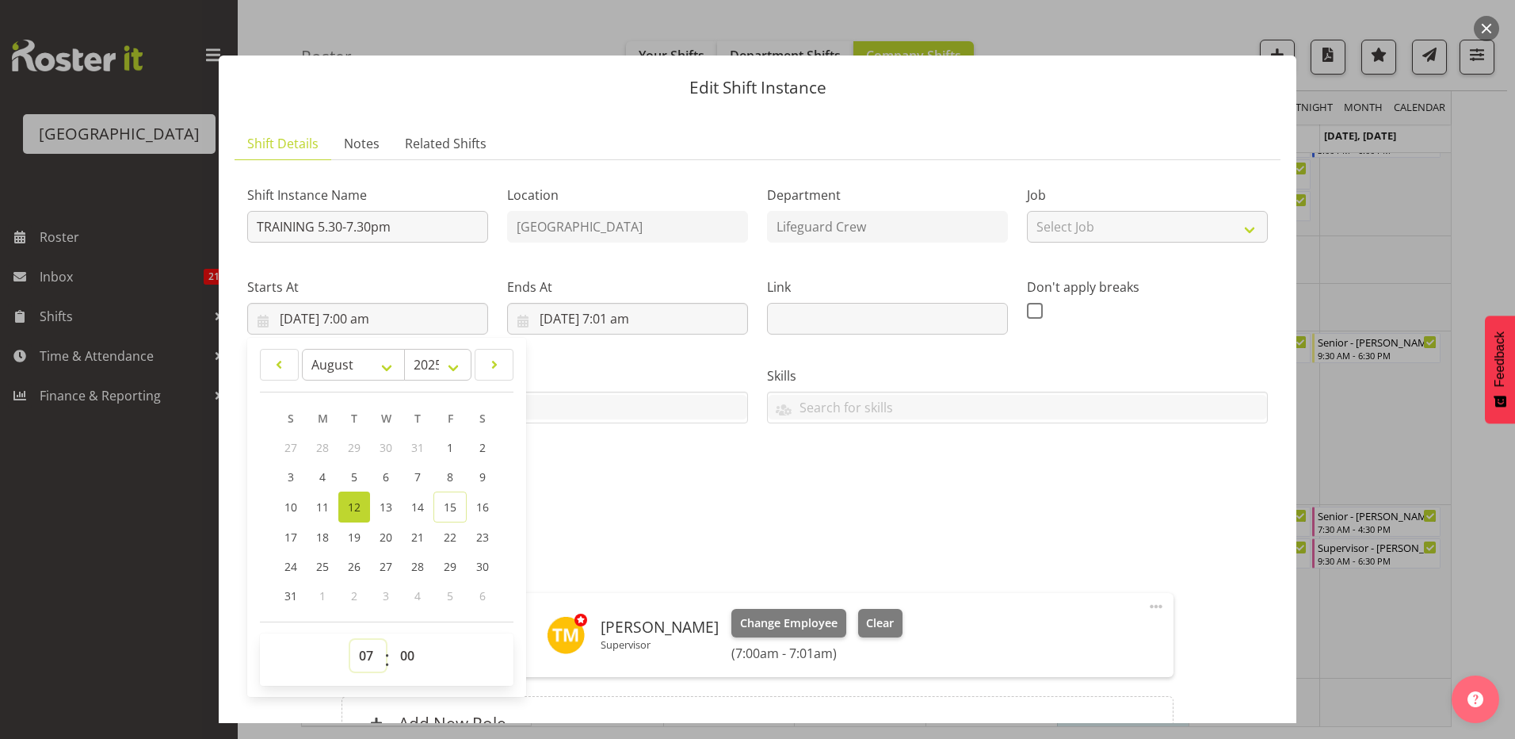
click at [362, 655] on select "00 01 02 03 04 05 06 07 08 09 10 11 12 13 14 15 16 17 18 19 20 21 22 23" at bounding box center [368, 656] width 36 height 32
click at [686, 506] on div "Shift Instance Name TRAINING 5.30-7.30pm Location Splash Palace Department Life…" at bounding box center [758, 336] width 1040 height 347
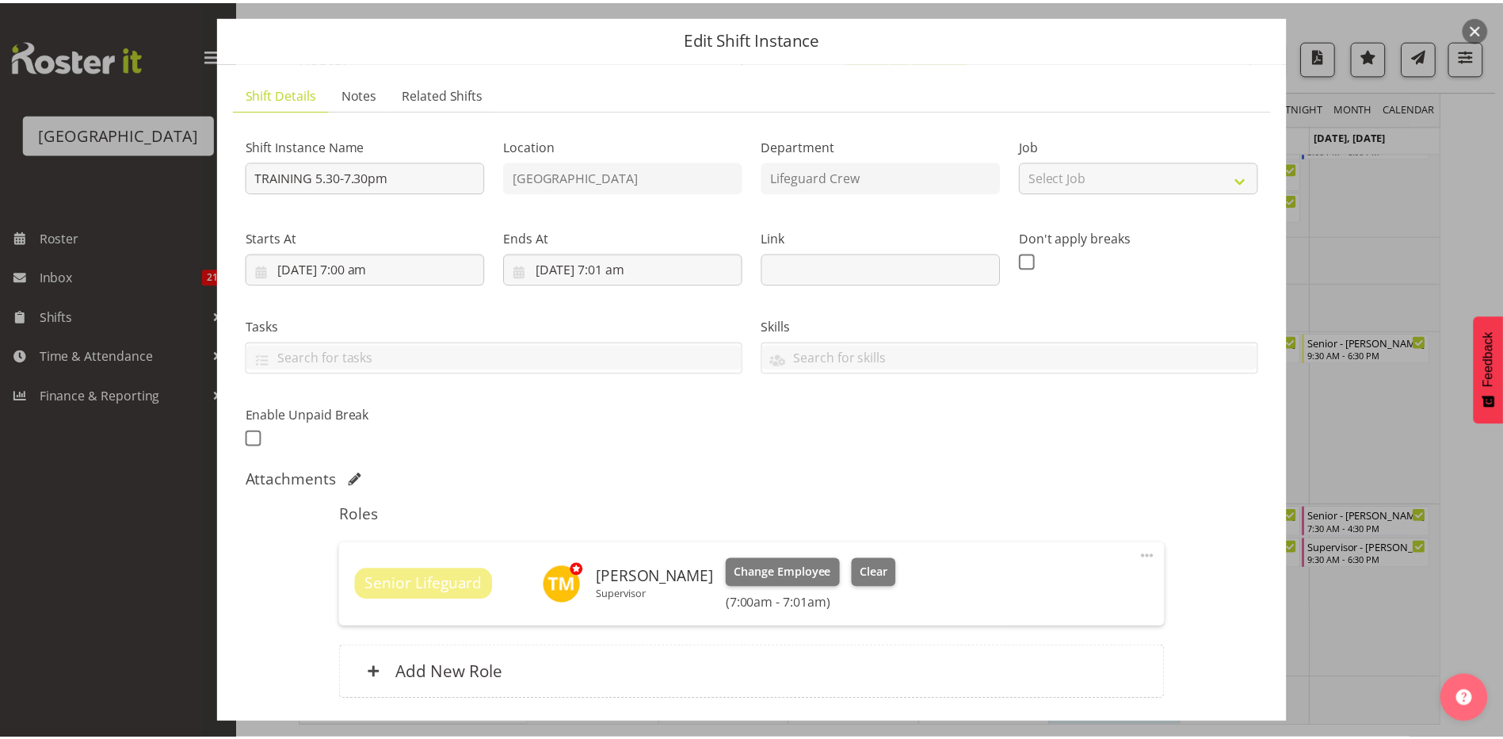
scroll to position [0, 0]
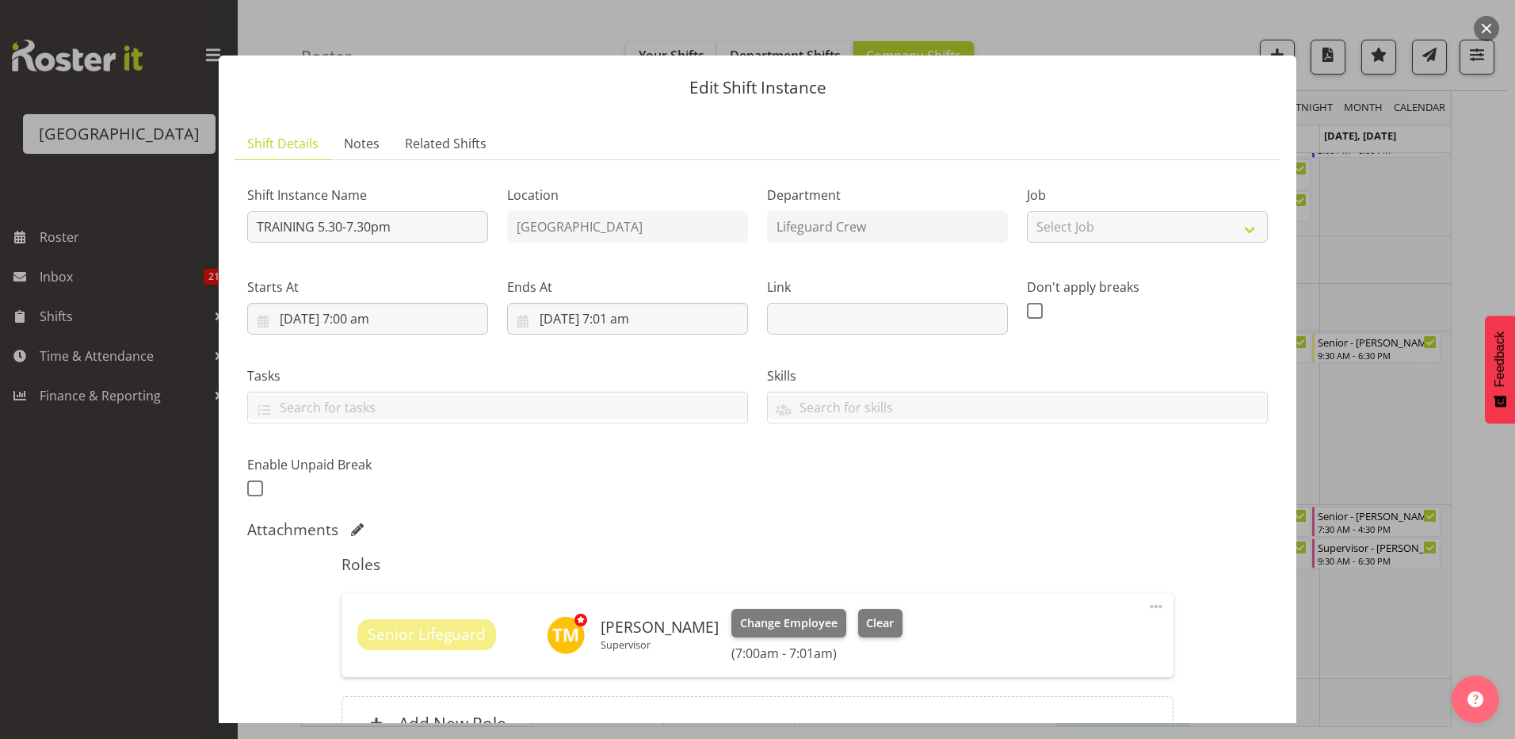
click at [1490, 26] on button "button" at bounding box center [1486, 28] width 25 height 25
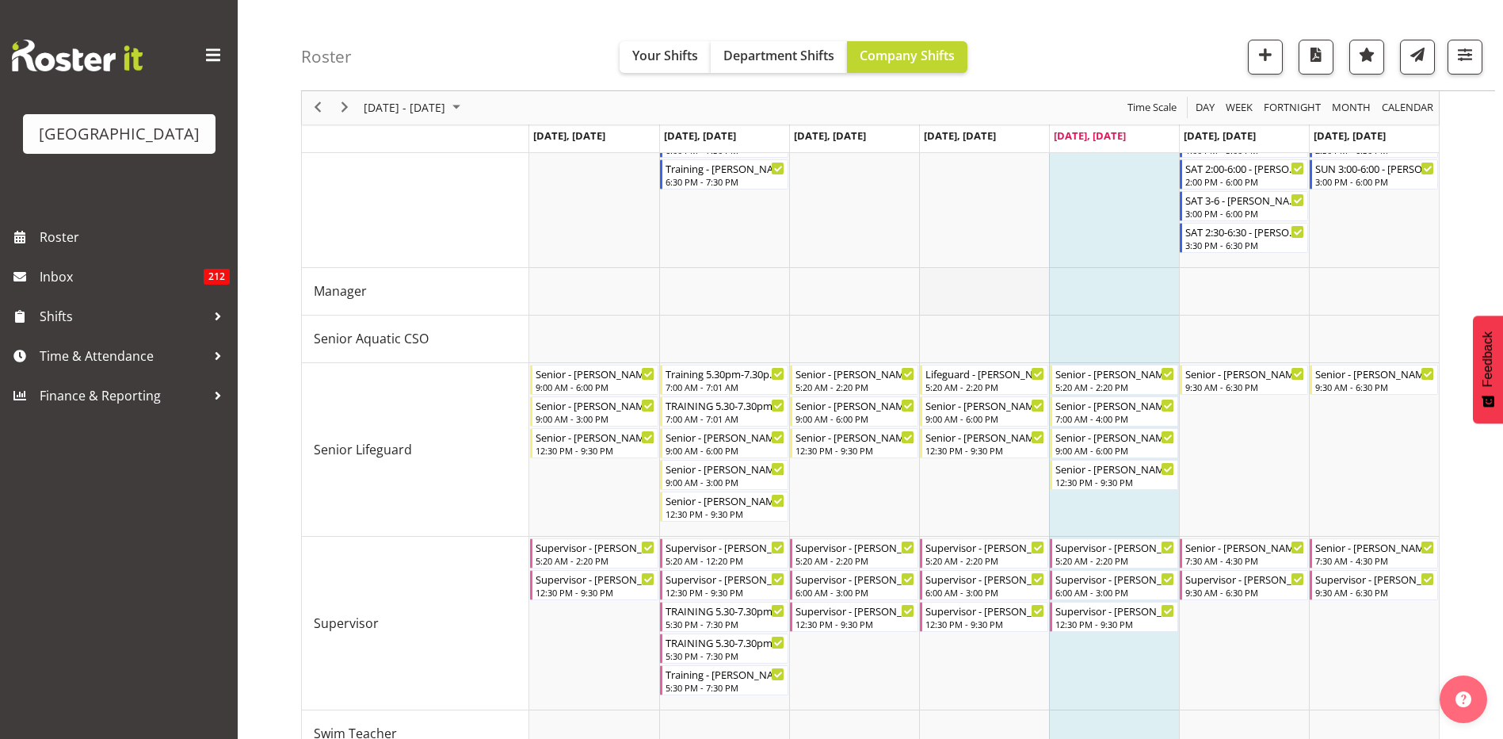
scroll to position [699, 0]
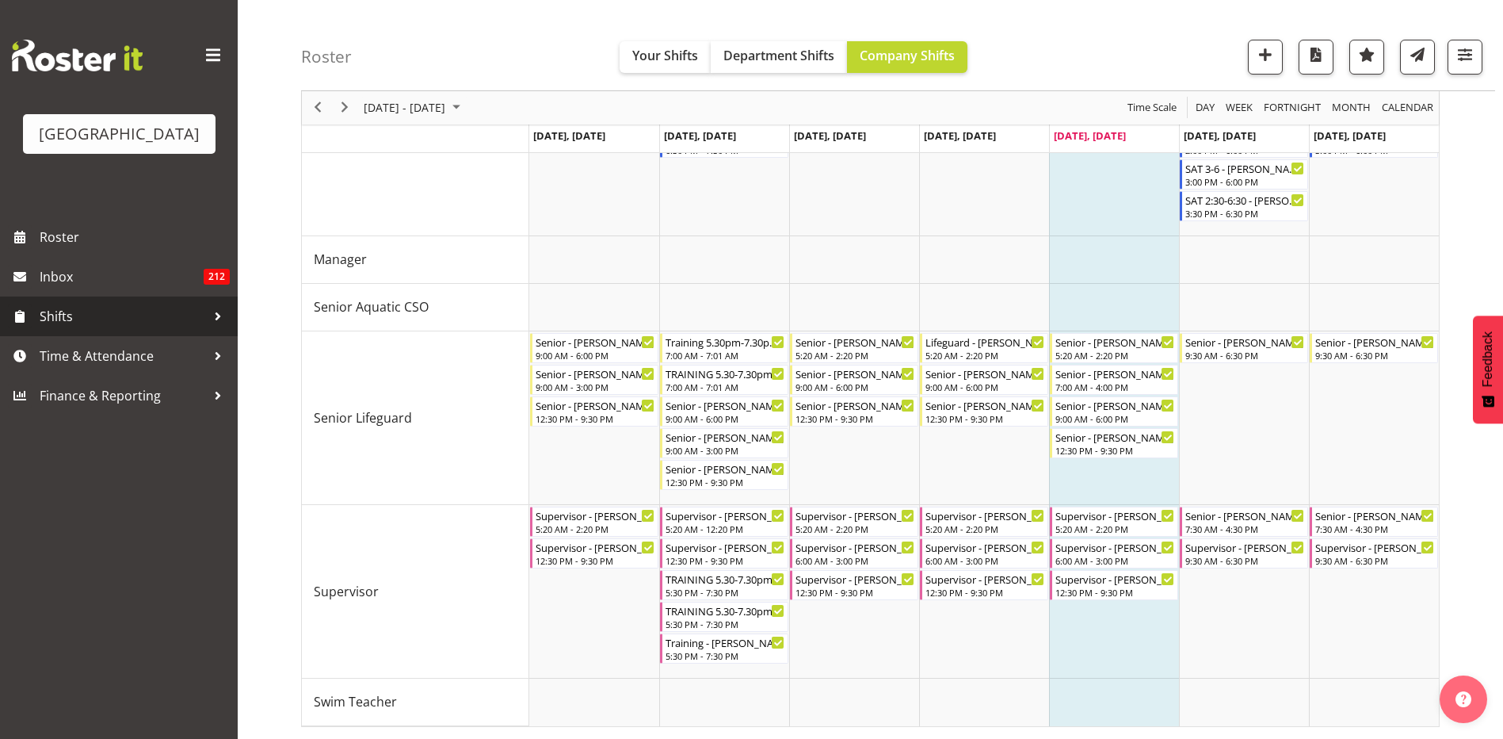
click at [215, 319] on div at bounding box center [218, 316] width 24 height 24
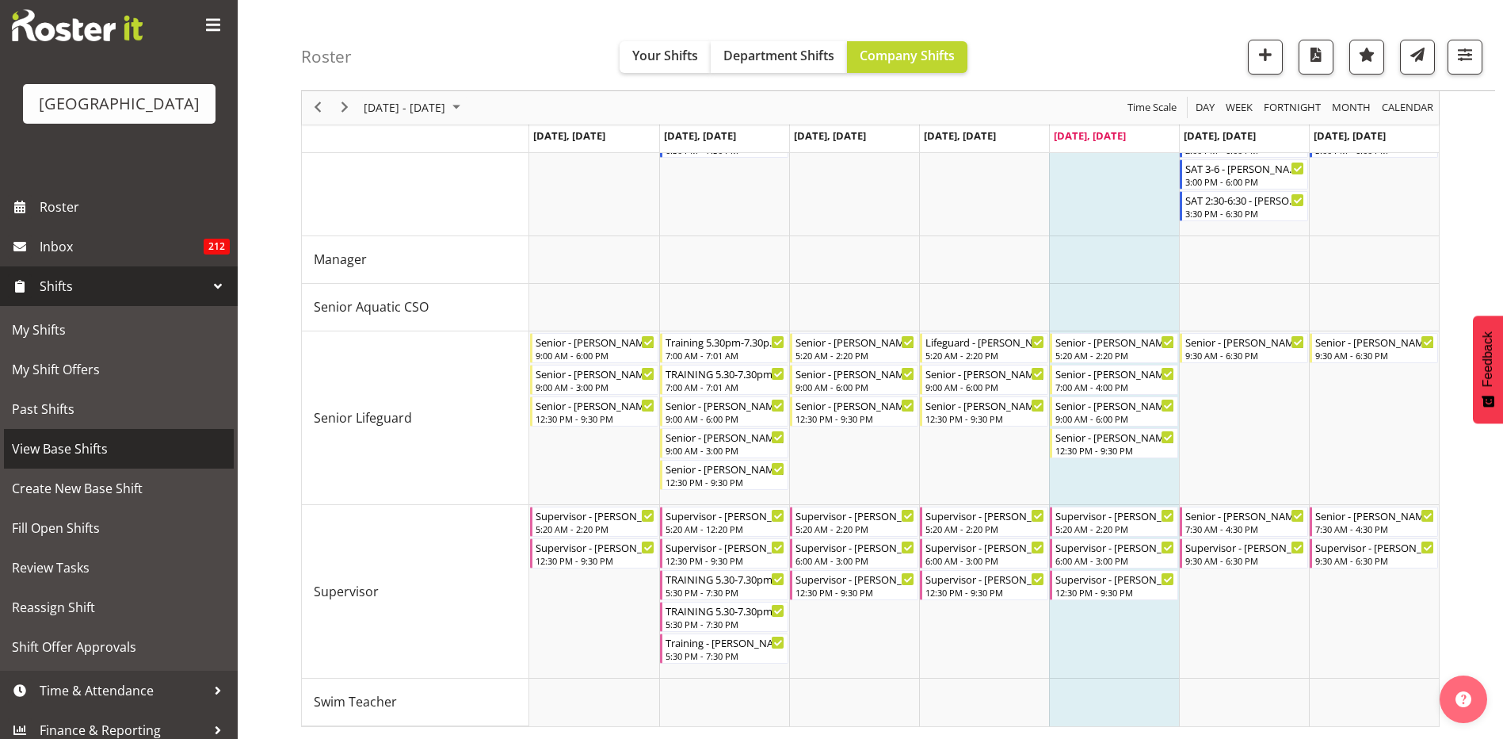
scroll to position [41, 0]
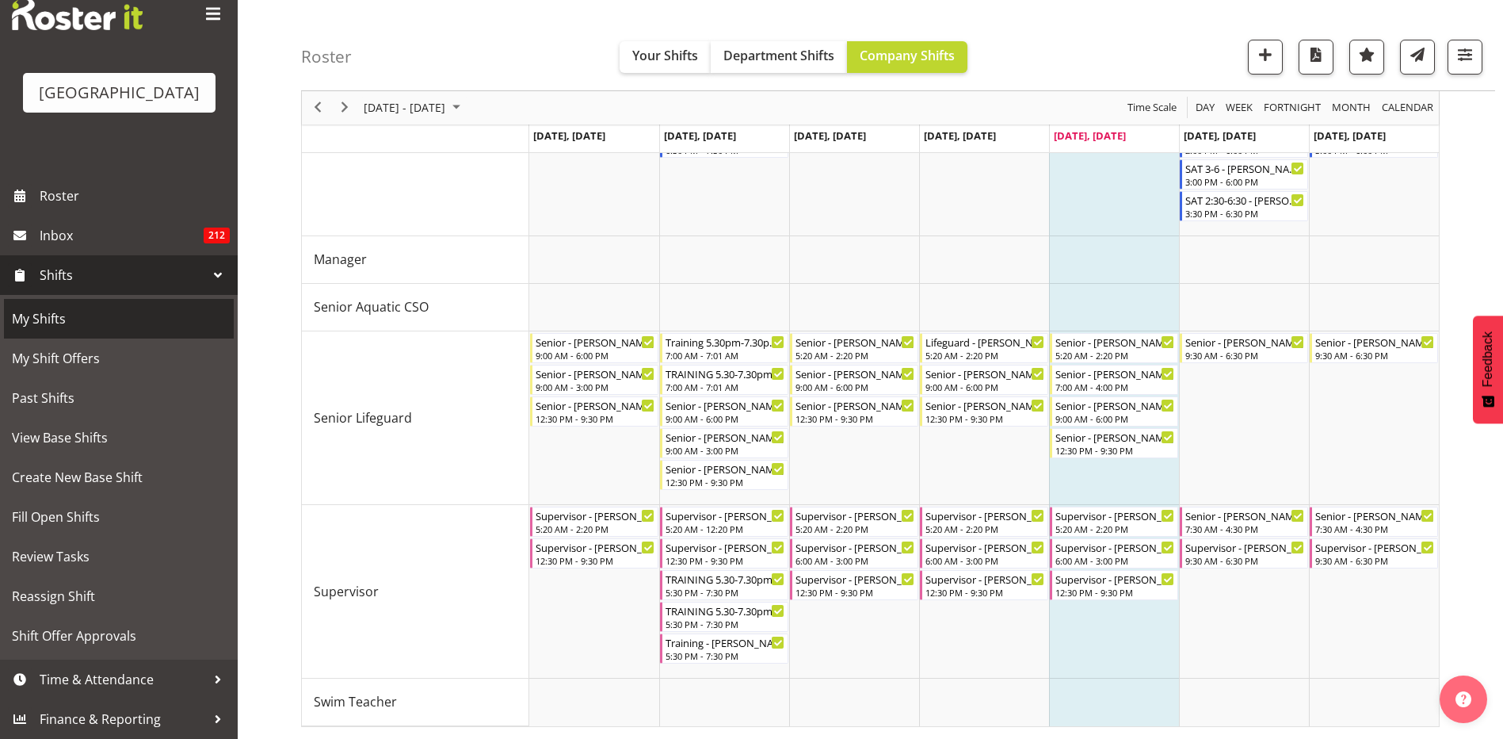
click at [132, 318] on span "My Shifts" at bounding box center [119, 319] width 214 height 24
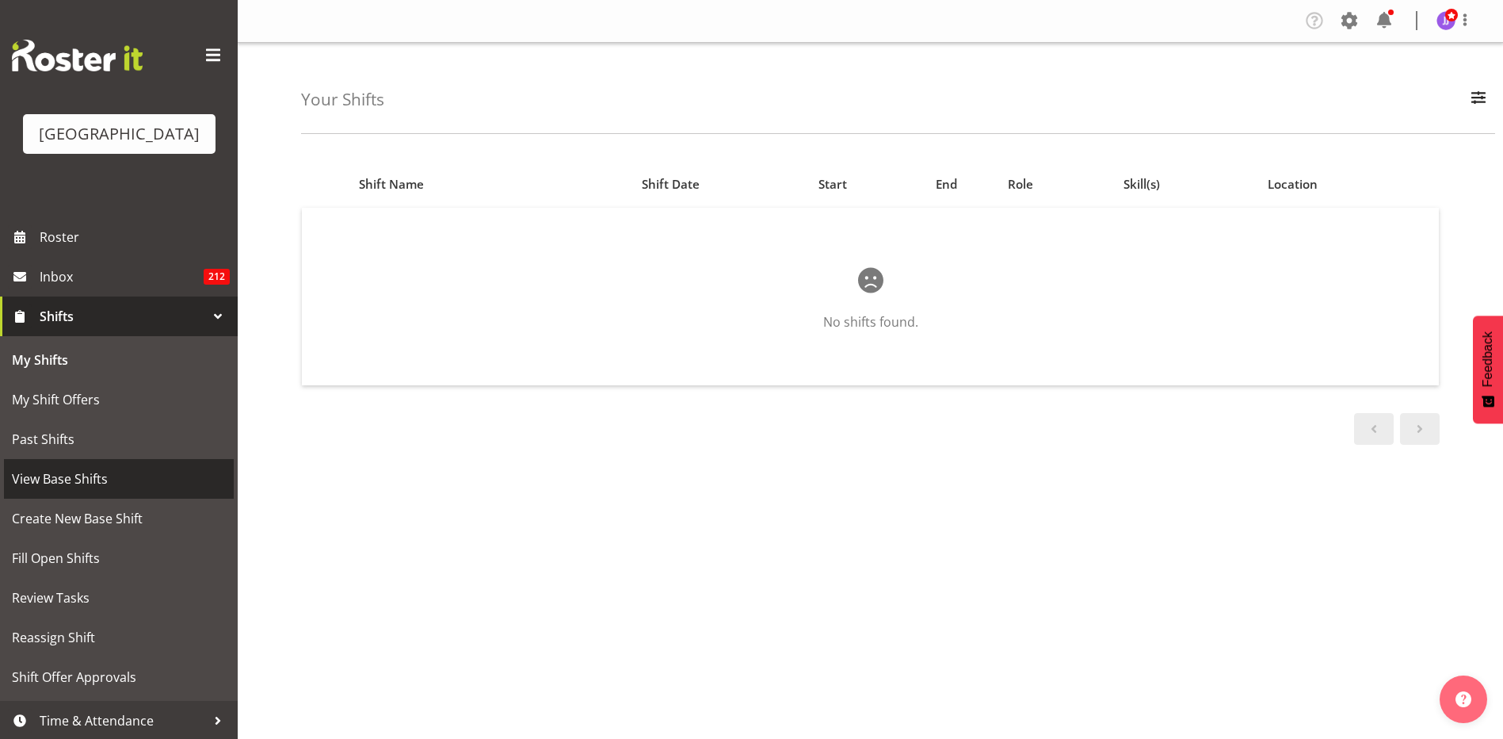
click at [136, 481] on span "View Base Shifts" at bounding box center [119, 479] width 214 height 24
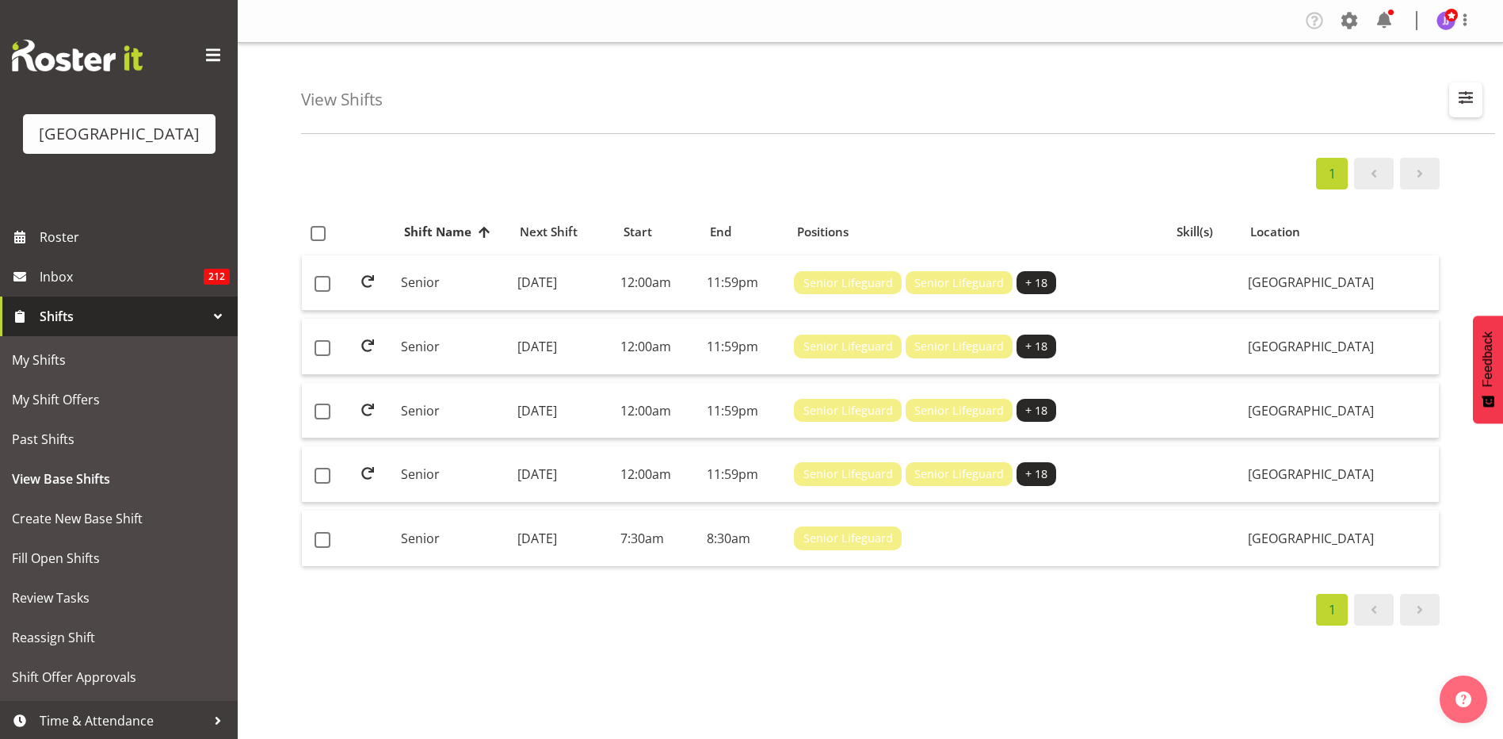
click at [1471, 101] on span "button" at bounding box center [1466, 97] width 21 height 21
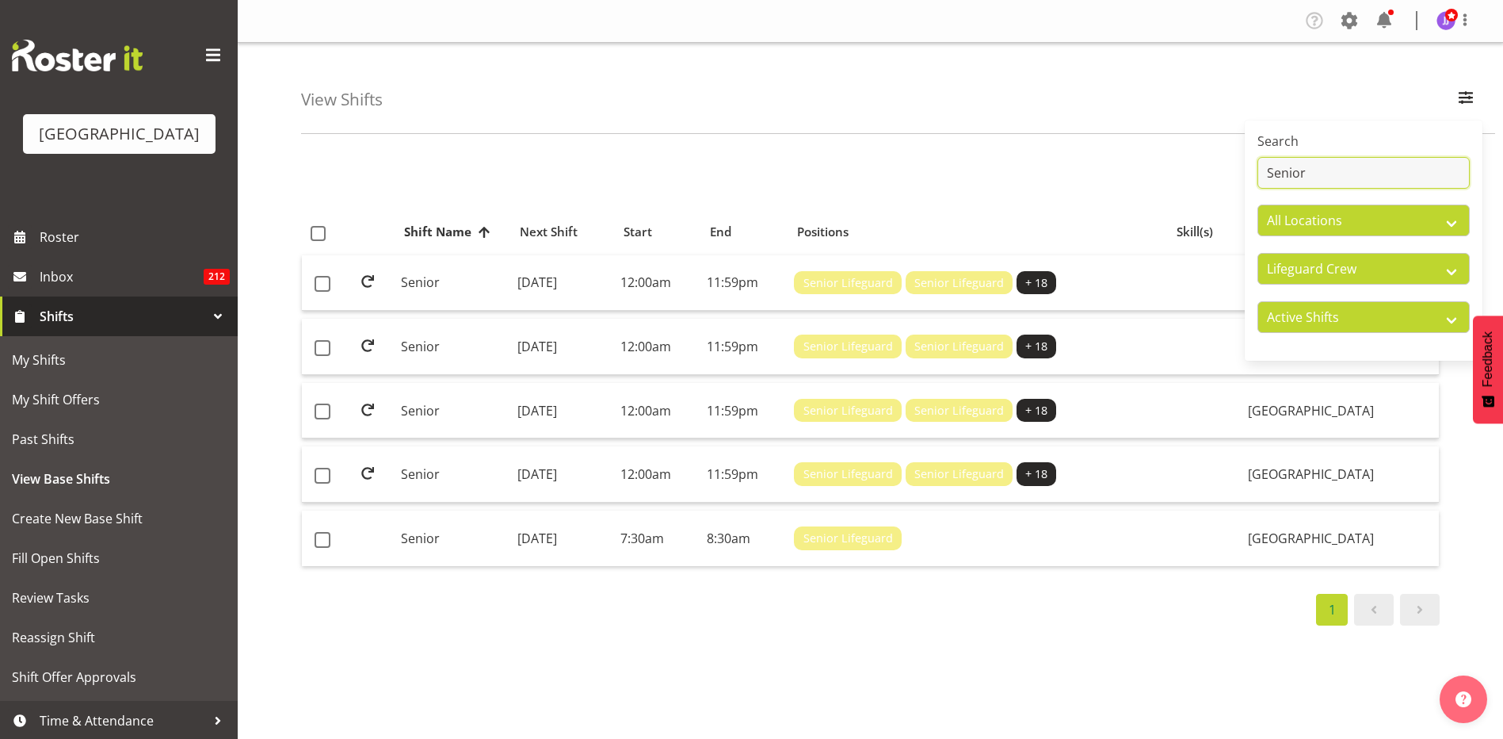
drag, startPoint x: 1354, startPoint y: 175, endPoint x: 1118, endPoint y: 163, distance: 237.3
click at [1118, 163] on div "View Shifts Search Senior All Locations Splash Palace All Departments Cleaning …" at bounding box center [871, 411] width 1266 height 737
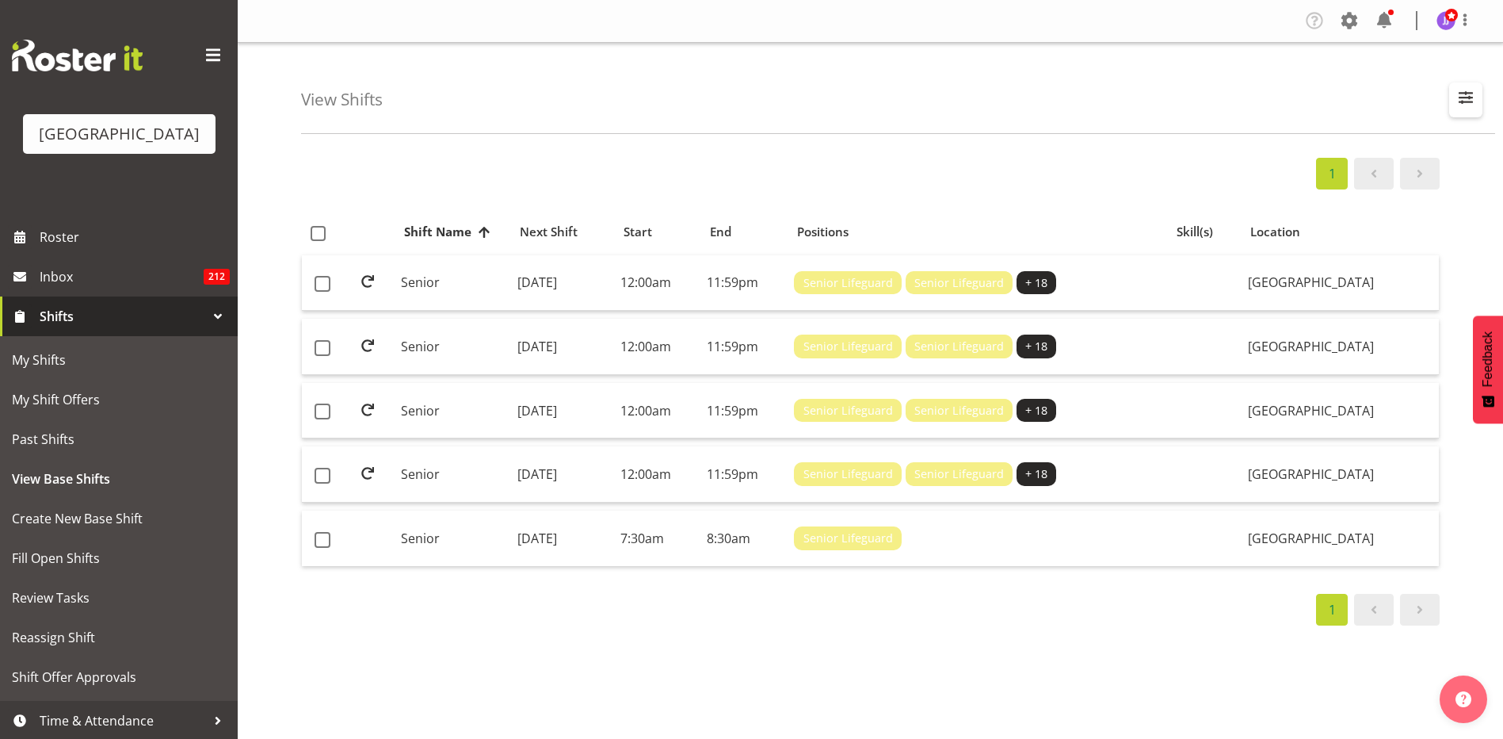
click at [1469, 97] on span "button" at bounding box center [1466, 97] width 21 height 21
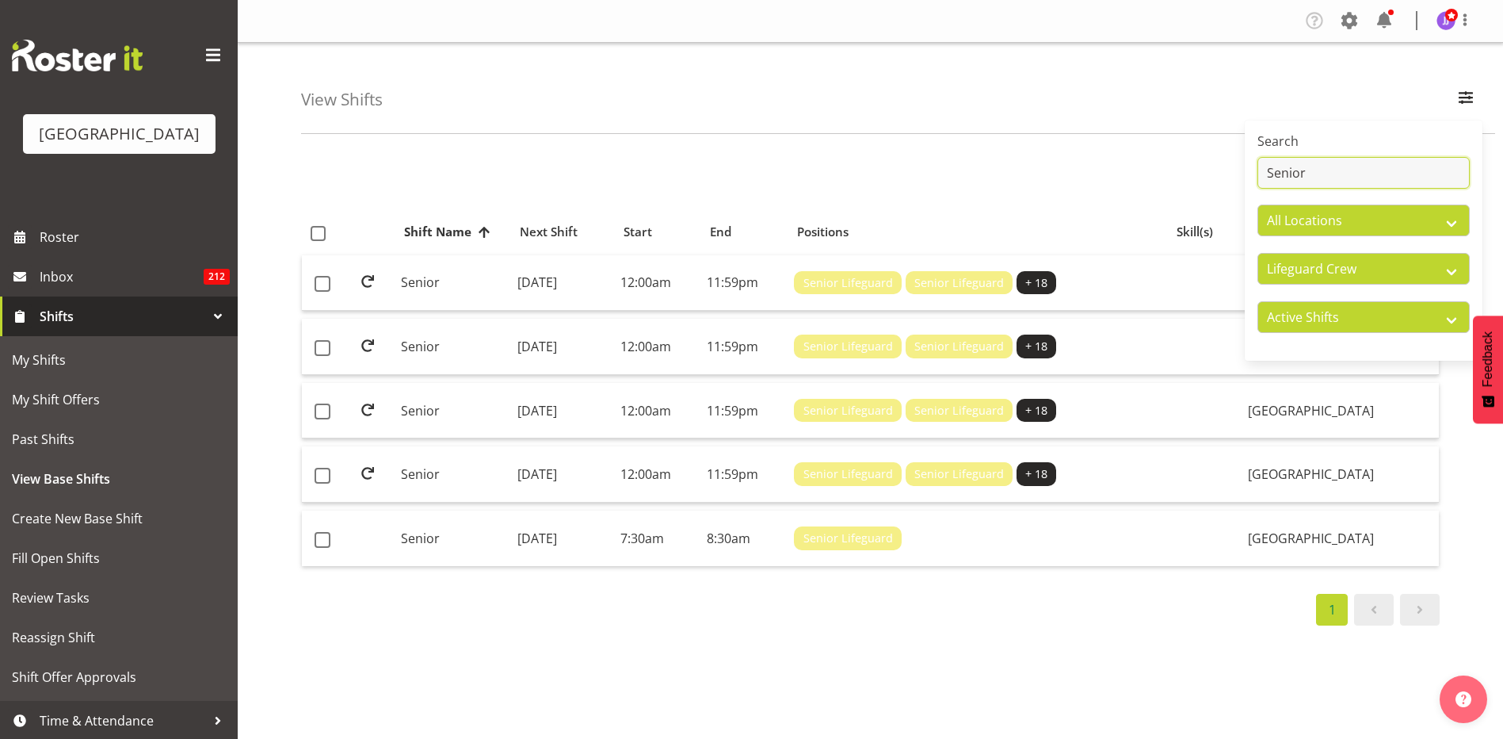
click at [1328, 181] on input "Senior" at bounding box center [1364, 173] width 212 height 32
drag, startPoint x: 1328, startPoint y: 181, endPoint x: 1270, endPoint y: 174, distance: 59.1
click at [1270, 174] on input "Senior" at bounding box center [1364, 173] width 212 height 32
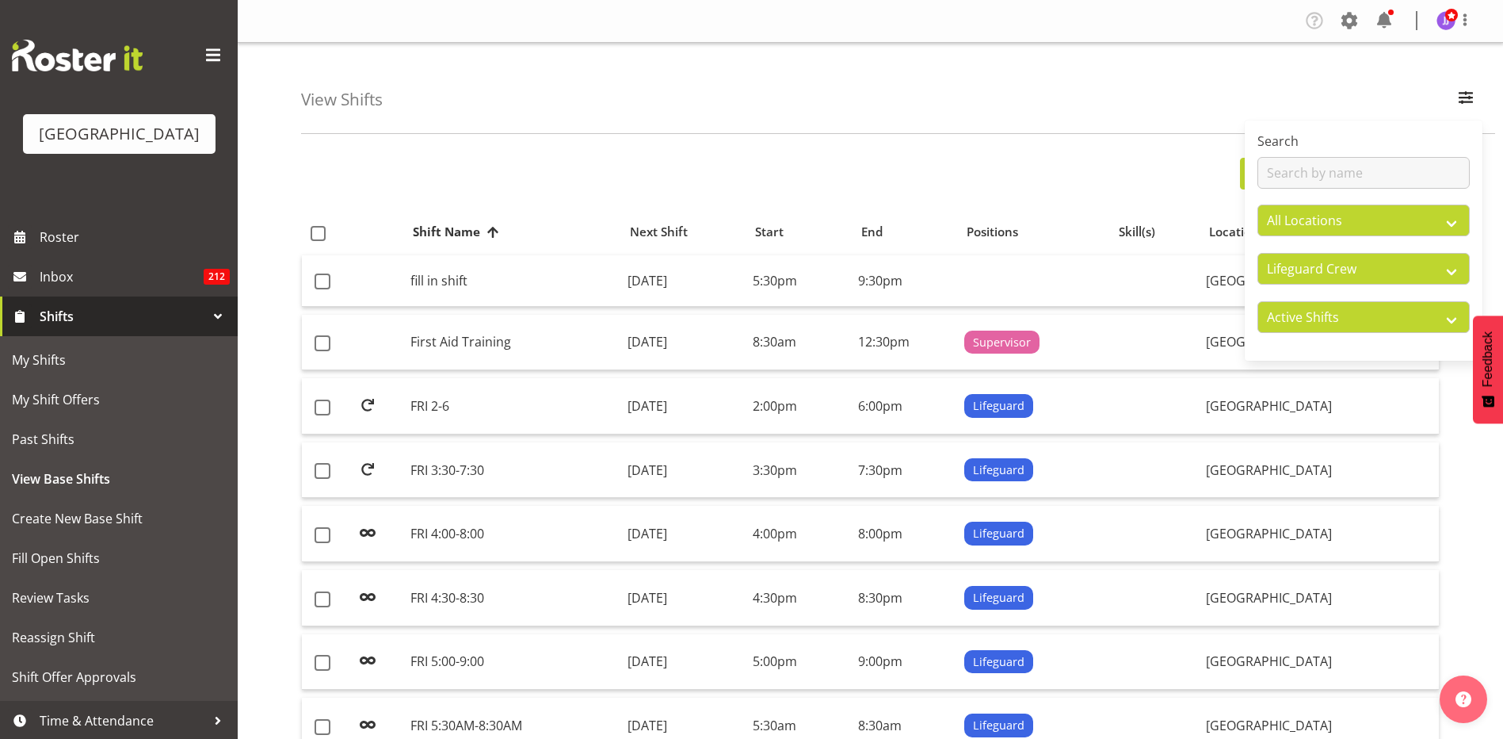
click at [1267, 99] on div "View Shifts Search All Locations Splash Palace All Departments Cleaning Crew Cu…" at bounding box center [898, 88] width 1194 height 91
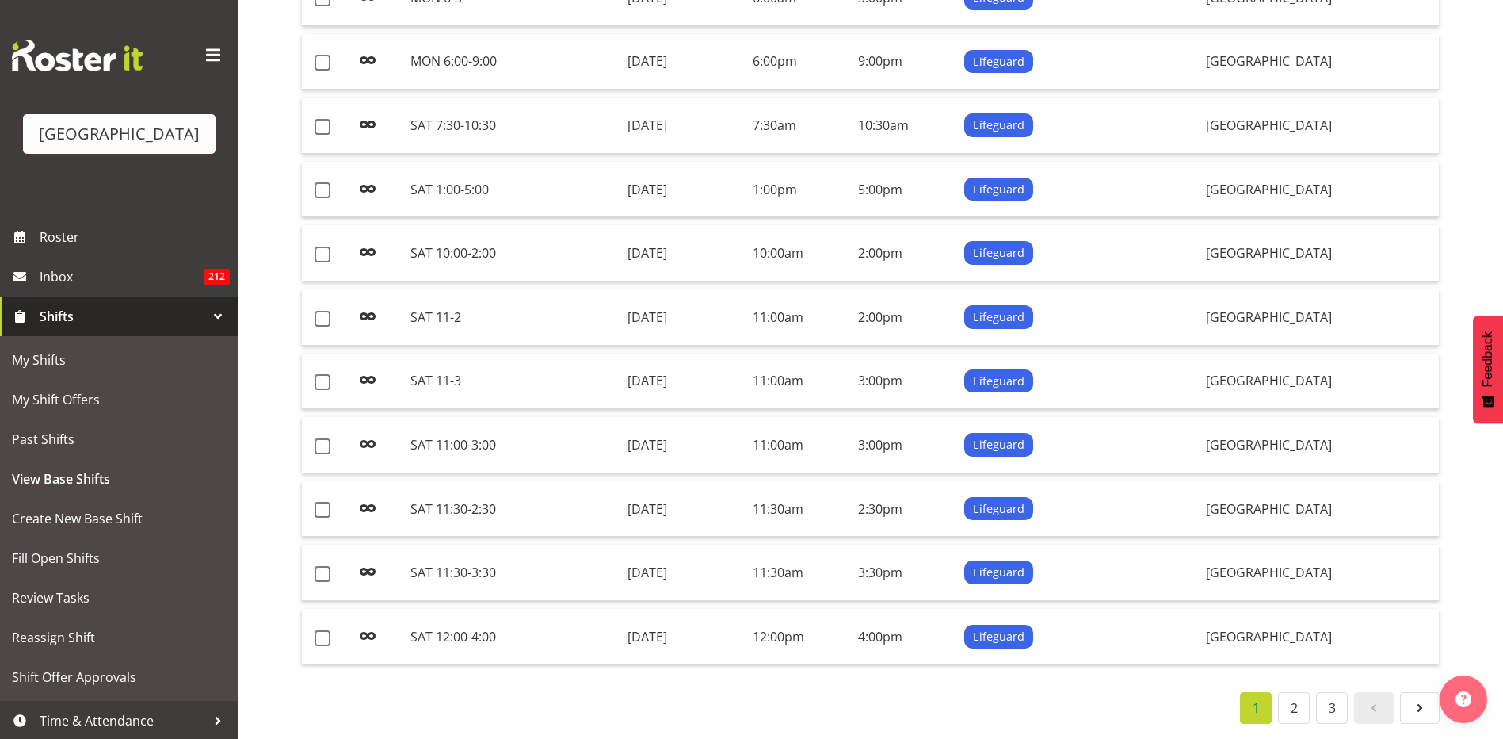
scroll to position [1123, 0]
click at [1287, 692] on link "2" at bounding box center [1294, 708] width 32 height 32
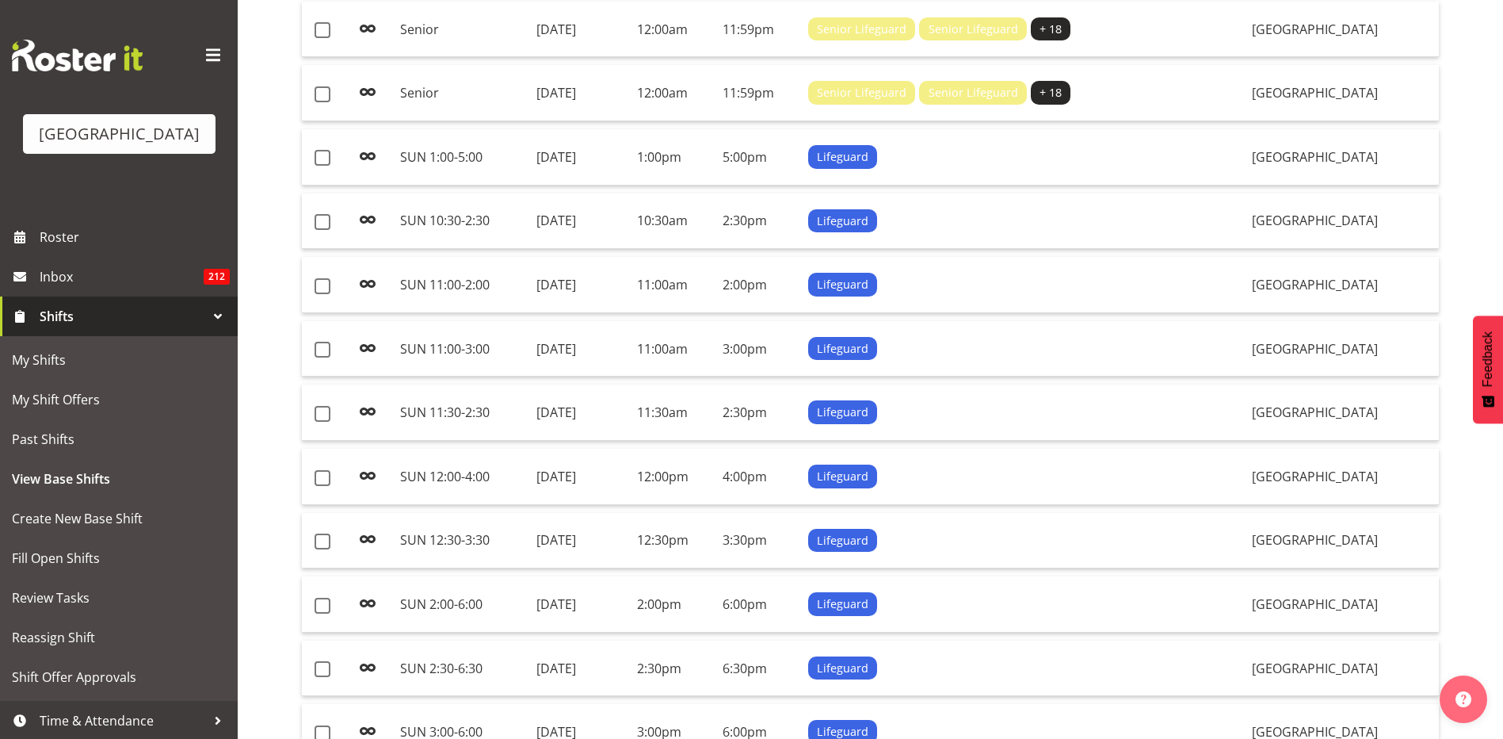
scroll to position [1127, 0]
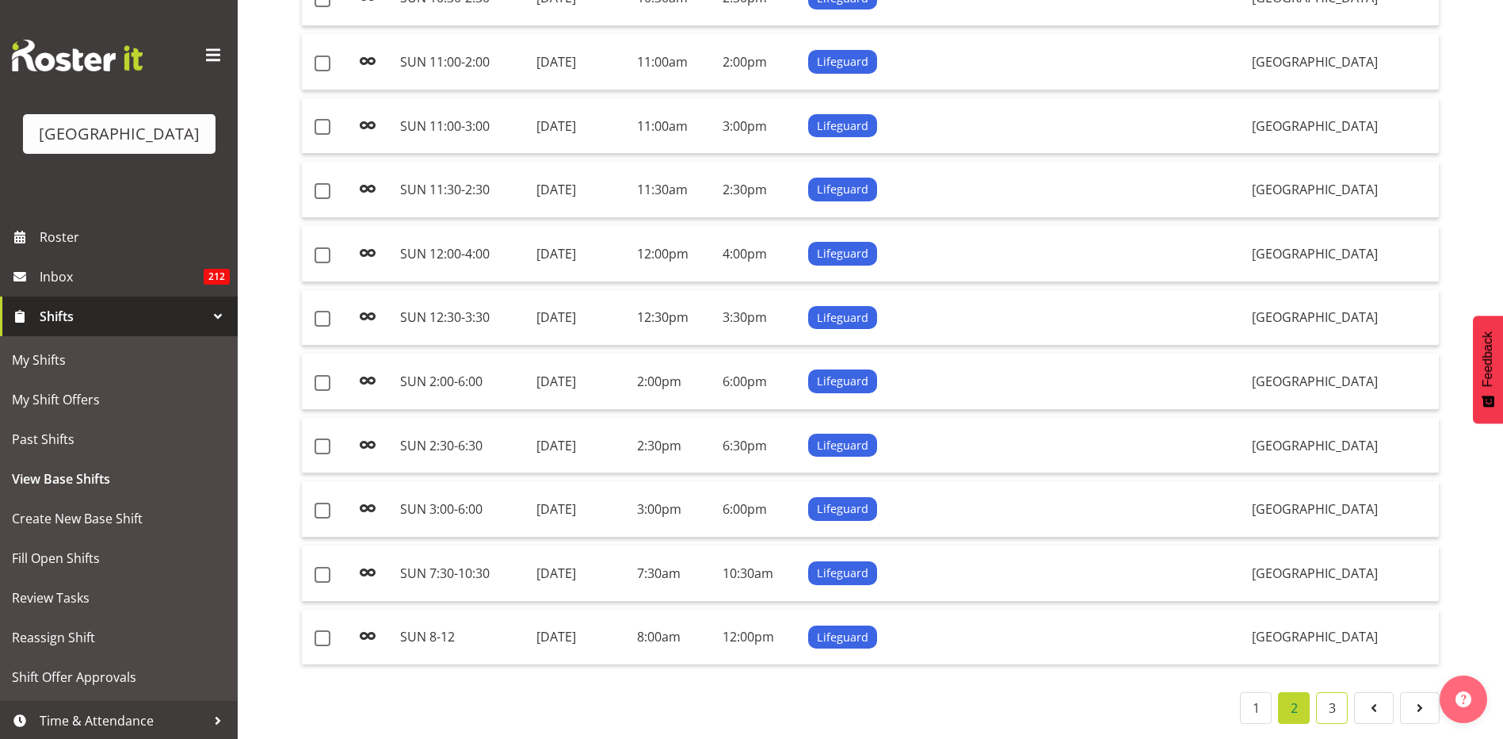
click at [1328, 698] on link "3" at bounding box center [1332, 708] width 32 height 32
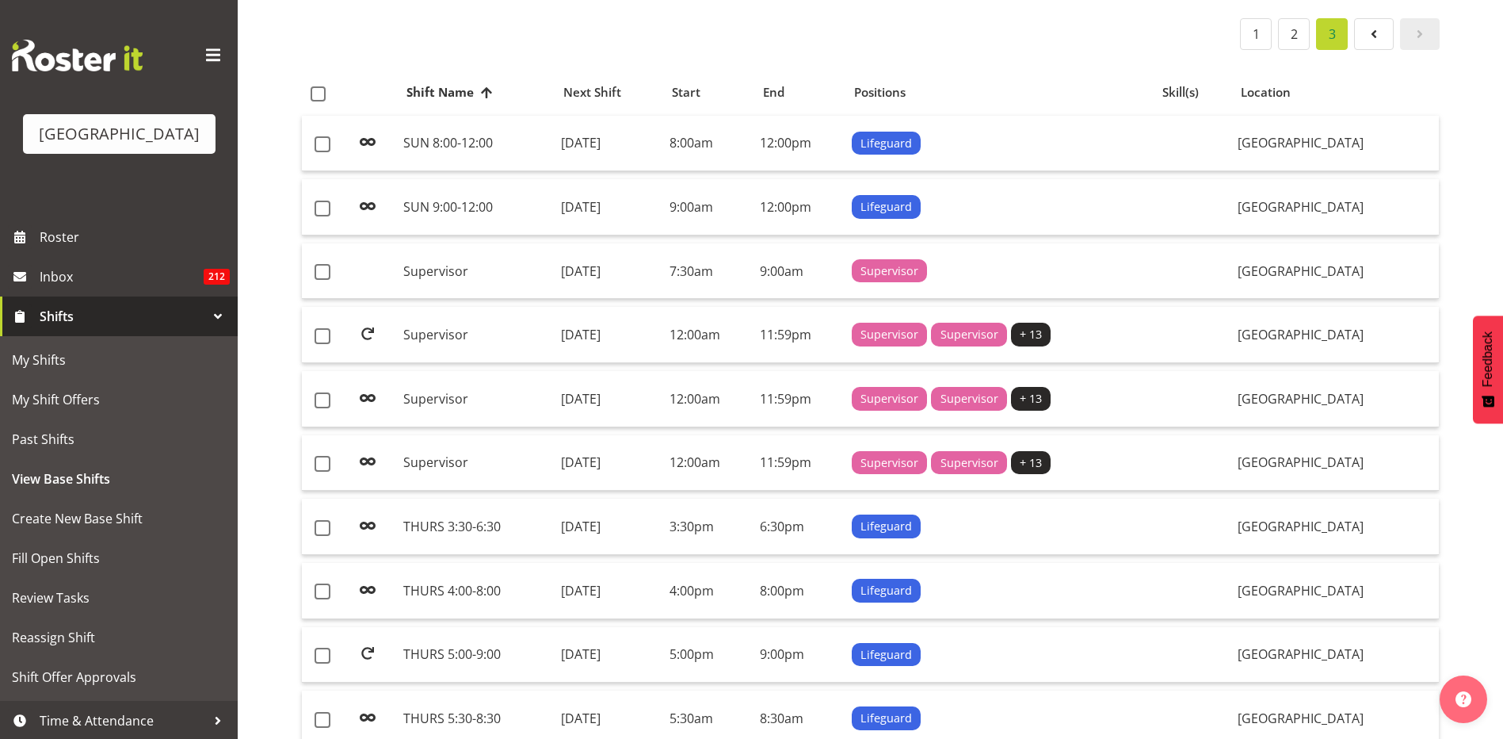
scroll to position [128, 0]
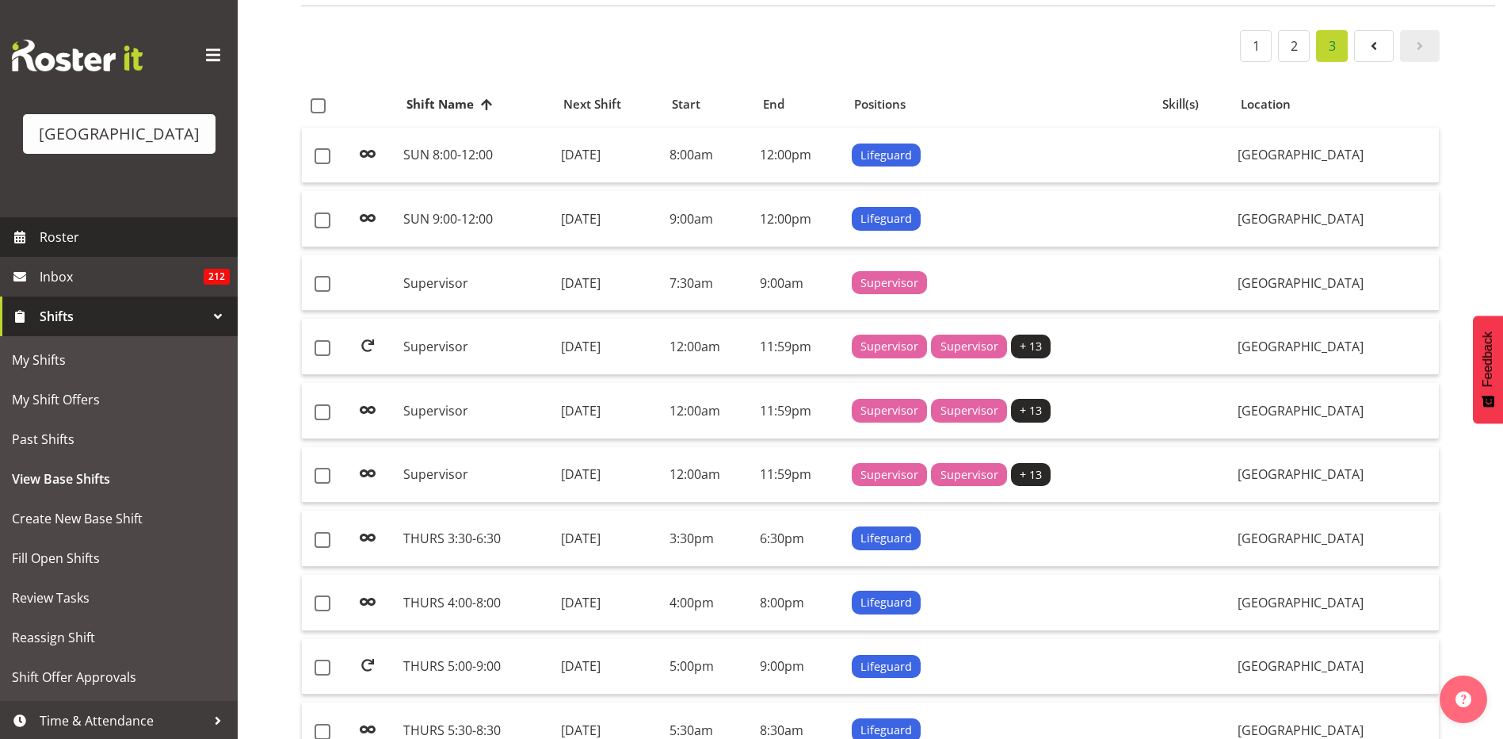
click at [63, 220] on link "Roster" at bounding box center [119, 237] width 238 height 40
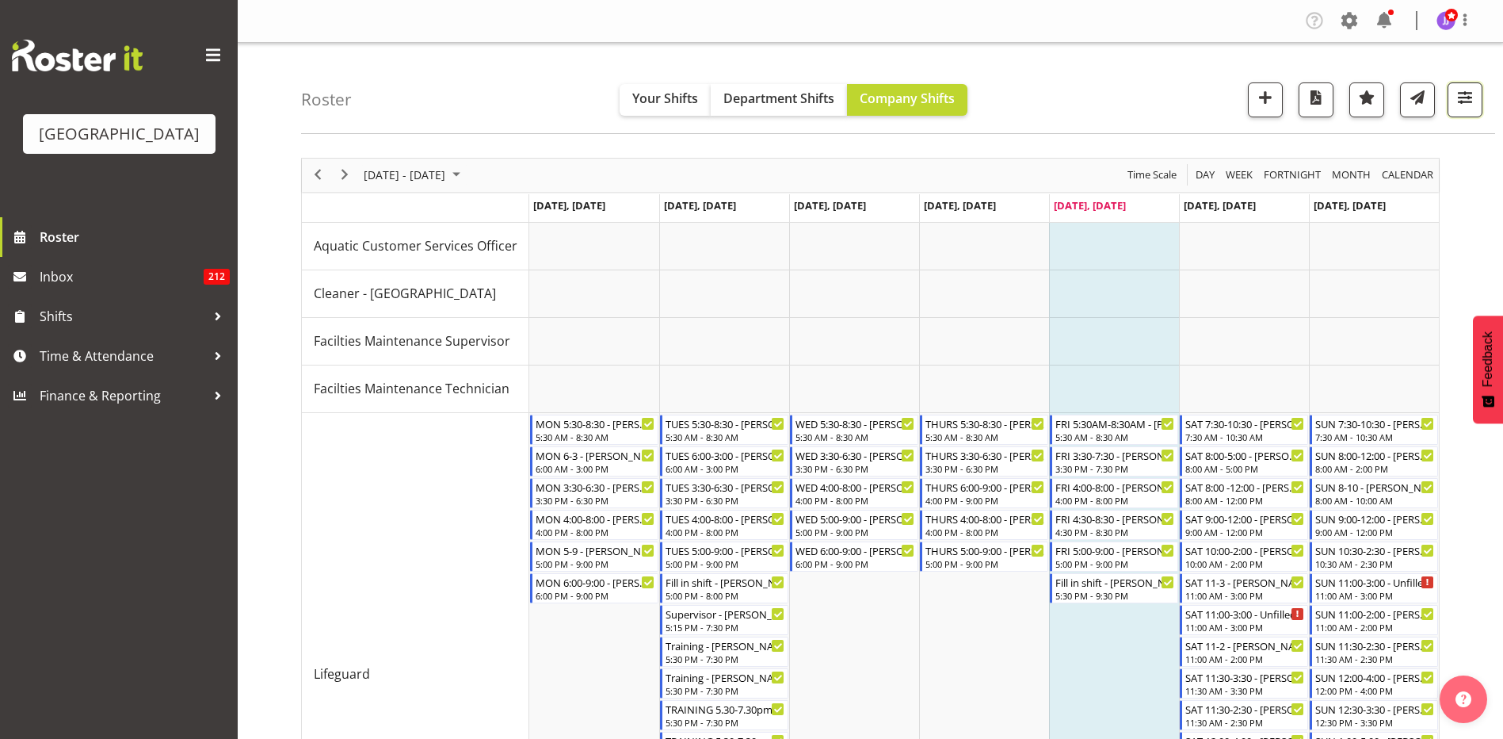
click at [1481, 102] on button "button" at bounding box center [1465, 99] width 35 height 35
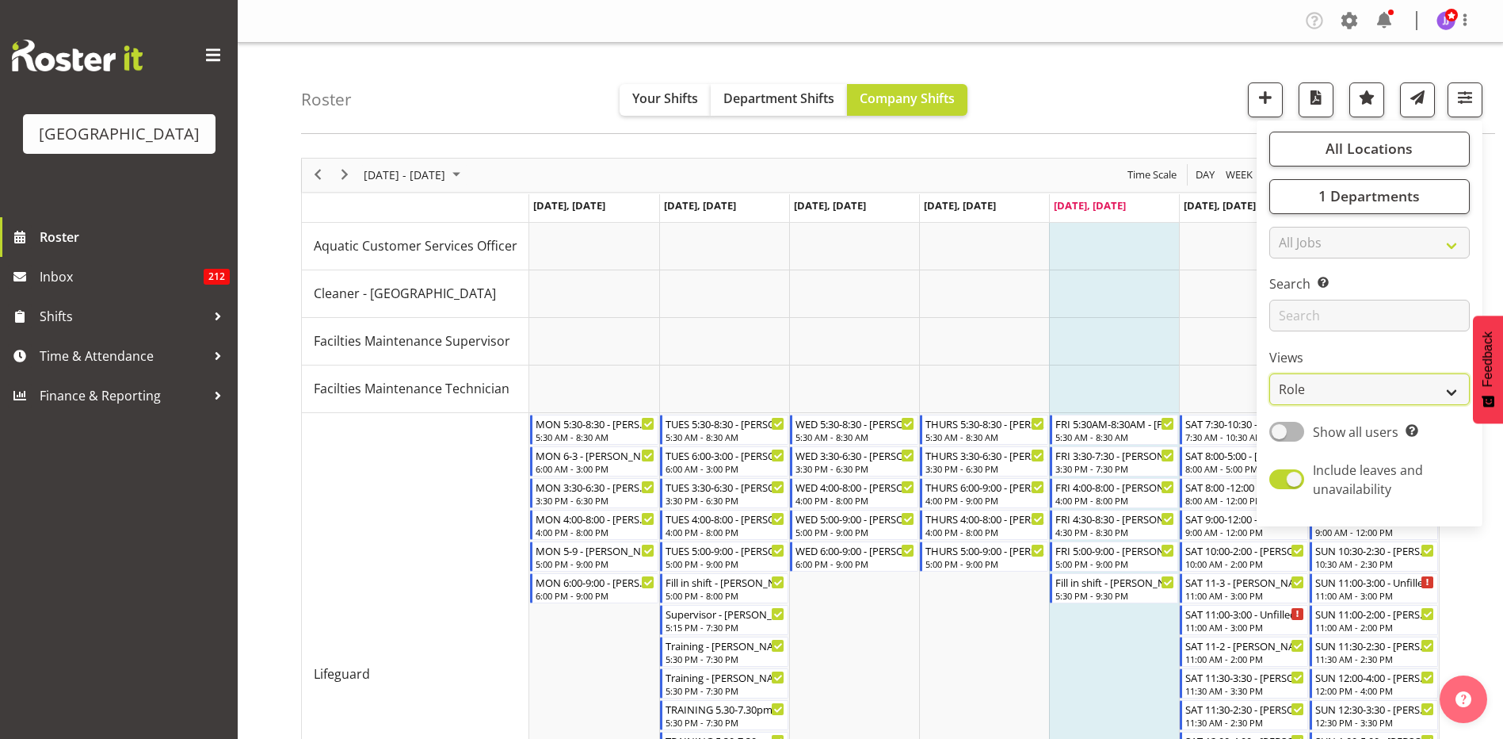
click at [1370, 403] on select "Staff Role Shift - Horizontal Shift - Vertical Staff - Location" at bounding box center [1370, 389] width 201 height 32
select select "shiftH"
click at [1270, 373] on select "Staff Role Shift - Horizontal Shift - Vertical Staff - Location" at bounding box center [1370, 389] width 201 height 32
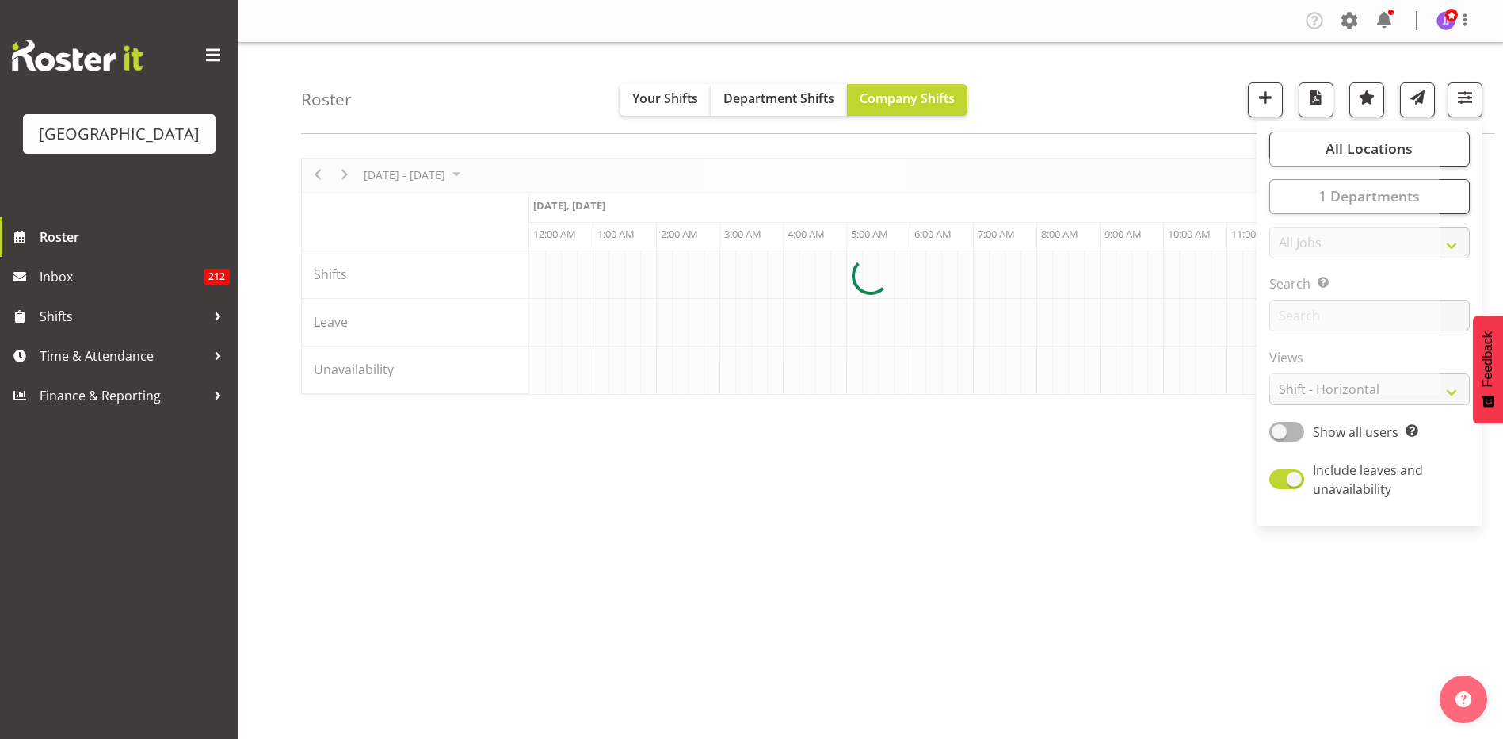
click at [1020, 112] on div "Roster Your Shifts Department Shifts Company Shifts All Locations Clear Splash …" at bounding box center [898, 88] width 1194 height 91
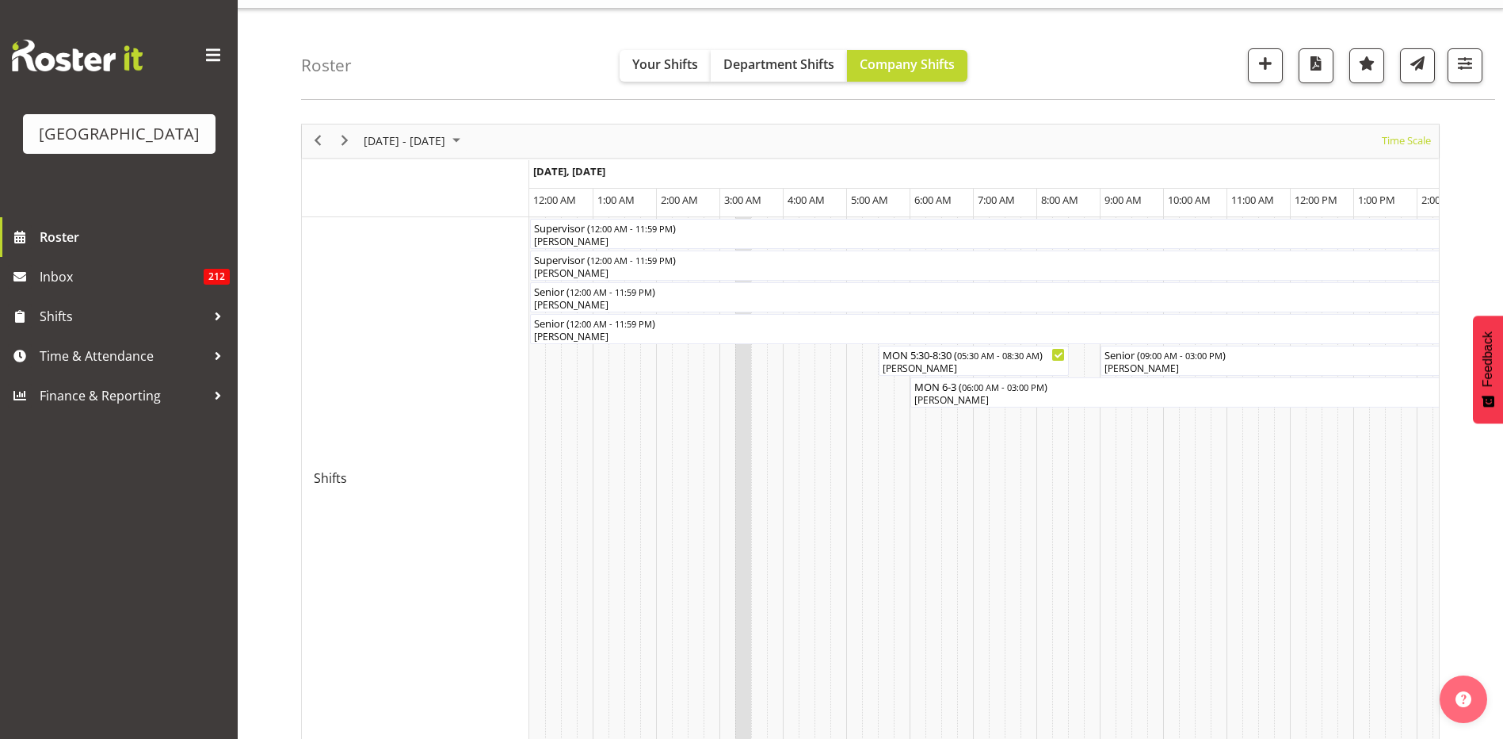
drag, startPoint x: 547, startPoint y: 417, endPoint x: 747, endPoint y: 437, distance: 200.8
drag, startPoint x: 613, startPoint y: 431, endPoint x: 810, endPoint y: 450, distance: 197.5
click at [215, 315] on div at bounding box center [218, 316] width 24 height 24
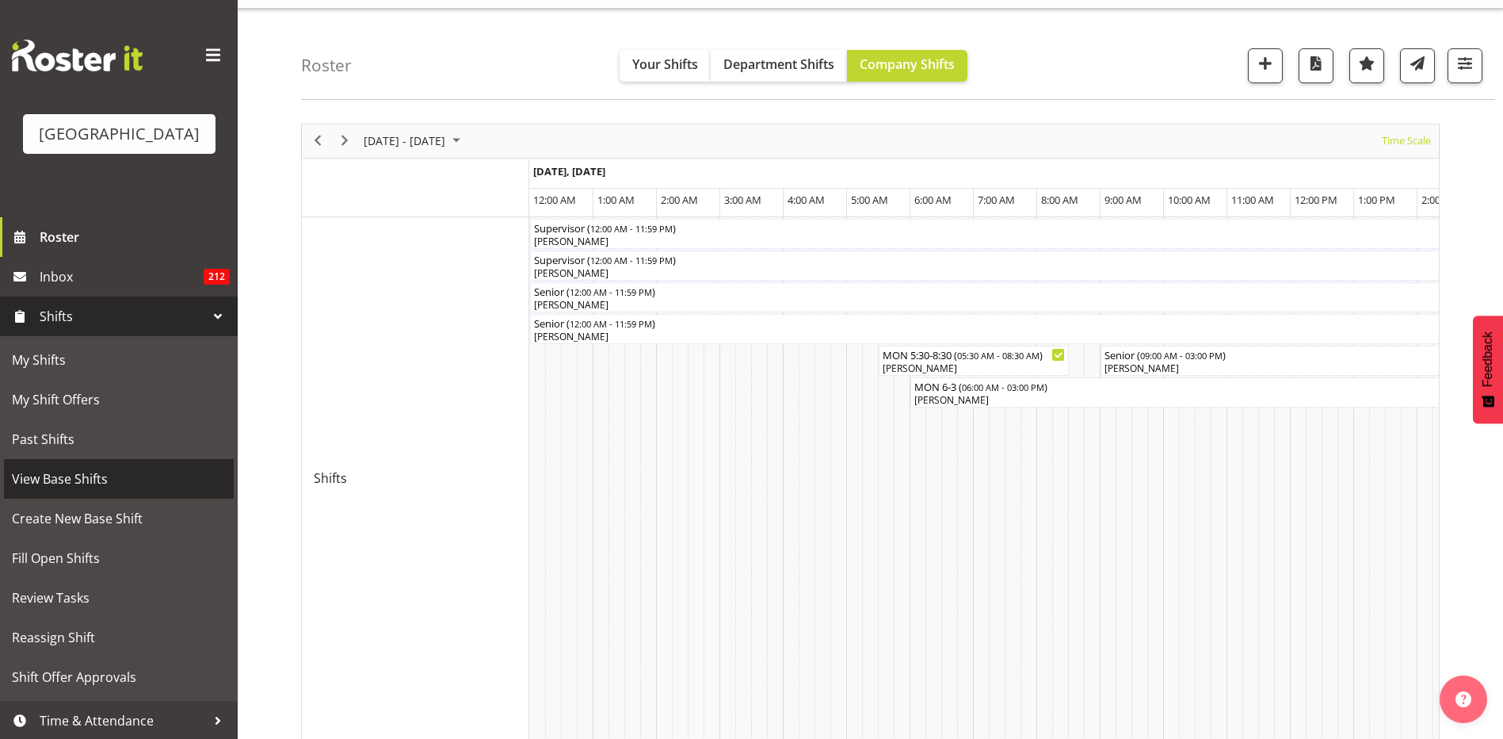
click at [128, 483] on span "View Base Shifts" at bounding box center [119, 479] width 214 height 24
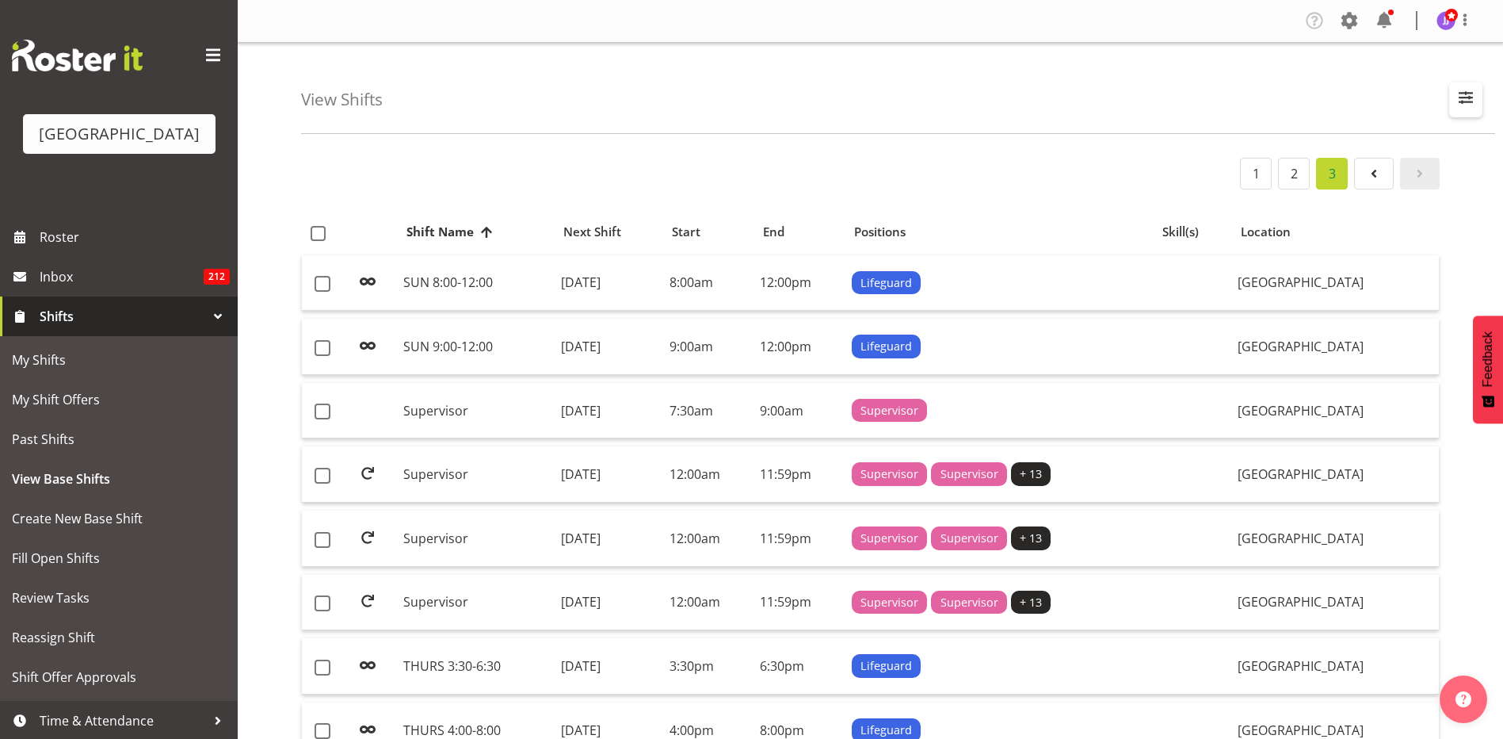
click at [1462, 90] on span "button" at bounding box center [1466, 97] width 21 height 21
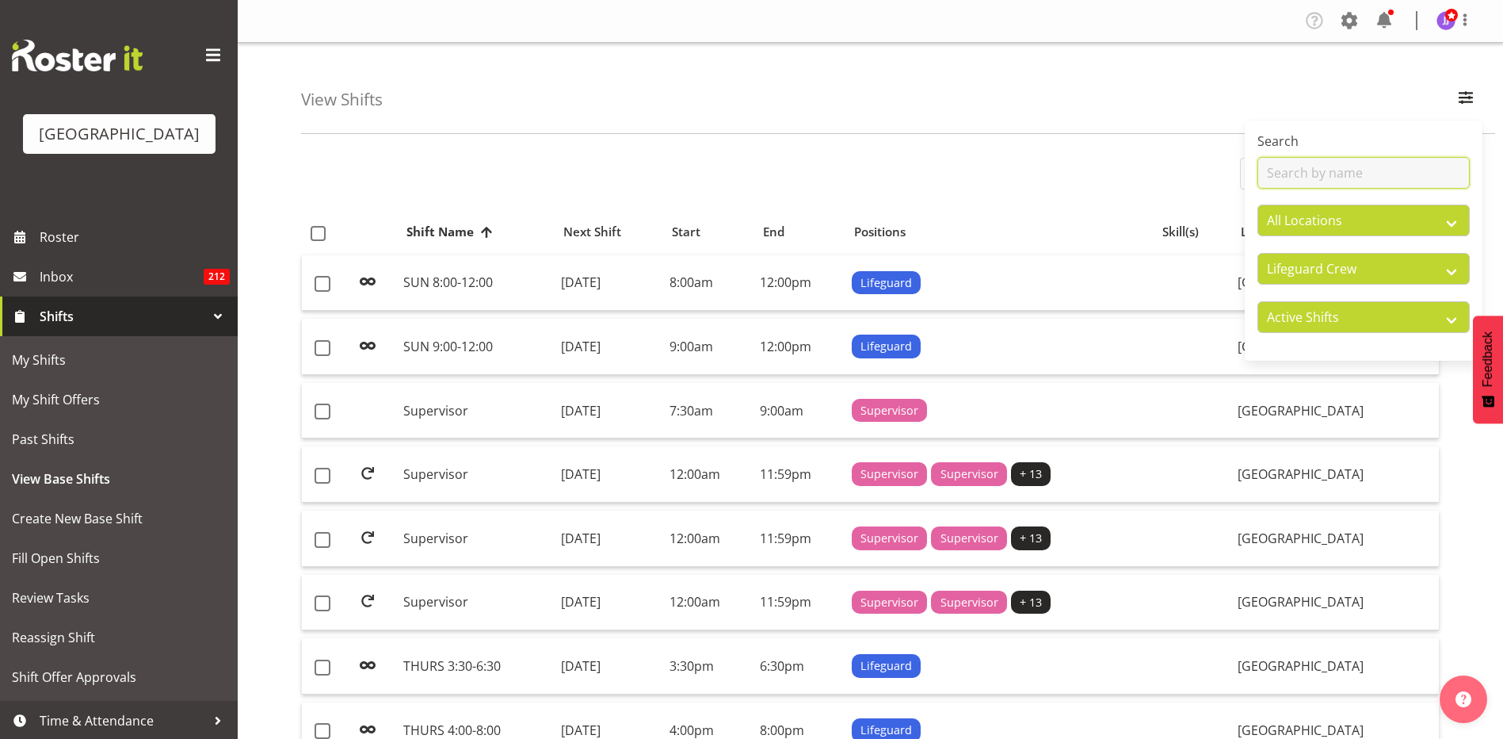
click at [1368, 170] on input "text" at bounding box center [1364, 173] width 212 height 32
type input "Super"
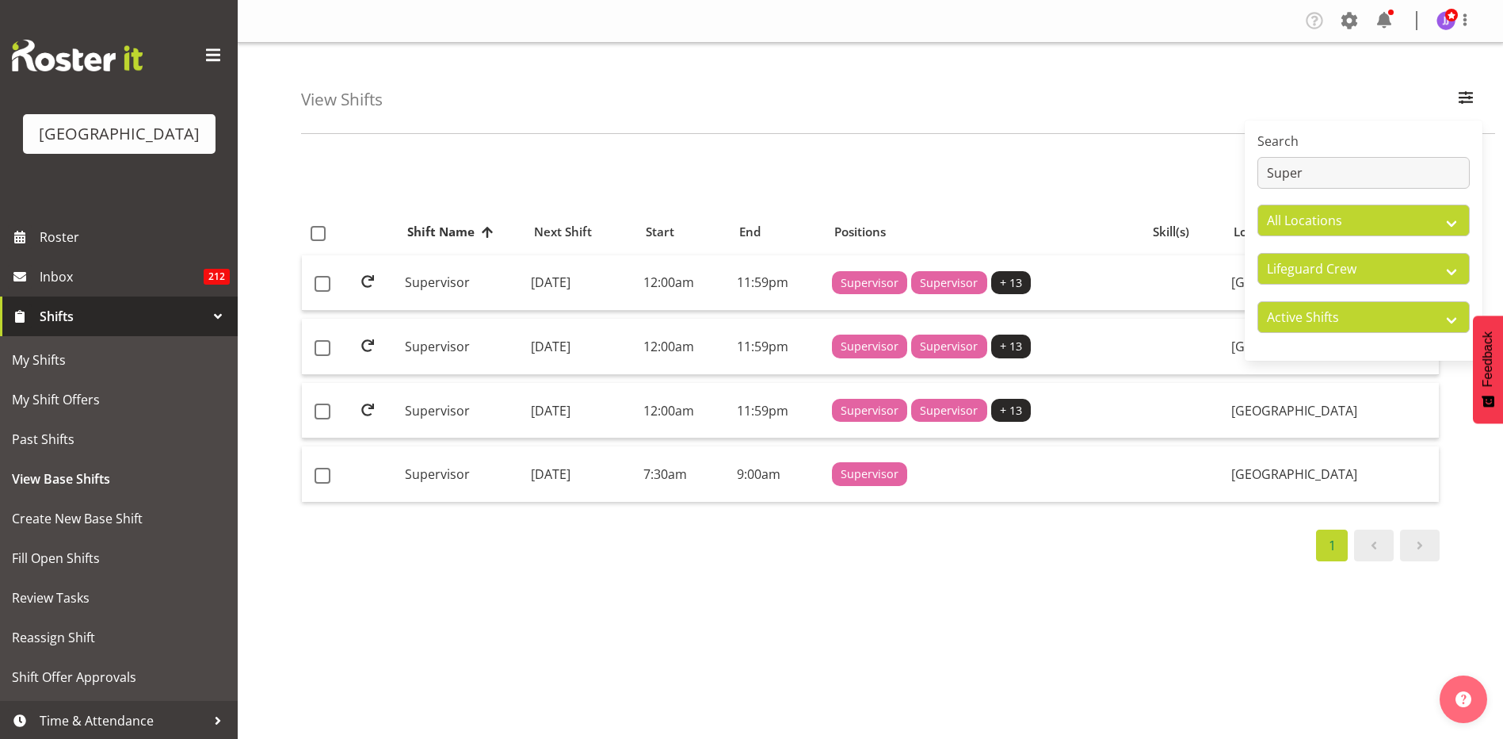
click at [793, 187] on div "1" at bounding box center [870, 174] width 1139 height 32
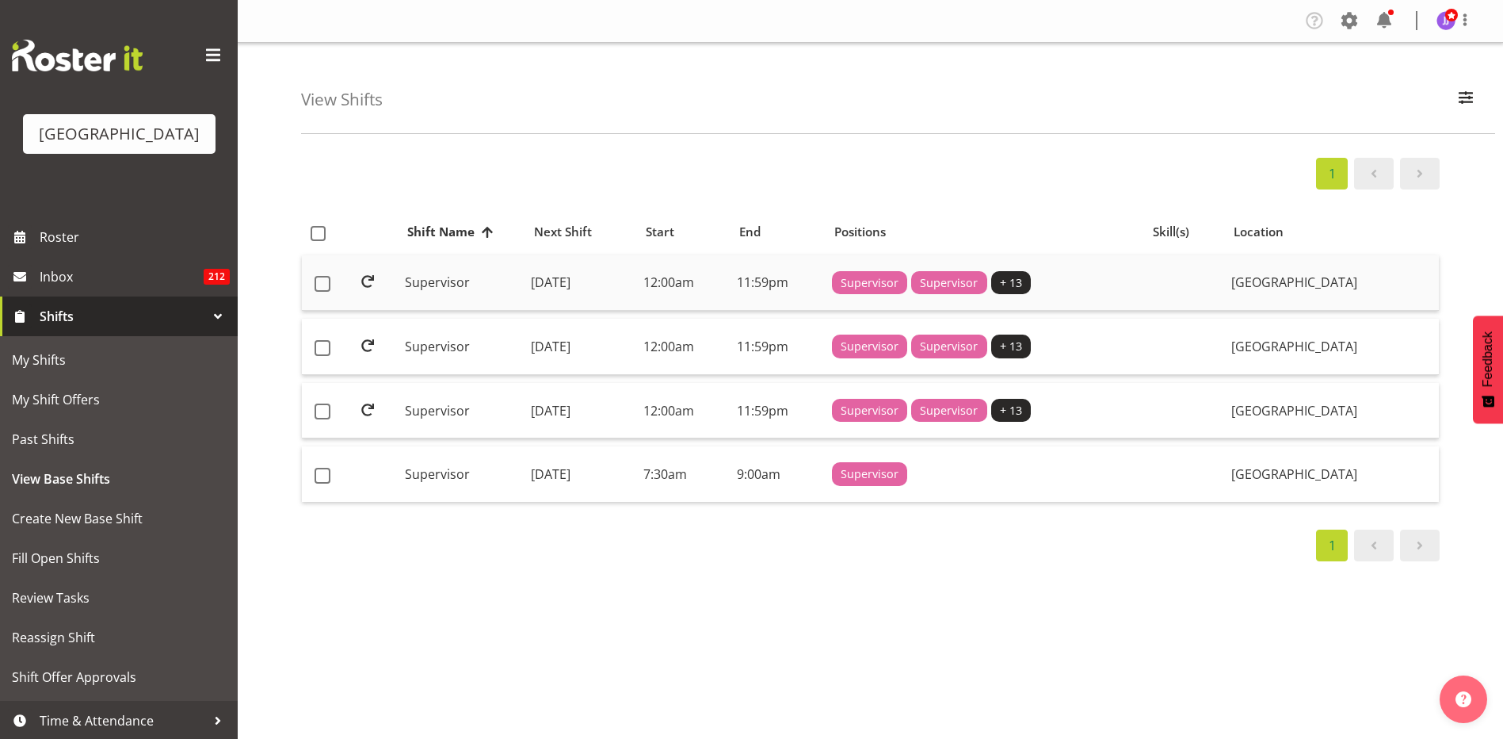
click at [637, 295] on td "[DATE]" at bounding box center [581, 283] width 113 height 56
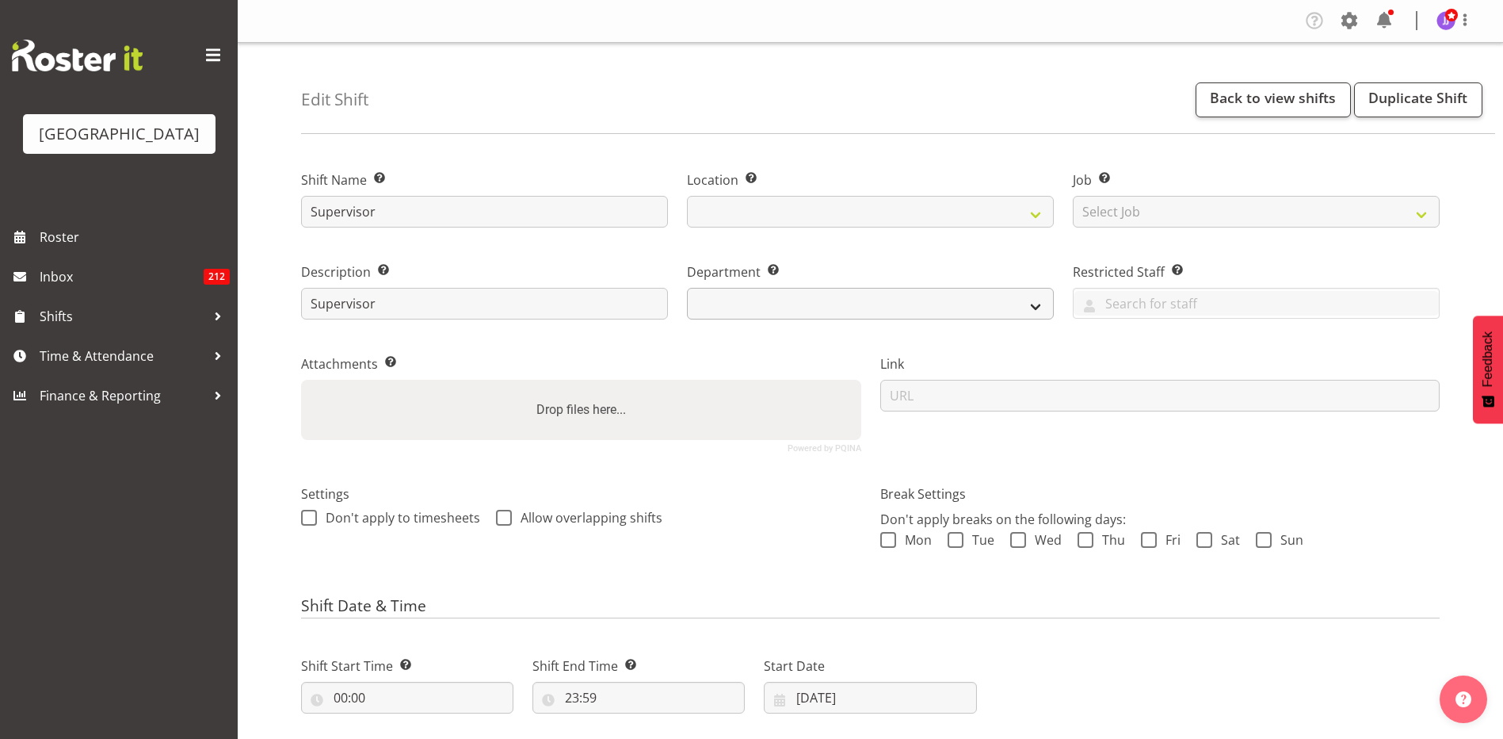
select select
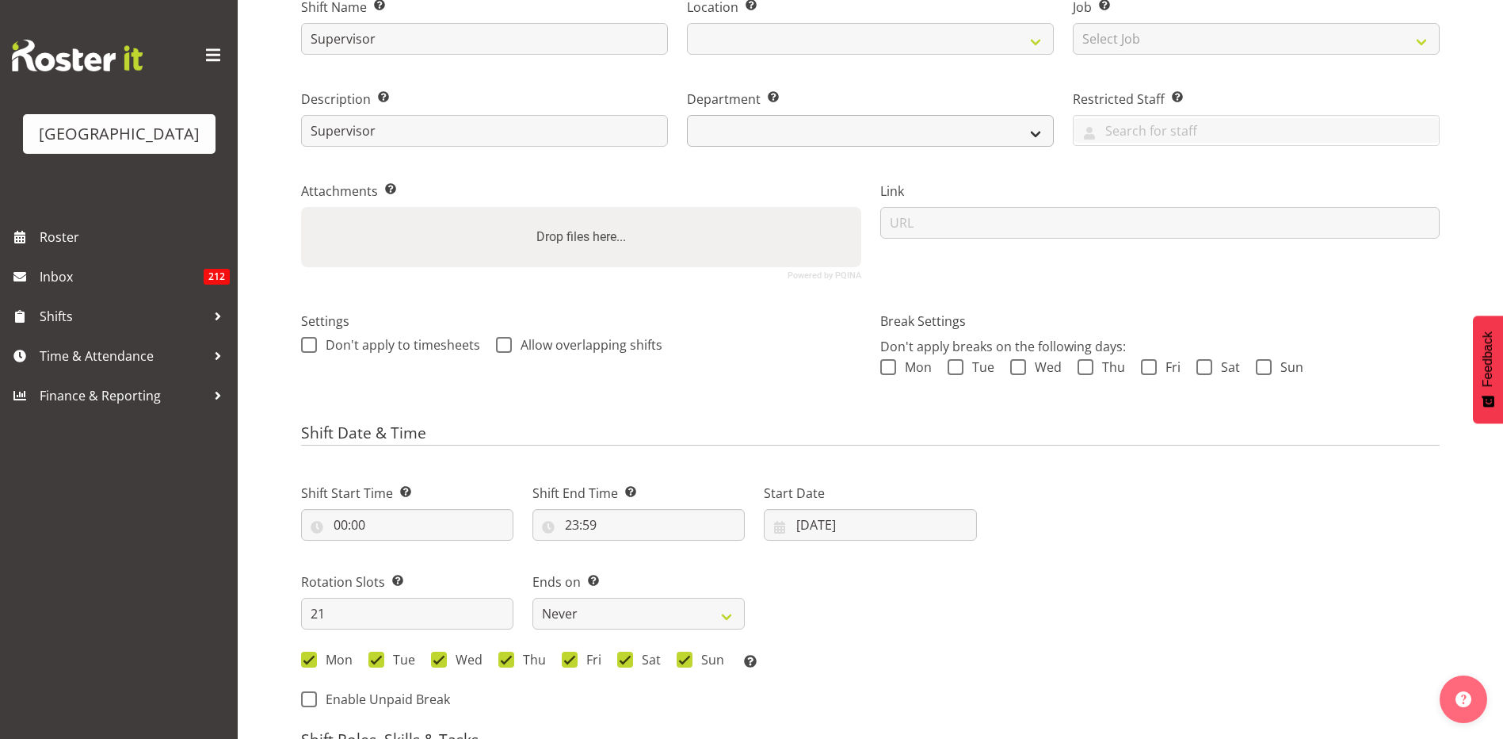
select select "114"
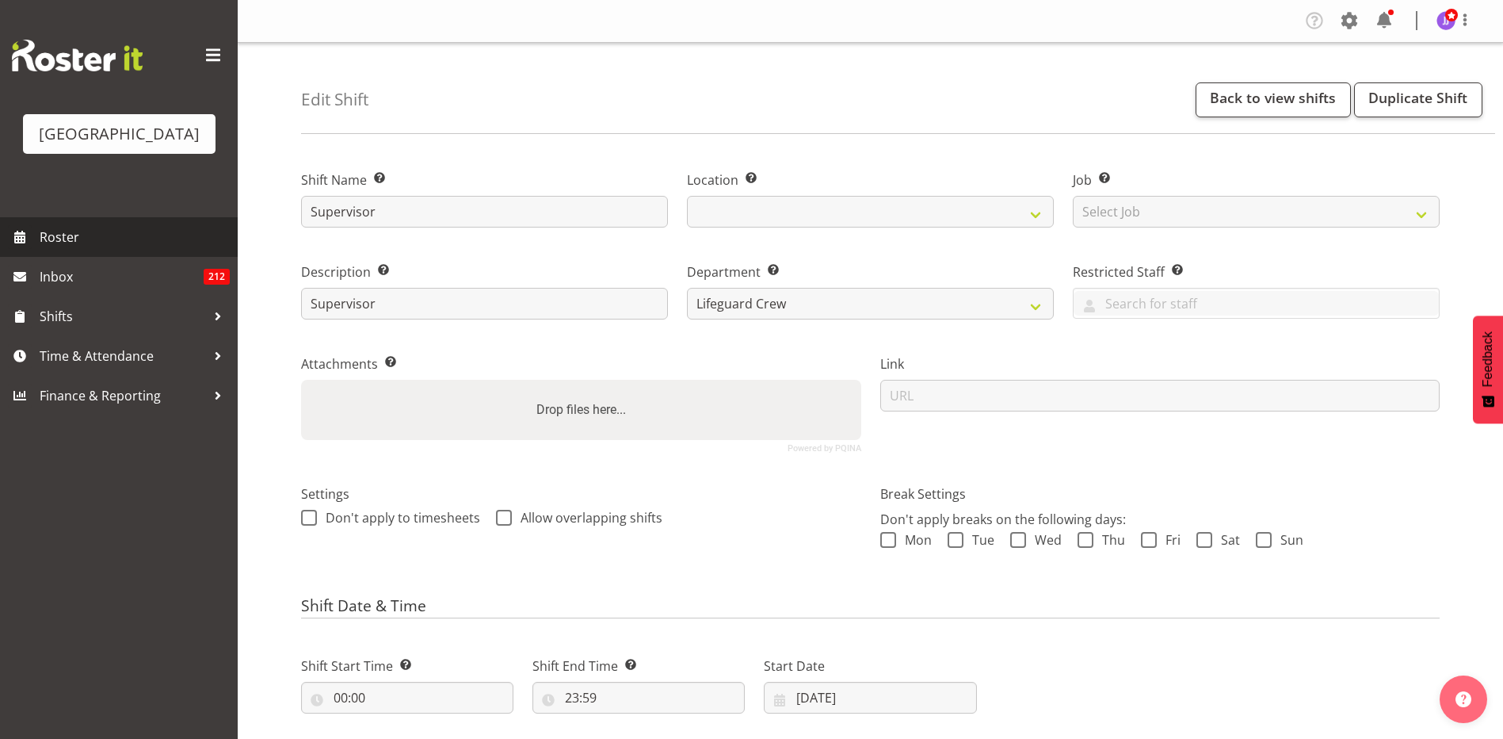
click at [128, 246] on span "Roster" at bounding box center [135, 237] width 190 height 24
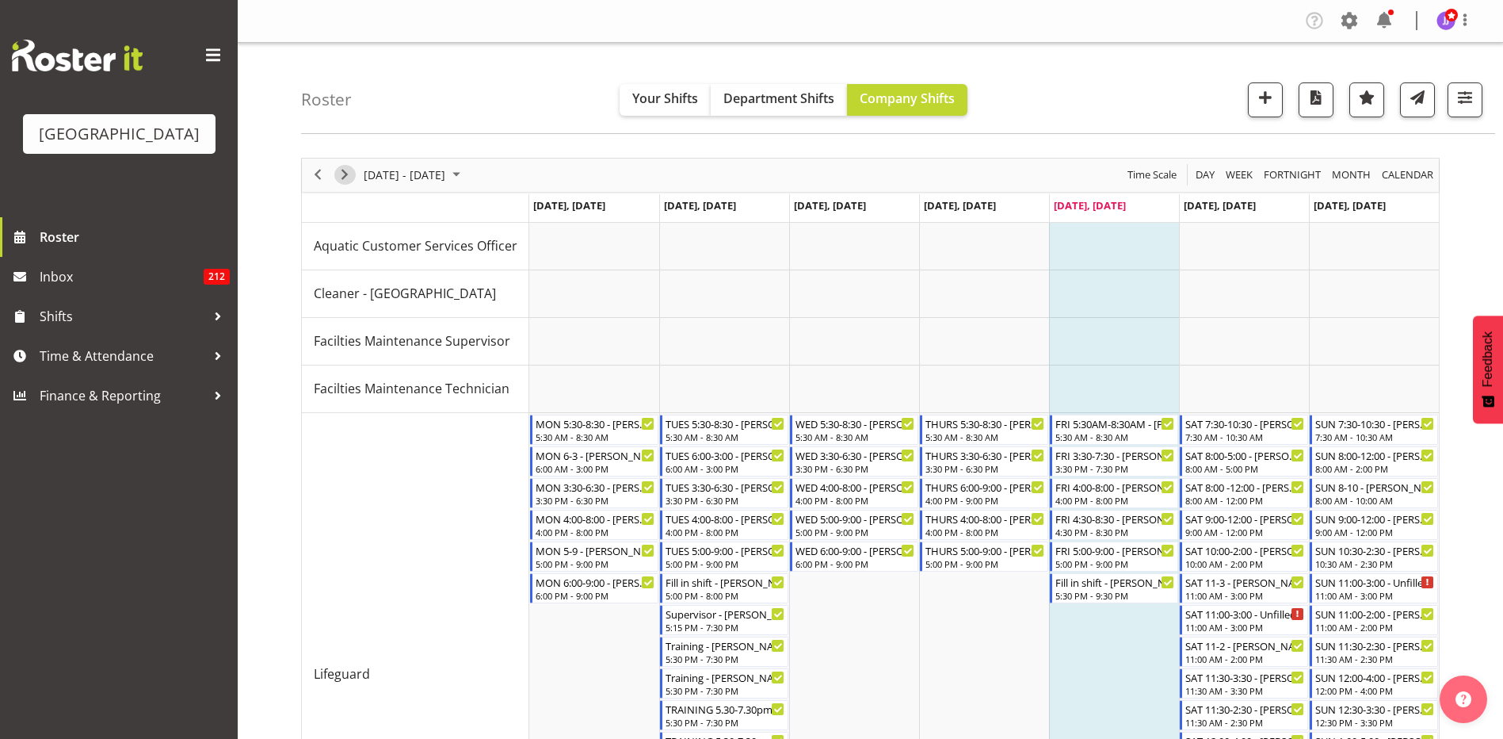
click at [348, 175] on span "Next" at bounding box center [344, 175] width 19 height 20
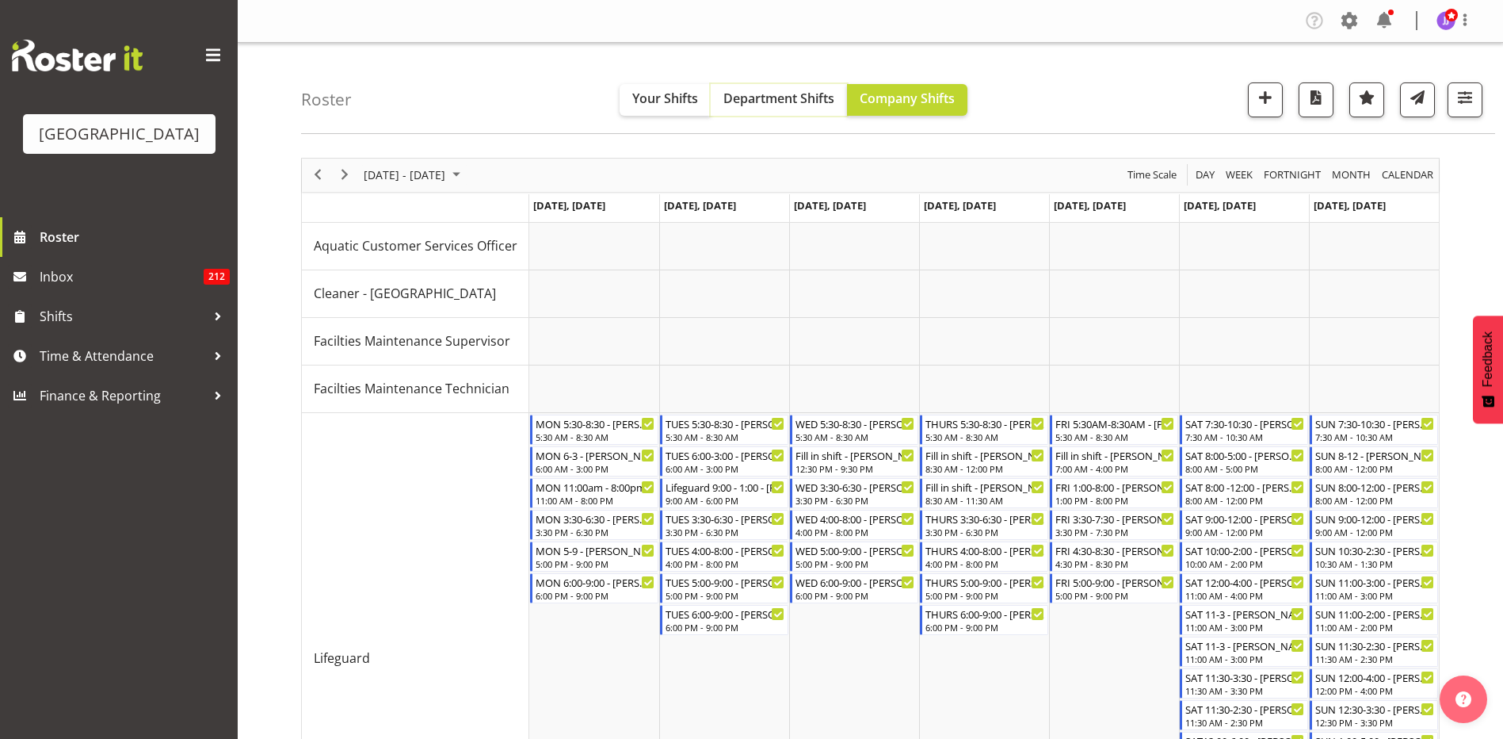
click at [795, 99] on span "Department Shifts" at bounding box center [779, 98] width 111 height 17
